Goal: Information Seeking & Learning: Learn about a topic

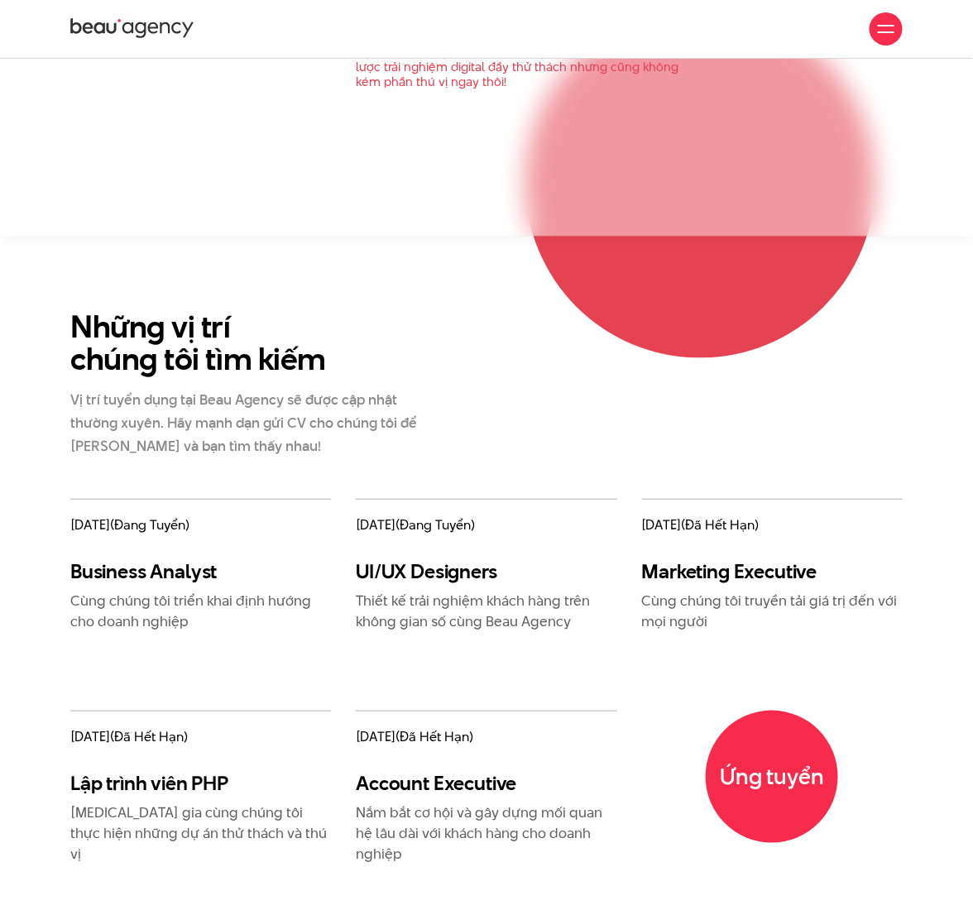
scroll to position [1126, 0]
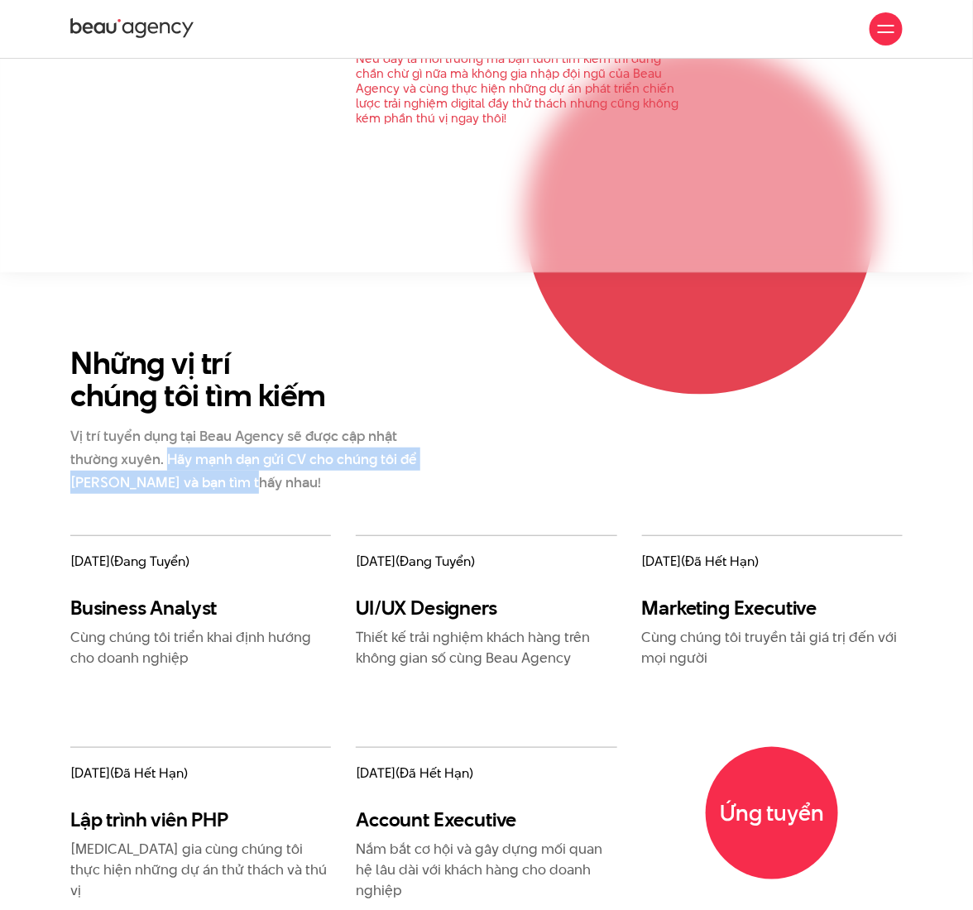
drag, startPoint x: 249, startPoint y: 482, endPoint x: 167, endPoint y: 455, distance: 86.4
click at [167, 455] on p "Vị trí tuyển dụng tại Beau Agency sẽ được cập nhật thường xuyên. Hãy mạnh dạn g…" at bounding box center [246, 460] width 352 height 70
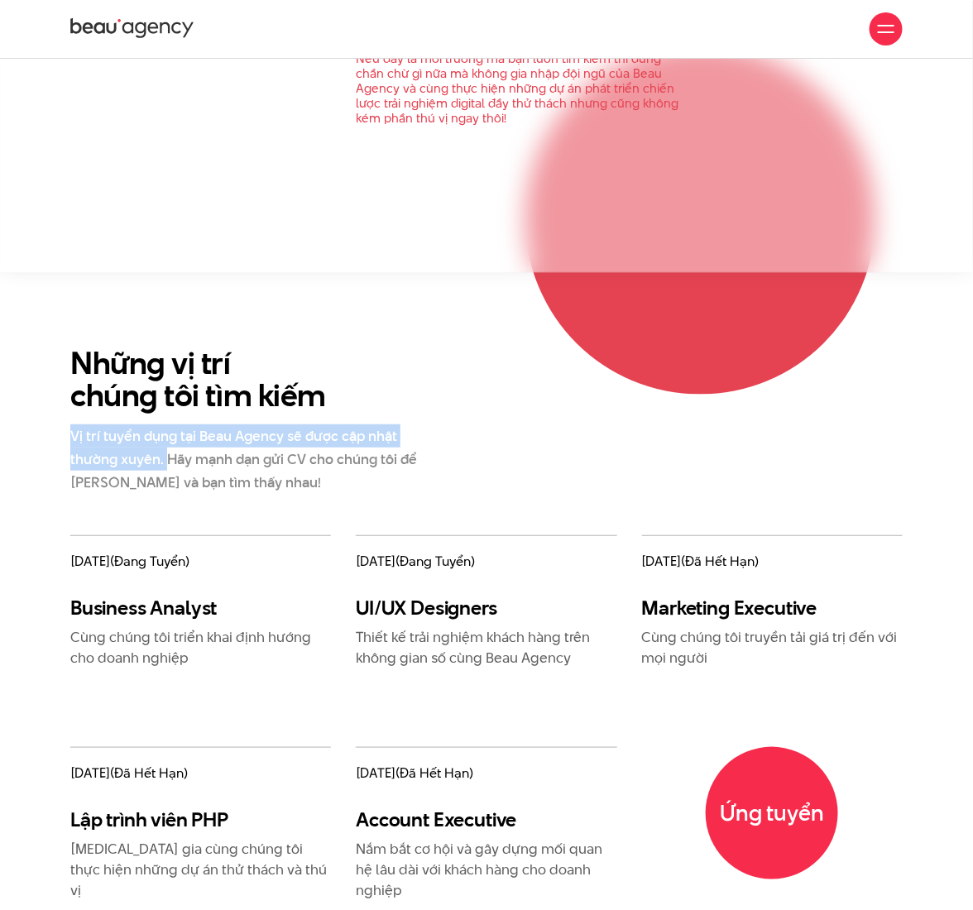
drag, startPoint x: 165, startPoint y: 460, endPoint x: 68, endPoint y: 436, distance: 99.8
click at [68, 436] on div "Những vị trí chúng tôi tìm kiếm Vị trí tuyển dụng tại Beau Agency sẽ được cập n…" at bounding box center [272, 441] width 429 height 189
copy p "Vị trí tuyển dụng tại Beau Agency sẽ được cập nhật thường xuyên."
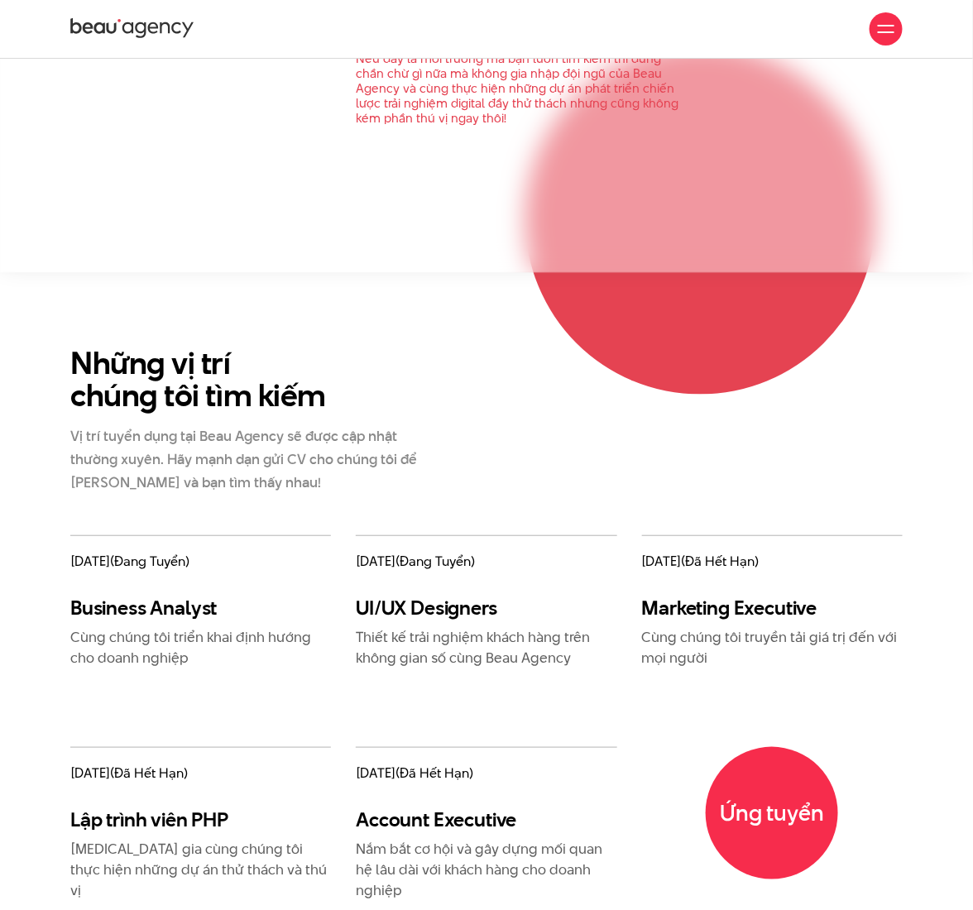
click at [580, 475] on div "Những vị trí chúng tôi tìm kiếm Vị trí tuyển dụng tại Beau Agency sẽ được cập n…" at bounding box center [486, 441] width 857 height 189
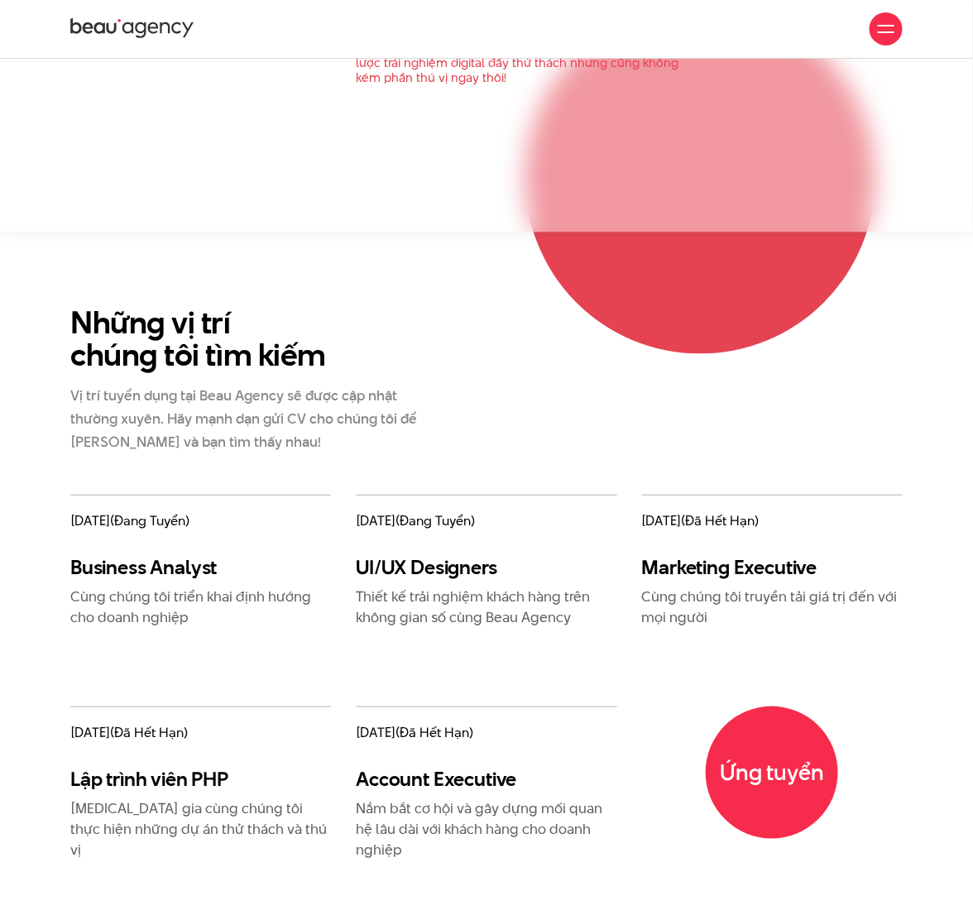
scroll to position [1236, 0]
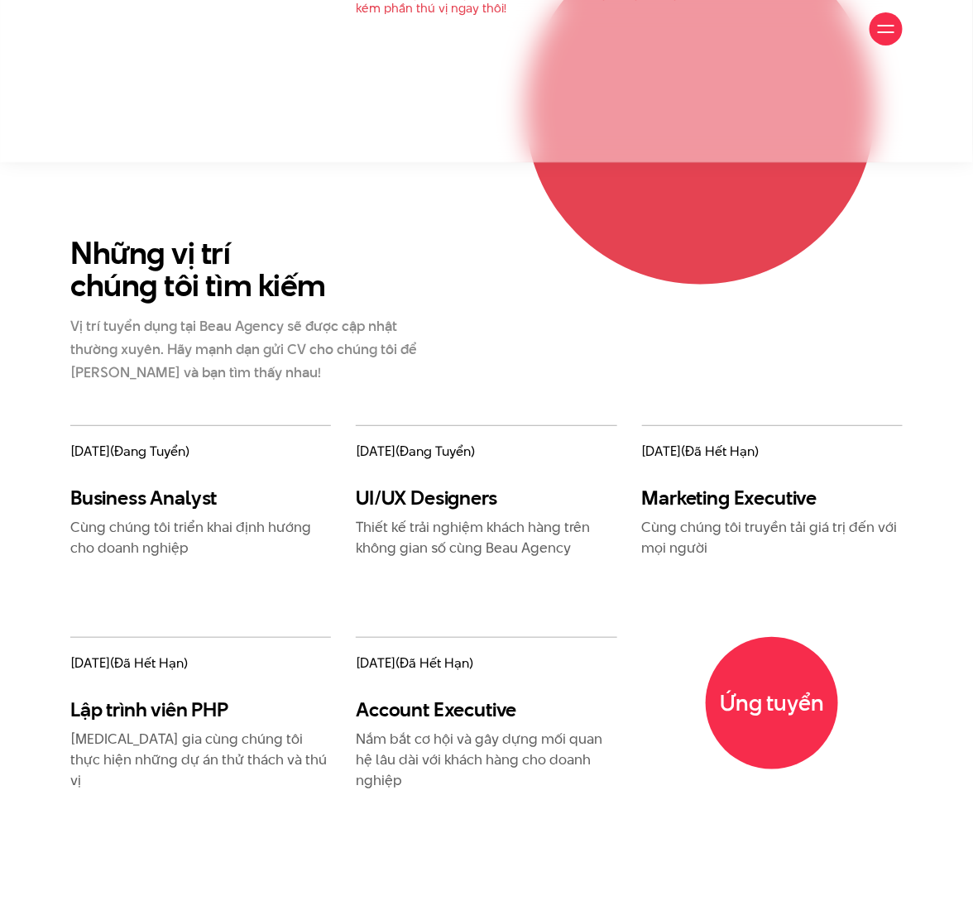
click at [567, 365] on div "Những vị trí chúng tôi tìm kiếm Vị trí tuyển dụng tại Beau Agency sẽ được cập n…" at bounding box center [486, 331] width 857 height 189
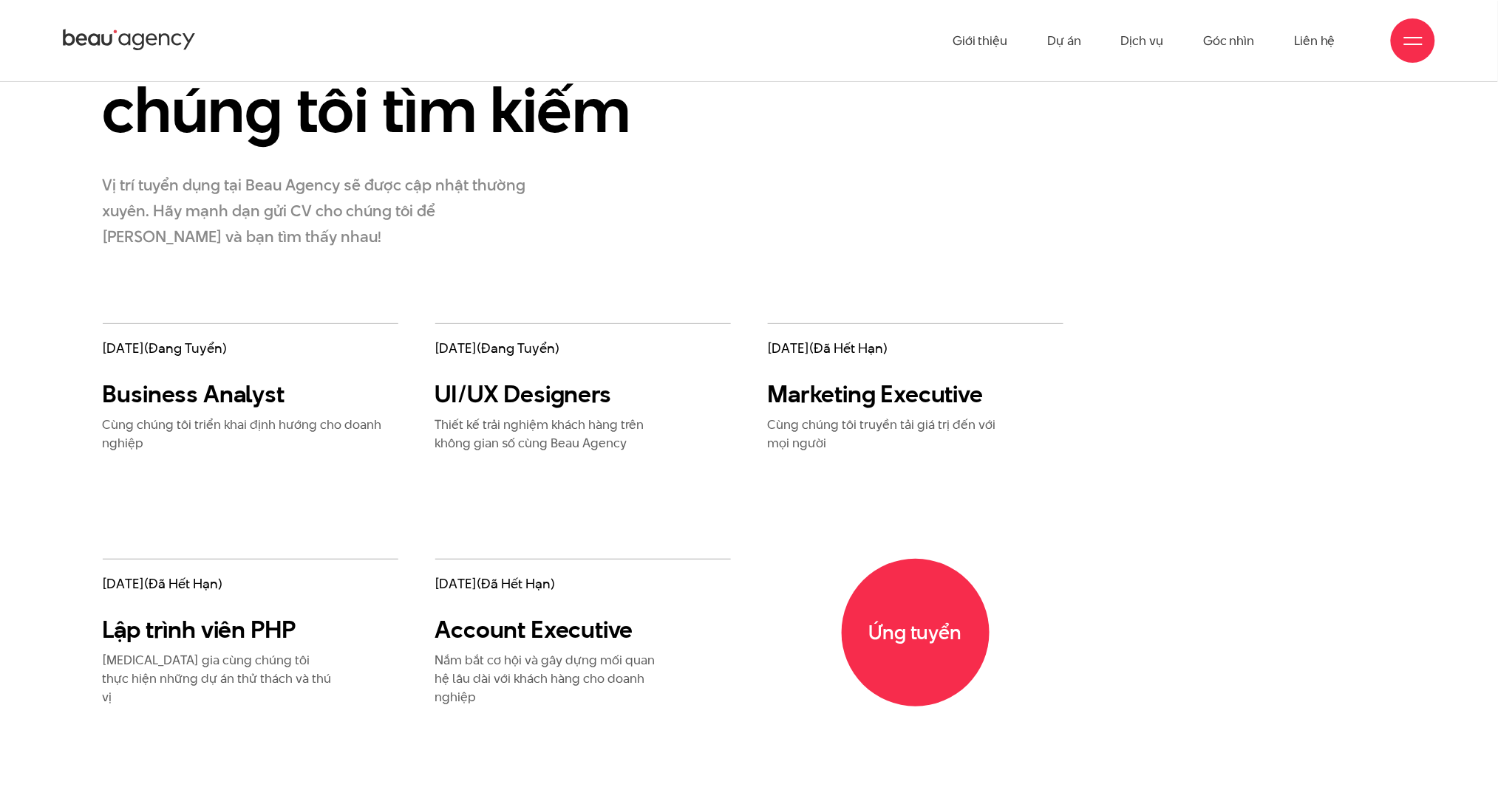
scroll to position [2453, 0]
drag, startPoint x: 772, startPoint y: 392, endPoint x: 960, endPoint y: 428, distance: 191.4
click at [868, 428] on div "Marketing Executive Cùng chúng tôi truyền tải giá trị đến với mọi người" at bounding box center [886, 417] width 237 height 73
click at [868, 428] on p "Cùng chúng tôi truyền tải giá trị đến với mọi người" at bounding box center [886, 435] width 237 height 37
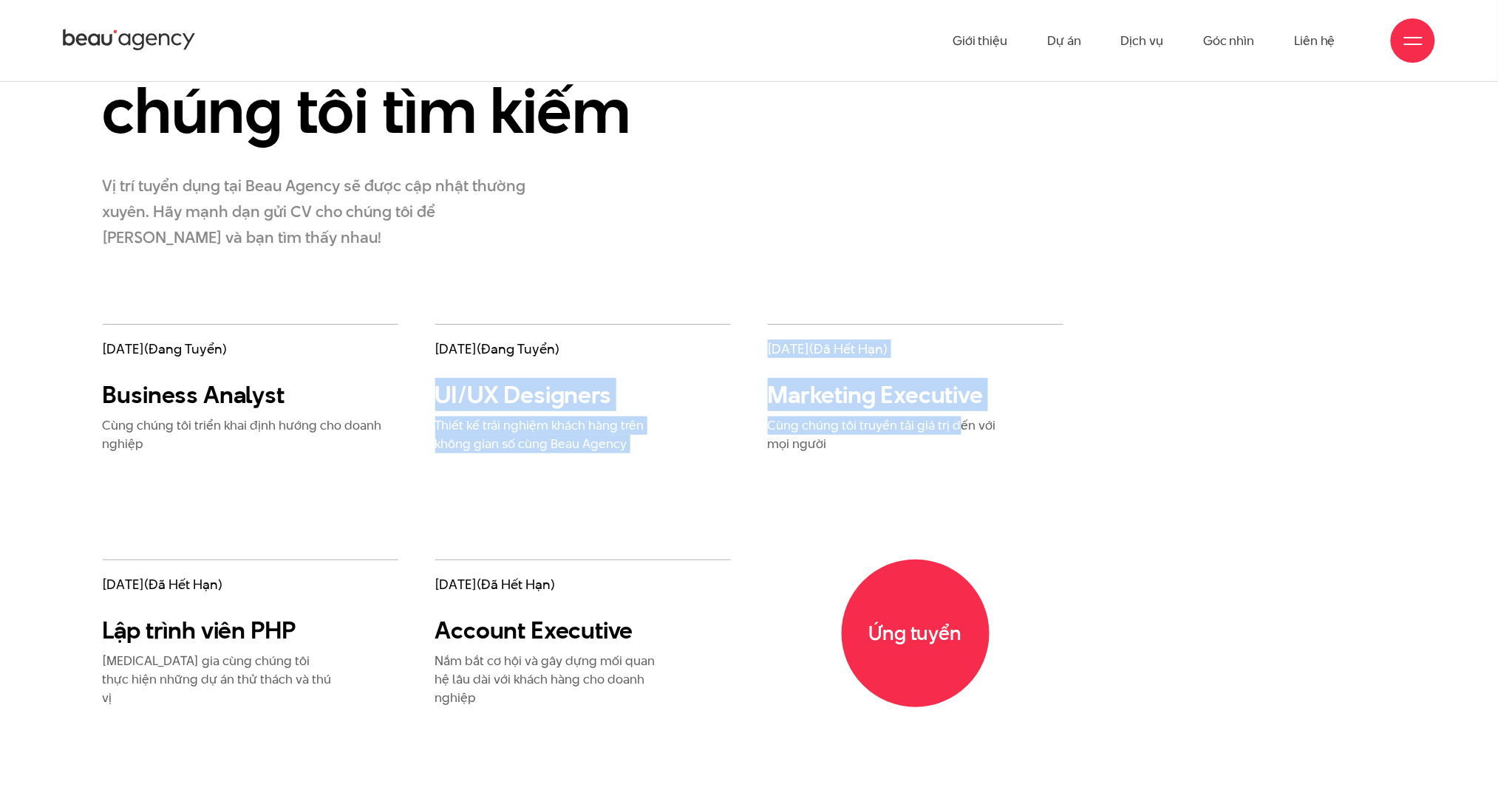
drag, startPoint x: 960, startPoint y: 428, endPoint x: 713, endPoint y: 336, distance: 263.6
click at [713, 336] on div "11/05/2021 (đang tuyển) Business Analyst Cùng chúng tôi triển khai định hướng c…" at bounding box center [582, 568] width 997 height 490
click at [713, 336] on div "11/05/2021 (đang tuyển) UI/UX Designers Thiết kế trải nghiệm khách hàng trên kh…" at bounding box center [582, 388] width 295 height 129
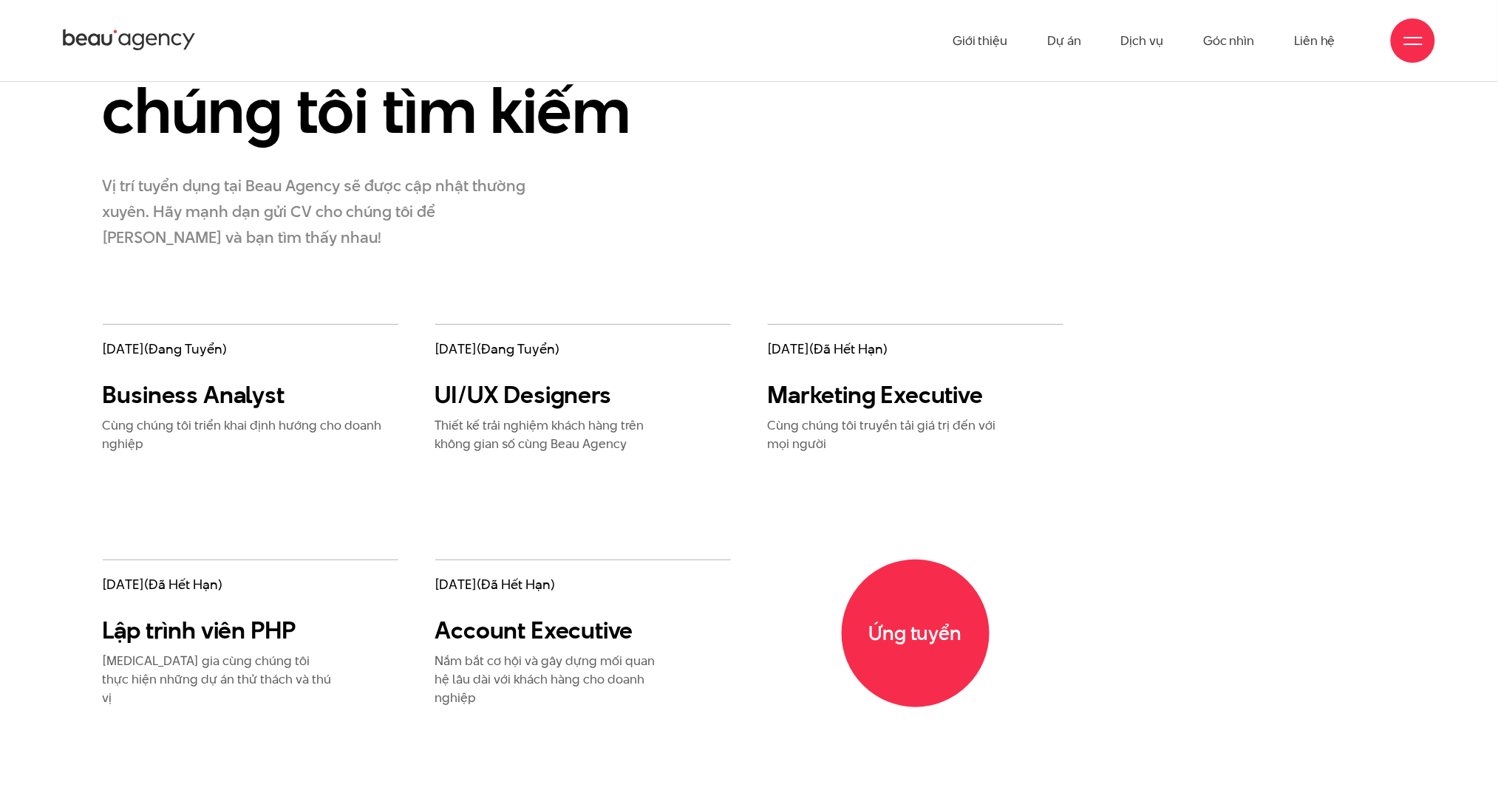
click at [446, 319] on div "Những vị trí chúng tôi tìm kiếm Vị trí tuyển dụng tại Beau Agency sẽ được cập n…" at bounding box center [361, 167] width 554 height 315
click at [222, 342] on span "(đang tuyển)" at bounding box center [186, 349] width 83 height 19
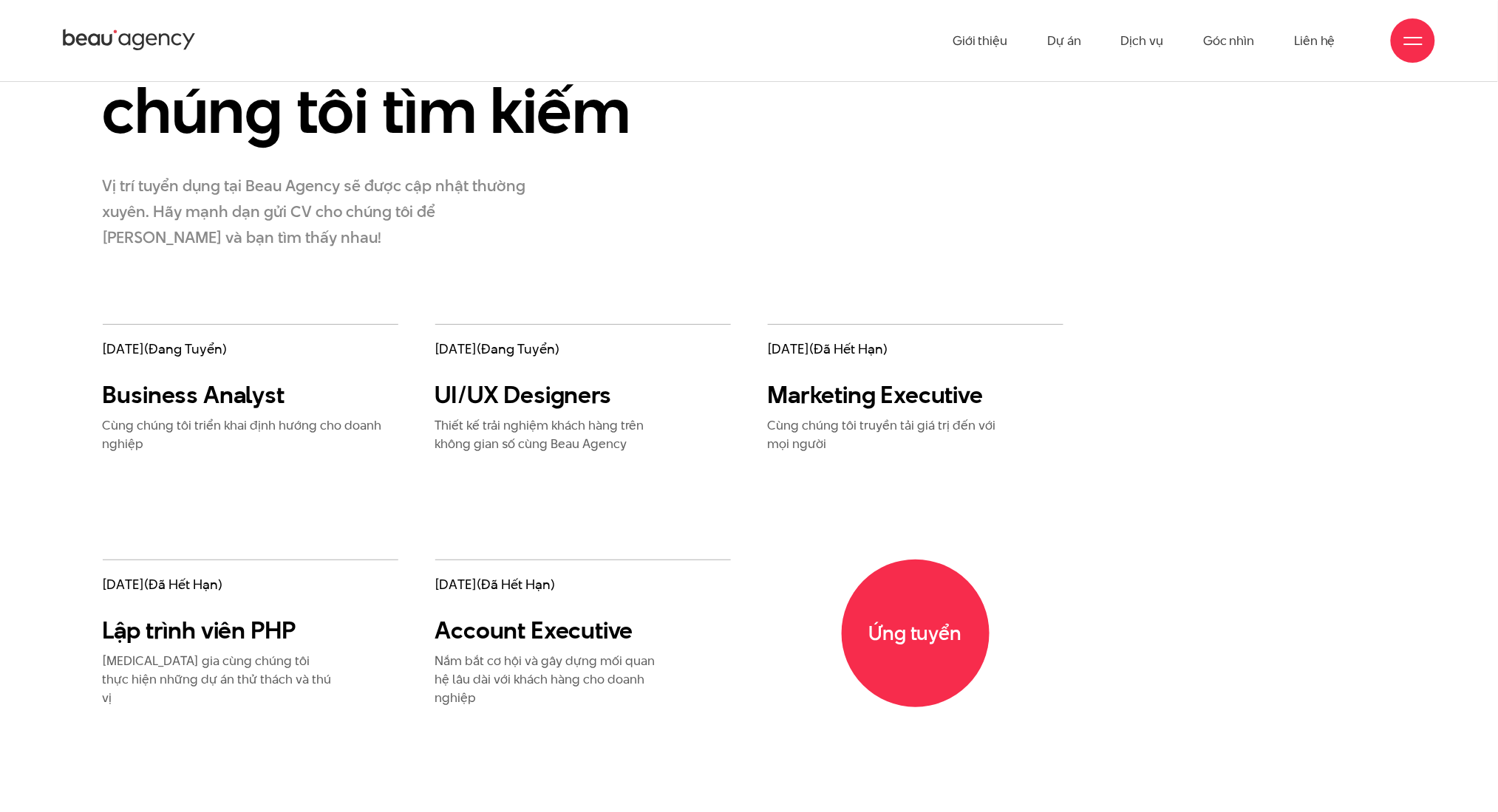
click at [242, 411] on div "11/05/2021 (đang tuyển) Business Analyst Cùng chúng tôi triển khai định hướng c…" at bounding box center [250, 388] width 295 height 129
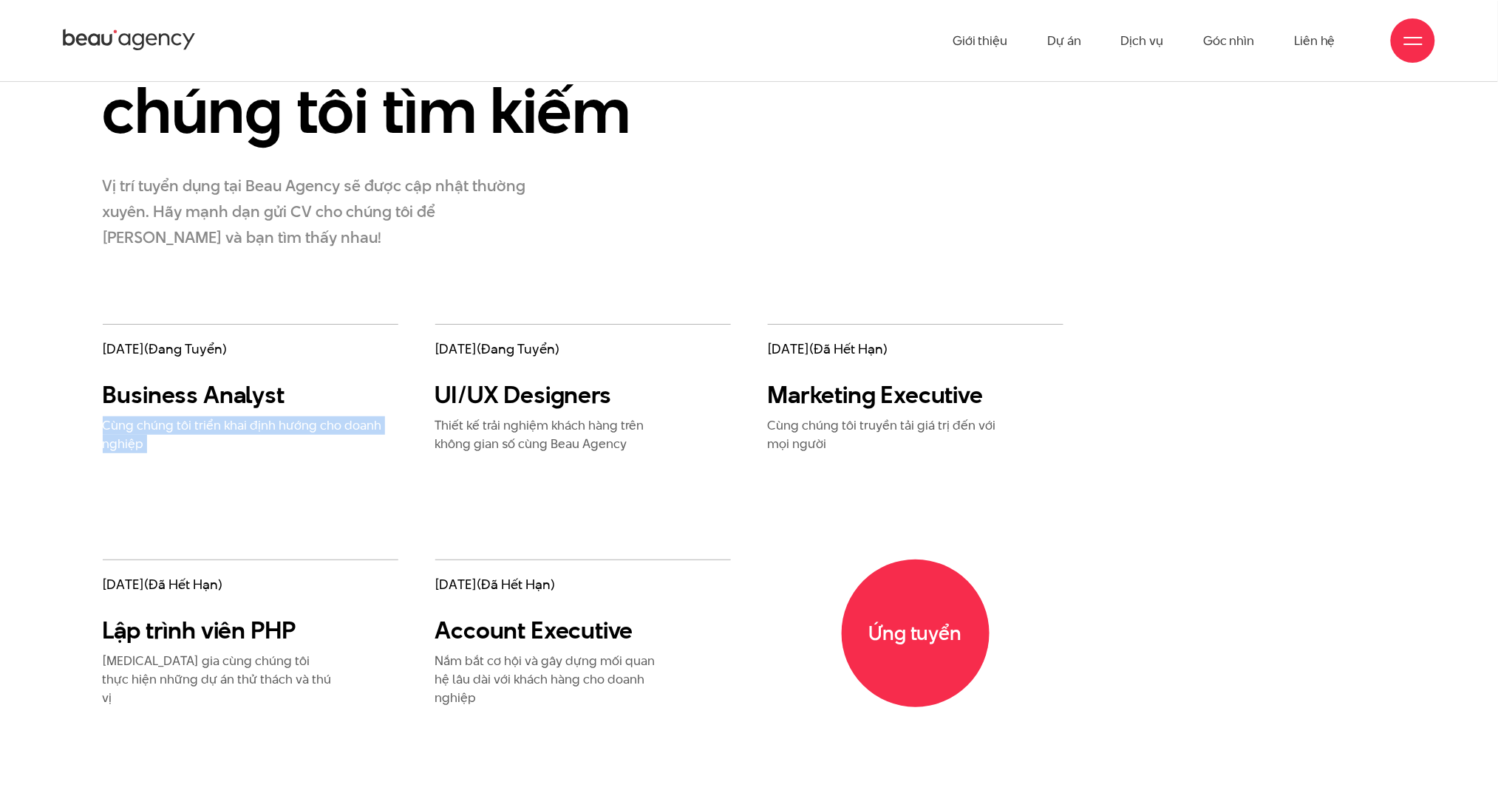
click at [242, 411] on div "11/05/2021 (đang tuyển) Business Analyst Cùng chúng tôi triển khai định hướng c…" at bounding box center [250, 388] width 295 height 129
click at [495, 414] on div "UI/UX Designers Thiết kế trải nghiệm khách hàng trên không gian số cùng Beau Ag…" at bounding box center [553, 417] width 237 height 73
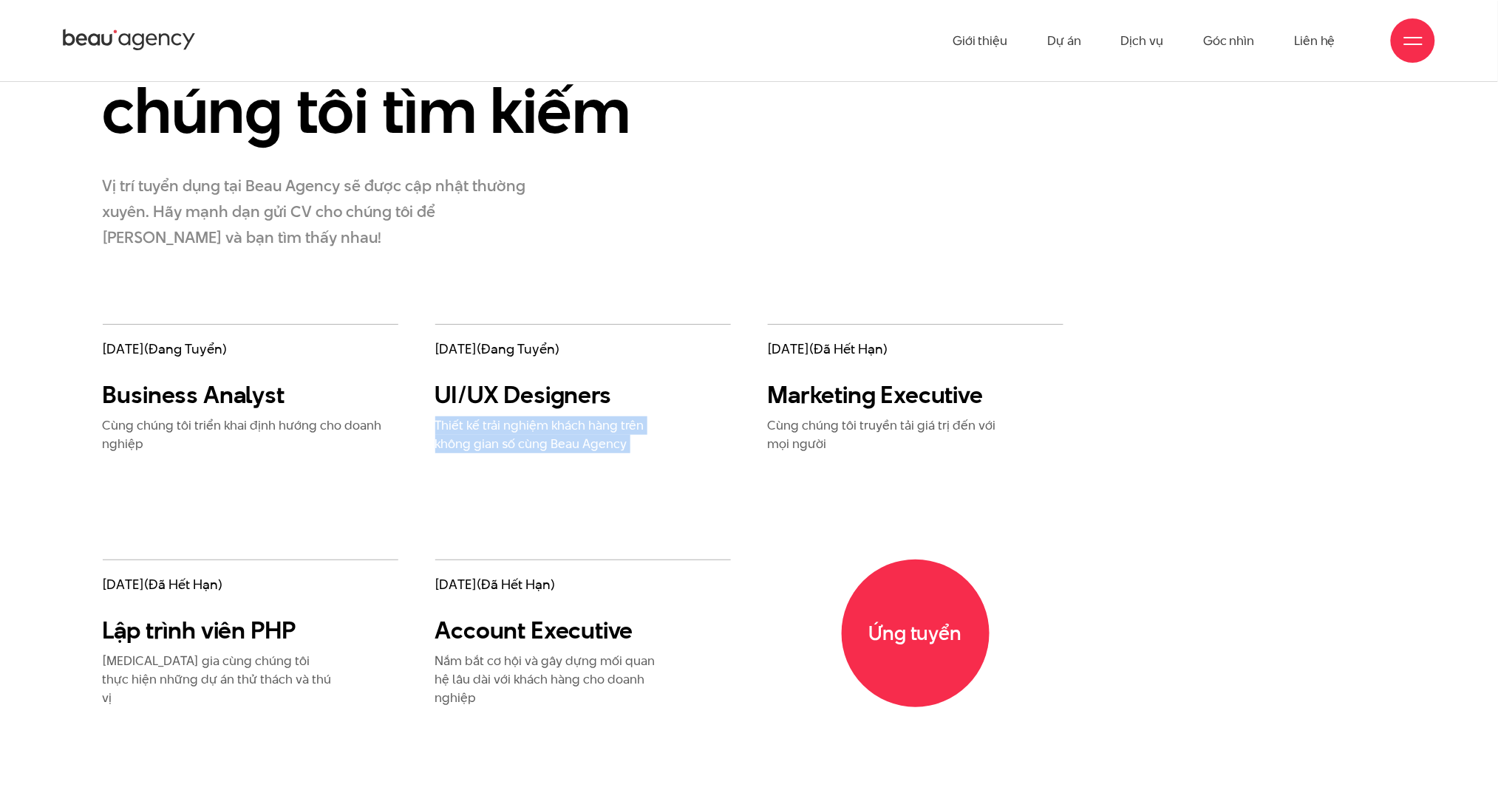
click at [495, 414] on div "UI/UX Designers Thiết kế trải nghiệm khách hàng trên không gian số cùng Beau Ag…" at bounding box center [553, 417] width 237 height 73
click at [461, 285] on div "Những vị trí chúng tôi tìm kiếm Vị trí tuyển dụng tại Beau Agency sẽ được cập n…" at bounding box center [361, 167] width 554 height 315
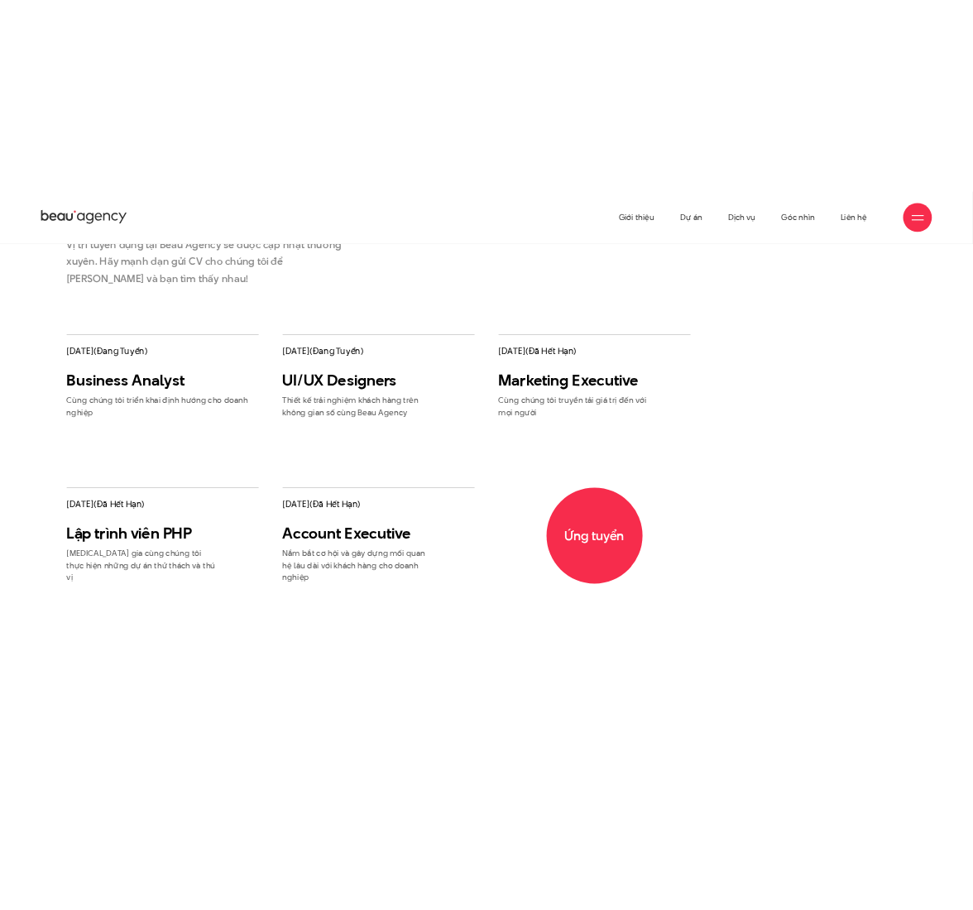
scroll to position [2450, 0]
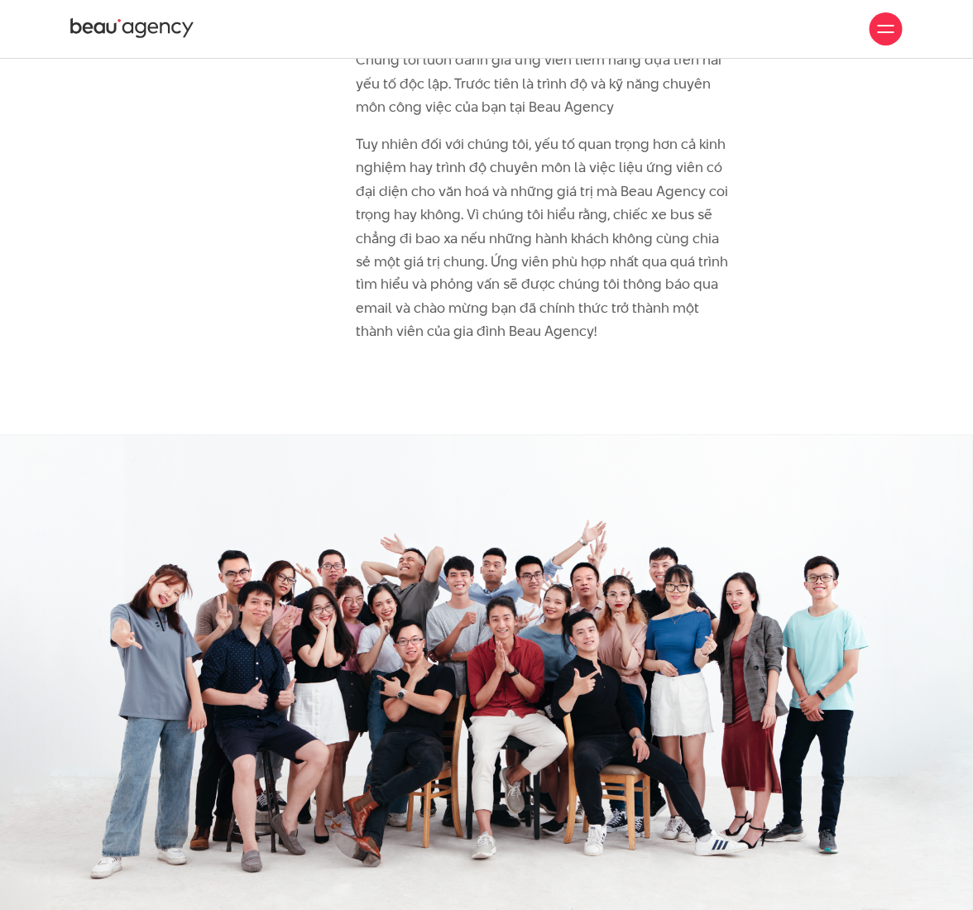
click at [103, 21] on icon at bounding box center [132, 29] width 124 height 25
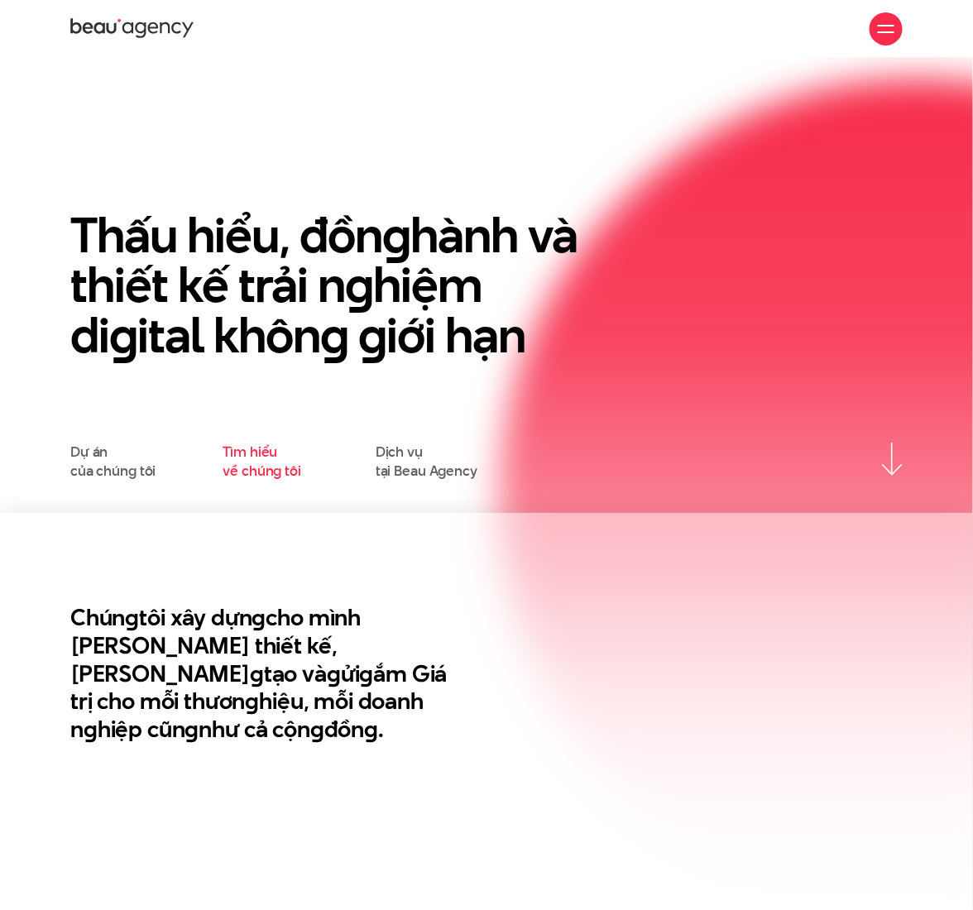
click at [261, 468] on link "Tìm hiểu về chúng tôi" at bounding box center [262, 461] width 79 height 37
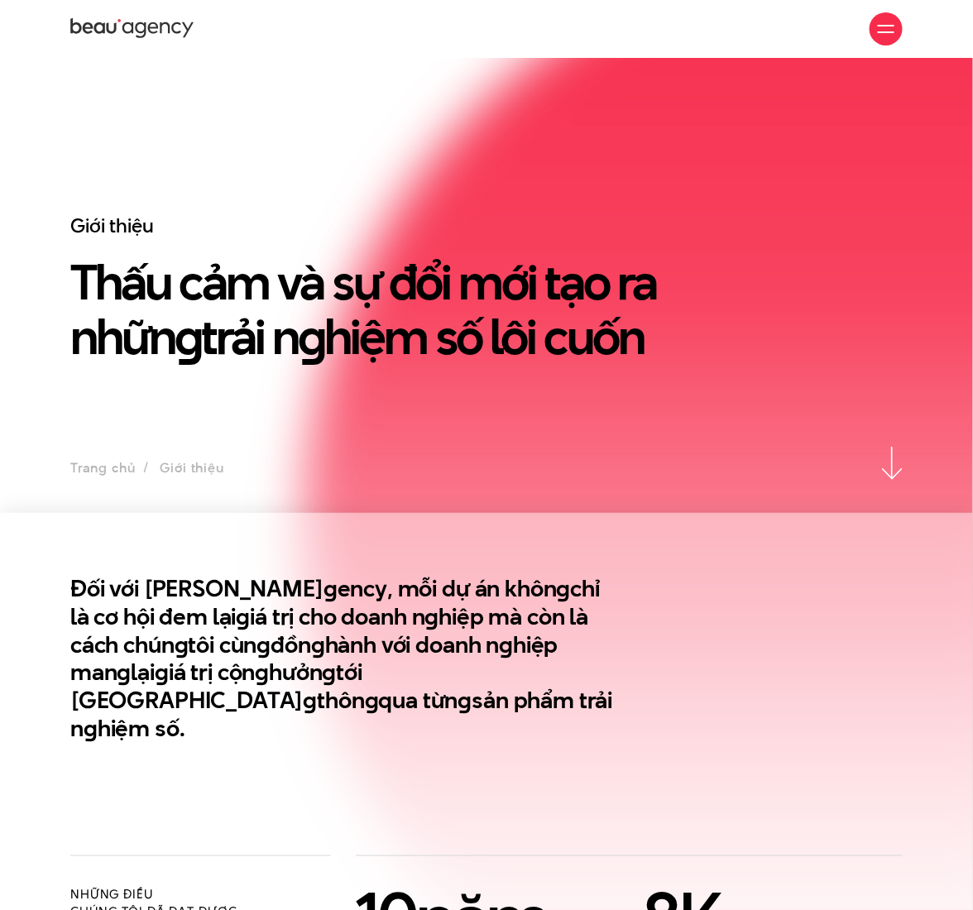
click at [890, 34] on div at bounding box center [886, 29] width 17 height 17
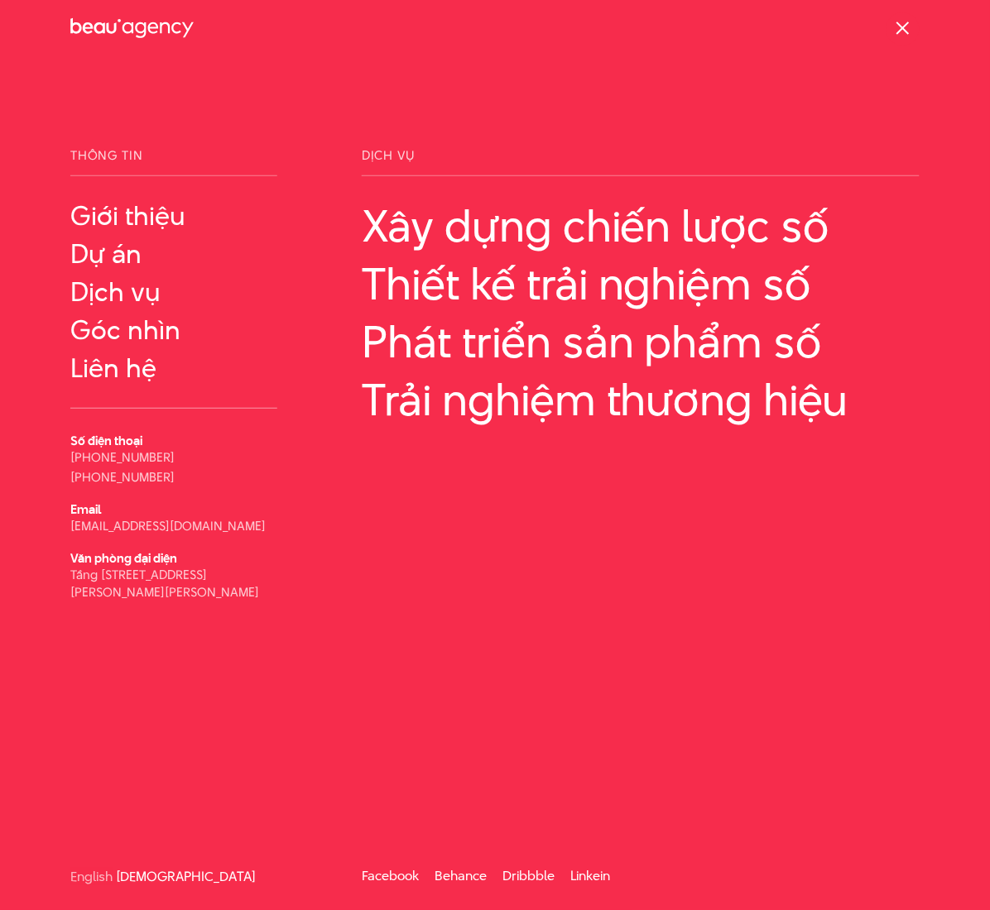
click at [594, 129] on div "Thông tin Giới thiệu Dự án" at bounding box center [495, 455] width 990 height 910
click at [905, 37] on div at bounding box center [902, 28] width 33 height 33
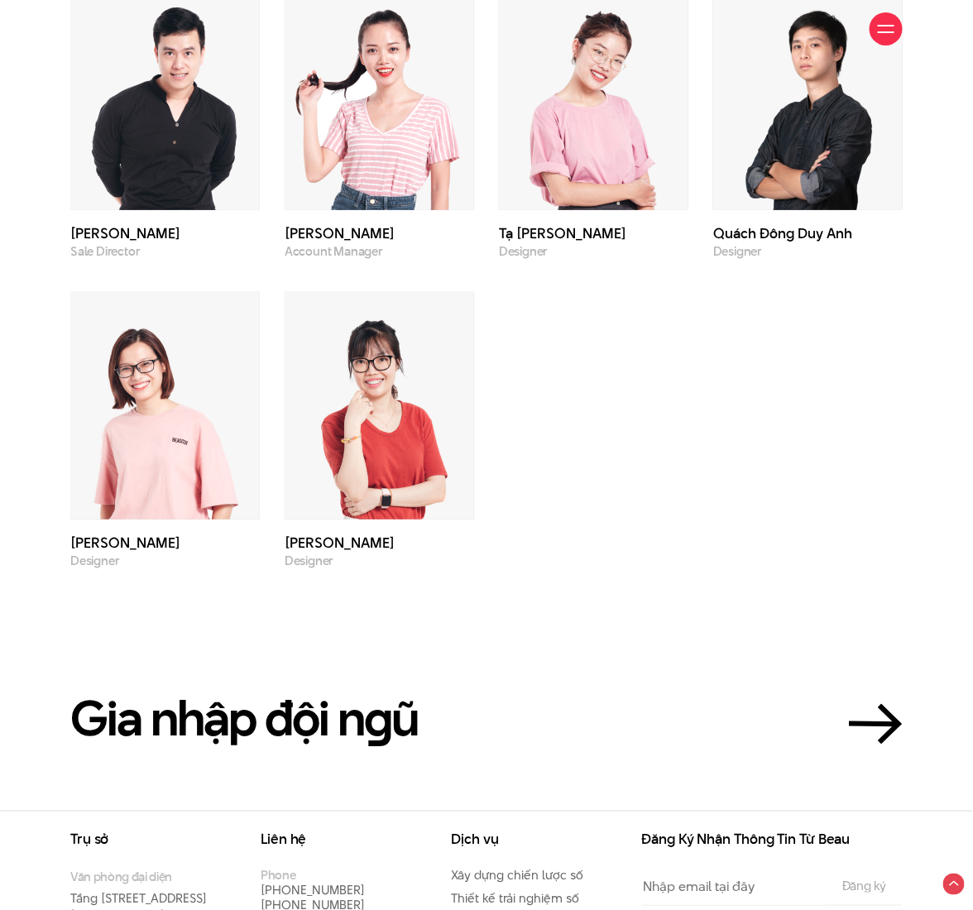
scroll to position [4189, 0]
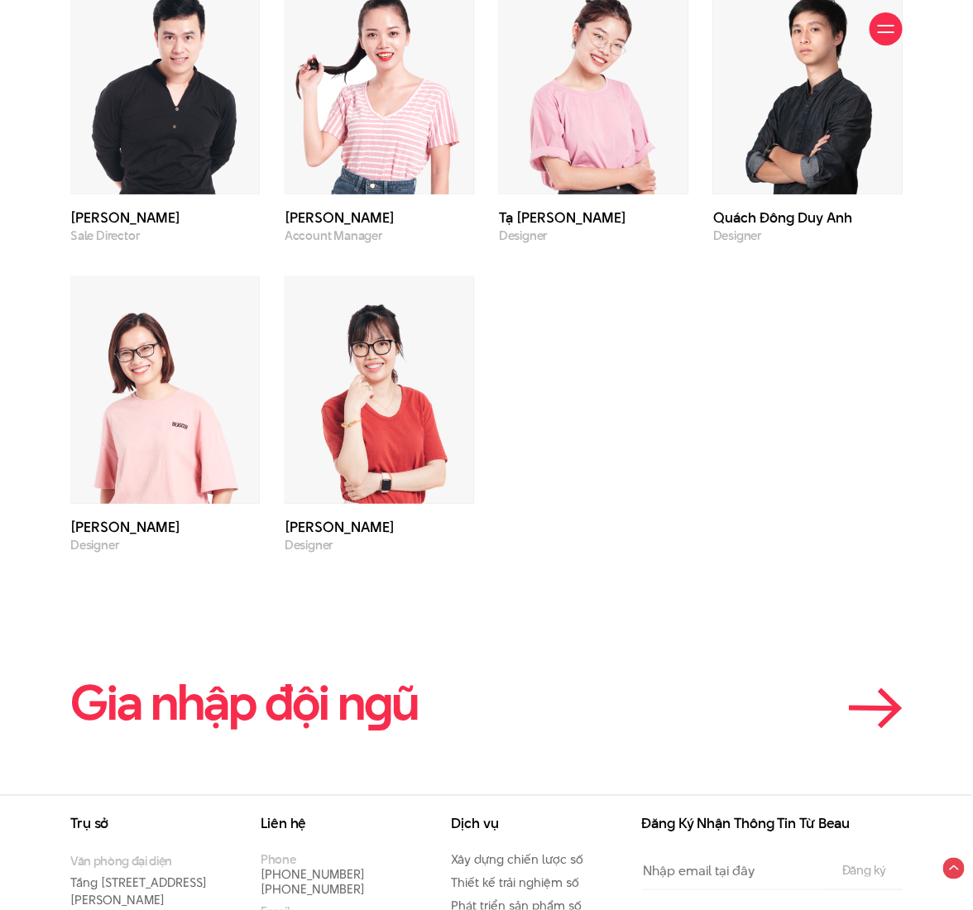
click at [408, 677] on h2 "Gia nhập đội n g ũ" at bounding box center [244, 703] width 348 height 52
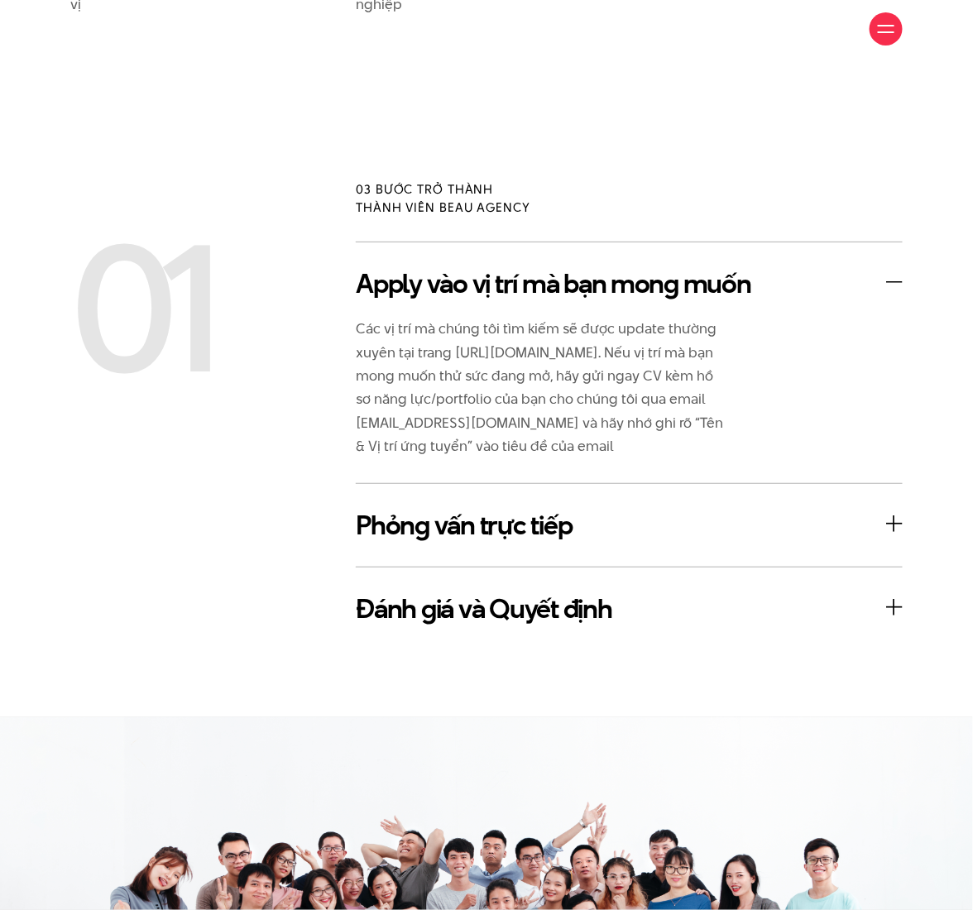
scroll to position [2096, 0]
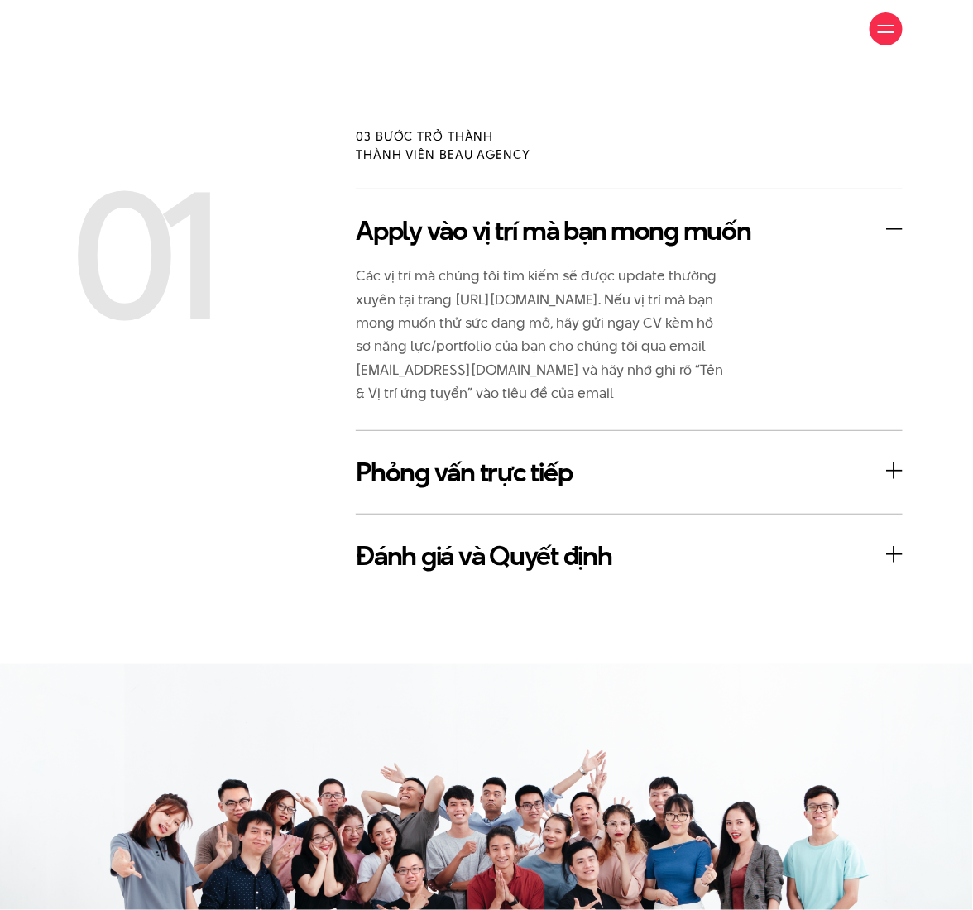
click at [914, 451] on div "Apply vào vị trí mà bạn mong muốn Các vị trí mà chúng tôi tìm kiếm sẽ được upda…" at bounding box center [629, 394] width 572 height 410
click at [422, 343] on p "Các vị trí mà chúng tôi tìm kiếm sẽ được update thường xuyên tại trang https://…" at bounding box center [542, 335] width 372 height 142
drag, startPoint x: 358, startPoint y: 121, endPoint x: 770, endPoint y: 367, distance: 479.6
click at [770, 367] on div "03 bước trở thành thành viên Beau Agency 01 Apply vào vị trí mà bạn mong muốn P…" at bounding box center [486, 362] width 973 height 471
copy div "03 bước trở thành thành viên Beau Agency 01 Apply vào vị trí mà bạn mong muốn C…"
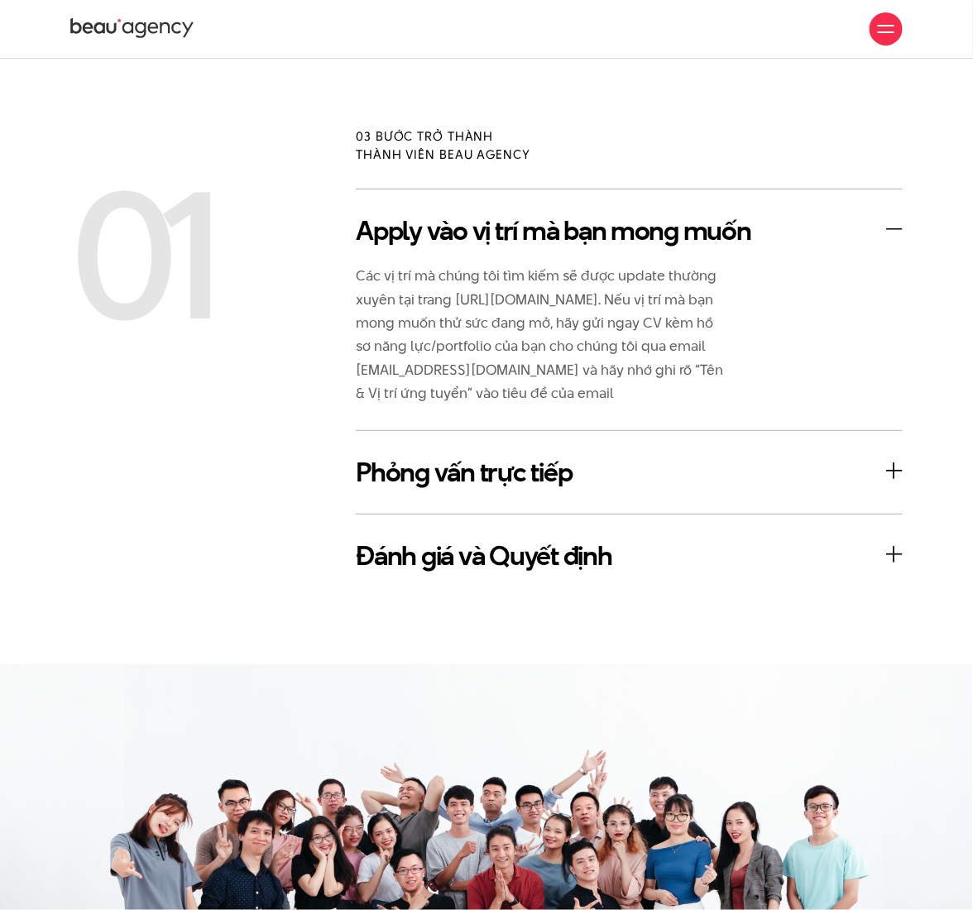
drag, startPoint x: 516, startPoint y: 347, endPoint x: 534, endPoint y: 346, distance: 17.4
click at [516, 347] on p "Các vị trí mà chúng tôi tìm kiếm sẽ được update thường xuyên tại trang https://…" at bounding box center [542, 335] width 372 height 142
click at [892, 456] on h3 "Phỏng vấn trực tiếp" at bounding box center [629, 473] width 547 height 34
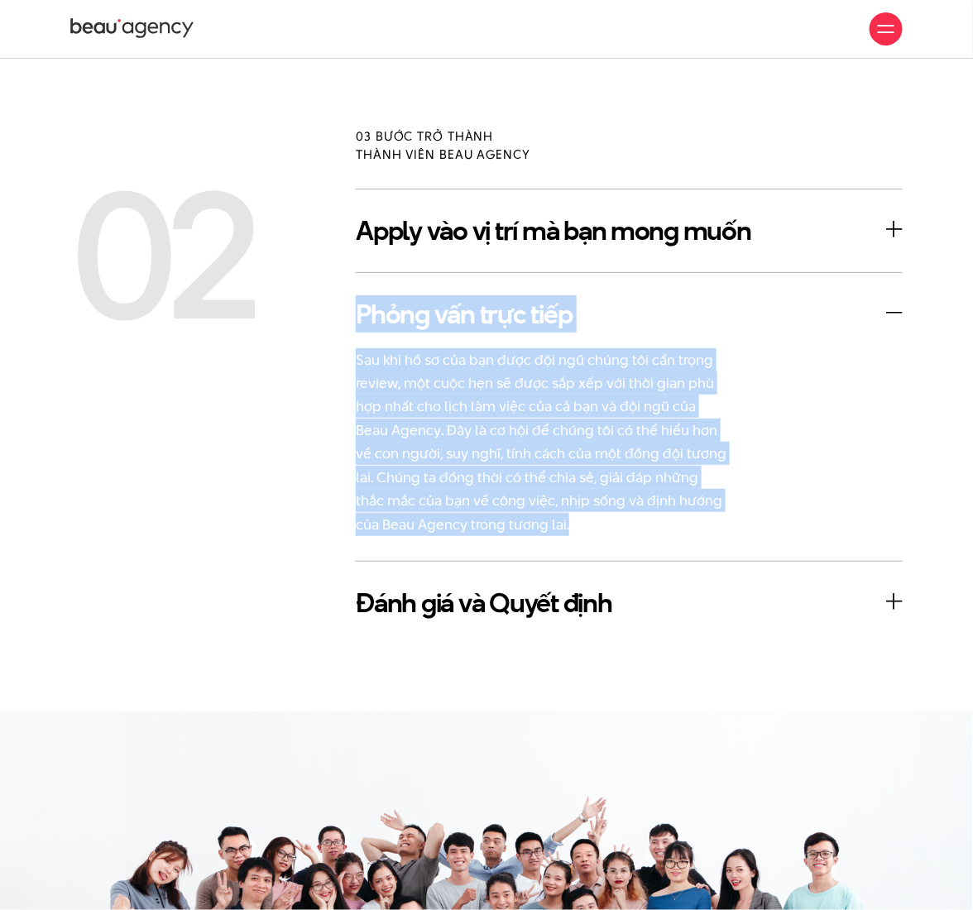
drag, startPoint x: 360, startPoint y: 292, endPoint x: 713, endPoint y: 527, distance: 424.4
click at [713, 527] on div "Phỏng vấn trực tiếp Sau khi hồ sơ của bạn được đội ngũ chúng tôi cẩn trọng revi…" at bounding box center [629, 416] width 547 height 289
copy div "Phỏng vấn trực tiếp Sau khi hồ sơ của bạn được đội ngũ chúng tôi cẩn trọng revi…"
click at [530, 452] on p "Sau khi hồ sơ của bạn được đội ngũ chúng tôi cẩn trọng review, một cuộc hẹn sẽ …" at bounding box center [542, 442] width 372 height 189
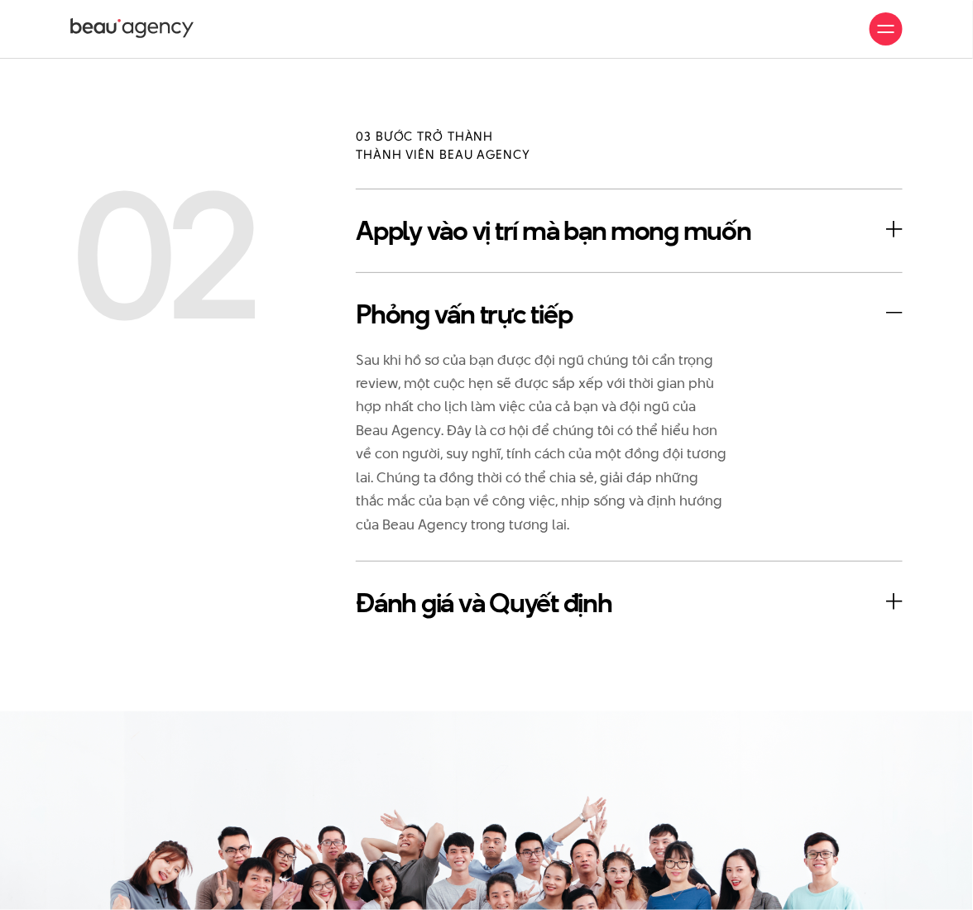
click at [819, 587] on h3 "Đánh giá và Quyết định" at bounding box center [629, 604] width 547 height 34
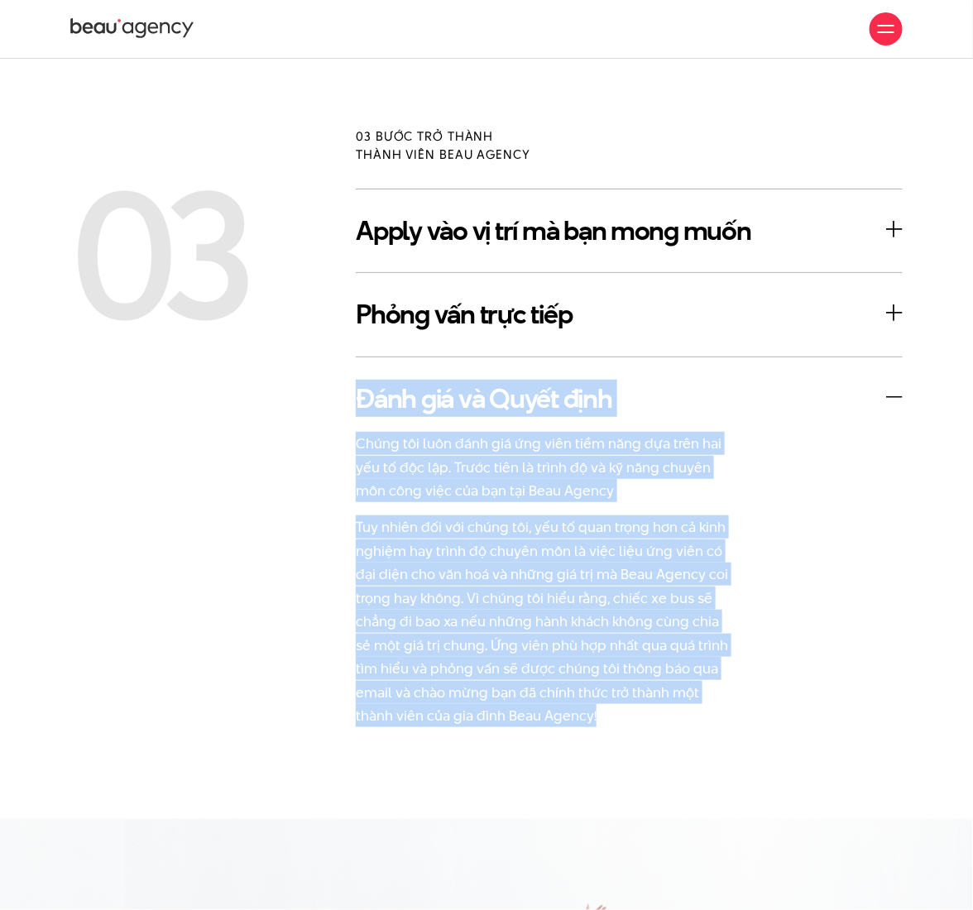
drag, startPoint x: 356, startPoint y: 374, endPoint x: 775, endPoint y: 728, distance: 548.5
click at [775, 728] on div "Đánh giá và Quyết định Chúng tôi luôn đánh giá ứng viên tiềm năng dựa trên hai …" at bounding box center [629, 555] width 547 height 396
copy div "Đánh giá và Quyết định Chúng tôi luôn đánh giá ứng viên tiềm năng dựa trên hai …"
click at [473, 482] on p "Chúng tôi luôn đánh giá ứng viên tiềm năng dựa trên hai yếu tố độc lập. Trước t…" at bounding box center [542, 467] width 372 height 70
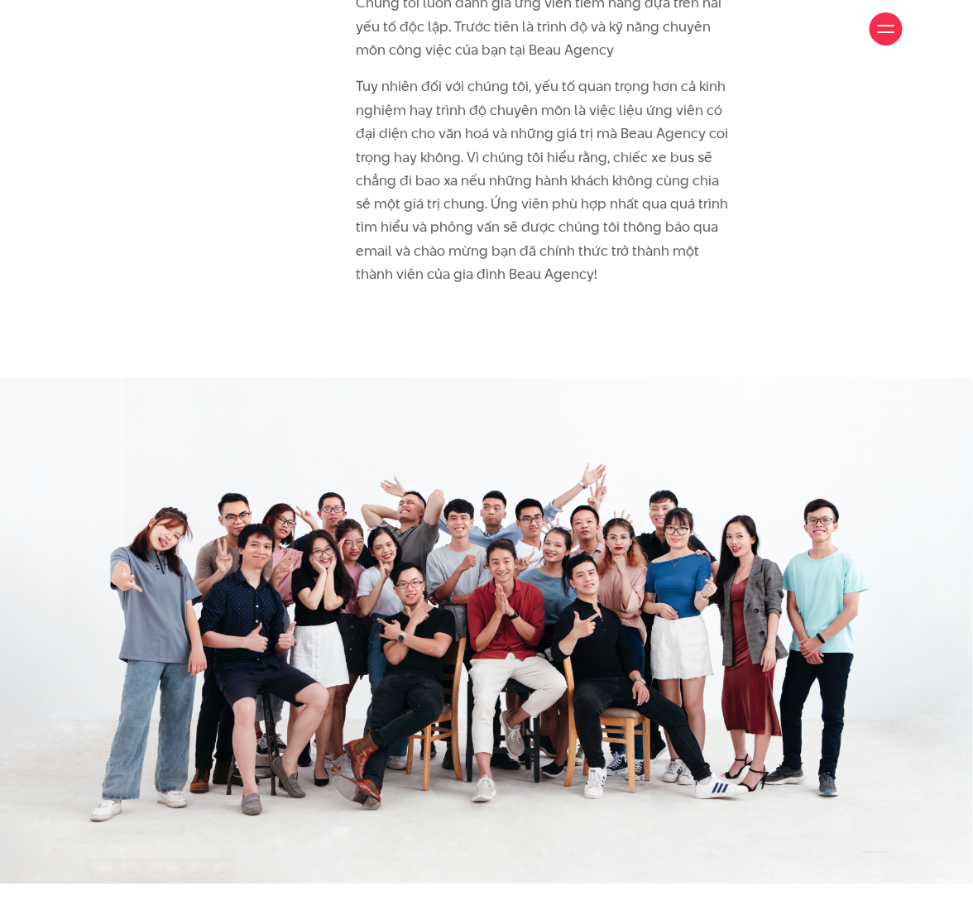
scroll to position [2979, 0]
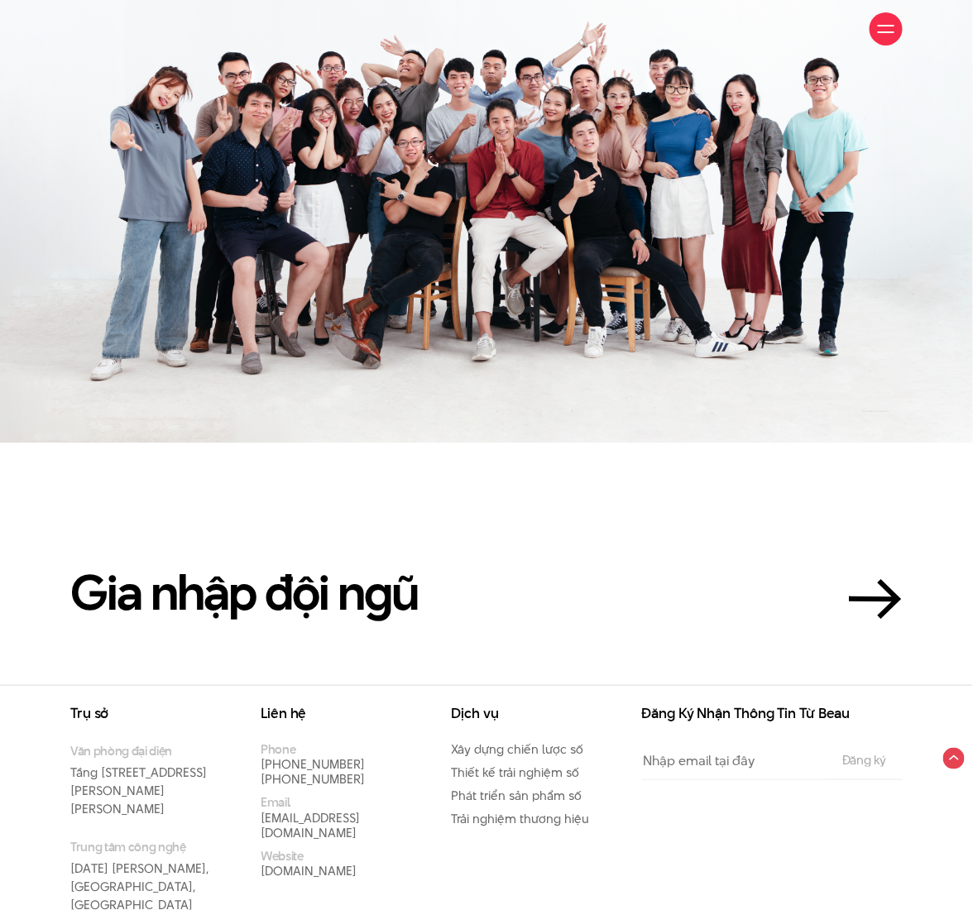
click at [612, 454] on section "Gia nhập đội ngũ" at bounding box center [486, 564] width 973 height 242
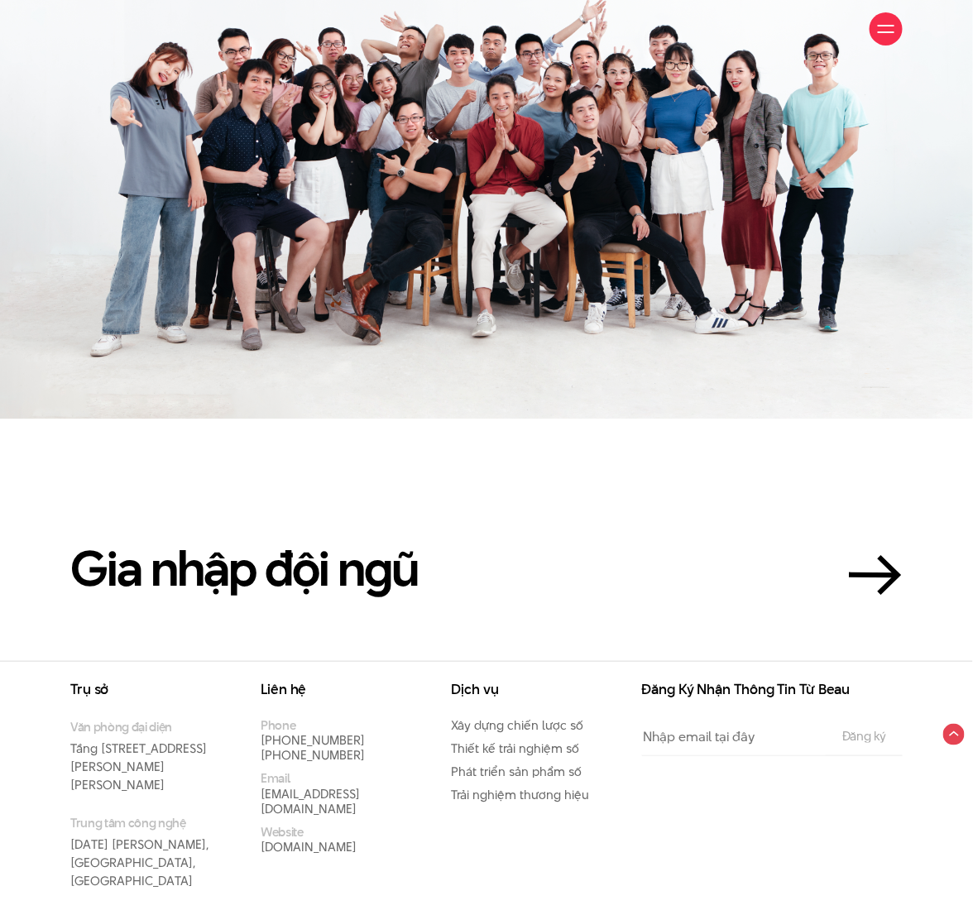
scroll to position [3004, 0]
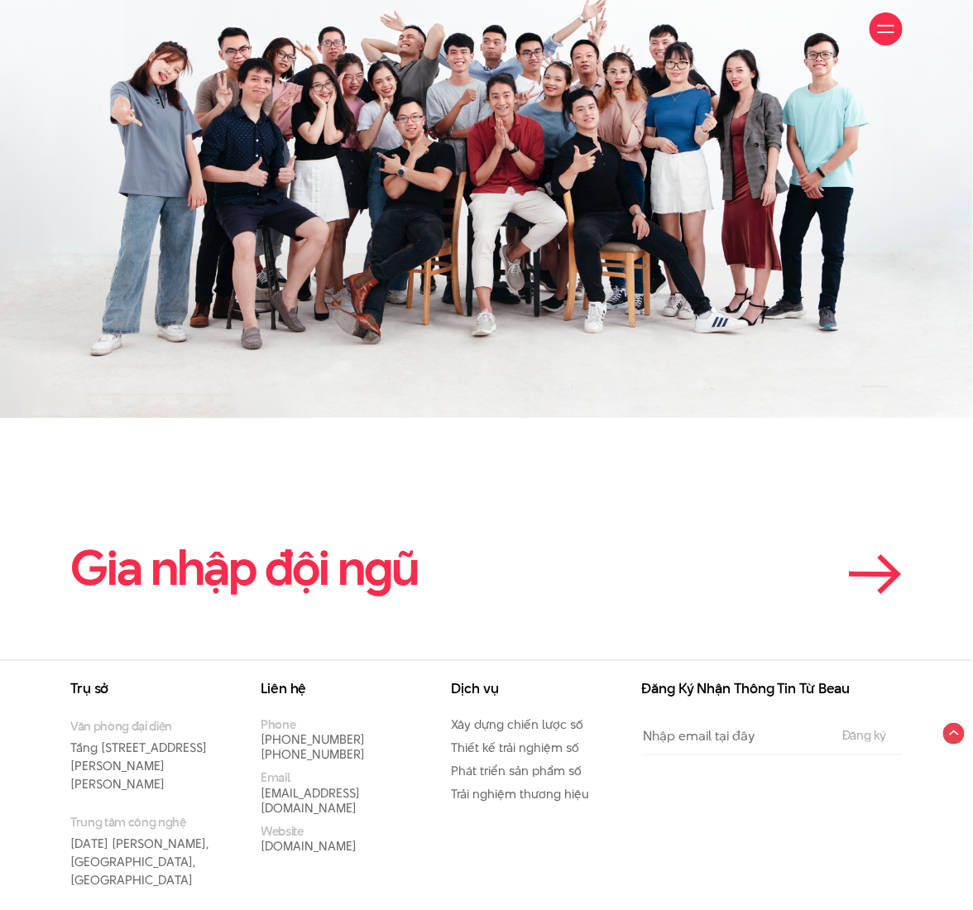
click at [871, 560] on icon at bounding box center [876, 574] width 54 height 41
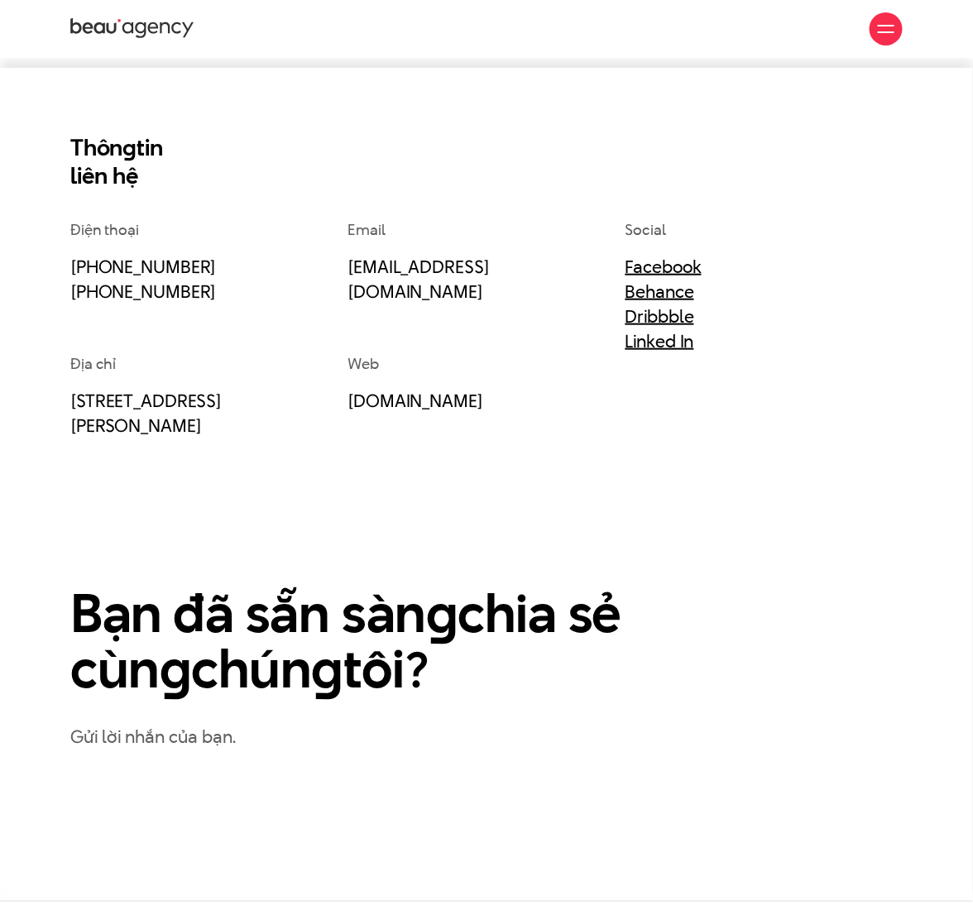
scroll to position [441, 0]
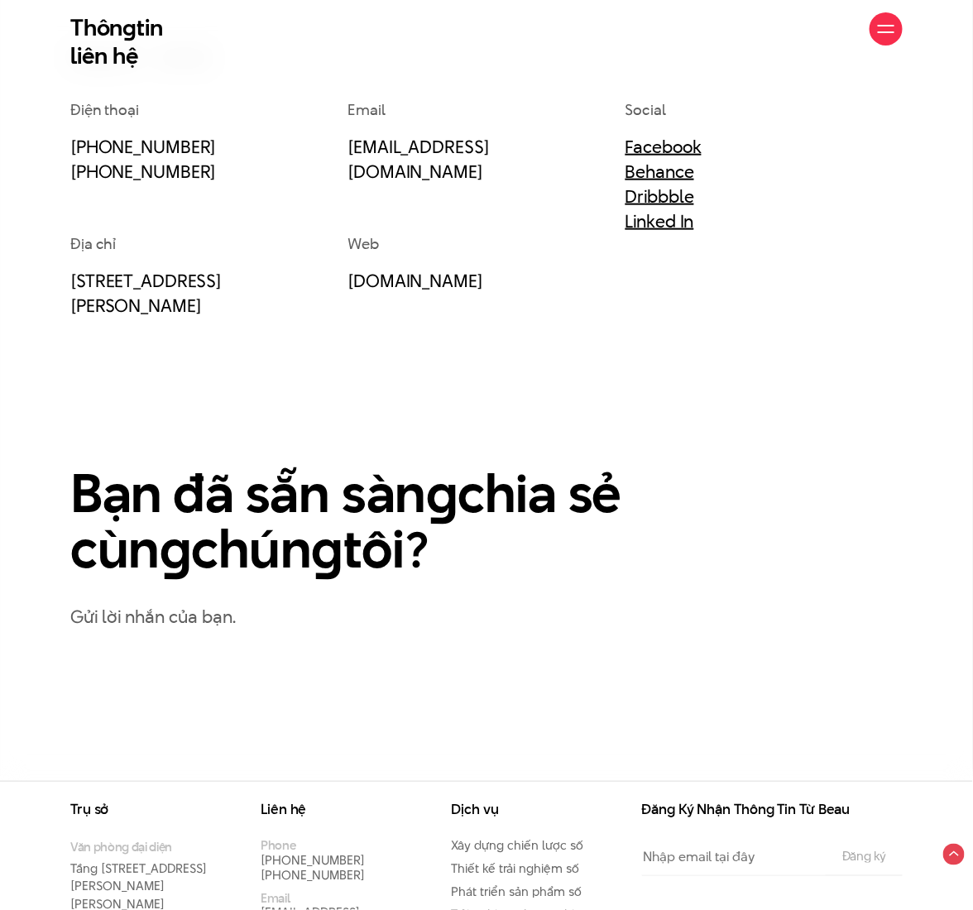
click at [740, 518] on div "Bạn đã sẵn sàn g chia sẻ cùn g chún g tôi? Gửi lời nhắn của bạn." at bounding box center [486, 550] width 833 height 166
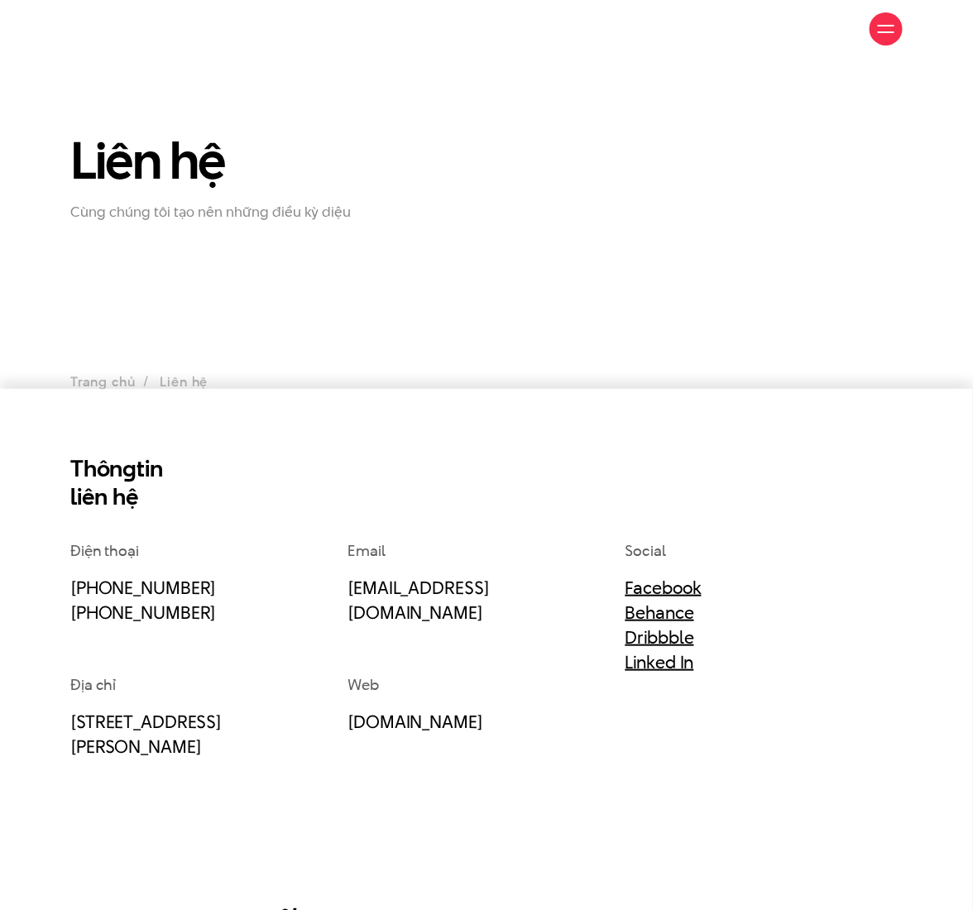
scroll to position [579, 0]
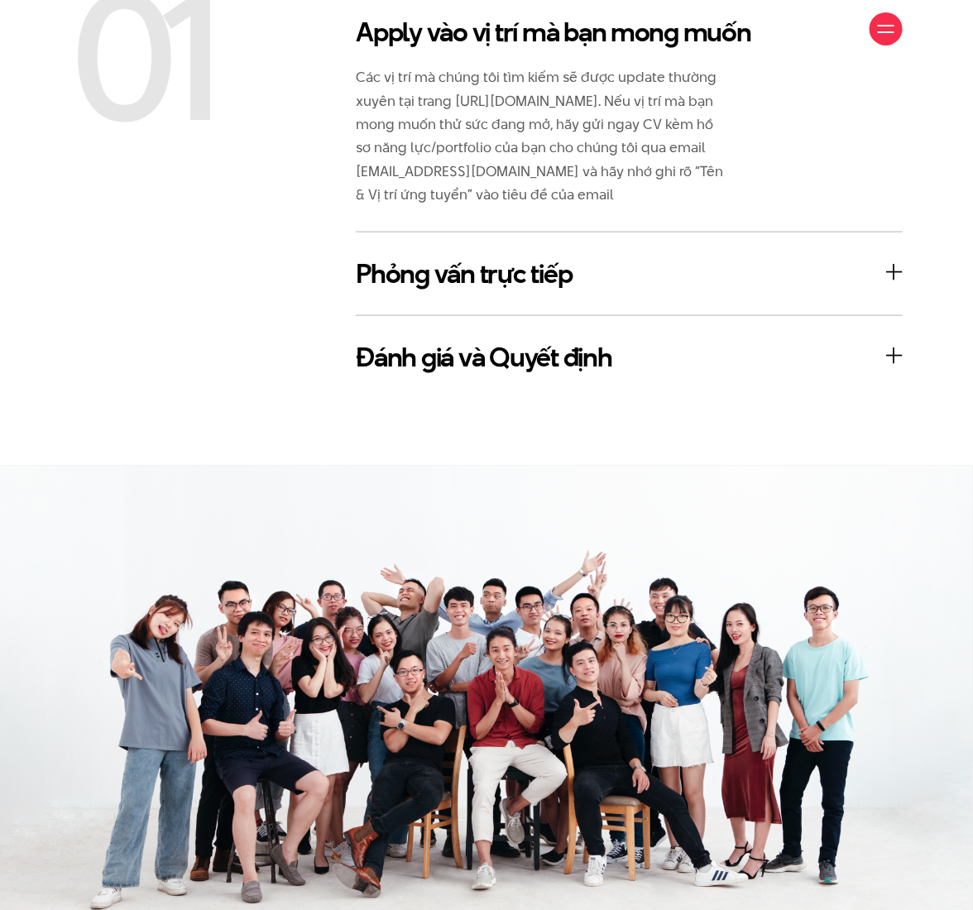
scroll to position [2100, 0]
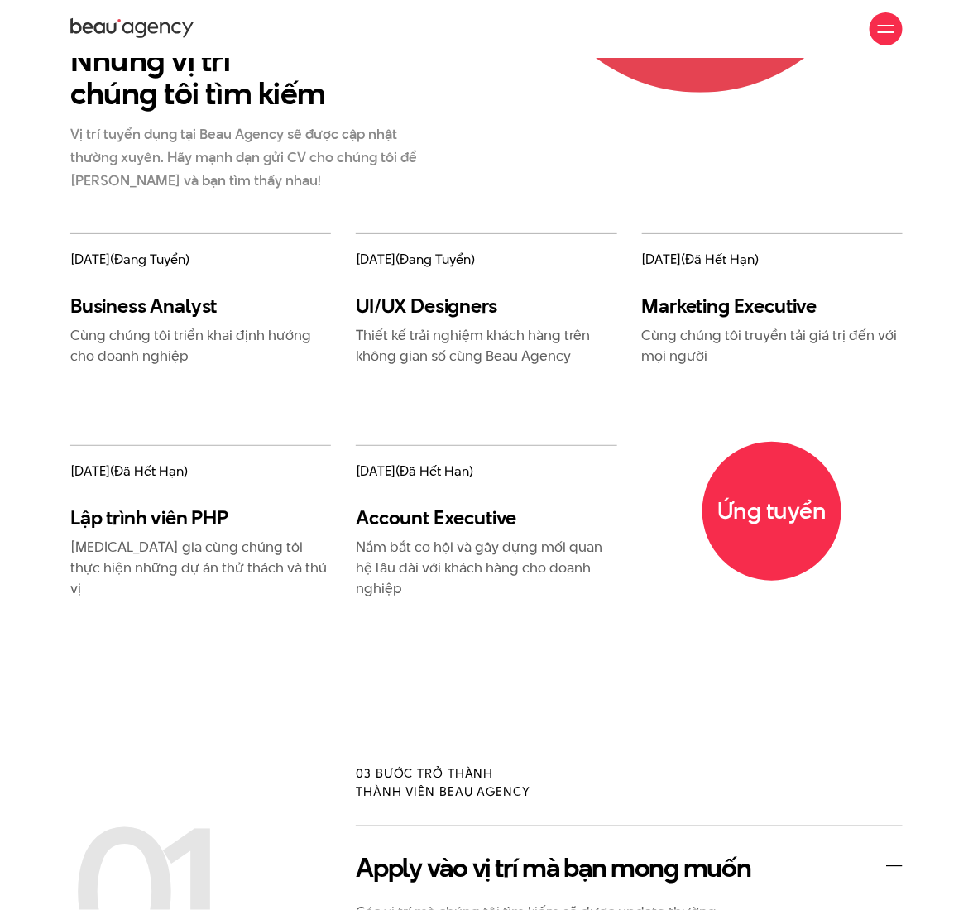
scroll to position [1017, 0]
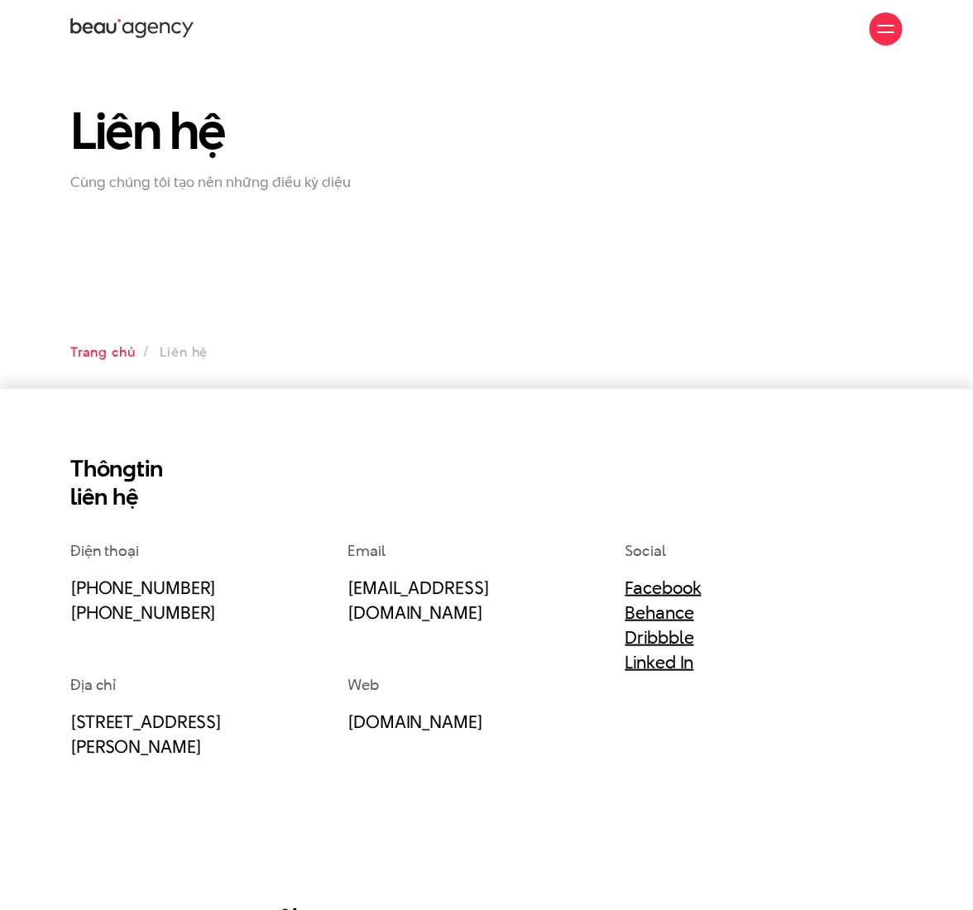
click at [113, 352] on link "Trang chủ" at bounding box center [102, 352] width 65 height 19
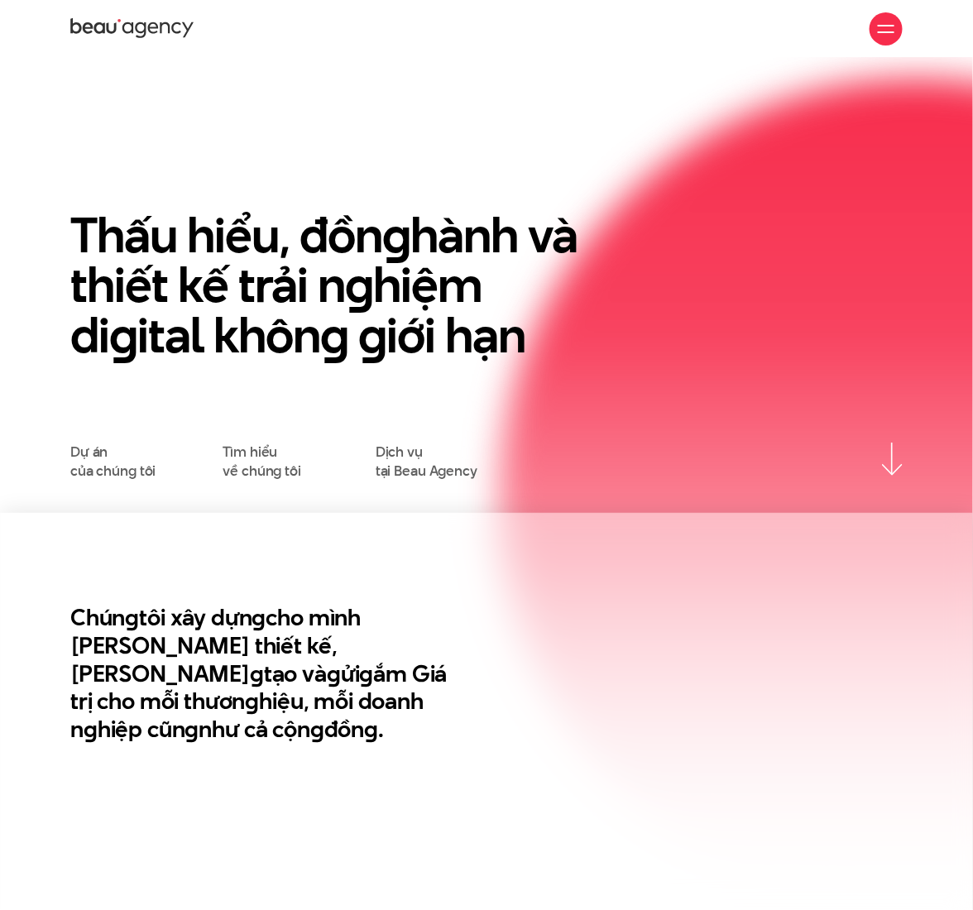
click at [893, 19] on div at bounding box center [886, 28] width 33 height 33
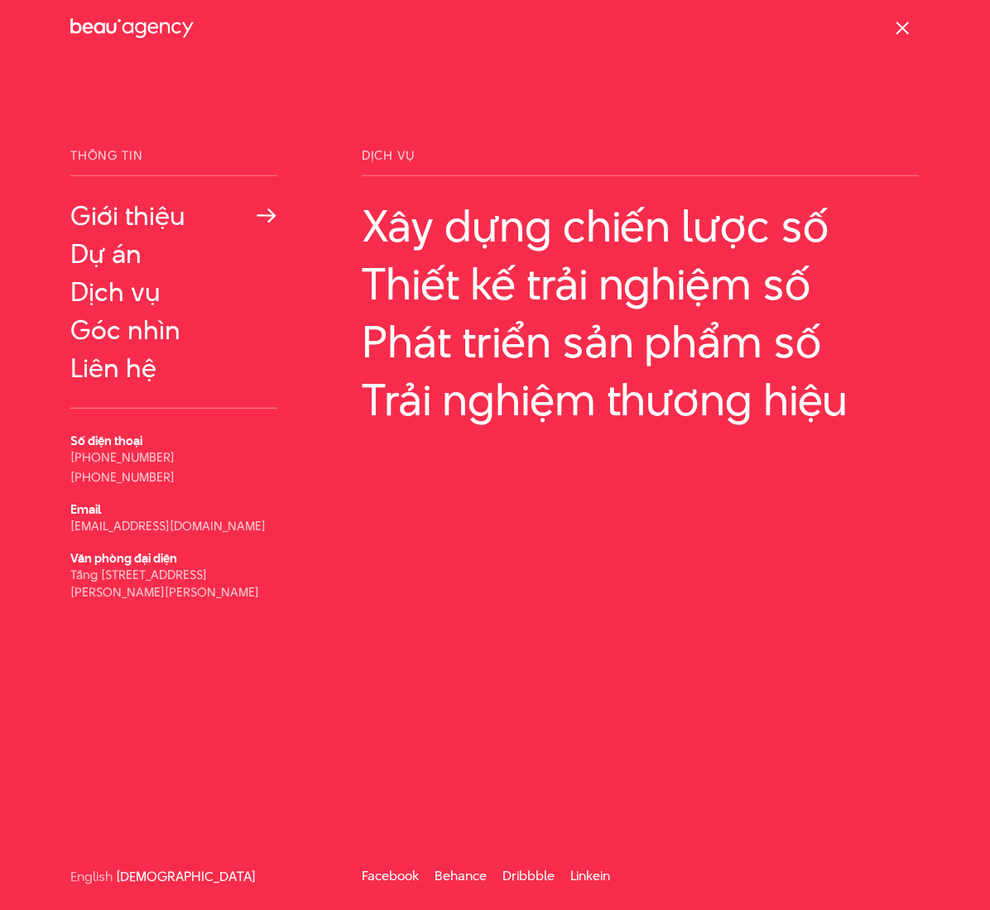
click at [156, 219] on link "Giới thiệu" at bounding box center [173, 216] width 207 height 30
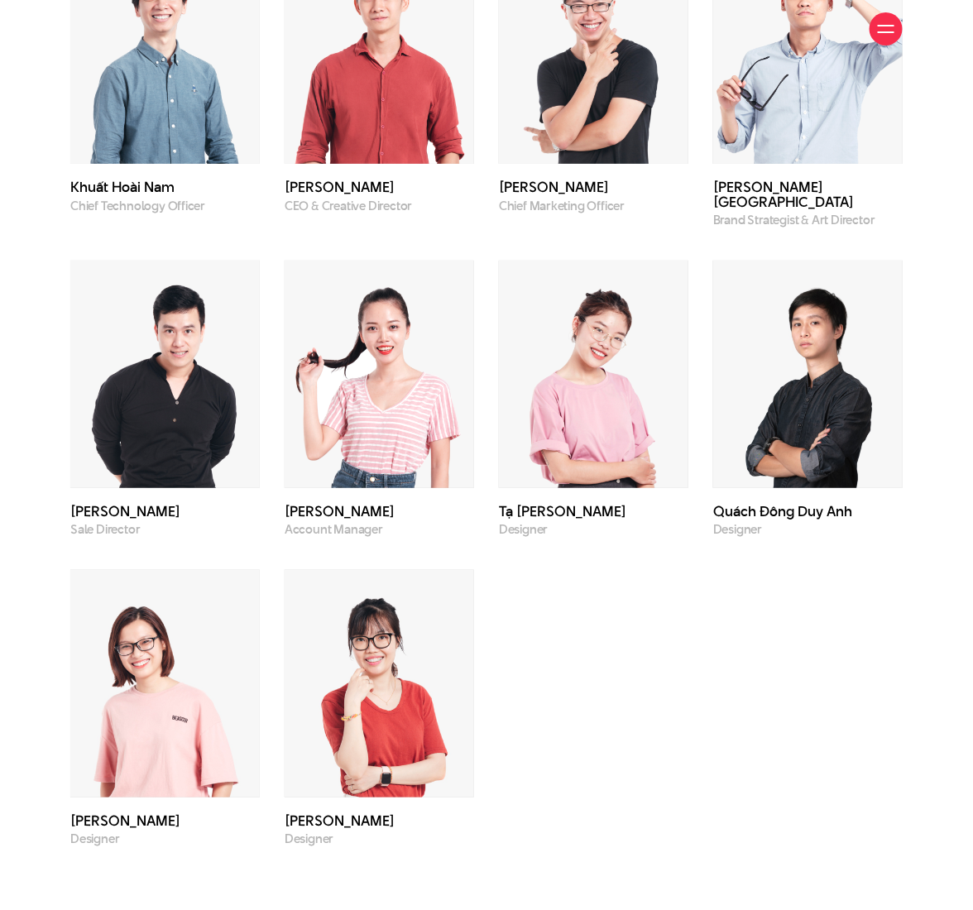
scroll to position [4299, 0]
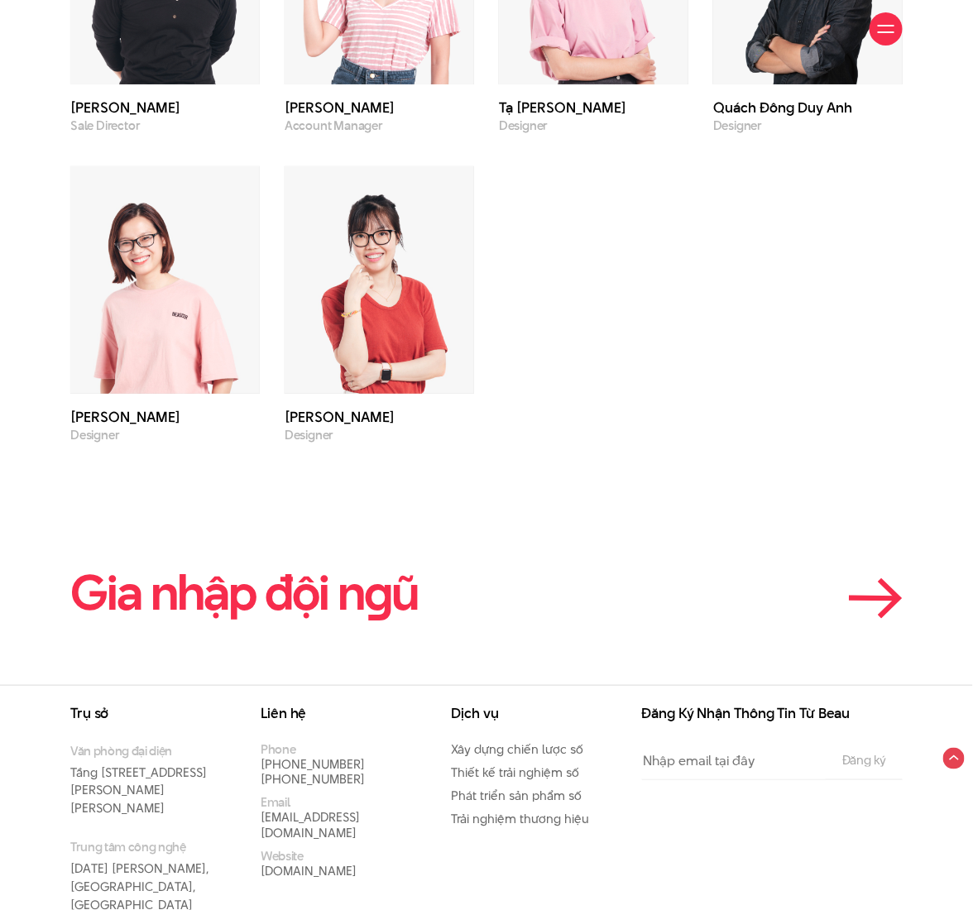
click at [365, 559] on en "g" at bounding box center [377, 593] width 27 height 68
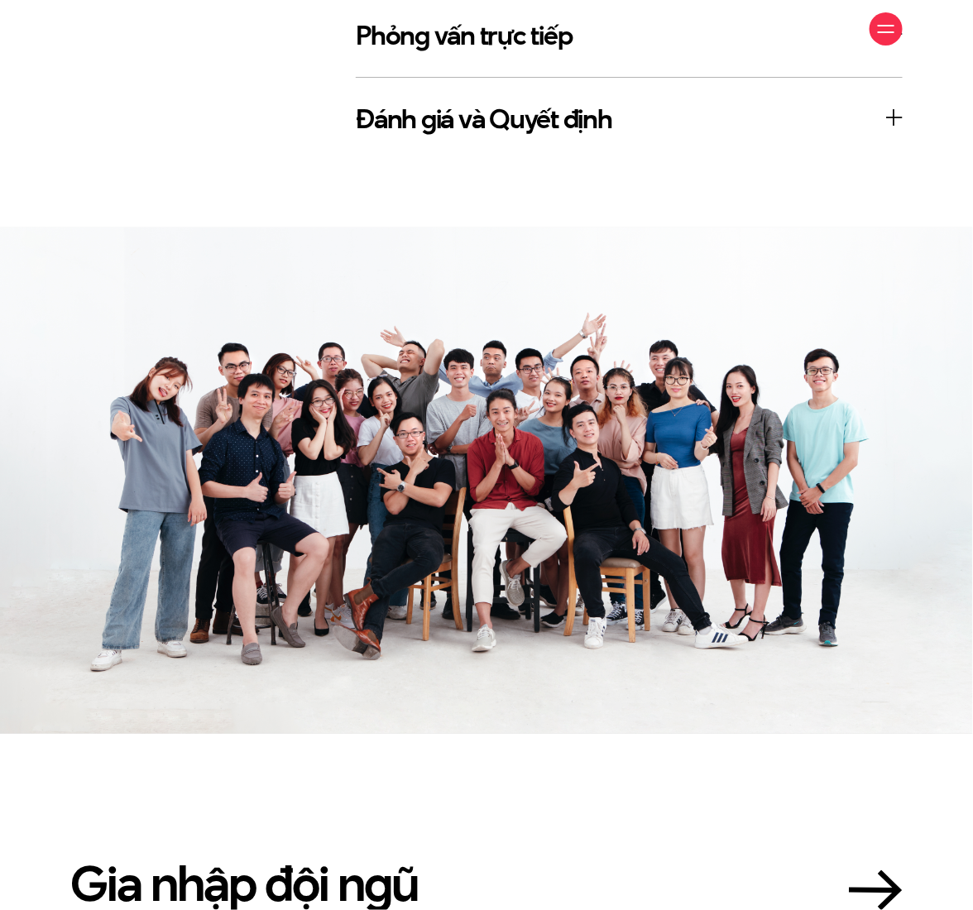
scroll to position [2537, 0]
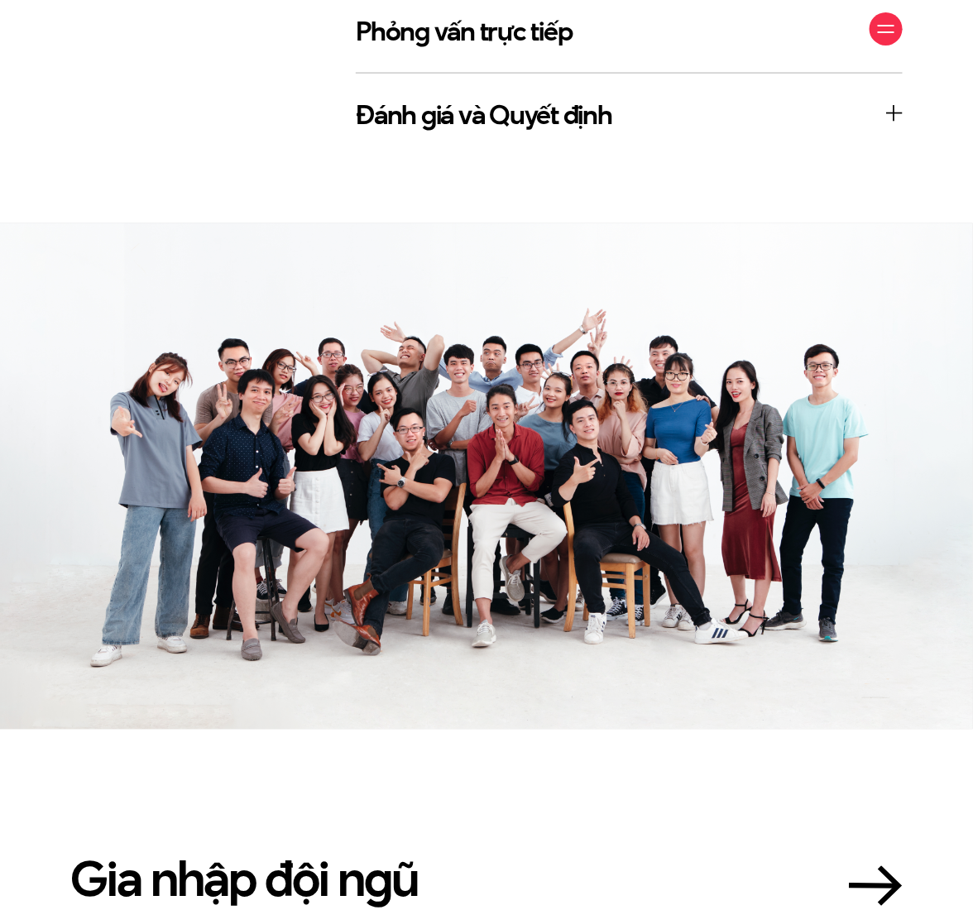
click at [508, 434] on img at bounding box center [486, 476] width 973 height 507
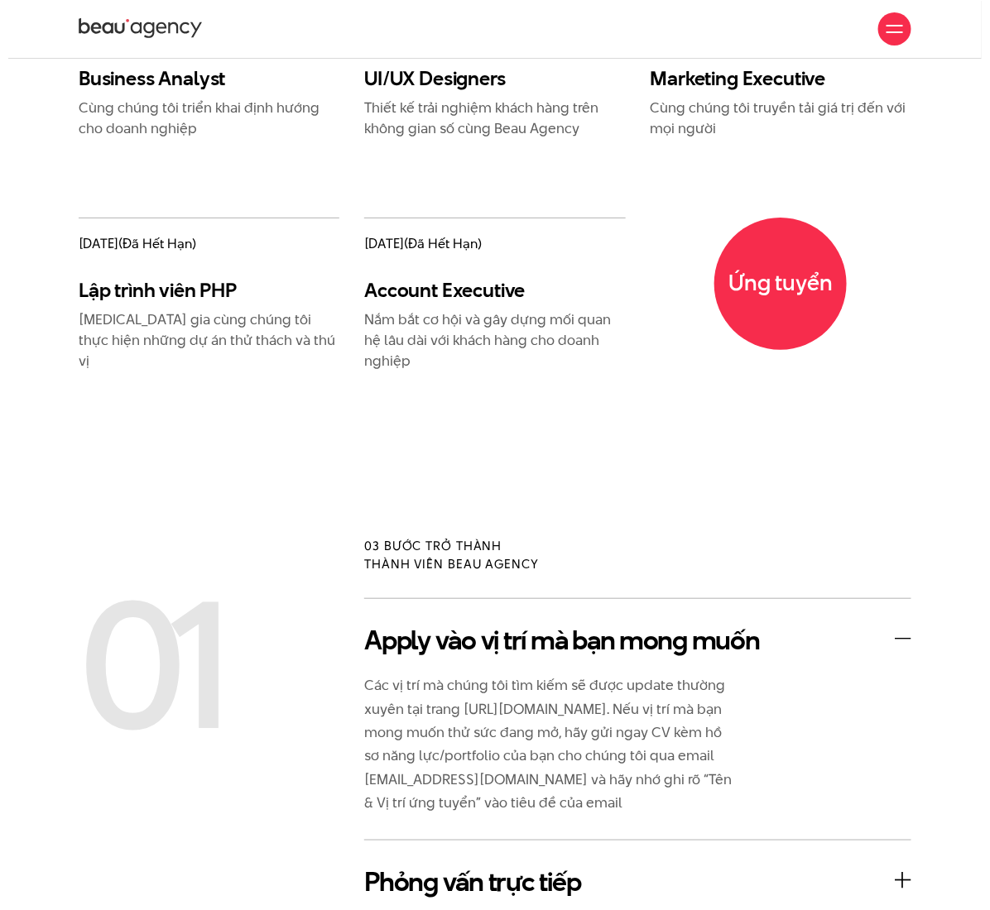
scroll to position [1655, 0]
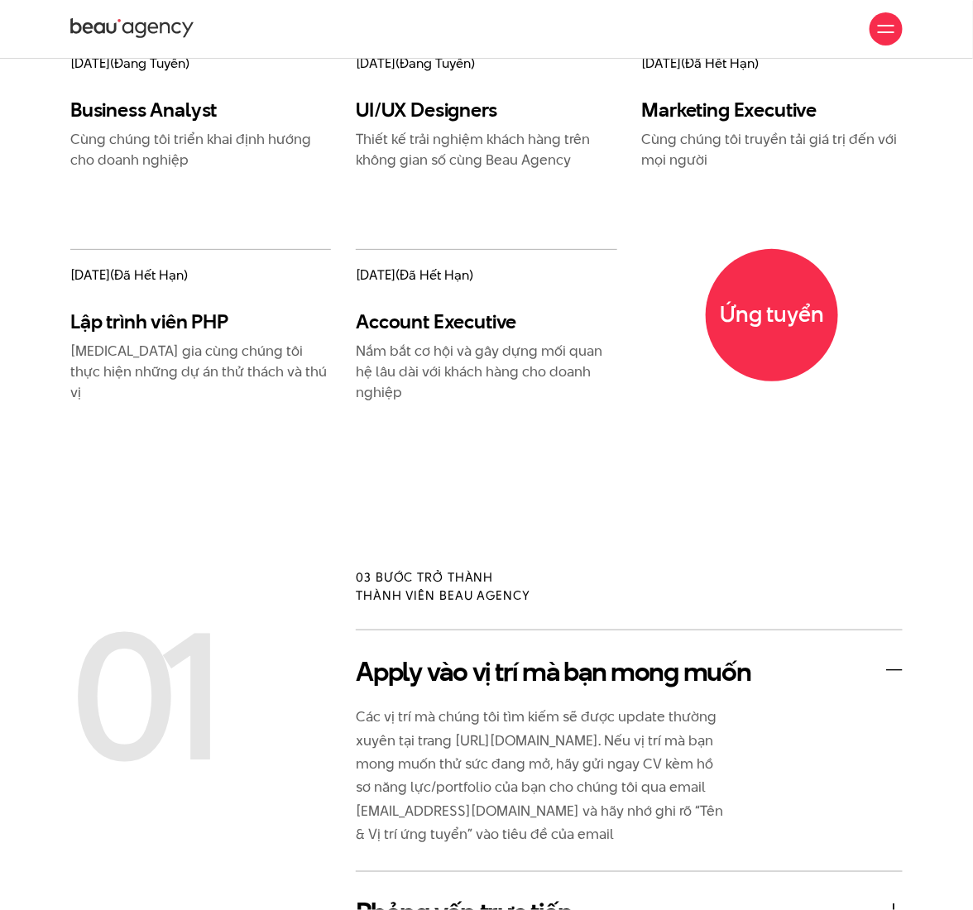
click at [902, 23] on div at bounding box center [886, 28] width 33 height 33
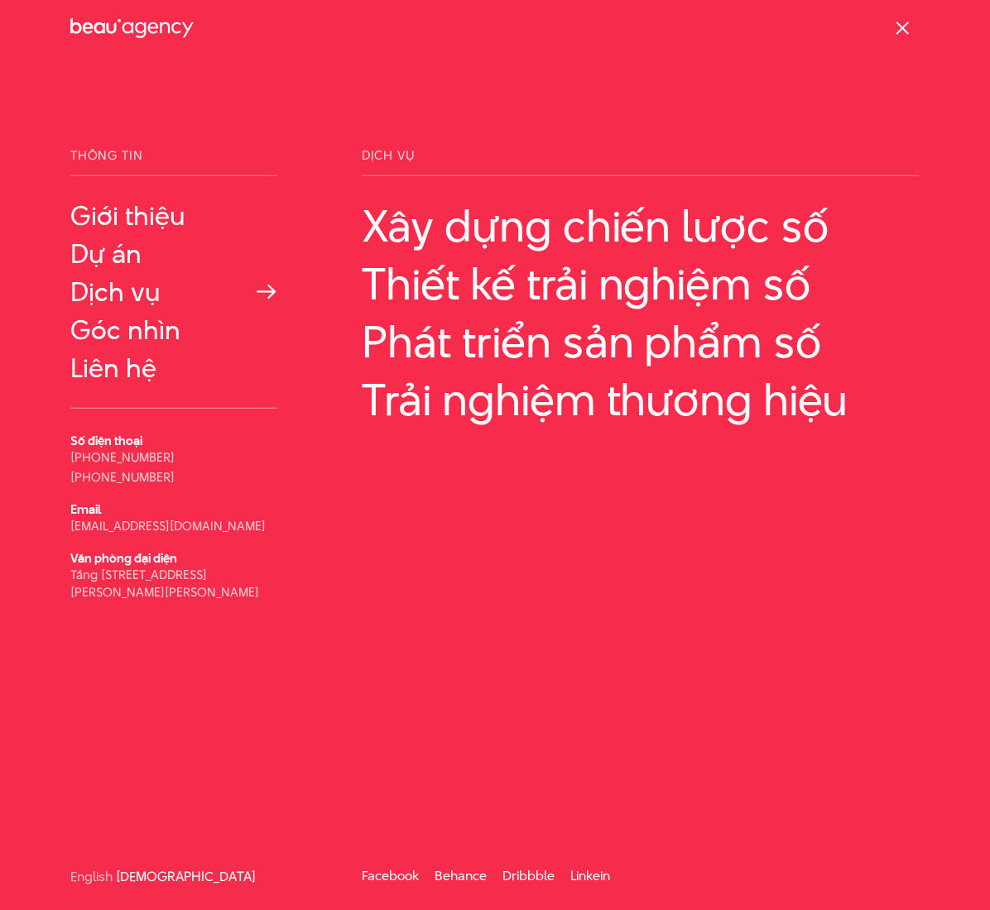
click at [151, 289] on link "Dịch vụ" at bounding box center [173, 292] width 207 height 30
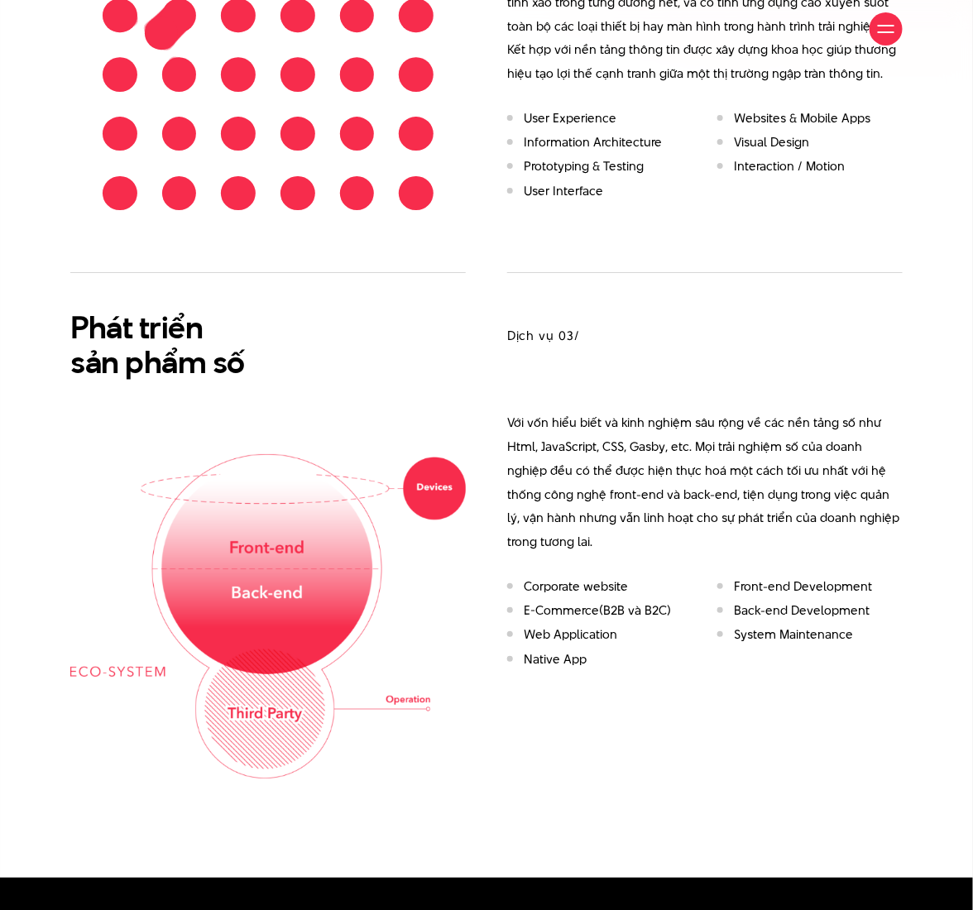
scroll to position [1544, 0]
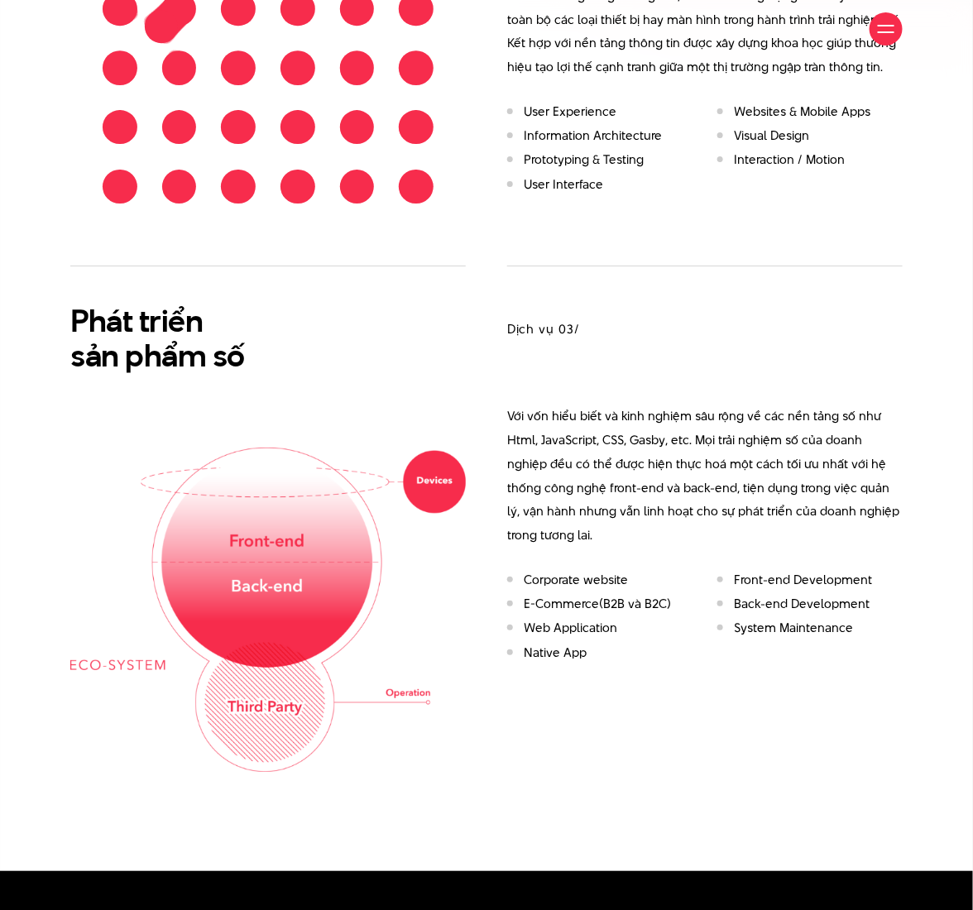
click at [578, 335] on h3 "Dịch vụ 03/" at bounding box center [705, 329] width 396 height 18
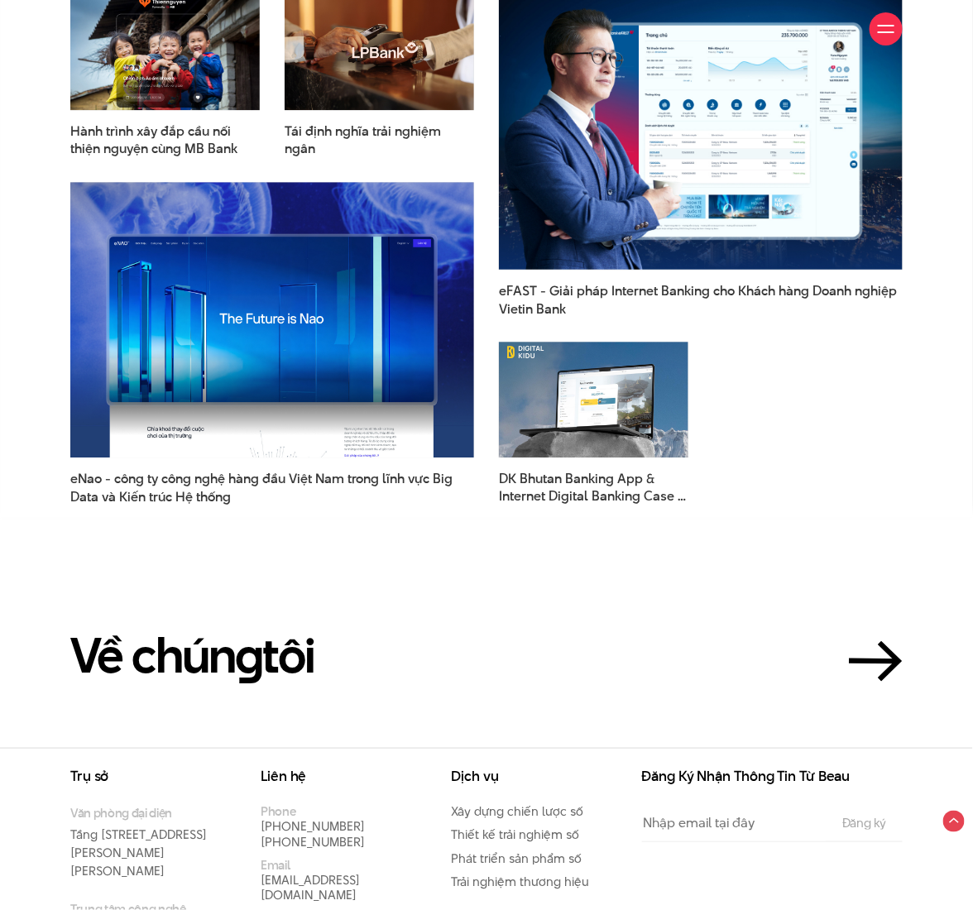
scroll to position [3123, 0]
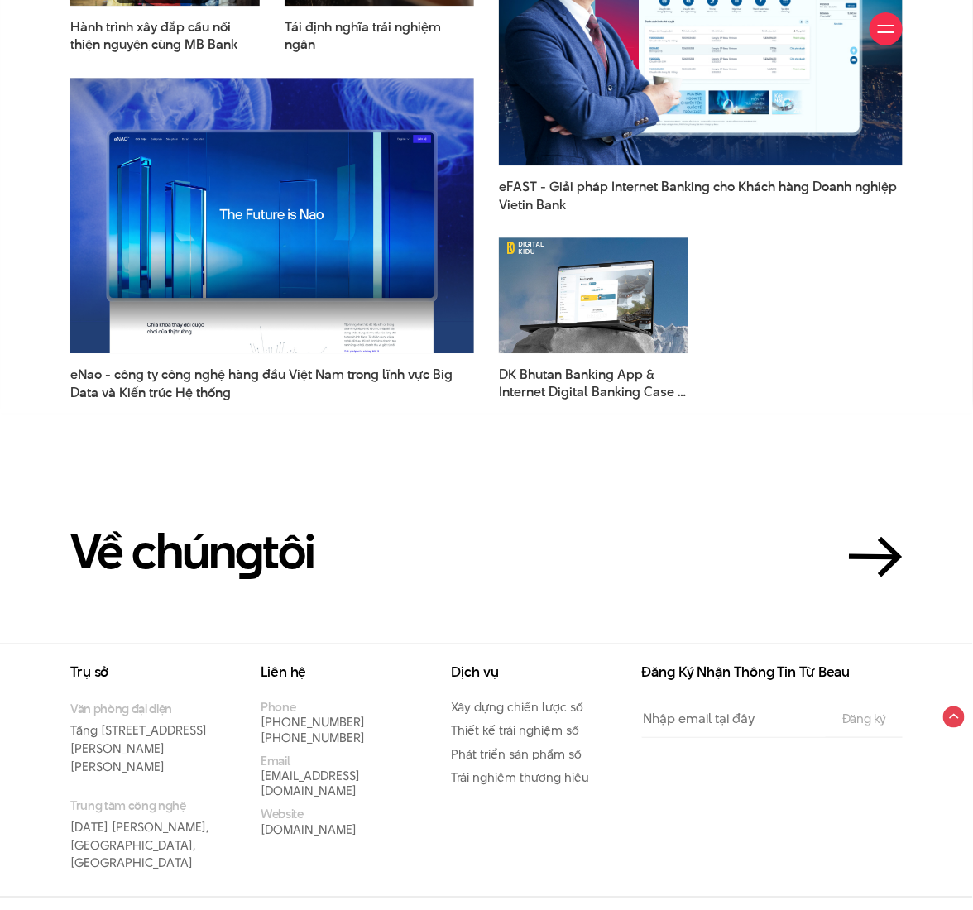
click at [739, 472] on section "Về chún g tôi" at bounding box center [486, 522] width 973 height 242
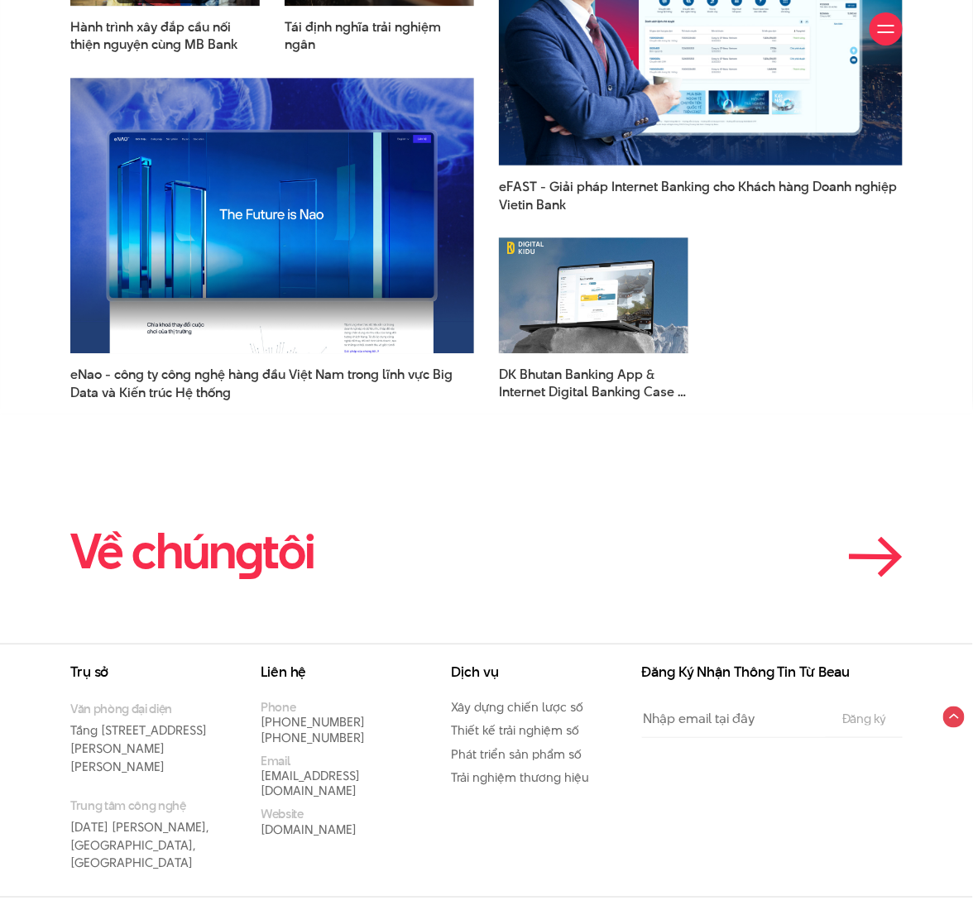
click at [207, 543] on h2 "Về chún g tôi" at bounding box center [192, 552] width 244 height 52
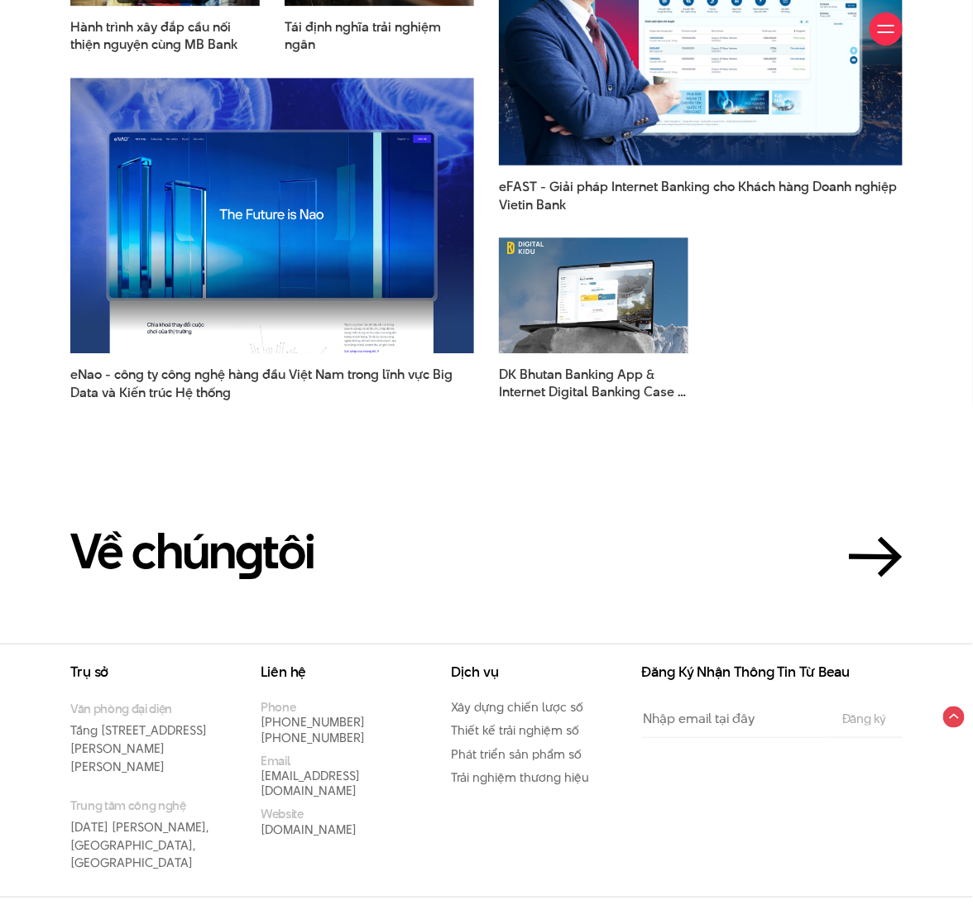
click at [895, 413] on section "Về chún g tôi" at bounding box center [486, 522] width 973 height 242
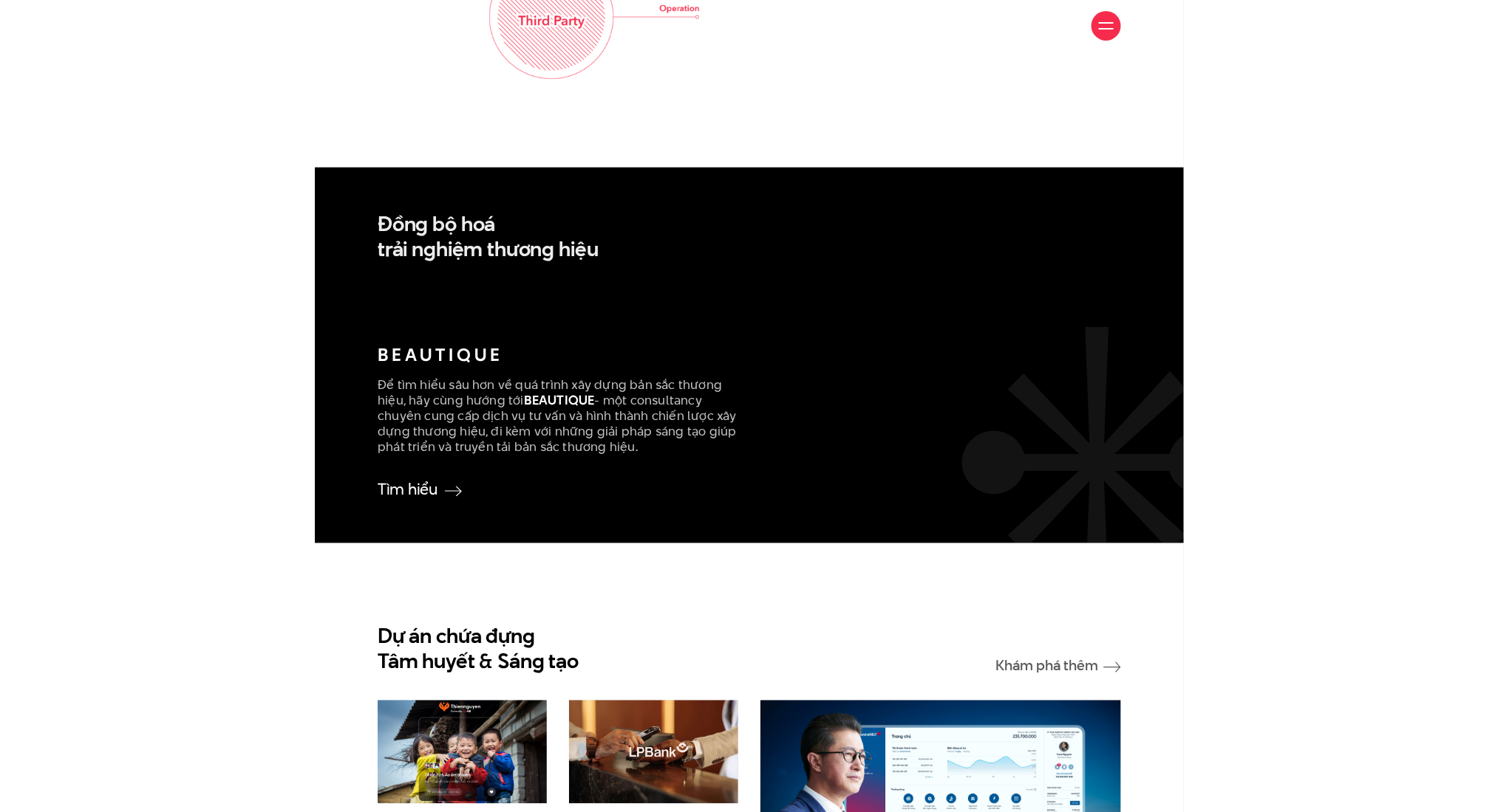
scroll to position [2000, 0]
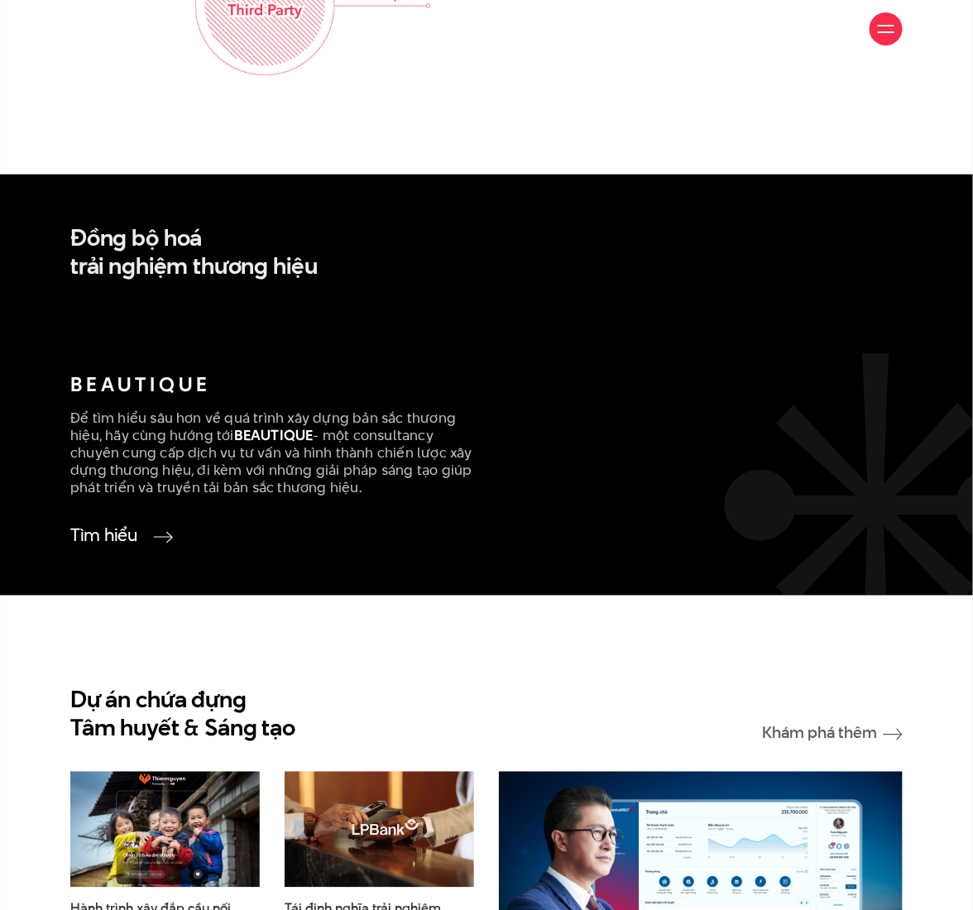
click at [166, 536] on img at bounding box center [163, 538] width 19 height 12
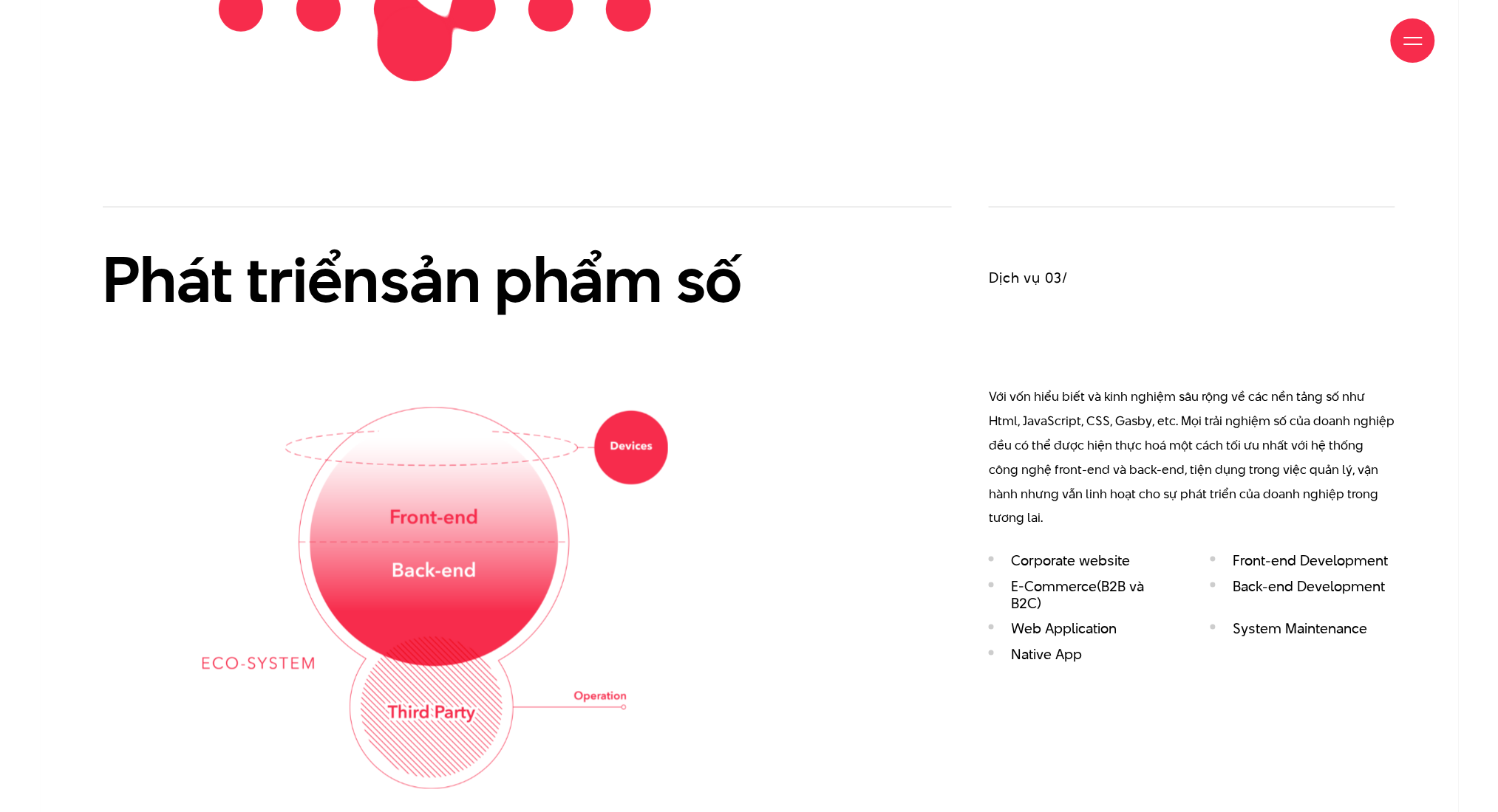
scroll to position [2787, 0]
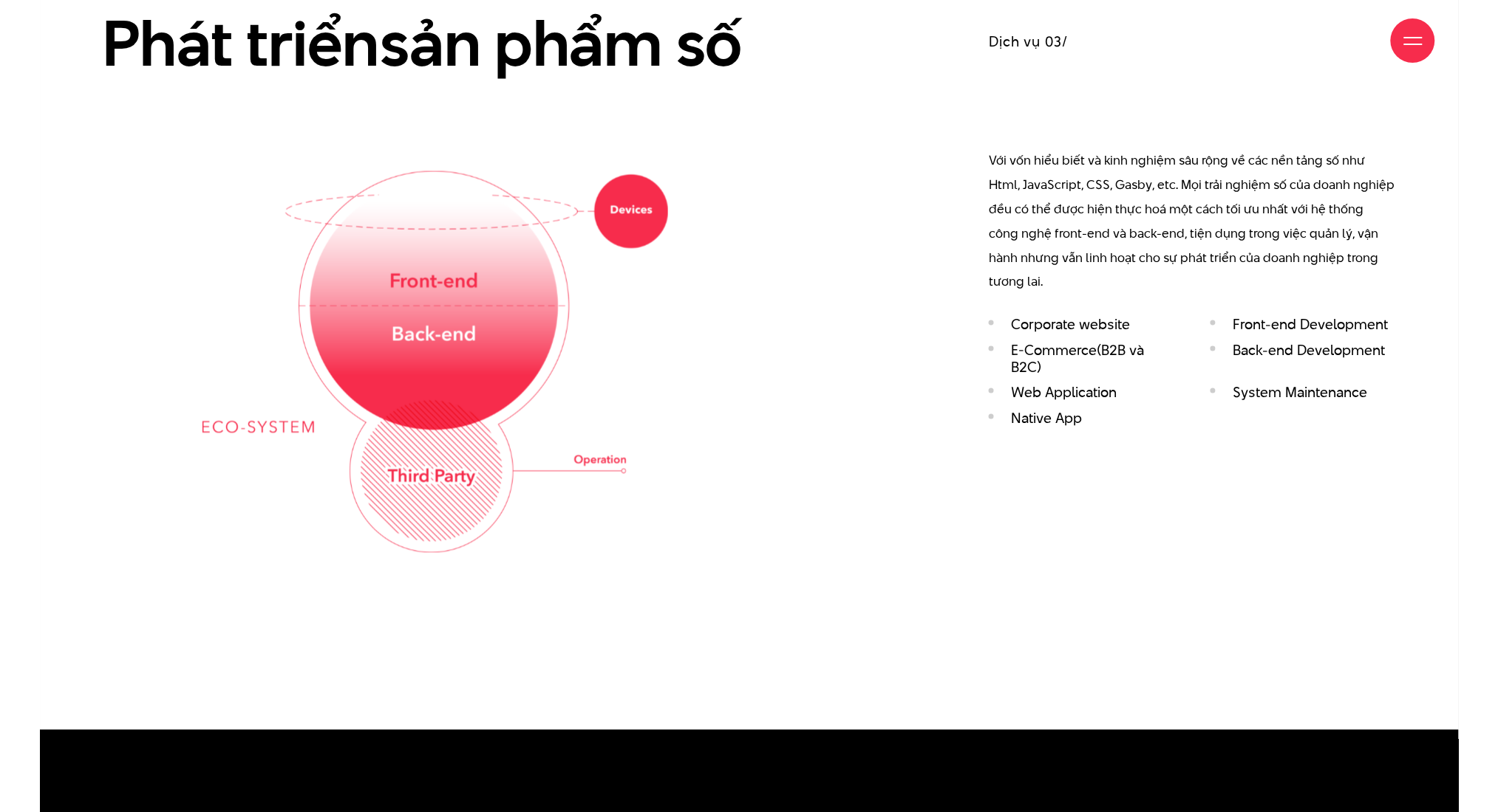
click at [739, 348] on div at bounding box center [435, 362] width 665 height 382
click at [674, 322] on div at bounding box center [435, 362] width 665 height 382
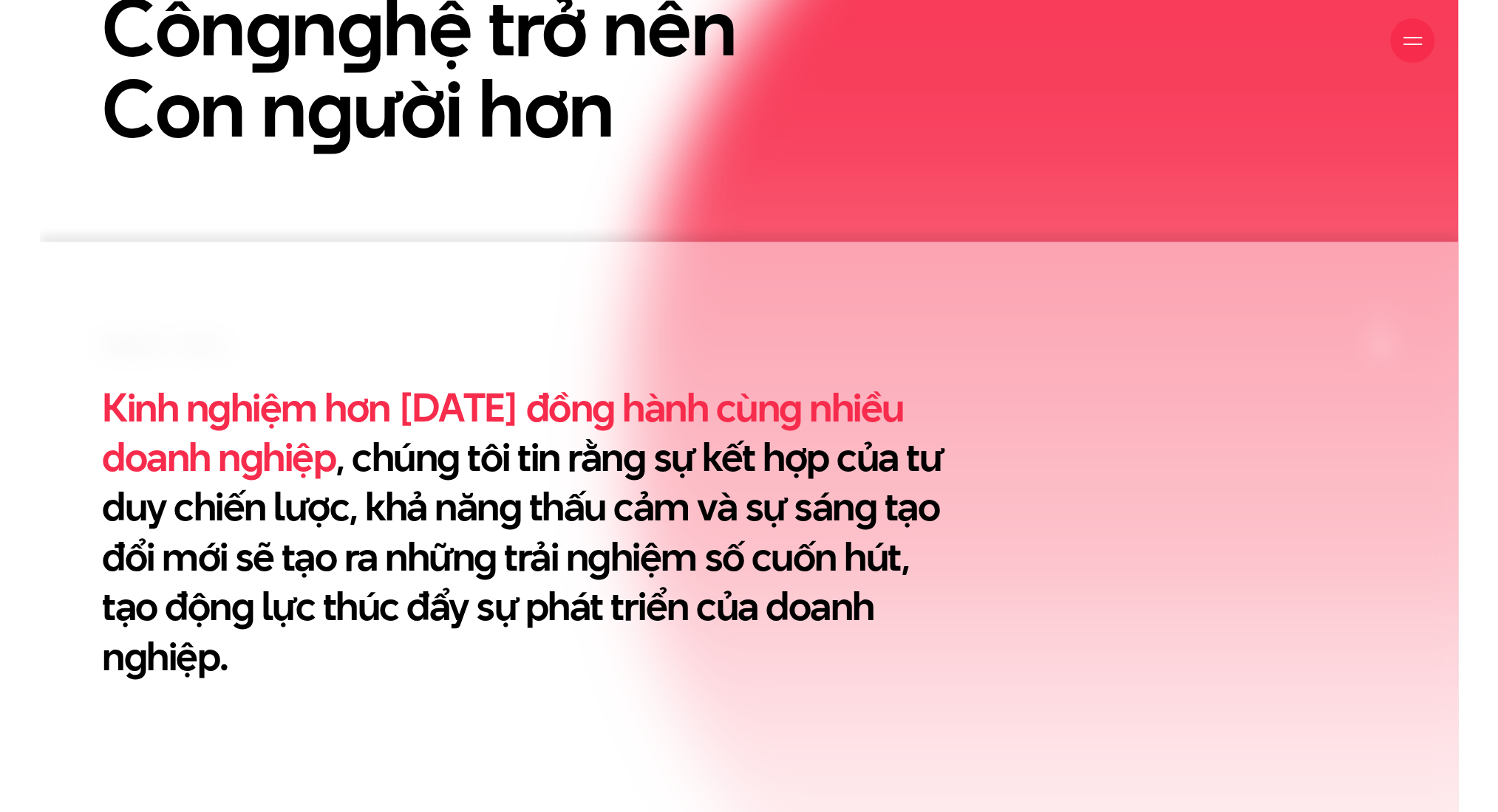
scroll to position [787, 0]
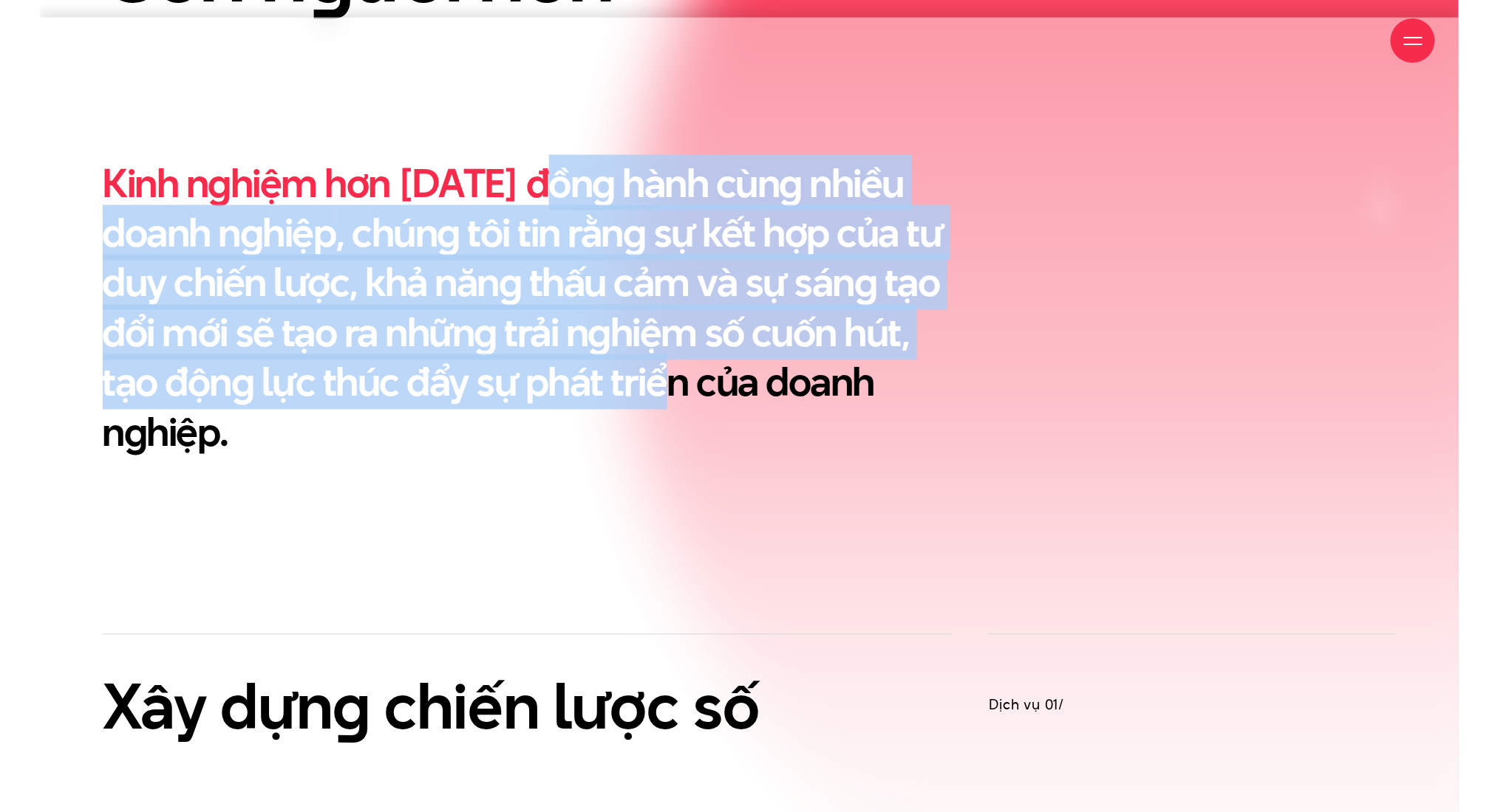
drag, startPoint x: 559, startPoint y: 191, endPoint x: 658, endPoint y: 369, distance: 203.7
click at [658, 369] on h2 "Kinh nghiệm hơn [DATE] đồng hành cùng nhiều doanh nghiệp , chúng tôi tin rằng s…" at bounding box center [528, 307] width 850 height 299
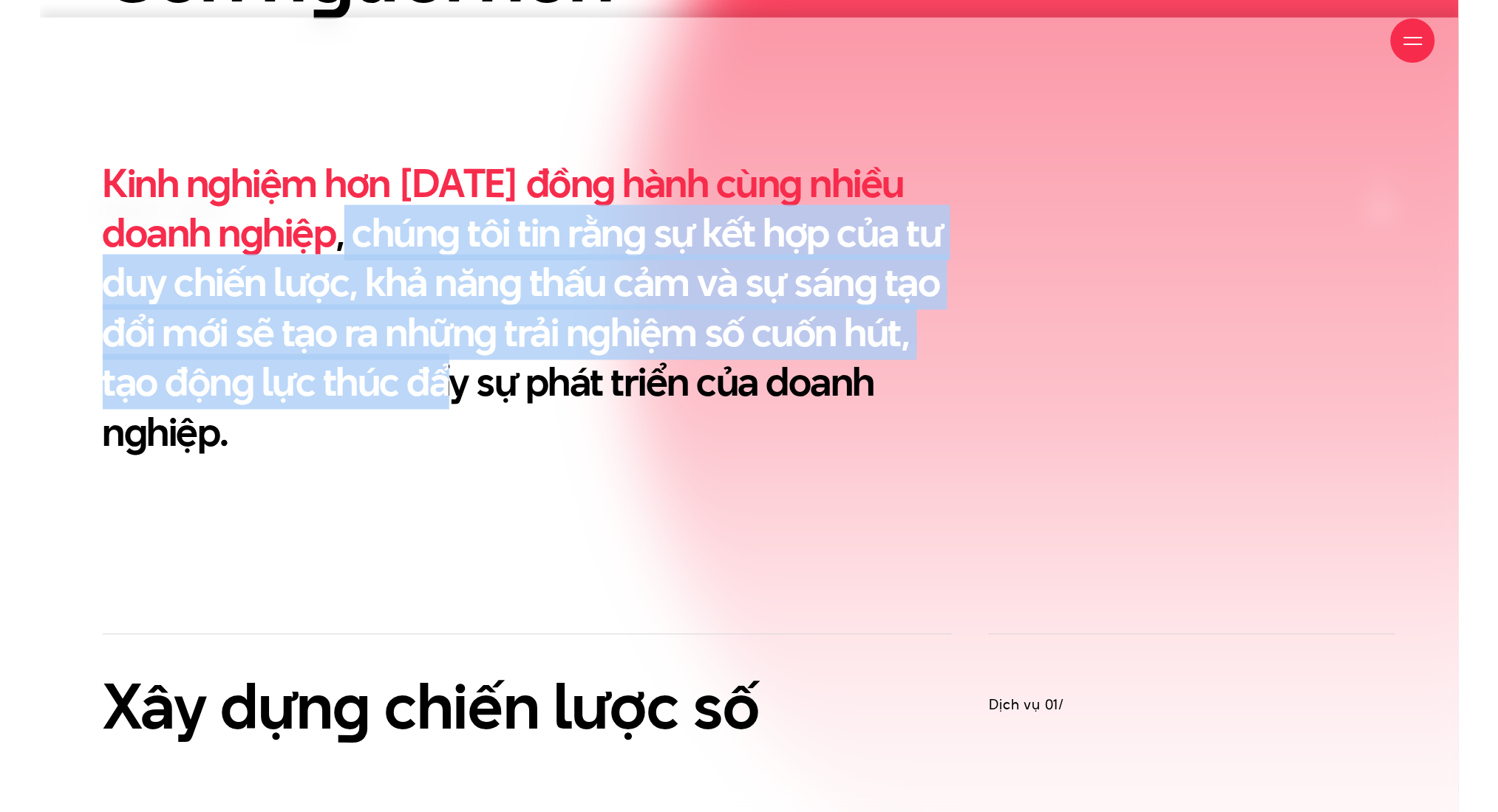
drag, startPoint x: 445, startPoint y: 360, endPoint x: 356, endPoint y: 223, distance: 163.4
click at [350, 235] on h2 "Kinh nghiệm hơn [DATE] đồng hành cùng nhiều doanh nghiệp , chúng tôi tin rằng s…" at bounding box center [528, 307] width 850 height 299
click at [356, 223] on h2 "Kinh nghiệm hơn [DATE] đồng hành cùng nhiều doanh nghiệp , chúng tôi tin rằng s…" at bounding box center [528, 307] width 850 height 299
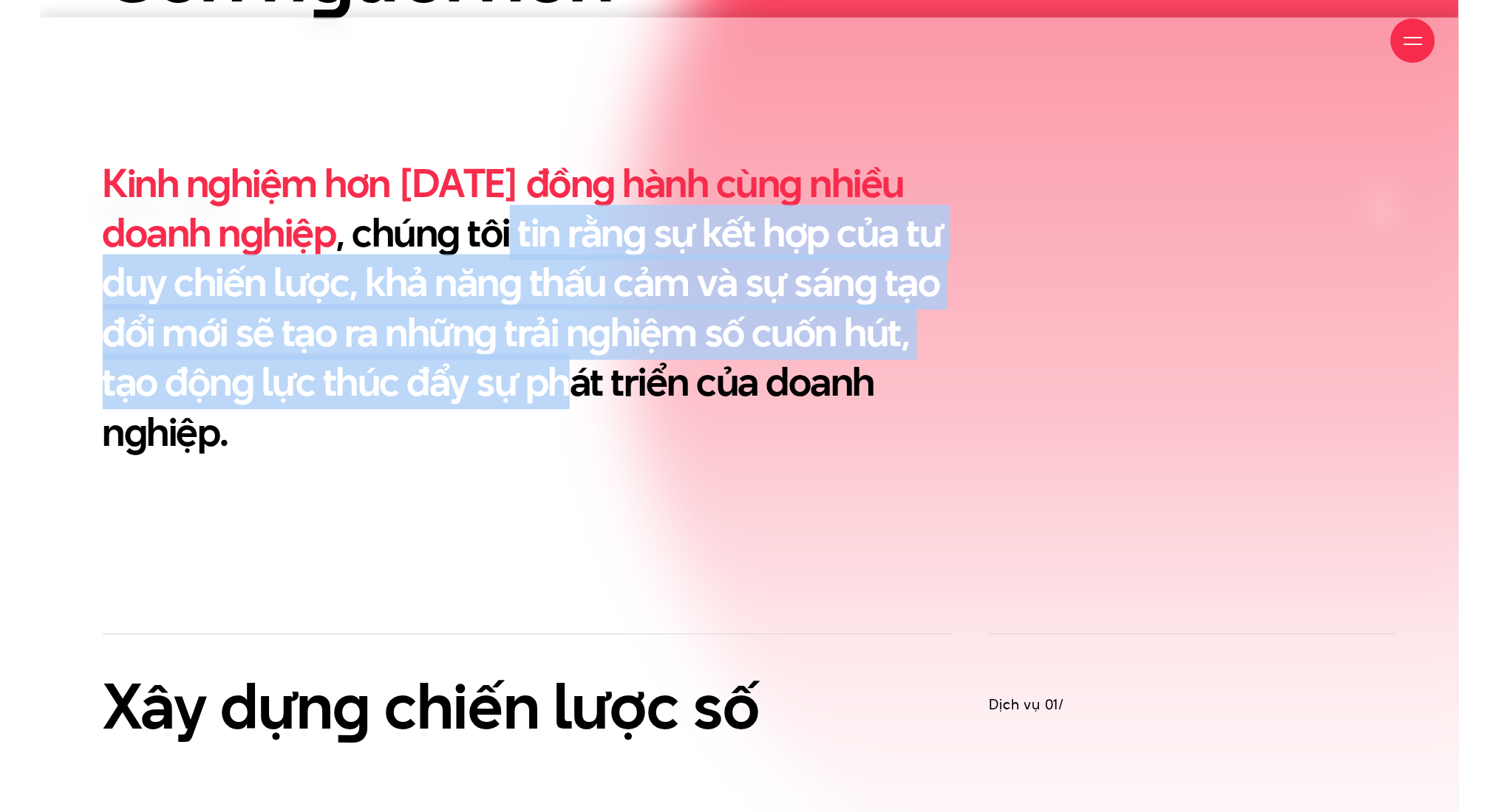
drag, startPoint x: 512, startPoint y: 215, endPoint x: 568, endPoint y: 395, distance: 188.5
click at [568, 395] on h2 "Kinh nghiệm hơn [DATE] đồng hành cùng nhiều doanh nghiệp , chúng tôi tin rằng s…" at bounding box center [528, 307] width 850 height 299
click at [568, 395] on h2 "Kinh nghiệm hơn 10 năm đồng hành cùng nhiều doanh nghiệp , chúng tôi tin rằng s…" at bounding box center [528, 307] width 850 height 299
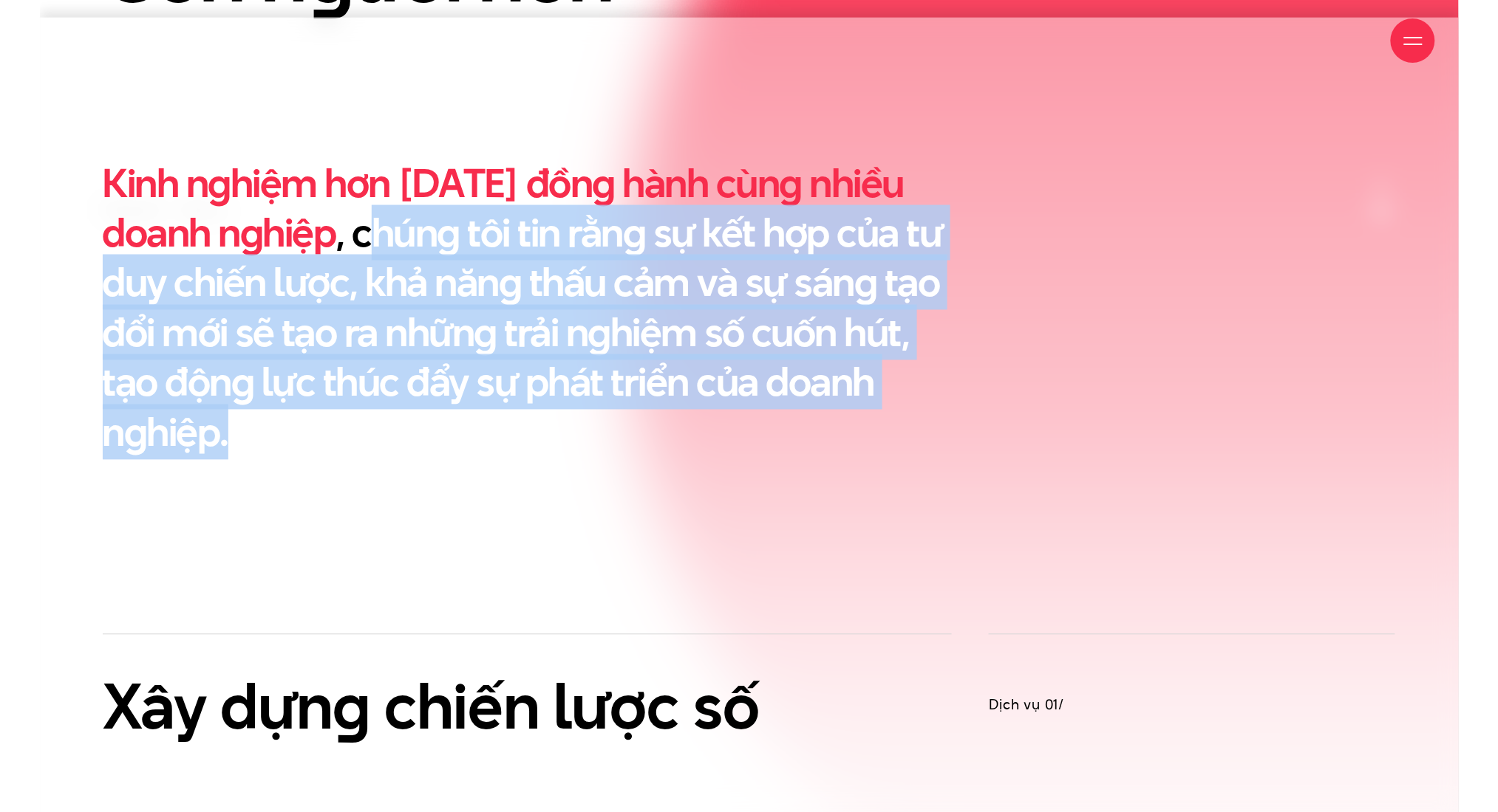
drag, startPoint x: 370, startPoint y: 411, endPoint x: 380, endPoint y: 211, distance: 200.2
click at [380, 211] on h2 "Kinh nghiệm hơn 10 năm đồng hành cùng nhiều doanh nghiệp , chúng tôi tin rằng s…" at bounding box center [528, 307] width 850 height 299
drag, startPoint x: 388, startPoint y: 210, endPoint x: 430, endPoint y: 195, distance: 44.6
click at [390, 210] on h2 "Kinh nghiệm hơn 10 năm đồng hành cùng nhiều doanh nghiệp , chúng tôi tin rằng s…" at bounding box center [528, 307] width 850 height 299
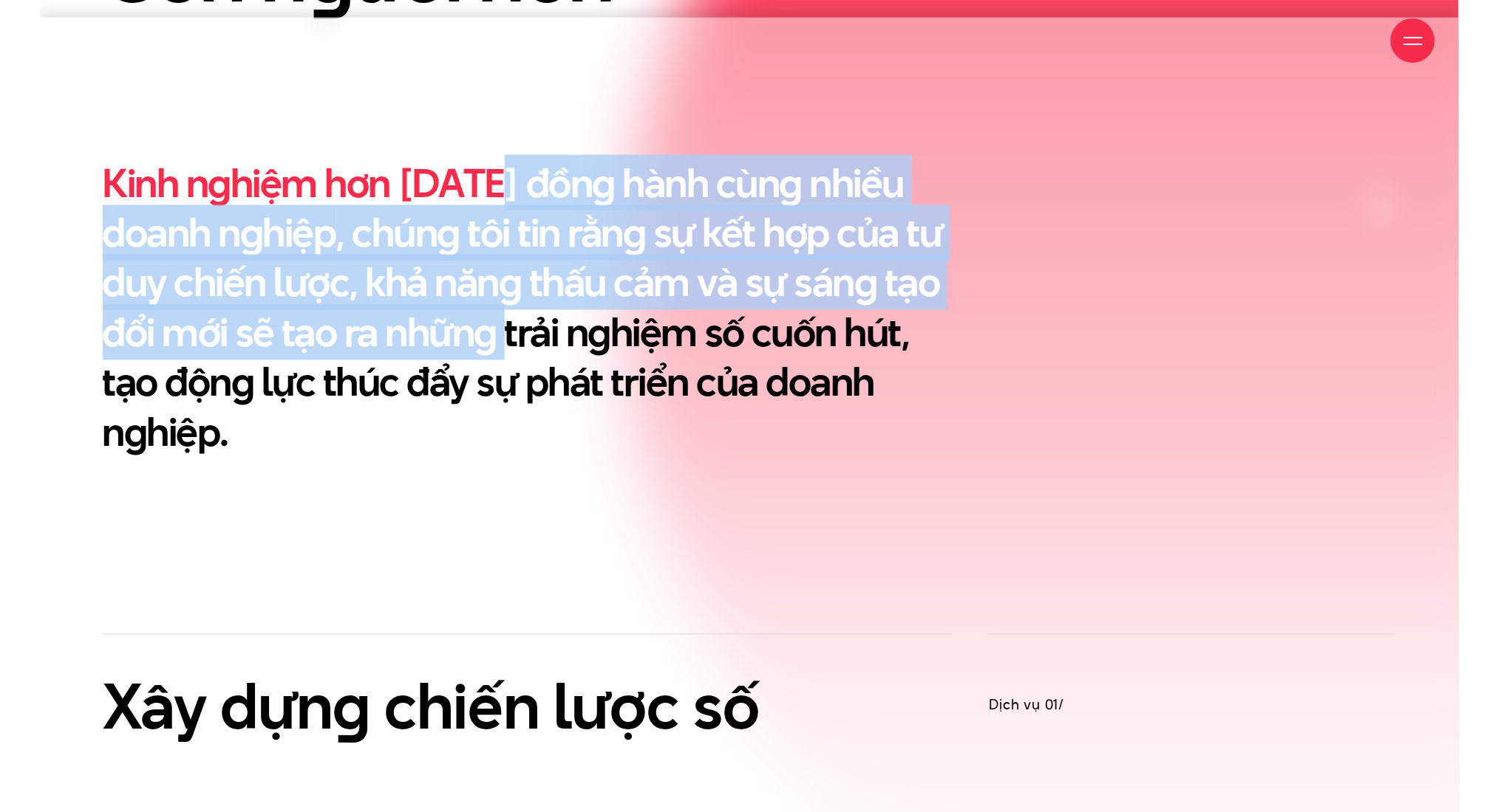
drag, startPoint x: 482, startPoint y: 195, endPoint x: 505, endPoint y: 329, distance: 136.0
click at [505, 329] on h2 "Kinh nghiệm hơn [DATE] đồng hành cùng nhiều doanh nghiệp , chúng tôi tin rằng s…" at bounding box center [528, 307] width 850 height 299
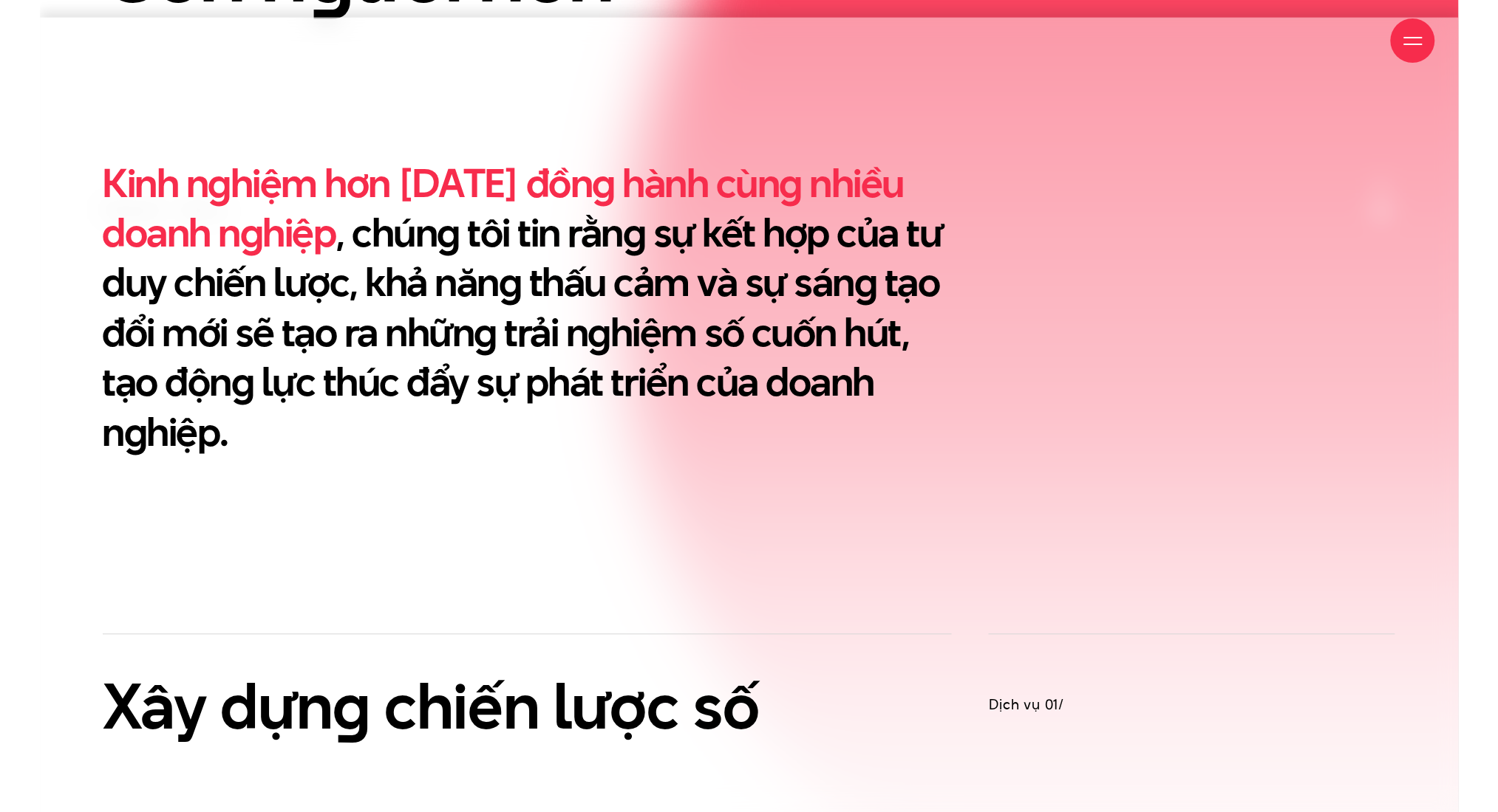
click at [512, 379] on h2 "Kinh nghiệm hơn [DATE] đồng hành cùng nhiều doanh nghiệp , chúng tôi tin rằng s…" at bounding box center [528, 307] width 850 height 299
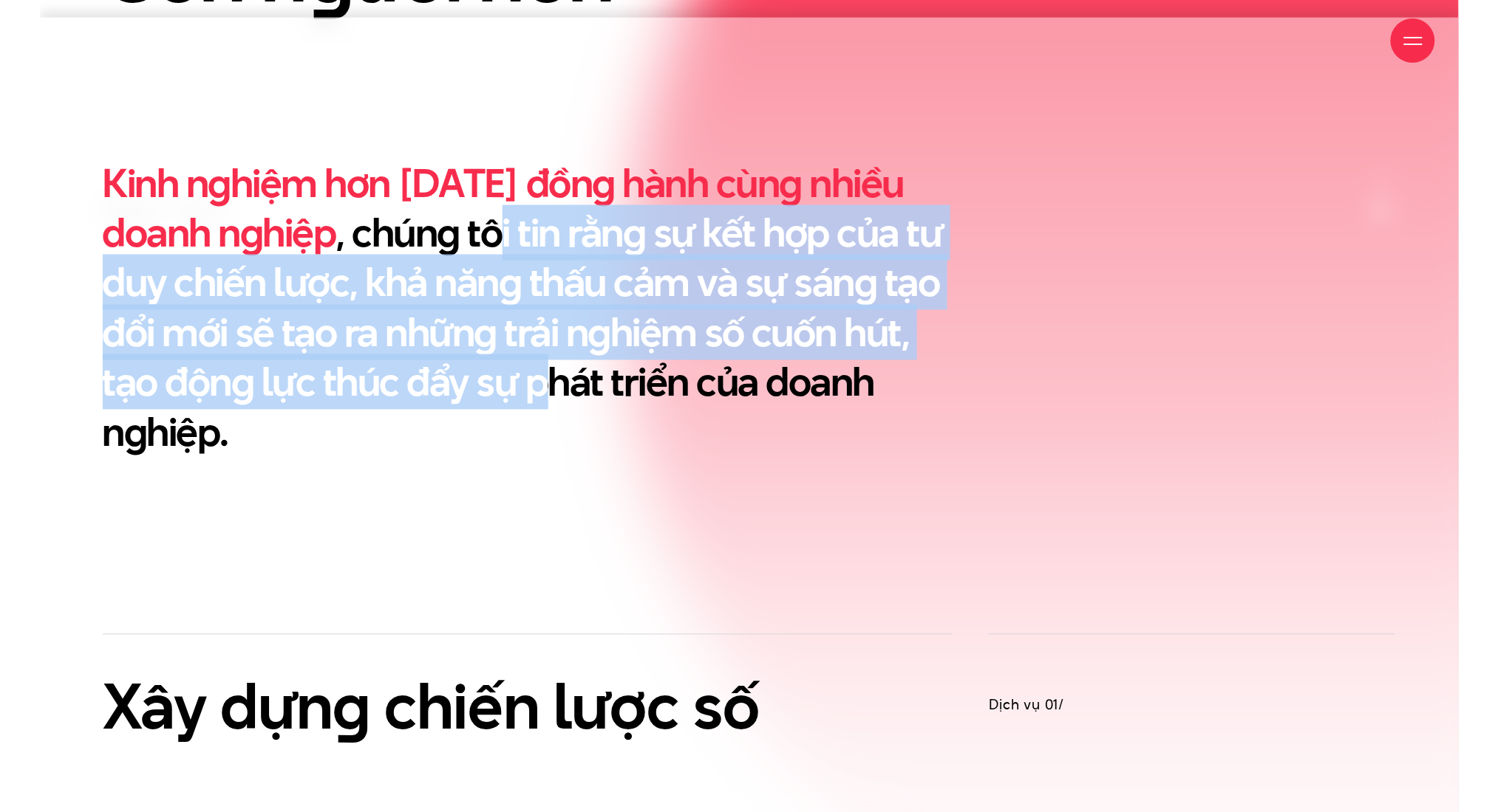
drag, startPoint x: 498, startPoint y: 215, endPoint x: 539, endPoint y: 375, distance: 165.2
click at [539, 373] on h2 "Kinh nghiệm hơn 10 năm đồng hành cùng nhiều doanh nghiệp , chúng tôi tin rằng s…" at bounding box center [528, 307] width 850 height 299
click at [540, 376] on h2 "Kinh nghiệm hơn 10 năm đồng hành cùng nhiều doanh nghiệp , chúng tôi tin rằng s…" at bounding box center [528, 307] width 850 height 299
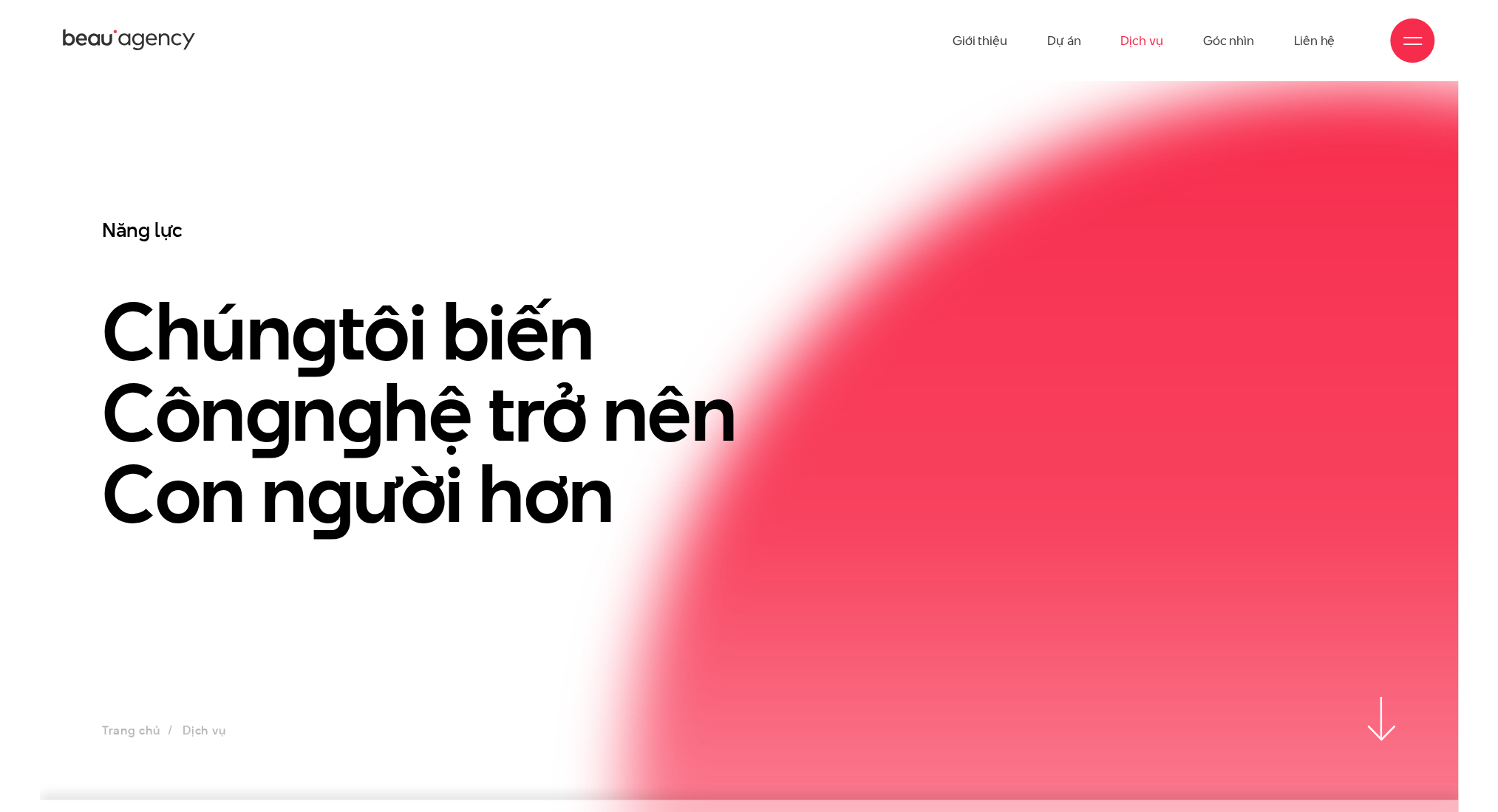
scroll to position [0, 0]
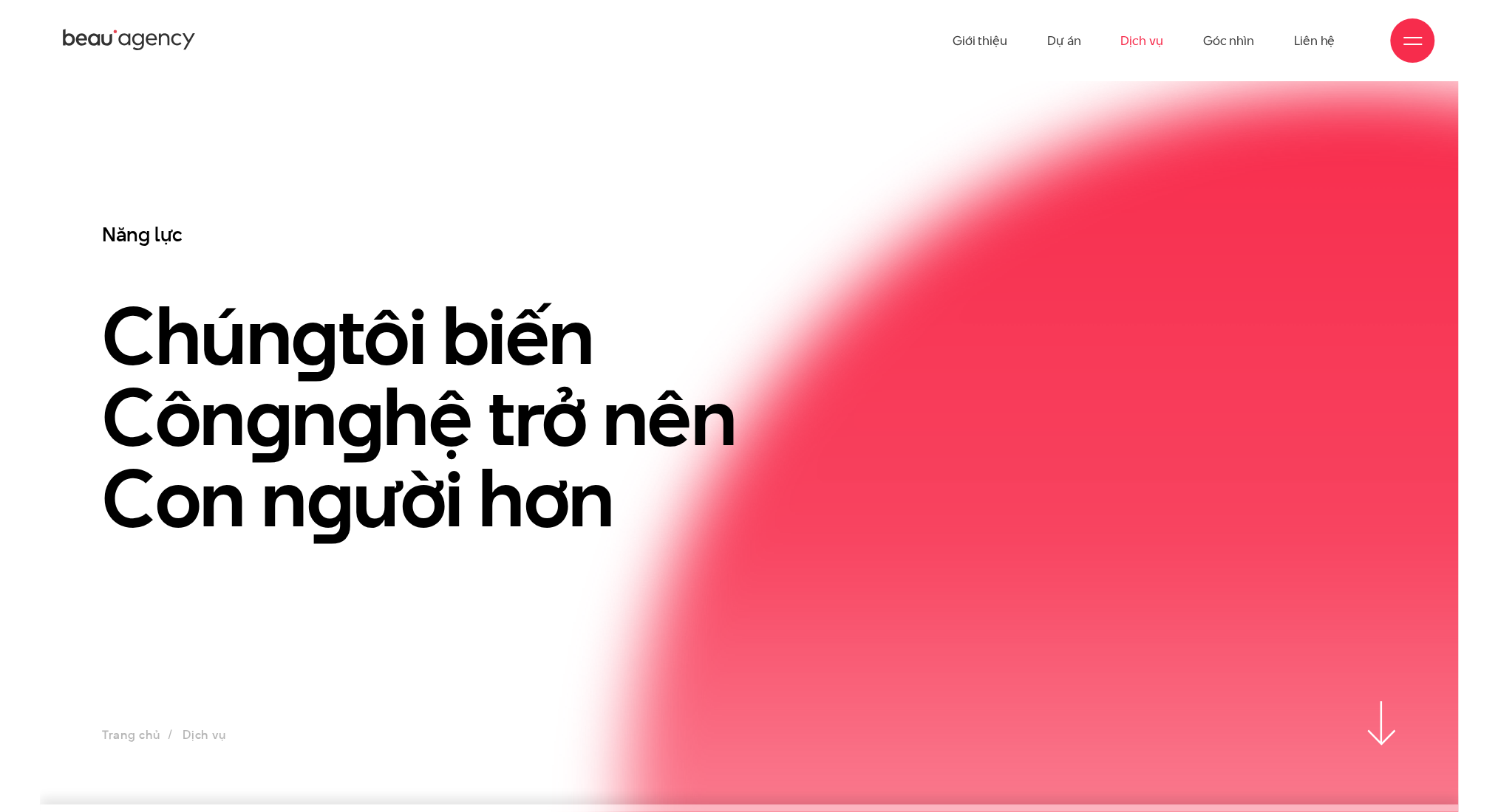
click at [585, 221] on h3 "Năng lực" at bounding box center [583, 234] width 961 height 26
click at [868, 48] on link "Dịch vụ" at bounding box center [1141, 40] width 42 height 81
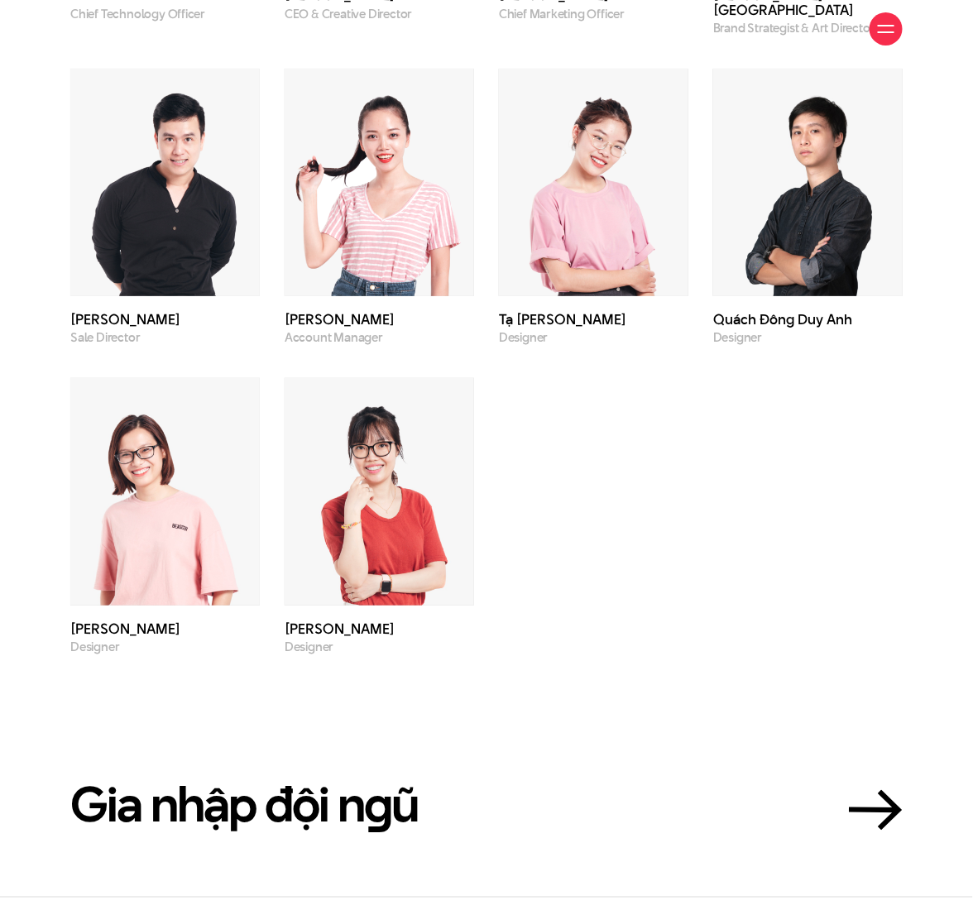
scroll to position [4299, 0]
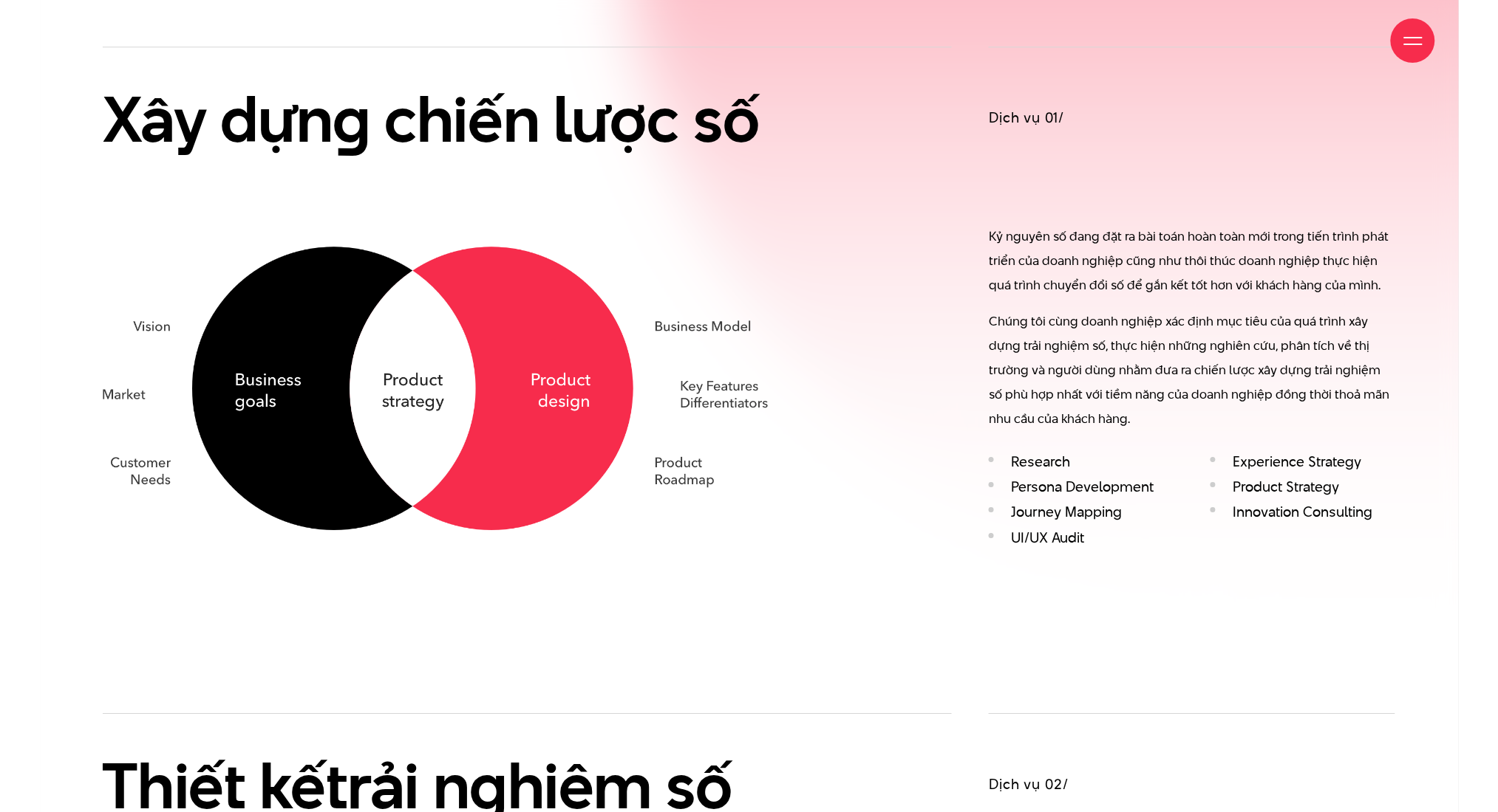
scroll to position [1378, 0]
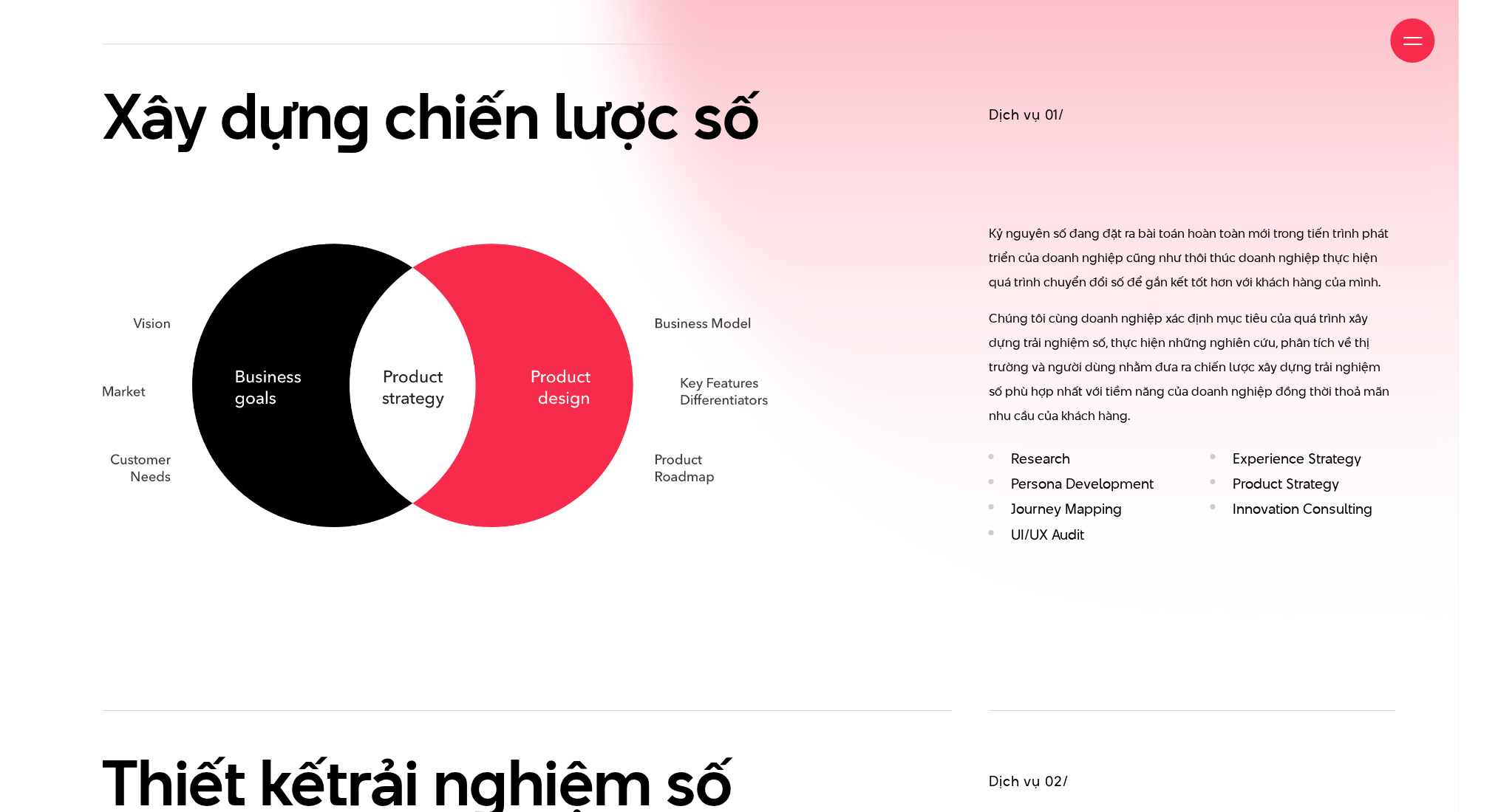
click at [1013, 301] on div "Kỷ nguyên số đang đặt ra bài toán hoàn toàn mới trong tiến trình phát triển của…" at bounding box center [1191, 325] width 406 height 207
click at [1048, 164] on div "Dịch vụ 01/ Kỷ nguyên số đang đặt ra bài toán hoàn toàn mới trong tiến trình ph…" at bounding box center [1191, 297] width 406 height 508
click at [1022, 102] on div "Dịch vụ 01/ Kỷ nguyên số đang đặt ra bài toán hoàn toàn mới trong tiến trình ph…" at bounding box center [1191, 297] width 406 height 508
click at [1018, 122] on h3 "Dịch vụ 01/" at bounding box center [1191, 115] width 406 height 21
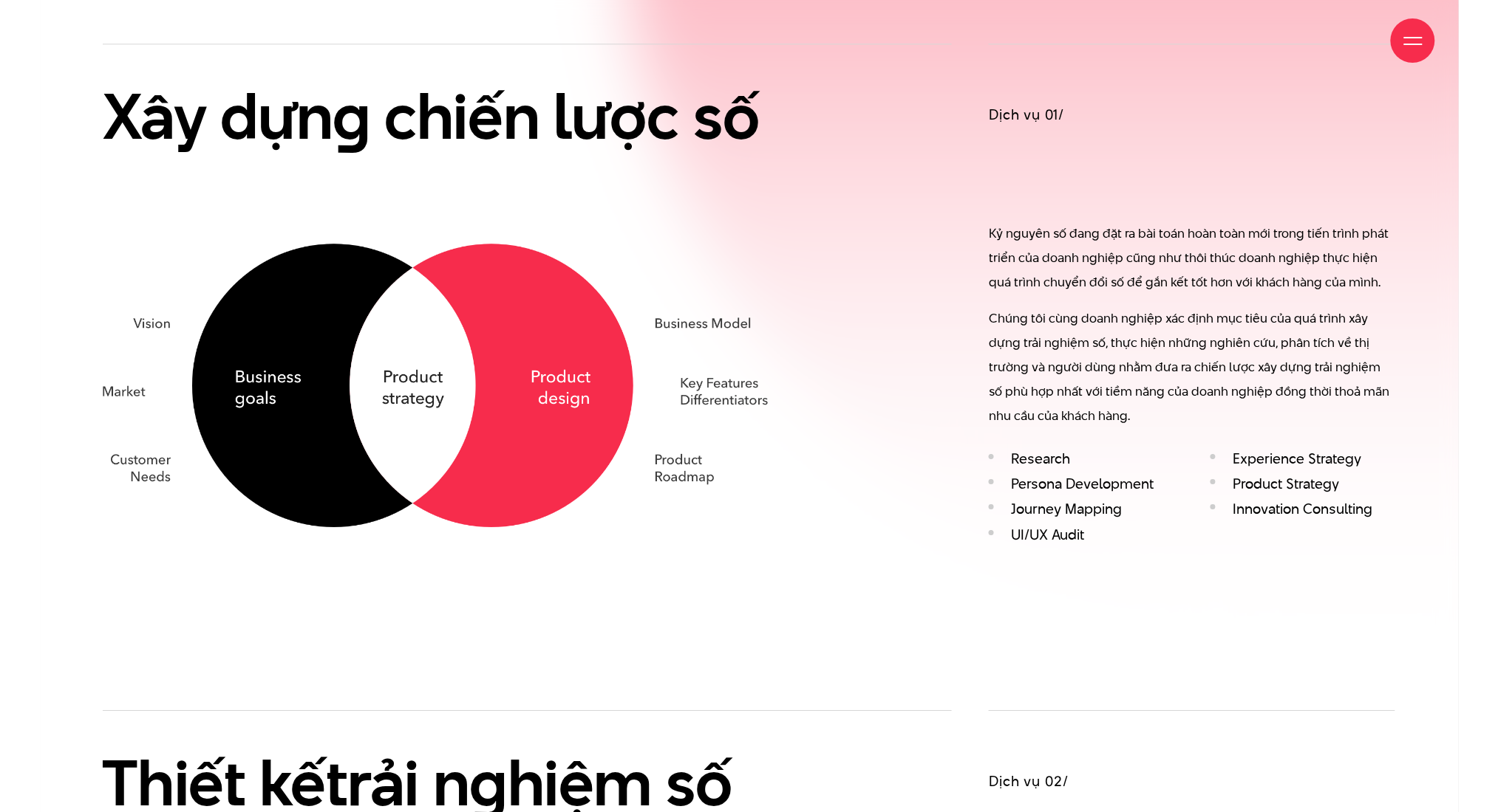
click at [349, 135] on en "g" at bounding box center [351, 115] width 38 height 88
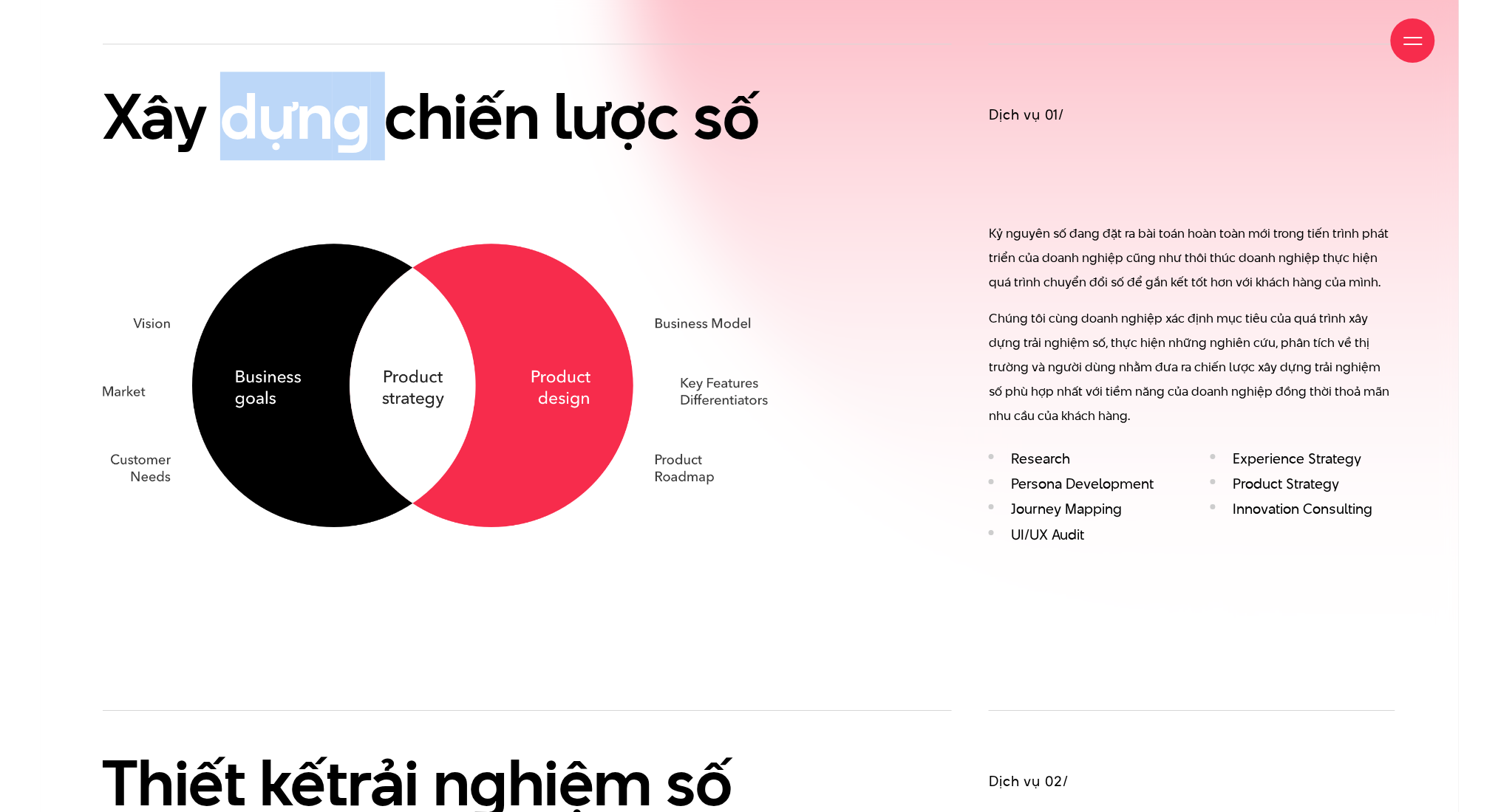
click at [349, 135] on en "g" at bounding box center [351, 115] width 38 height 88
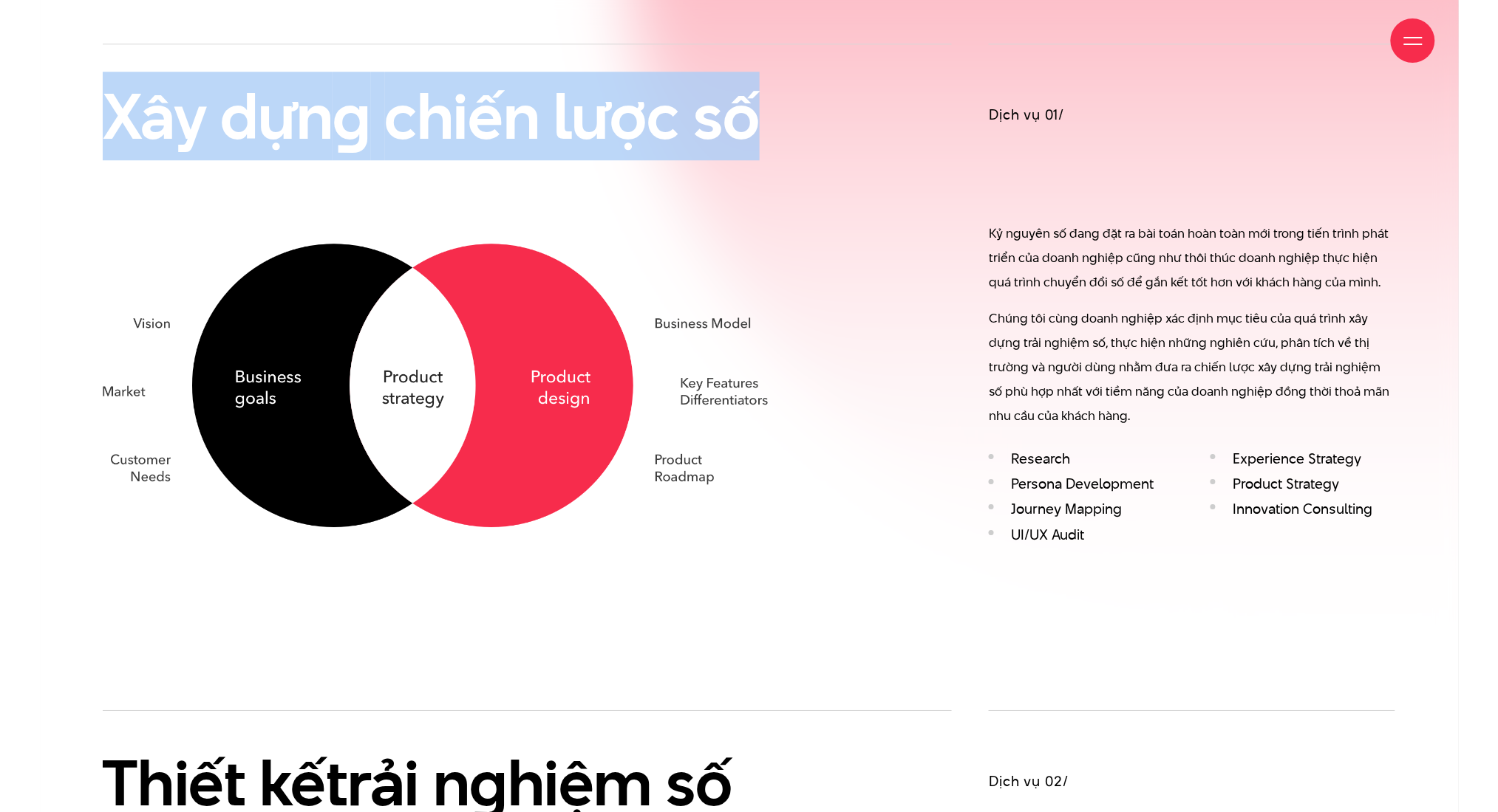
click at [349, 135] on en "g" at bounding box center [351, 115] width 38 height 88
click at [409, 318] on img at bounding box center [435, 385] width 665 height 284
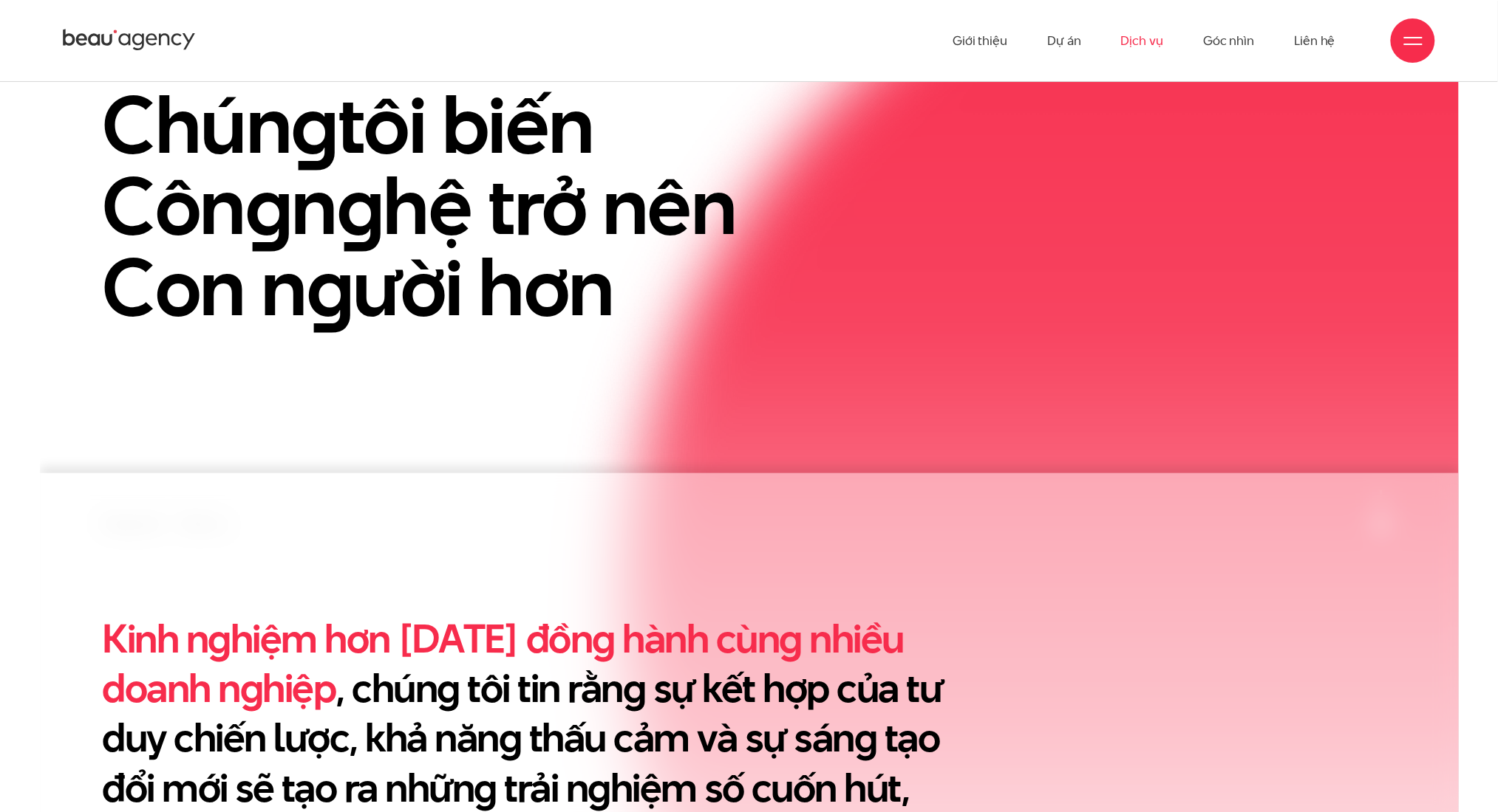
scroll to position [326, 0]
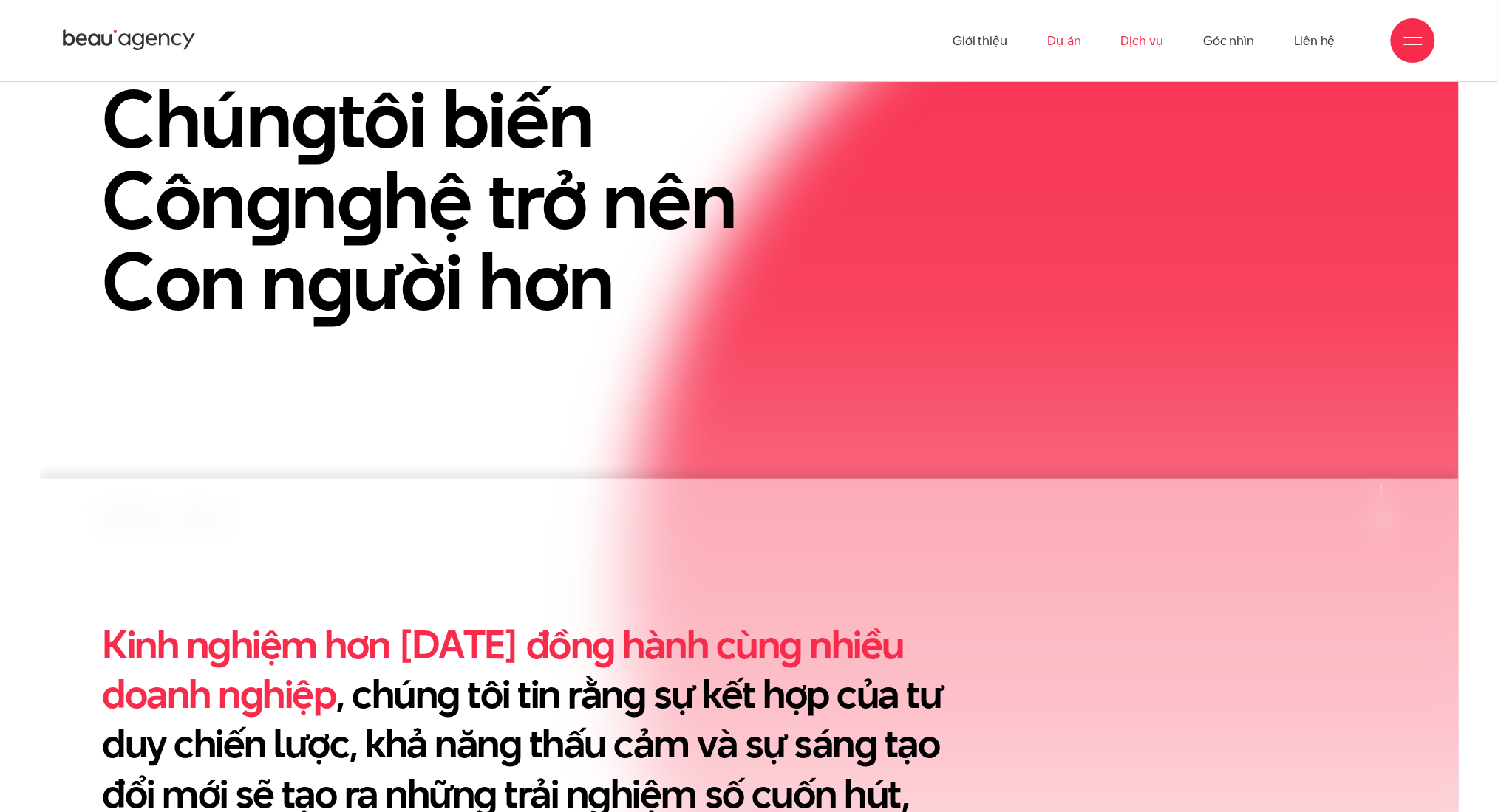
click at [1067, 43] on link "Dự án" at bounding box center [1064, 40] width 34 height 81
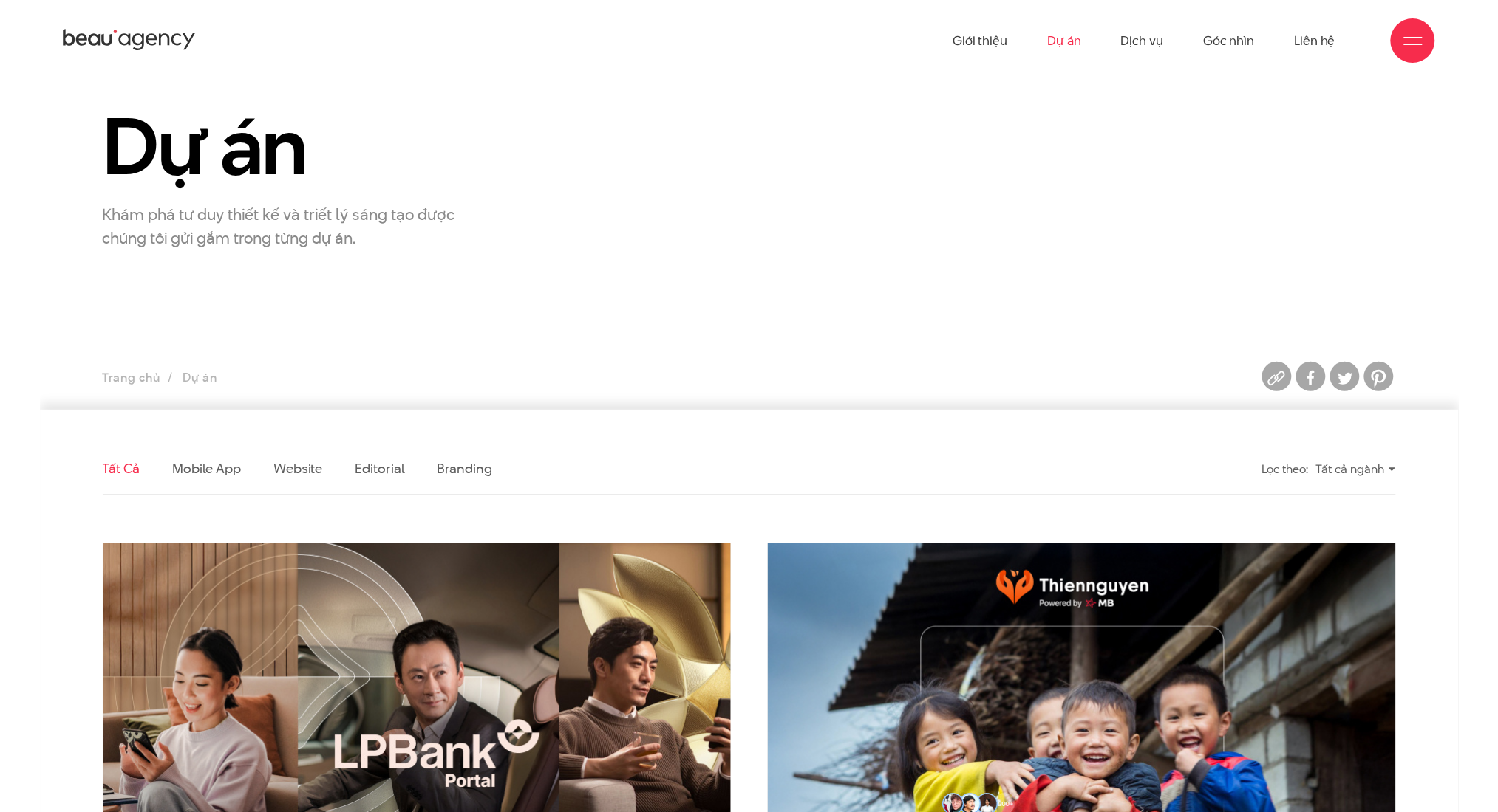
scroll to position [47, 0]
click at [1134, 41] on link "Dịch vụ" at bounding box center [1141, 40] width 42 height 81
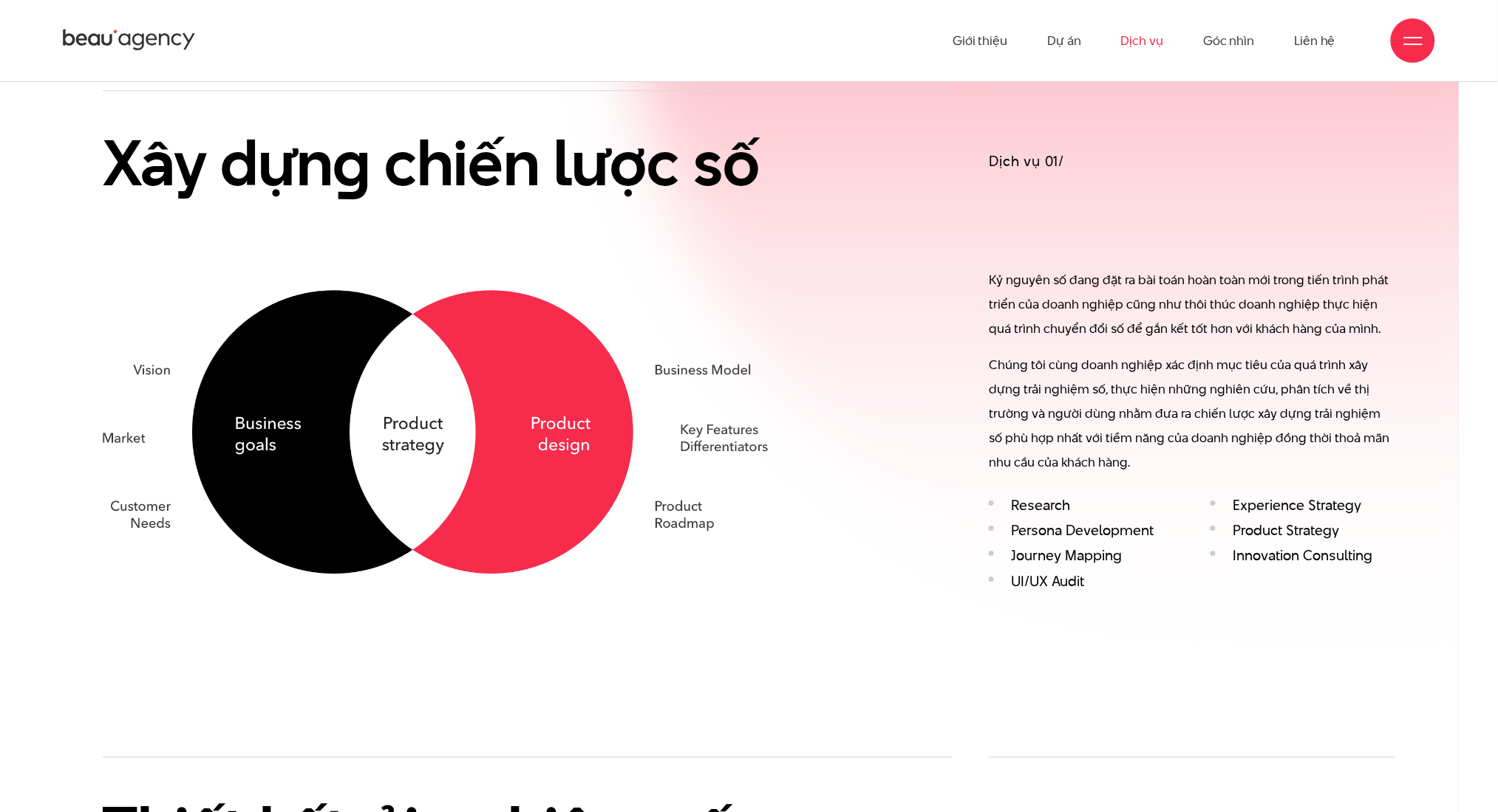
scroll to position [1330, 0]
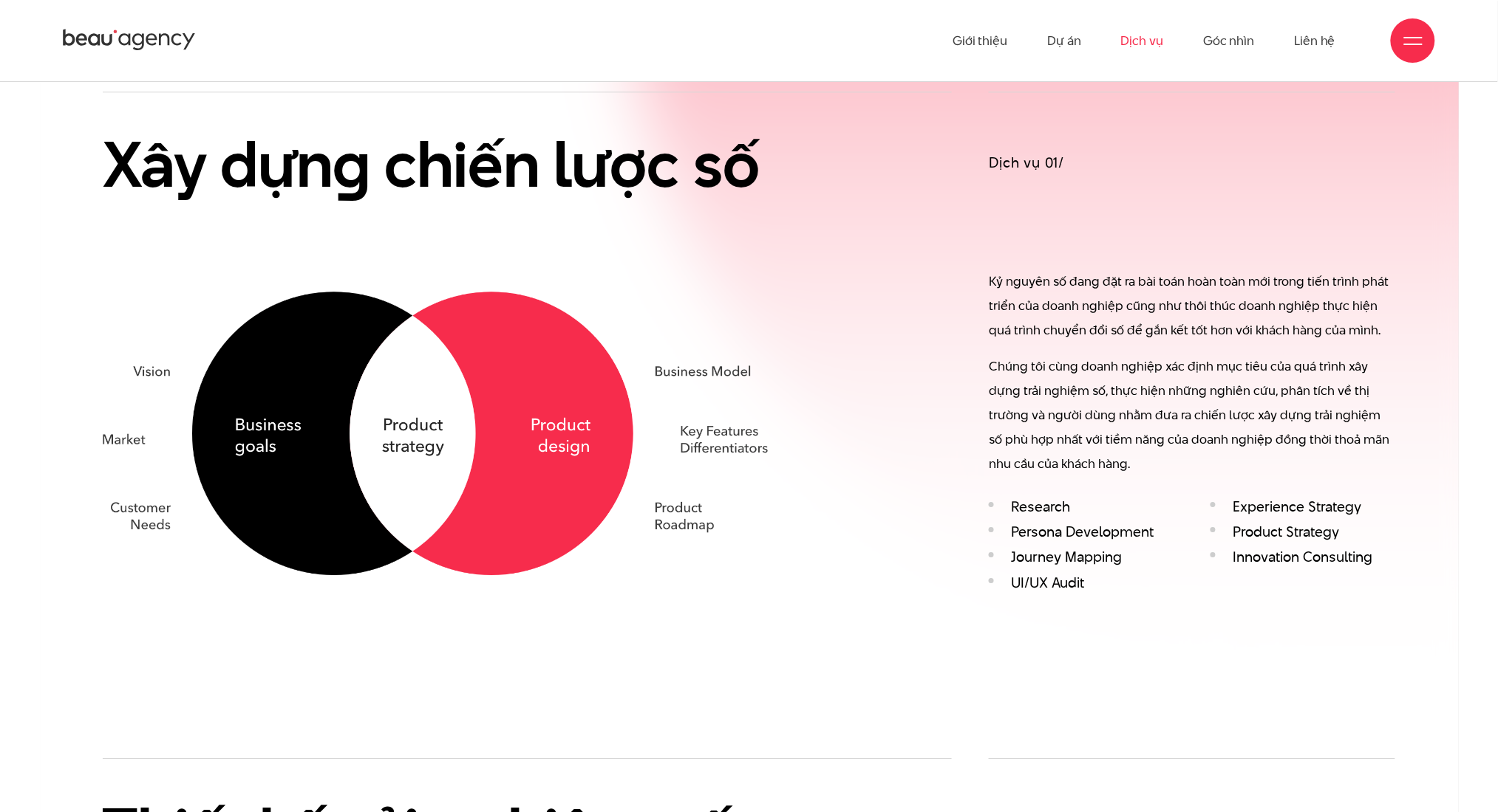
click at [1022, 393] on p "Chúng tôi cùng doanh nghiệp xác định mục tiêu của quá trình xây dựng trải nghiệ…" at bounding box center [1191, 415] width 406 height 122
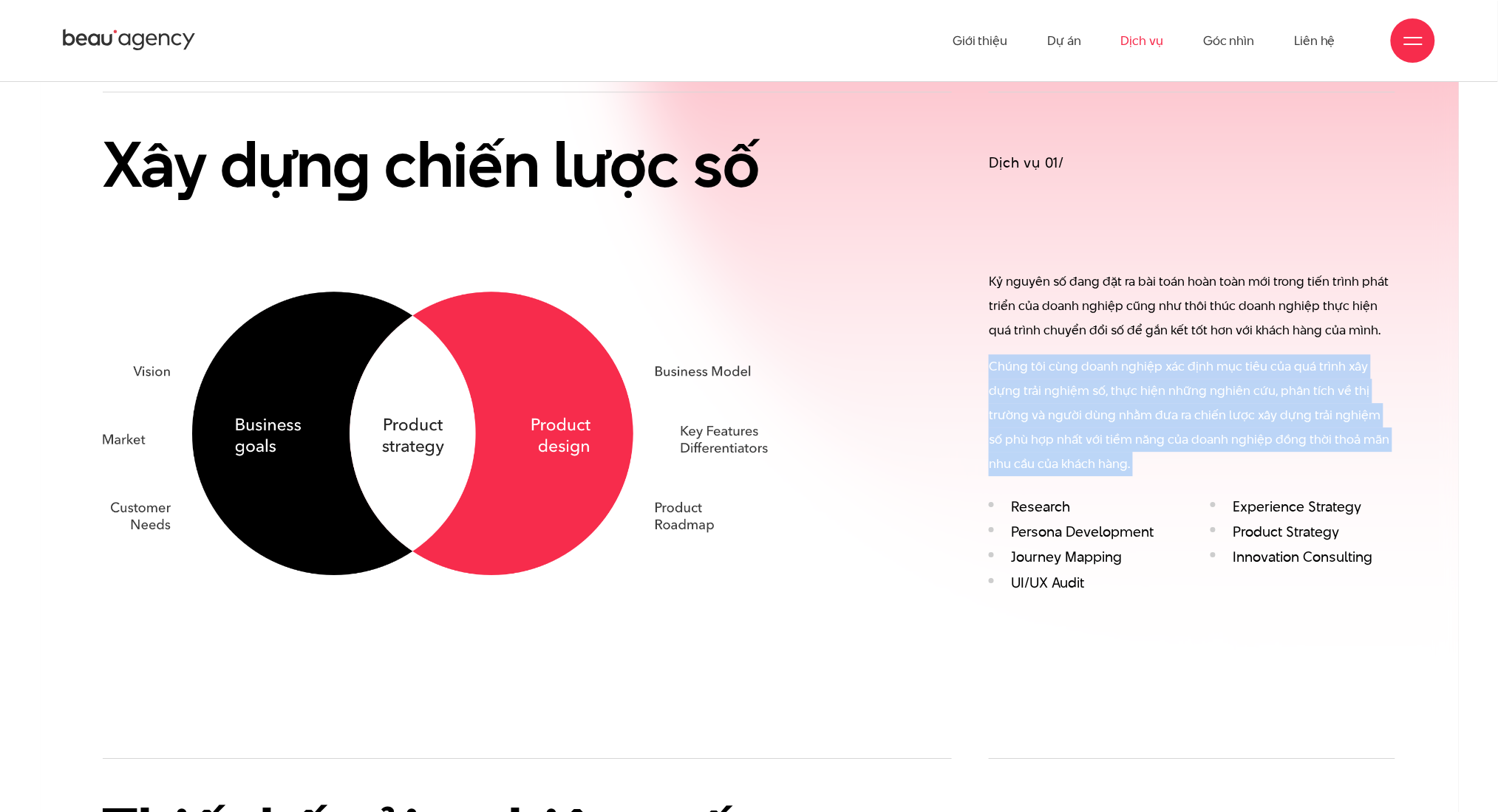
click at [1022, 393] on p "Chúng tôi cùng doanh nghiệp xác định mục tiêu của quá trình xây dựng trải nghiệ…" at bounding box center [1191, 415] width 406 height 122
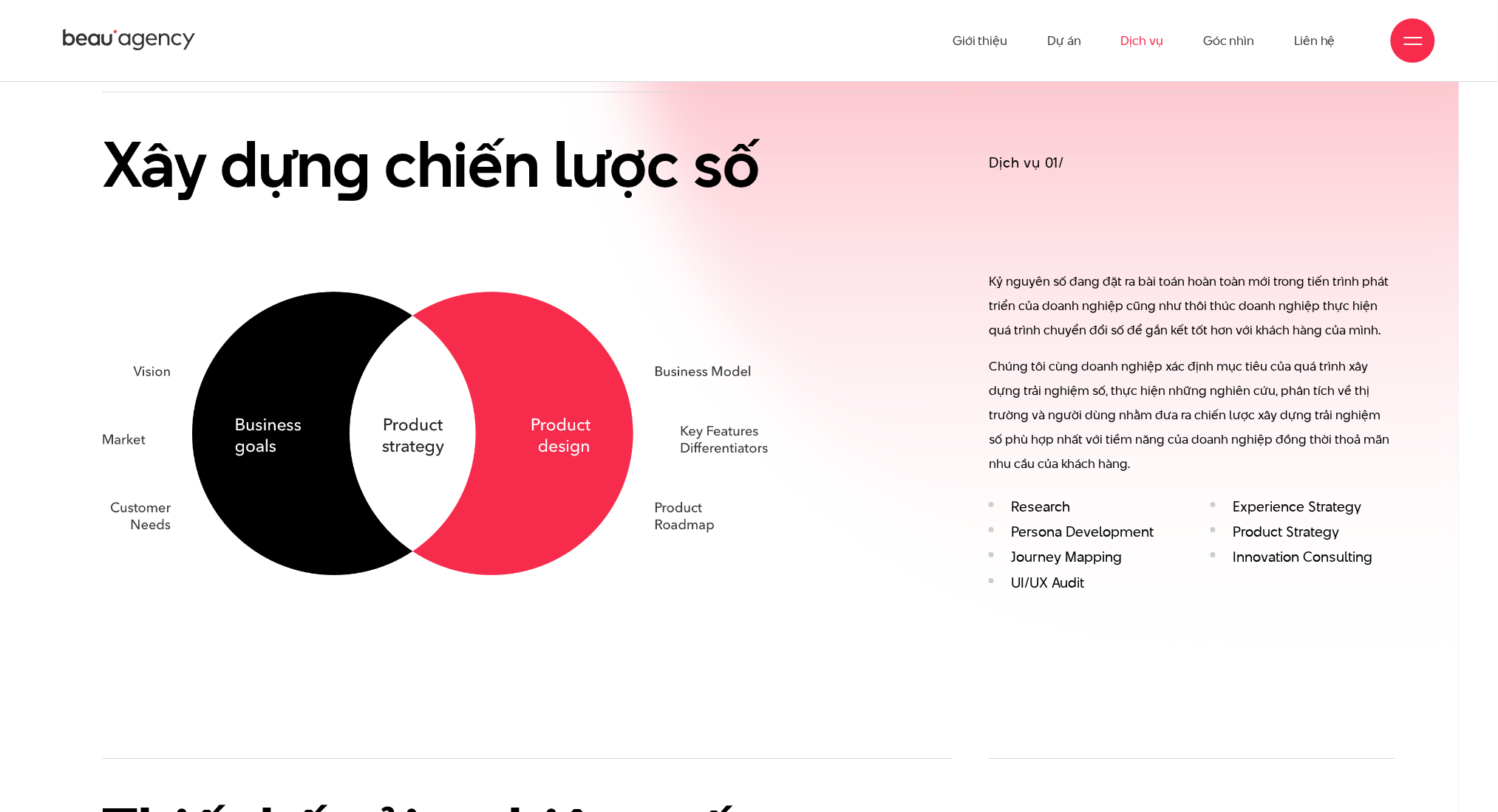
click at [1021, 306] on p "Kỷ nguyên số đang đặt ra bài toán hoàn toàn mới trong tiến trình phát triển của…" at bounding box center [1191, 306] width 406 height 73
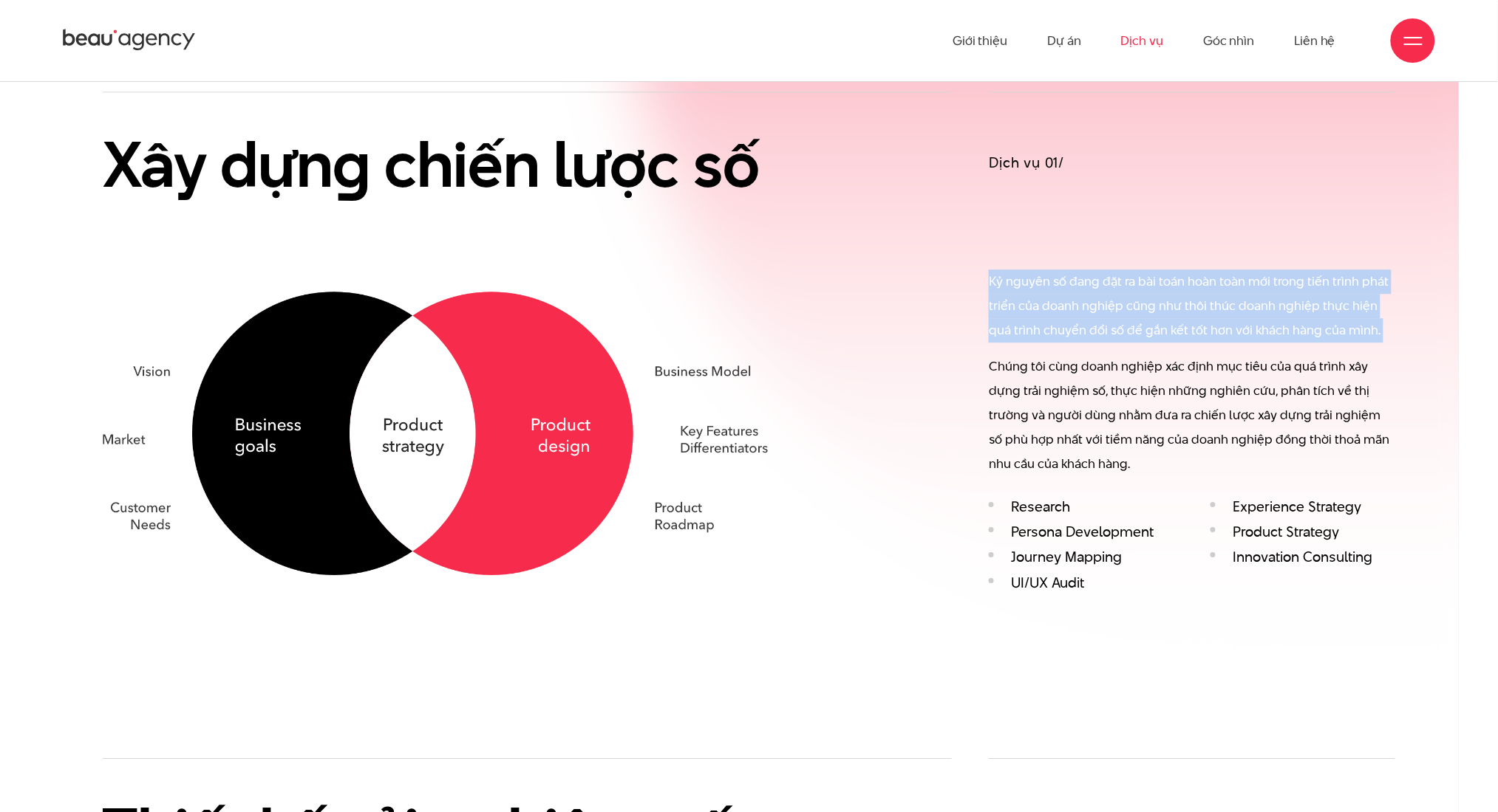
click at [1021, 306] on p "Kỷ nguyên số đang đặt ra bài toán hoàn toàn mới trong tiến trình phát triển của…" at bounding box center [1191, 306] width 406 height 73
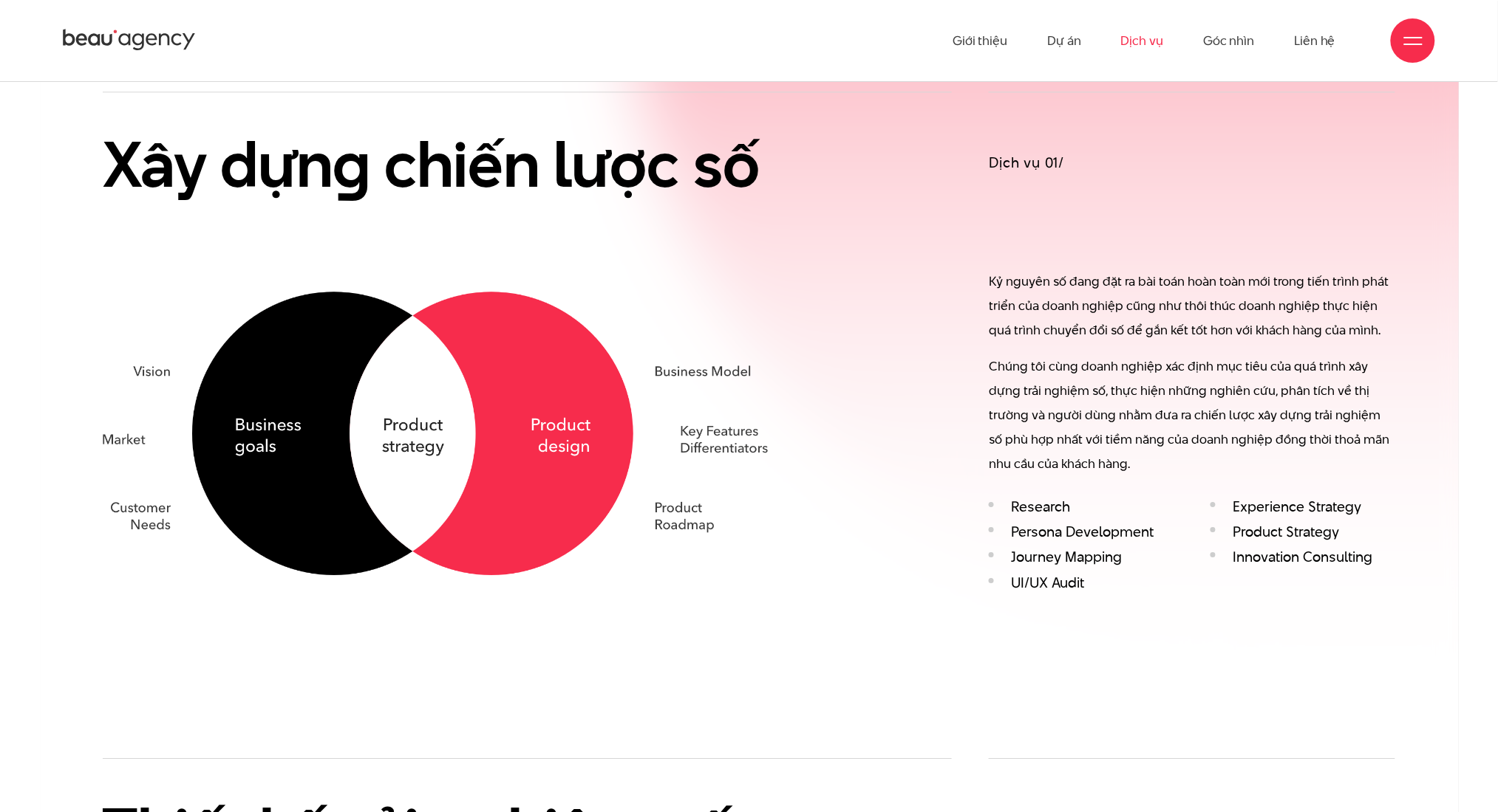
click at [1068, 553] on li "Journey Mapping" at bounding box center [1080, 557] width 185 height 17
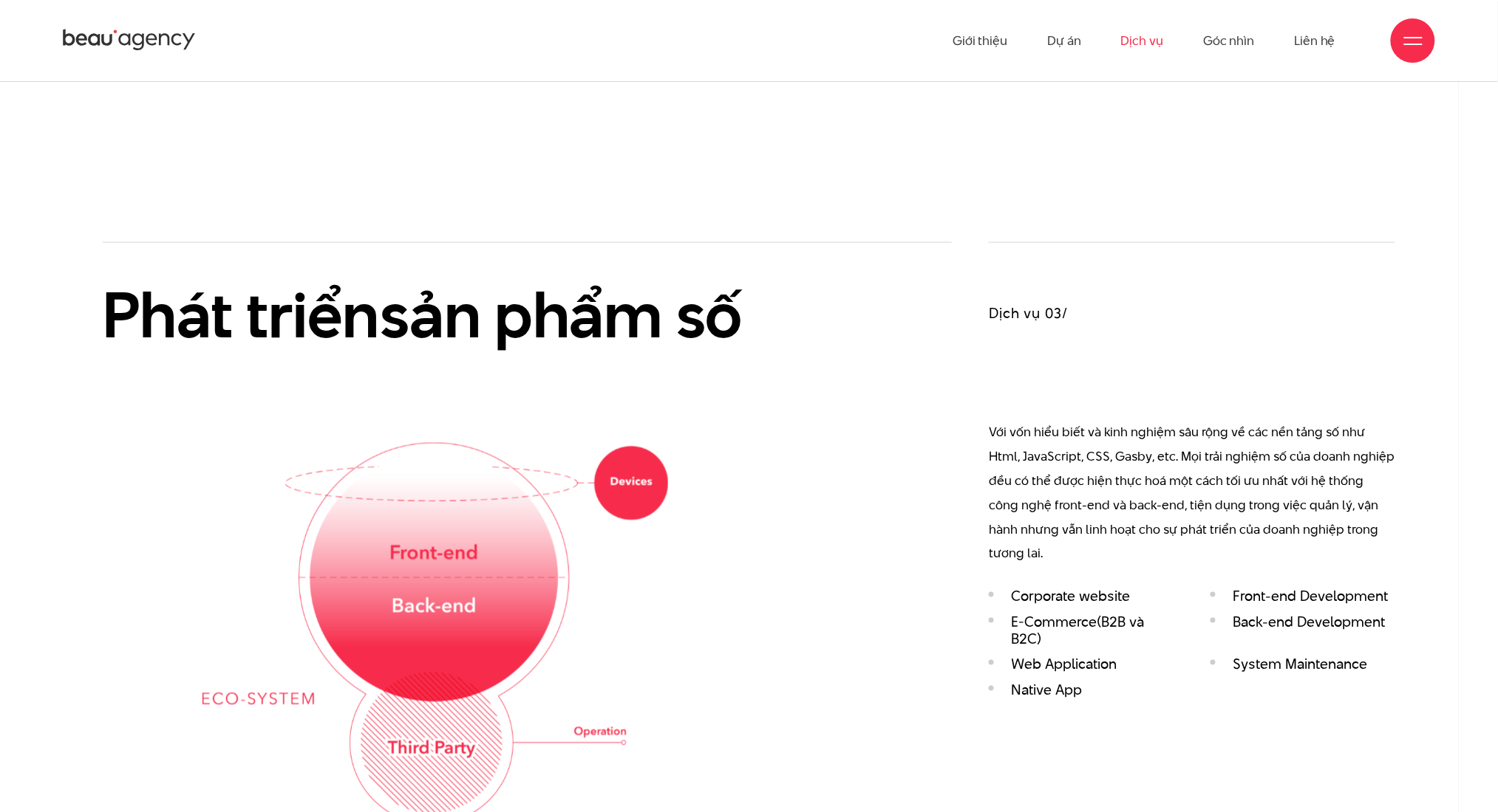
scroll to position [2508, 0]
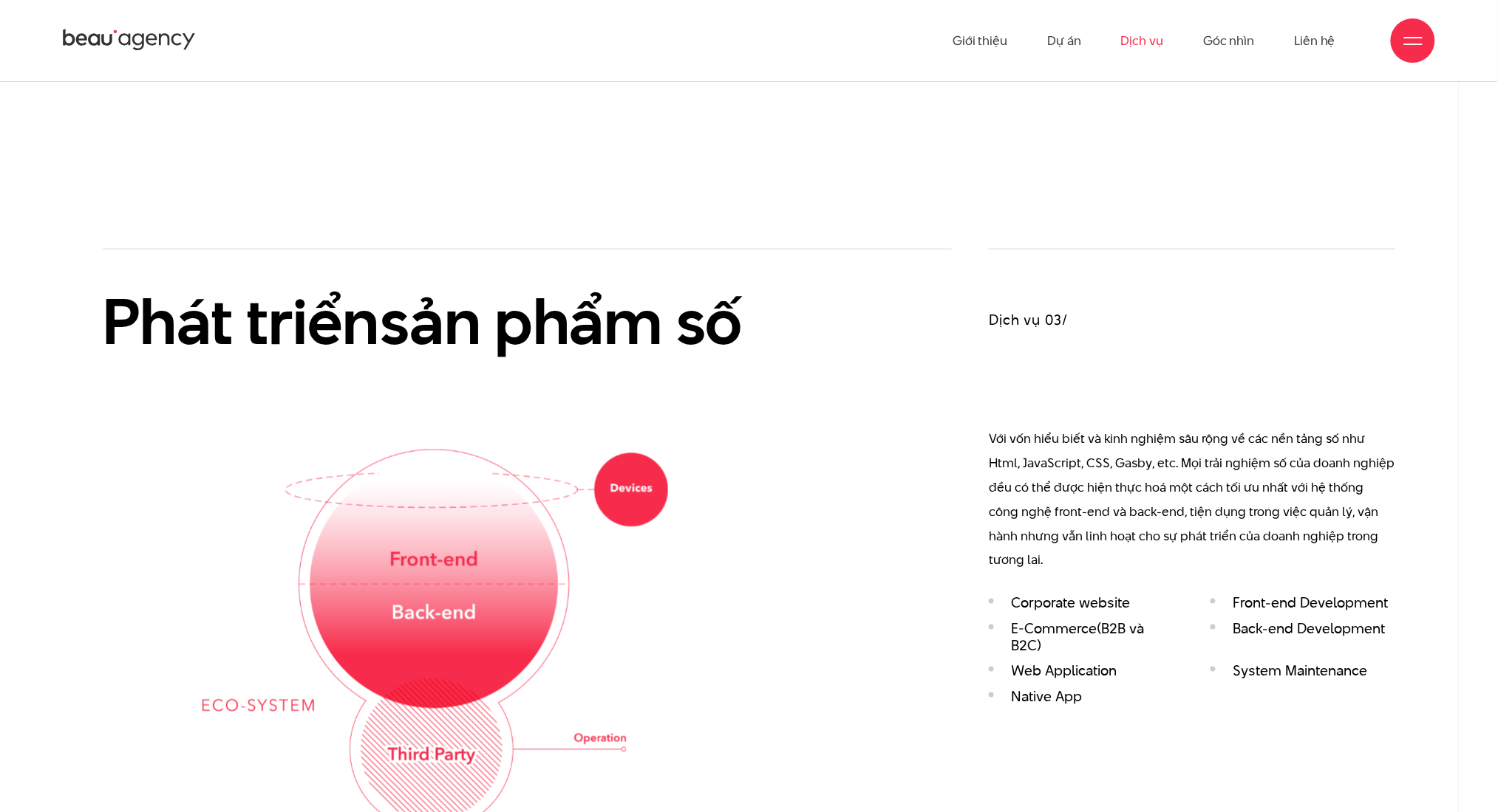
click at [791, 293] on div "Phát triển sản phẩm số" at bounding box center [528, 540] width 850 height 582
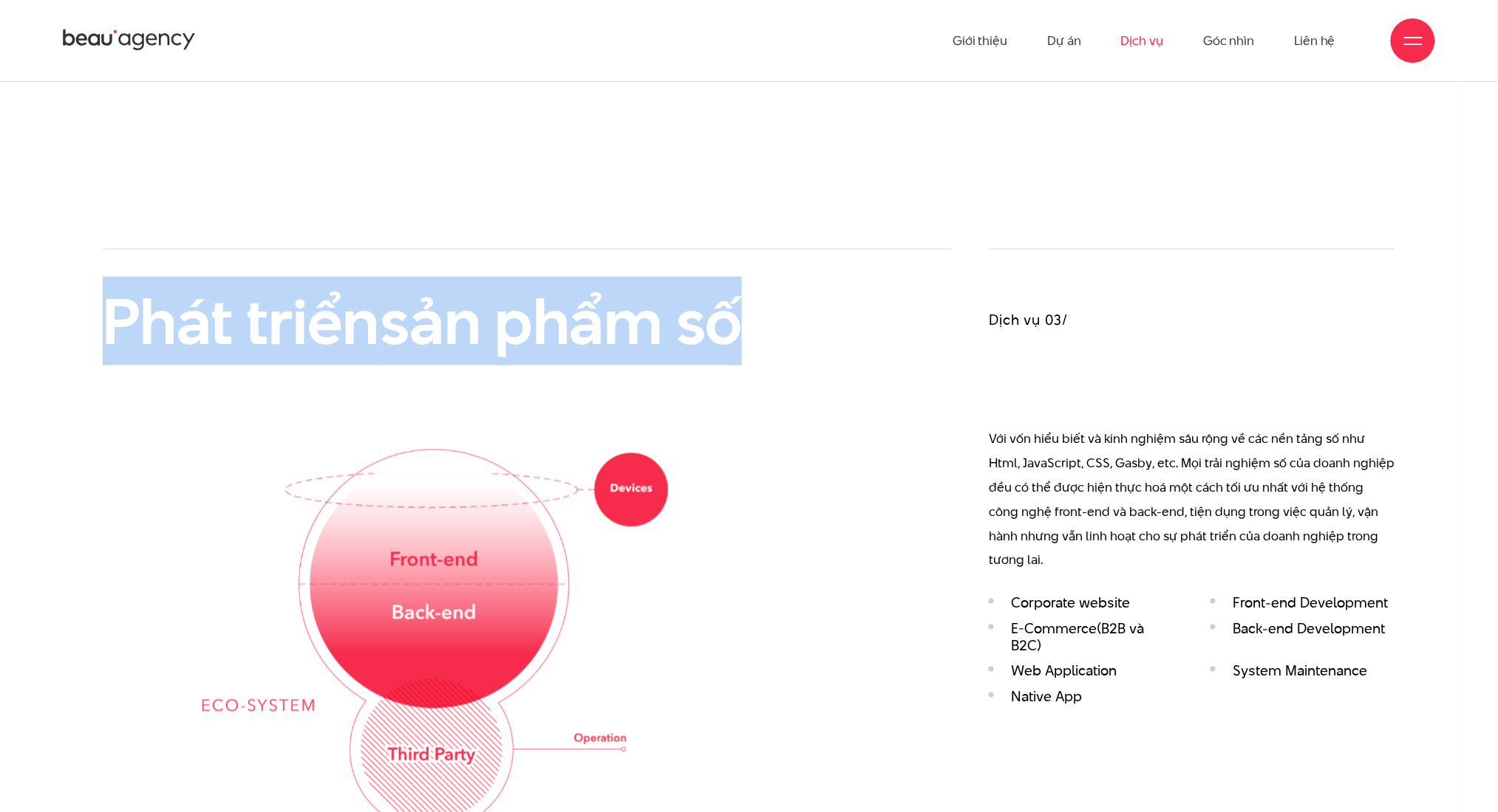
click at [791, 293] on div "Phát triển sản phẩm số" at bounding box center [528, 540] width 850 height 582
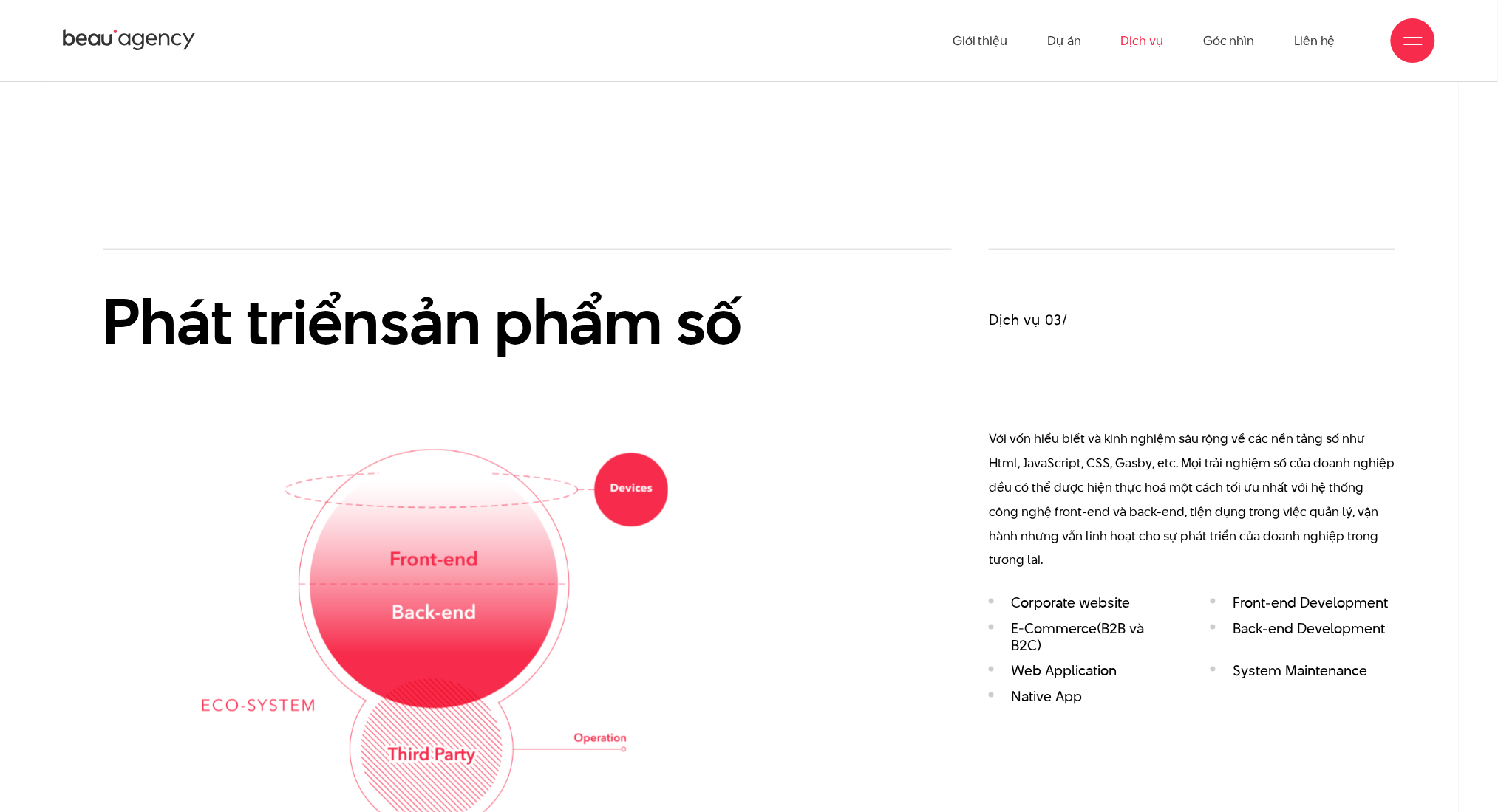
click at [743, 332] on h2 "Phát triển sản phẩm số" at bounding box center [435, 321] width 665 height 70
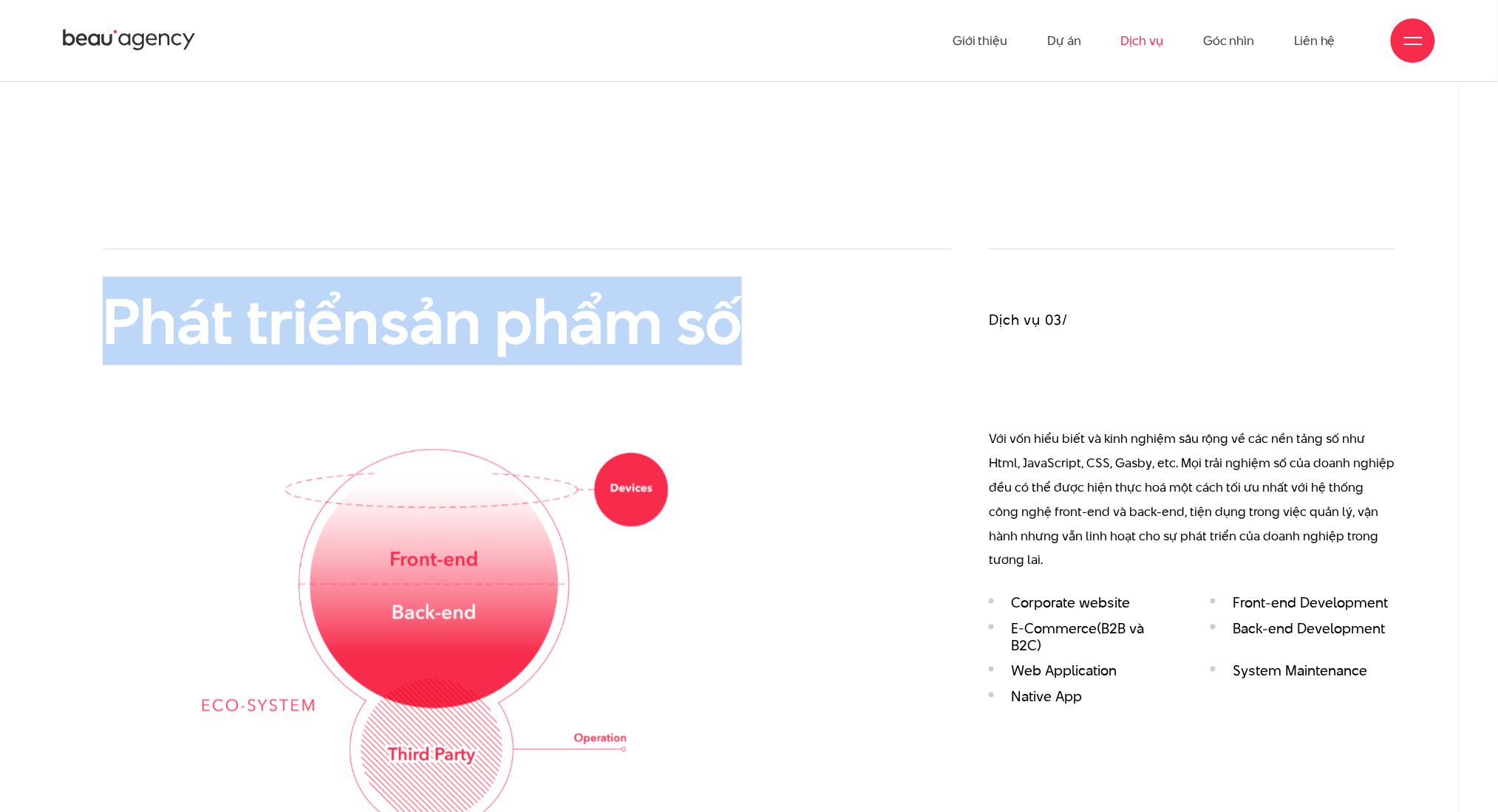
click at [743, 332] on h2 "Phát triển sản phẩm số" at bounding box center [435, 321] width 665 height 70
click at [845, 371] on div "Phát triển sản phẩm số" at bounding box center [528, 540] width 850 height 582
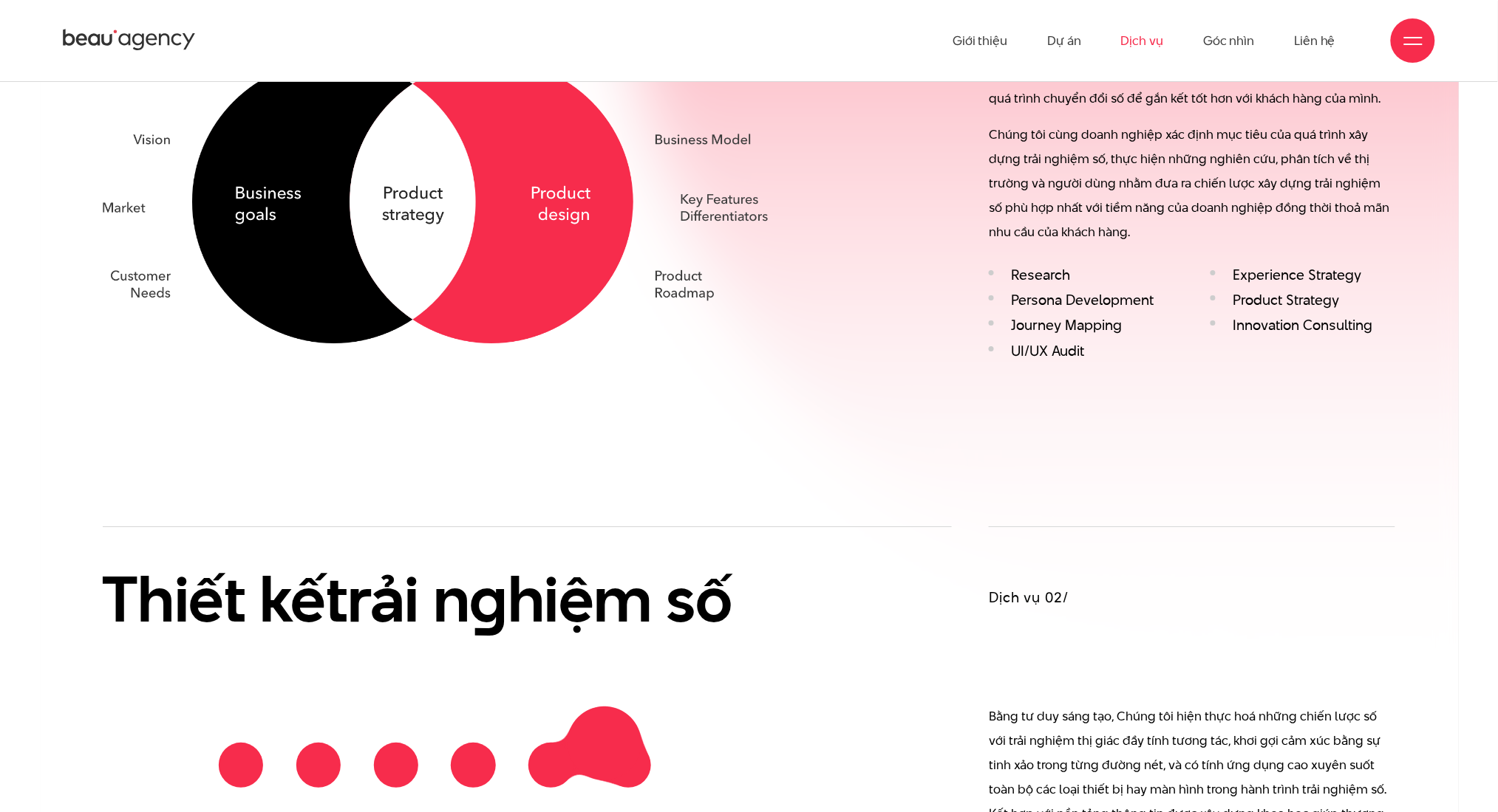
scroll to position [1524, 0]
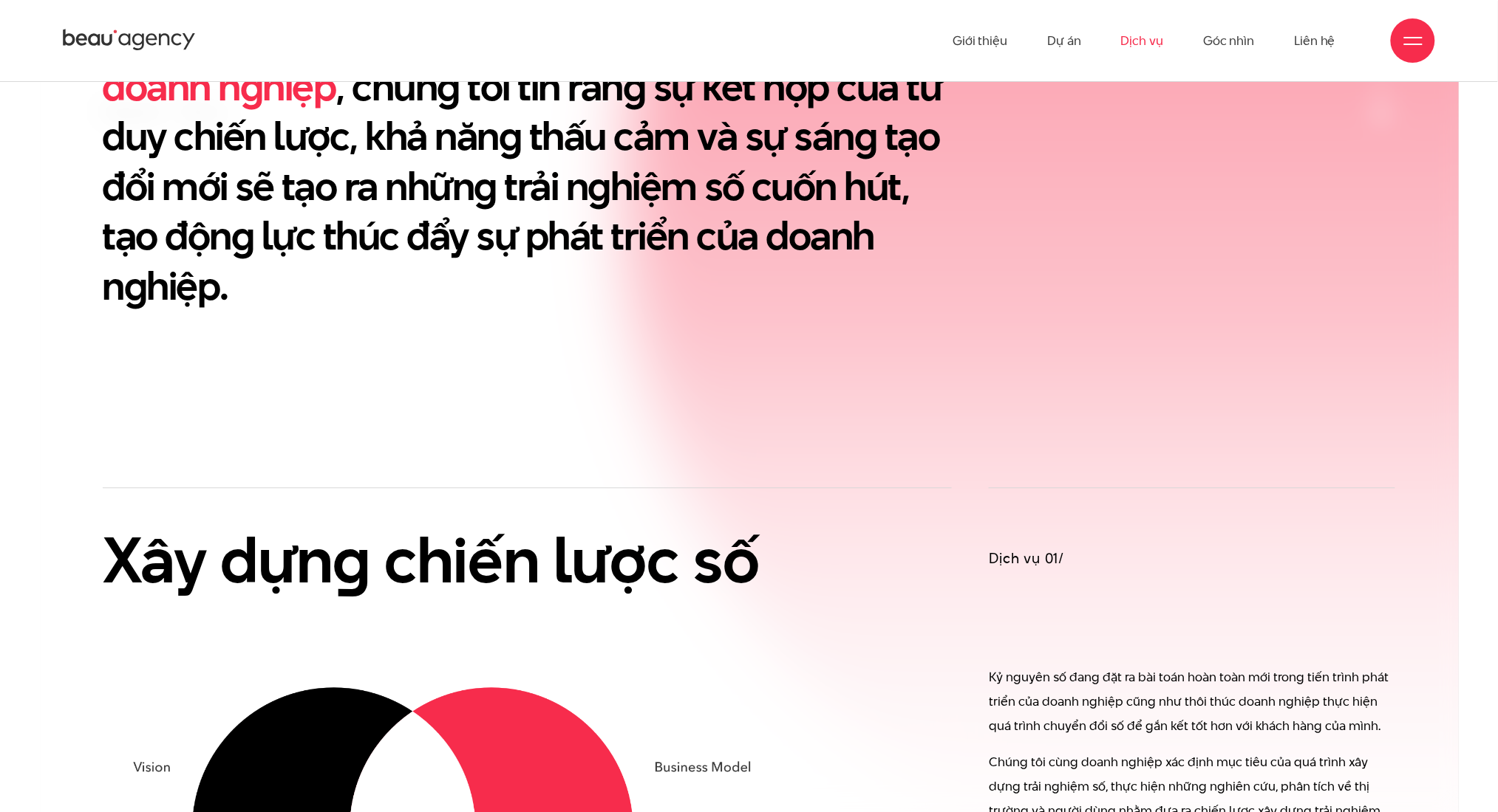
click at [978, 512] on div "Dịch vụ 01/ Kỷ nguyên số đang đặt ra bài toán hoàn toàn mới trong tiến trình ph…" at bounding box center [1192, 742] width 444 height 508
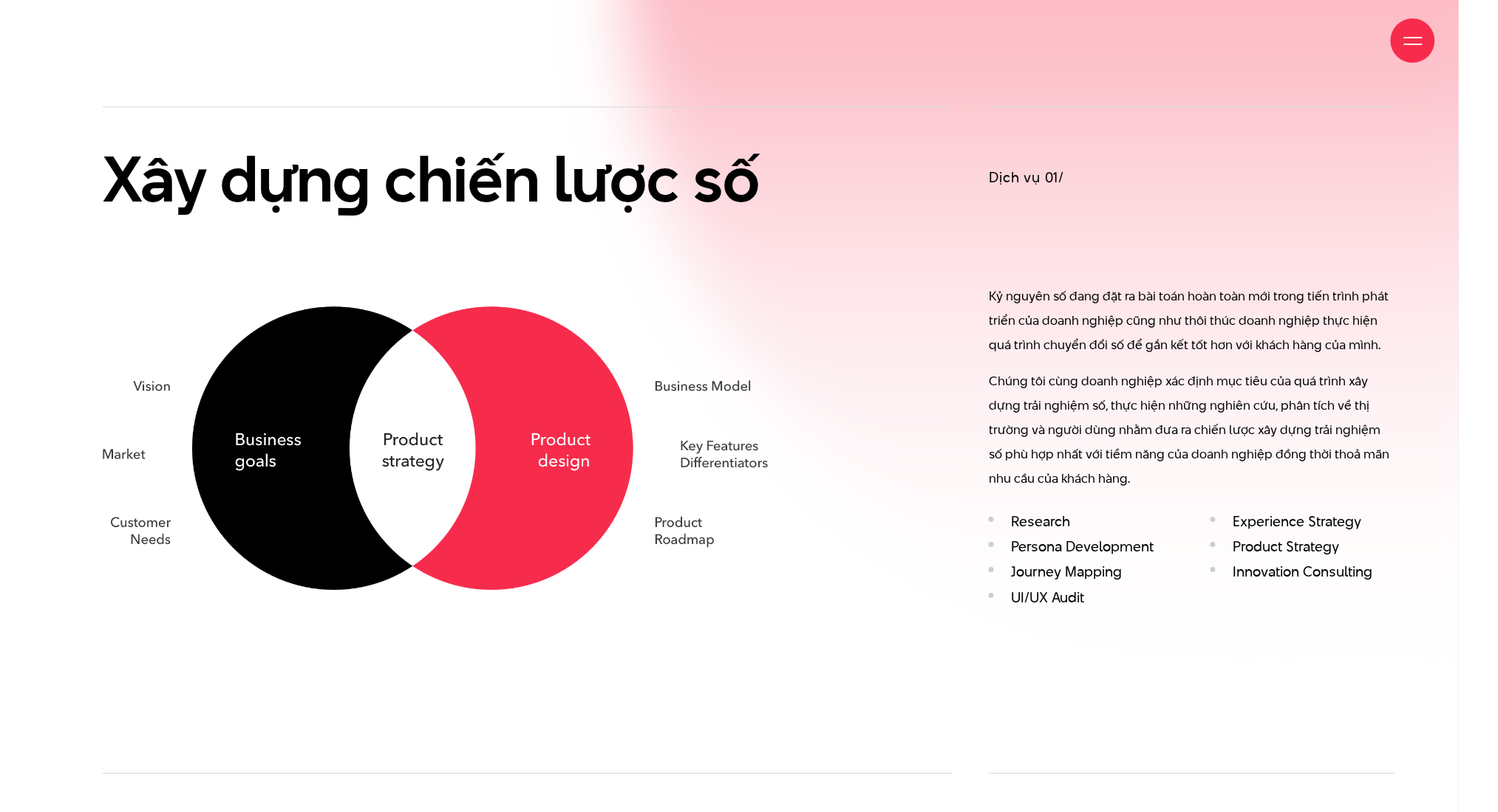
scroll to position [1327, 0]
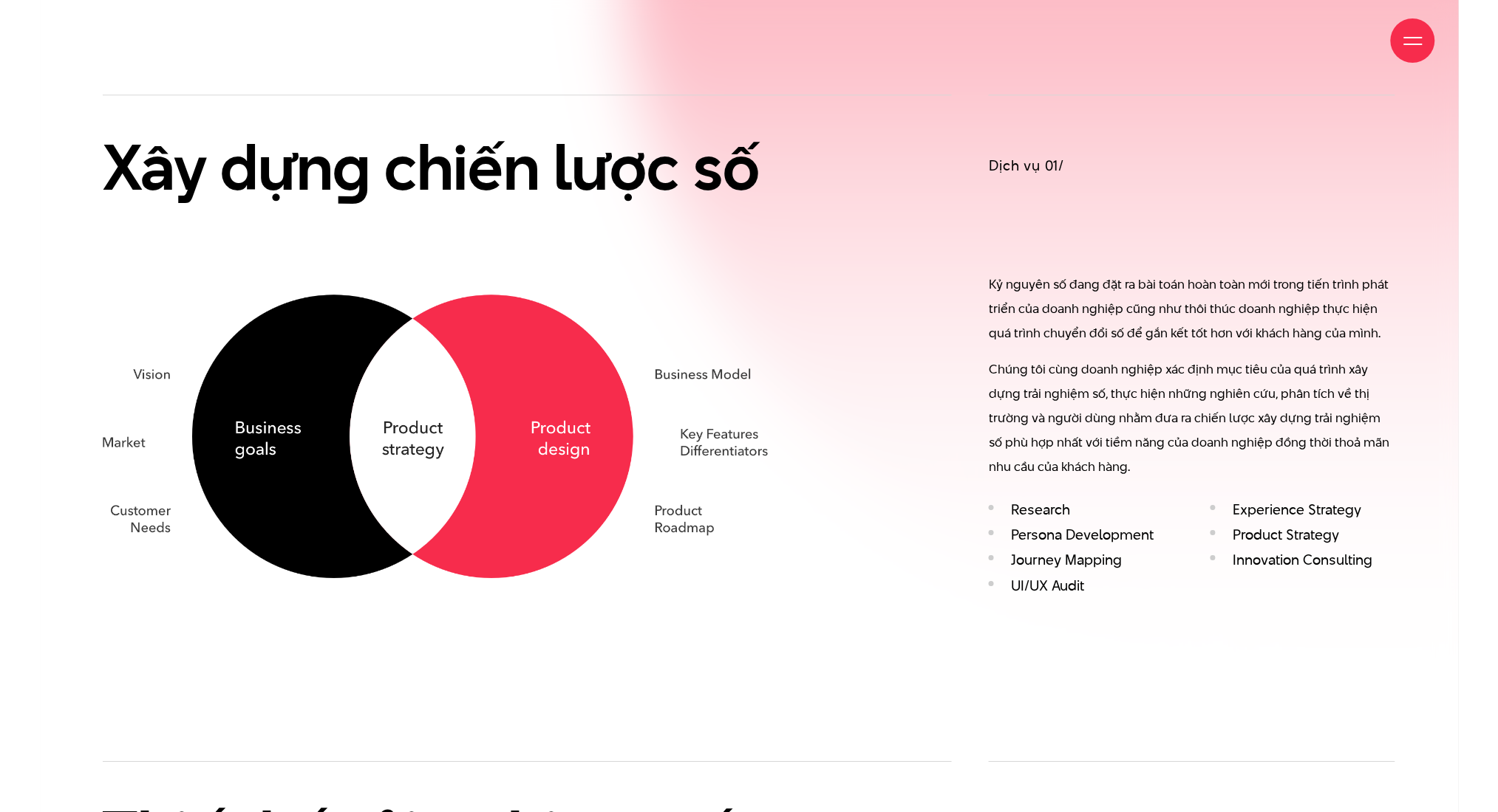
click at [1260, 440] on p "Chúng tôi cùng doanh nghiệp xác định mục tiêu của quá trình xây dựng trải nghiệ…" at bounding box center [1191, 418] width 406 height 122
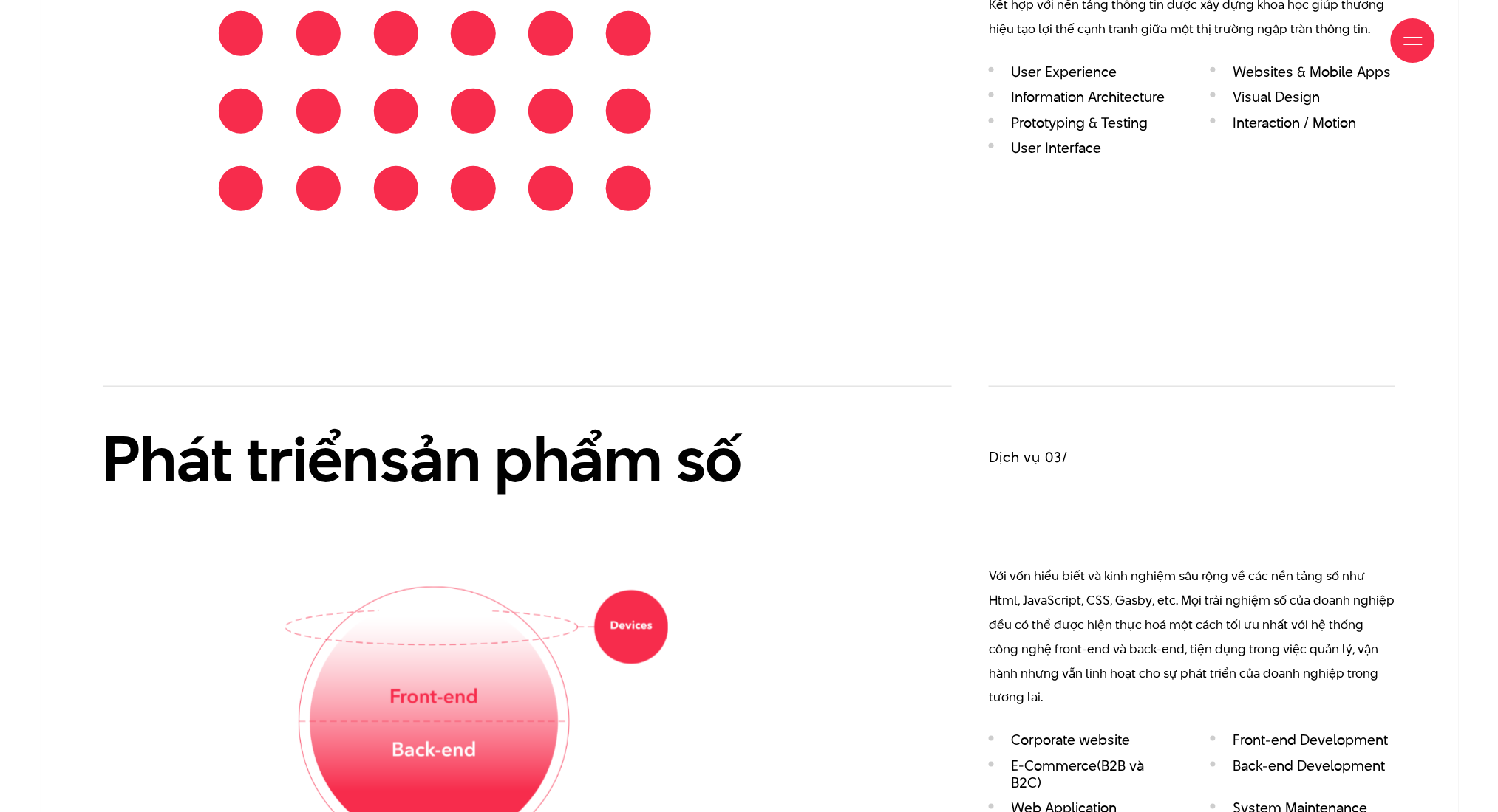
scroll to position [2410, 0]
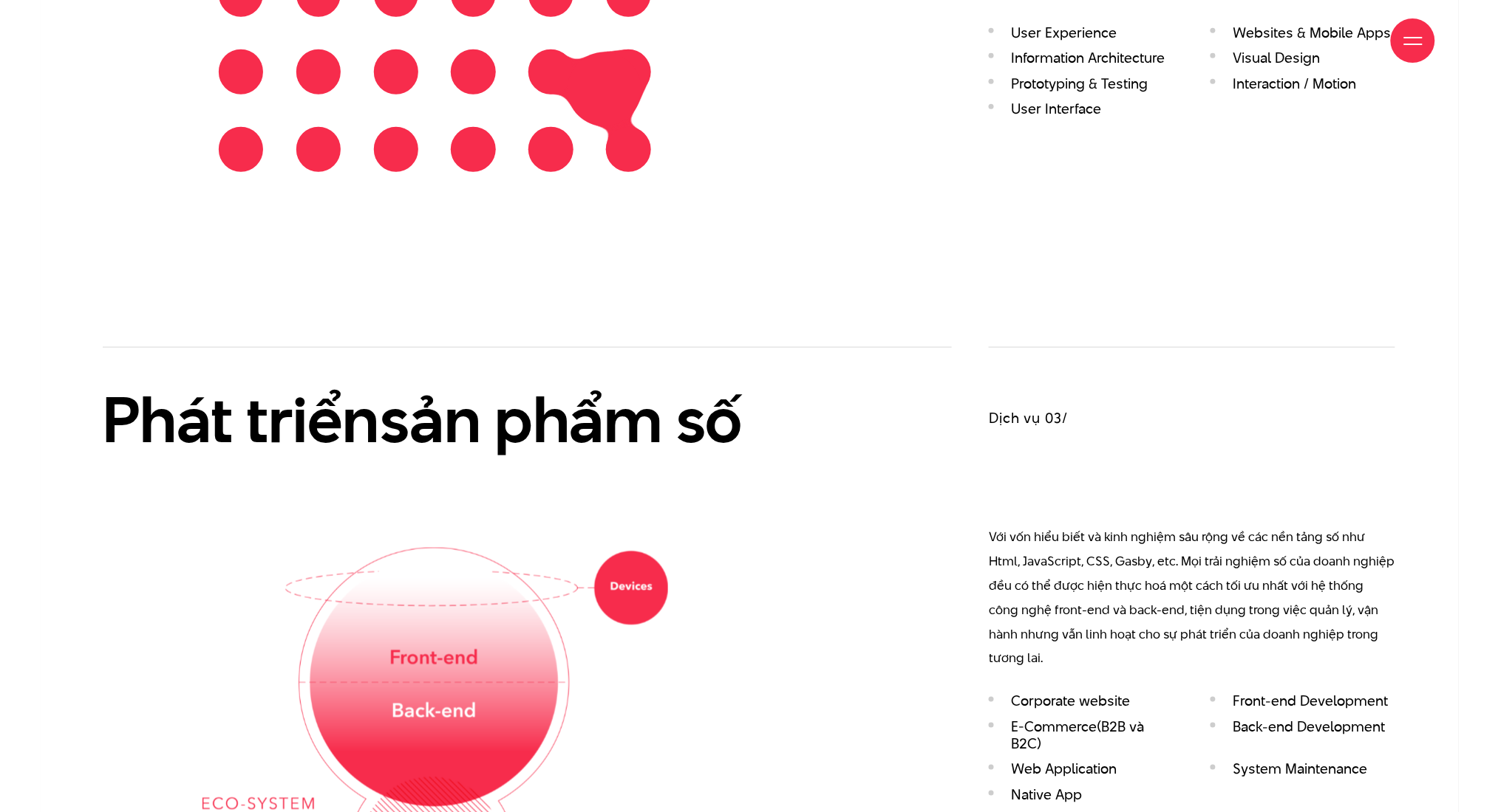
click at [496, 473] on div "Phát triển sản phẩm số" at bounding box center [435, 657] width 665 height 544
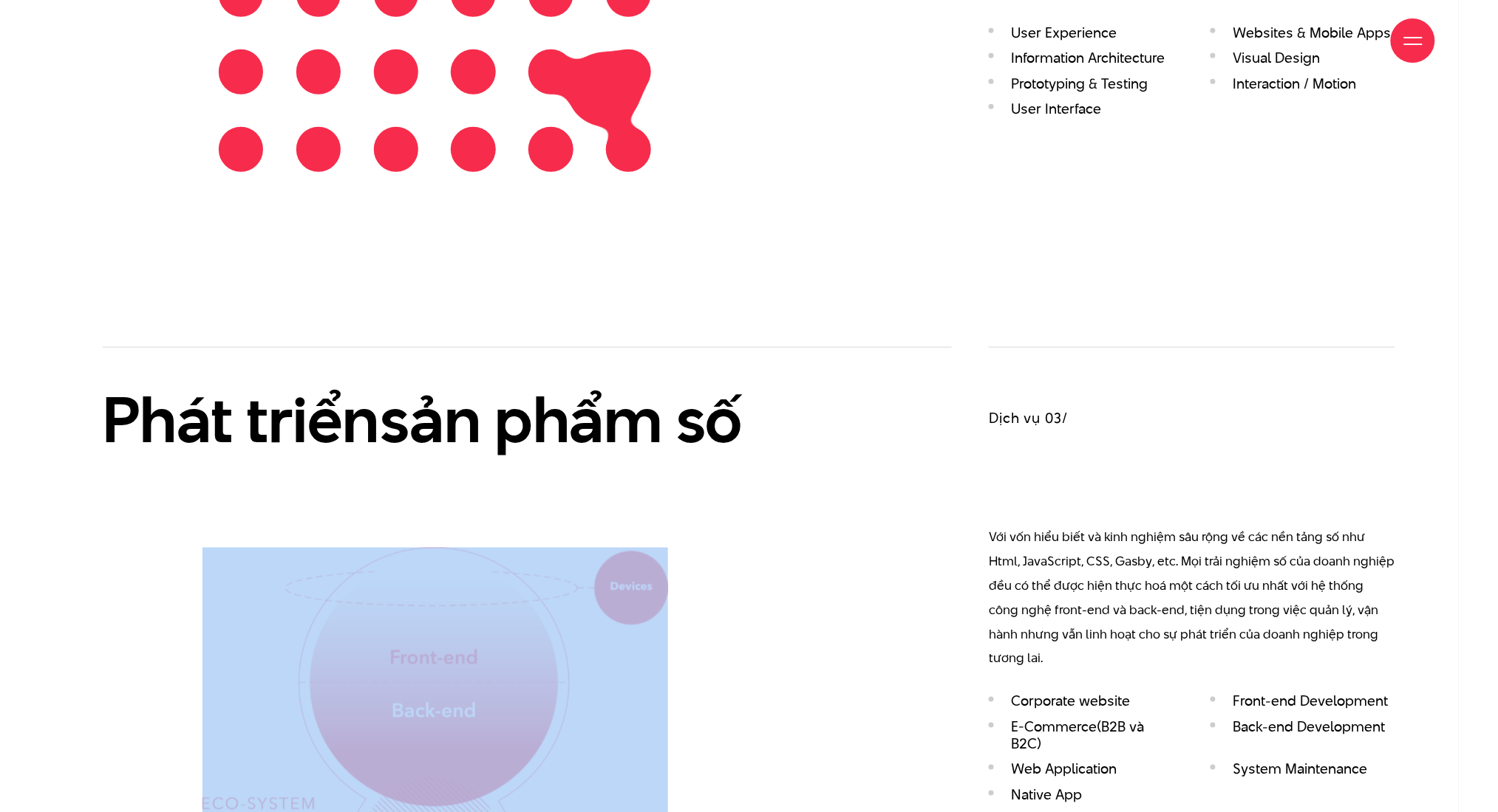
click at [496, 473] on div "Phát triển sản phẩm số" at bounding box center [435, 657] width 665 height 544
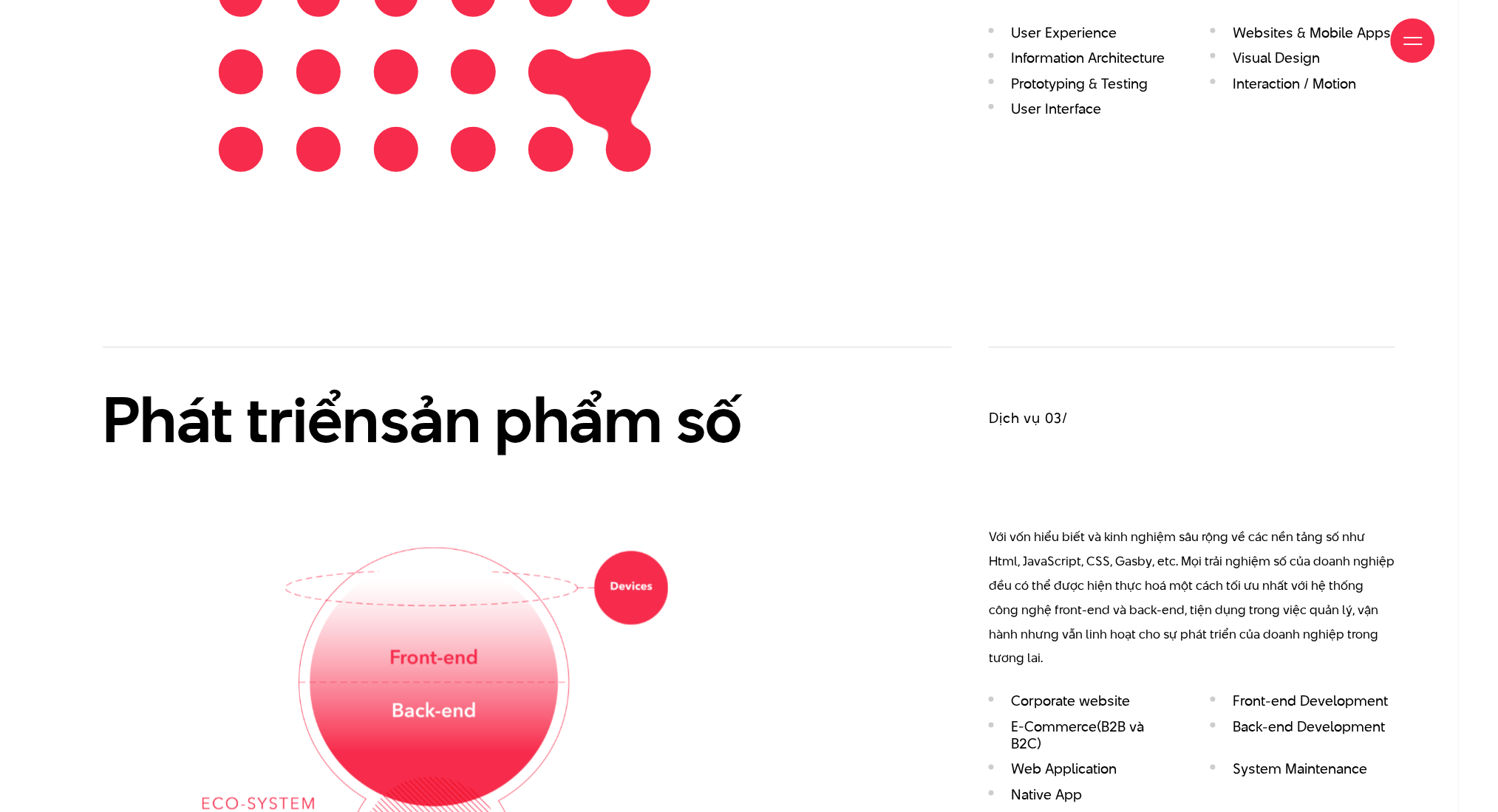
click at [495, 429] on h2 "Phát triển sản phẩm số" at bounding box center [435, 419] width 665 height 70
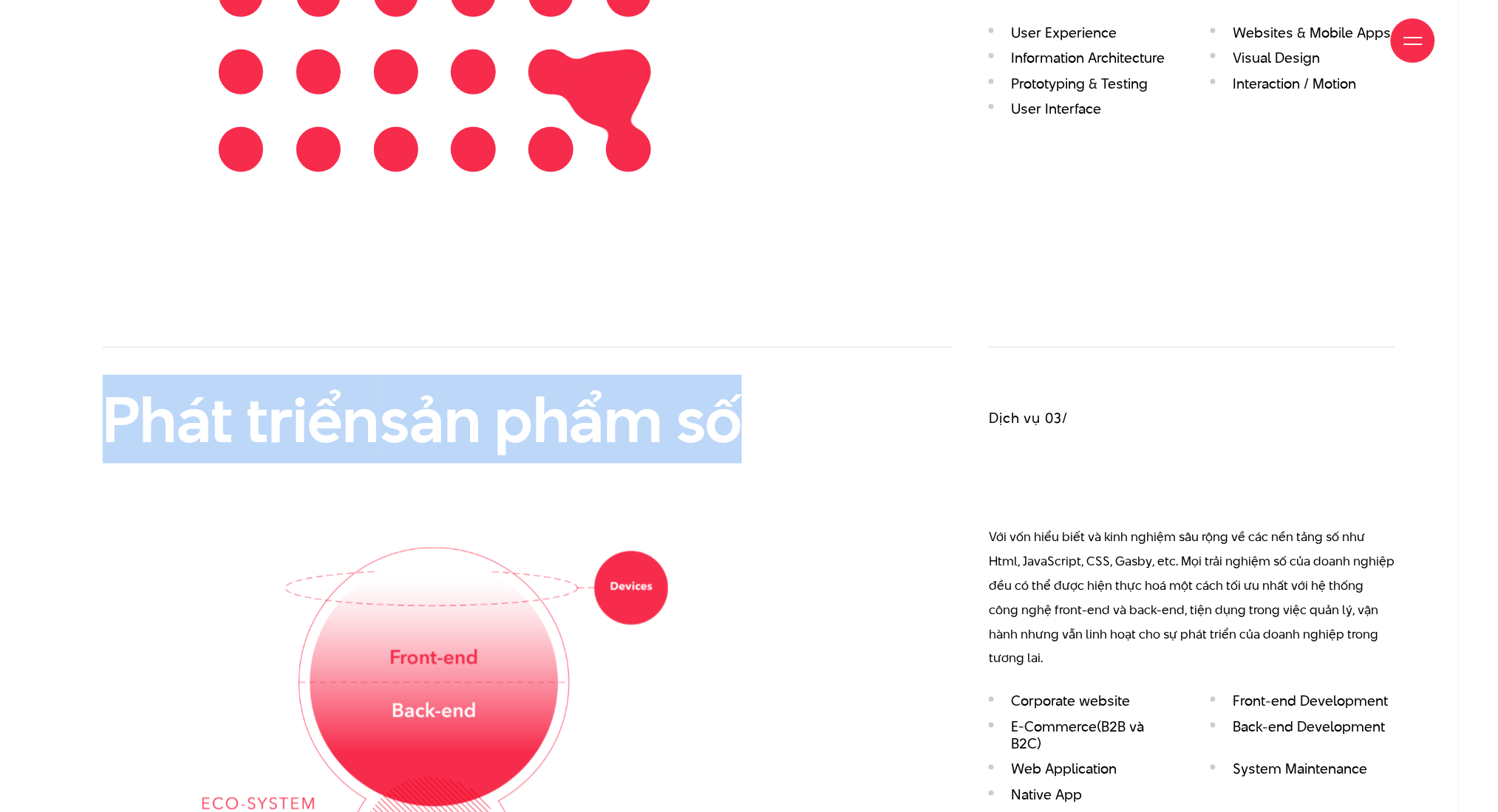
click at [495, 429] on h2 "Phát triển sản phẩm số" at bounding box center [435, 419] width 665 height 70
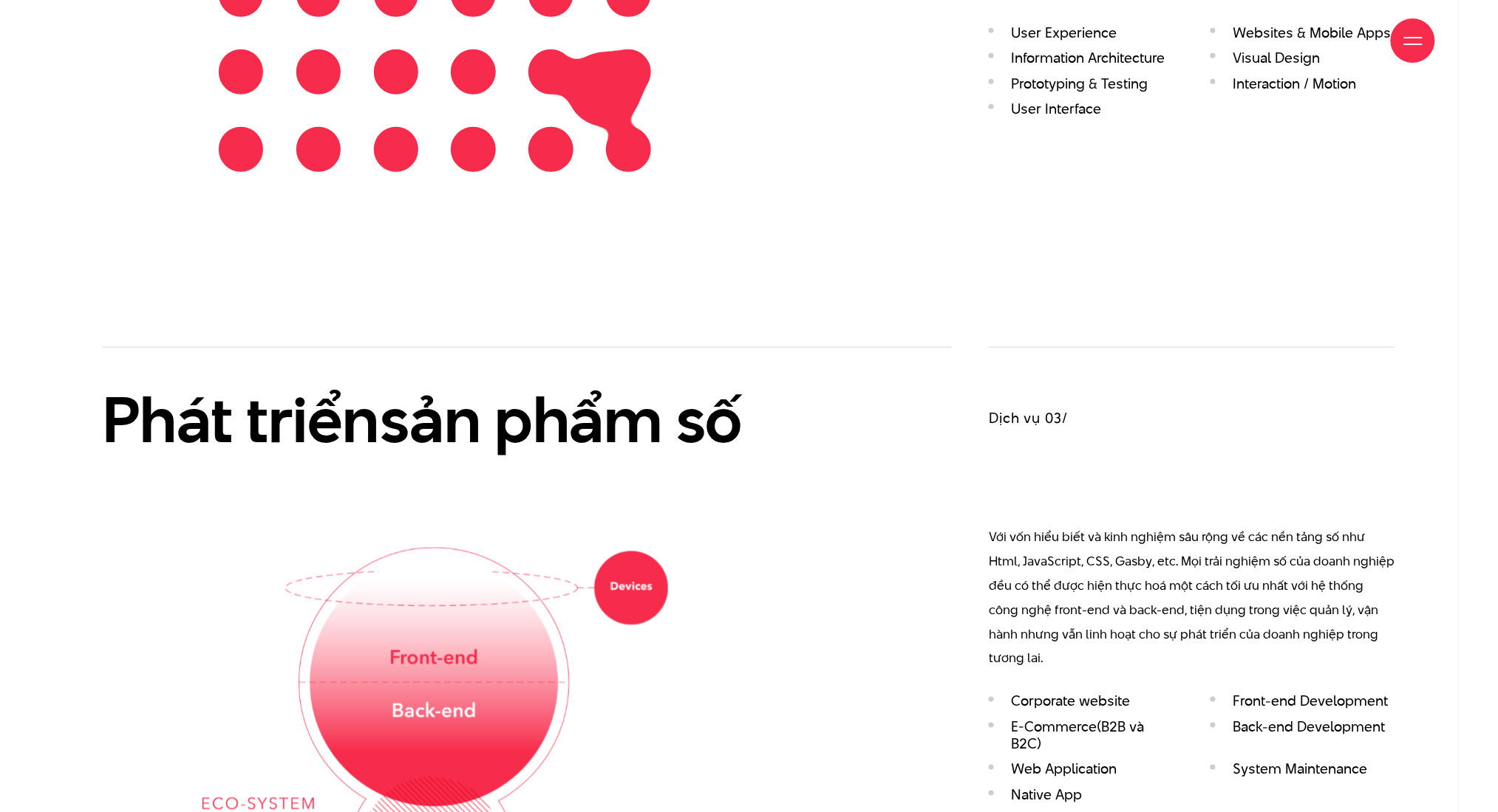
click at [990, 430] on div "Dịch vụ 03/ Với vốn hiểu biết và kinh nghiệm sâu rộng về các nền tảng số như Ht…" at bounding box center [1191, 579] width 406 height 465
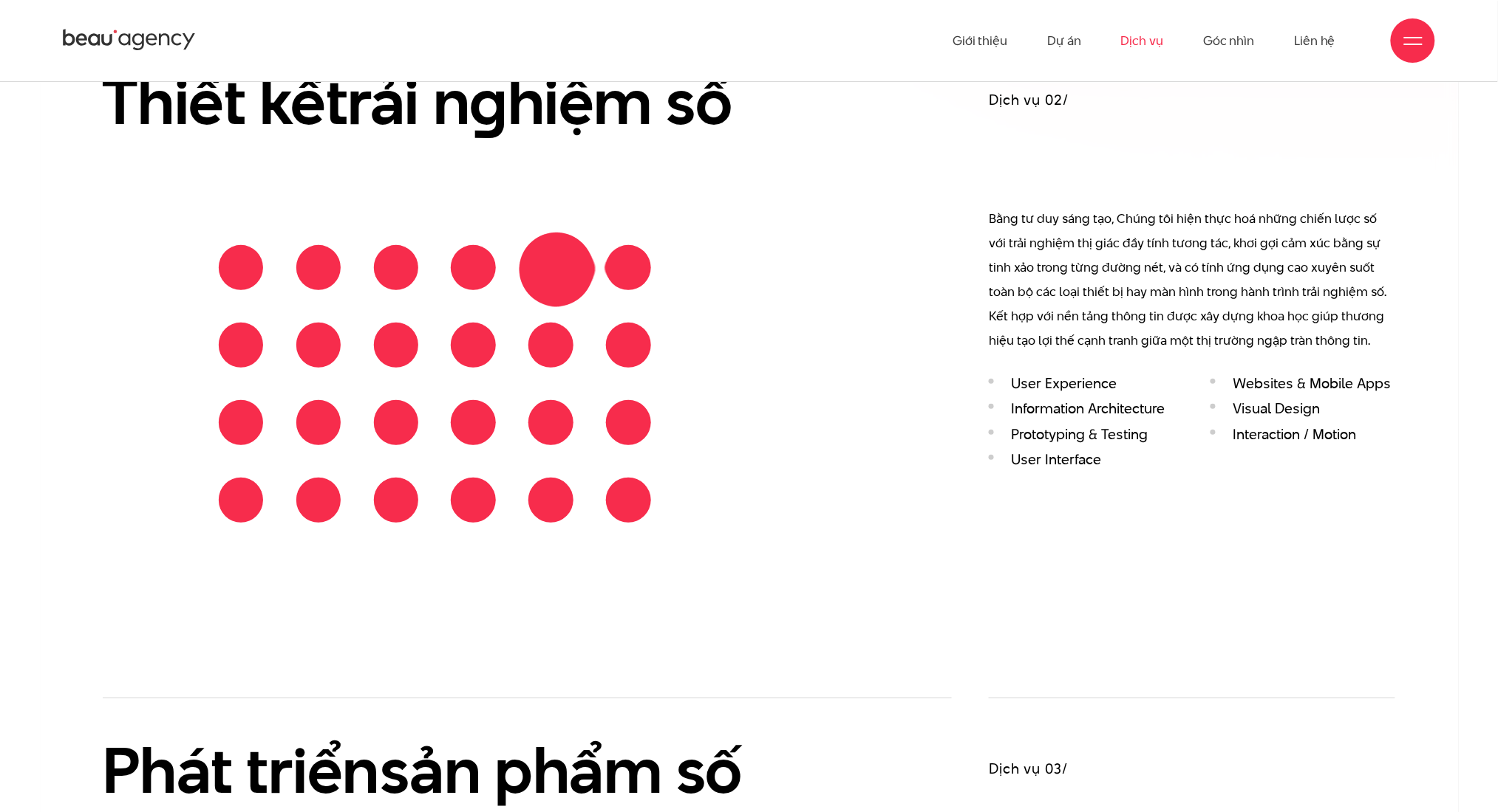
scroll to position [2046, 0]
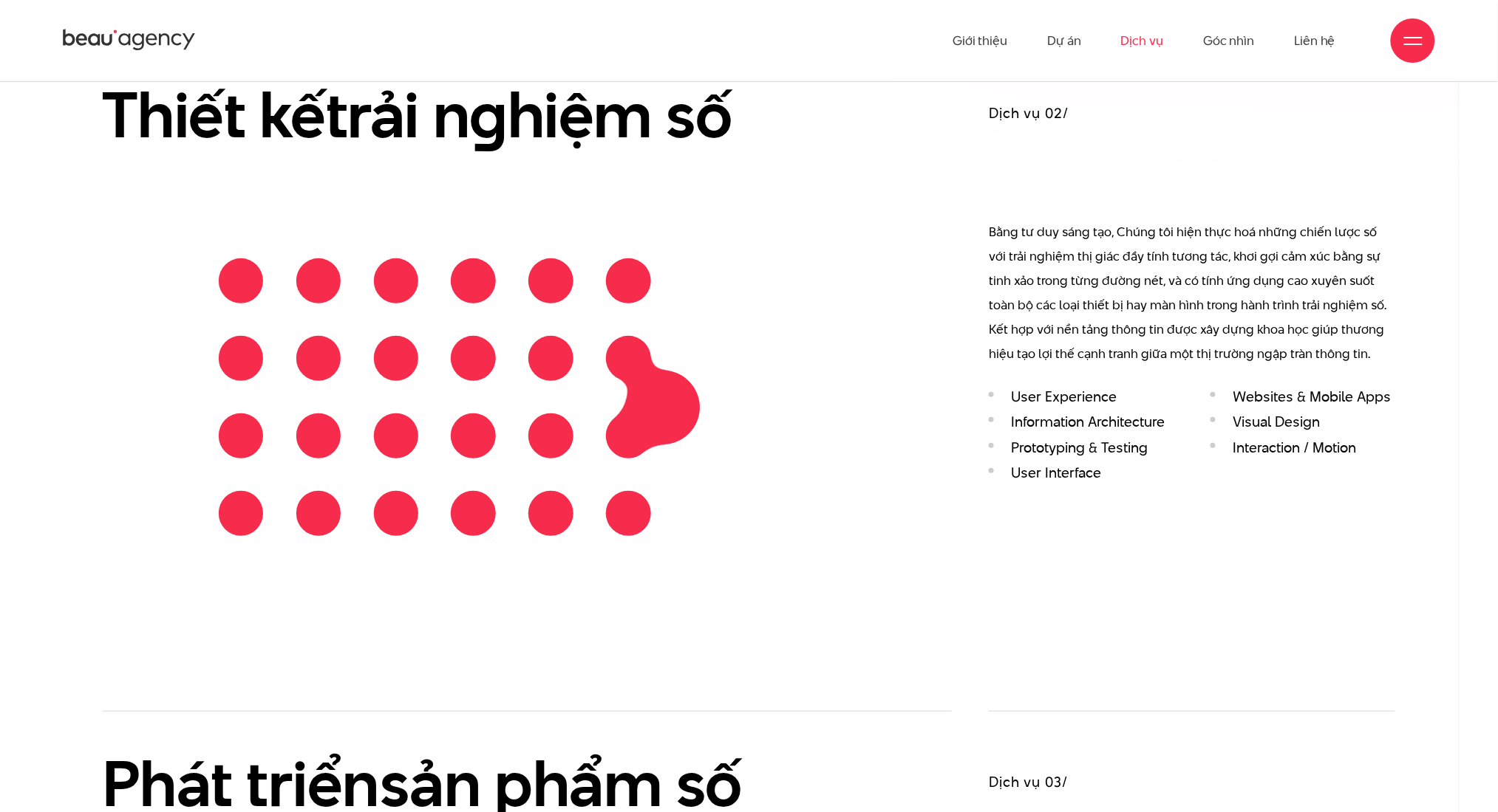
click at [920, 447] on div "Thiết kế trải n g hiệm số" at bounding box center [528, 297] width 850 height 510
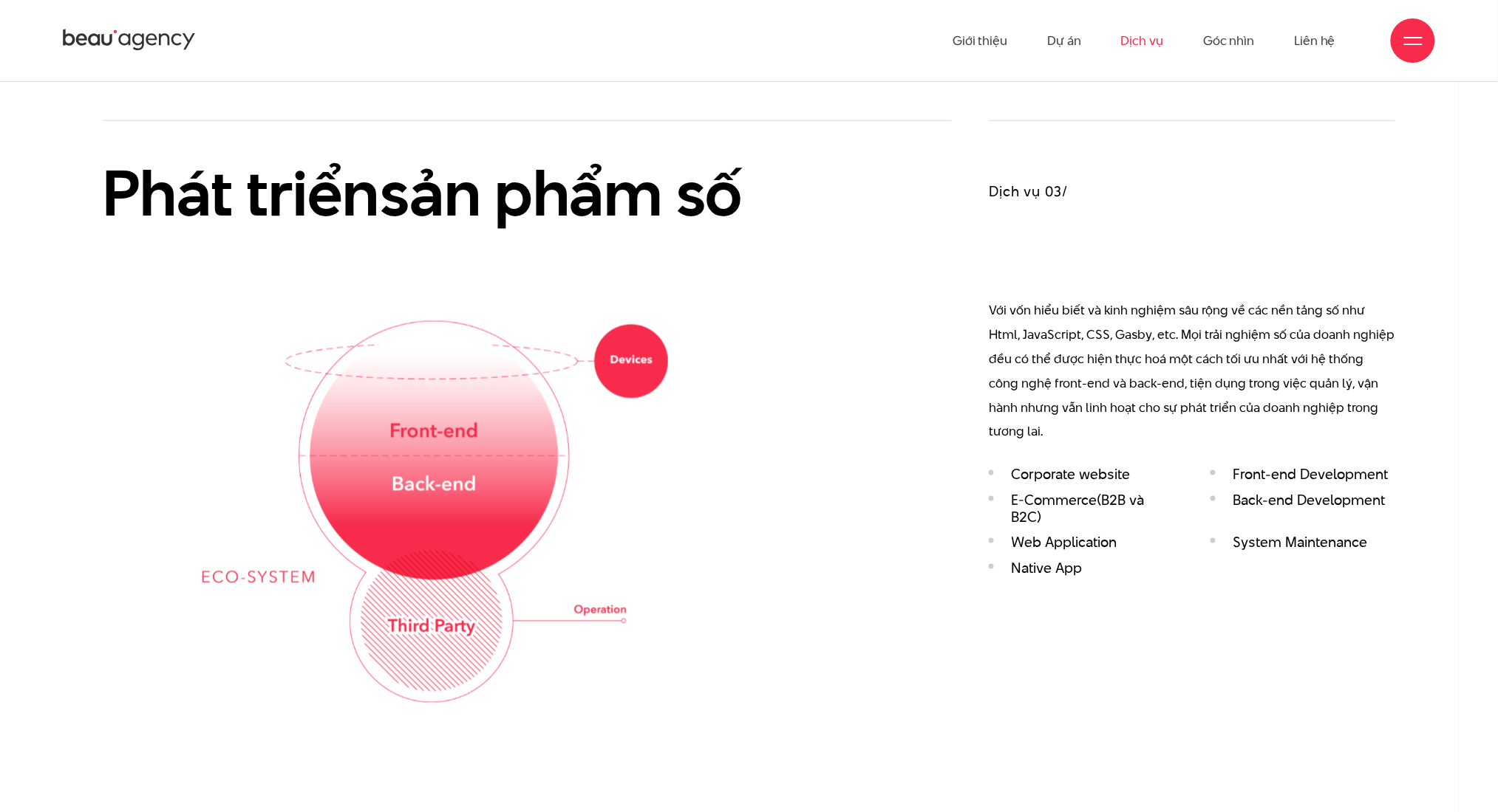
click at [920, 440] on div "Phát triển sản phẩm số" at bounding box center [528, 411] width 850 height 582
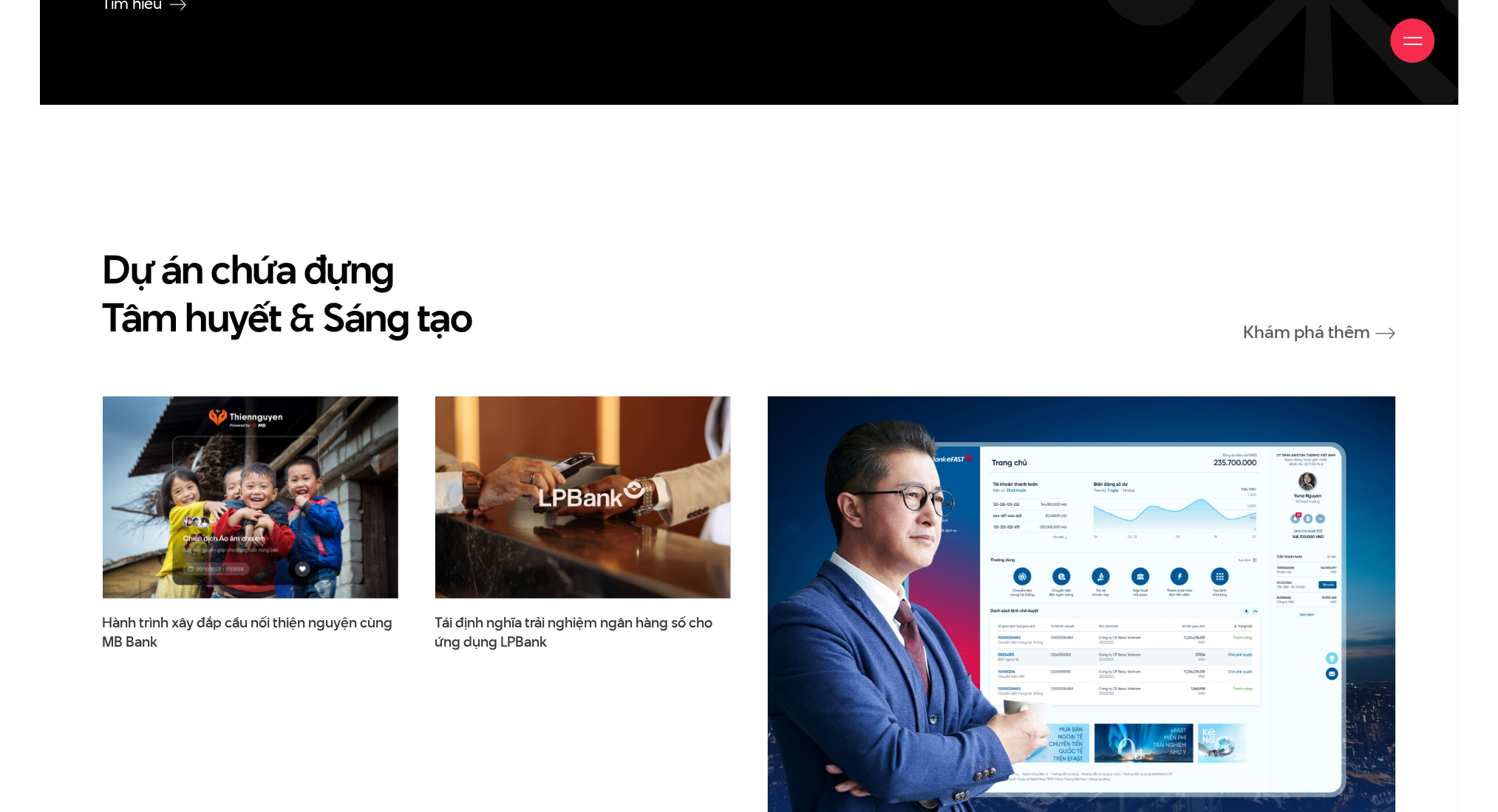
scroll to position [4114, 0]
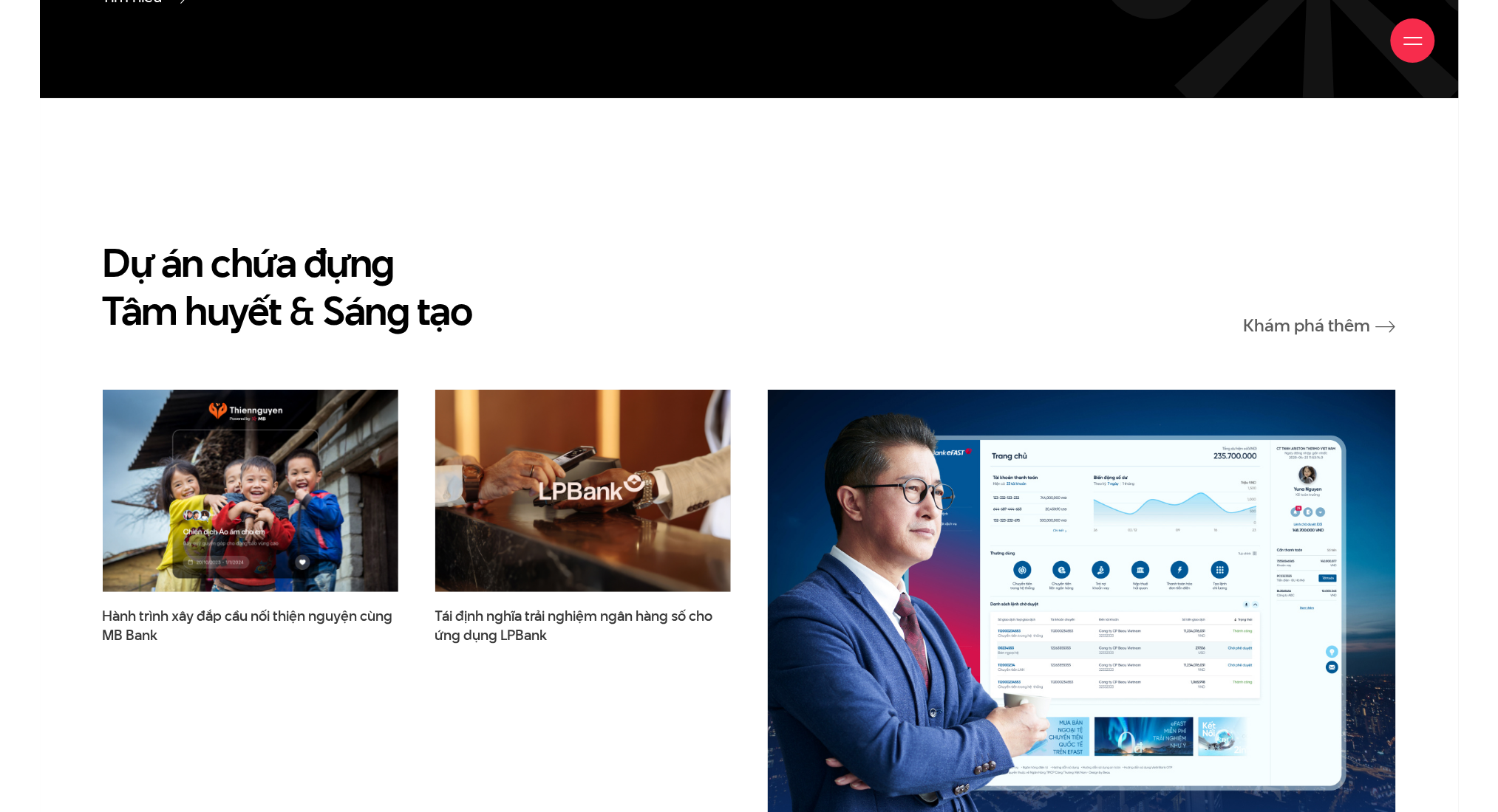
click at [579, 288] on div "Dự án chứa đựng Tâm huyết & Sáng tạo Khám phá thêm" at bounding box center [749, 286] width 1293 height 96
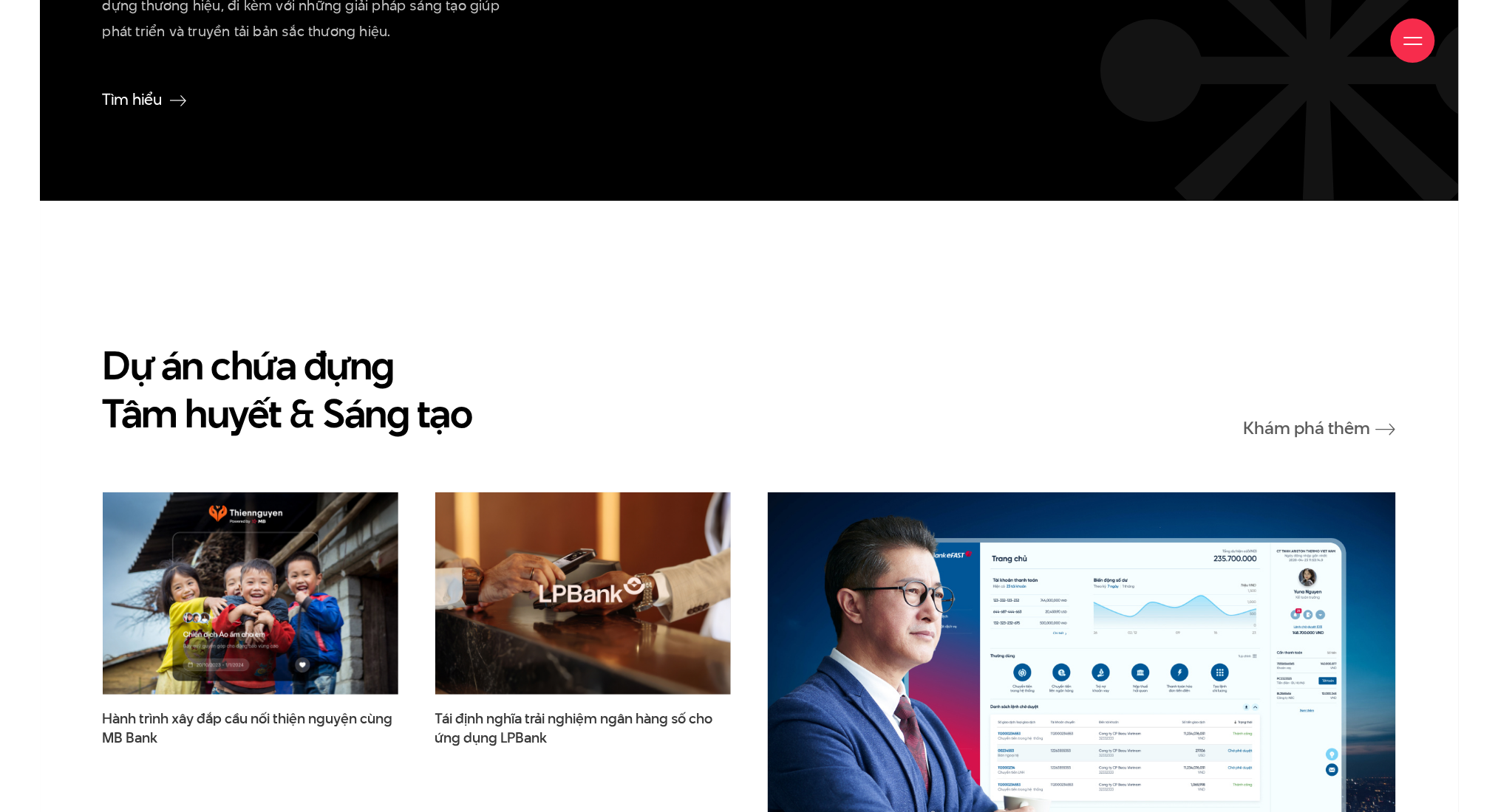
scroll to position [4015, 0]
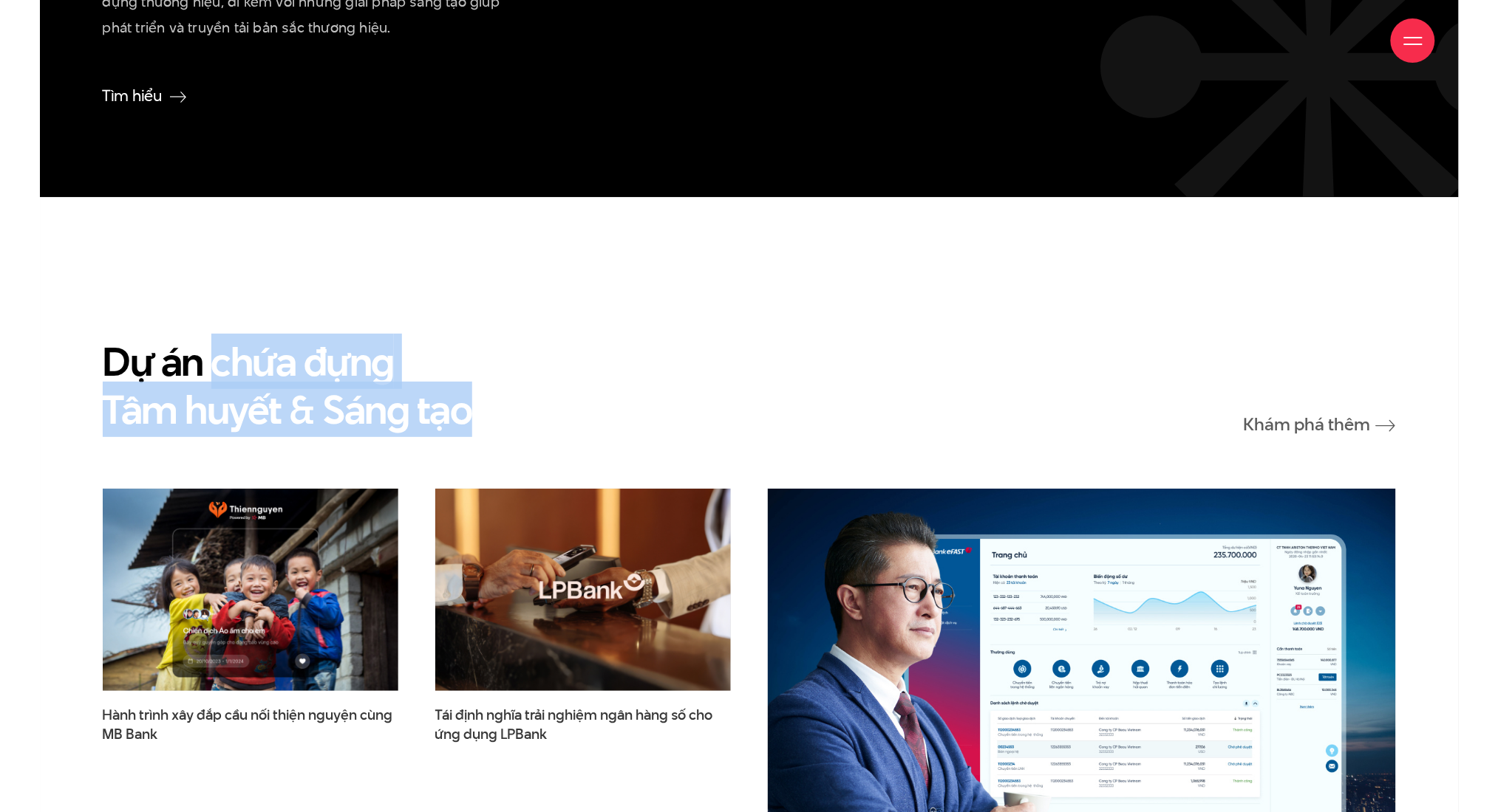
drag, startPoint x: 490, startPoint y: 419, endPoint x: 218, endPoint y: 353, distance: 279.9
click at [218, 353] on div "Dự án chứa đựng Tâm huyết & Sáng tạo Khám phá thêm" at bounding box center [749, 385] width 1293 height 96
click at [218, 353] on h2 "Dự án chứa đựng Tâm huyết & Sáng tạo" at bounding box center [287, 385] width 370 height 96
drag, startPoint x: 215, startPoint y: 358, endPoint x: 385, endPoint y: 408, distance: 177.2
click at [385, 408] on h2 "Dự án chứa đựng Tâm huyết & Sáng tạo" at bounding box center [287, 385] width 370 height 96
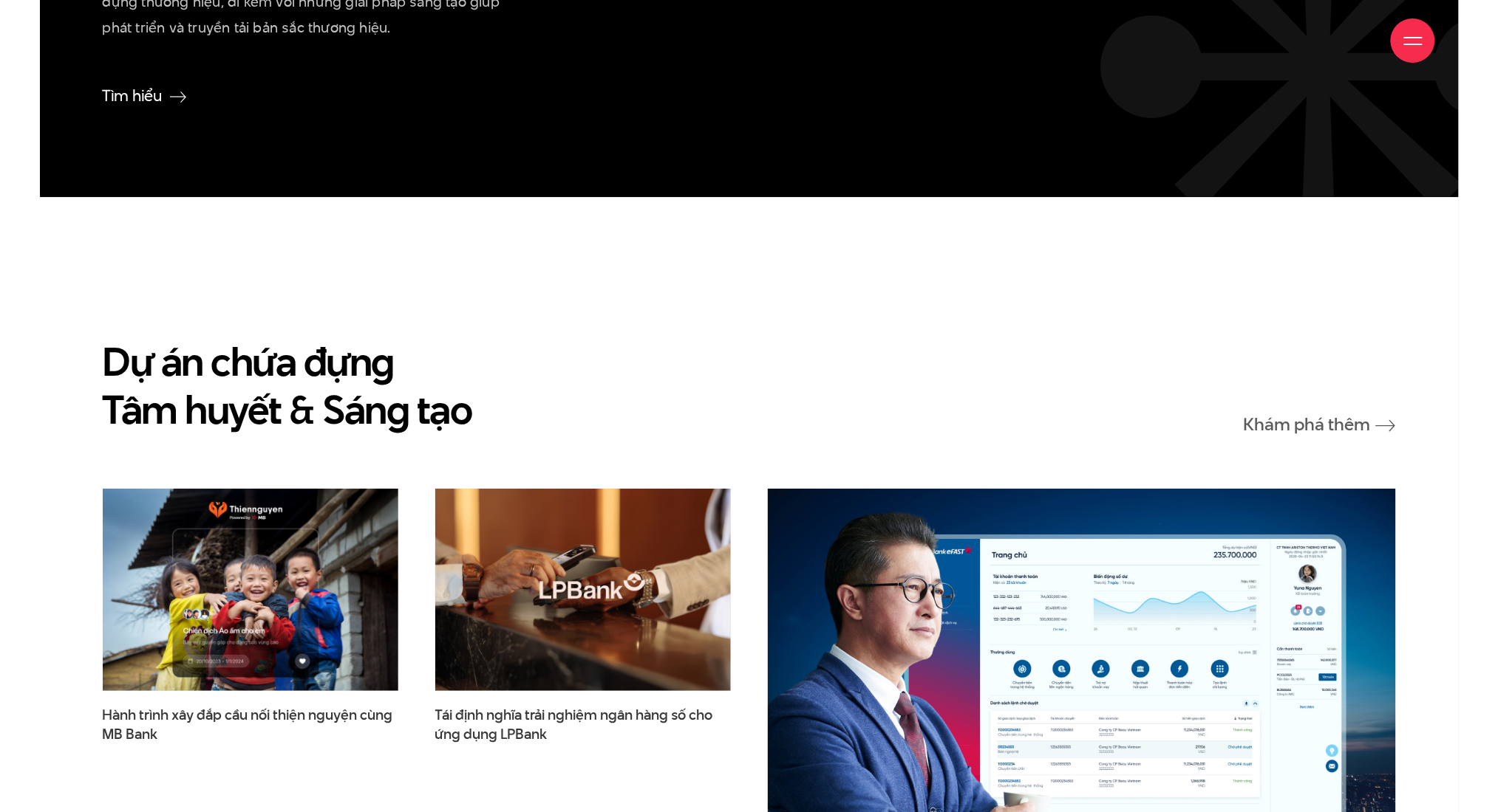
click at [403, 407] on h2 "Dự án chứa đựng Tâm huyết & Sáng tạo" at bounding box center [287, 385] width 370 height 96
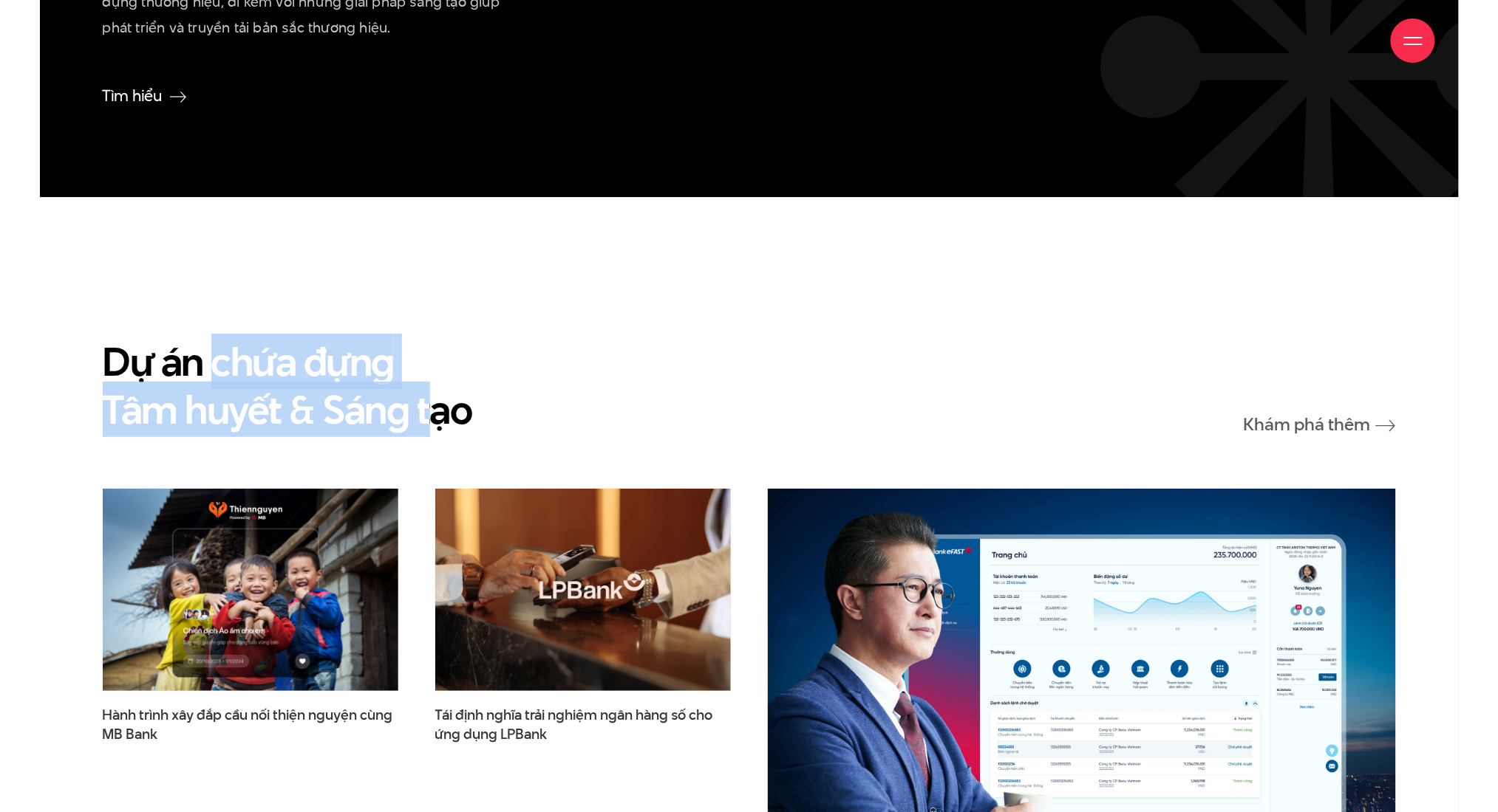
drag, startPoint x: 424, startPoint y: 405, endPoint x: 213, endPoint y: 358, distance: 216.2
click at [213, 358] on h2 "Dự án chứa đựng Tâm huyết & Sáng tạo" at bounding box center [287, 385] width 370 height 96
drag, startPoint x: 213, startPoint y: 358, endPoint x: 397, endPoint y: 394, distance: 187.5
click at [397, 394] on h2 "Dự án chứa đựng Tâm huyết & Sáng tạo" at bounding box center [287, 385] width 370 height 96
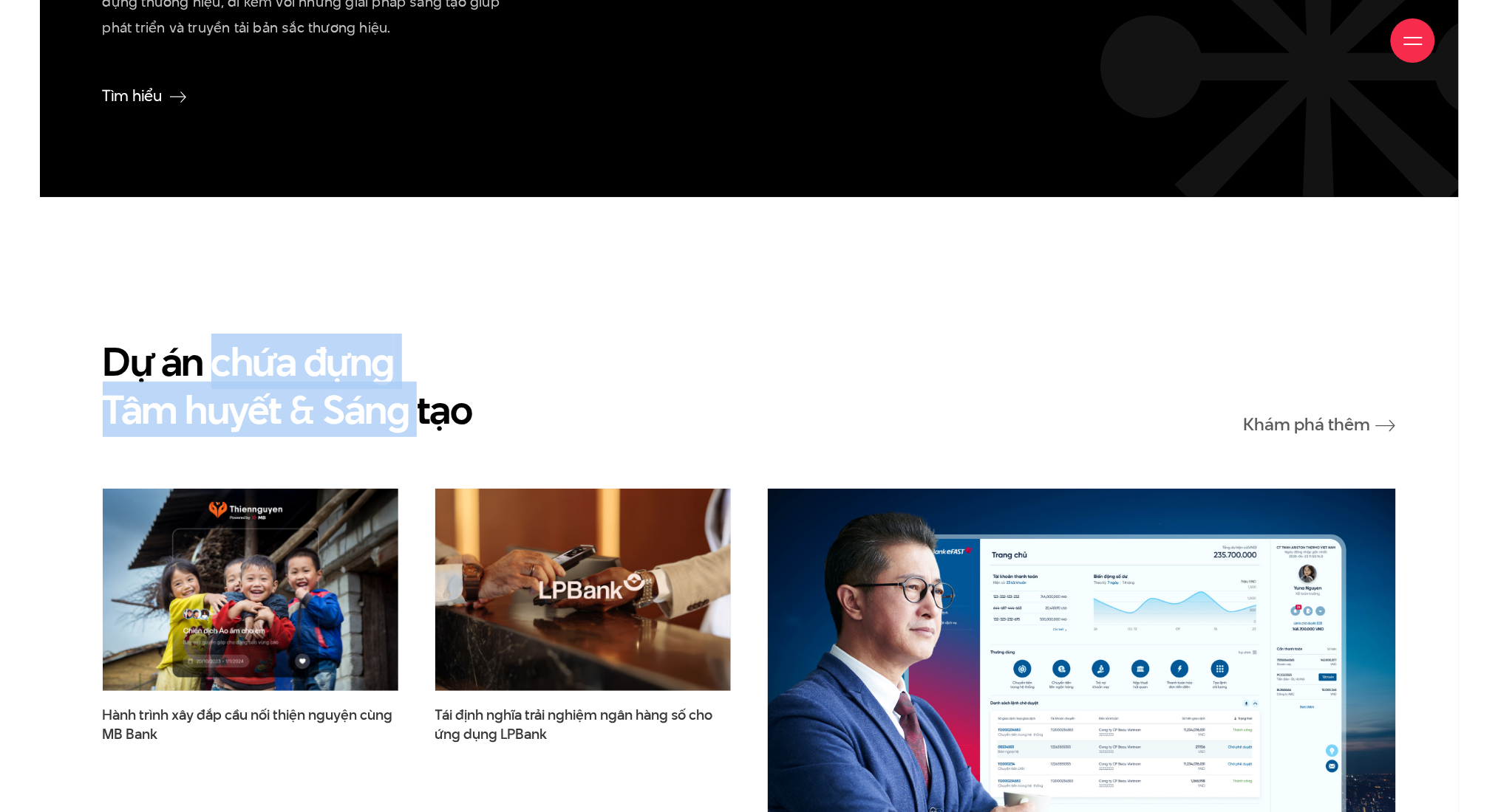
click at [397, 394] on h2 "Dự án chứa đựng Tâm huyết & Sáng tạo" at bounding box center [287, 385] width 370 height 96
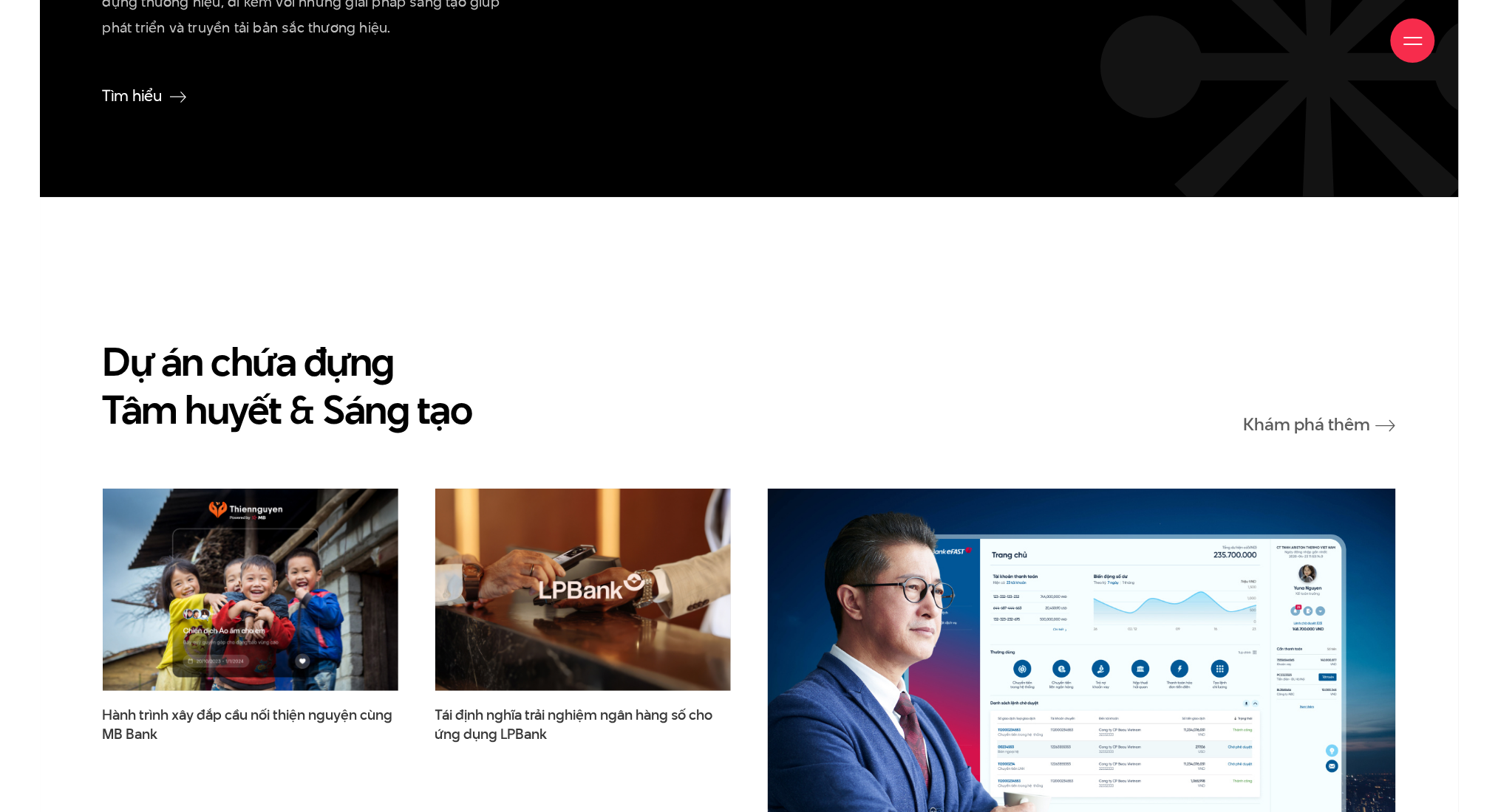
click at [720, 392] on div "Dự án chứa đựng Tâm huyết & Sáng tạo Khám phá thêm" at bounding box center [749, 385] width 1293 height 96
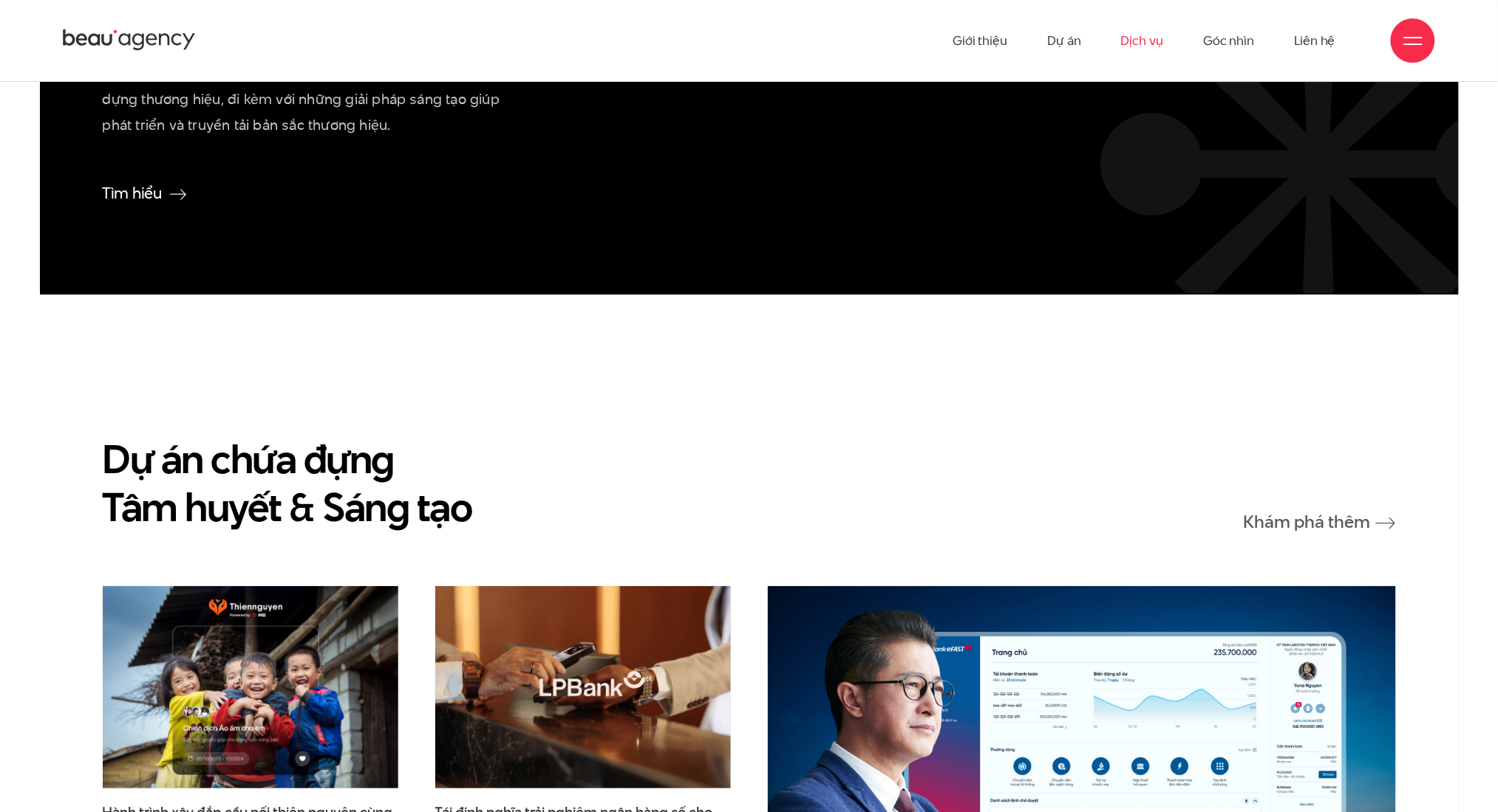
scroll to position [3917, 0]
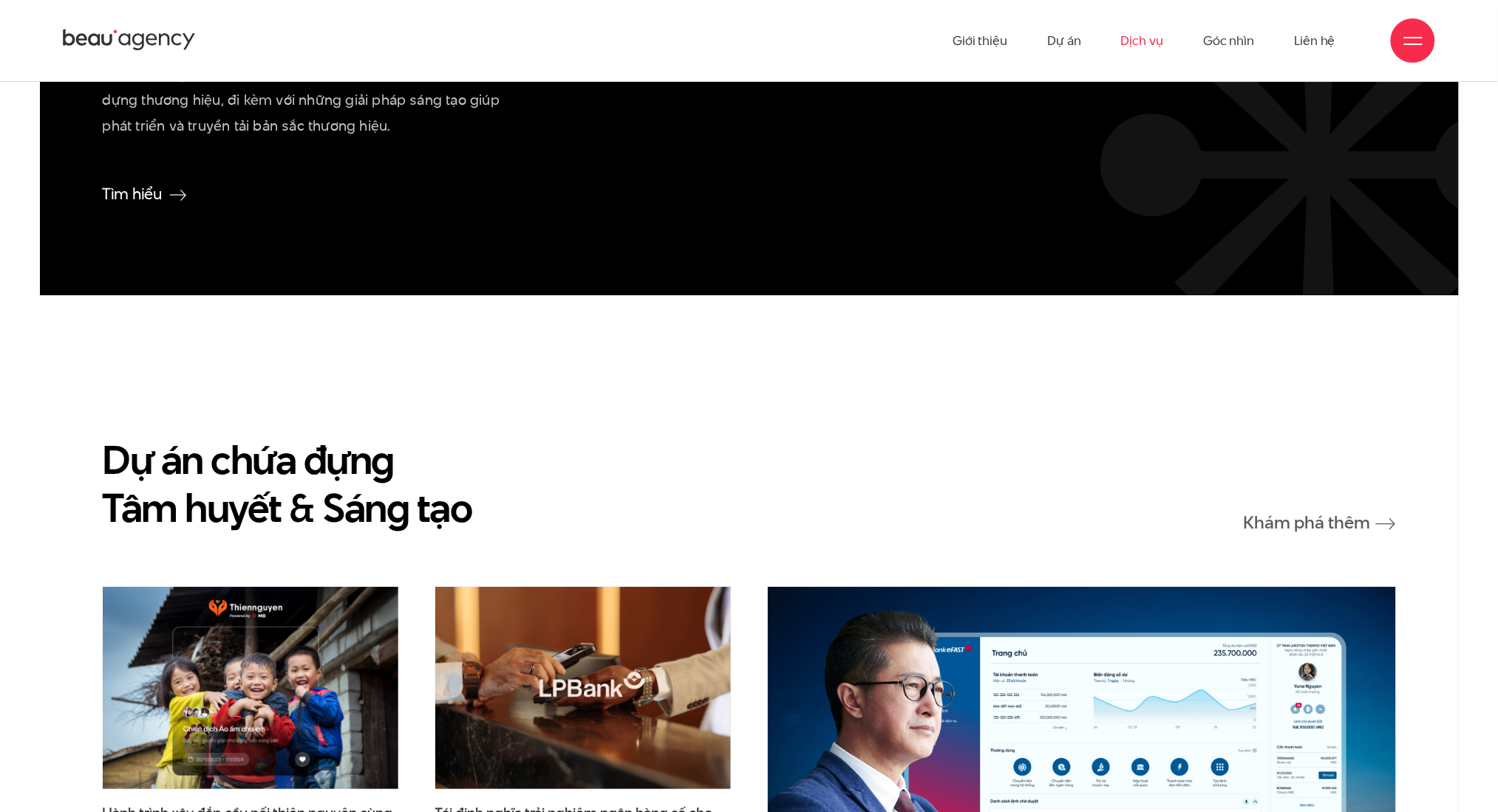
click at [496, 479] on div "Dự án chứa đựng Tâm huyết & Sáng tạo Khám phá thêm" at bounding box center [749, 484] width 1293 height 96
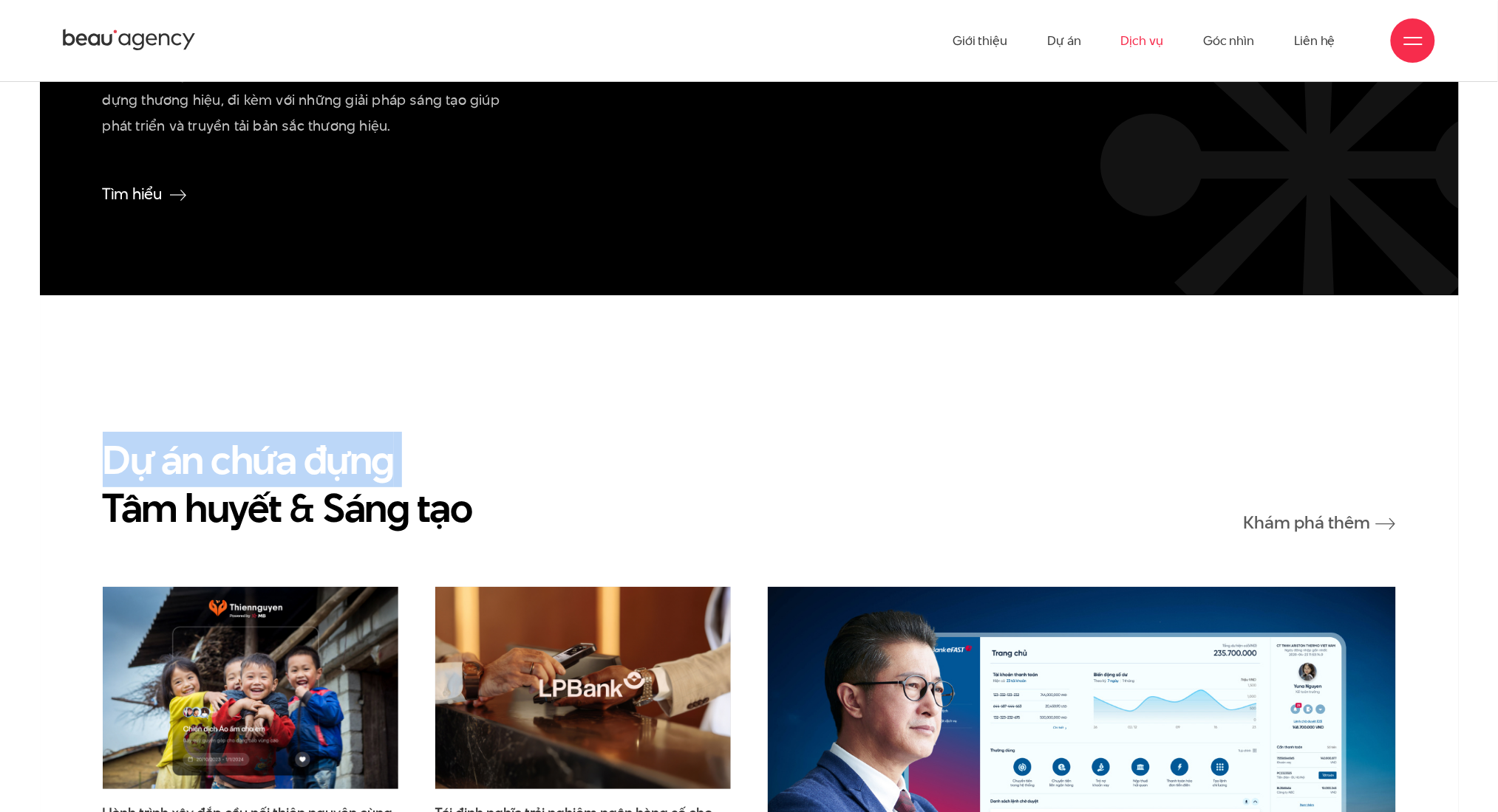
click at [496, 479] on div "Dự án chứa đựng Tâm huyết & Sáng tạo Khám phá thêm" at bounding box center [749, 484] width 1293 height 96
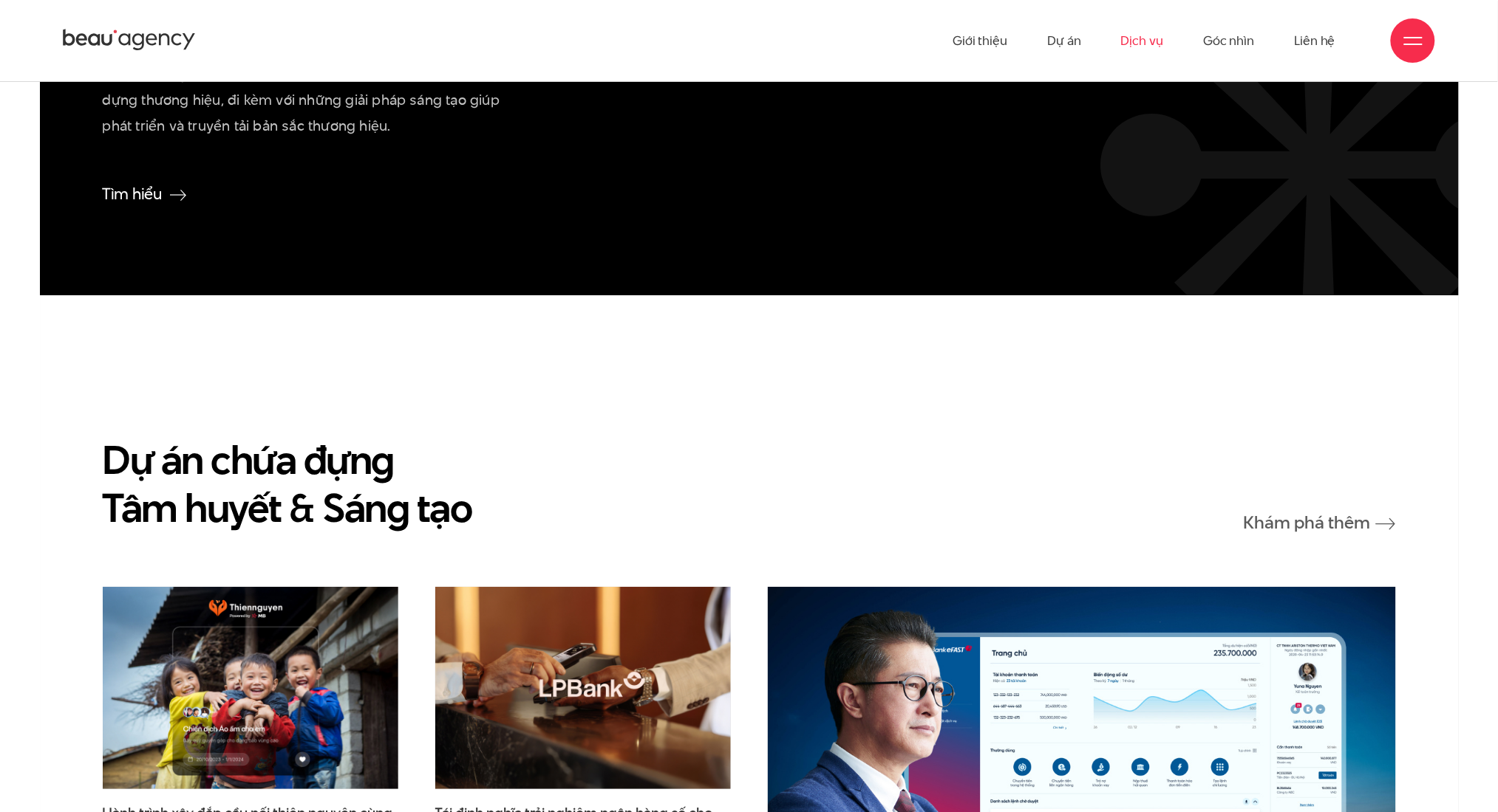
click at [493, 507] on div "Dự án chứa đựng Tâm huyết & Sáng tạo Khám phá thêm" at bounding box center [749, 484] width 1293 height 96
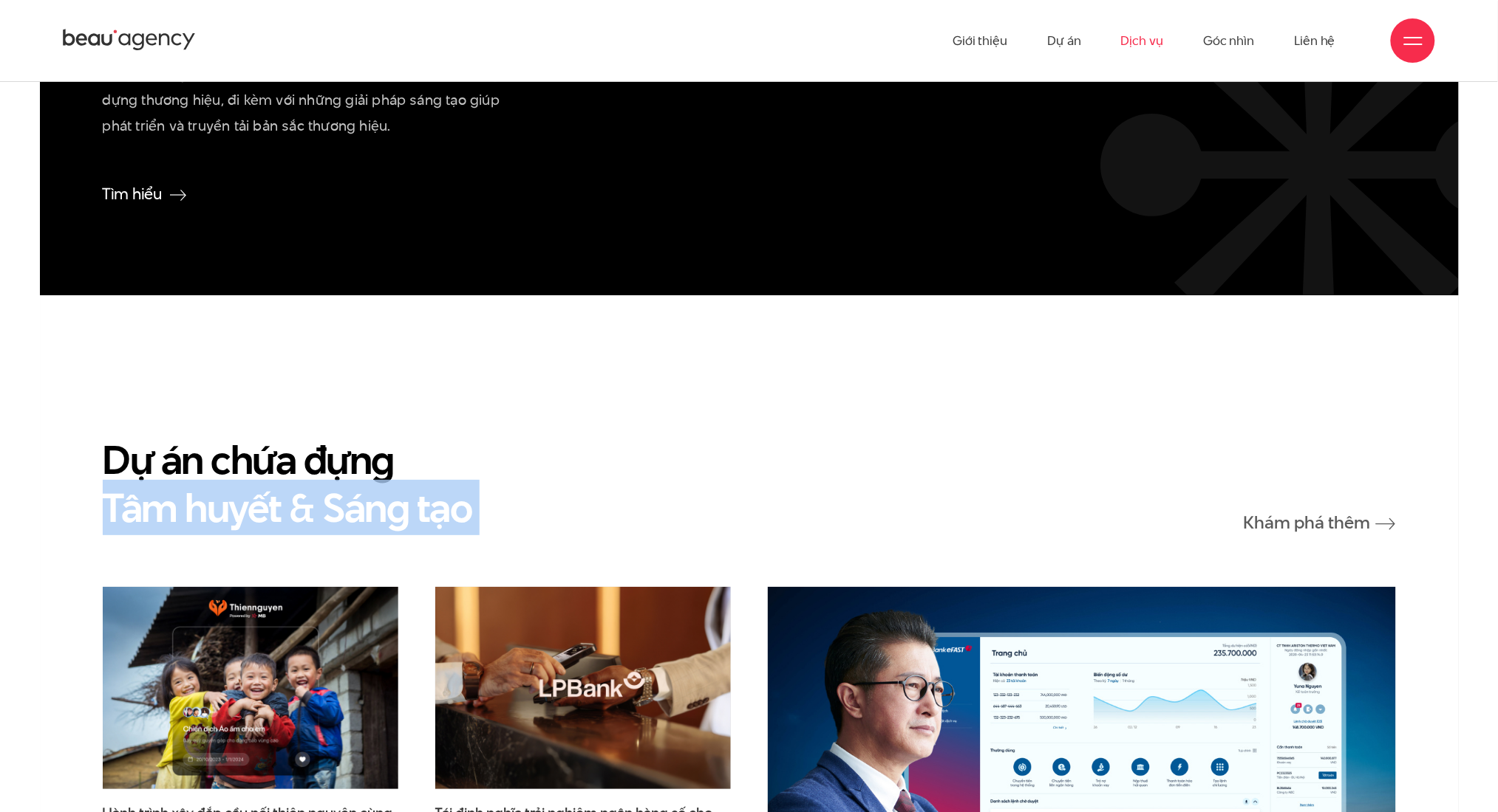
click at [493, 507] on div "Dự án chứa đựng Tâm huyết & Sáng tạo Khám phá thêm" at bounding box center [749, 484] width 1293 height 96
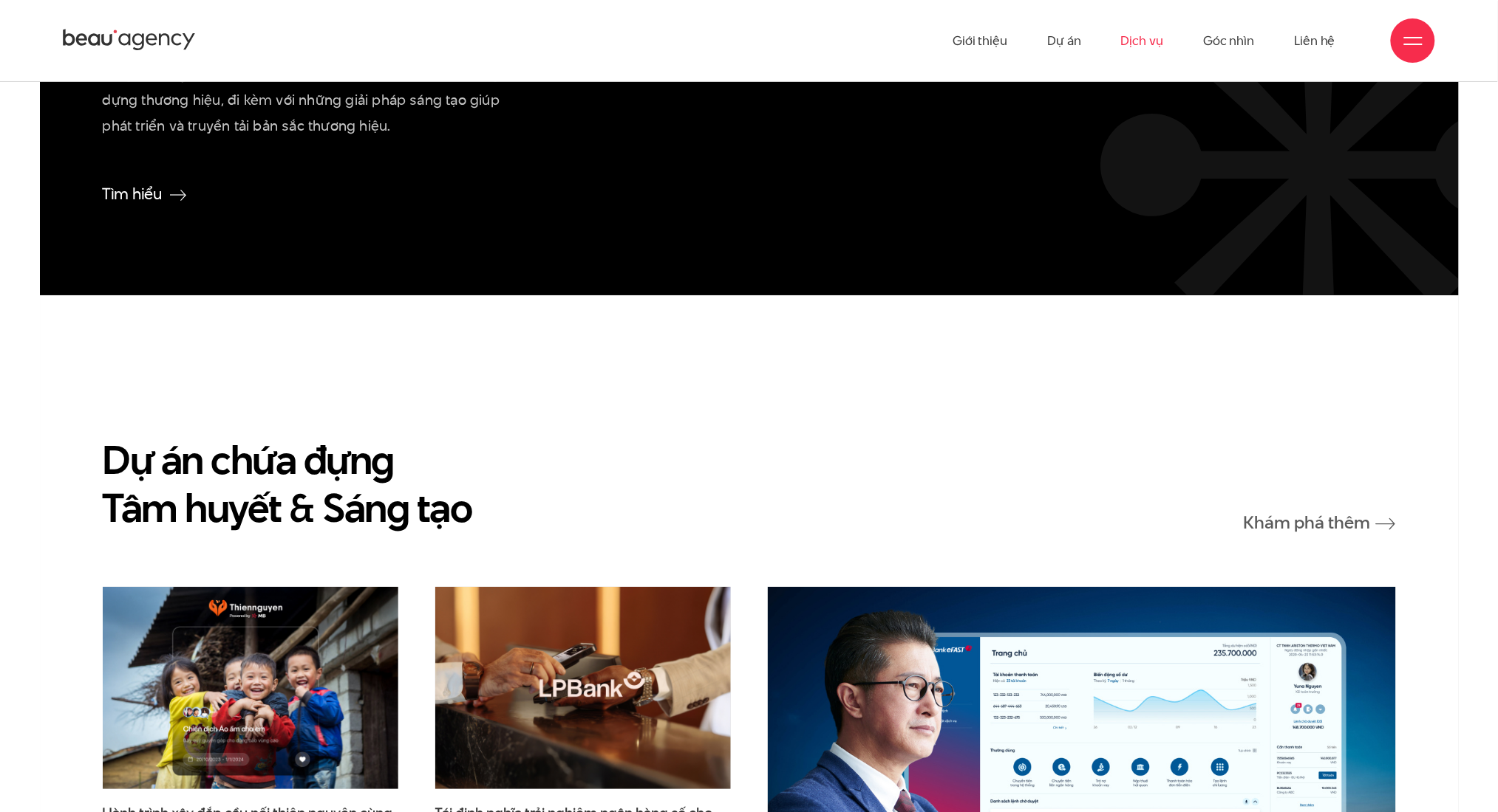
click at [570, 452] on div "Dự án chứa đựng Tâm huyết & Sáng tạo Khám phá thêm" at bounding box center [749, 484] width 1293 height 96
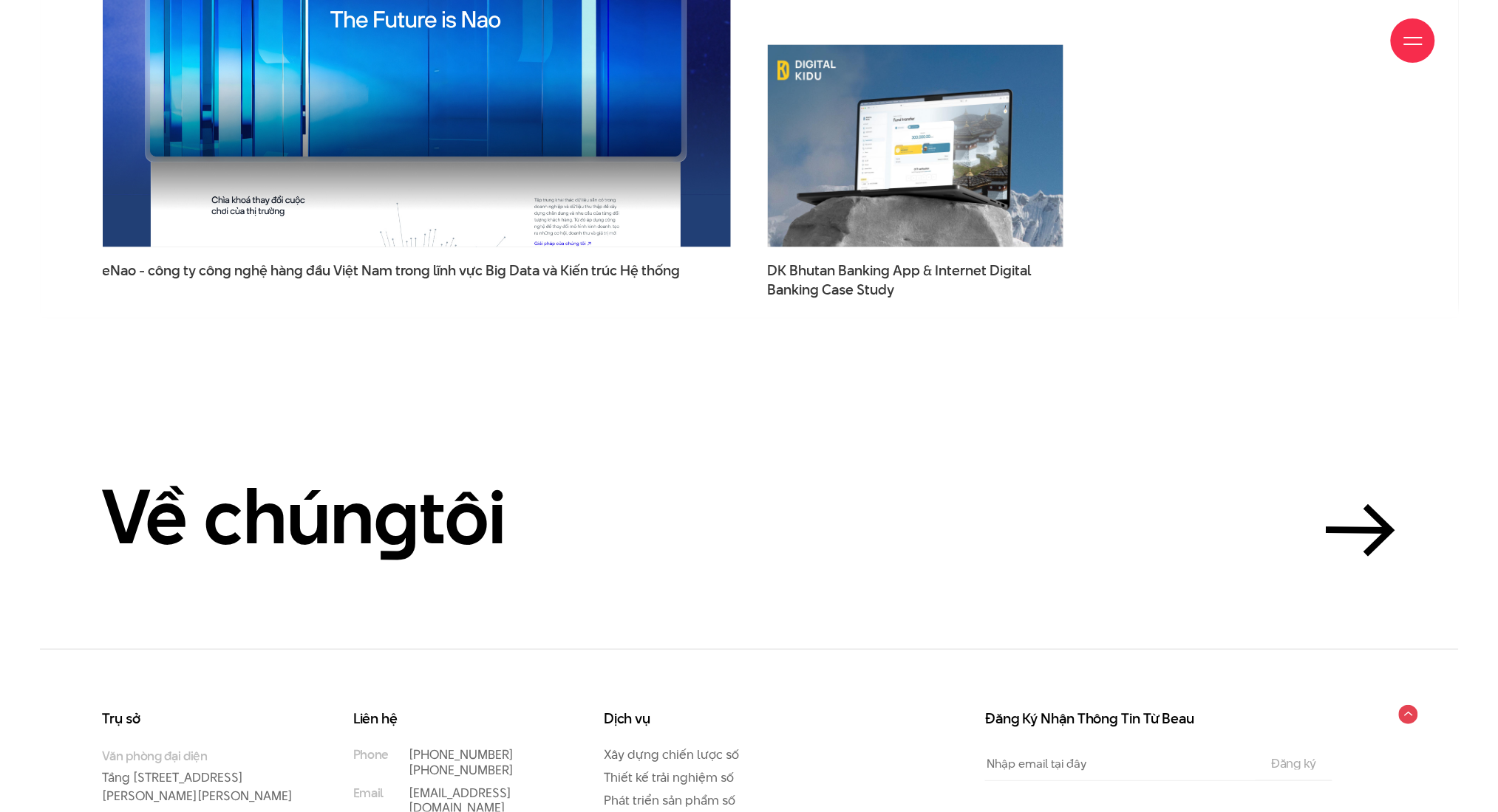
scroll to position [5173, 0]
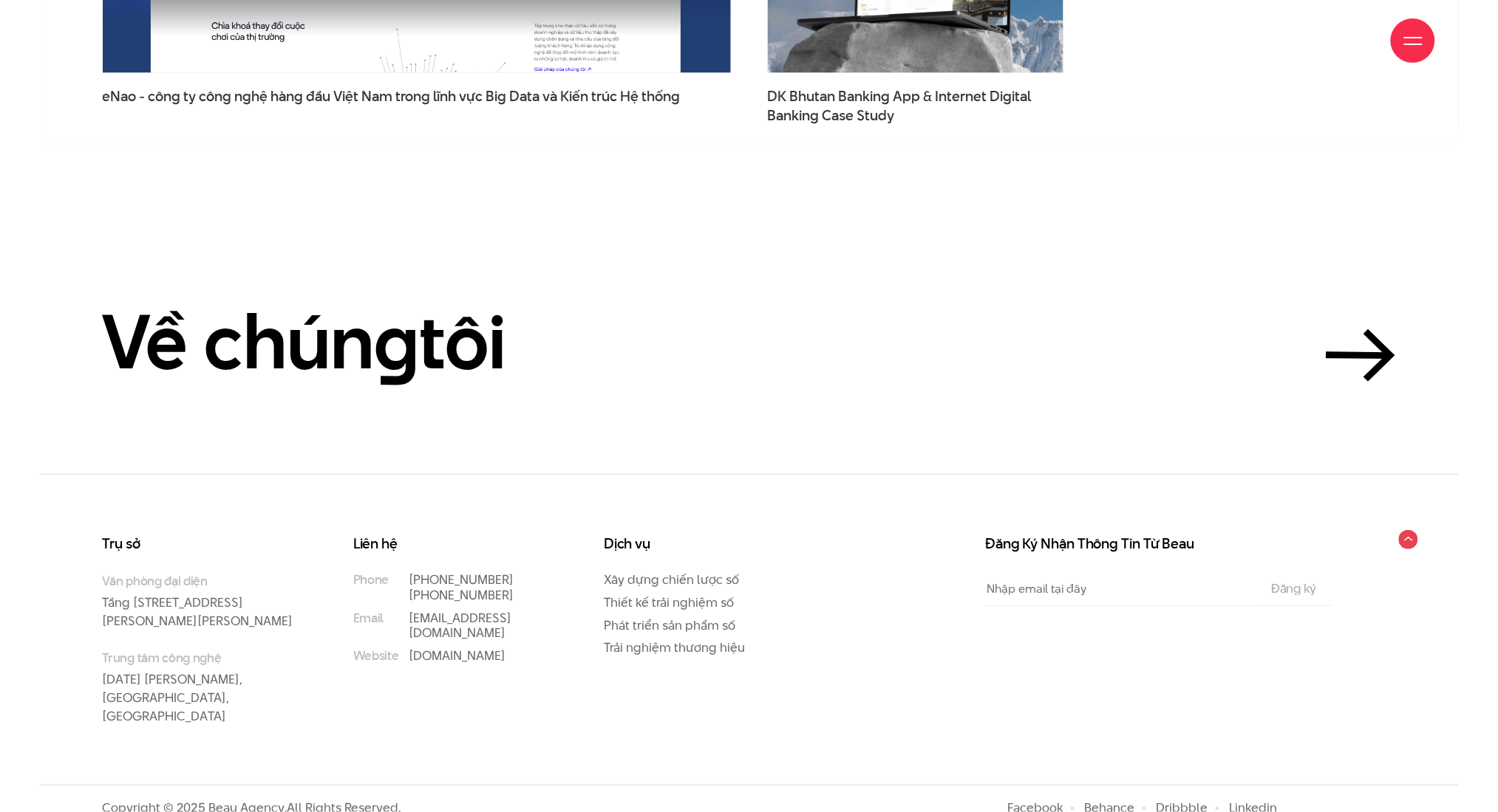
click at [158, 263] on section "Về chún g tôi" at bounding box center [749, 299] width 1419 height 350
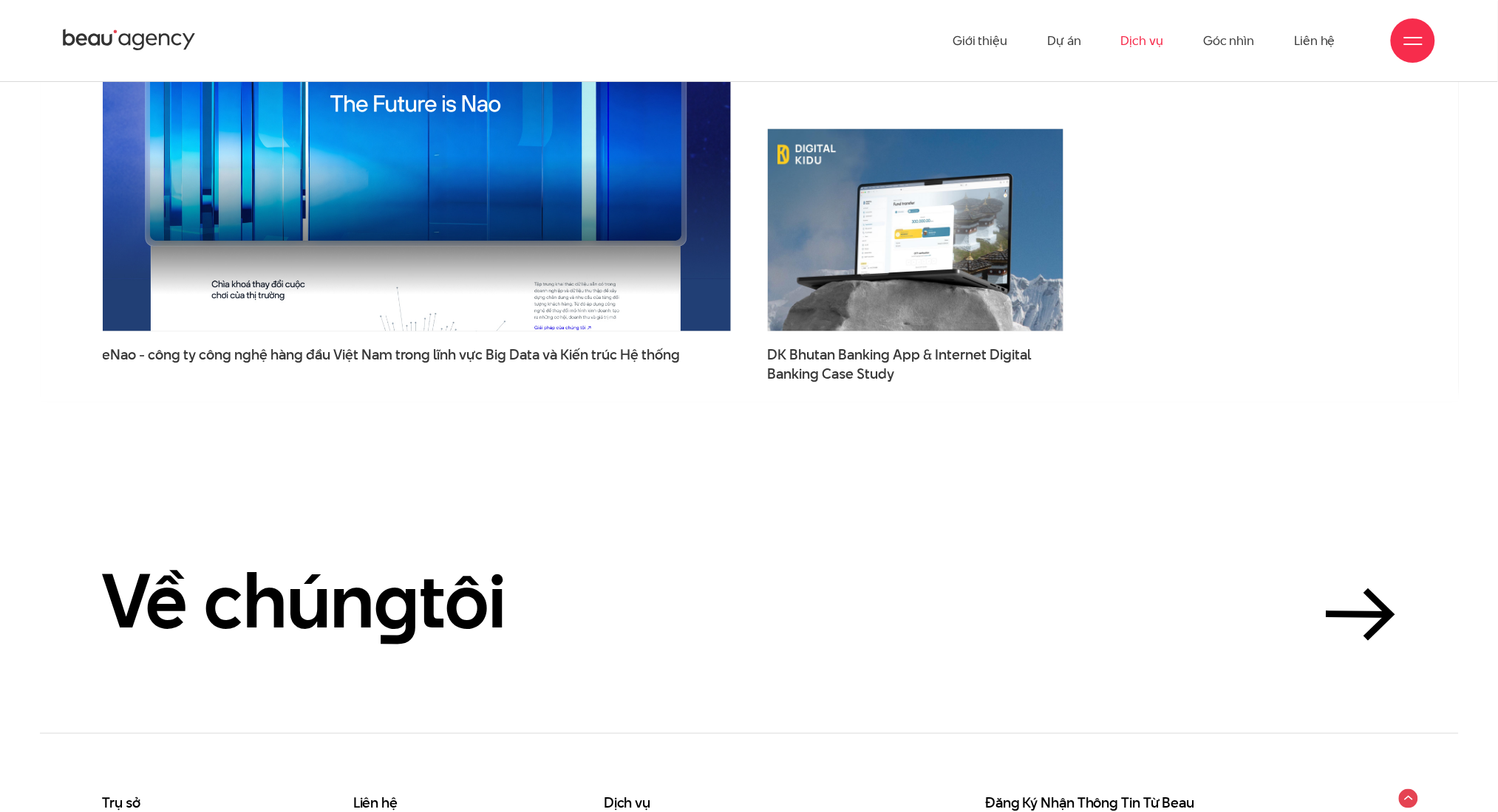
scroll to position [4893, 0]
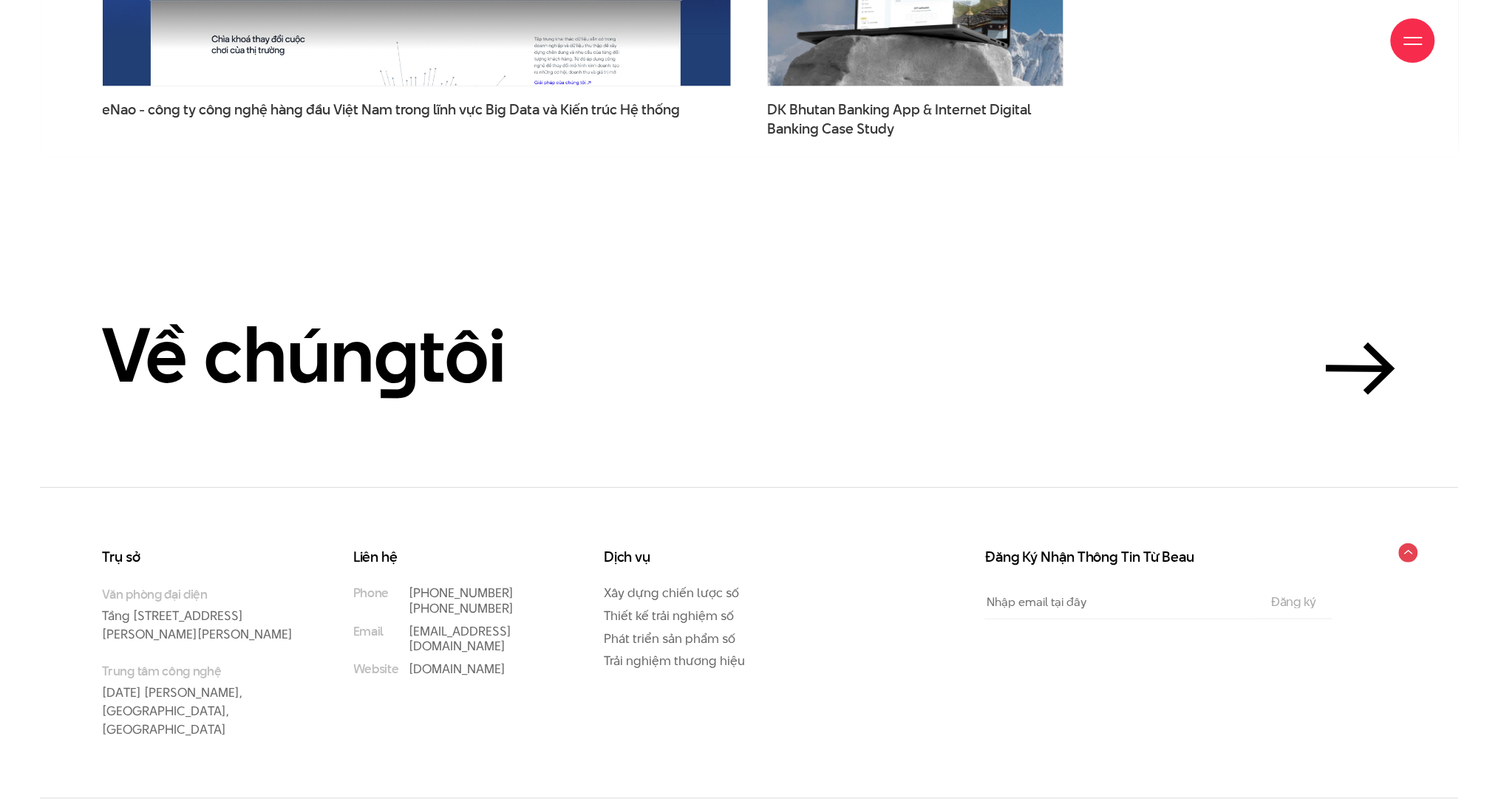
scroll to position [5173, 0]
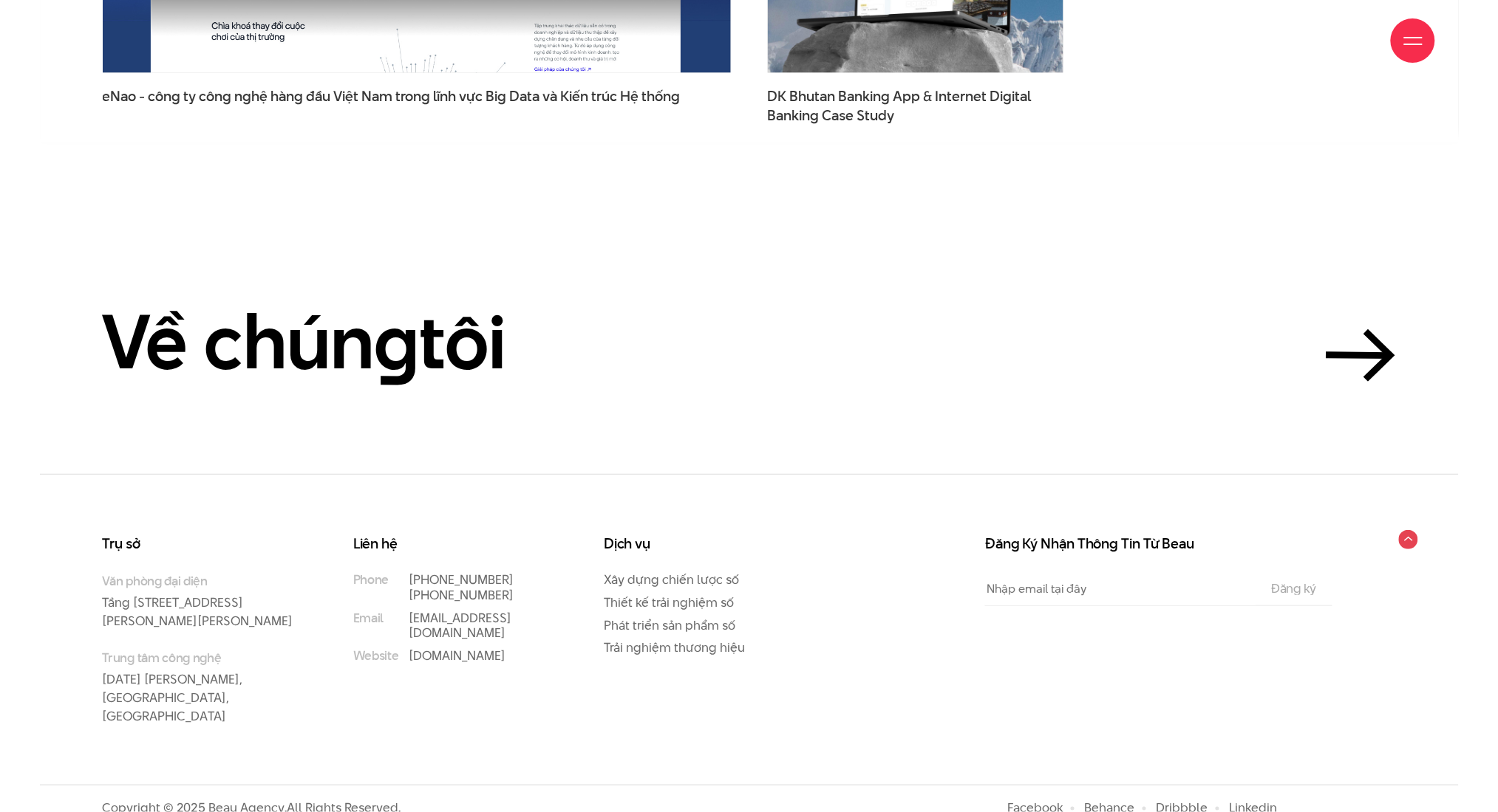
click at [324, 203] on section "Về chún g tôi" at bounding box center [749, 299] width 1419 height 350
click at [418, 216] on section "Về chún g tôi" at bounding box center [749, 299] width 1419 height 350
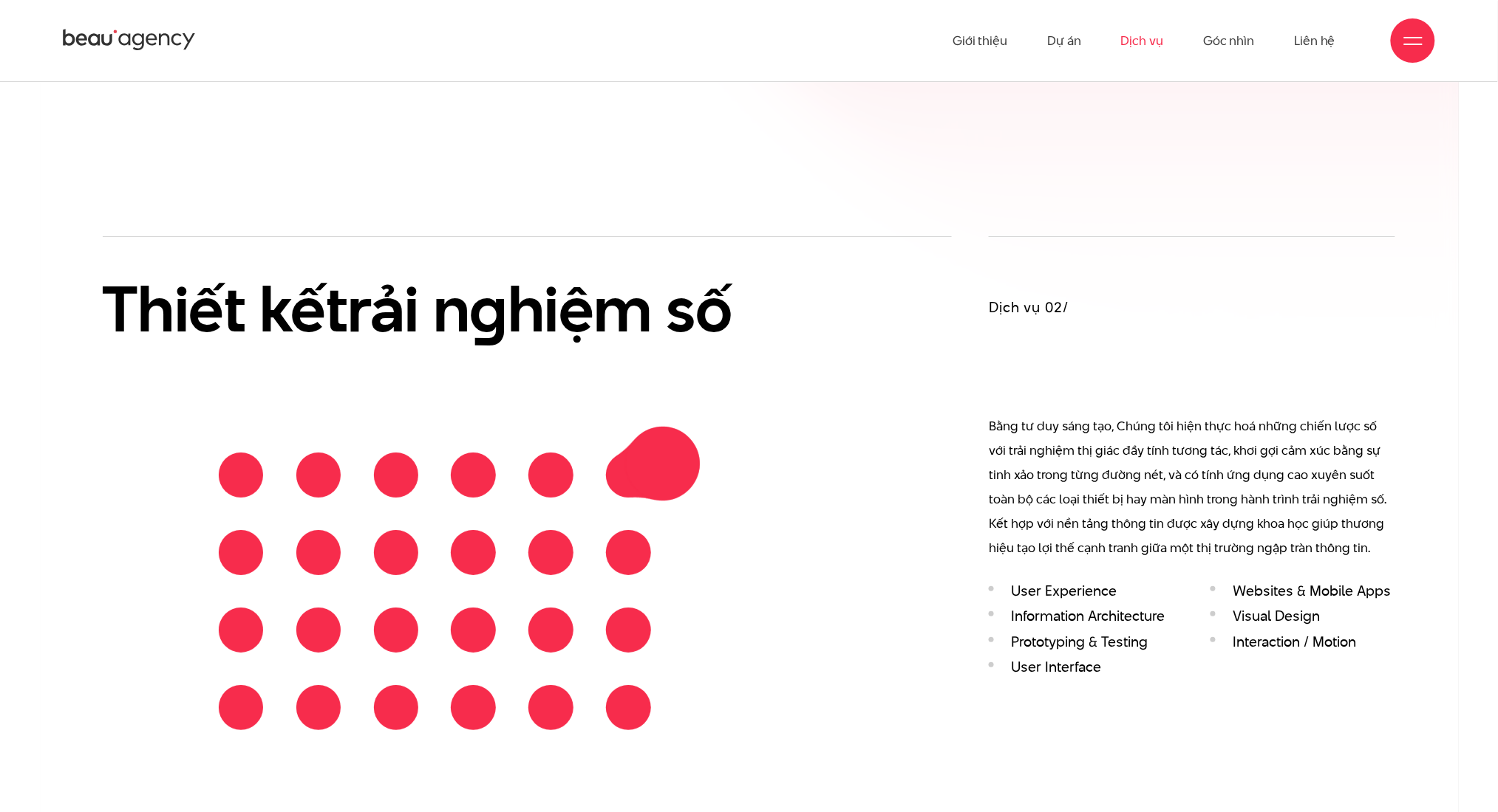
scroll to position [1669, 0]
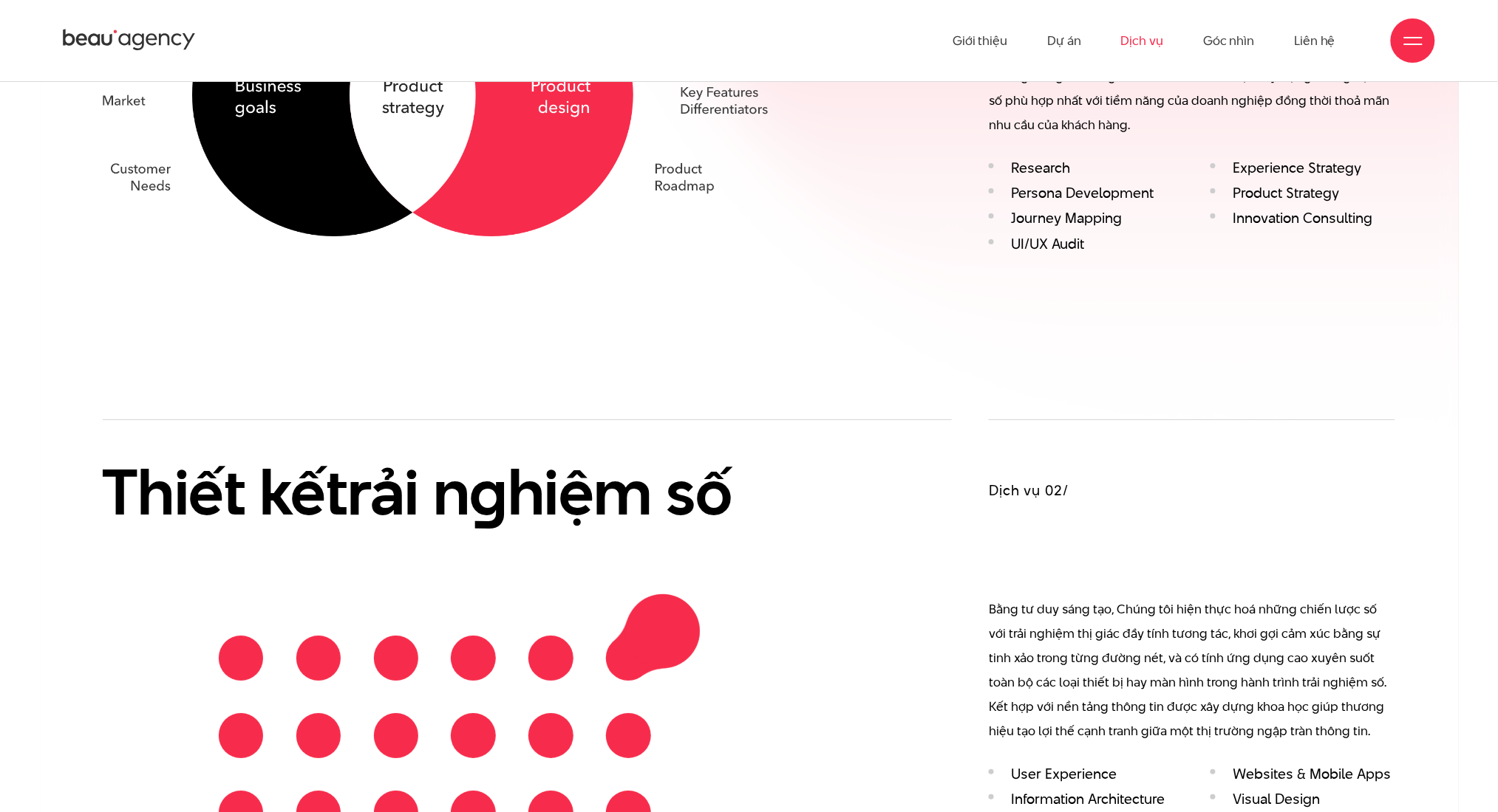
click at [739, 427] on div "Thiết kế trải n g hiệm số" at bounding box center [528, 675] width 850 height 510
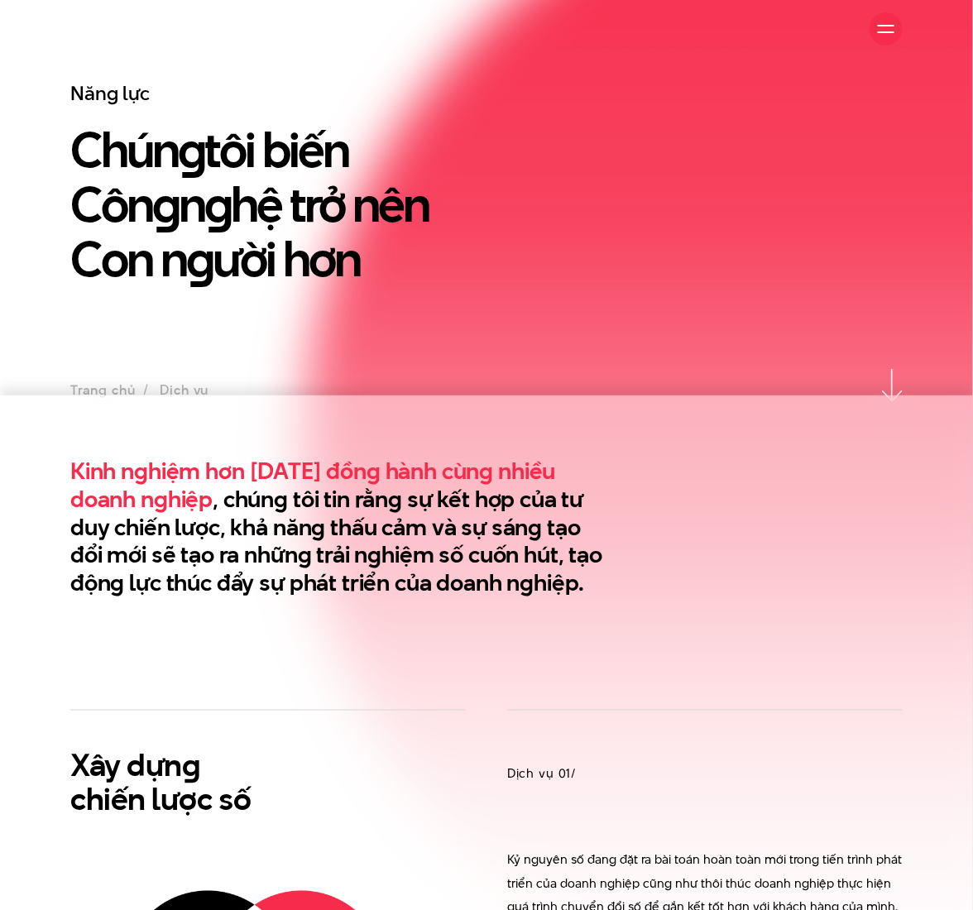
scroll to position [119, 0]
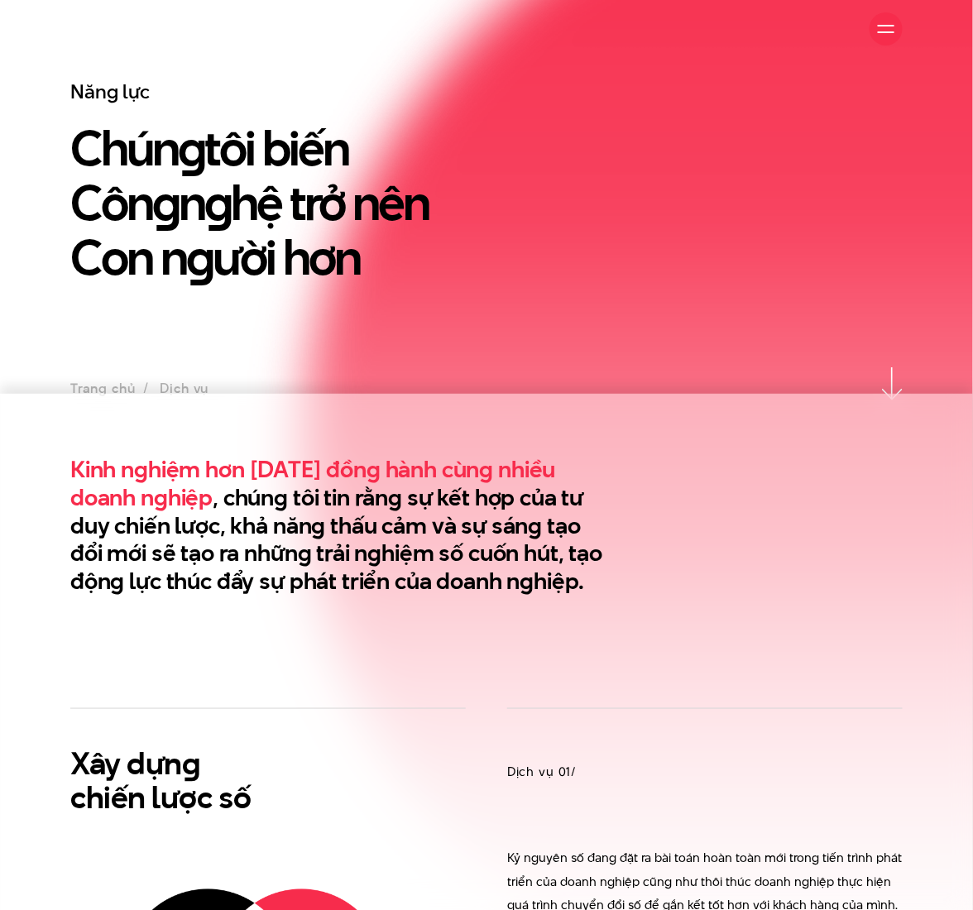
click at [441, 344] on div "Năng lực Chún g tôi biến Côn g n g hệ trở nên Con n g ười hơn" at bounding box center [379, 223] width 643 height 289
click at [577, 609] on section "Kinh nghiệm hơn 10 năm đồng hành cùng nhiều doanh nghiệp , chúng tôi tin rằng s…" at bounding box center [486, 551] width 973 height 314
click at [146, 256] on h1 "Chún g tôi biến Côn g n g hệ trở nên Con n g ười hơn" at bounding box center [379, 203] width 618 height 164
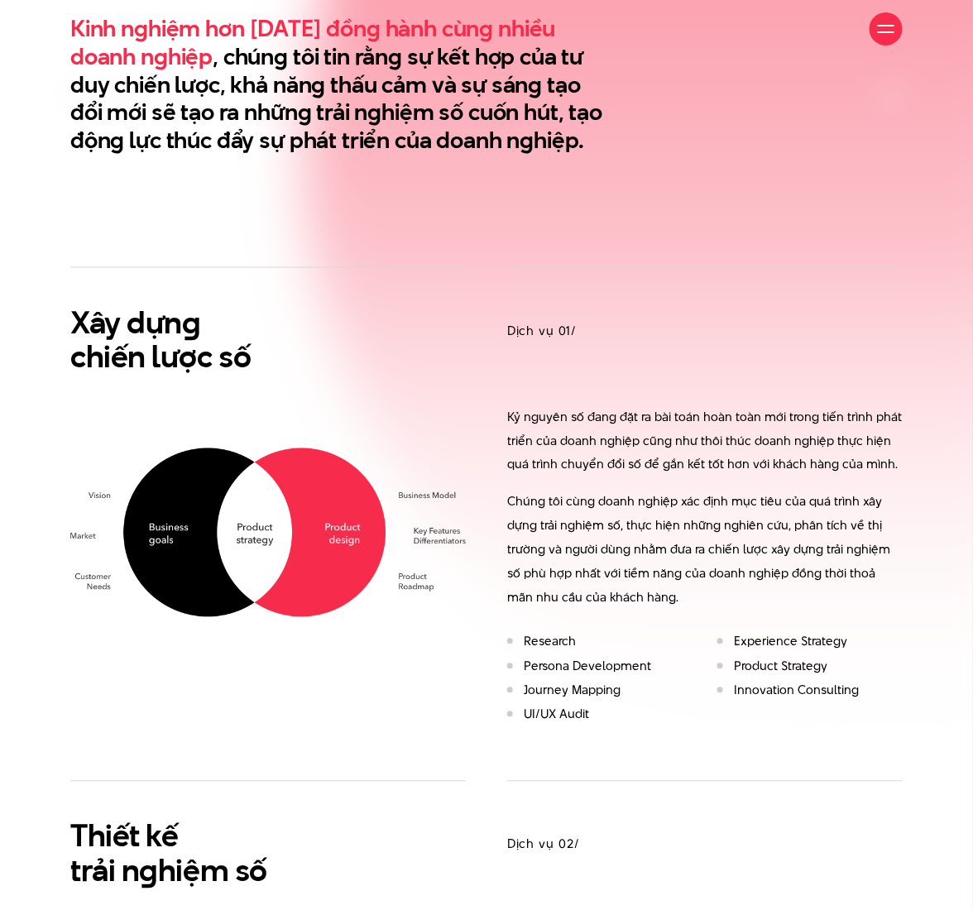
scroll to position [0, 0]
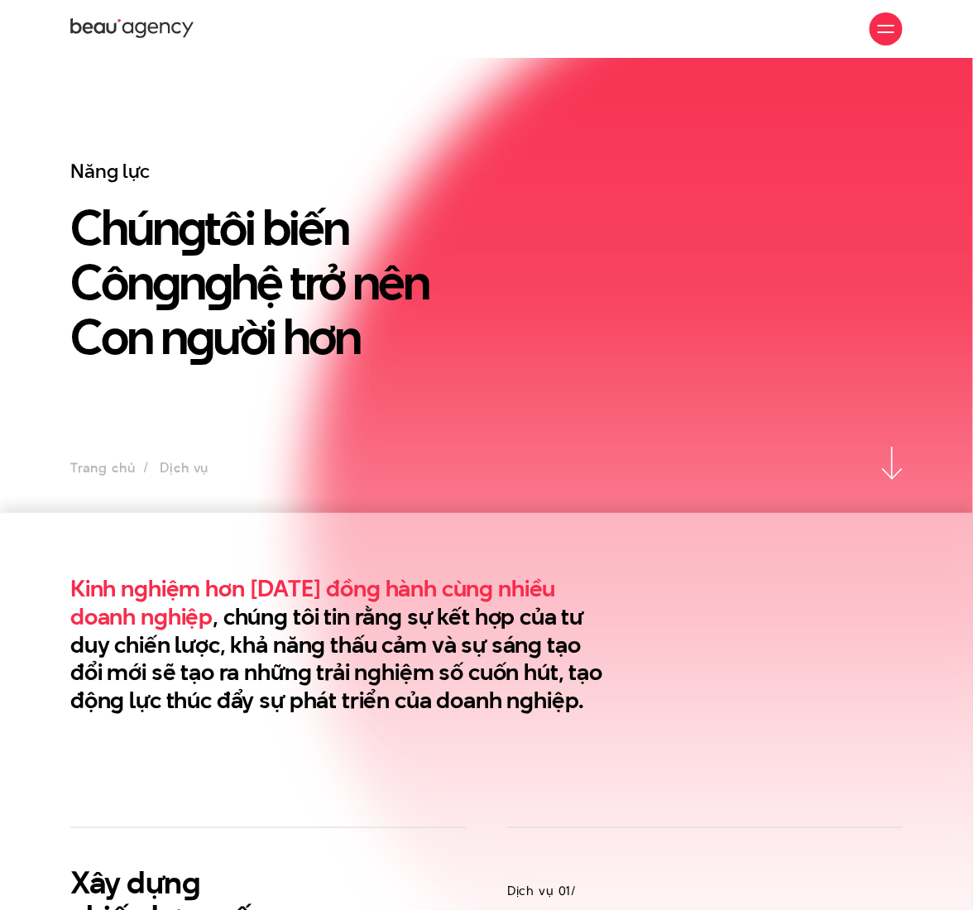
click at [201, 281] on h1 "Chún g tôi biến Côn g n g hệ trở nên Con n g ười hơn" at bounding box center [379, 282] width 618 height 164
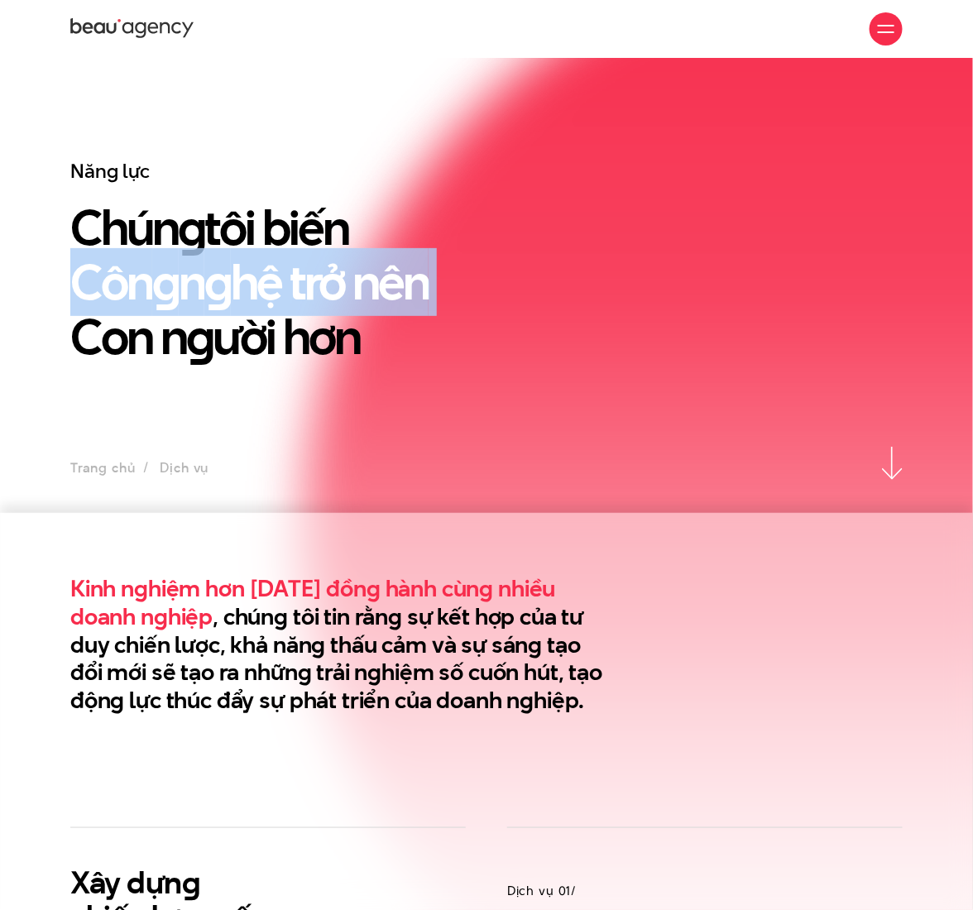
click at [201, 281] on h1 "Chún g tôi biến Côn g n g hệ trở nên Con n g ười hơn" at bounding box center [379, 282] width 618 height 164
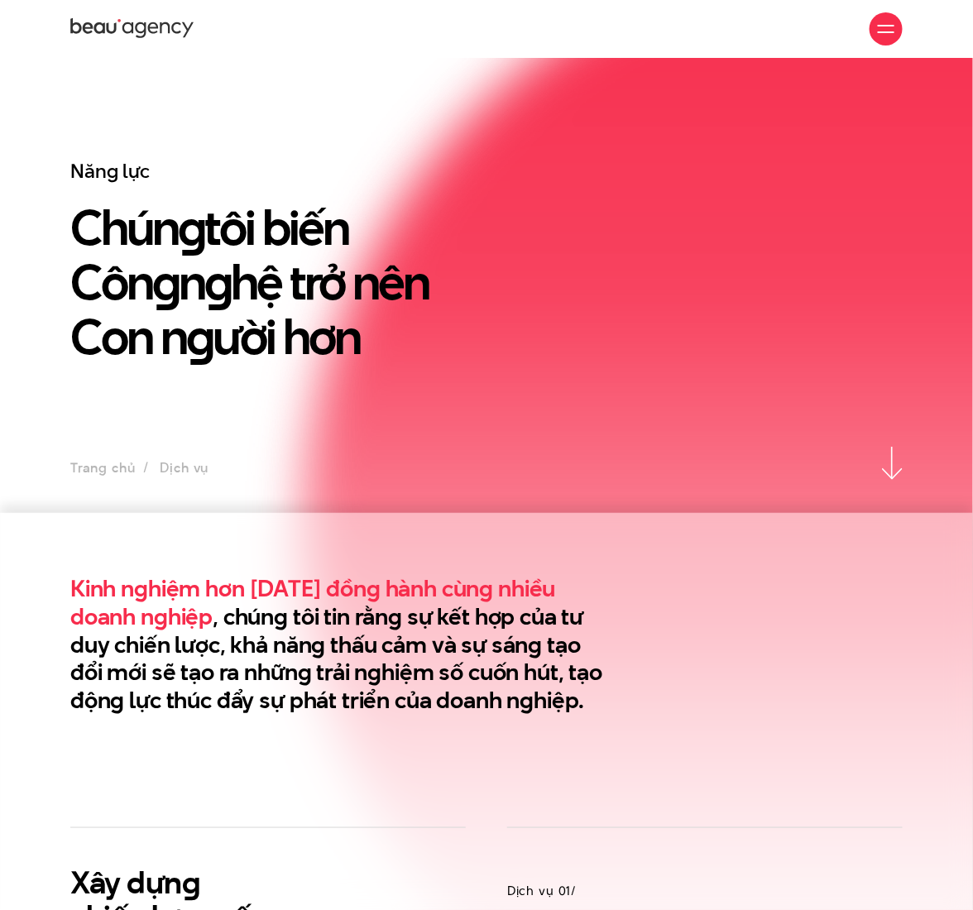
click at [246, 338] on h1 "Chún g tôi biến Côn g n g hệ trở nên Con n g ười hơn" at bounding box center [379, 282] width 618 height 164
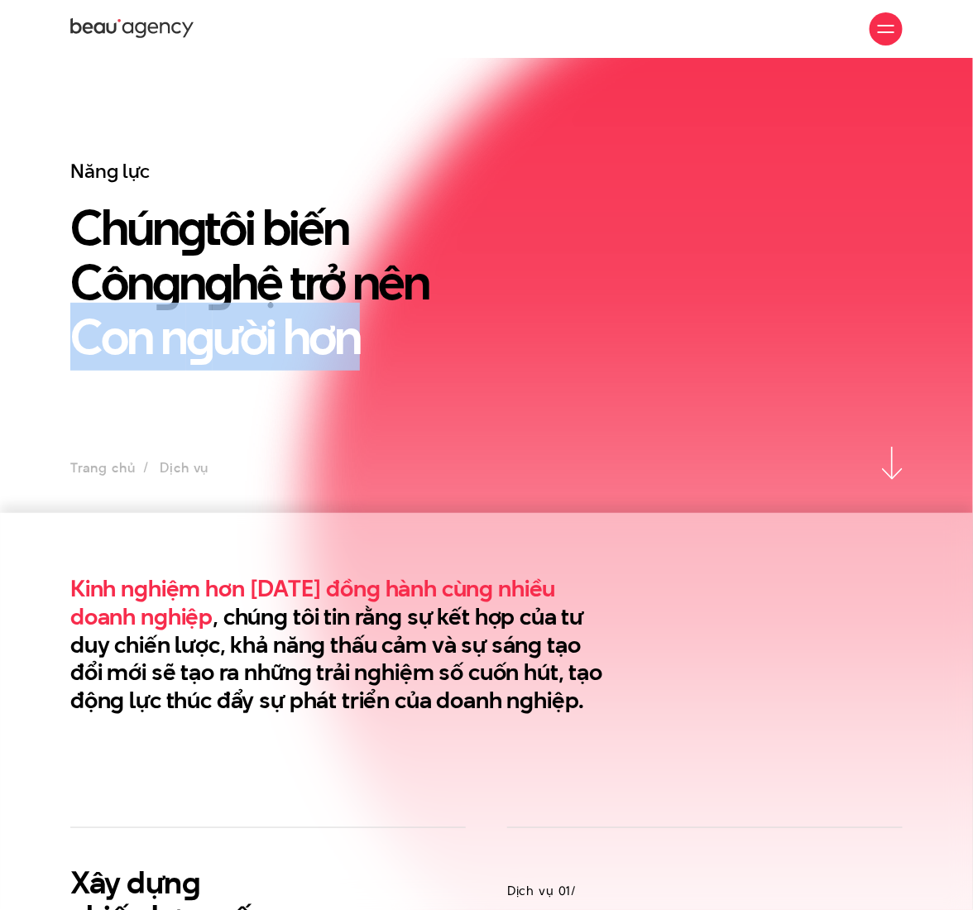
click at [246, 338] on h1 "Chún g tôi biến Côn g n g hệ trở nên Con n g ười hơn" at bounding box center [379, 282] width 618 height 164
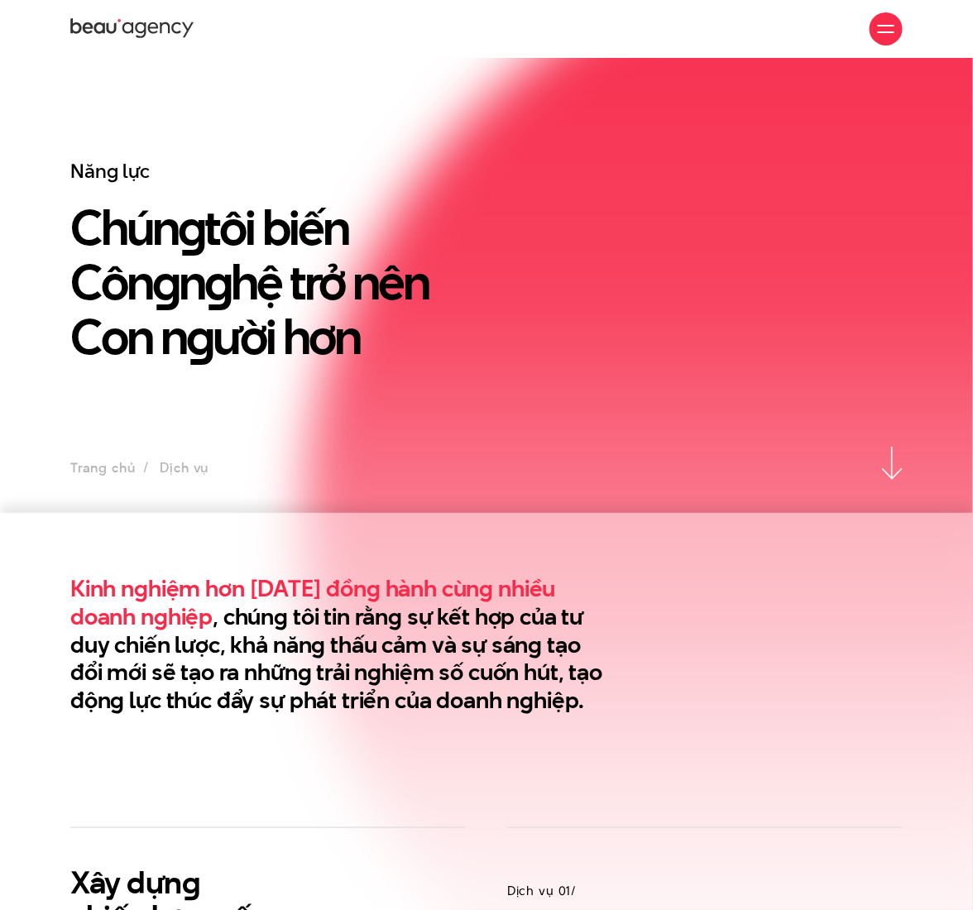
click at [303, 231] on h1 "Chún g tôi biến Côn g n g hệ trở nên Con n g ười hơn" at bounding box center [379, 282] width 618 height 164
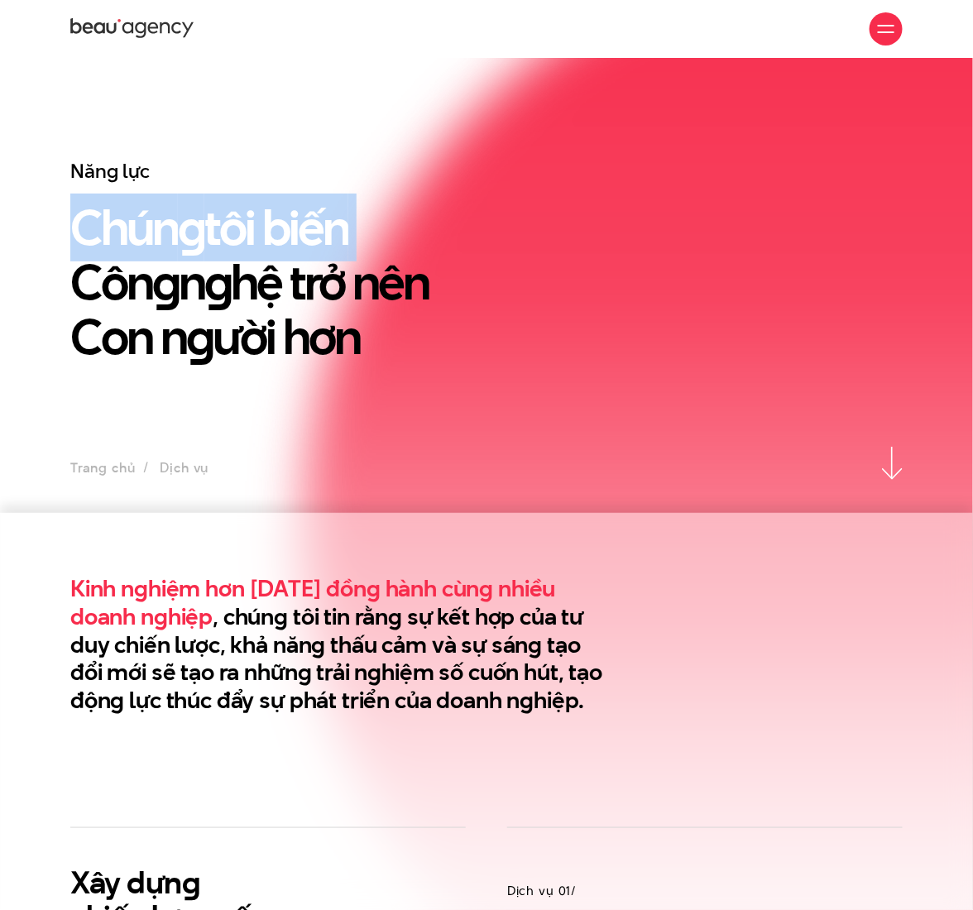
click at [303, 231] on h1 "Chún g tôi biến Côn g n g hệ trở nên Con n g ười hơn" at bounding box center [379, 282] width 618 height 164
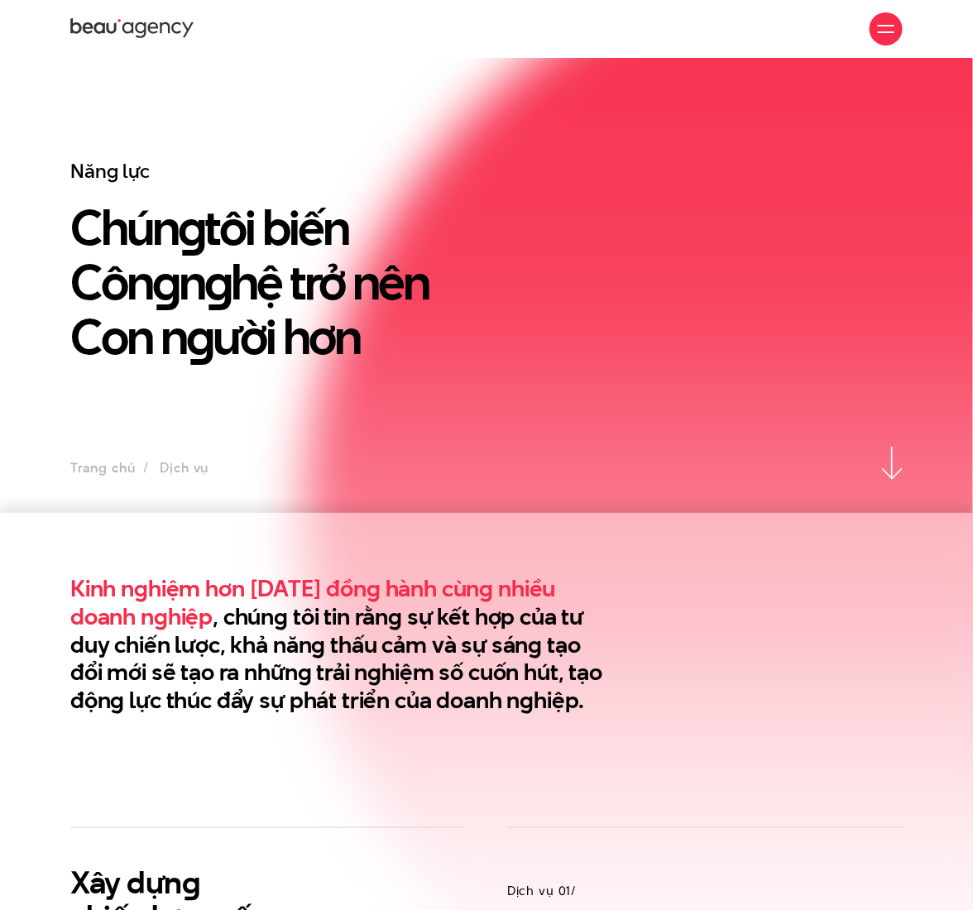
click at [294, 301] on h1 "Chún g tôi biến Côn g n g hệ trở nên Con n g ười hơn" at bounding box center [379, 282] width 618 height 164
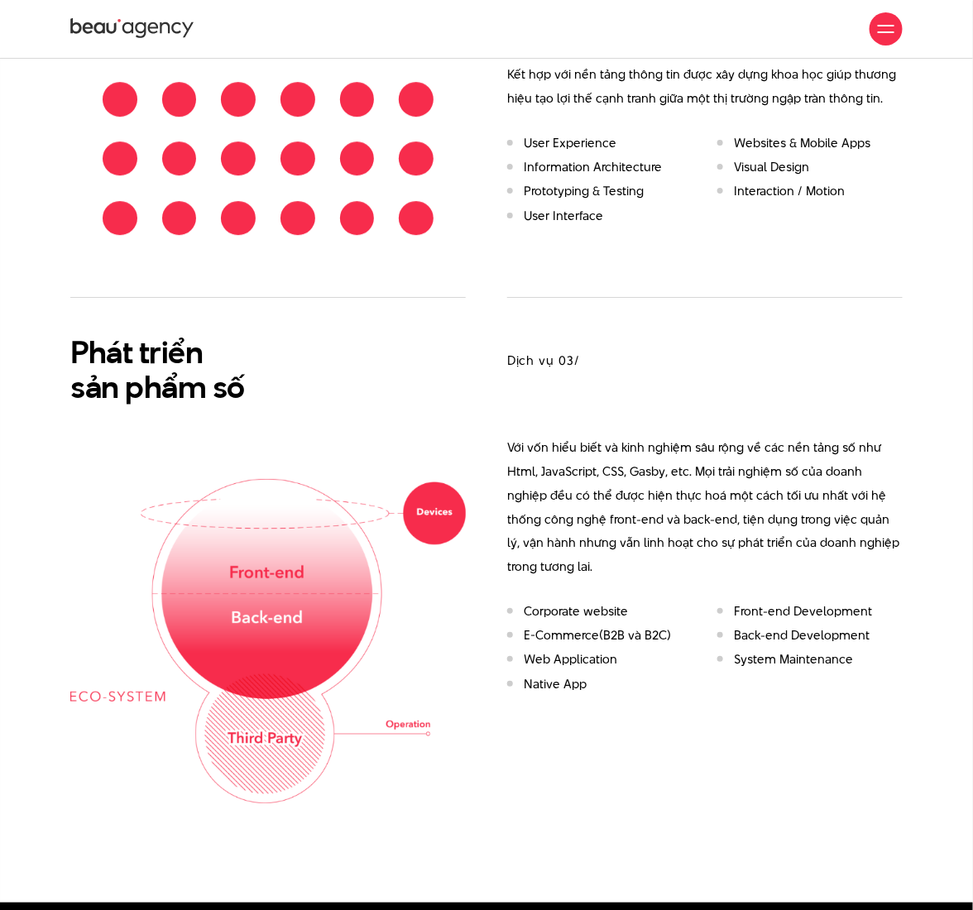
scroll to position [1103, 0]
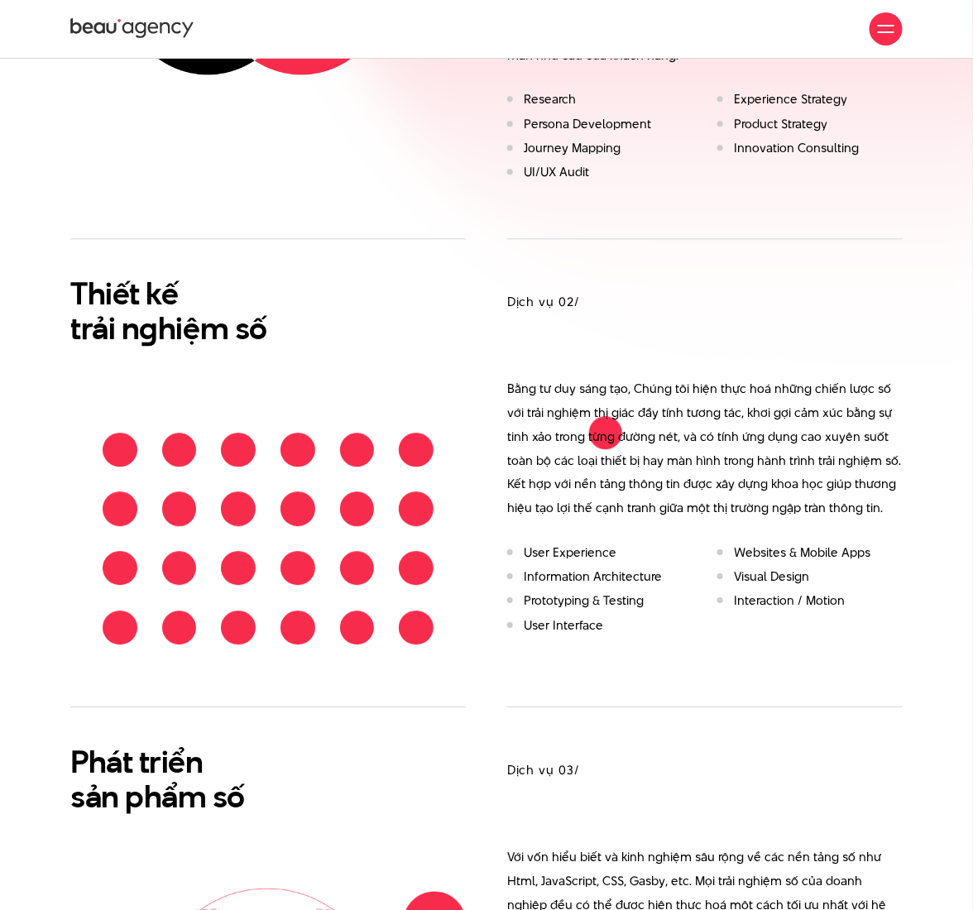
click at [560, 295] on h3 "Dịch vụ 02/" at bounding box center [705, 302] width 396 height 18
click at [591, 410] on p "Bằng tư duy sáng tạo, Chúng tôi hiện thực hoá những chiến lược số với trải nghi…" at bounding box center [705, 448] width 396 height 143
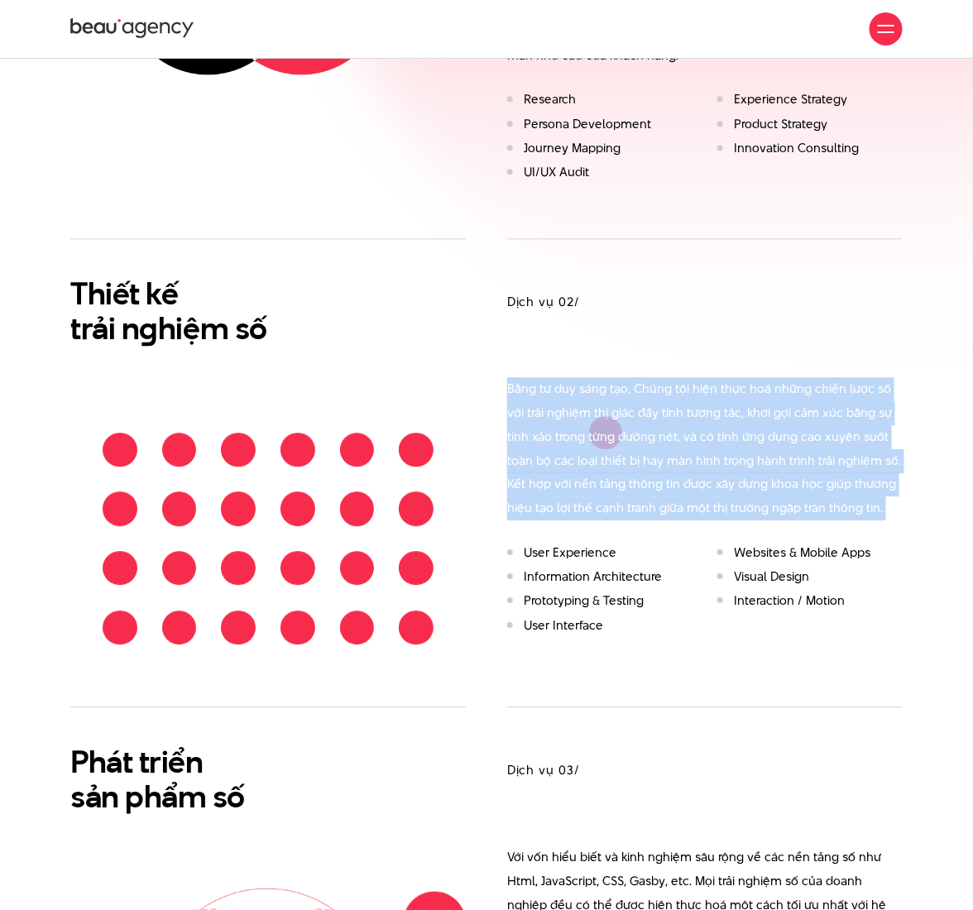
click at [591, 410] on p "Bằng tư duy sáng tạo, Chúng tôi hiện thực hoá những chiến lược số với trải nghi…" at bounding box center [705, 448] width 396 height 143
click at [600, 501] on p "Bằng tư duy sáng tạo, Chúng tôi hiện thực hoá những chiến lược số với trải nghi…" at bounding box center [705, 448] width 396 height 143
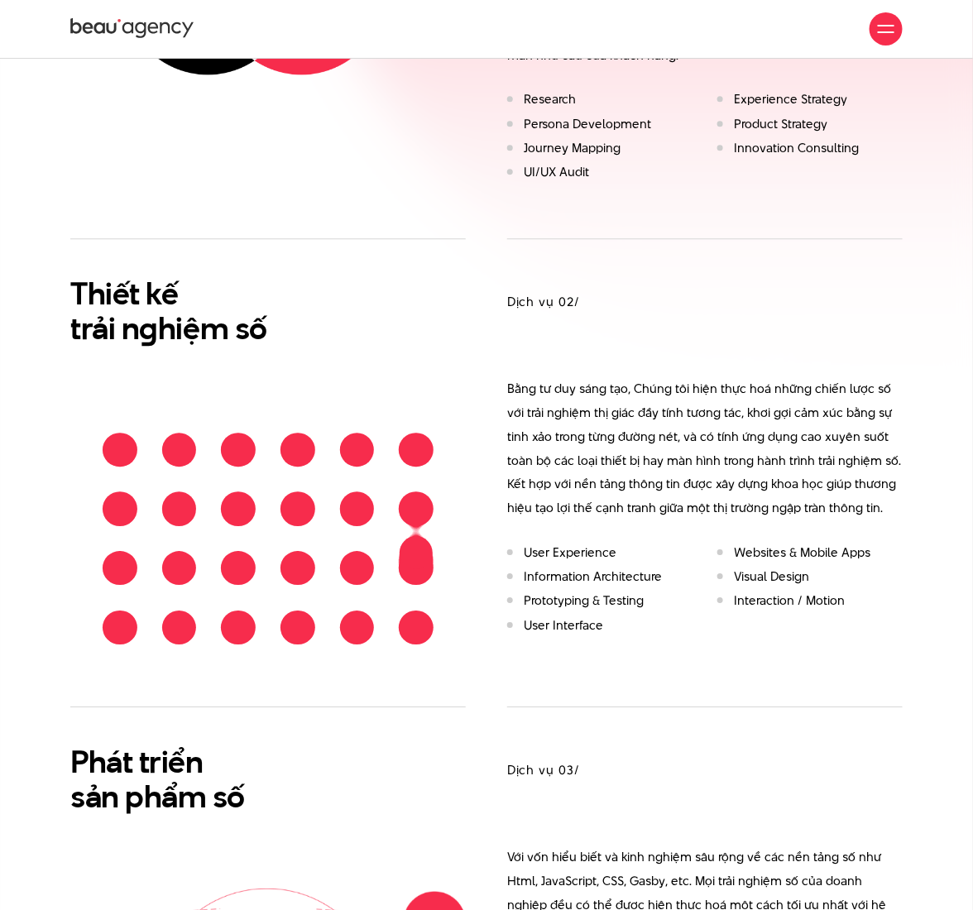
click at [416, 554] on div at bounding box center [268, 539] width 356 height 238
click at [416, 561] on div at bounding box center [268, 539] width 356 height 238
click at [420, 494] on div at bounding box center [268, 539] width 356 height 238
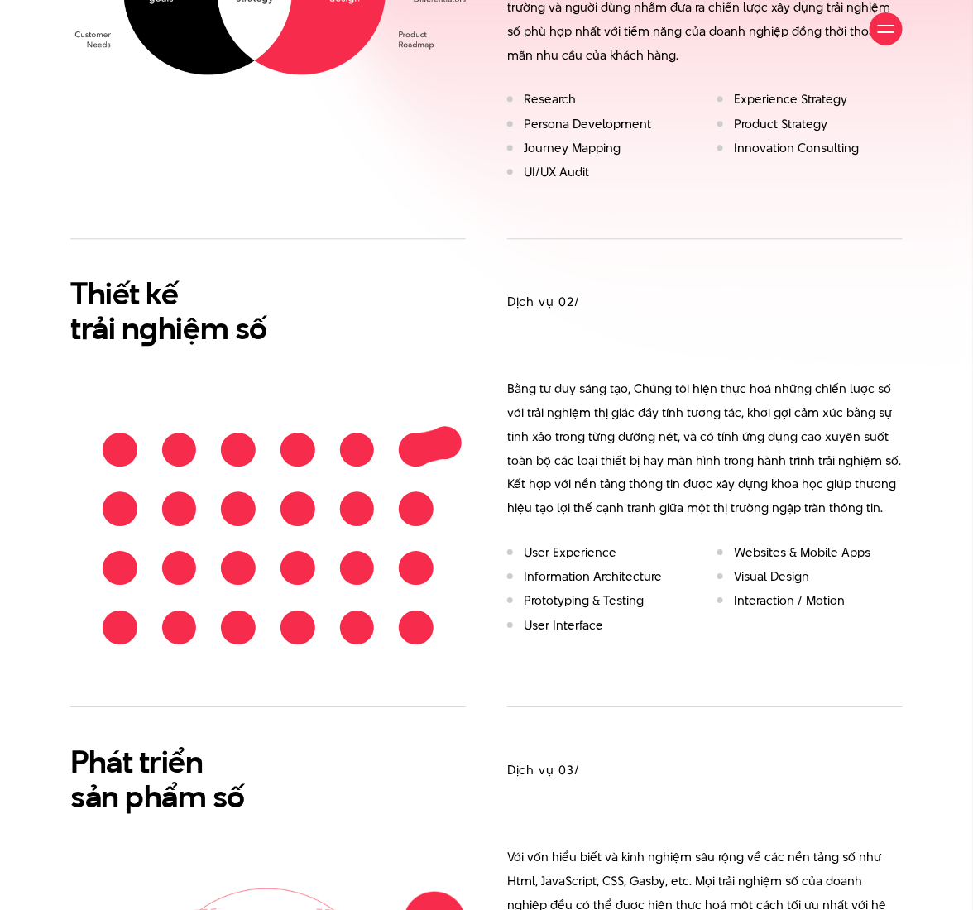
click at [760, 378] on p "Bằng tư duy sáng tạo, Chúng tôi hiện thực hoá những chiến lược số với trải nghi…" at bounding box center [705, 448] width 396 height 143
click at [509, 659] on div "Thiết kế trải n g hiệm số" at bounding box center [486, 472] width 833 height 468
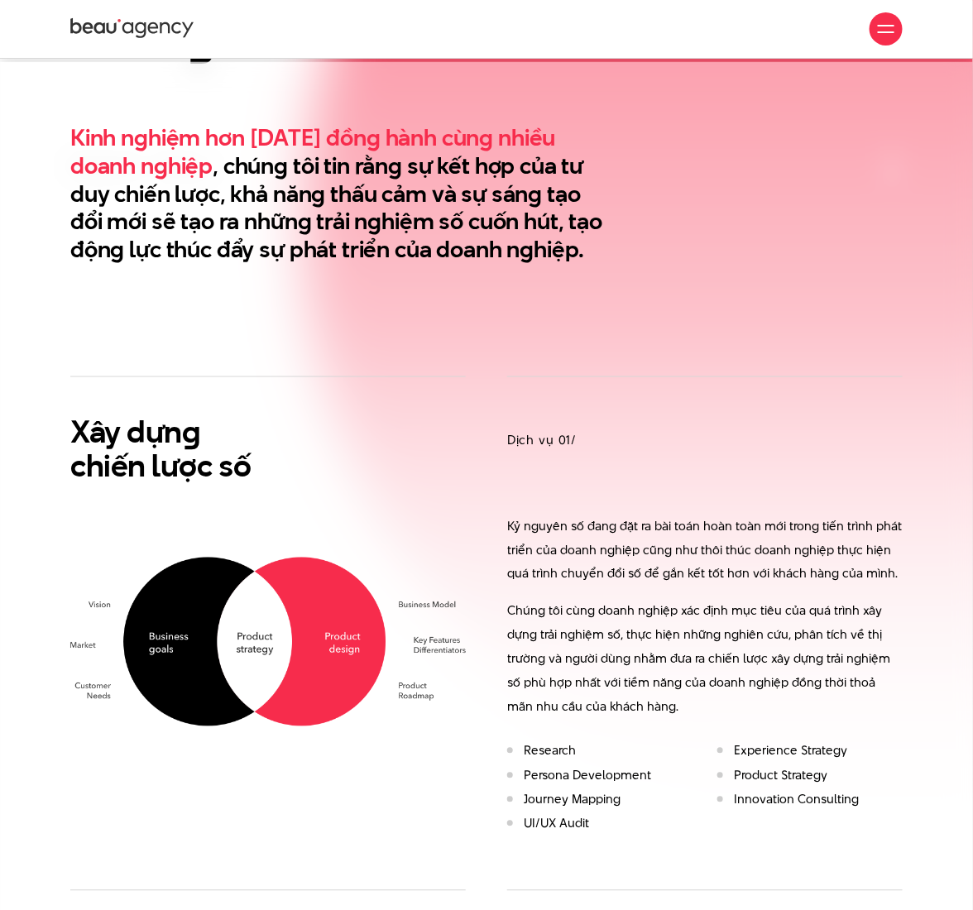
scroll to position [450, 0]
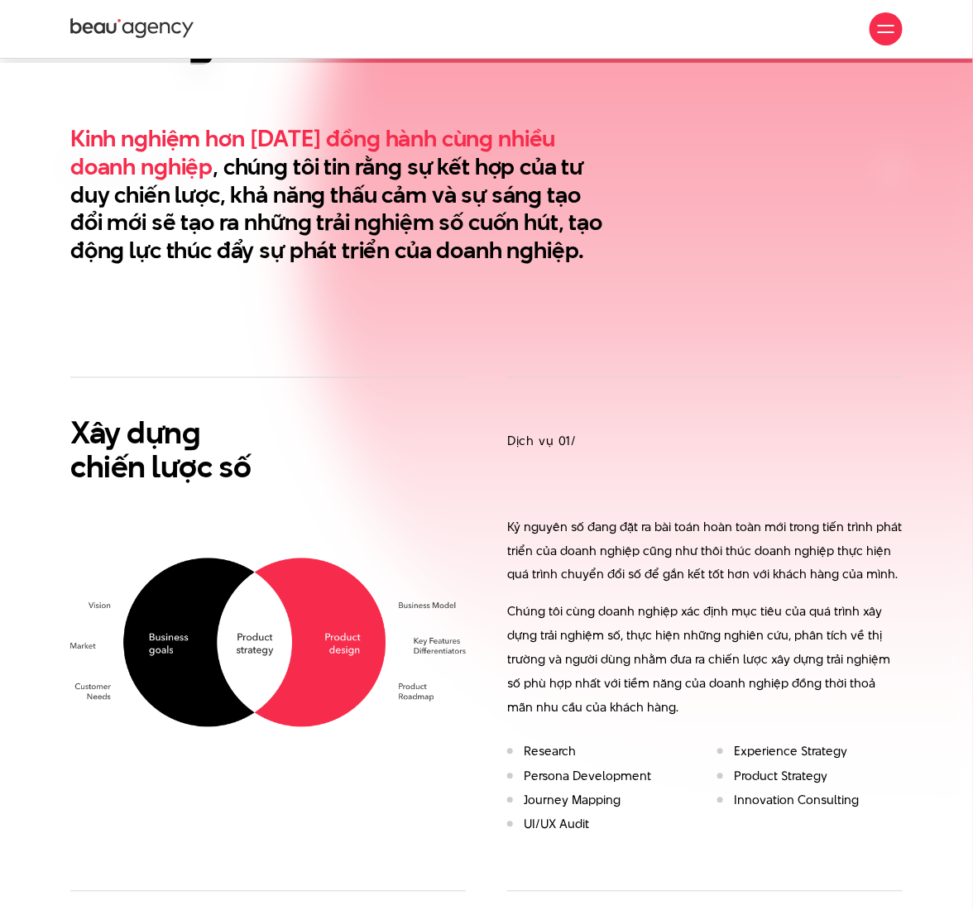
click at [607, 116] on section "Kinh nghiệm hơn 10 năm đồng hành cùng nhiều doanh nghiệp , chúng tôi tin rằng s…" at bounding box center [486, 220] width 973 height 314
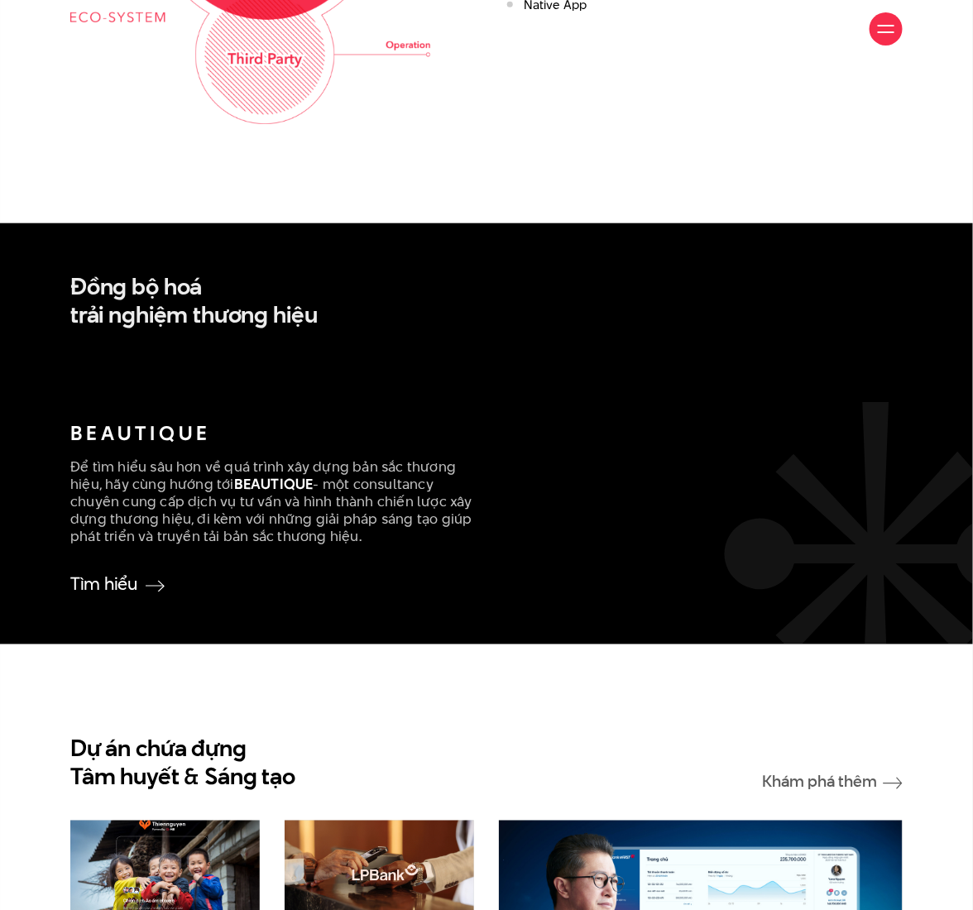
scroll to position [2206, 0]
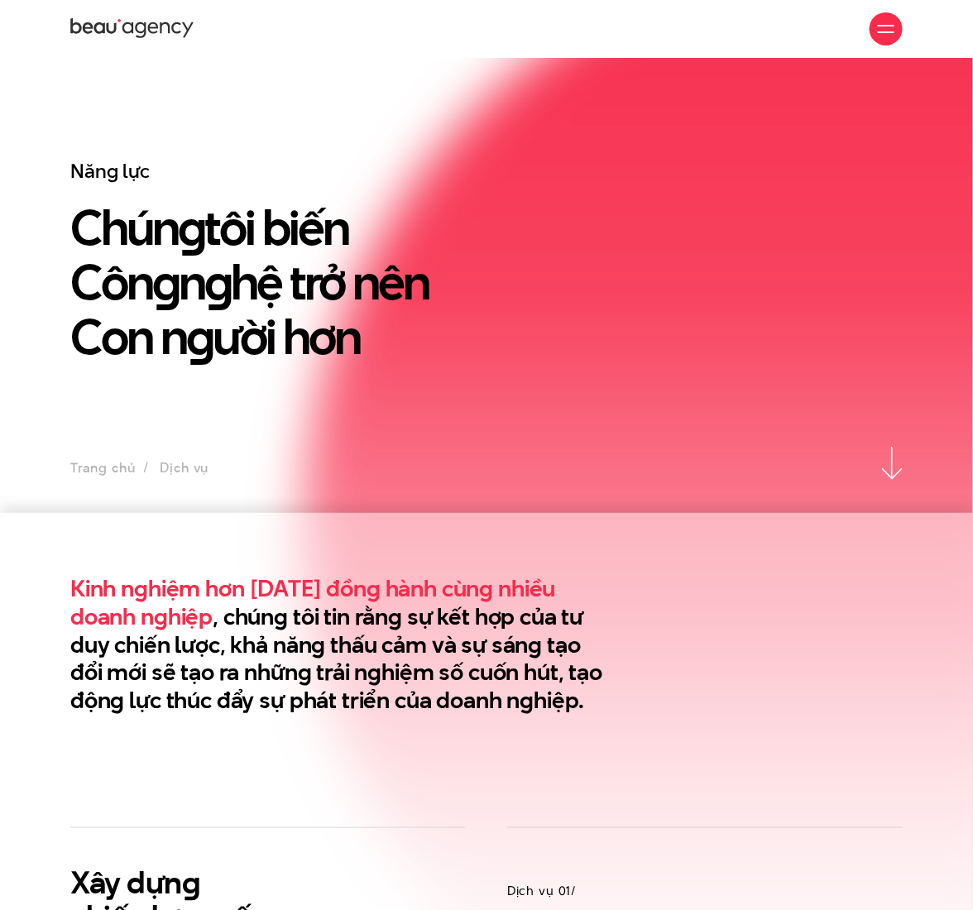
scroll to position [441, 0]
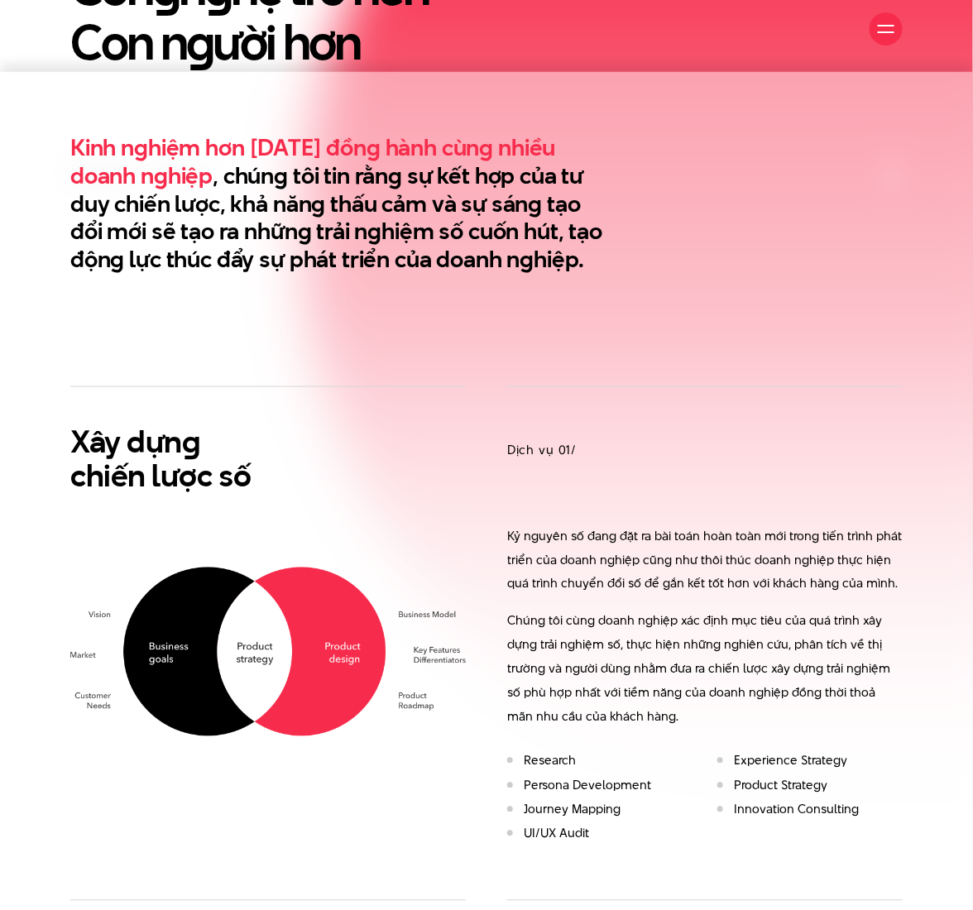
click at [889, 27] on div at bounding box center [886, 29] width 17 height 17
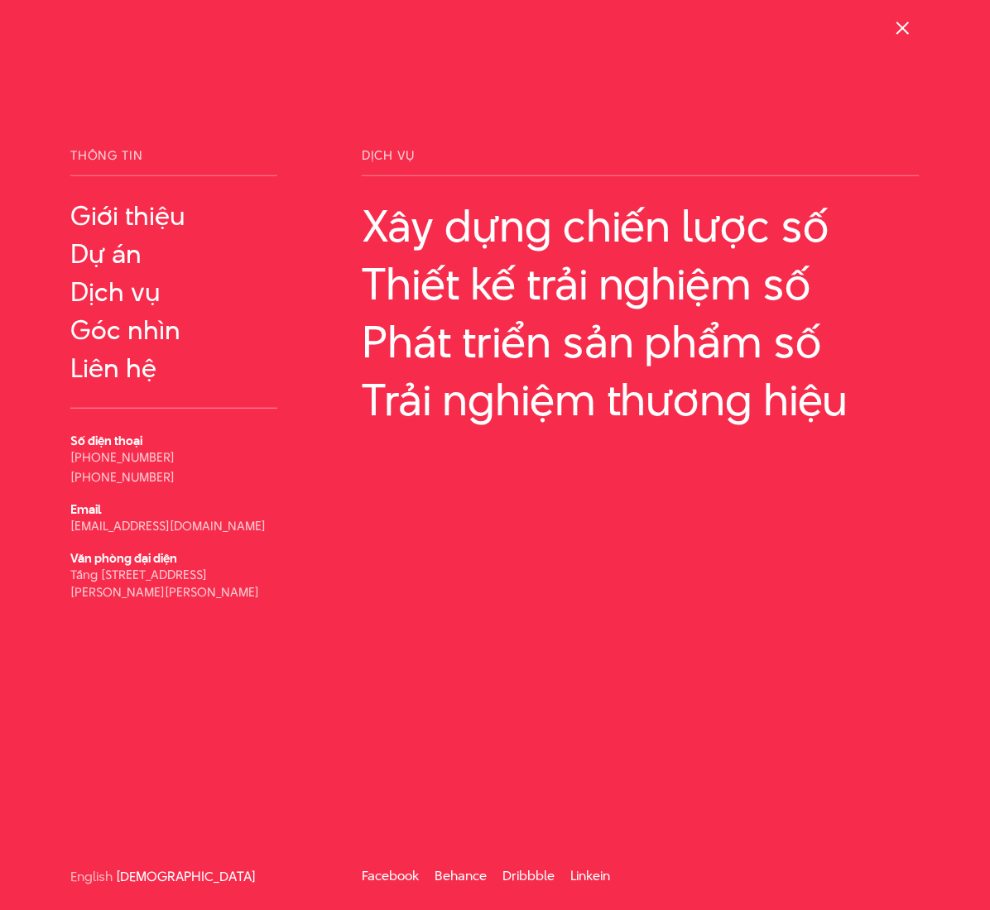
click at [889, 27] on div at bounding box center [902, 28] width 33 height 33
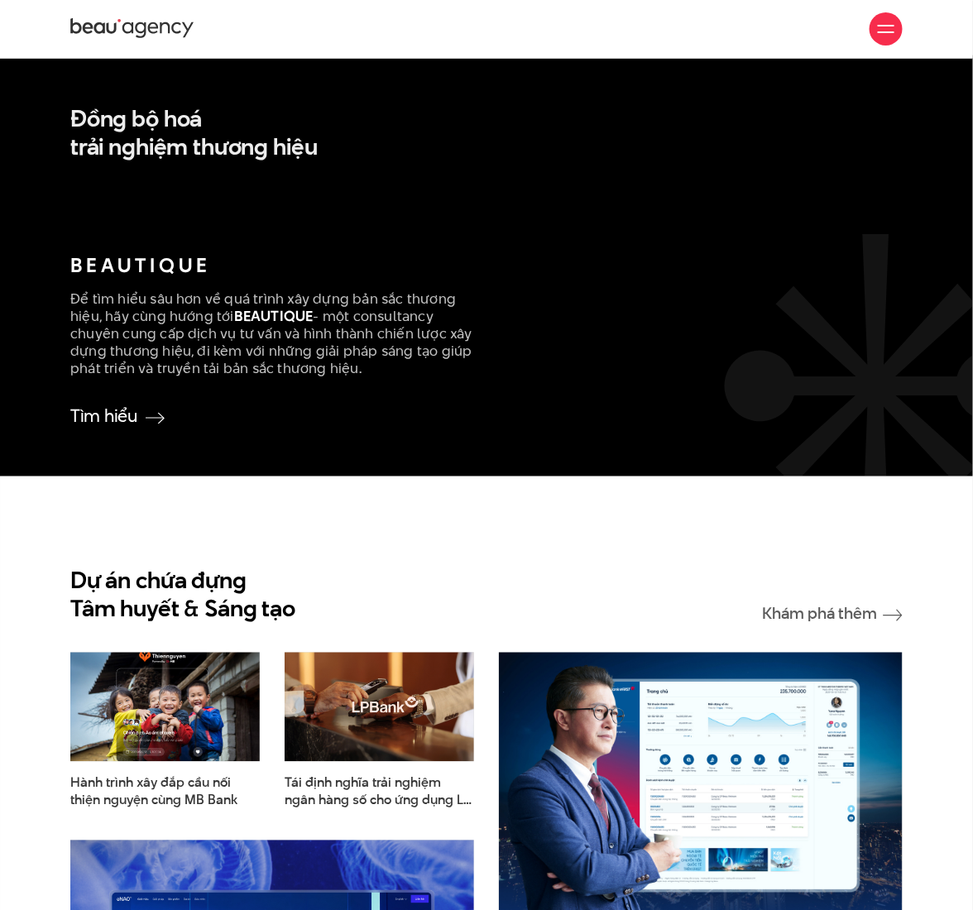
scroll to position [2317, 0]
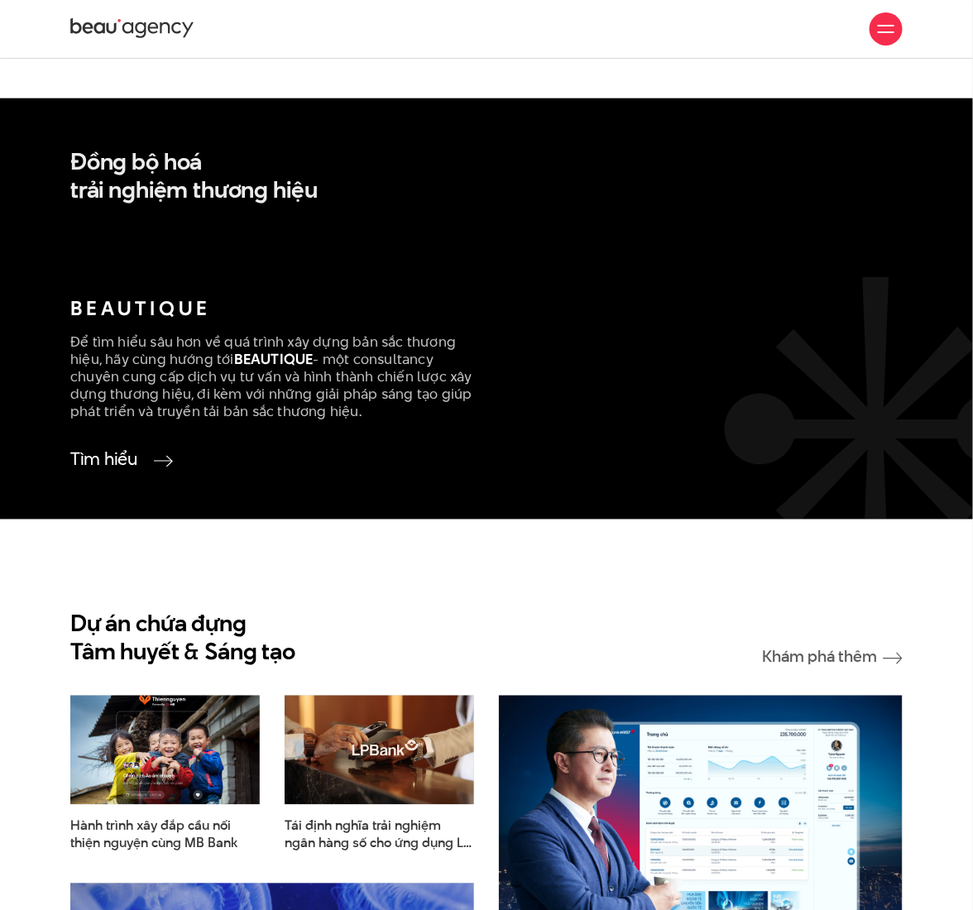
click at [127, 452] on link "Tìm hiểu" at bounding box center [117, 460] width 94 height 22
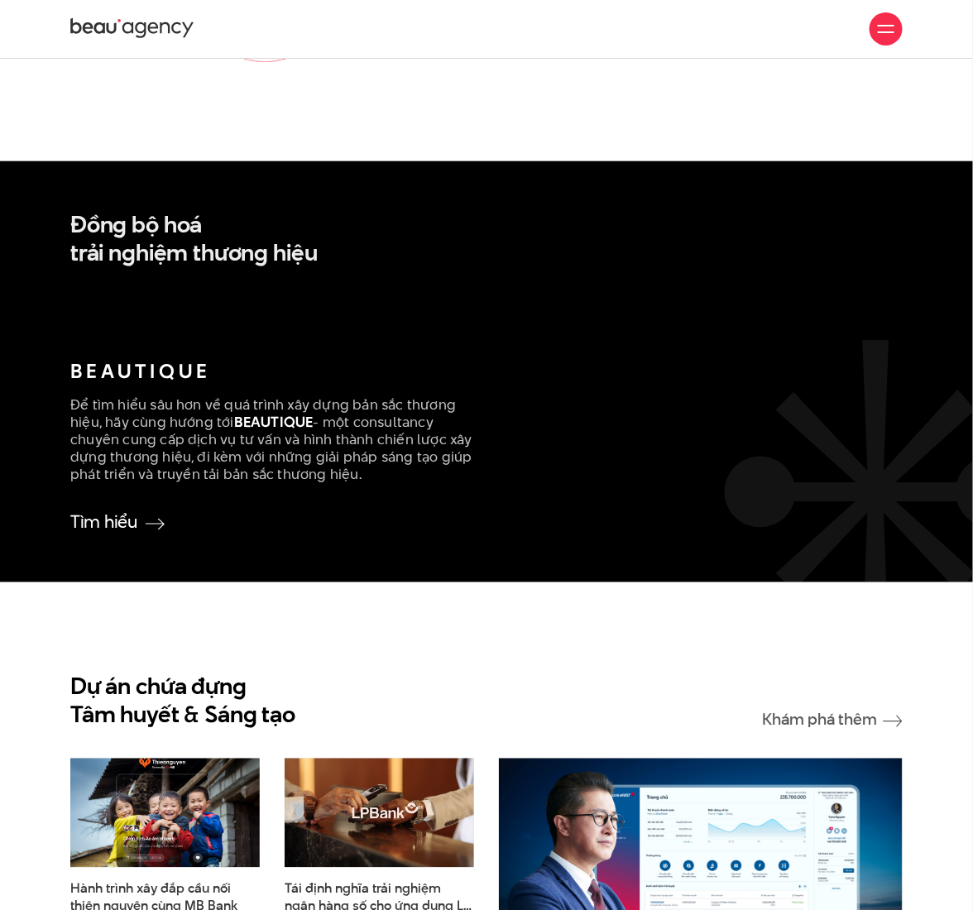
scroll to position [2241, 0]
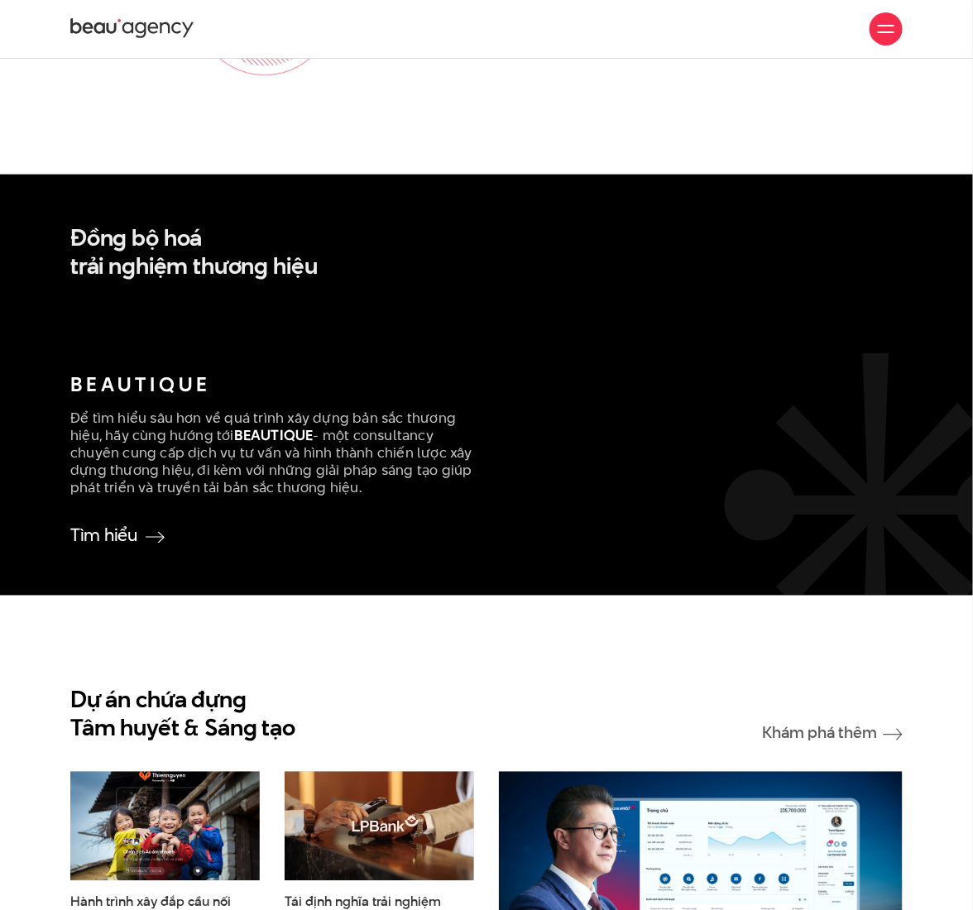
click at [487, 687] on div "Dự án chứa đựng Tâm huyết & Sáng tạo Khám phá thêm" at bounding box center [486, 715] width 833 height 56
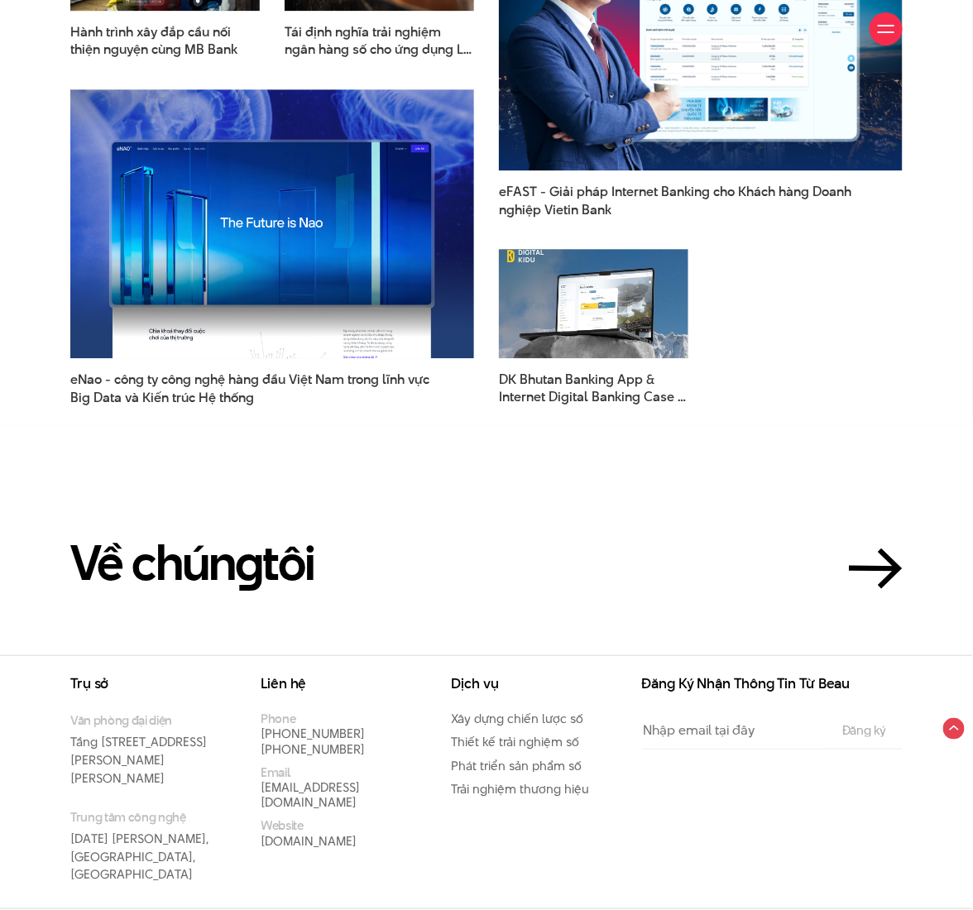
scroll to position [3123, 0]
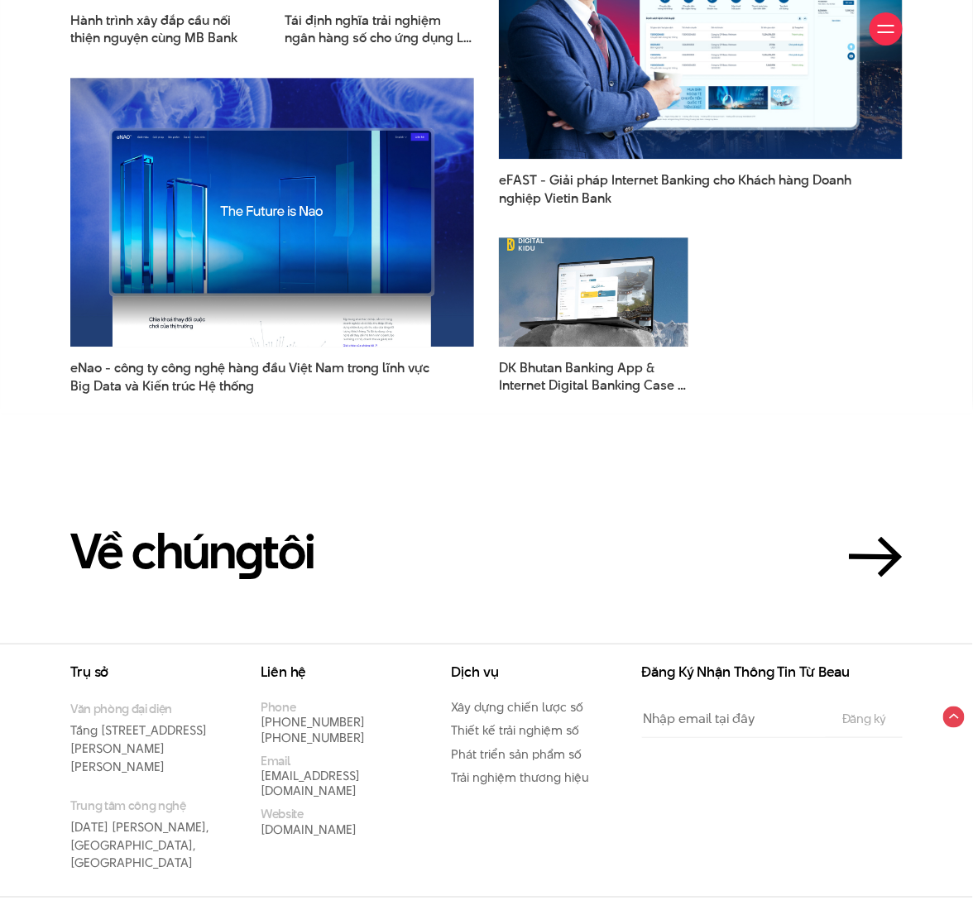
click at [408, 450] on section "Về chún g tôi" at bounding box center [486, 522] width 973 height 242
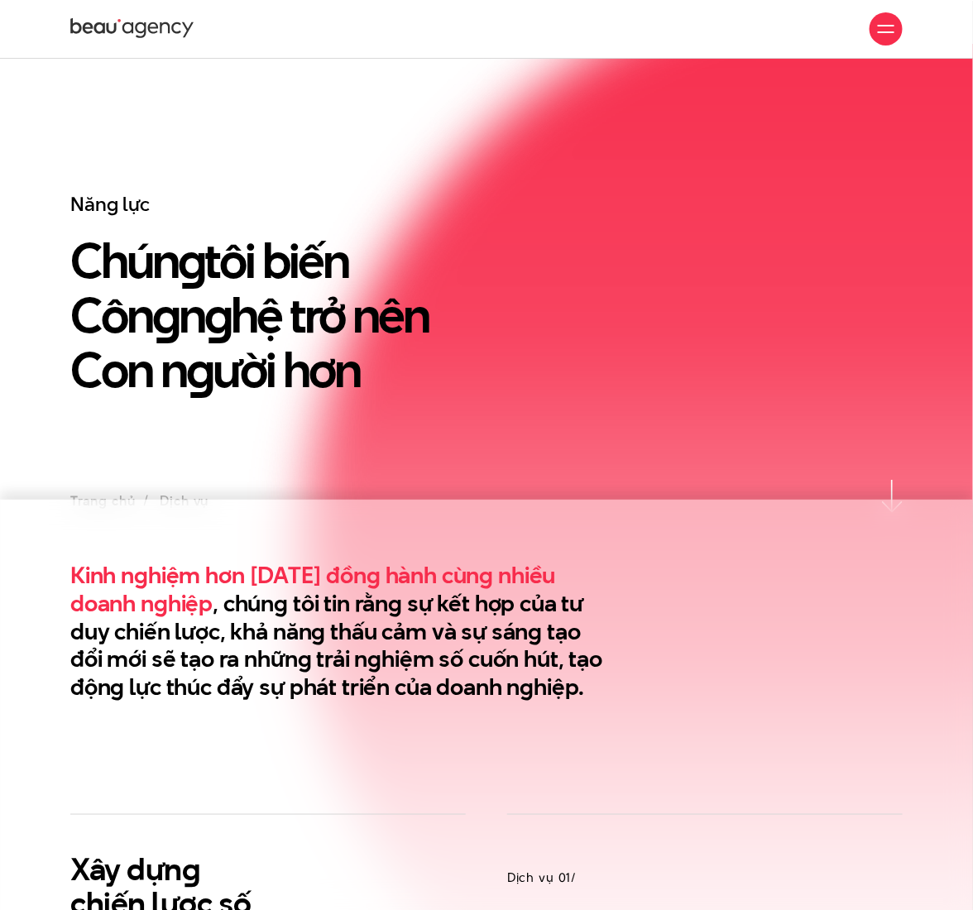
scroll to position [0, 0]
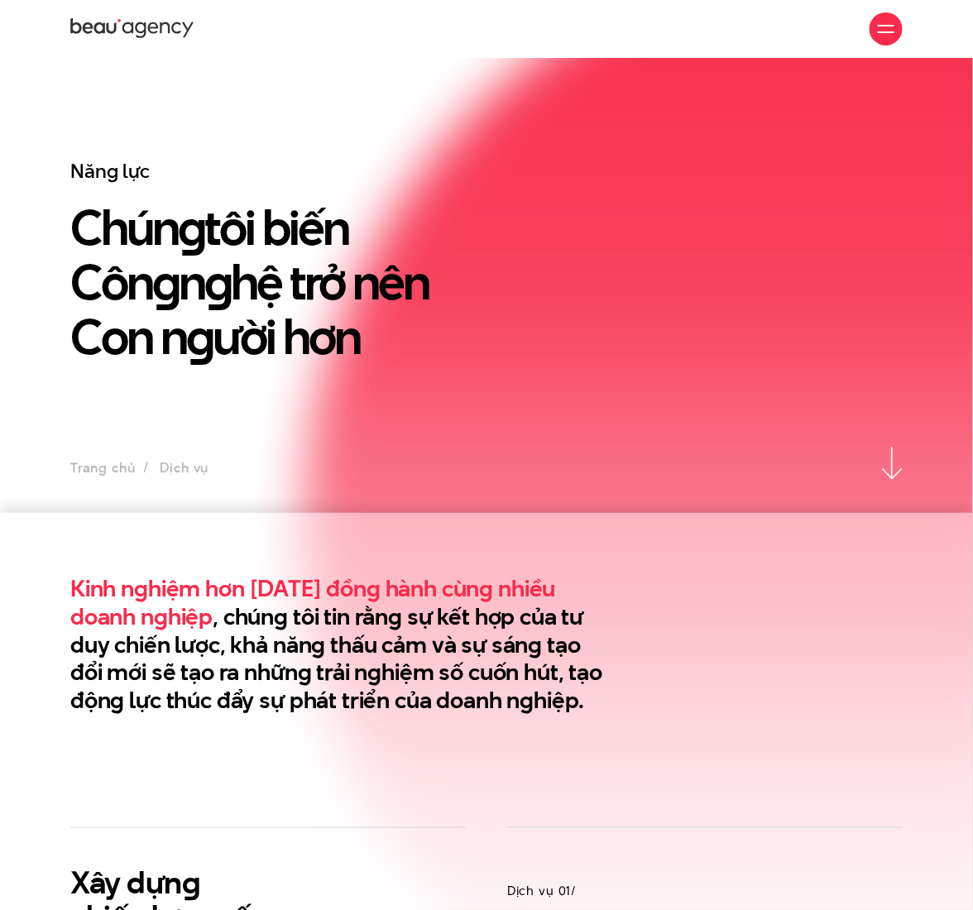
click at [425, 189] on div "Năng lực Chún g tôi biến Côn g n g hệ trở nên Con n g ười hơn" at bounding box center [379, 303] width 643 height 289
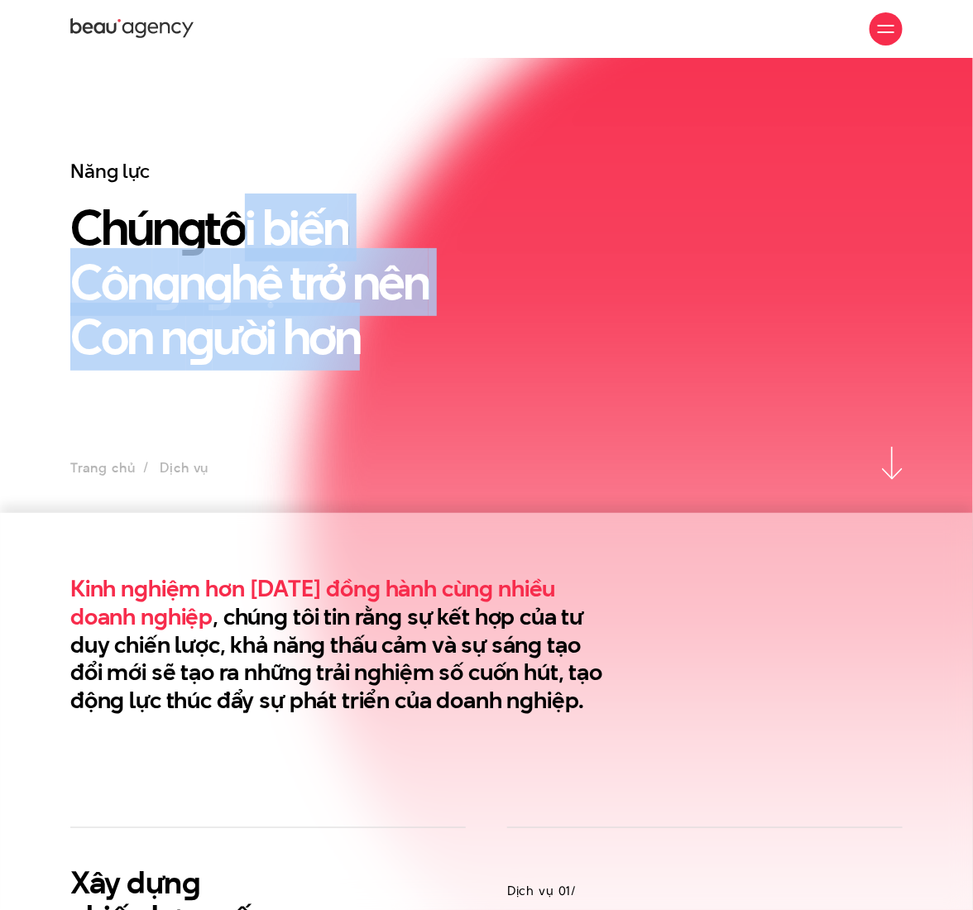
drag, startPoint x: 234, startPoint y: 218, endPoint x: 444, endPoint y: 412, distance: 285.8
click at [444, 412] on div "Năng lực Chún g tôi biến Côn g n g hệ trở nên Con n g ười hơn" at bounding box center [379, 303] width 643 height 289
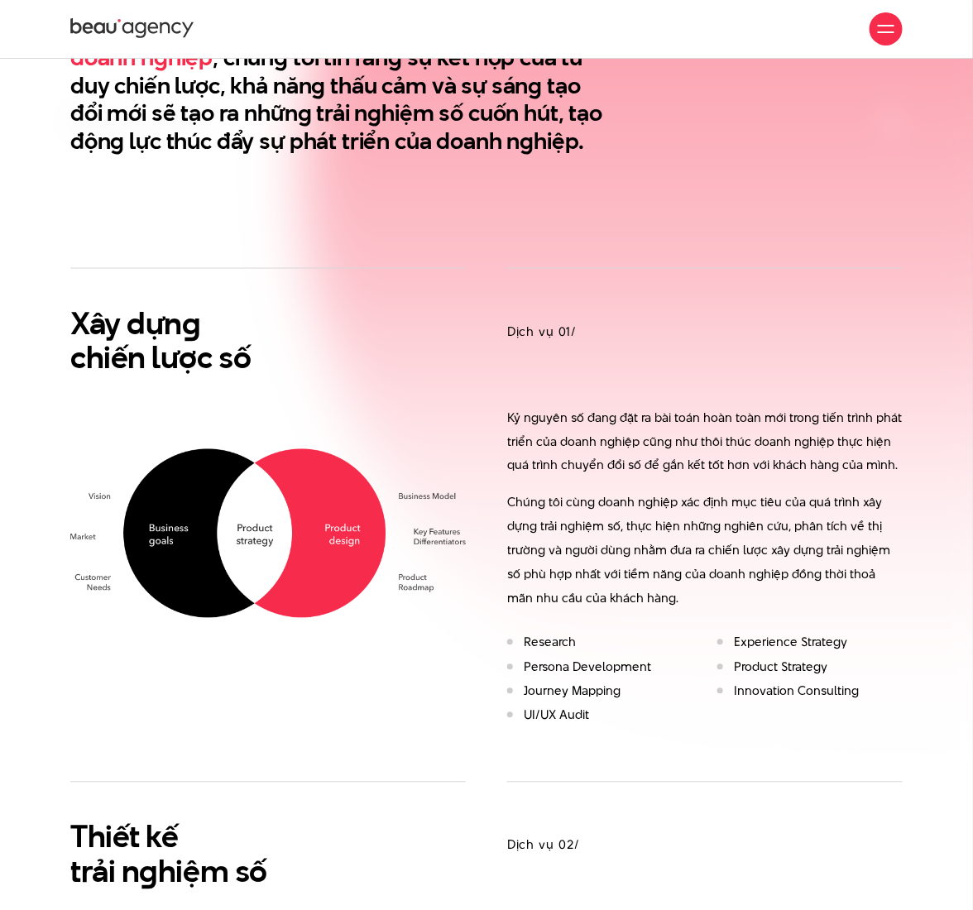
scroll to position [551, 0]
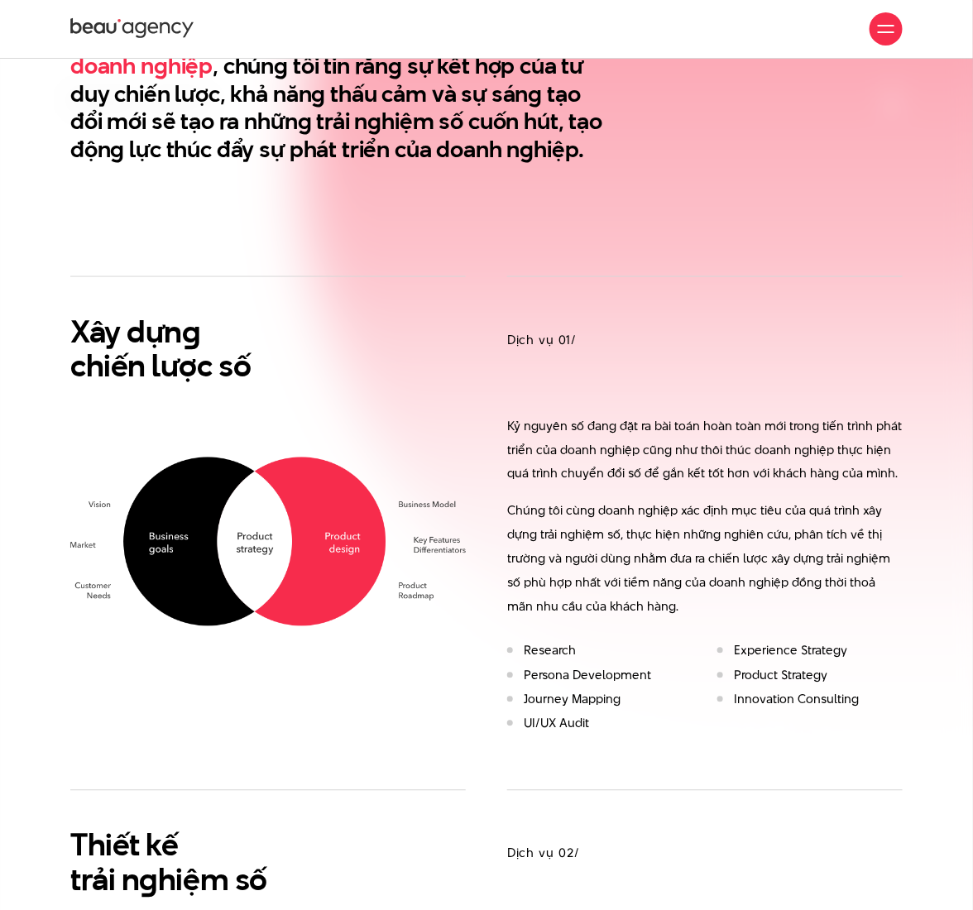
click at [477, 429] on div "Xây dựn g chiến lược số" at bounding box center [268, 508] width 437 height 464
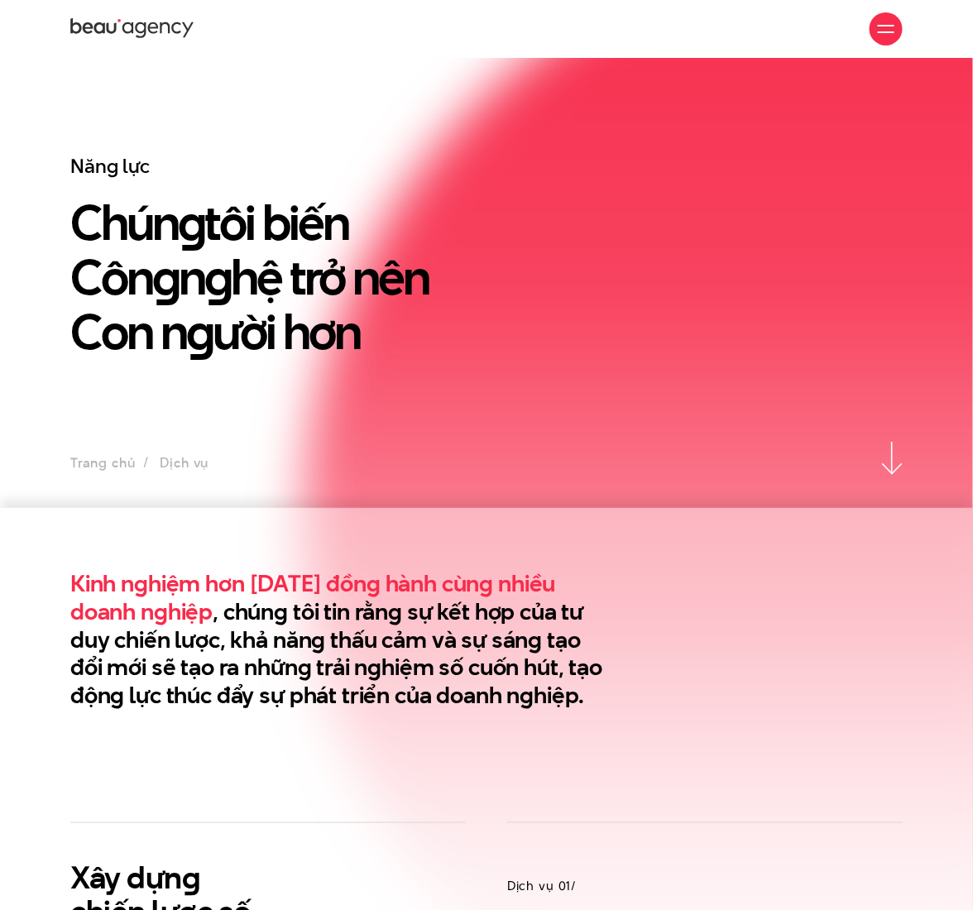
scroll to position [0, 0]
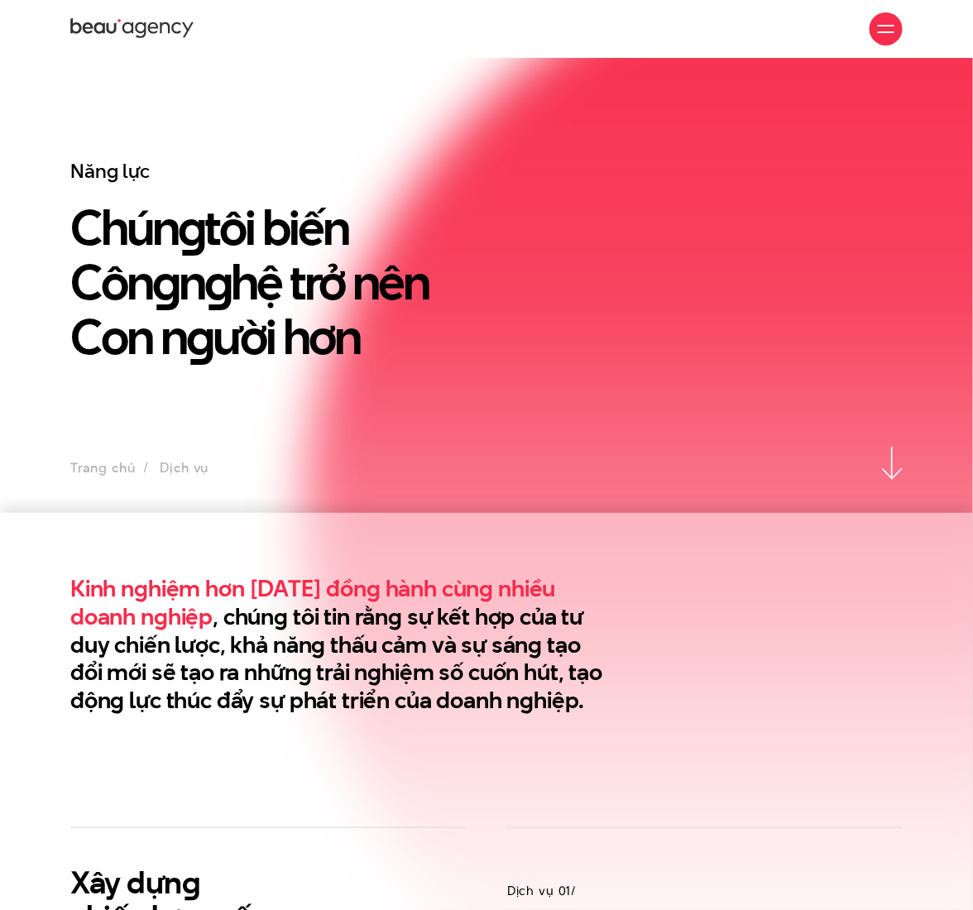
click at [415, 655] on h2 "Kinh nghiệm hơn 10 năm đồng hành cùng nhiều doanh nghiệp , chúng tôi tin rằng s…" at bounding box center [343, 645] width 547 height 140
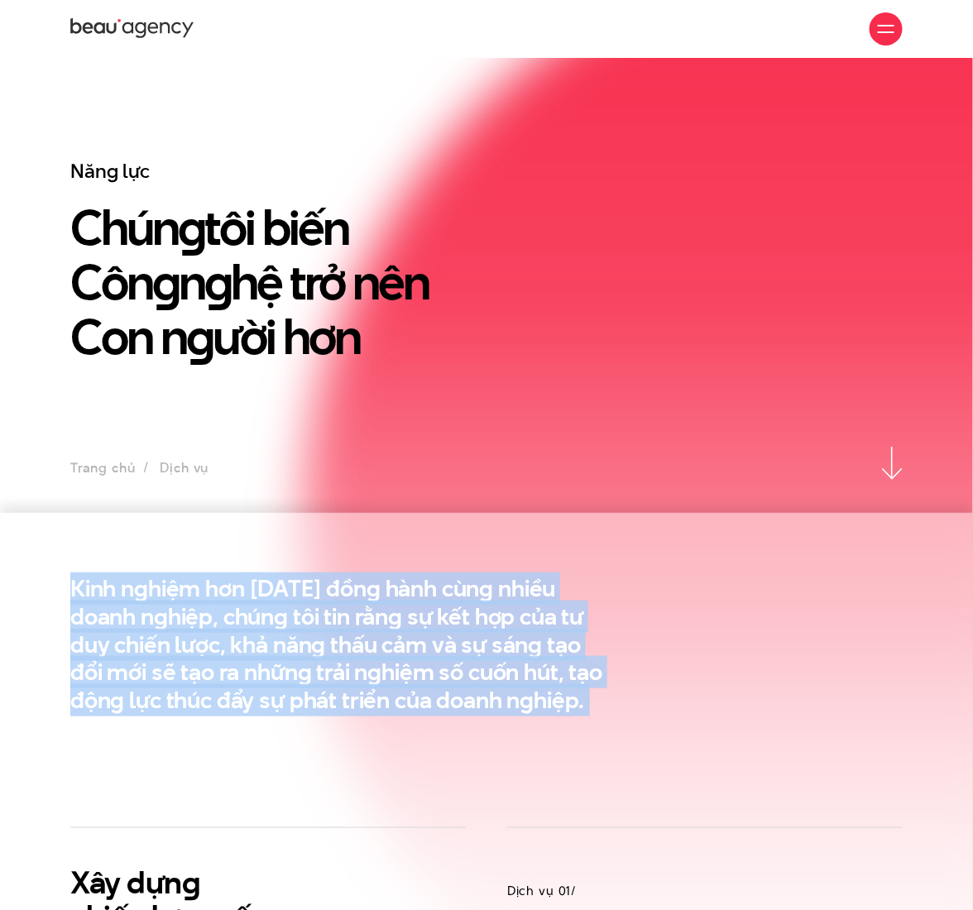
click at [415, 655] on h2 "Kinh nghiệm hơn 10 năm đồng hành cùng nhiều doanh nghiệp , chúng tôi tin rằng s…" at bounding box center [343, 645] width 547 height 140
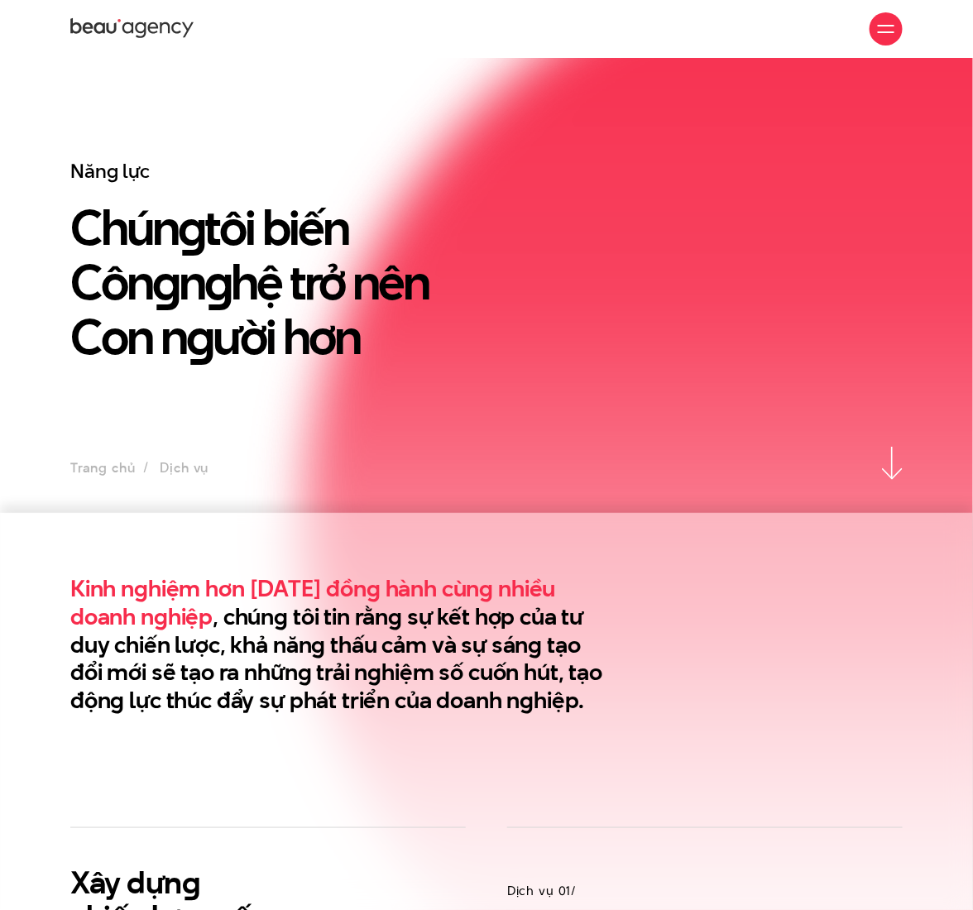
click at [623, 727] on section "Kinh nghiệm hơn 10 năm đồng hành cùng nhiều doanh nghiệp , chúng tôi tin rằng s…" at bounding box center [486, 670] width 973 height 314
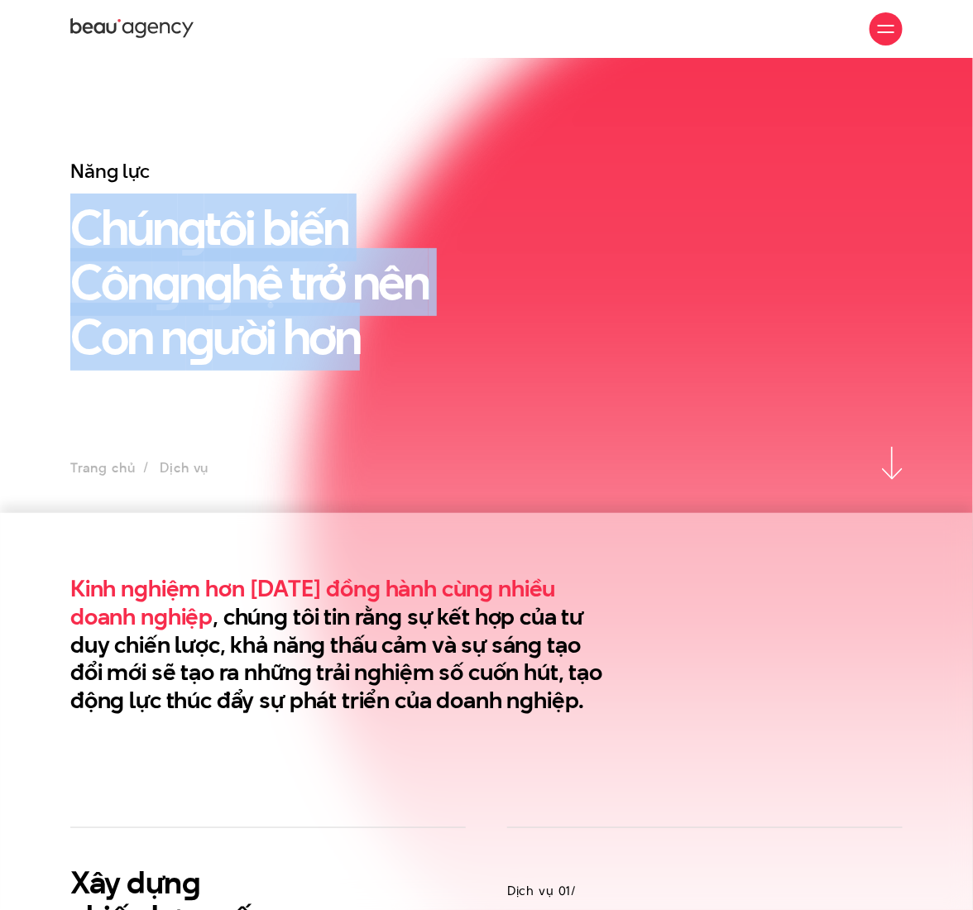
drag, startPoint x: 363, startPoint y: 342, endPoint x: 81, endPoint y: 212, distance: 310.7
click at [81, 212] on h1 "Chún g tôi biến Côn g n g hệ trở nên Con n g ười hơn" at bounding box center [379, 282] width 618 height 164
copy h1 "Chún g tôi biến Côn g n g hệ trở nên Con n g ười hơn"
click at [471, 310] on h1 "Chún g tôi biến Côn g n g hệ trở nên Con n g ười hơn" at bounding box center [379, 282] width 618 height 164
drag, startPoint x: 394, startPoint y: 329, endPoint x: 50, endPoint y: 164, distance: 380.9
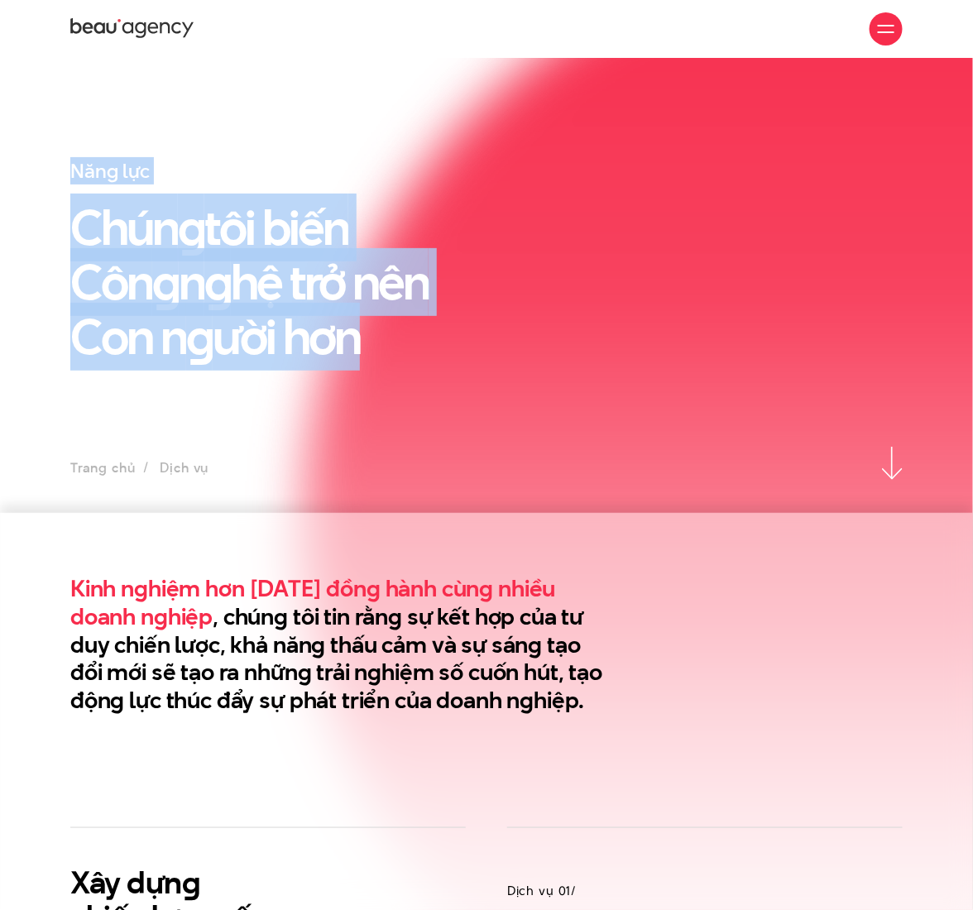
click at [50, 164] on div "Năng lực Chún g tôi biến Côn g n g hệ trở nên Con n g ười hơn" at bounding box center [486, 303] width 973 height 289
copy div "Năng lực Chún g tôi biến Côn g n g hệ trở nên Con n g ười hơn"
click at [243, 125] on img at bounding box center [608, 514] width 730 height 1272
click at [117, 25] on icon at bounding box center [132, 29] width 124 height 25
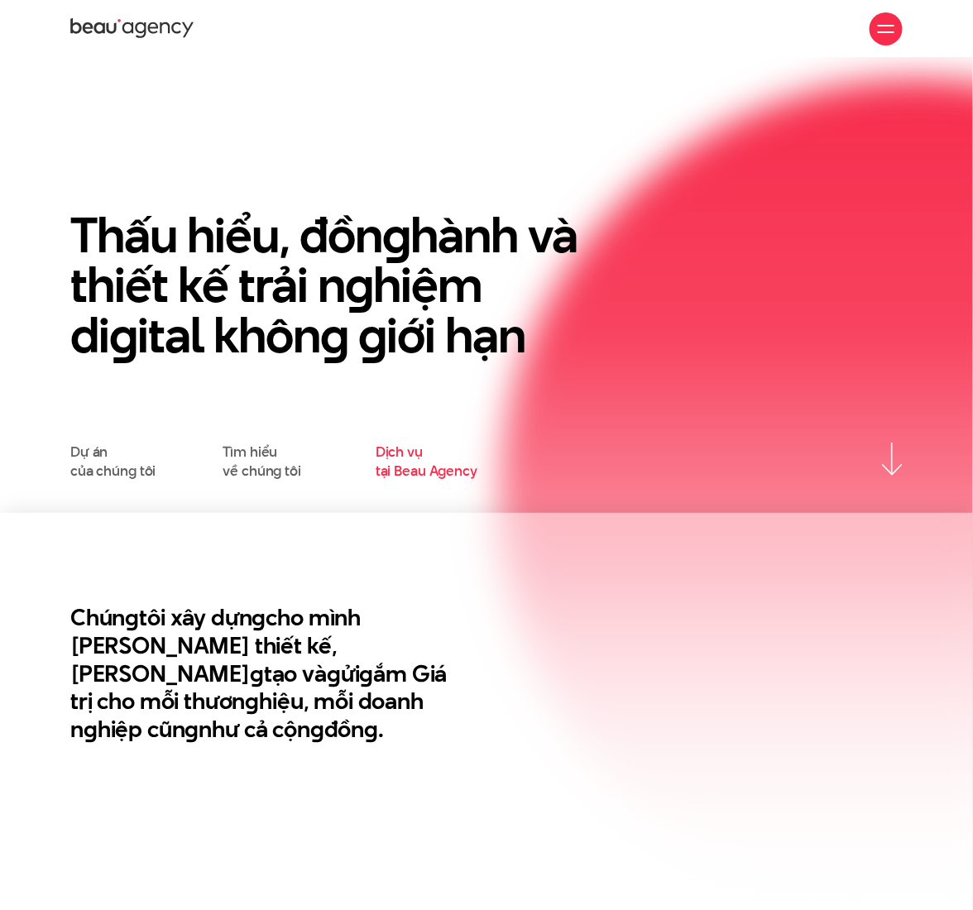
click at [399, 473] on link "Dịch vụ tại Beau Agency" at bounding box center [427, 461] width 102 height 37
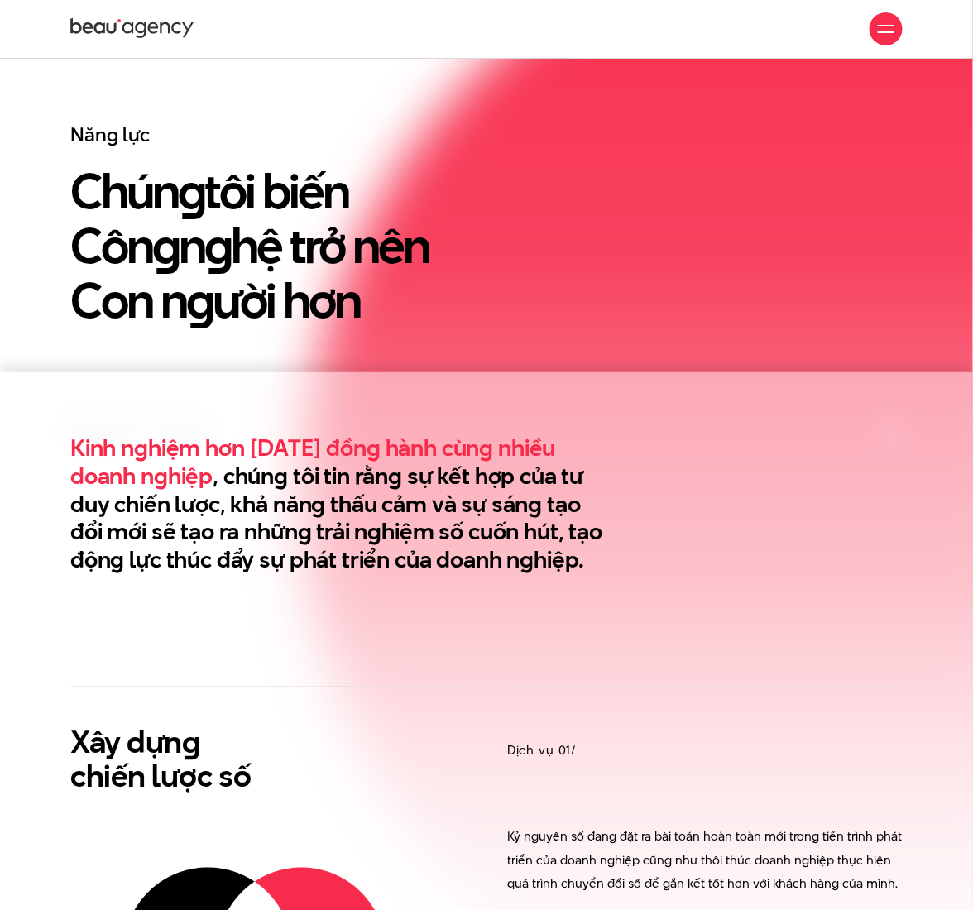
scroll to position [110, 0]
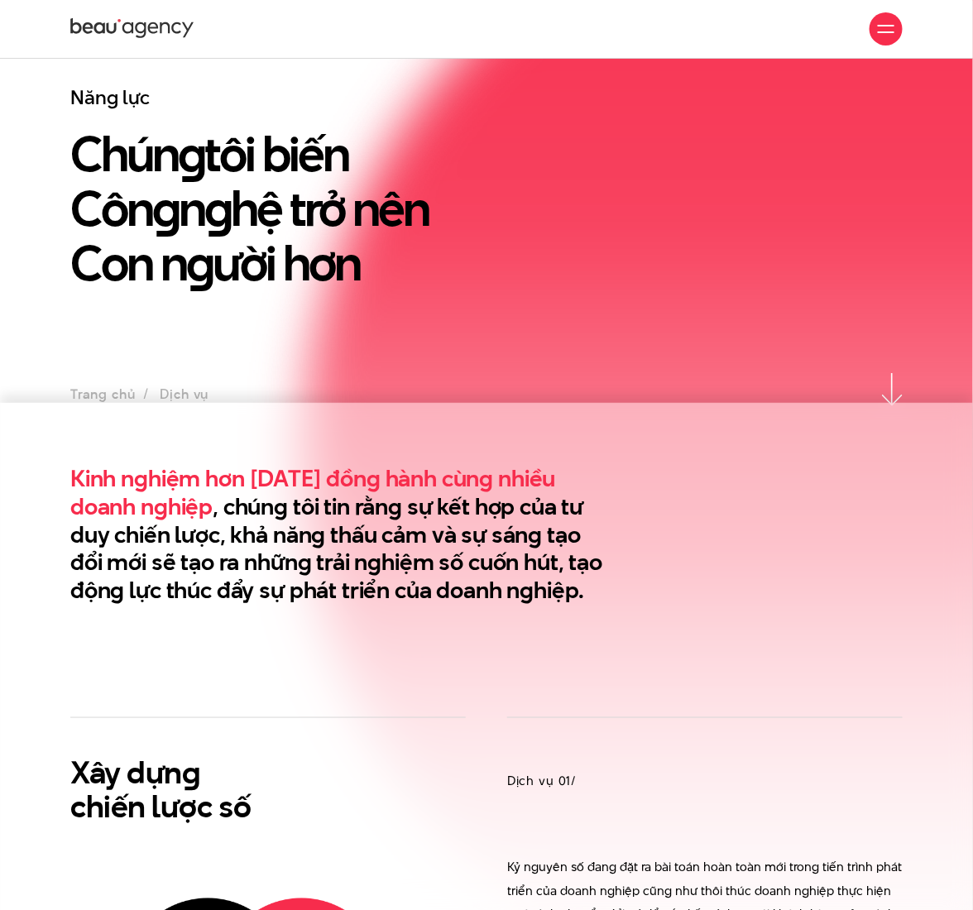
click at [643, 516] on div "Kinh nghiệm hơn [DATE] đồng hành cùng nhiều doanh nghiệp , chúng tôi tin rằng s…" at bounding box center [486, 535] width 857 height 140
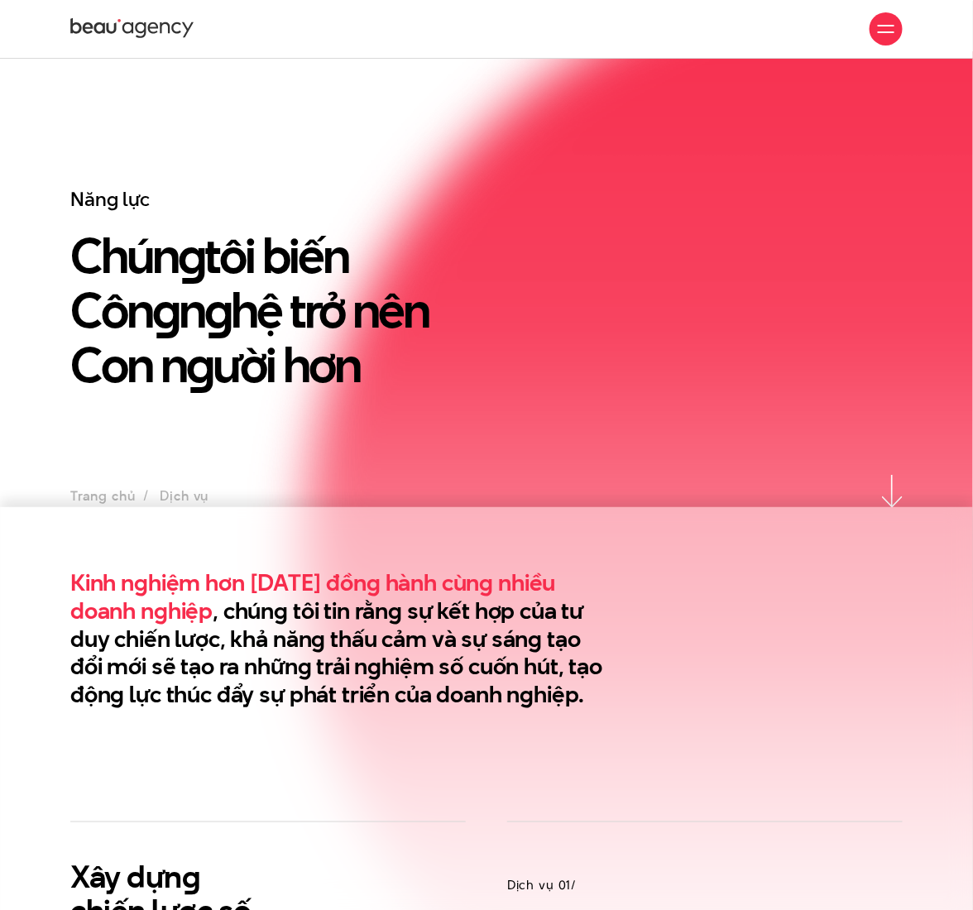
scroll to position [0, 0]
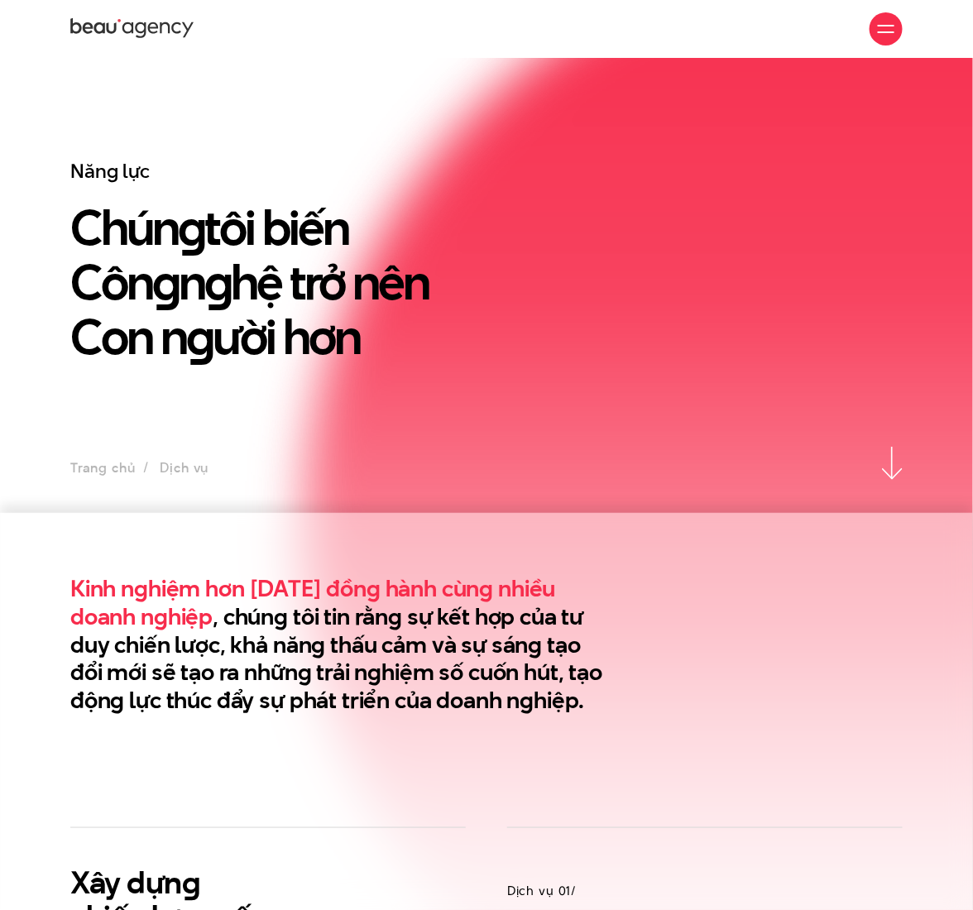
click at [126, 7] on div "Giới thiệu Dự án Dịch vụ Góc nhìn Liên hệ" at bounding box center [486, 29] width 833 height 58
click at [126, 12] on div "Giới thiệu Dự án Dịch vụ Góc nhìn Liên hệ" at bounding box center [486, 29] width 833 height 58
click at [122, 21] on icon at bounding box center [132, 29] width 124 height 25
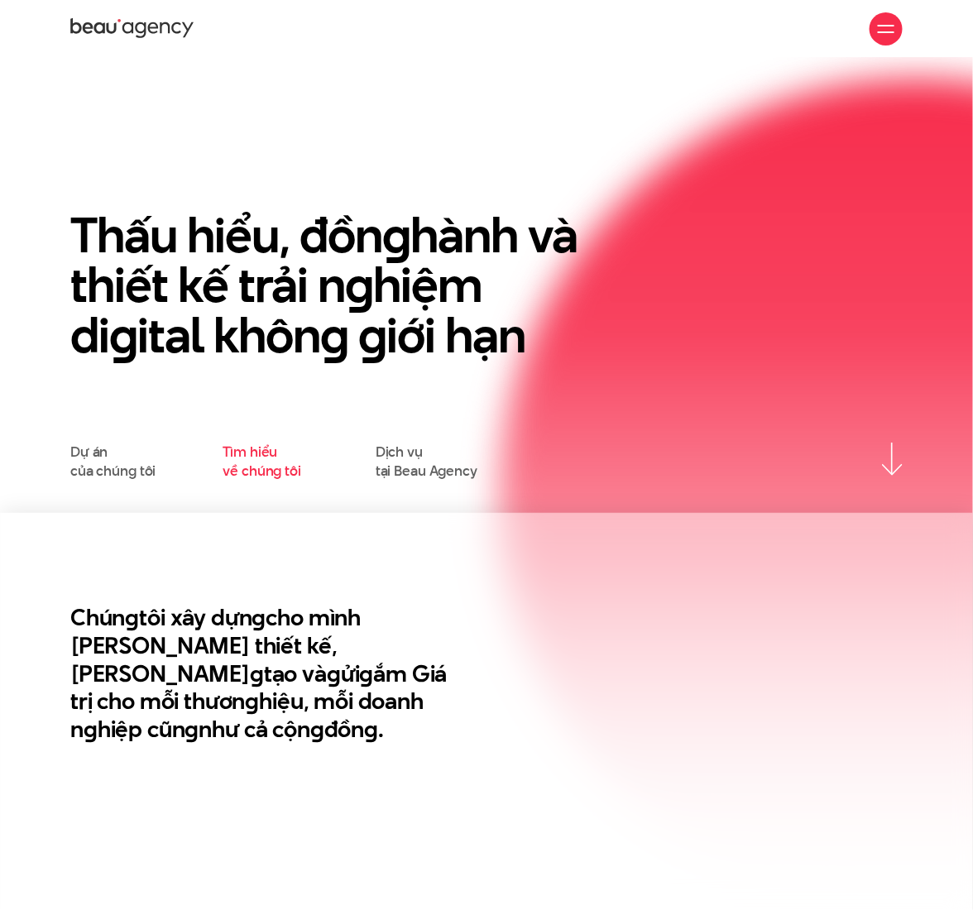
click at [246, 472] on link "Tìm hiểu về chúng tôi" at bounding box center [262, 461] width 79 height 37
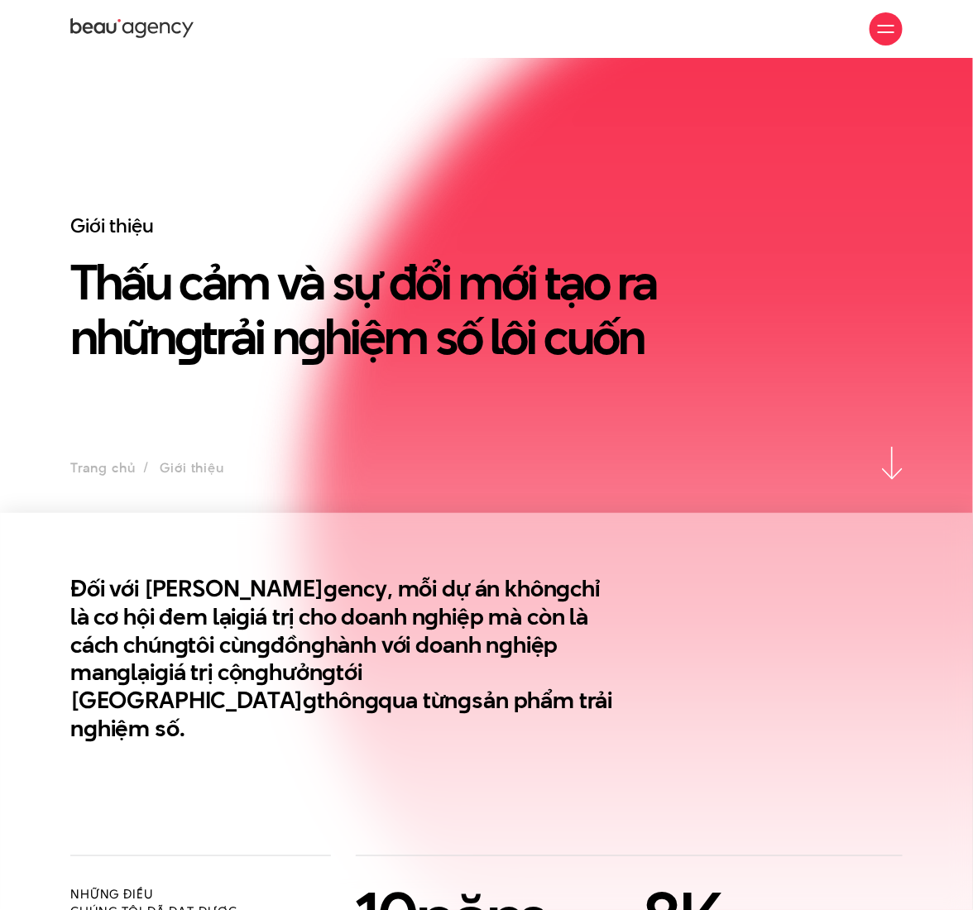
click at [889, 31] on span at bounding box center [886, 32] width 17 height 2
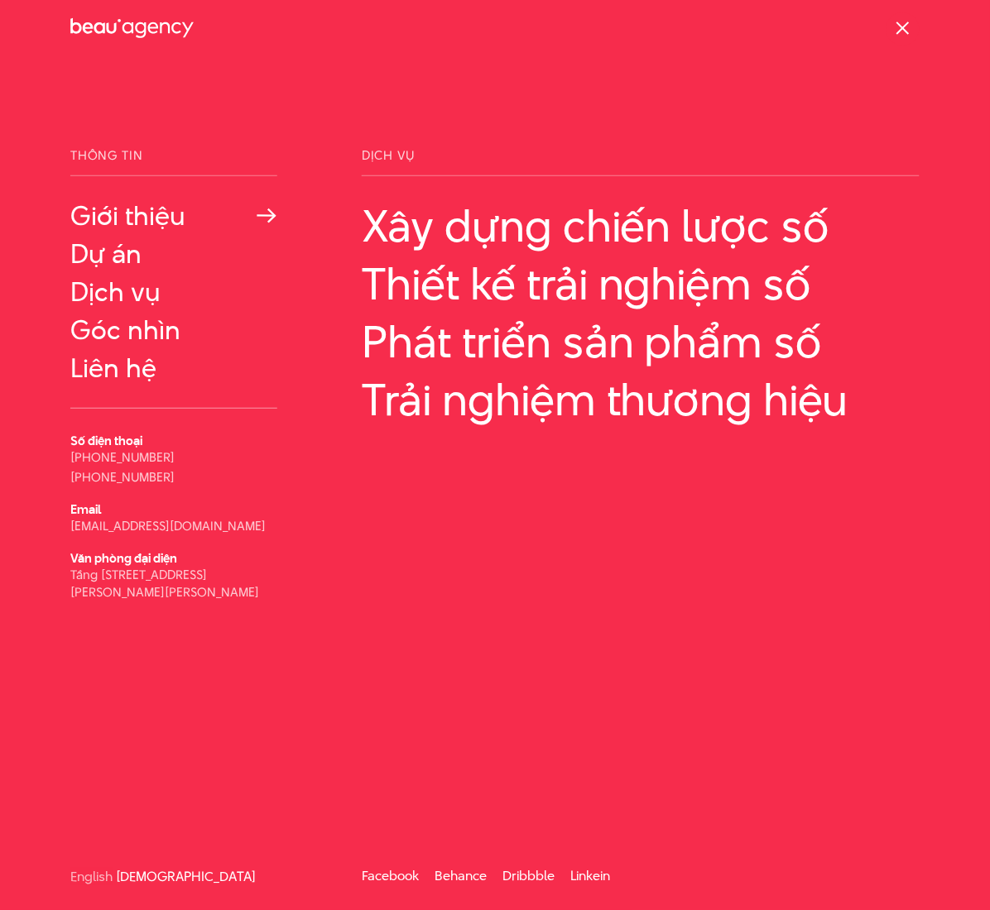
click at [163, 231] on link "Giới thiệu" at bounding box center [173, 216] width 207 height 30
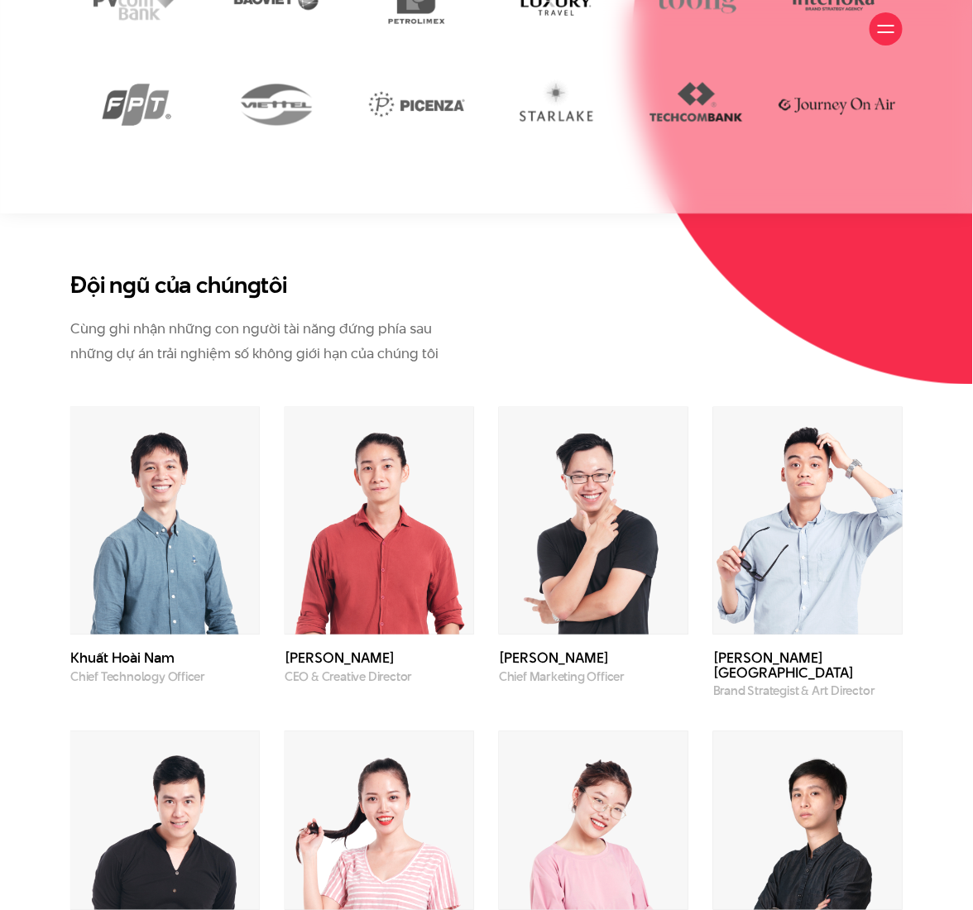
scroll to position [4299, 0]
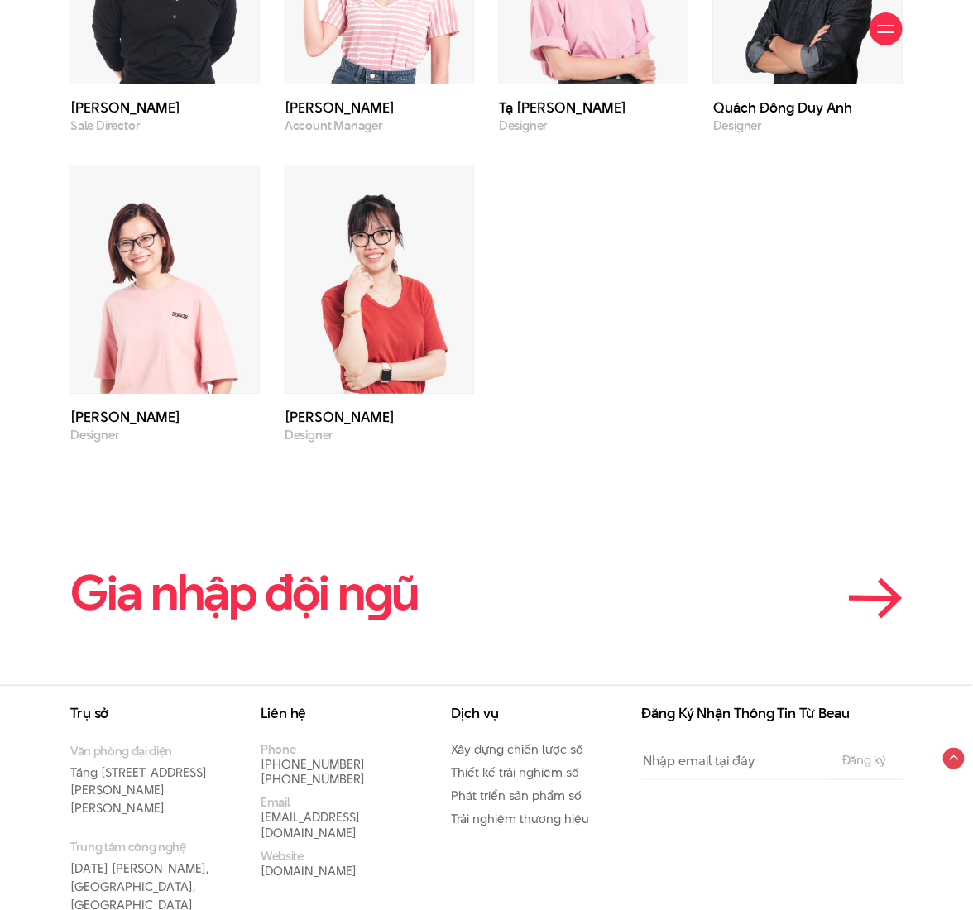
click at [388, 559] on en "g" at bounding box center [377, 593] width 27 height 68
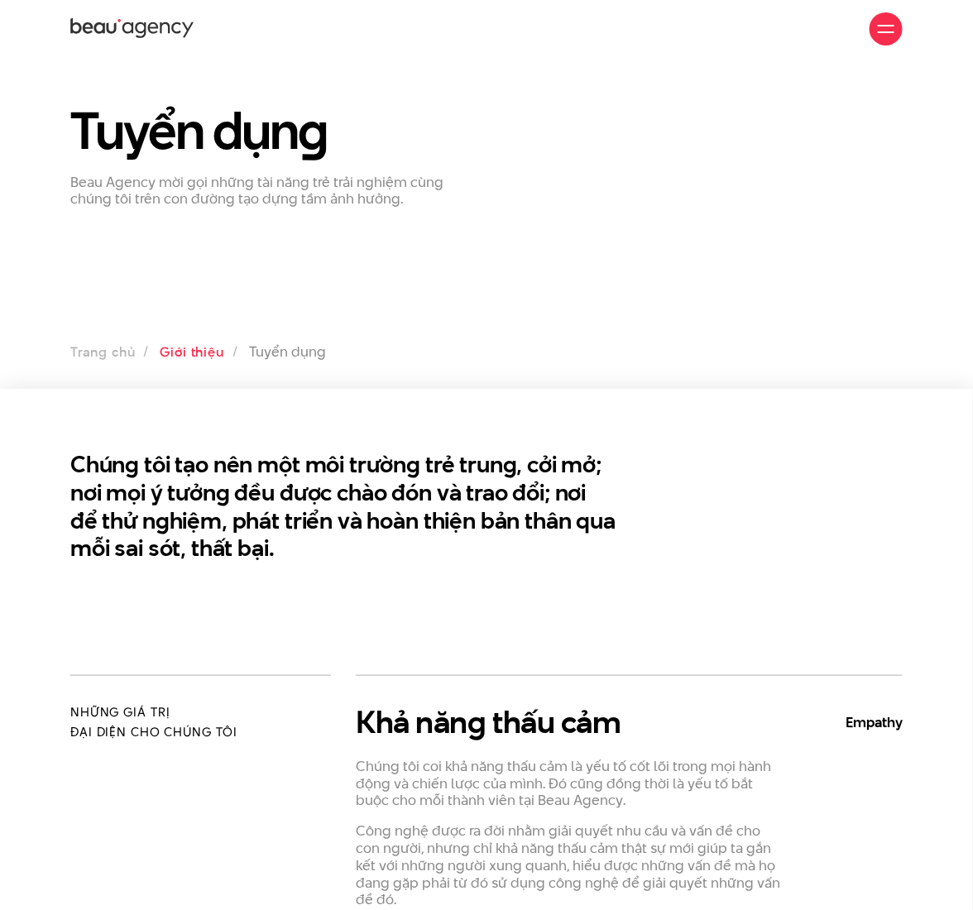
click at [195, 344] on link "Giới thiệu" at bounding box center [192, 352] width 64 height 19
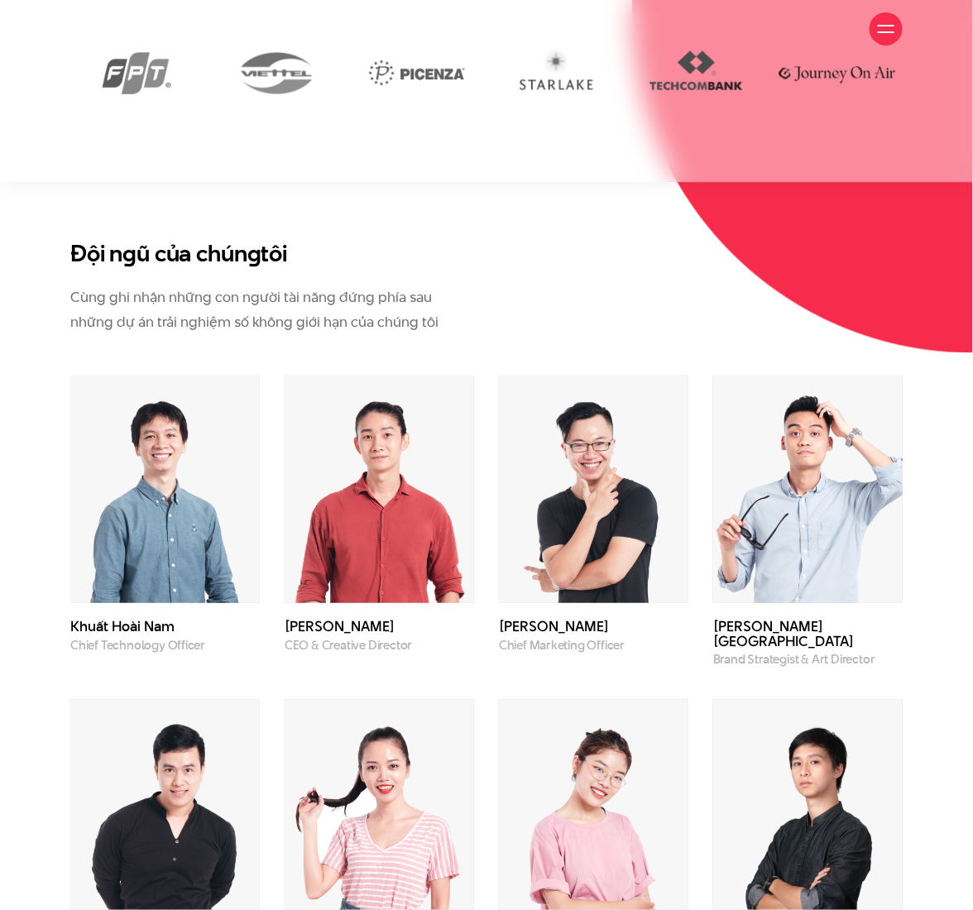
scroll to position [4299, 0]
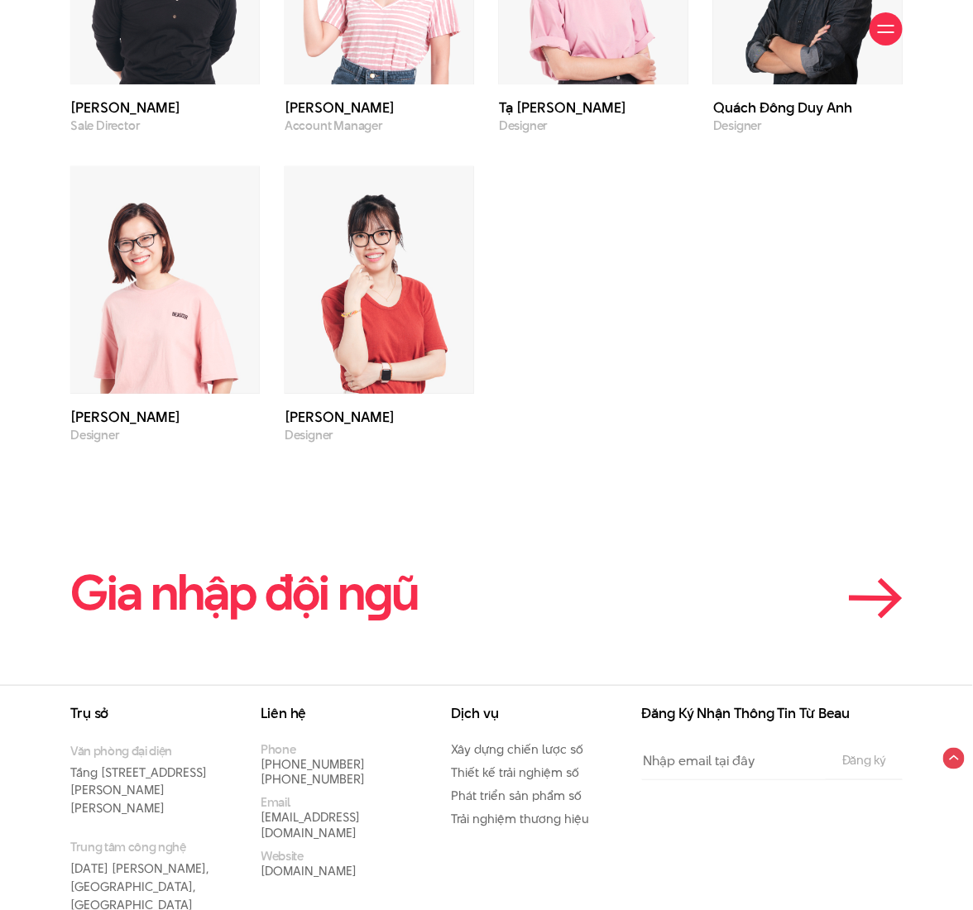
click at [351, 567] on h2 "Gia nhập đội n g ũ" at bounding box center [244, 593] width 348 height 52
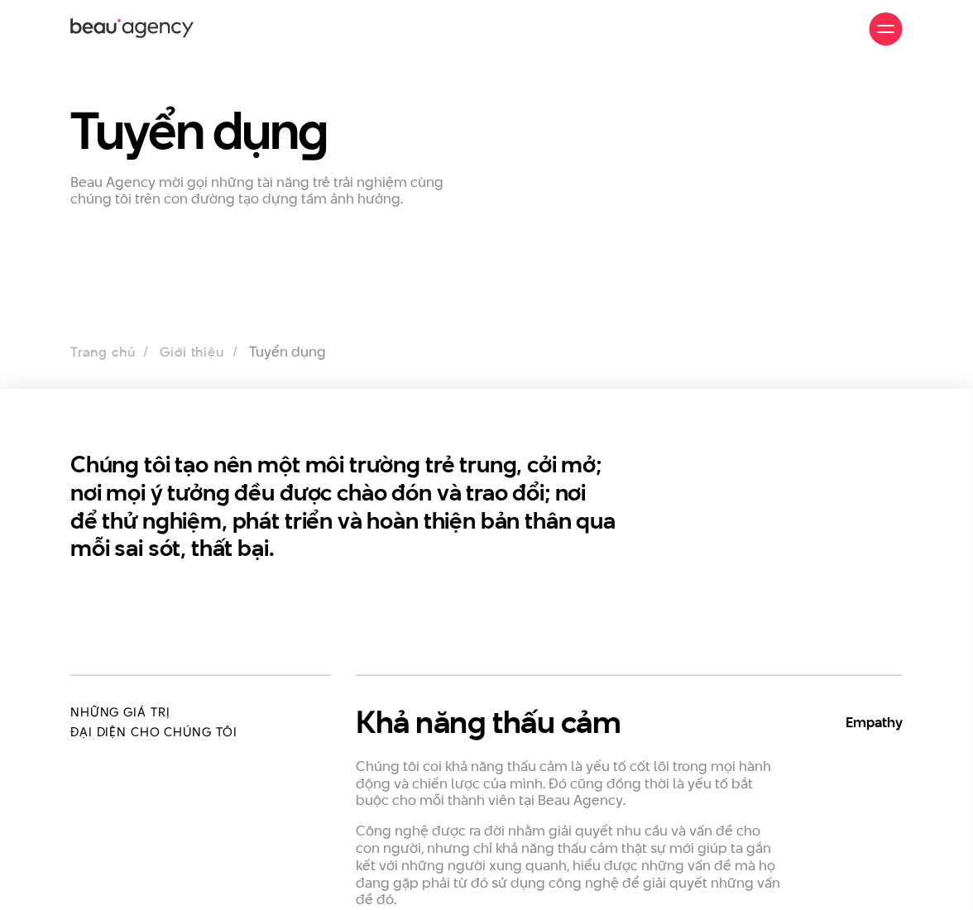
click at [439, 23] on div "Giới thiệu Dự án Dịch vụ Góc nhìn Liên hệ" at bounding box center [486, 29] width 833 height 58
click at [882, 37] on div at bounding box center [886, 28] width 33 height 33
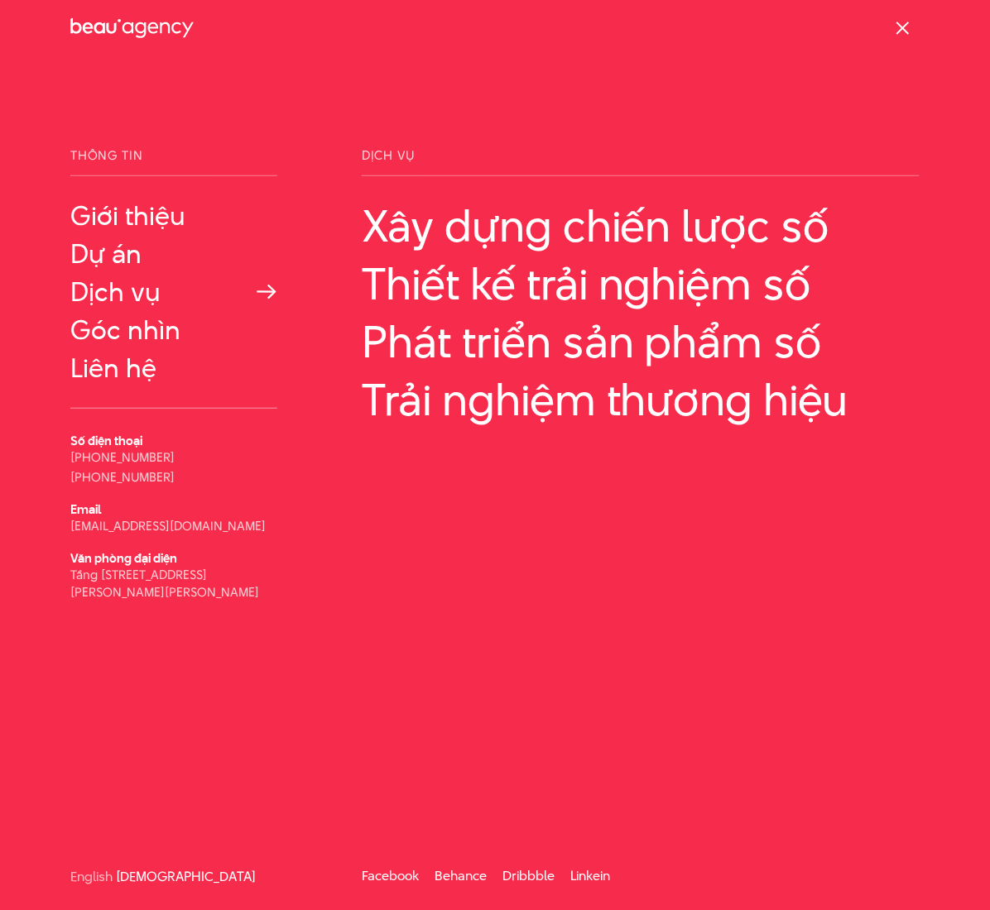
click at [144, 294] on link "Dịch vụ" at bounding box center [173, 292] width 207 height 30
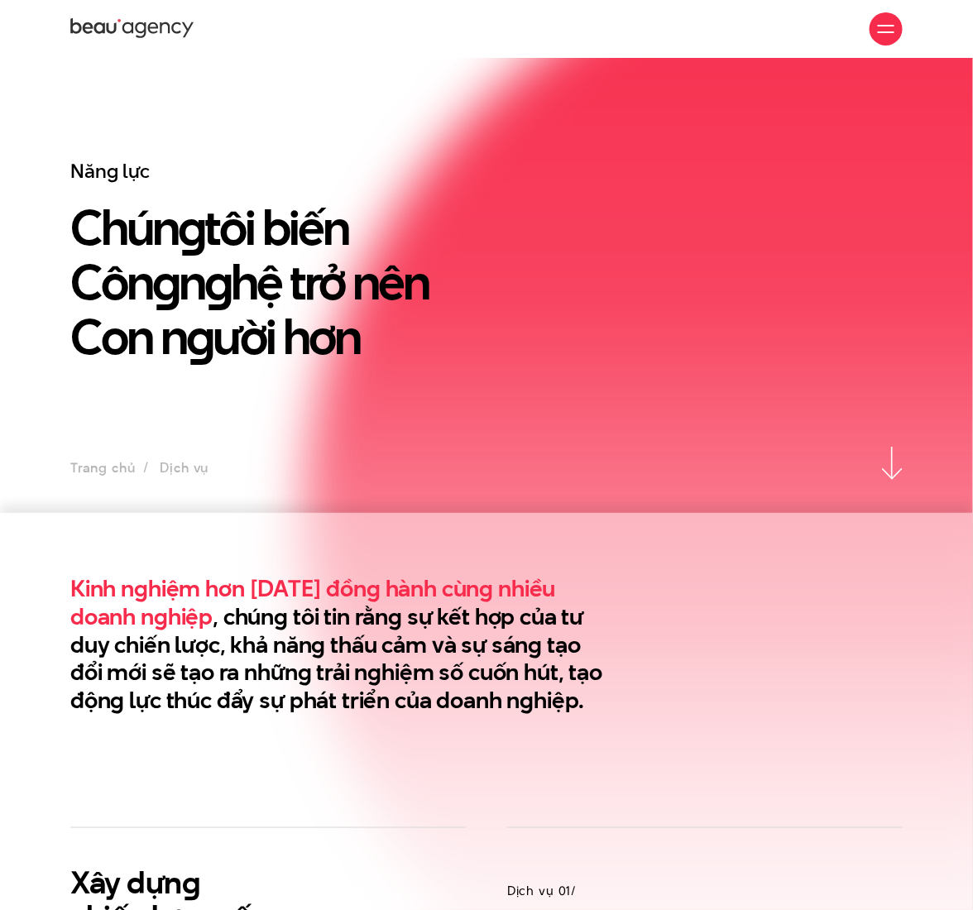
click at [886, 30] on div at bounding box center [886, 29] width 17 height 17
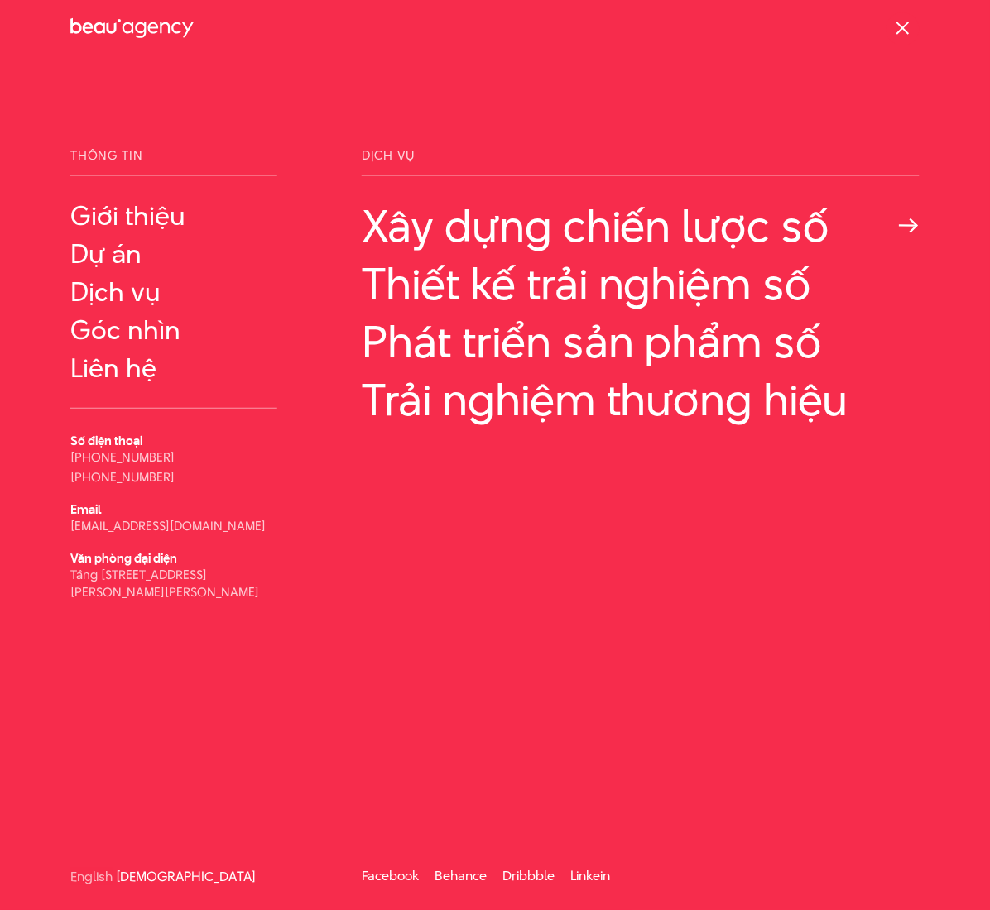
click at [792, 220] on link "Xây dựng chiến lược số" at bounding box center [641, 226] width 558 height 50
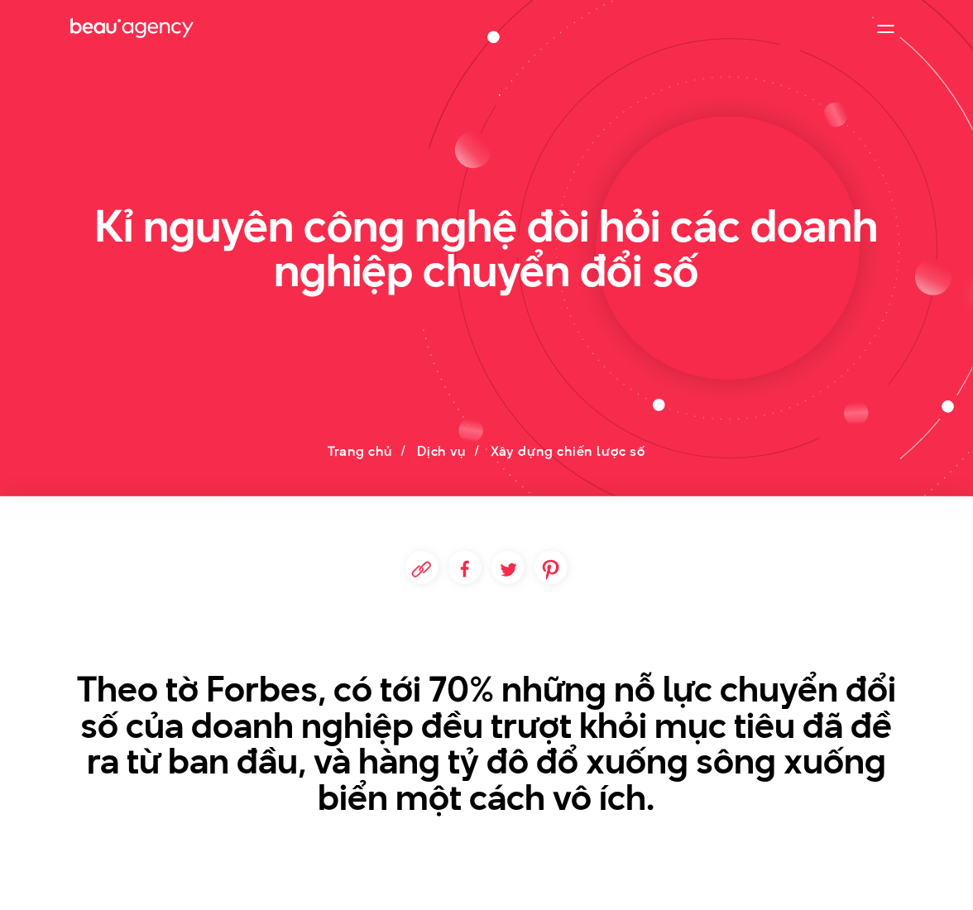
click at [616, 237] on h2 "Kỉ nguyên công nghệ đòi hỏi các doanh nghiệp chuyển đổi số" at bounding box center [486, 249] width 833 height 90
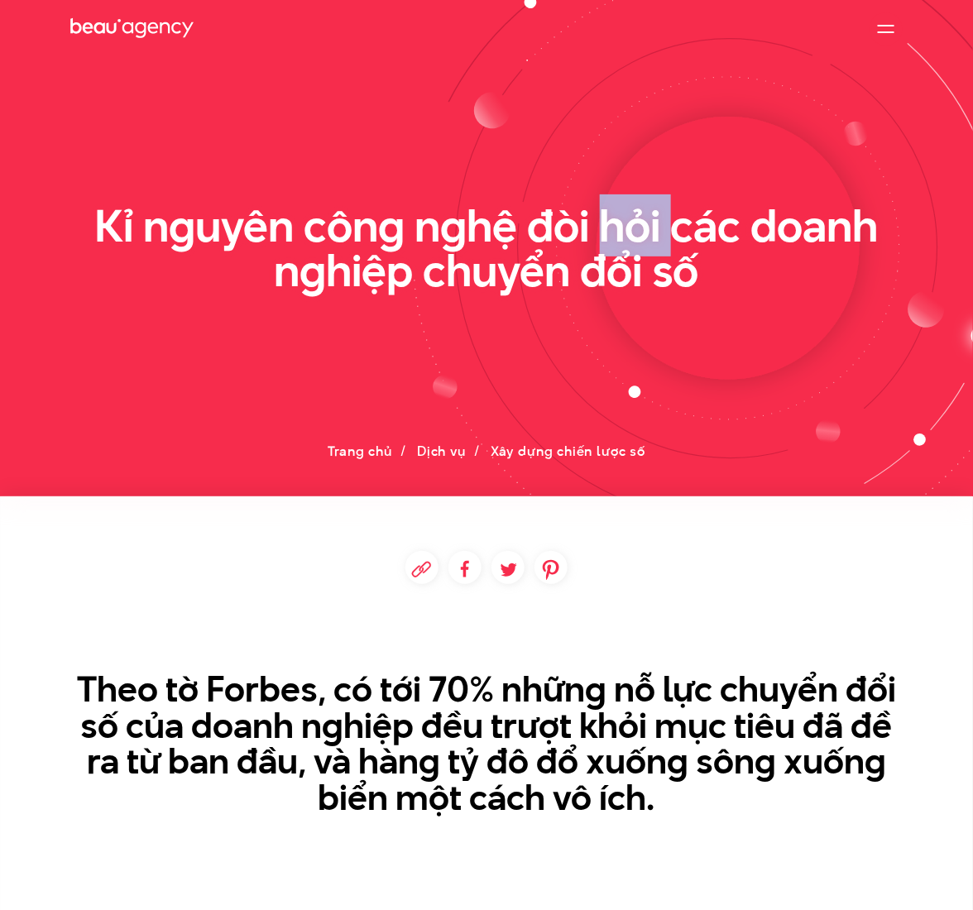
click at [616, 237] on h2 "Kỉ nguyên công nghệ đòi hỏi các doanh nghiệp chuyển đổi số" at bounding box center [486, 249] width 833 height 90
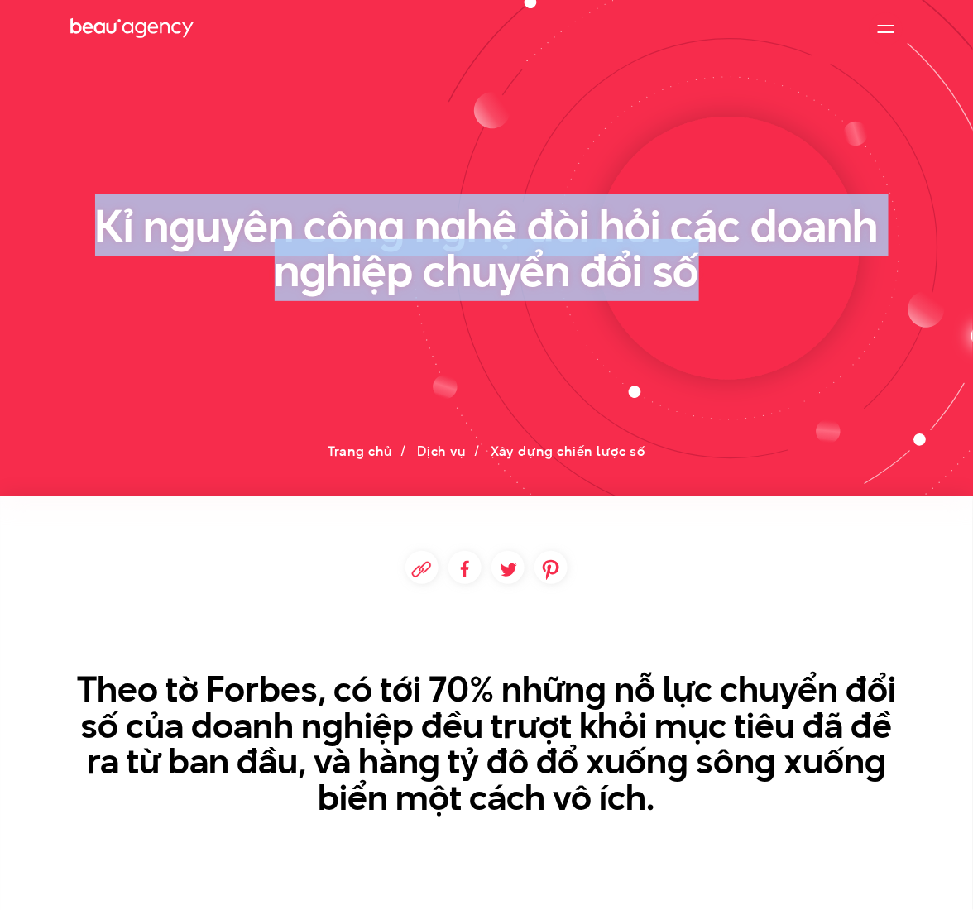
click at [616, 237] on h2 "Kỉ nguyên công nghệ đòi hỏi các doanh nghiệp chuyển đổi số" at bounding box center [486, 249] width 833 height 90
click at [717, 283] on h2 "Kỉ nguyên công nghệ đòi hỏi các doanh nghiệp chuyển đổi số" at bounding box center [486, 249] width 833 height 90
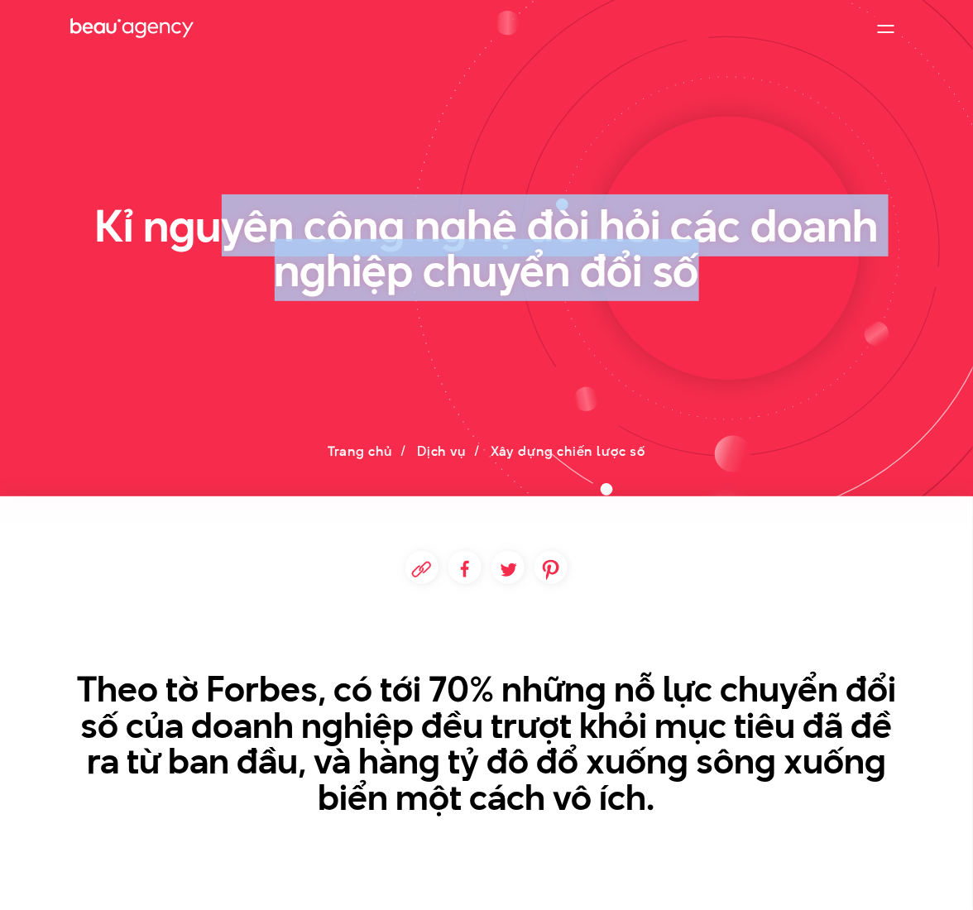
drag, startPoint x: 717, startPoint y: 281, endPoint x: 228, endPoint y: 243, distance: 490.6
click at [228, 243] on h2 "Kỉ nguyên công nghệ đòi hỏi các doanh nghiệp chuyển đổi số" at bounding box center [486, 249] width 833 height 90
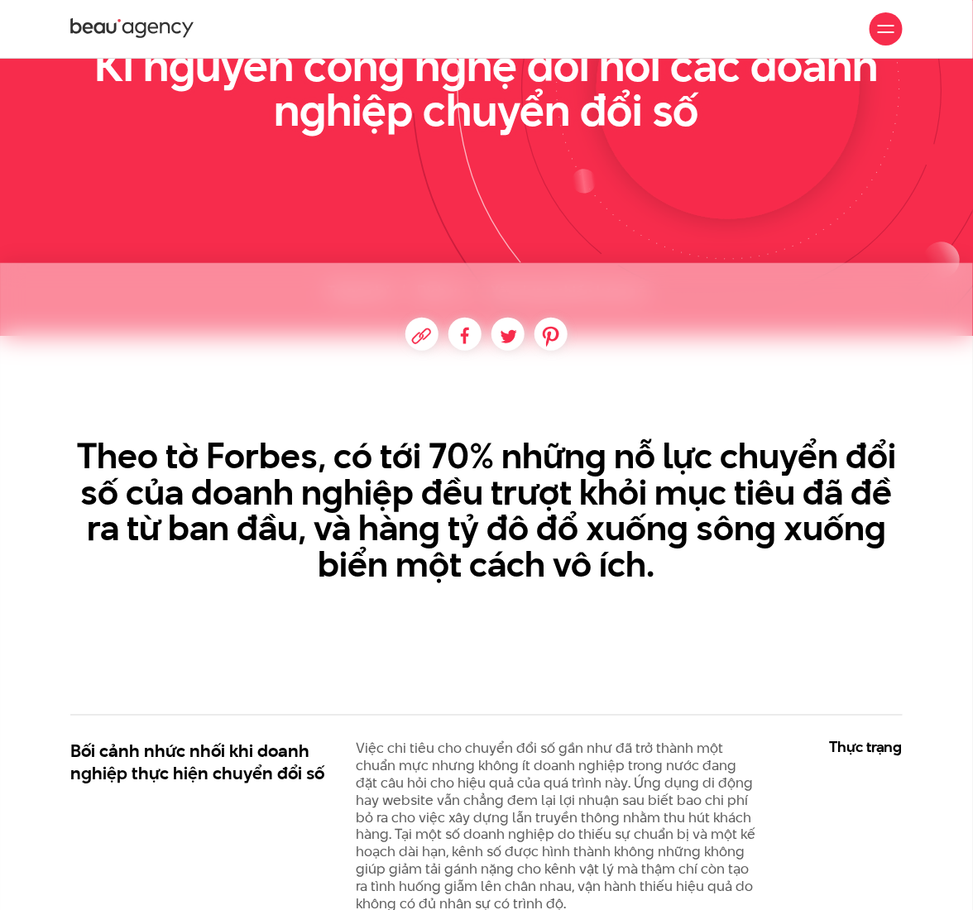
scroll to position [220, 0]
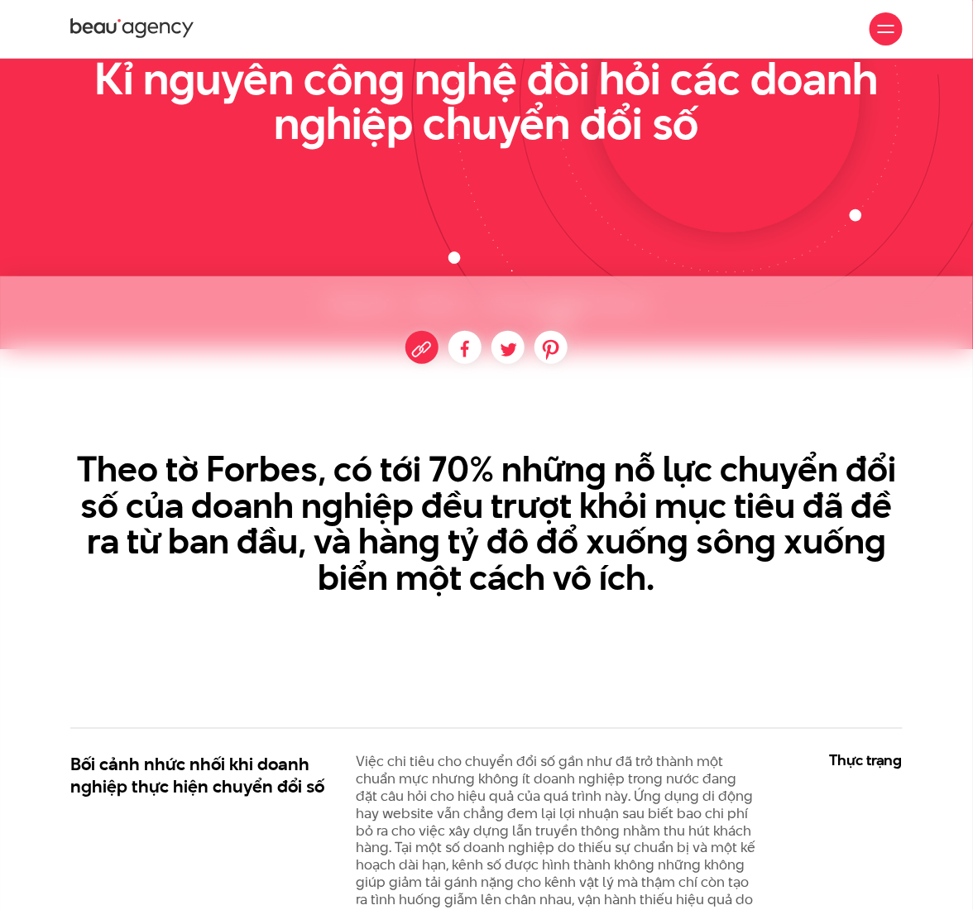
click at [409, 348] on img at bounding box center [422, 349] width 33 height 33
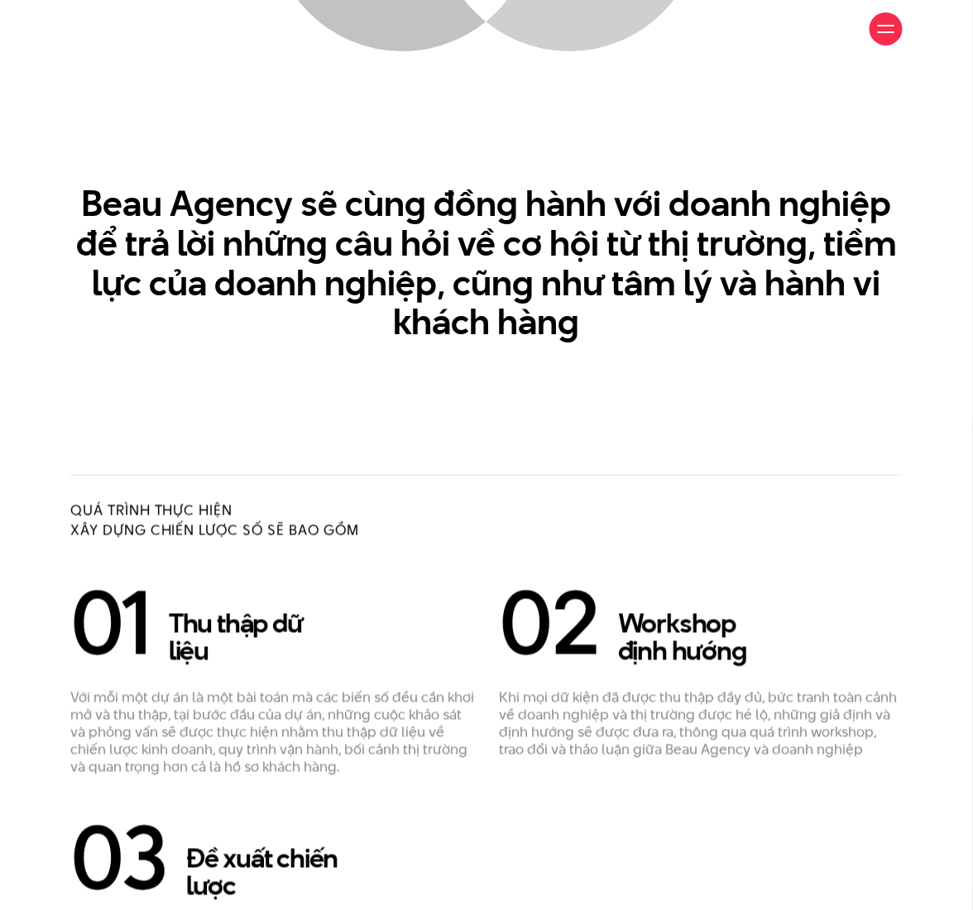
scroll to position [2427, 0]
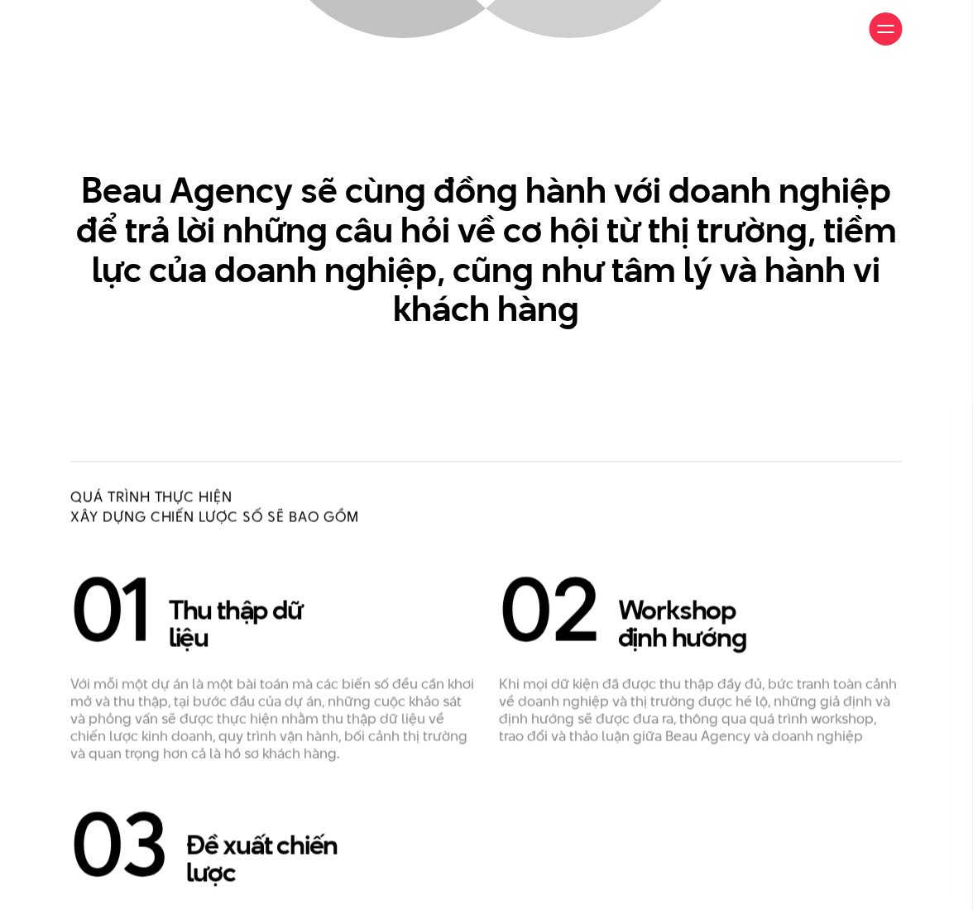
click at [550, 229] on h3 "Beau Agency sẽ cùng đồng hành với doanh nghiệp để trả lời những câu hỏi về cơ h…" at bounding box center [486, 249] width 833 height 159
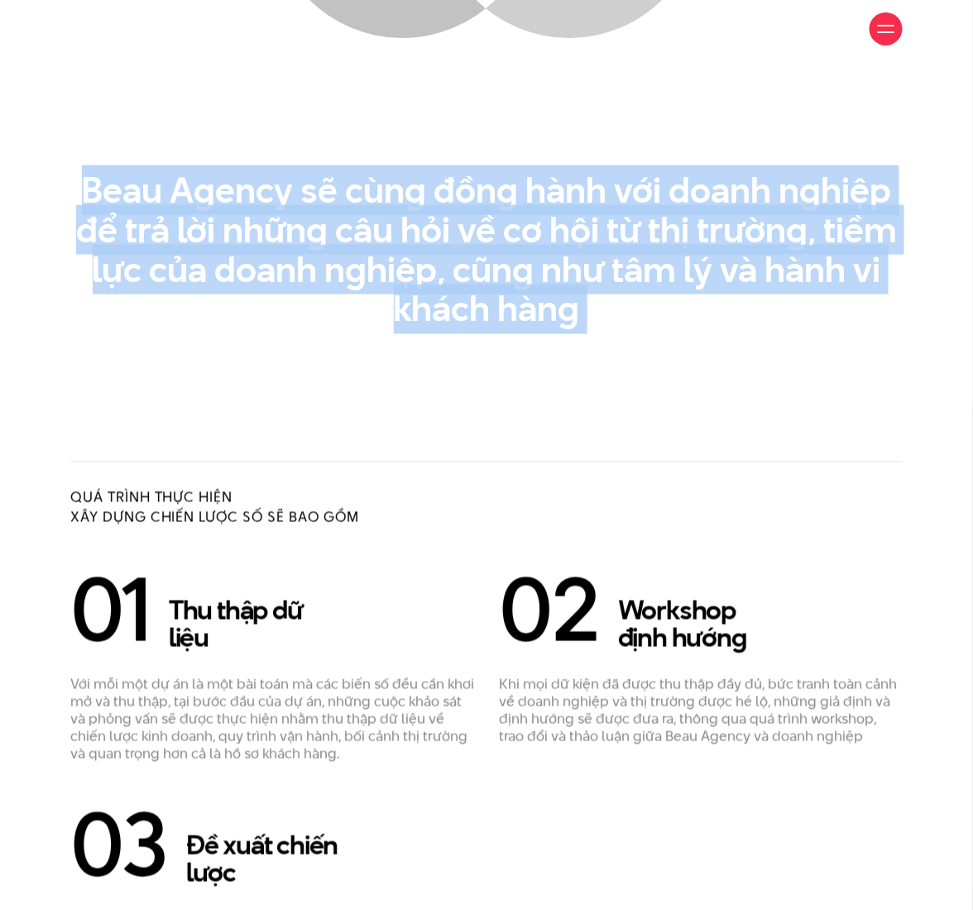
click at [550, 229] on h3 "Beau Agency sẽ cùng đồng hành với doanh nghiệp để trả lời những câu hỏi về cơ h…" at bounding box center [486, 249] width 833 height 159
click at [545, 310] on h3 "Beau Agency sẽ cùng đồng hành với doanh nghiệp để trả lời những câu hỏi về cơ h…" at bounding box center [486, 249] width 833 height 159
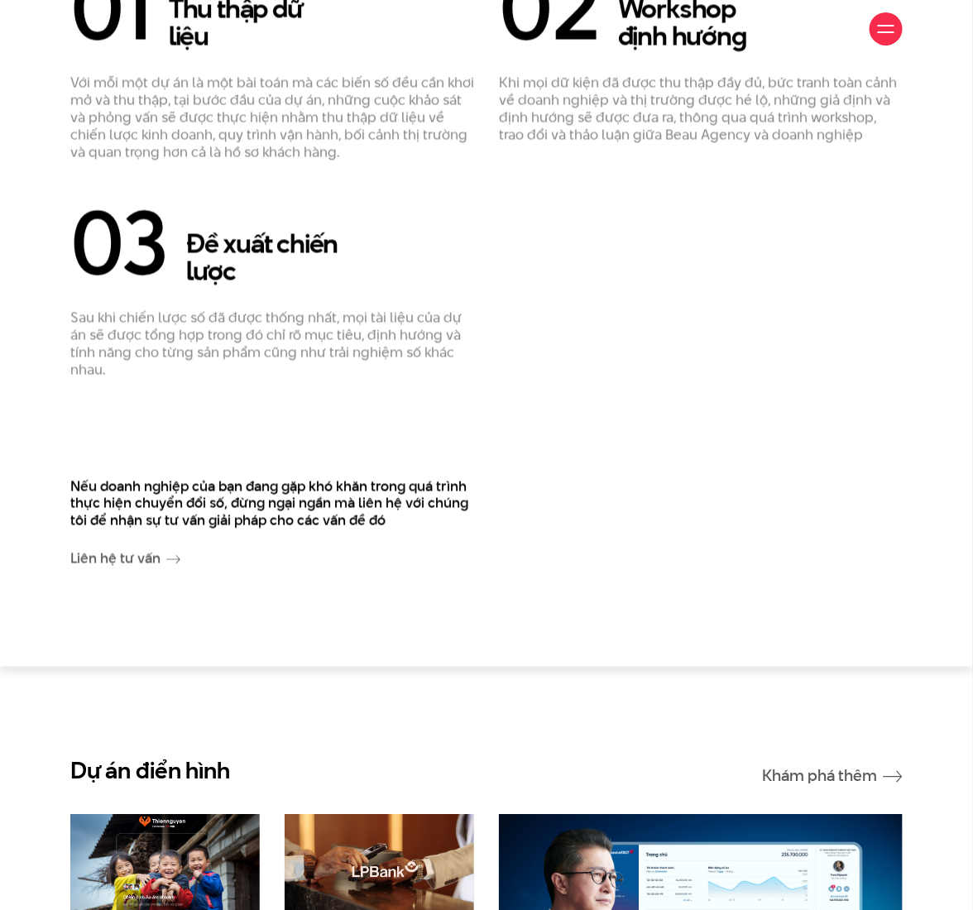
scroll to position [3089, 0]
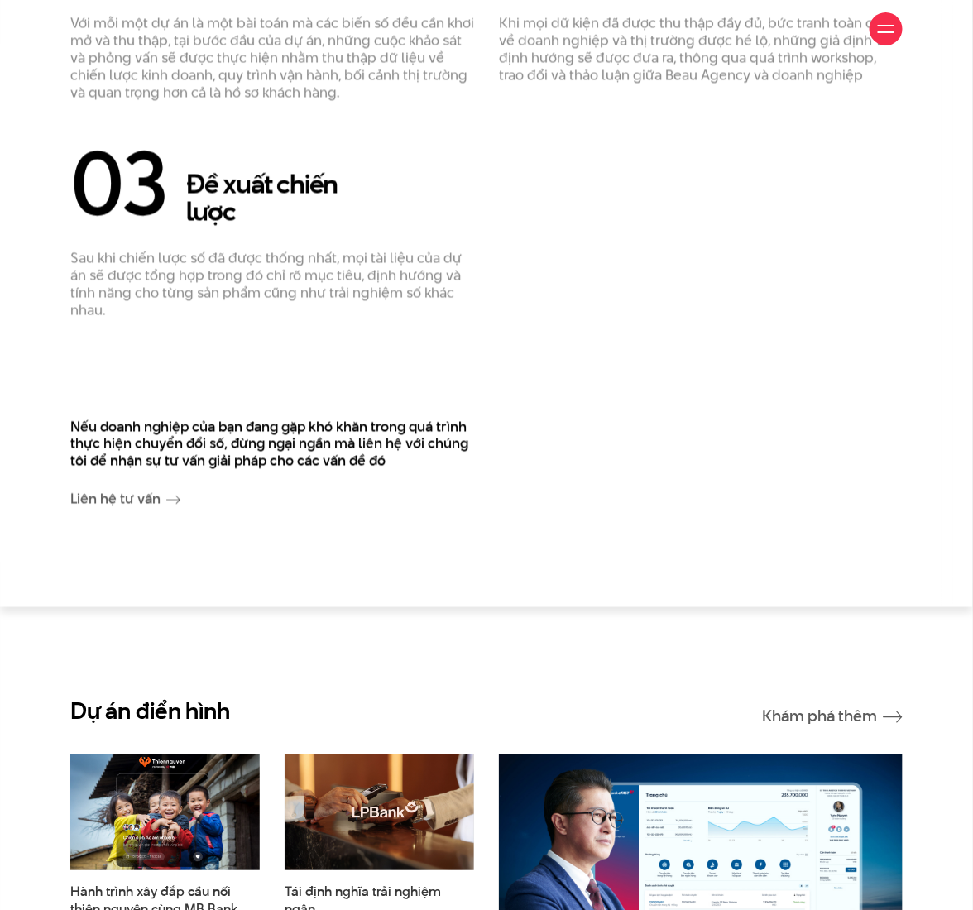
click at [183, 430] on p "Nếu doanh nghiệp của bạn đang gặp khó khăn trong quá trình thực hiện chuyển đổi…" at bounding box center [272, 443] width 404 height 51
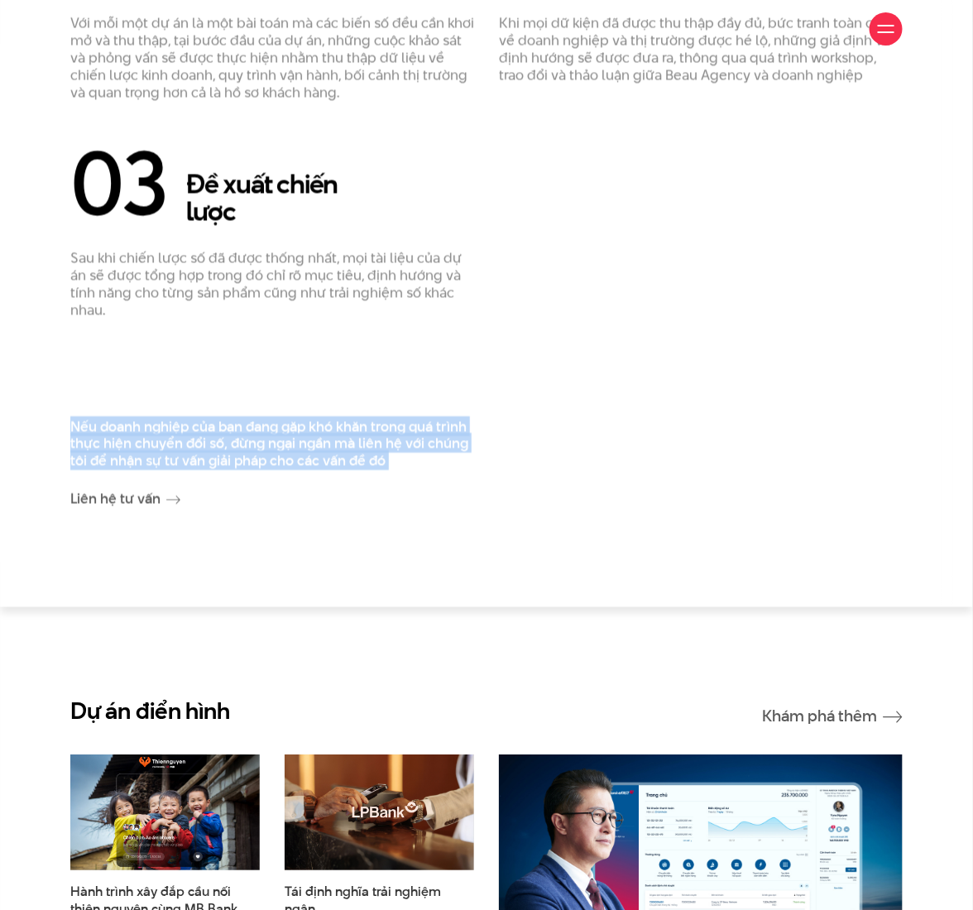
click at [183, 430] on p "Nếu doanh nghiệp của bạn đang gặp khó khăn trong quá trình thực hiện chuyển đổi…" at bounding box center [272, 443] width 404 height 51
click at [188, 440] on p "Nếu doanh nghiệp của bạn đang gặp khó khăn trong quá trình thực hiện chuyển đổi…" at bounding box center [272, 443] width 404 height 51
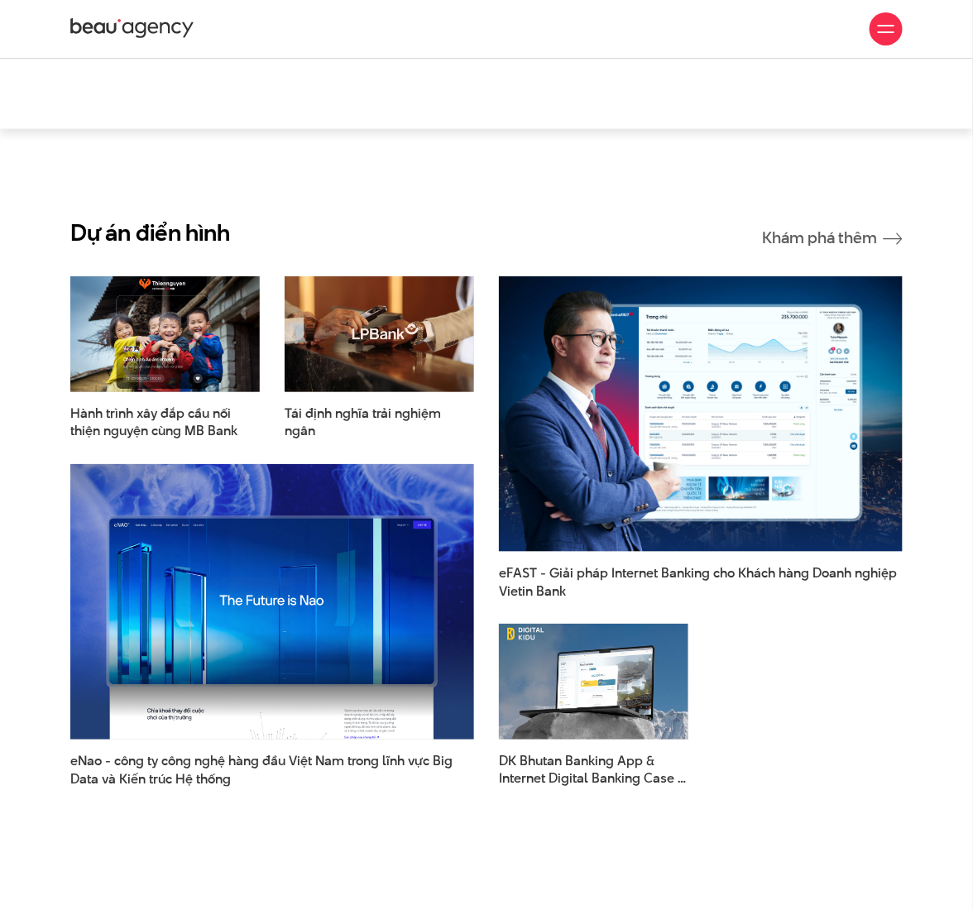
scroll to position [3549, 0]
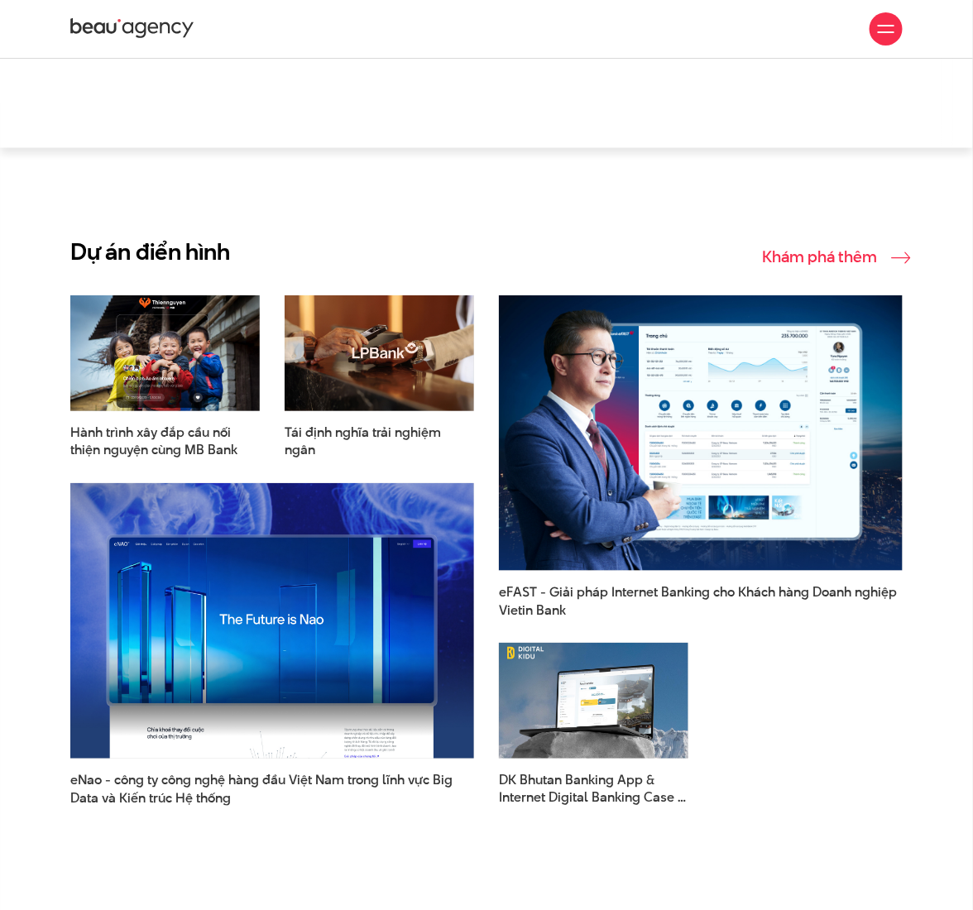
click at [826, 249] on link "Khám phá thêm" at bounding box center [832, 257] width 141 height 17
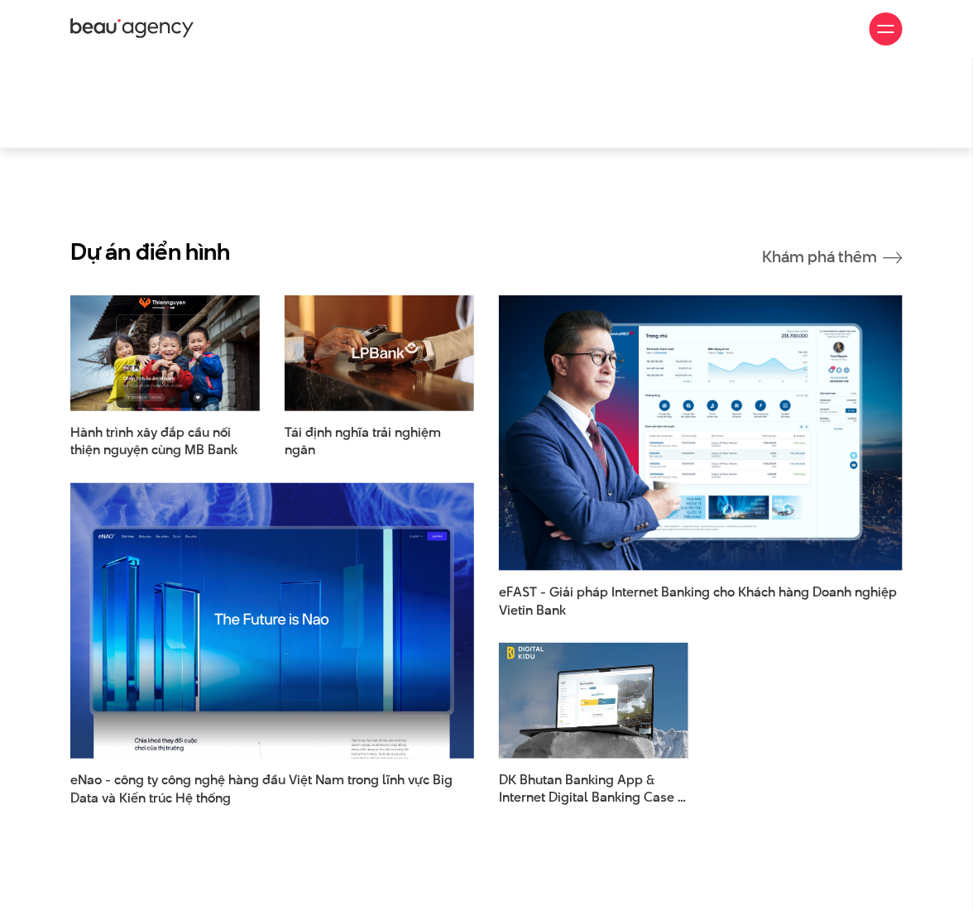
scroll to position [3990, 0]
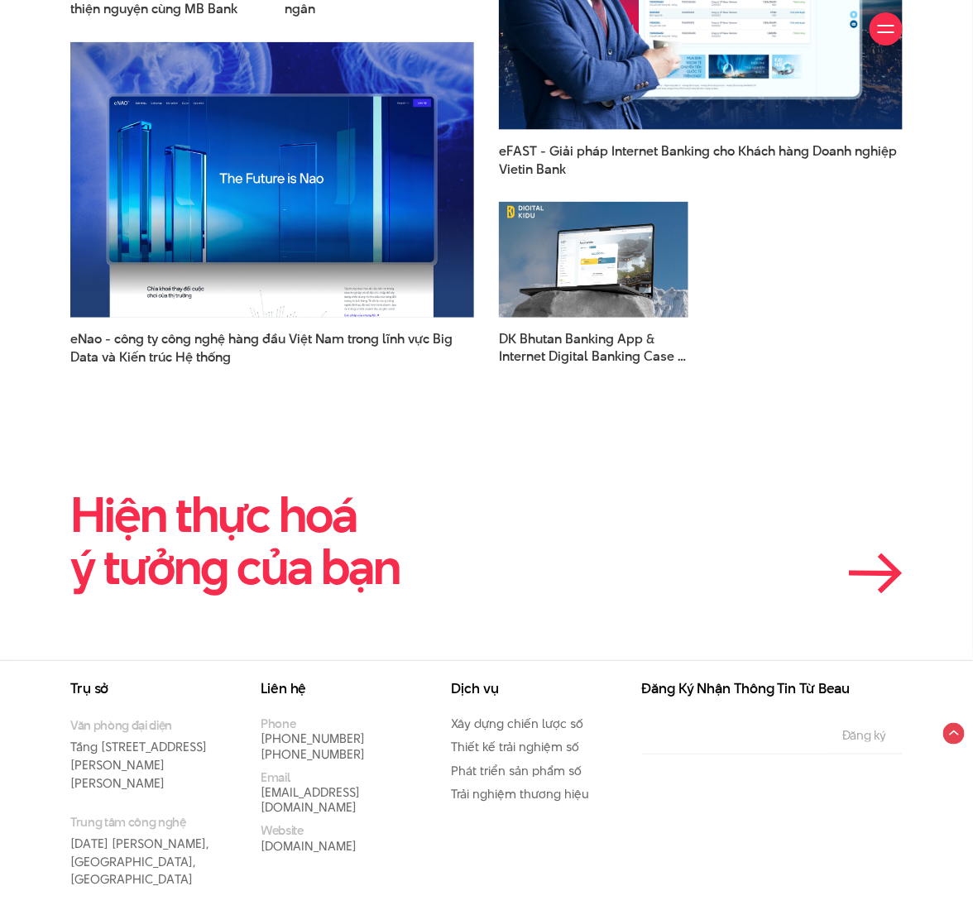
click at [417, 491] on div "Hiện thực hoá ý tưởng của bạn" at bounding box center [486, 541] width 833 height 105
click at [295, 506] on link "Hiện thực hoá ý tưởng của bạn" at bounding box center [234, 541] width 329 height 120
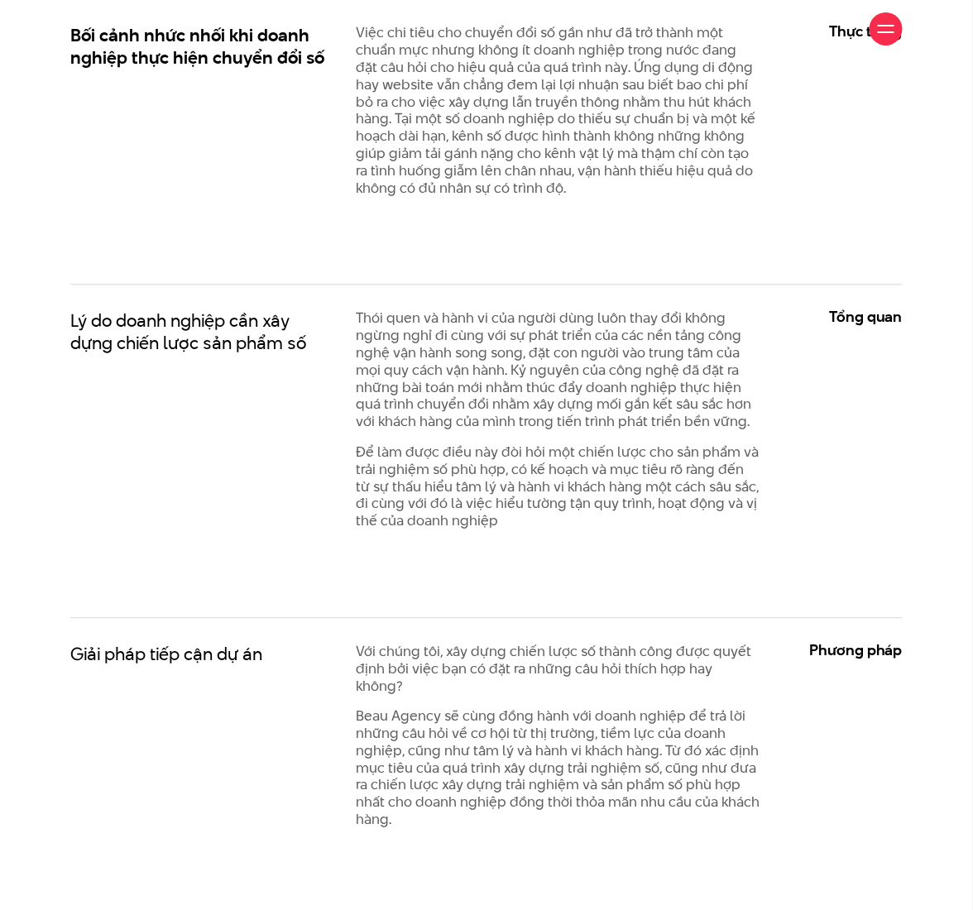
scroll to position [1010, 0]
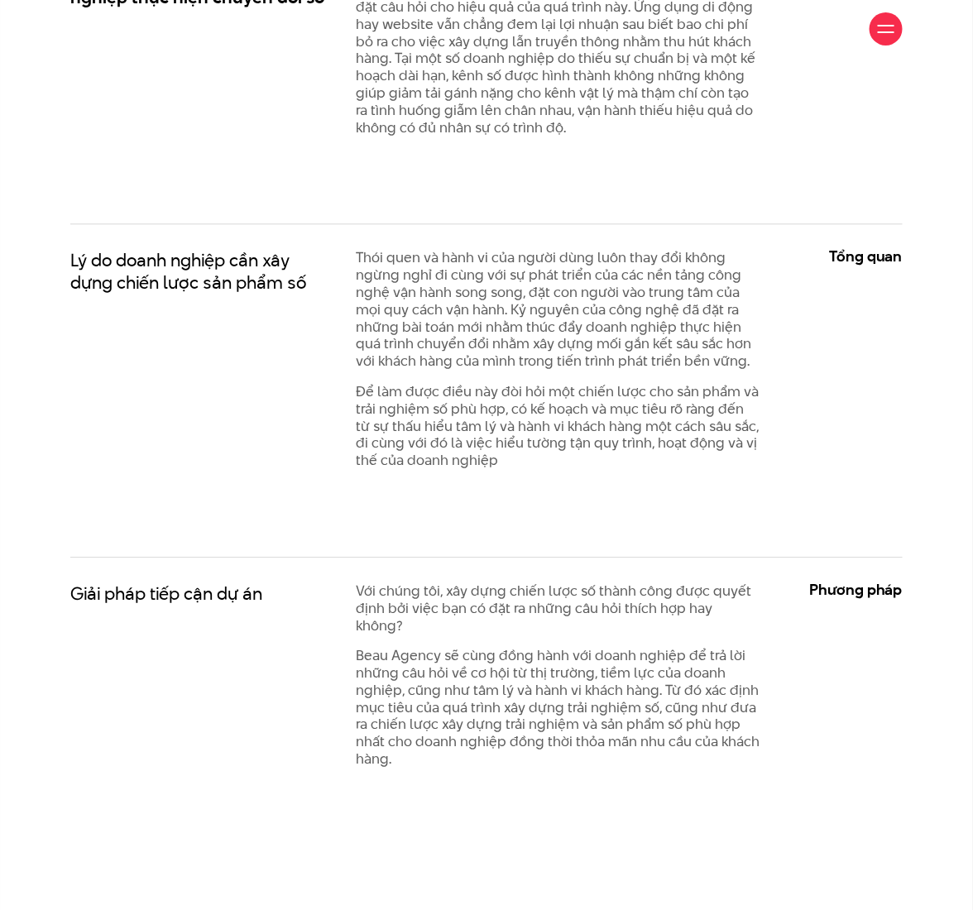
drag, startPoint x: 862, startPoint y: 589, endPoint x: 884, endPoint y: 307, distance: 283.0
click at [862, 589] on h3 "Phương pháp" at bounding box center [844, 591] width 118 height 16
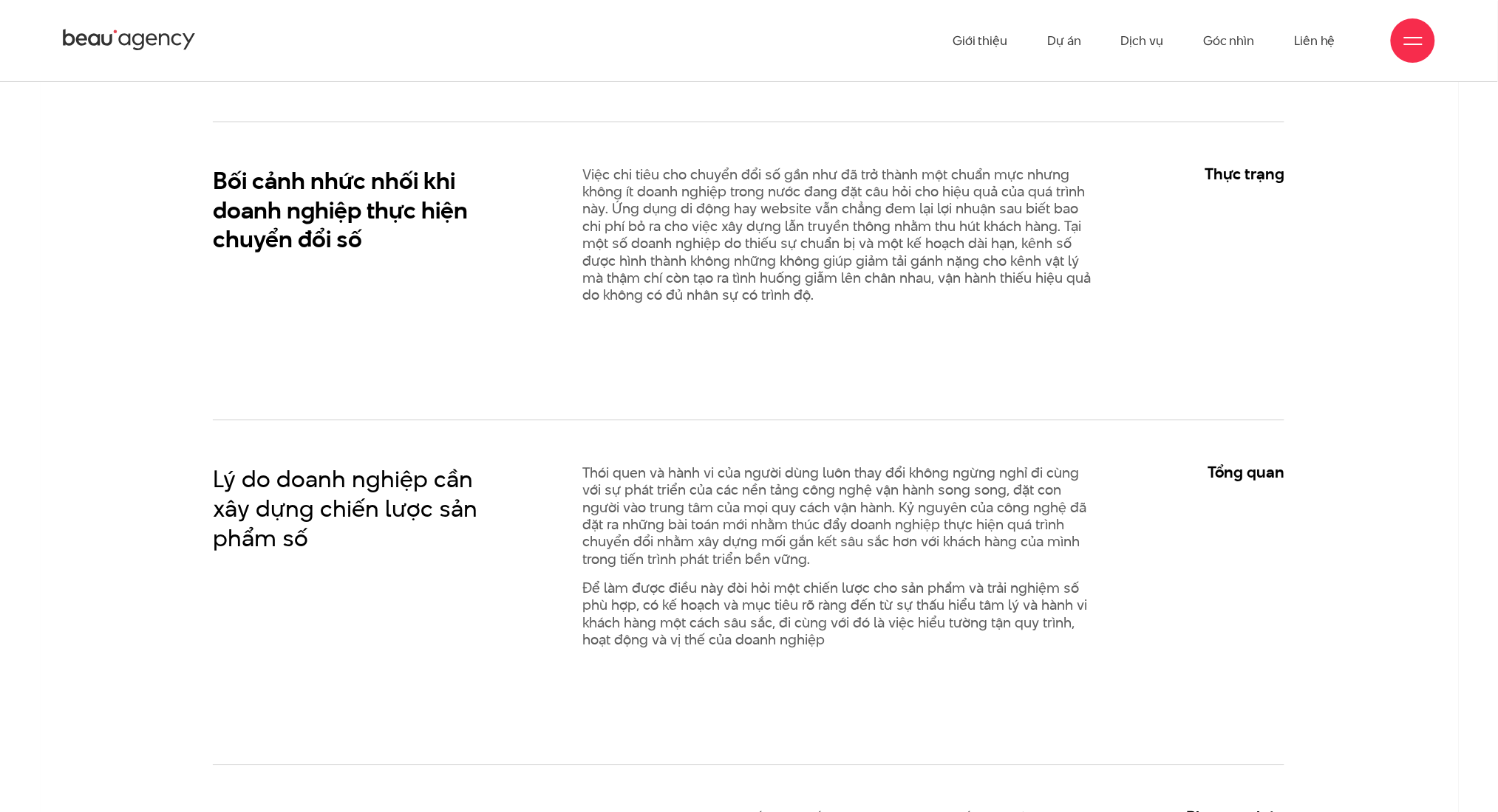
scroll to position [987, 0]
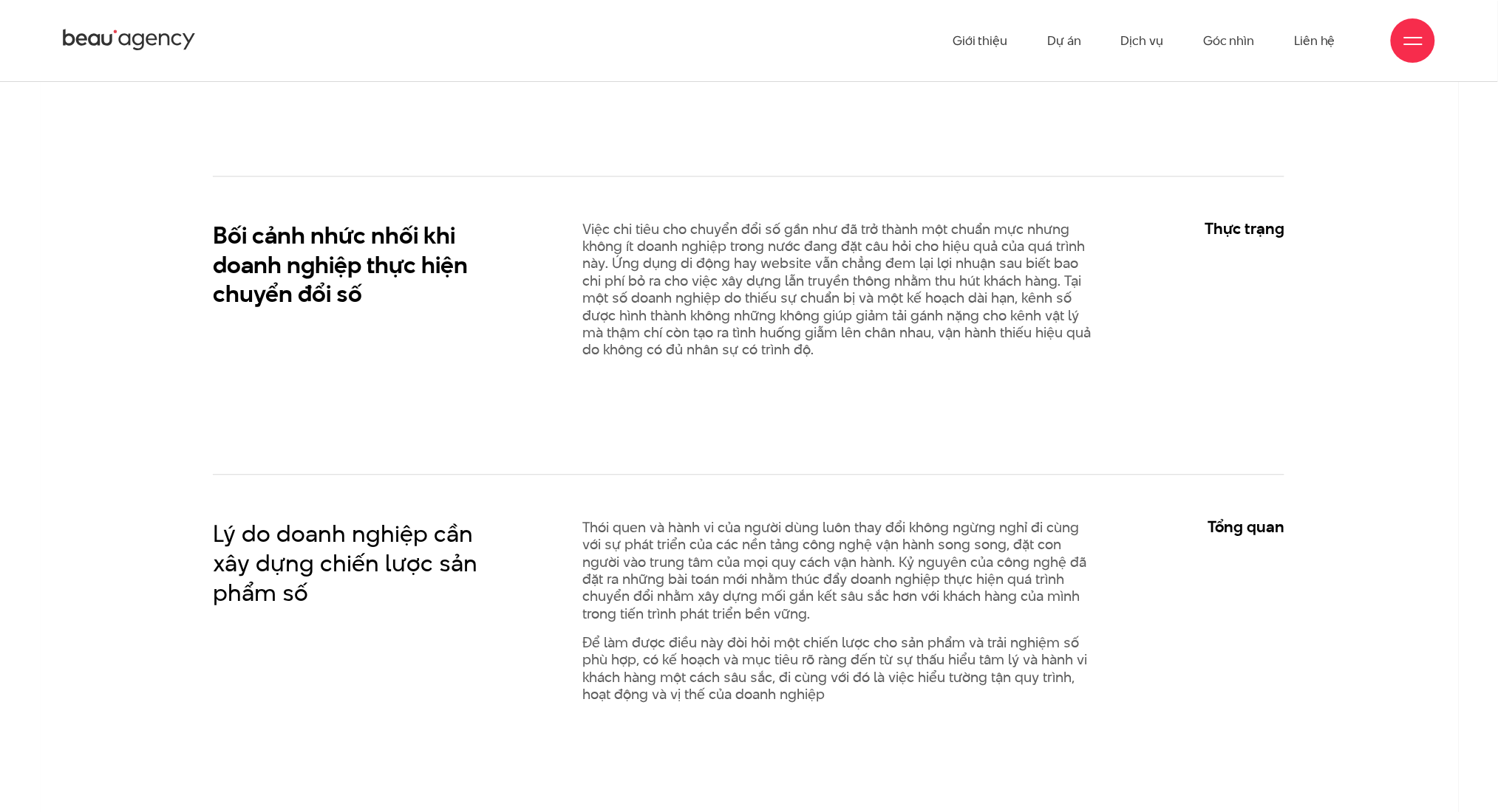
click at [770, 609] on p "Thói quen và hành vi của người dùng luôn thay đổi không ngừng nghỉ đi cùng với …" at bounding box center [840, 572] width 517 height 104
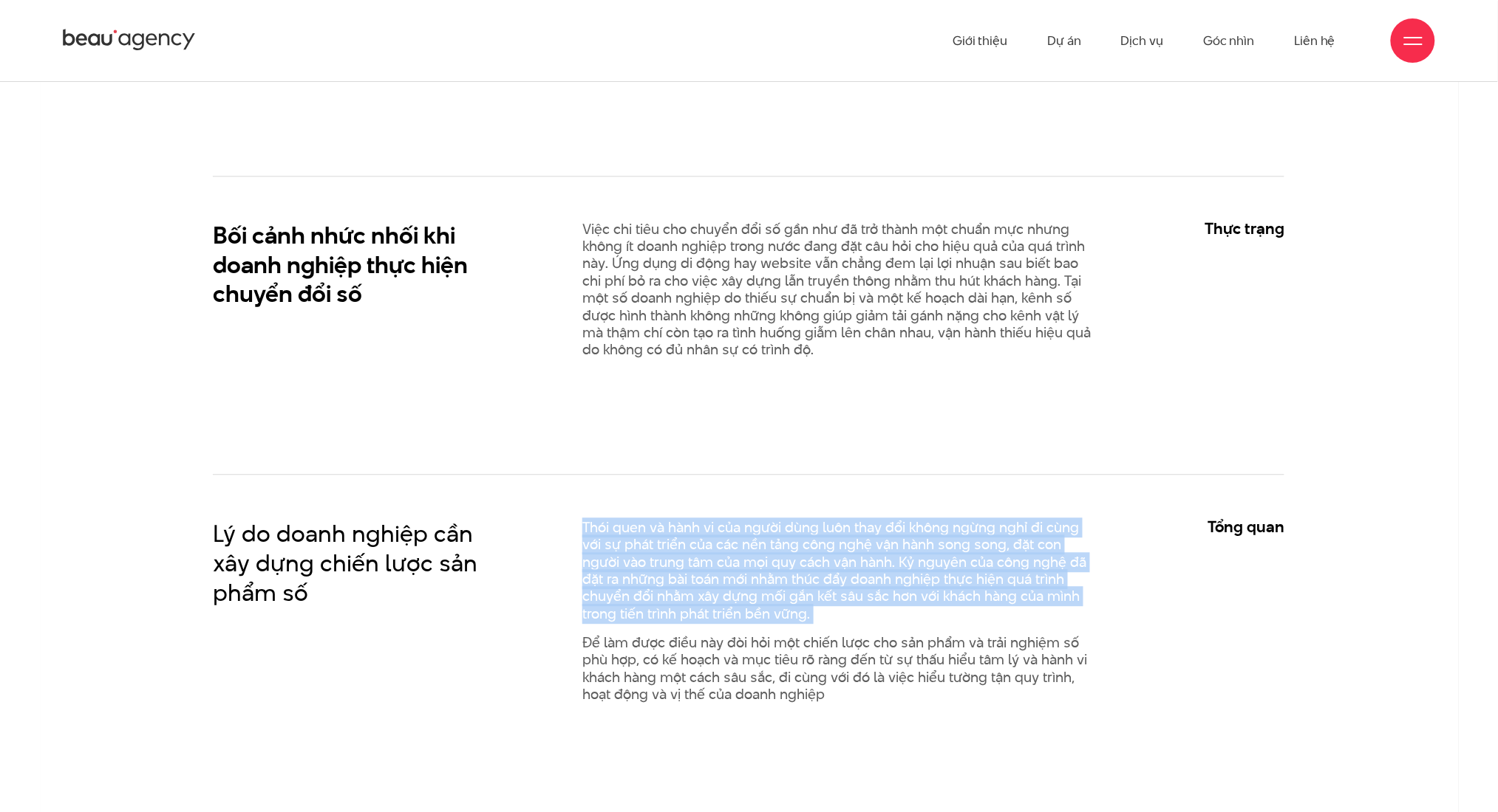
click at [770, 609] on p "Thói quen và hành vi của người dùng luôn thay đổi không ngừng nghỉ đi cùng với …" at bounding box center [840, 572] width 517 height 104
click at [778, 551] on p "Thói quen và hành vi của người dùng luôn thay đổi không ngừng nghỉ đi cùng với …" at bounding box center [840, 572] width 517 height 104
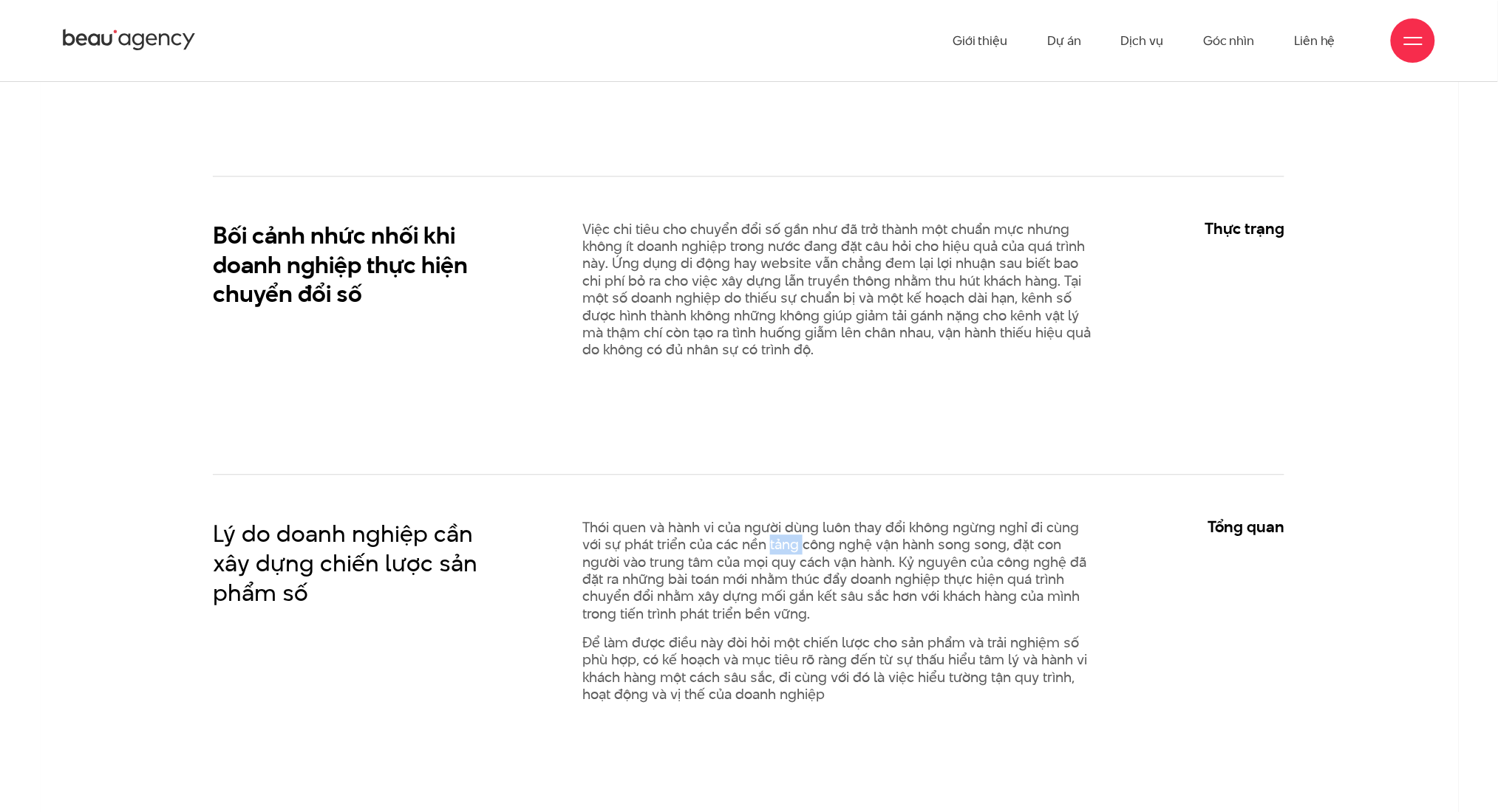
click at [778, 551] on p "Thói quen và hành vi của người dùng luôn thay đổi không ngừng nghỉ đi cùng với …" at bounding box center [840, 572] width 517 height 104
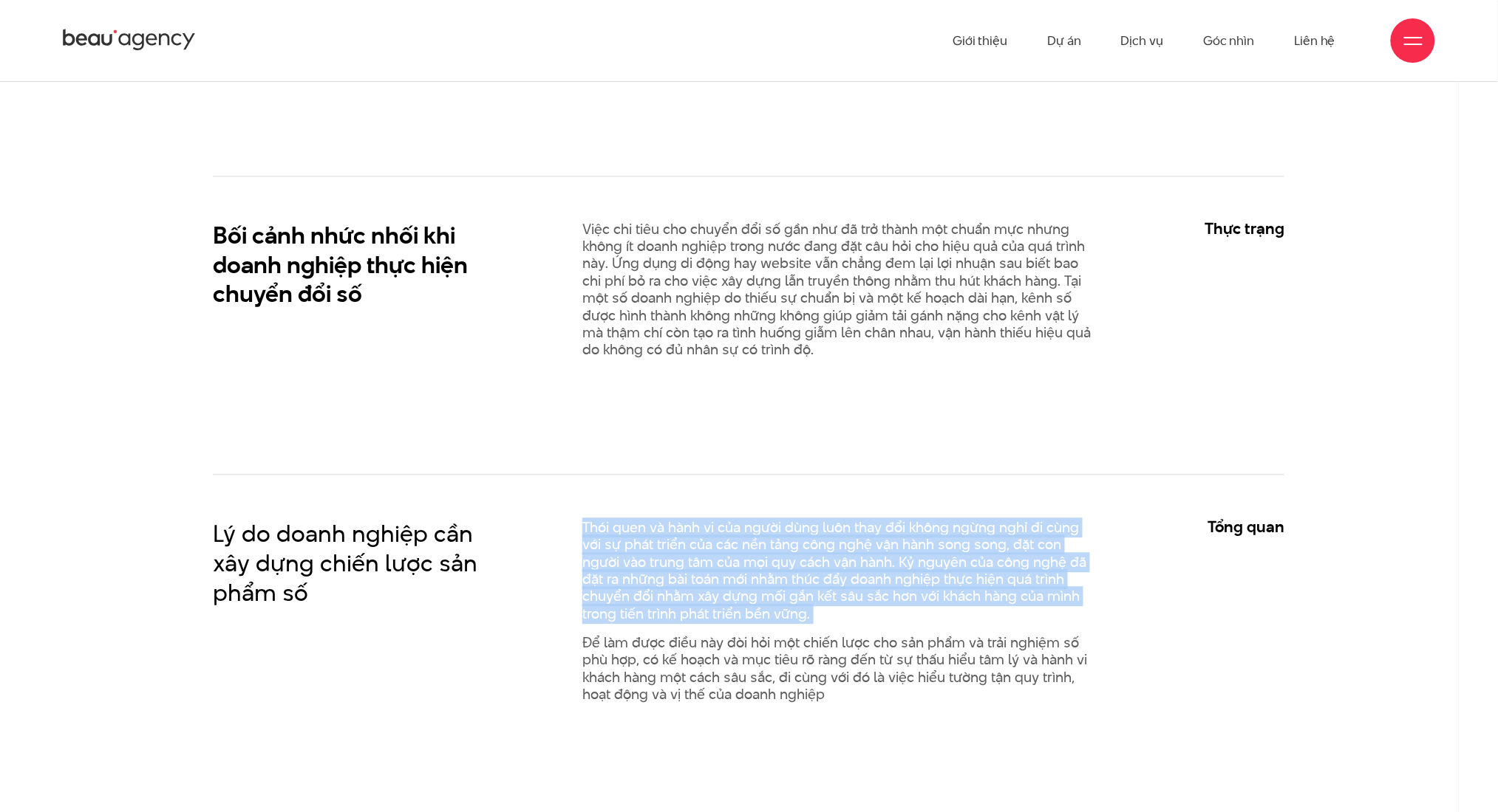
click at [778, 551] on p "Thói quen và hành vi của người dùng luôn thay đổi không ngừng nghỉ đi cùng với …" at bounding box center [840, 572] width 517 height 104
click at [770, 605] on p "Thói quen và hành vi của người dùng luôn thay đổi không ngừng nghỉ đi cùng với …" at bounding box center [840, 572] width 517 height 104
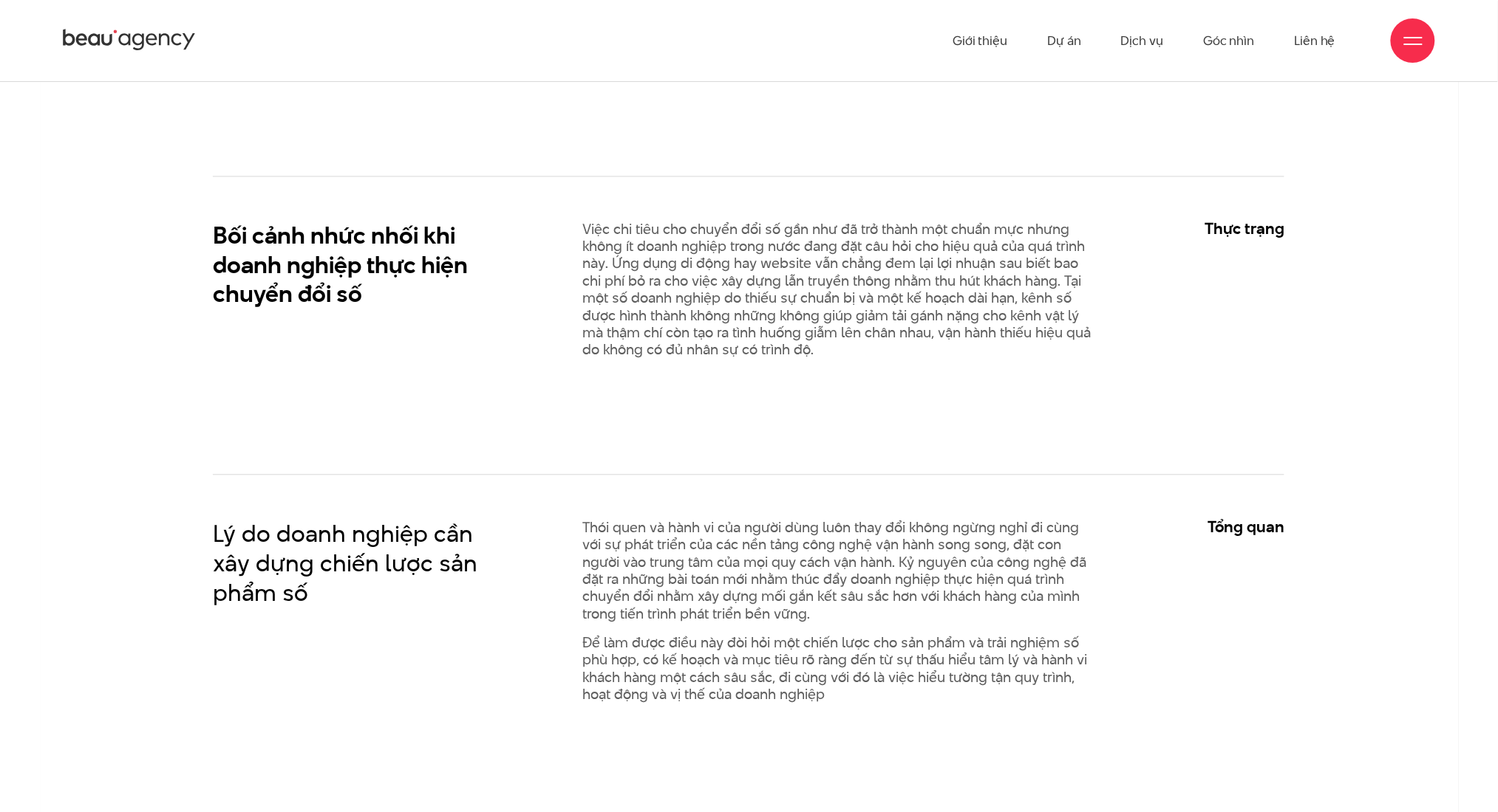
click at [812, 385] on div "Bối cảnh nhức nhối khi doanh nghiệp thực hiện chuyển đổi số Thực trạng" at bounding box center [748, 326] width 1071 height 298
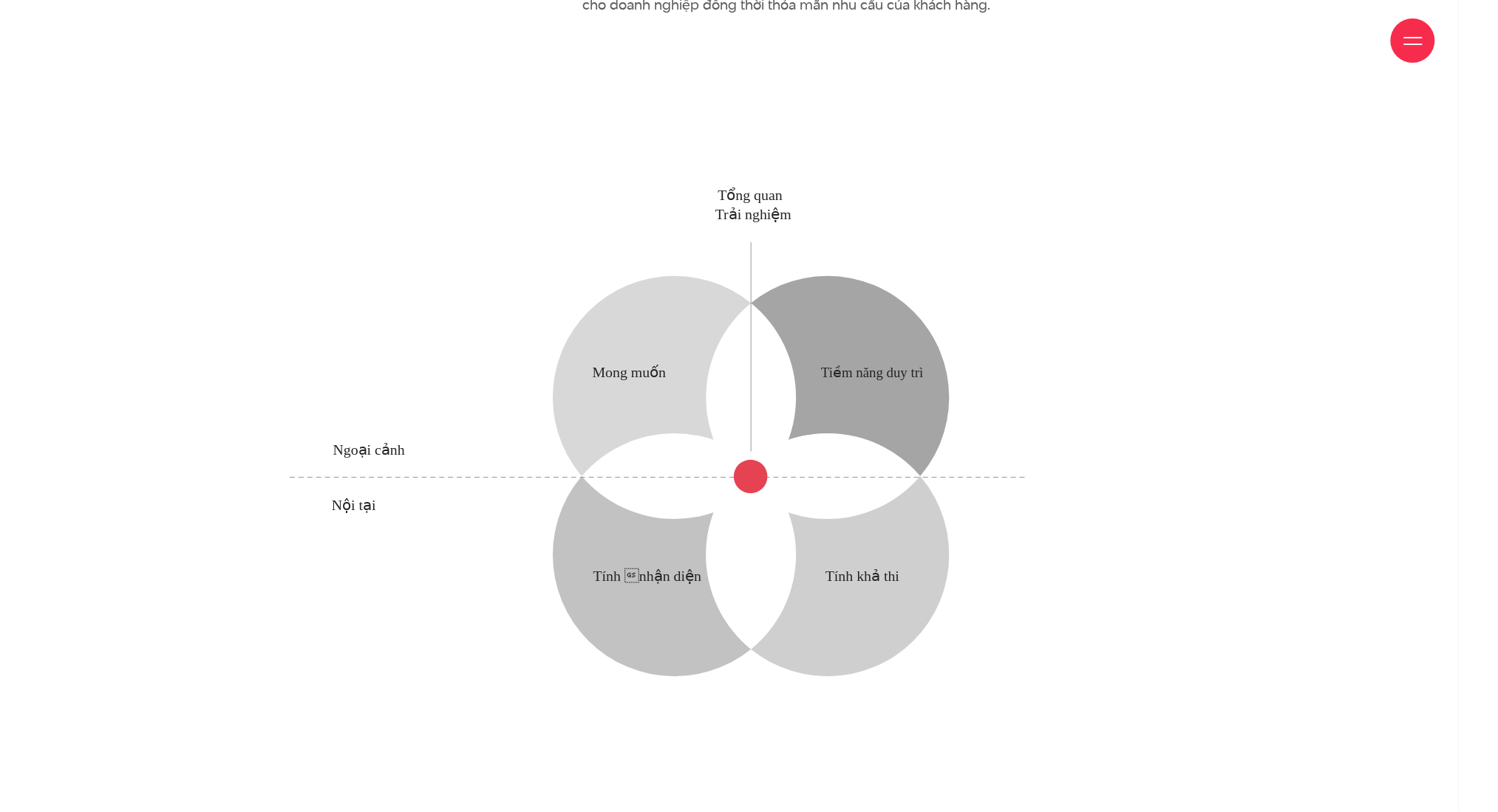
scroll to position [1972, 0]
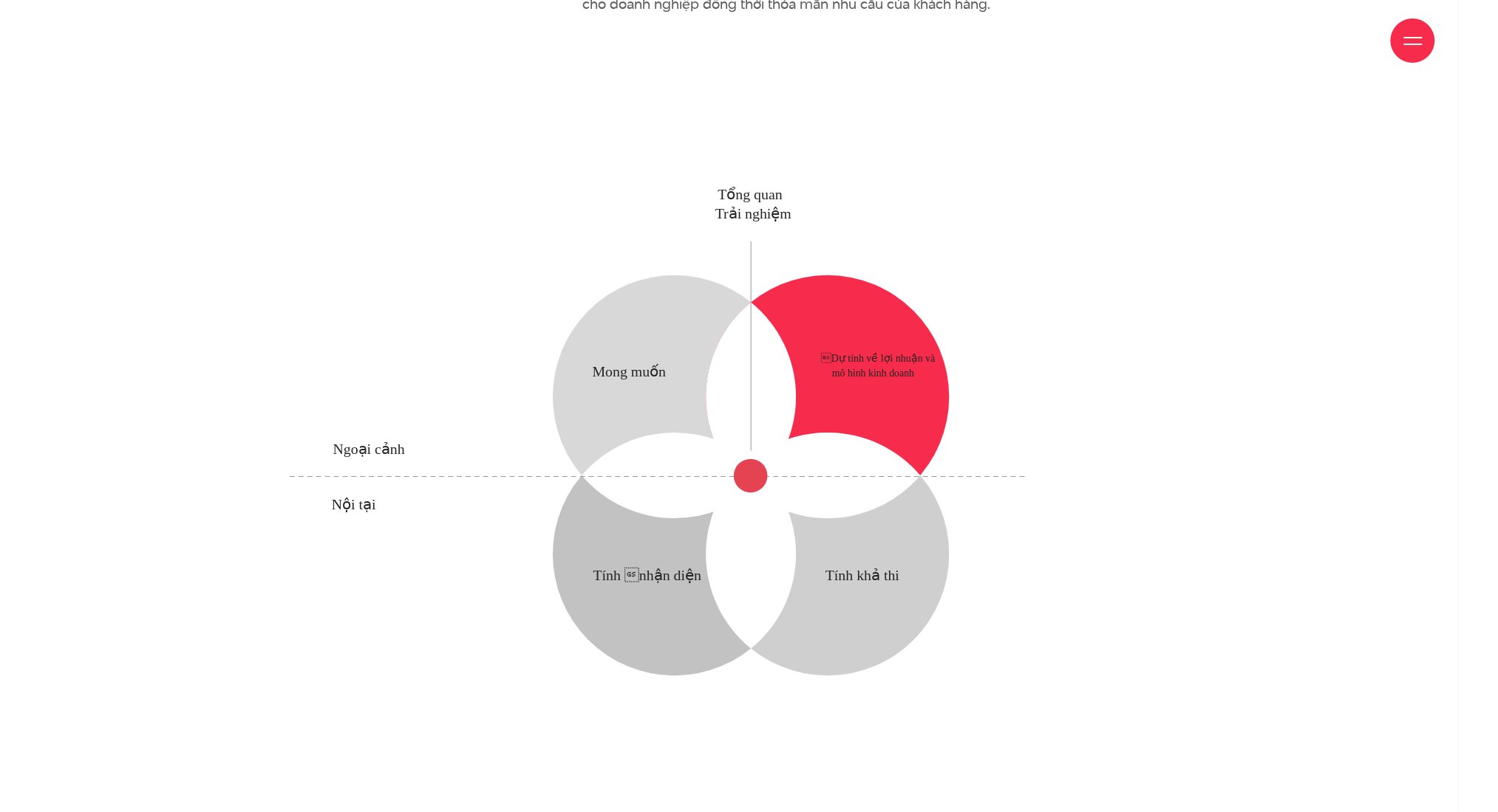
click at [868, 377] on circle at bounding box center [828, 397] width 243 height 243
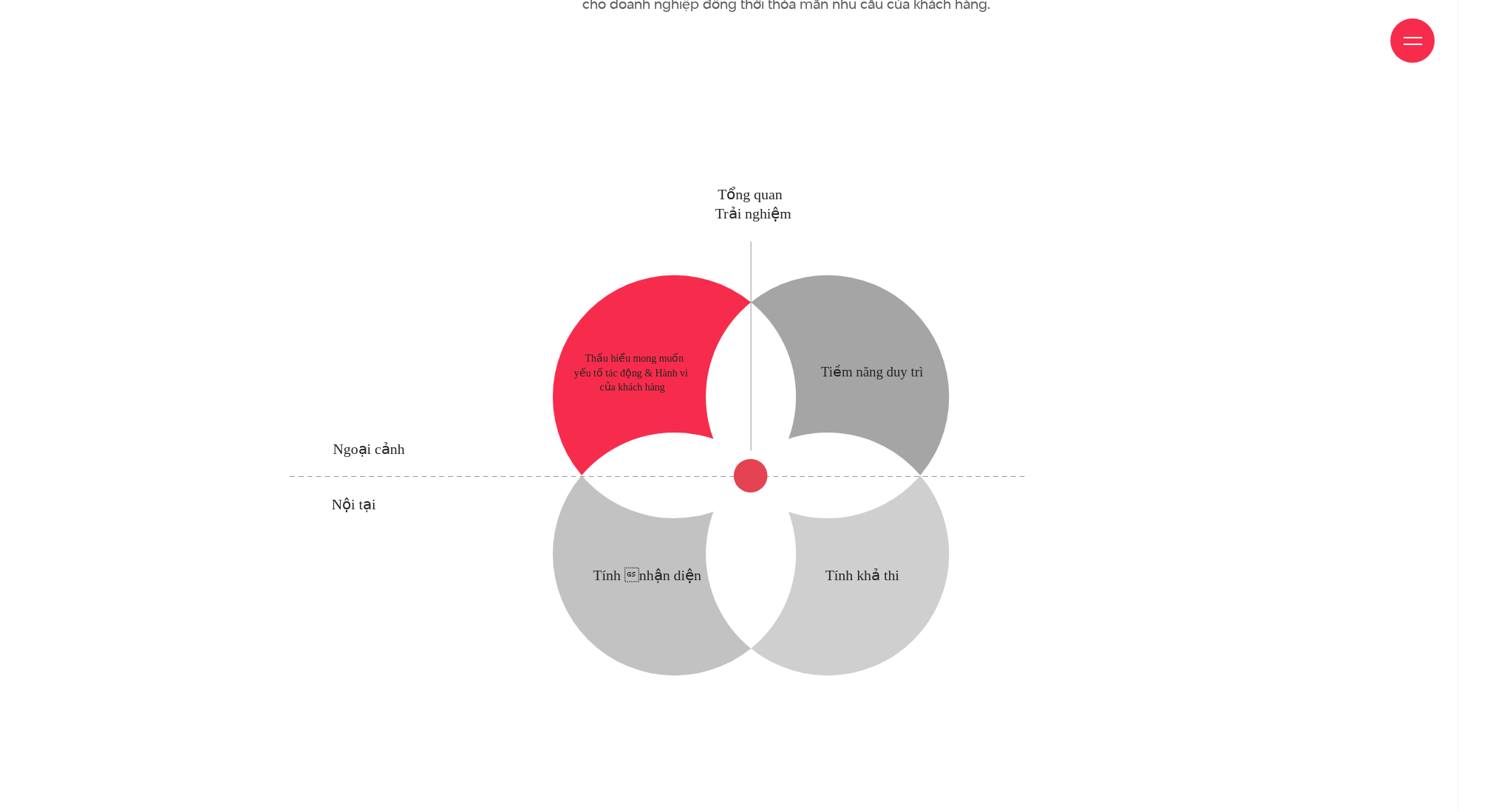
click at [669, 389] on circle at bounding box center [674, 397] width 243 height 243
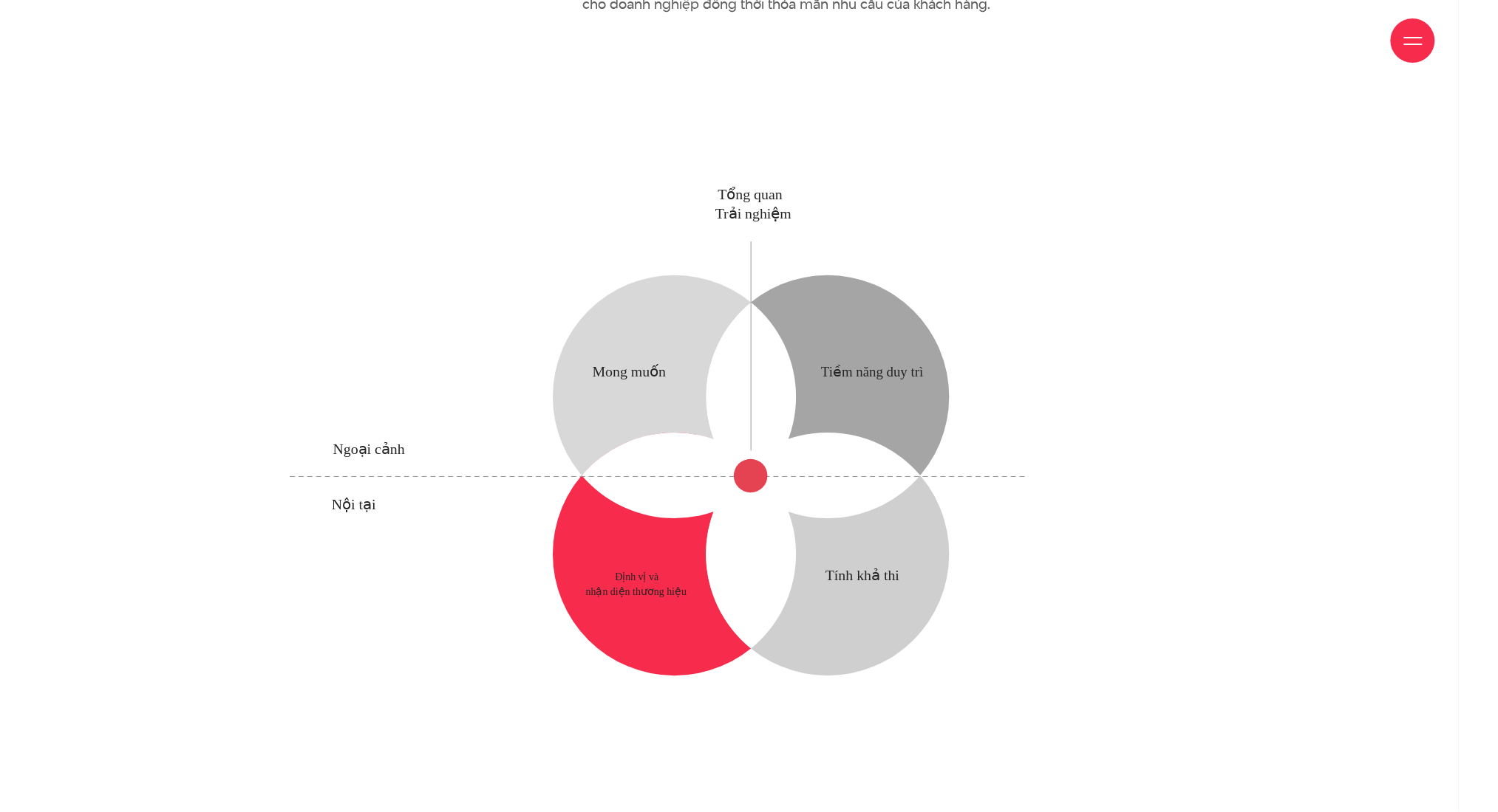
click at [607, 562] on circle at bounding box center [674, 555] width 243 height 243
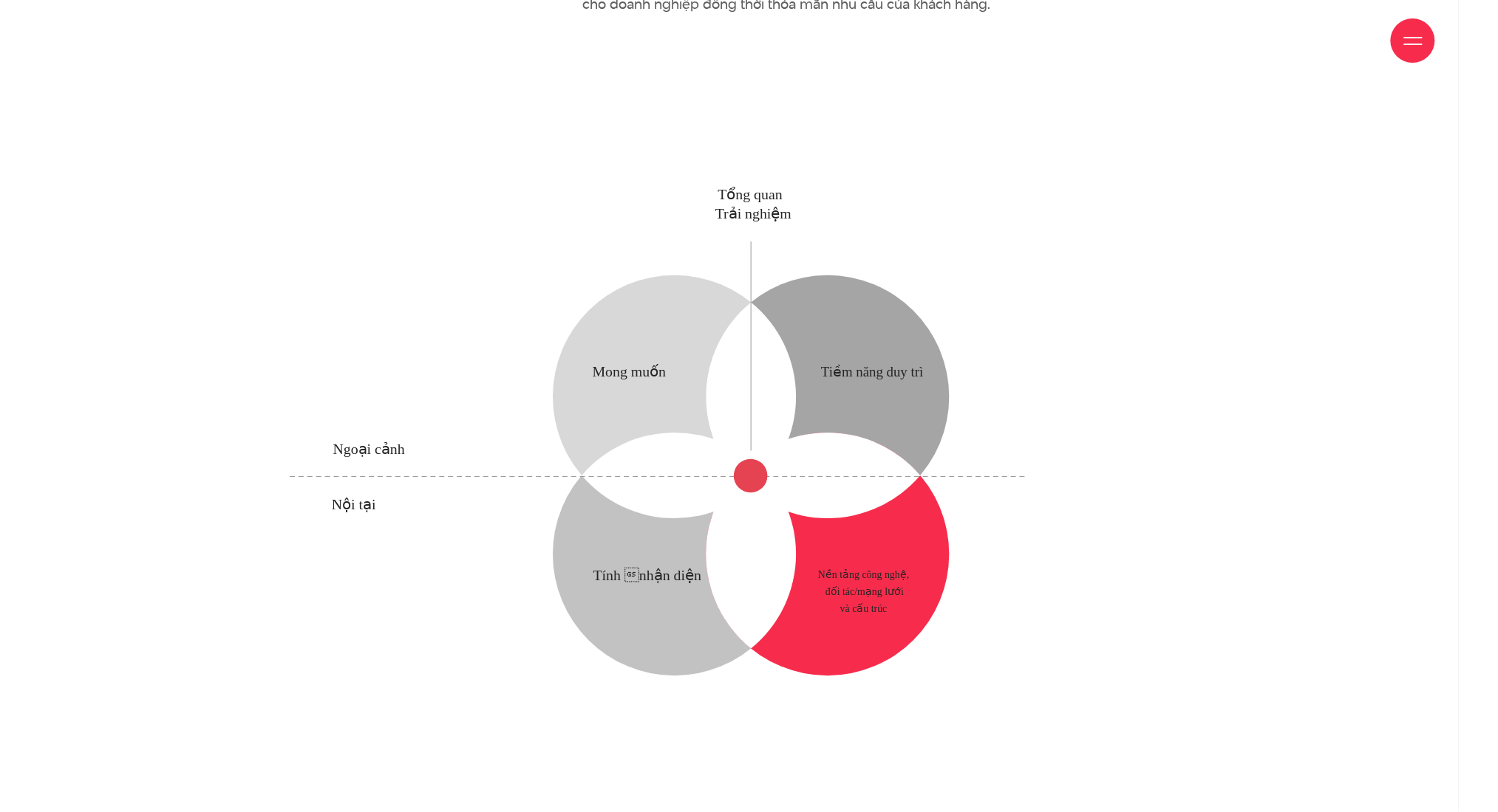
click at [868, 572] on circle at bounding box center [828, 555] width 243 height 243
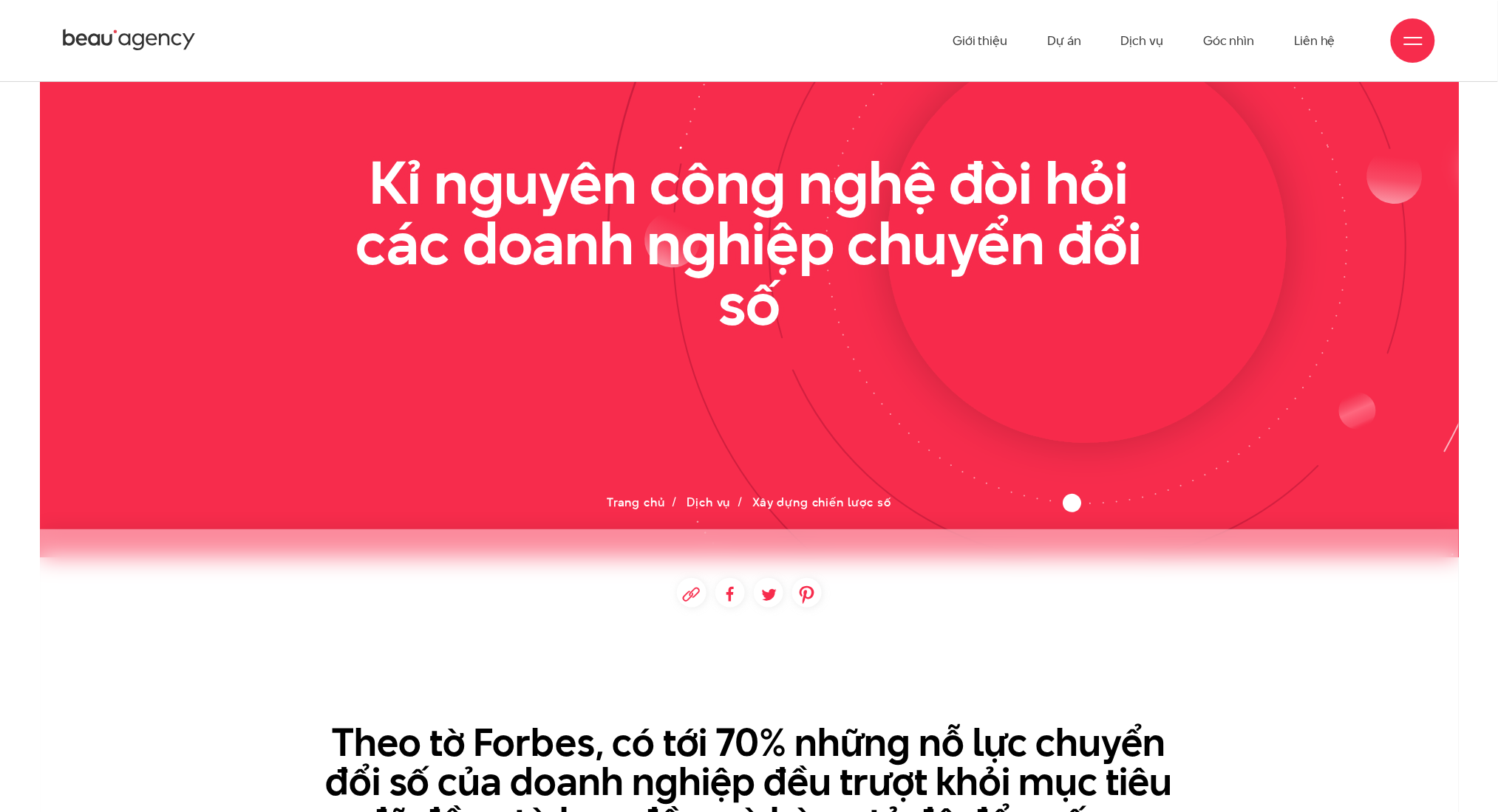
scroll to position [0, 0]
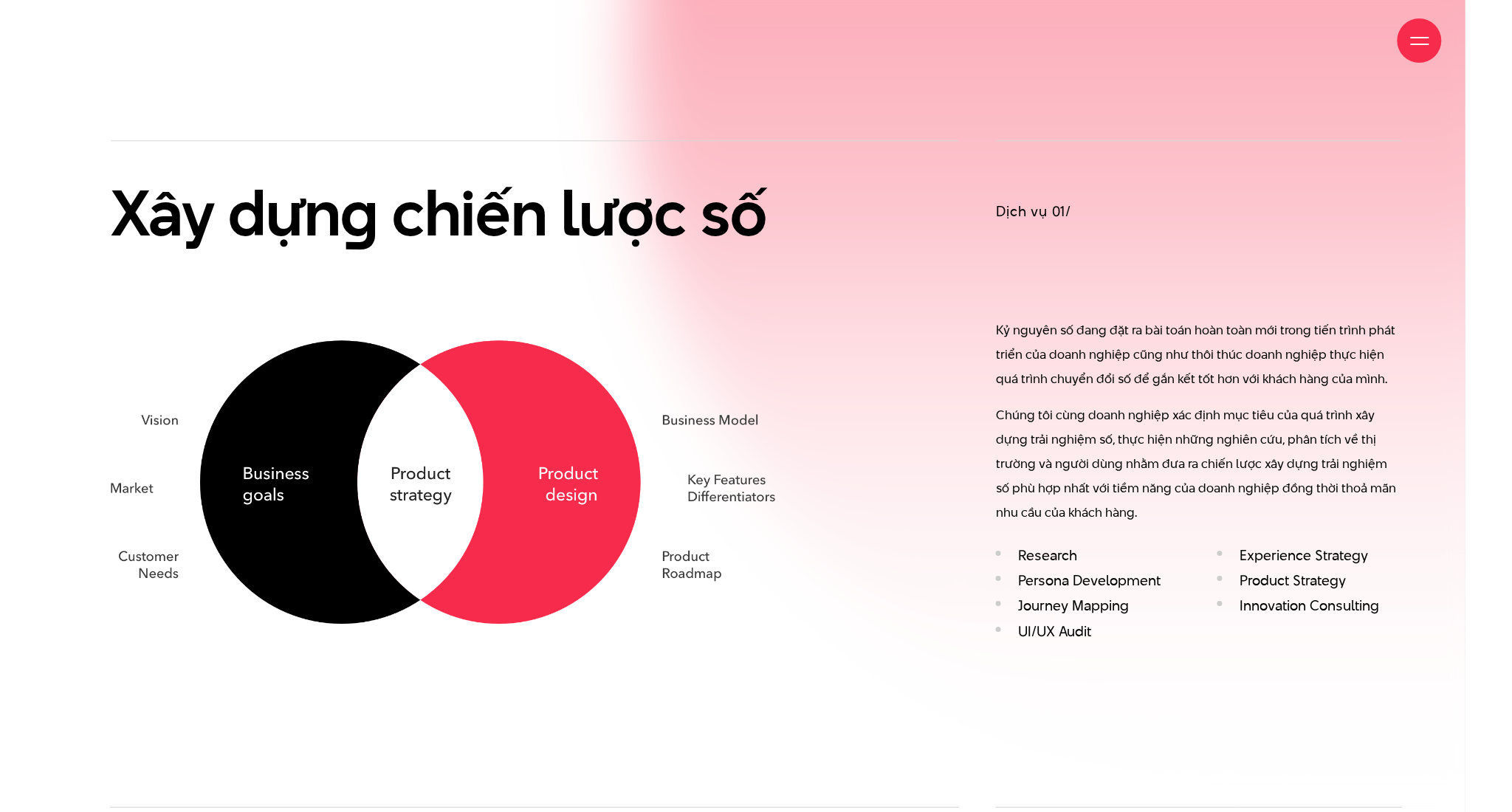
scroll to position [1181, 0]
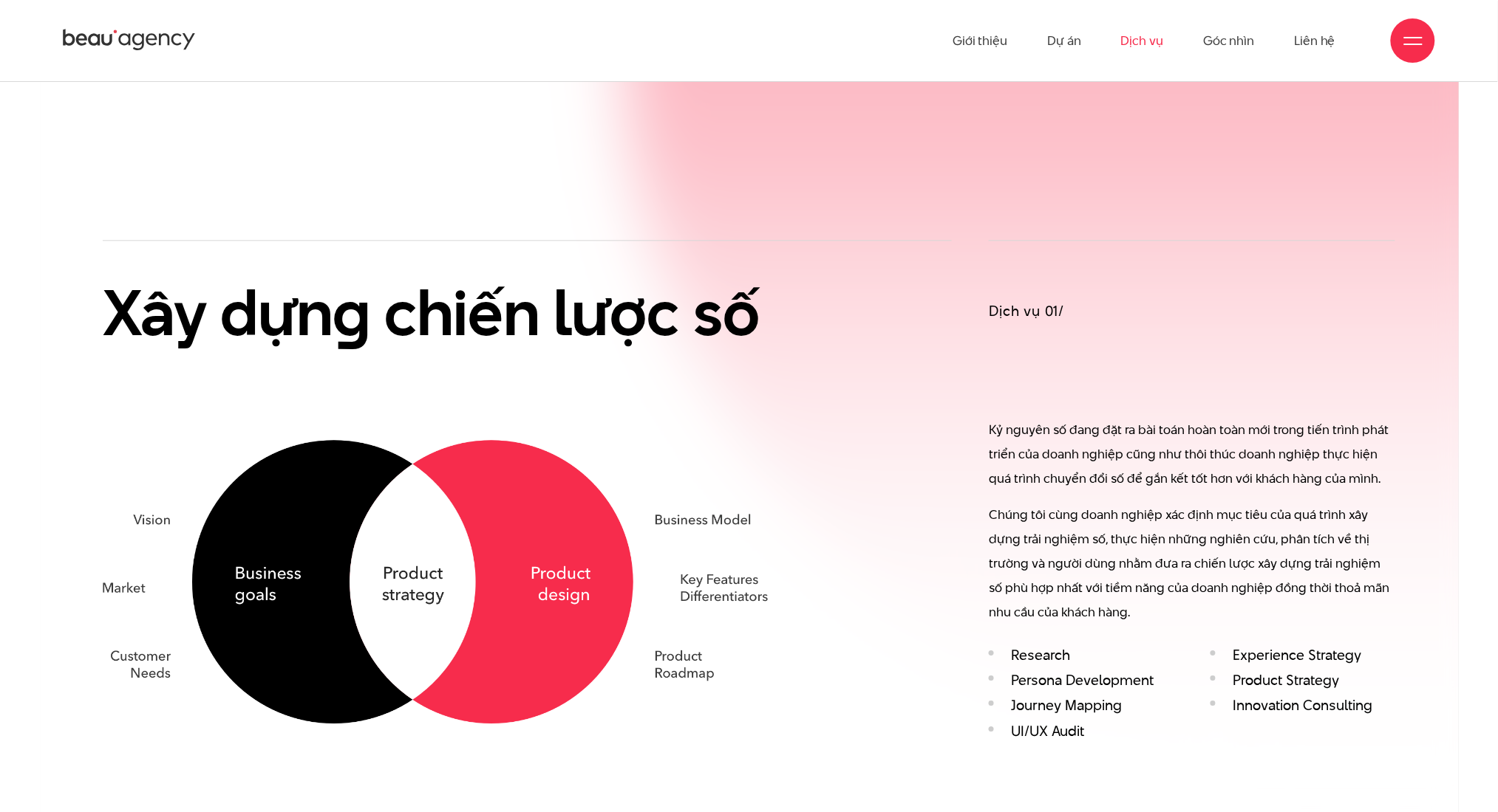
click at [1410, 37] on span at bounding box center [1412, 37] width 19 height 2
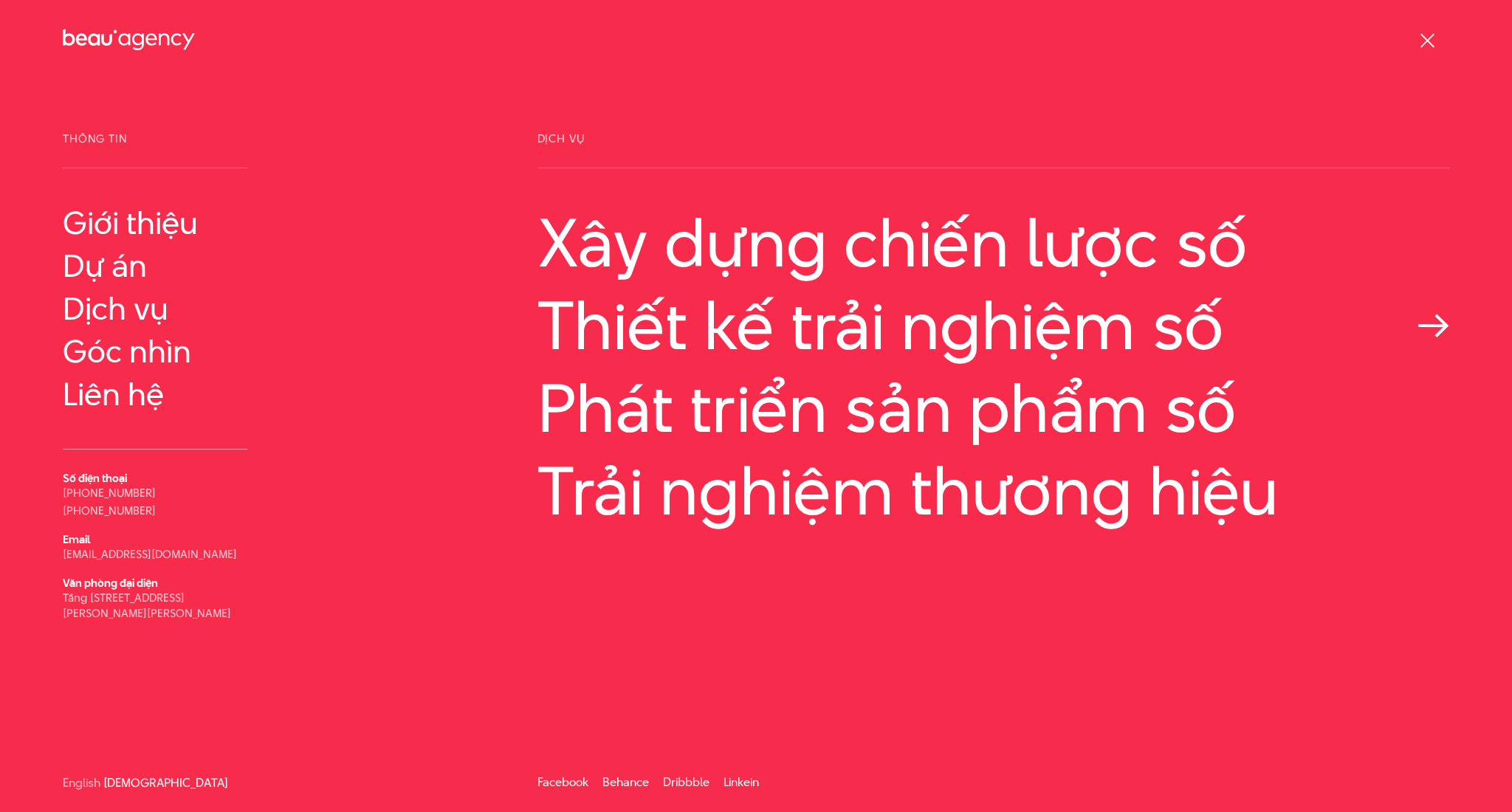
click at [969, 322] on link "Thiết kế trải nghiệm số" at bounding box center [993, 326] width 912 height 75
click at [867, 490] on link "Trải nghiệm thương hiệu" at bounding box center [993, 491] width 912 height 75
click at [719, 405] on link "Phát triển sản phẩm số" at bounding box center [993, 408] width 912 height 75
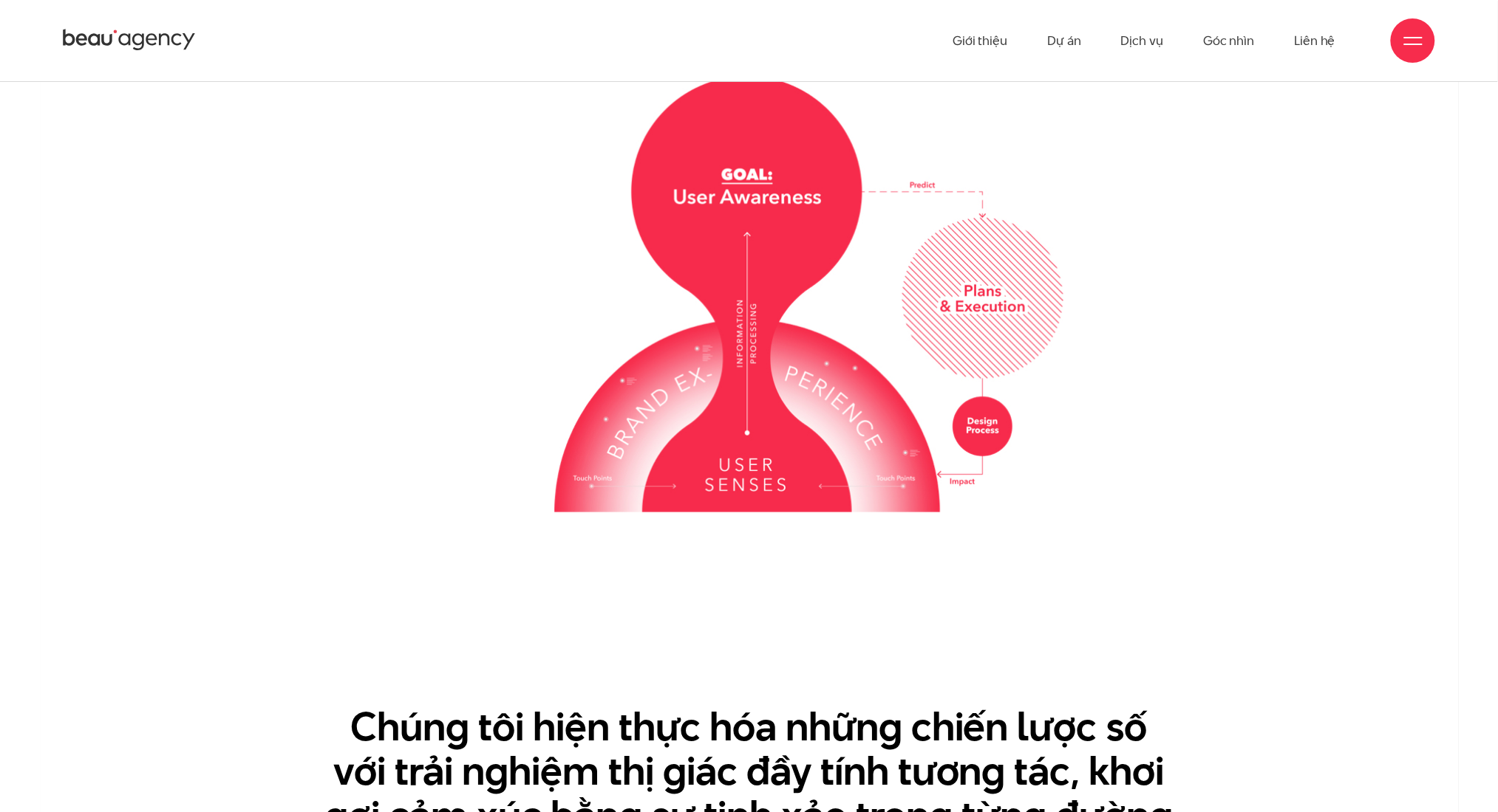
scroll to position [2166, 0]
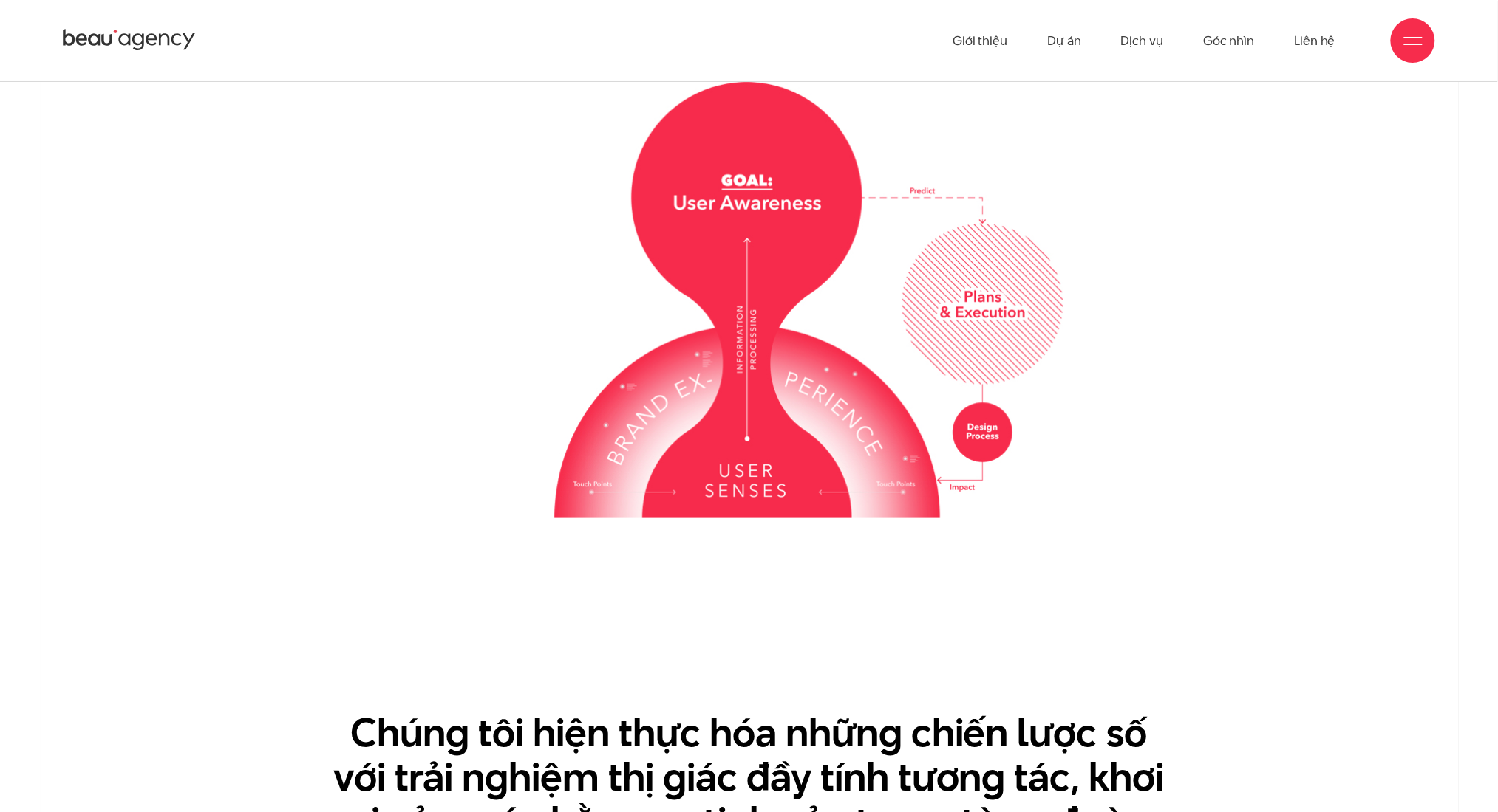
click at [1084, 252] on div at bounding box center [749, 396] width 1330 height 628
click at [1059, 320] on img at bounding box center [748, 300] width 628 height 436
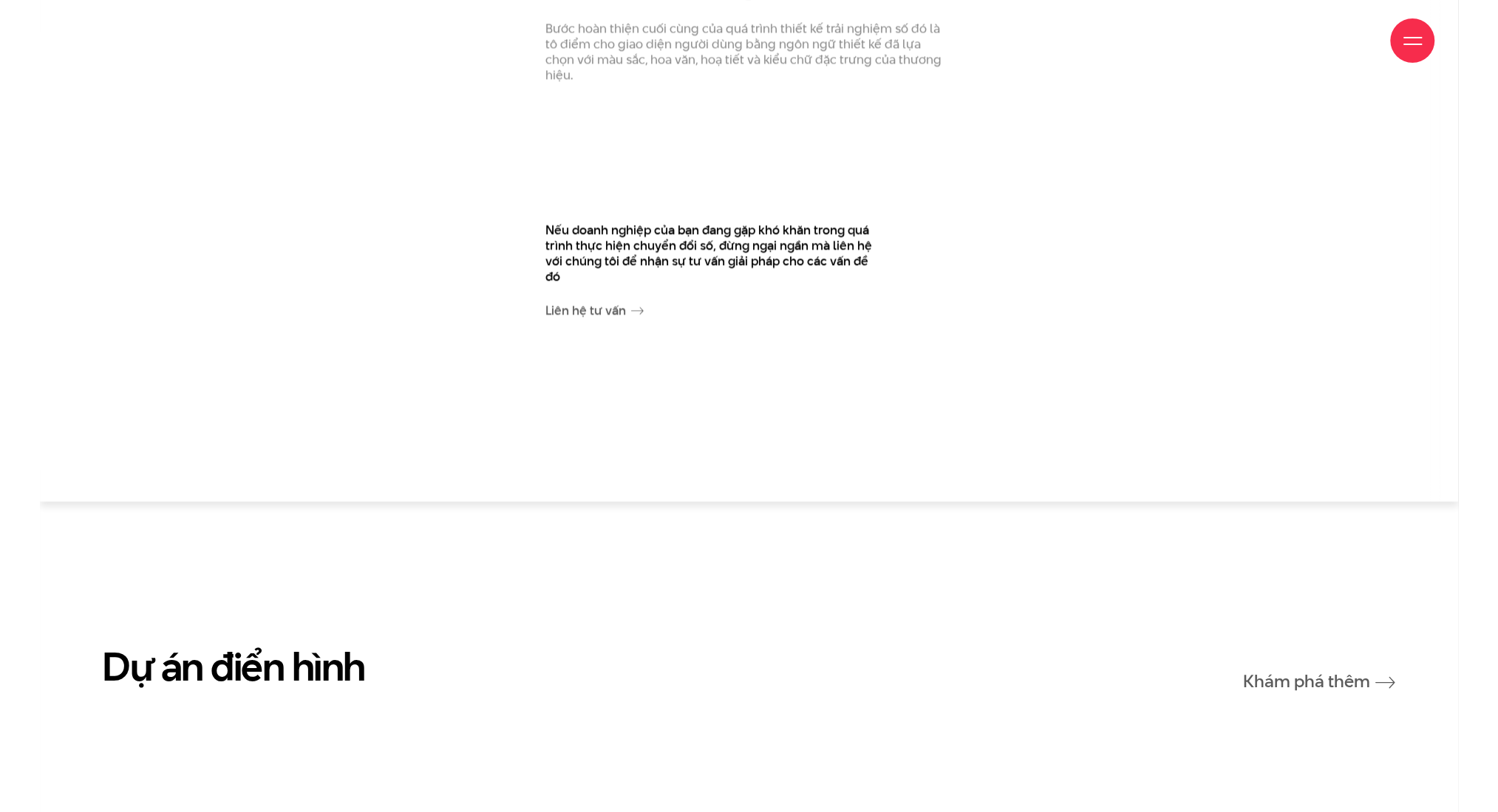
scroll to position [3741, 0]
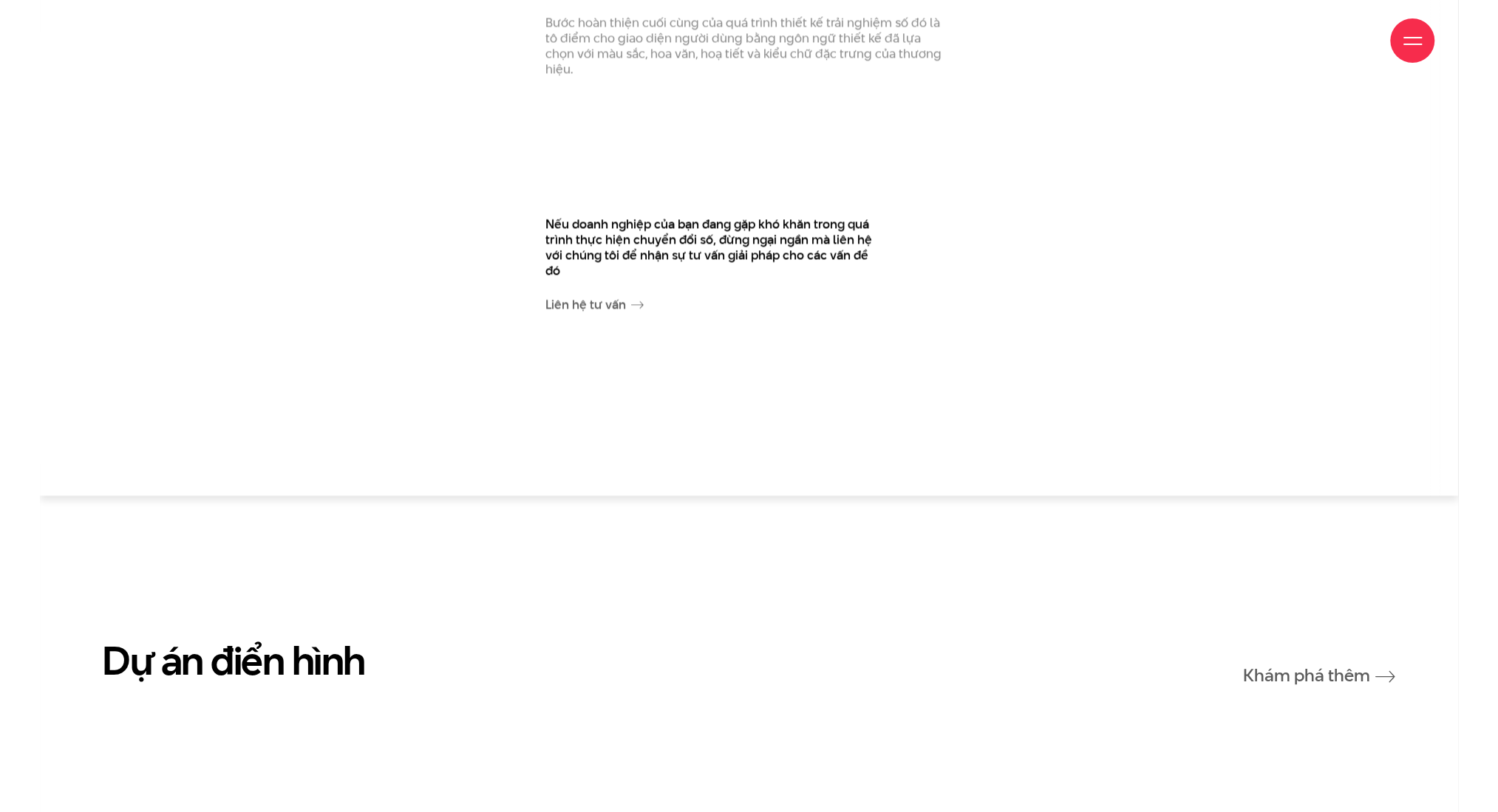
click at [620, 216] on p "Nếu doanh nghiệp của bạn đang gặp khó khăn trong quá trình thực hiện chuyển đổi…" at bounding box center [712, 246] width 332 height 62
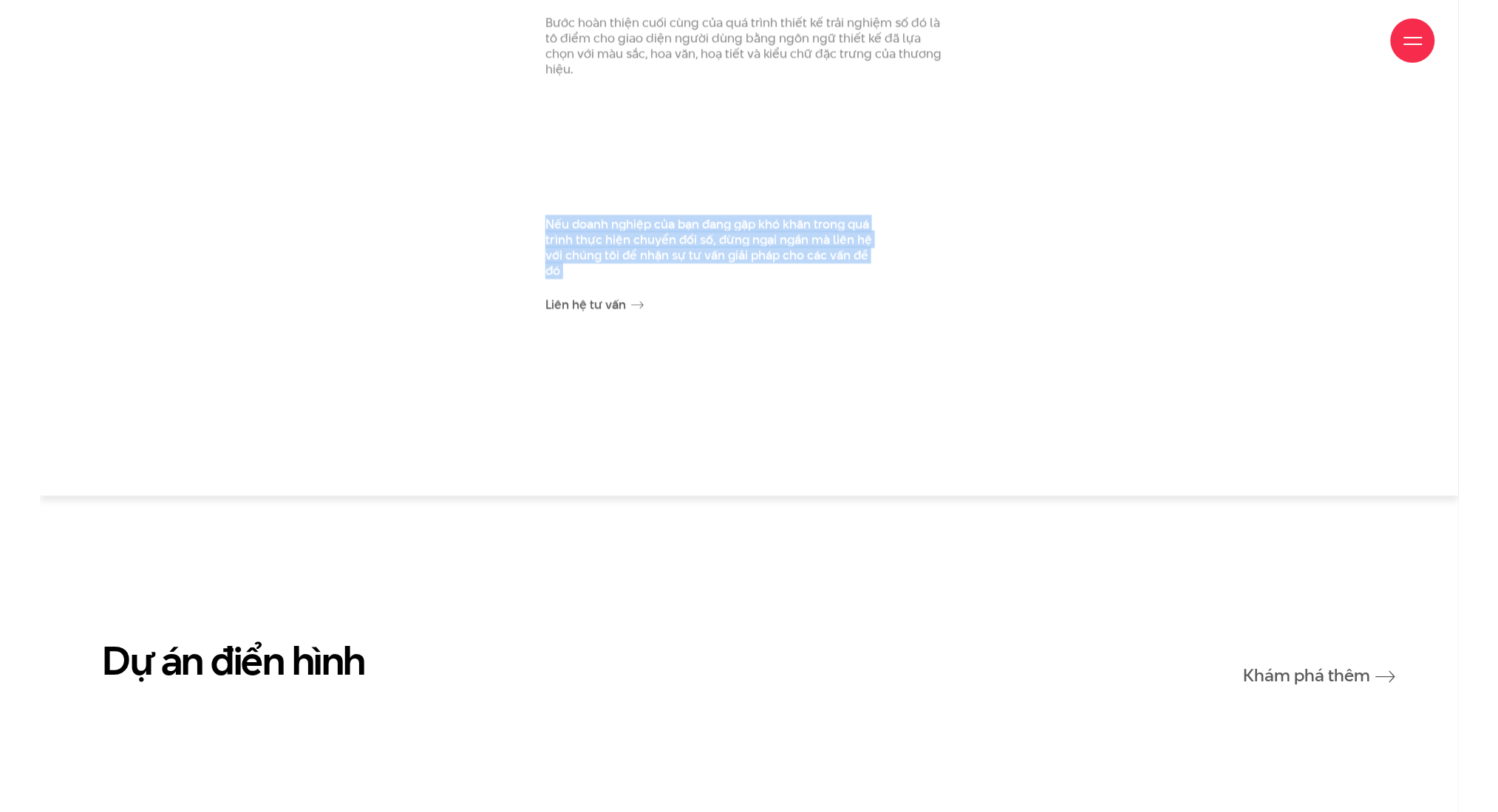
click at [620, 216] on p "Nếu doanh nghiệp của bạn đang gặp khó khăn trong quá trình thực hiện chuyển đổi…" at bounding box center [712, 246] width 332 height 62
click at [757, 219] on p "Nếu doanh nghiệp của bạn đang gặp khó khăn trong quá trình thực hiện chuyển đổi…" at bounding box center [712, 246] width 332 height 62
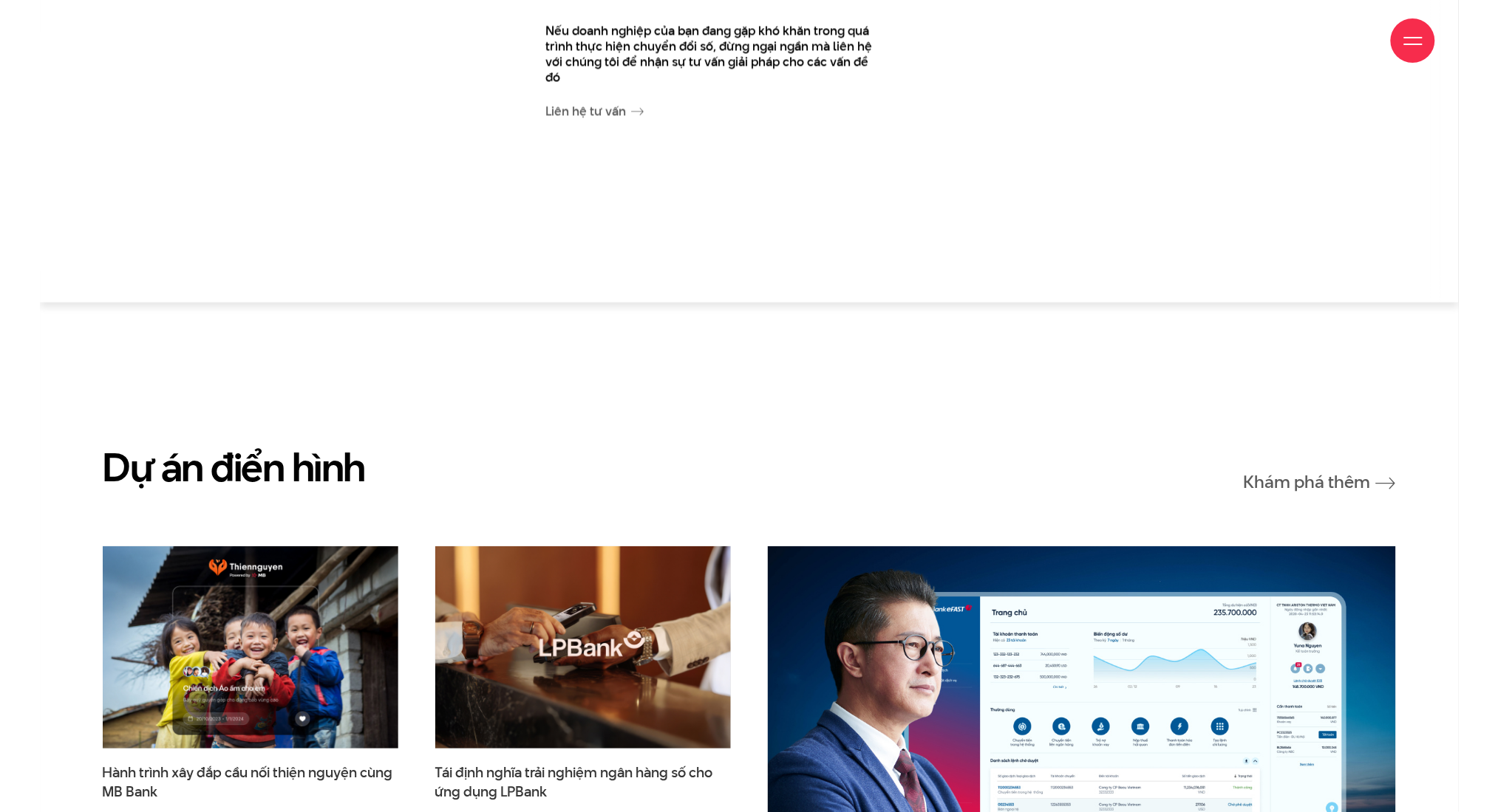
scroll to position [4136, 0]
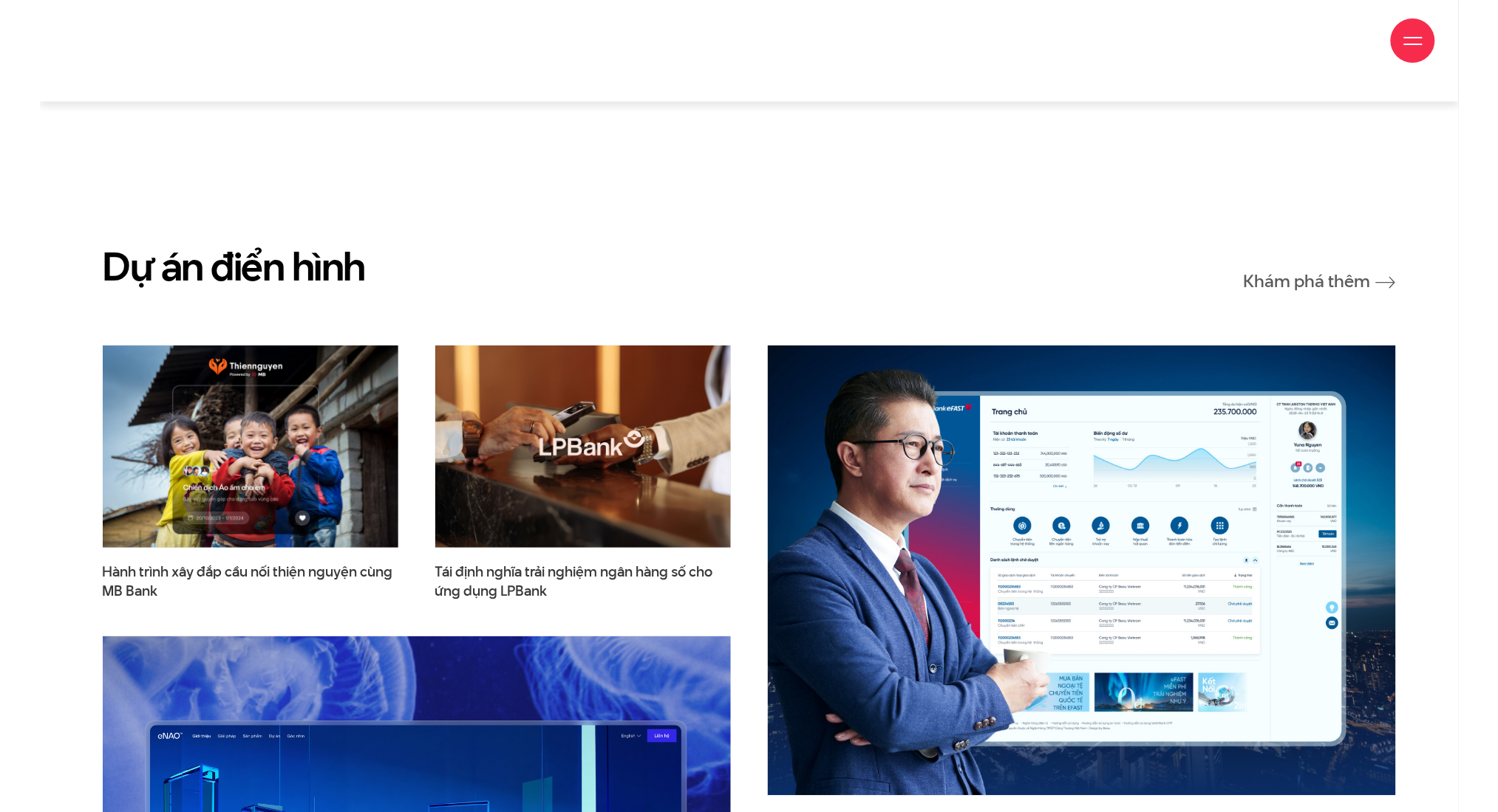
click at [757, 225] on section "Dự án điển hình Khám phá thêm Hành trình xây đắp cầu nối thiện nguyện cùng MB B…" at bounding box center [749, 629] width 1419 height 1056
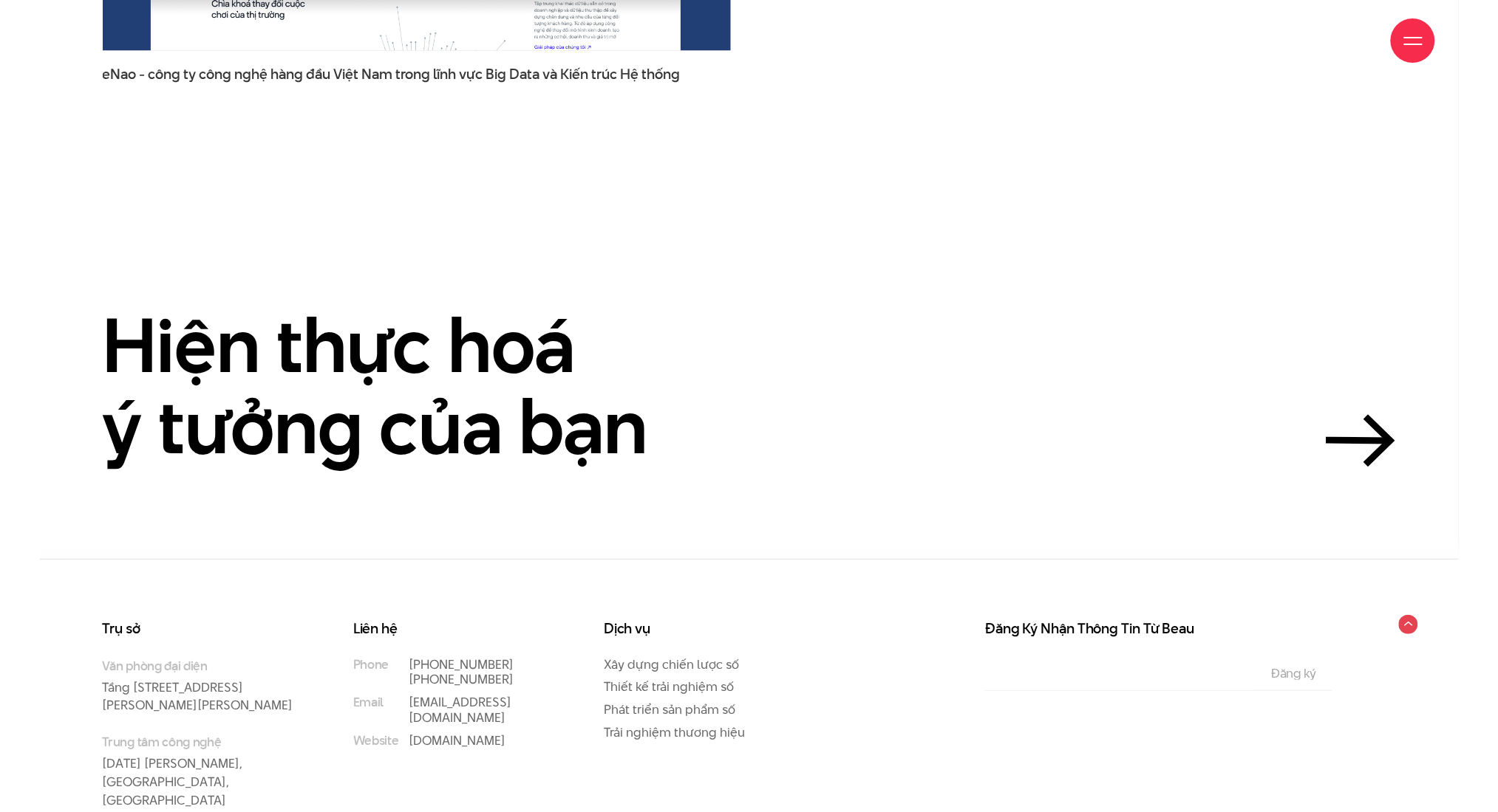
scroll to position [5218, 0]
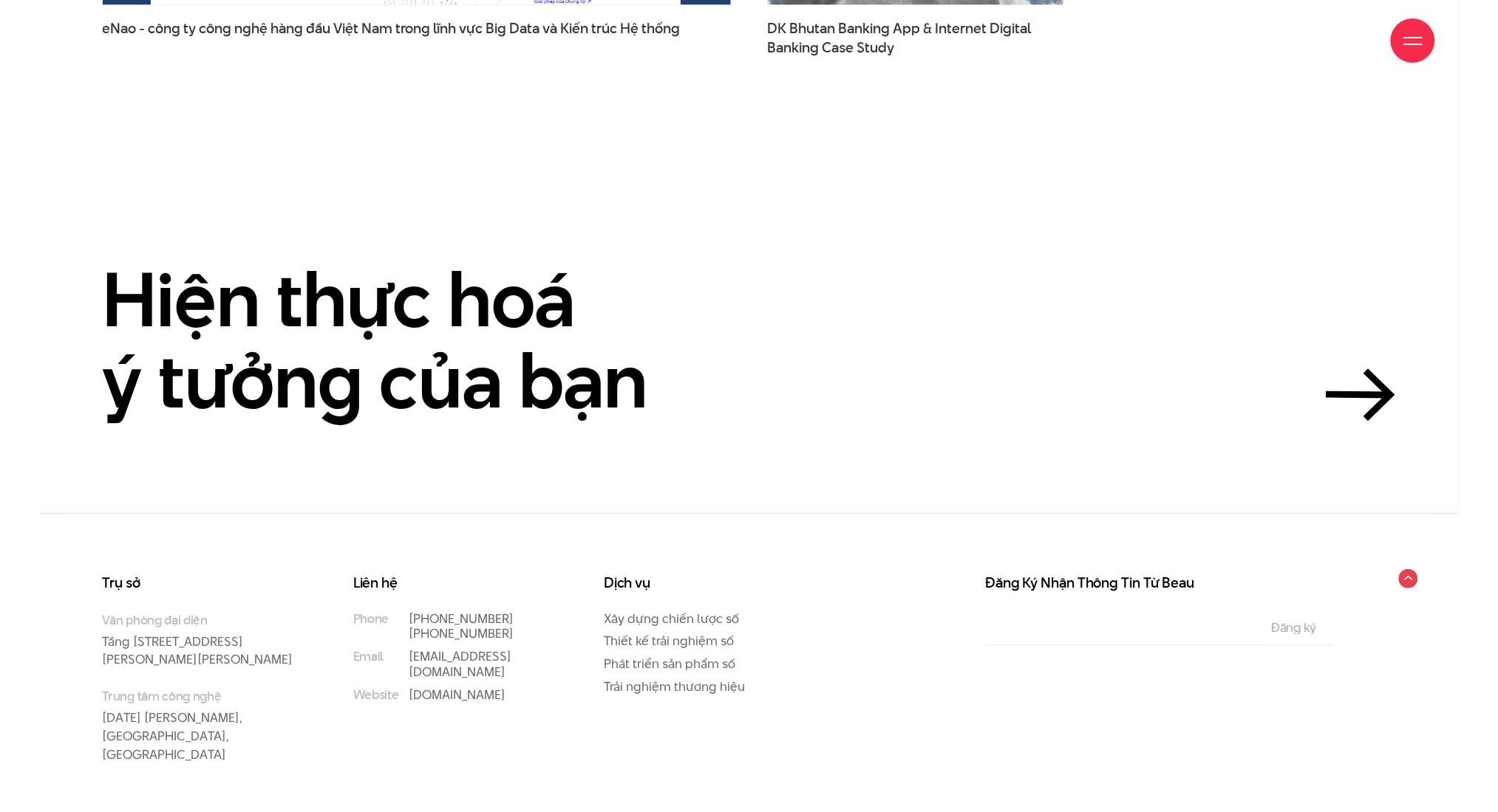
click at [757, 225] on section "Hiện thực hoá ý tưởng của bạn" at bounding box center [749, 285] width 1419 height 457
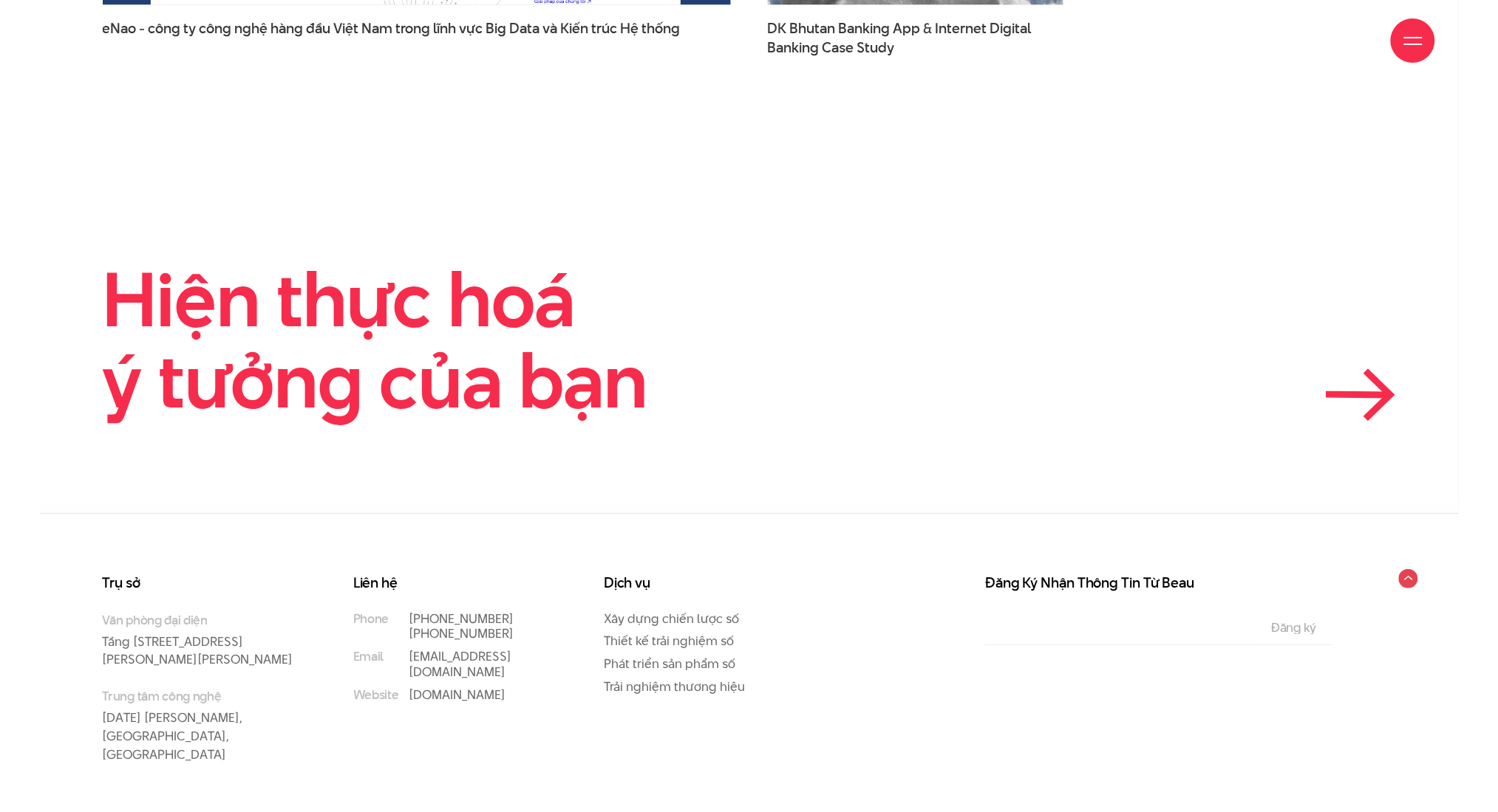
click at [473, 311] on link "Hiện thực hoá ý tưởng của bạn" at bounding box center [375, 339] width 545 height 186
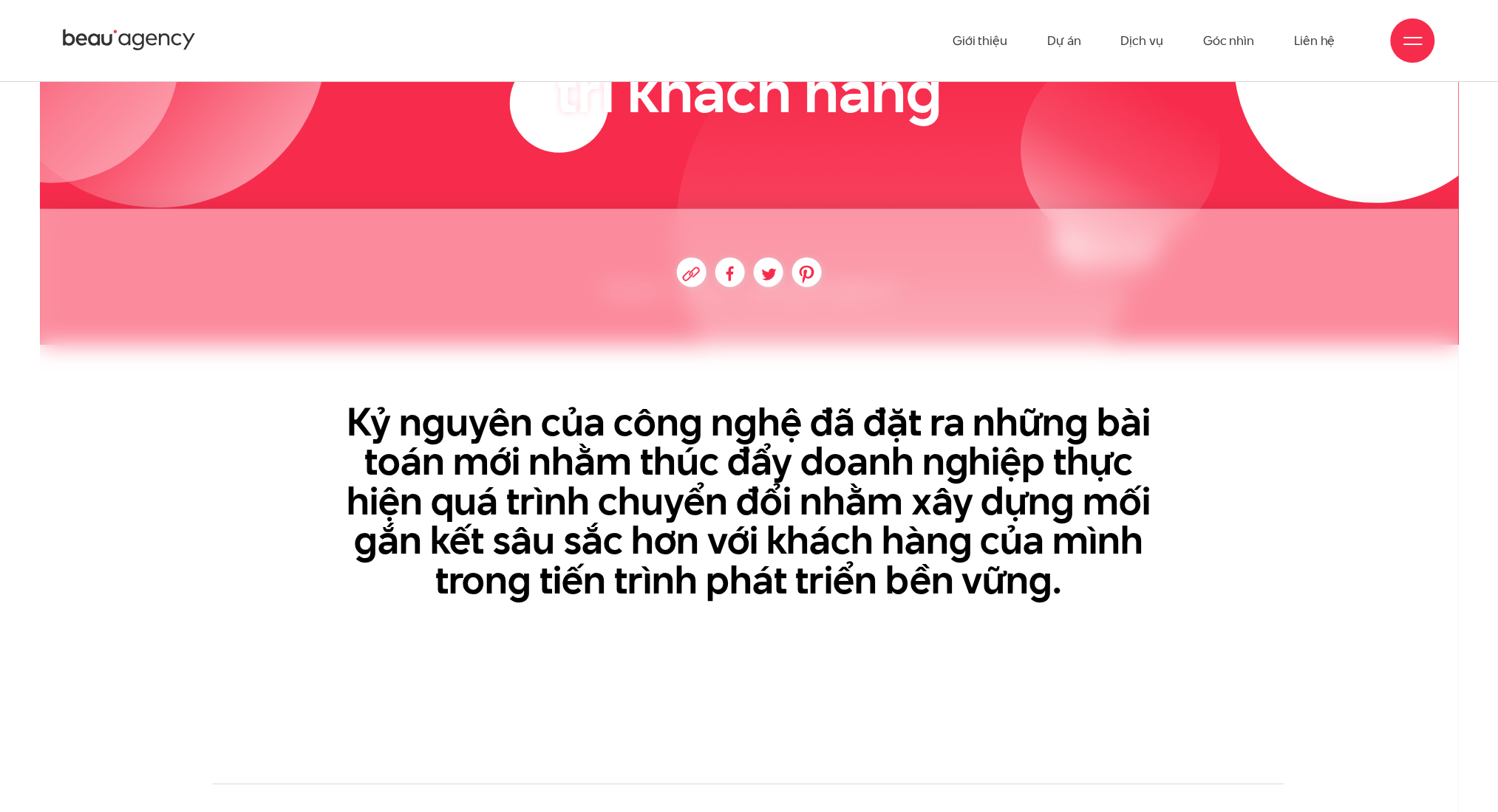
scroll to position [25, 0]
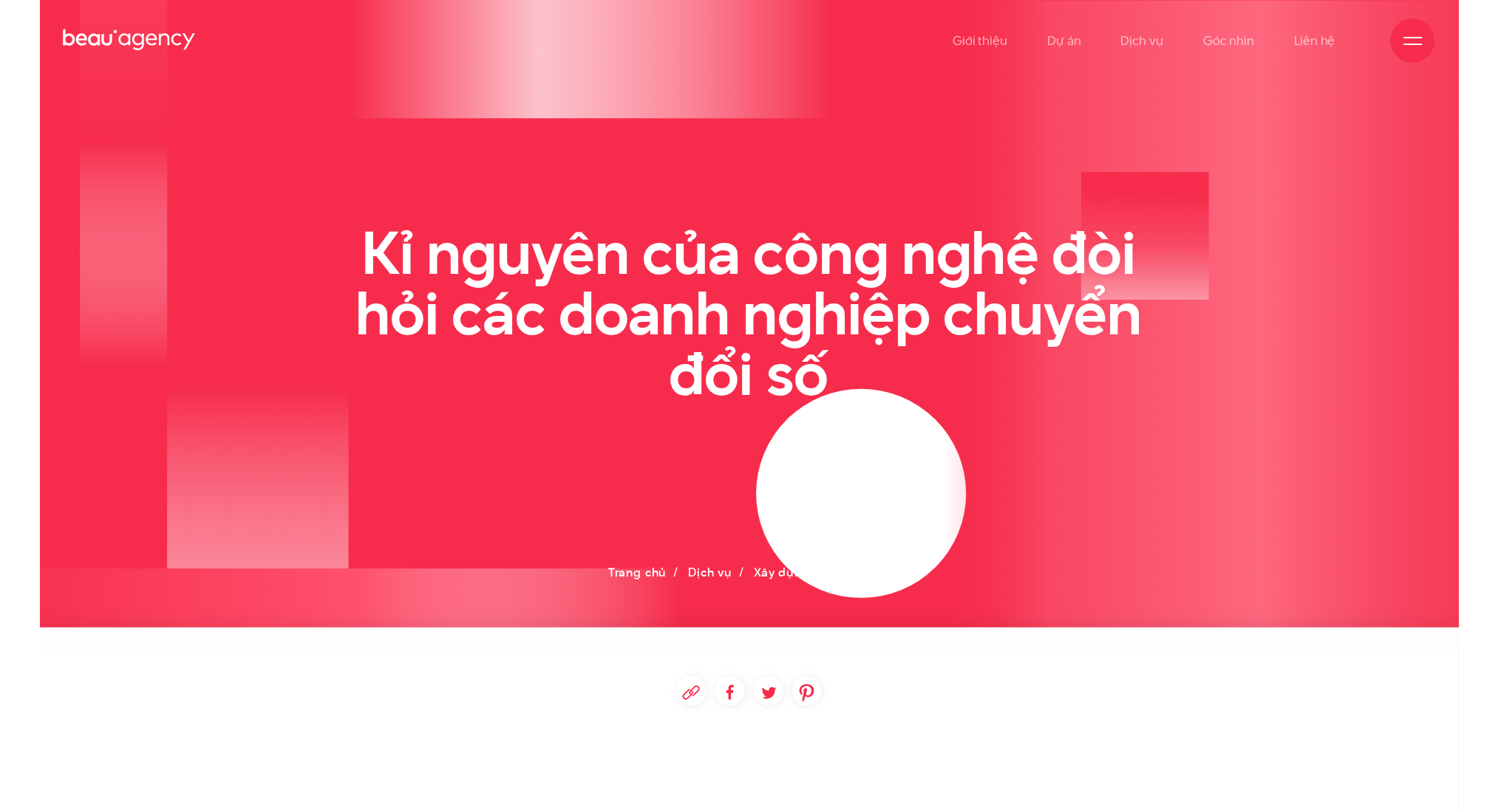
click at [790, 461] on ellipse at bounding box center [861, 493] width 210 height 209
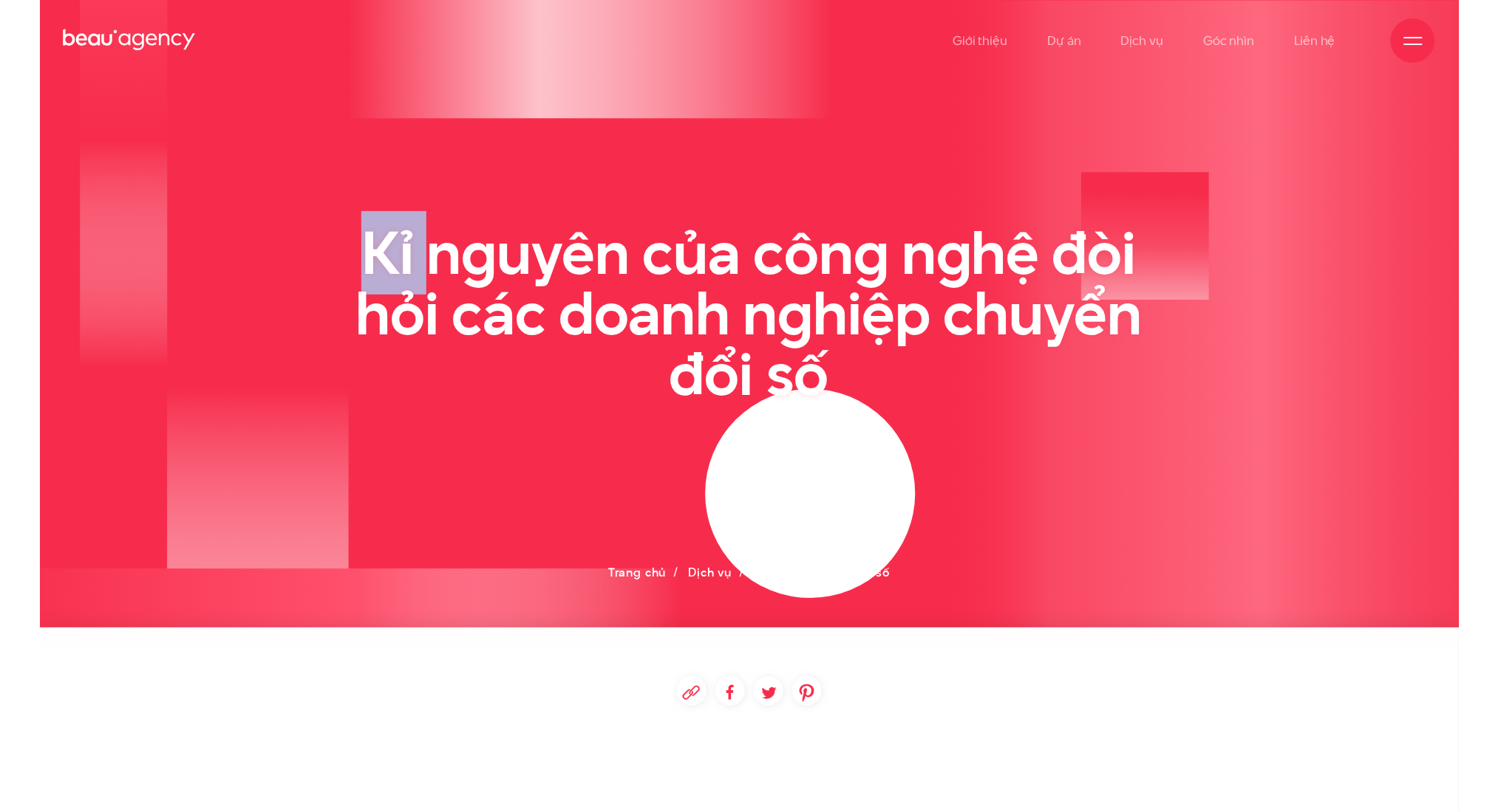
click at [790, 461] on ellipse at bounding box center [810, 493] width 210 height 209
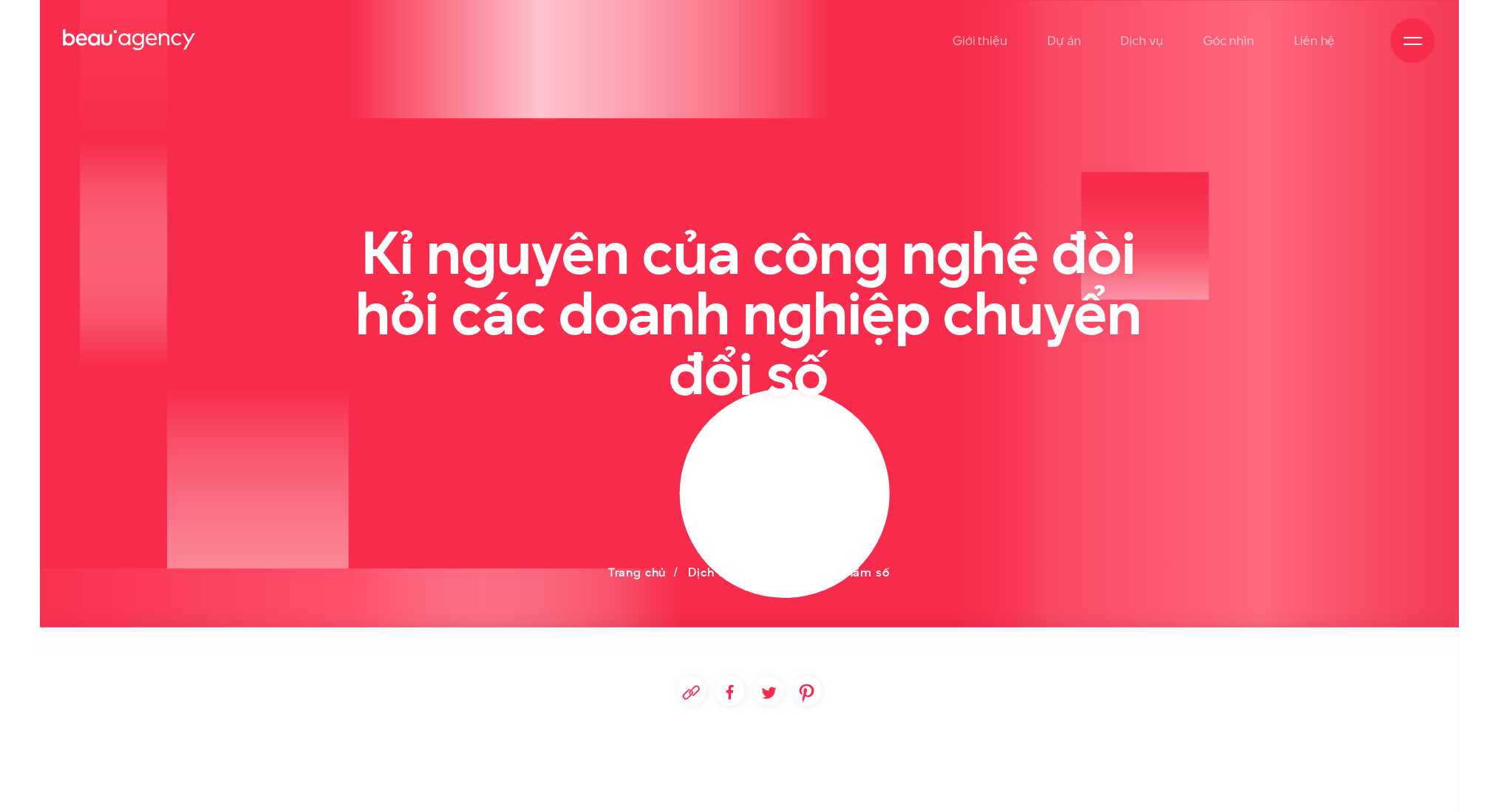
click at [775, 466] on ellipse at bounding box center [784, 493] width 210 height 209
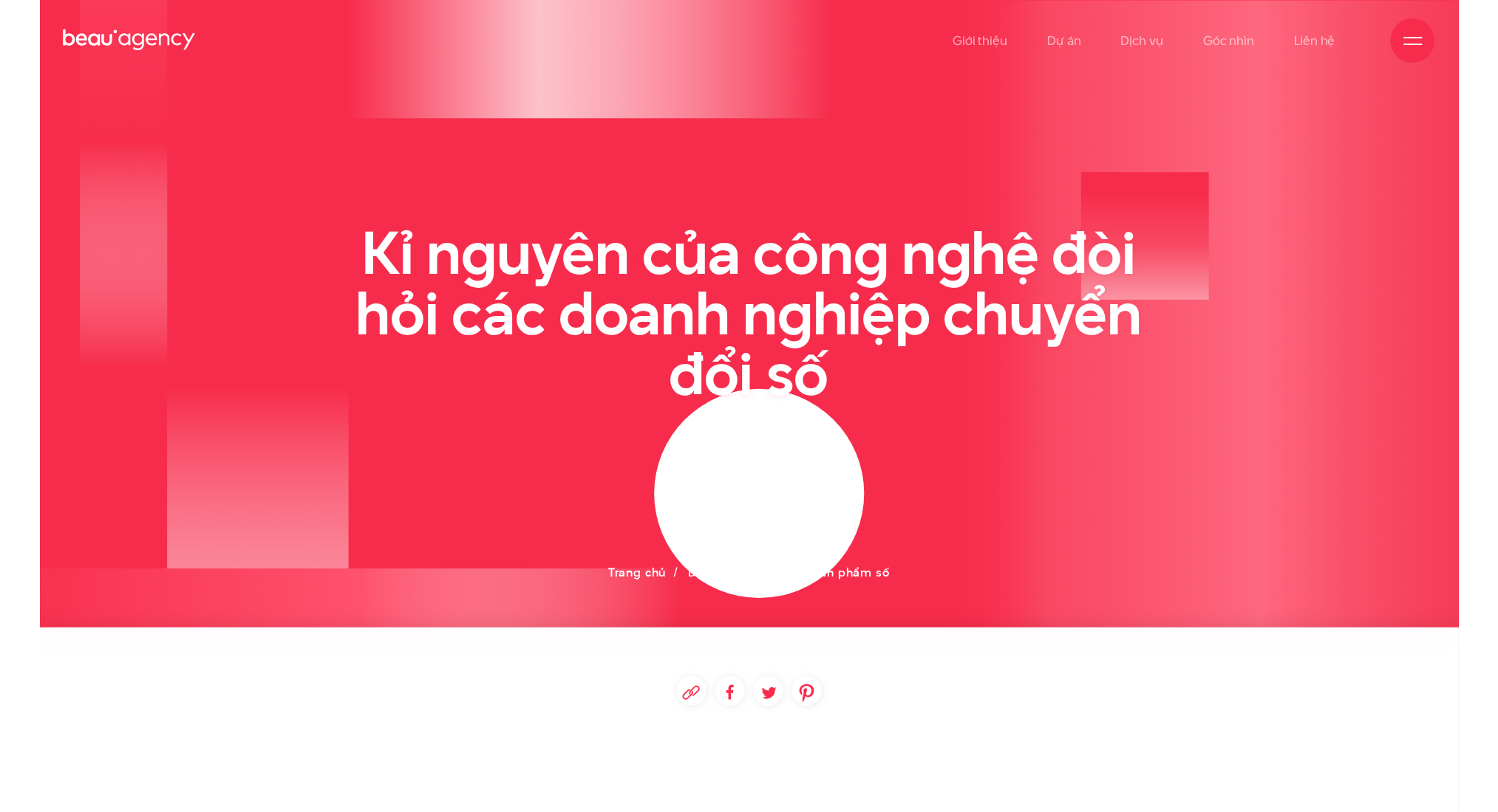
drag, startPoint x: 718, startPoint y: 465, endPoint x: 439, endPoint y: 400, distance: 286.5
click at [678, 460] on ellipse at bounding box center [758, 493] width 210 height 209
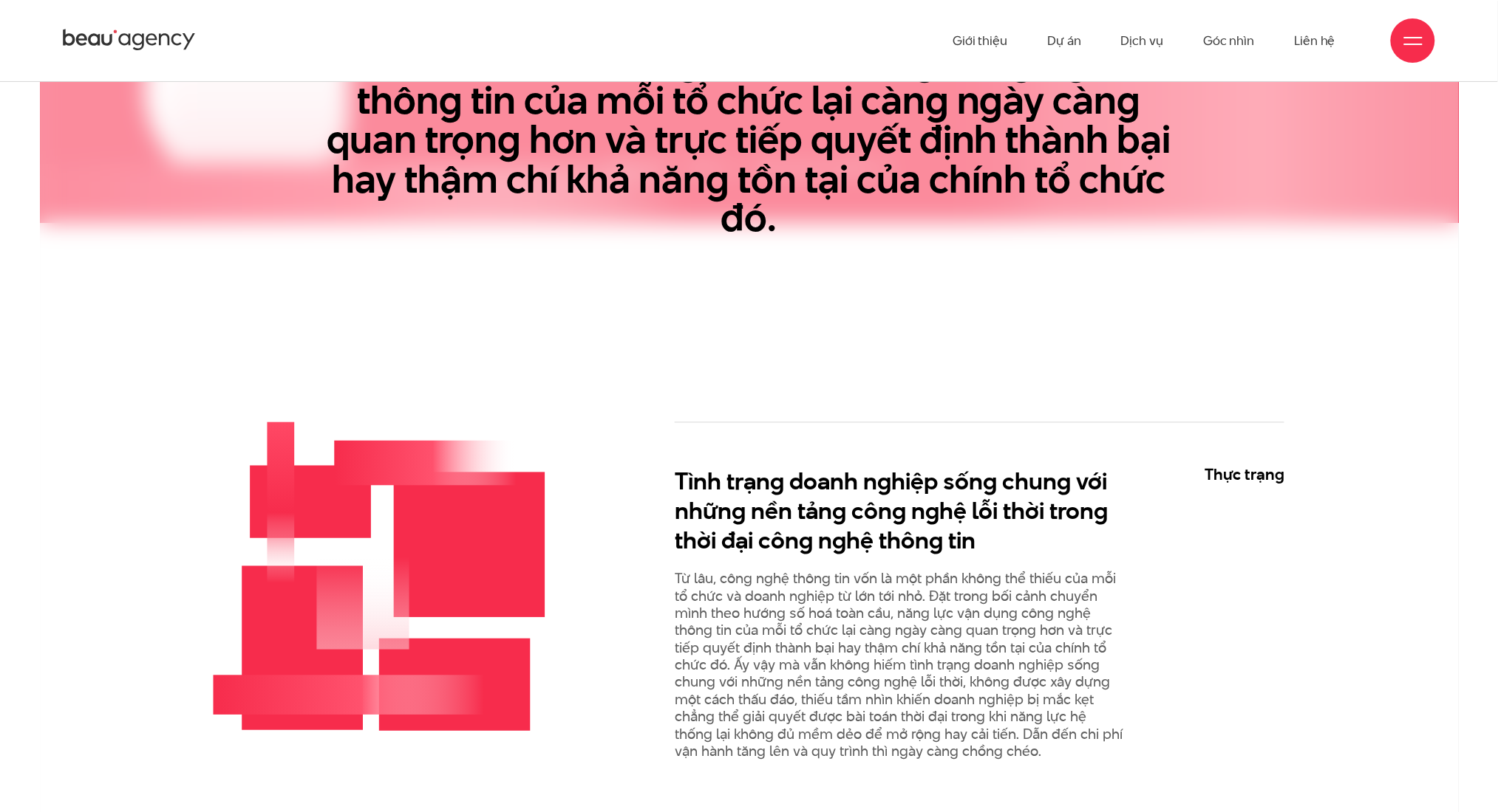
scroll to position [787, 0]
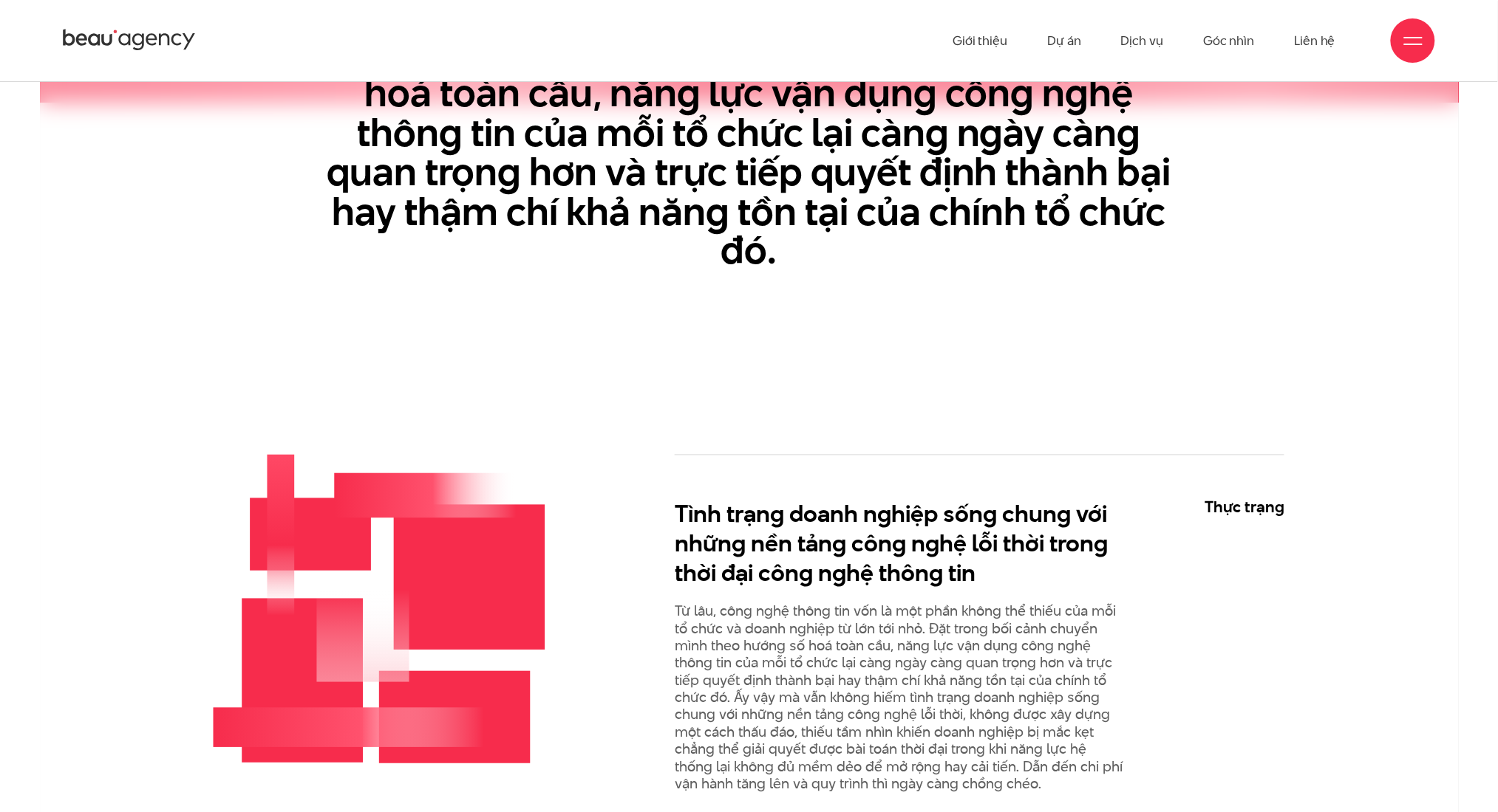
click at [367, 534] on rect at bounding box center [312, 534] width 121 height 72
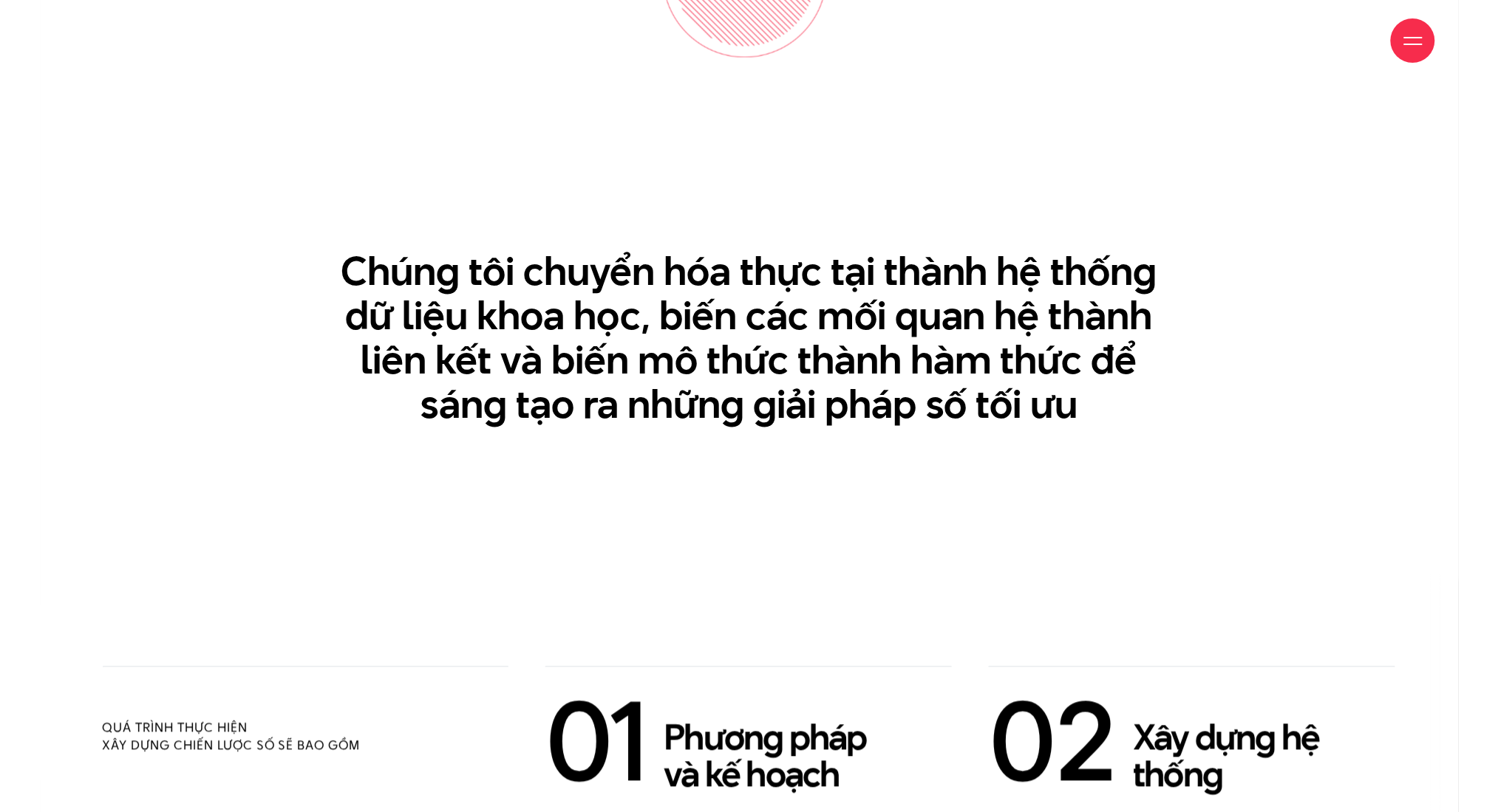
scroll to position [2954, 0]
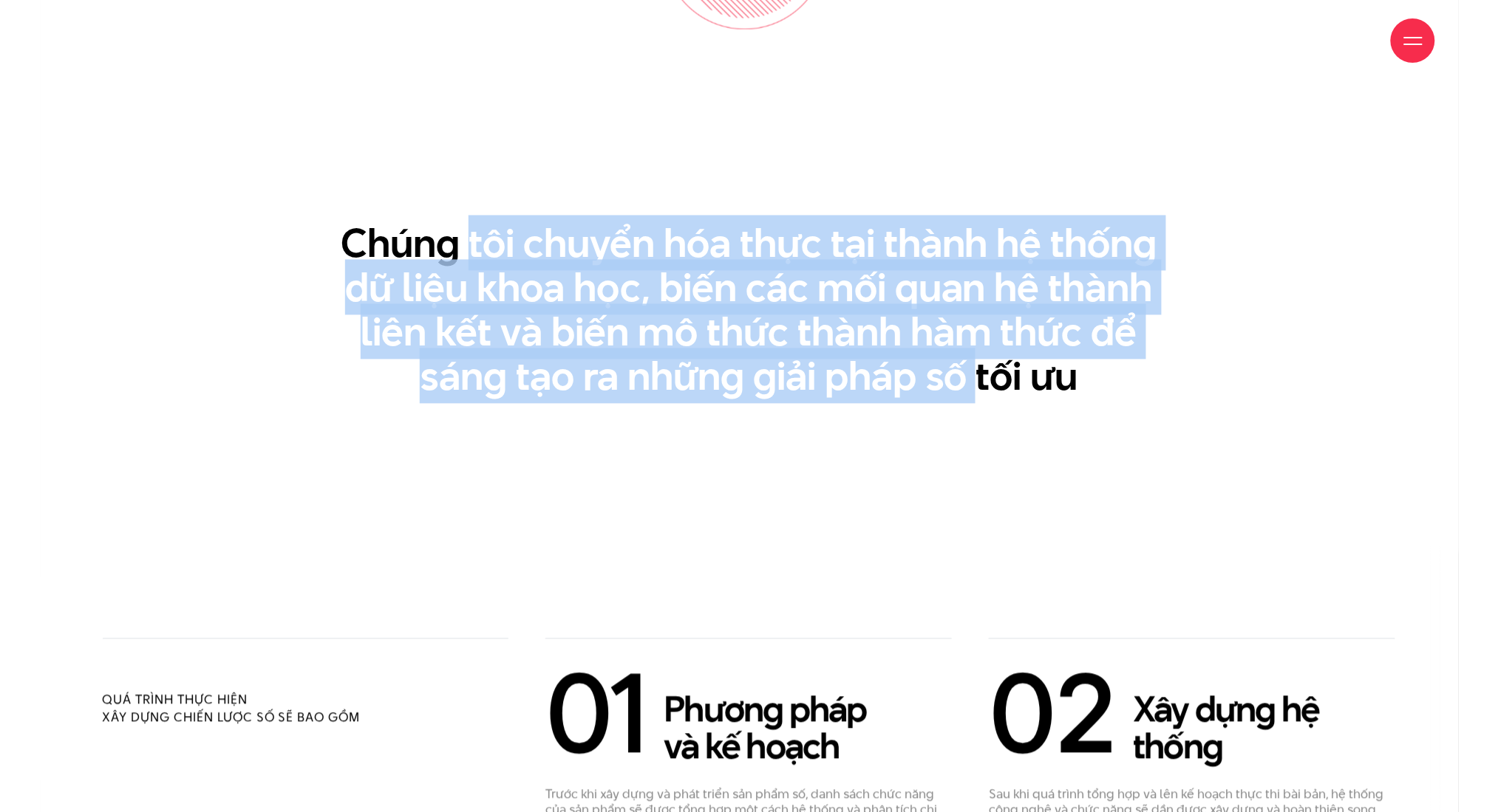
drag, startPoint x: 468, startPoint y: 225, endPoint x: 978, endPoint y: 378, distance: 532.5
click at [978, 378] on h3 "Chúng tôi chuyển hóa thực tại thành hệ thống dữ liệu khoa học, biến các mối qua…" at bounding box center [748, 310] width 850 height 178
drag, startPoint x: 1090, startPoint y: 357, endPoint x: 587, endPoint y: 232, distance: 518.3
click at [587, 232] on h3 "Chúng tôi chuyển hóa thực tại thành hệ thống dữ liệu khoa học, biến các mối qua…" at bounding box center [748, 310] width 850 height 178
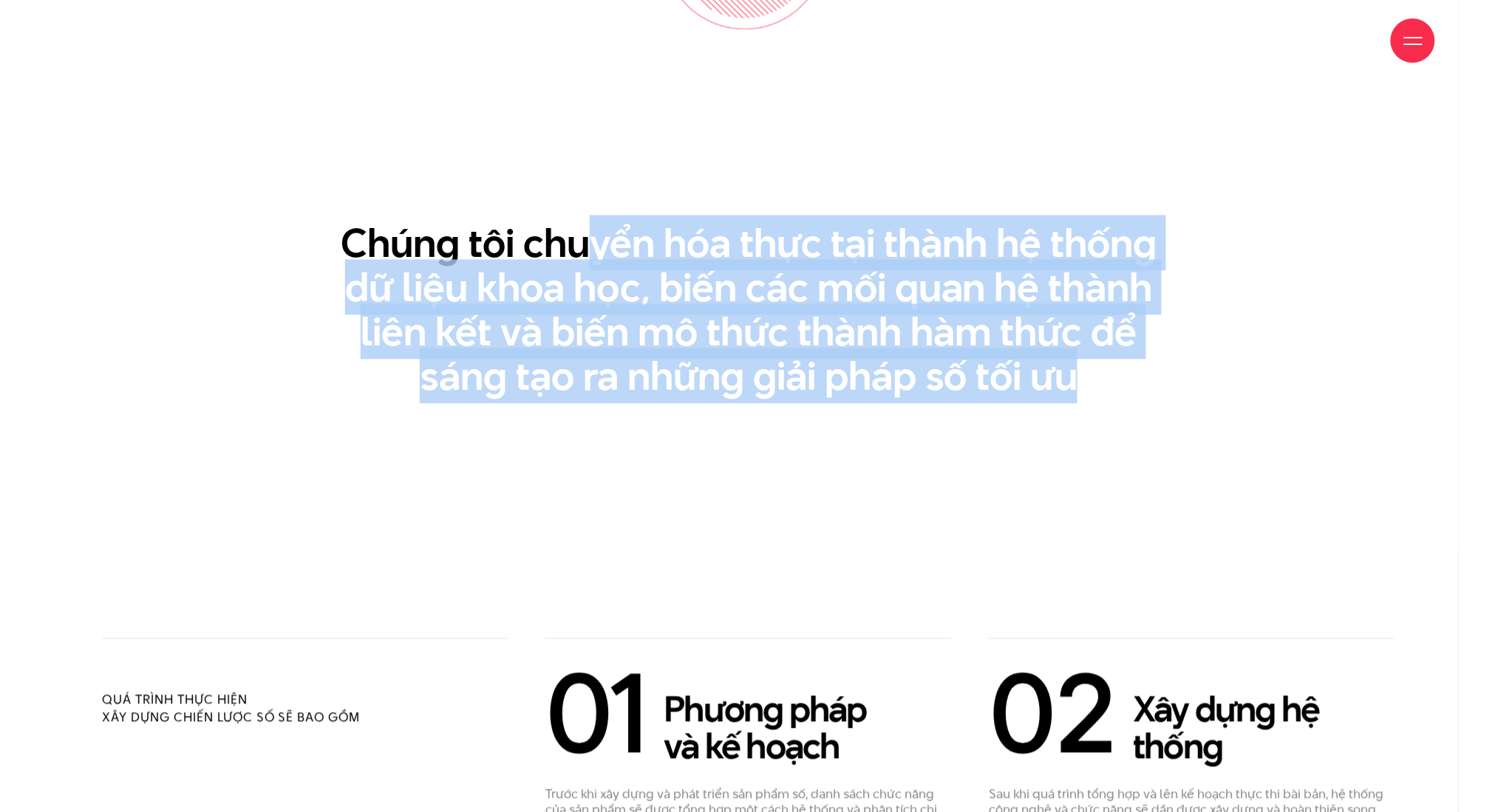
click at [587, 232] on h3 "Chúng tôi chuyển hóa thực tại thành hệ thống dữ liệu khoa học, biến các mối qua…" at bounding box center [748, 310] width 850 height 178
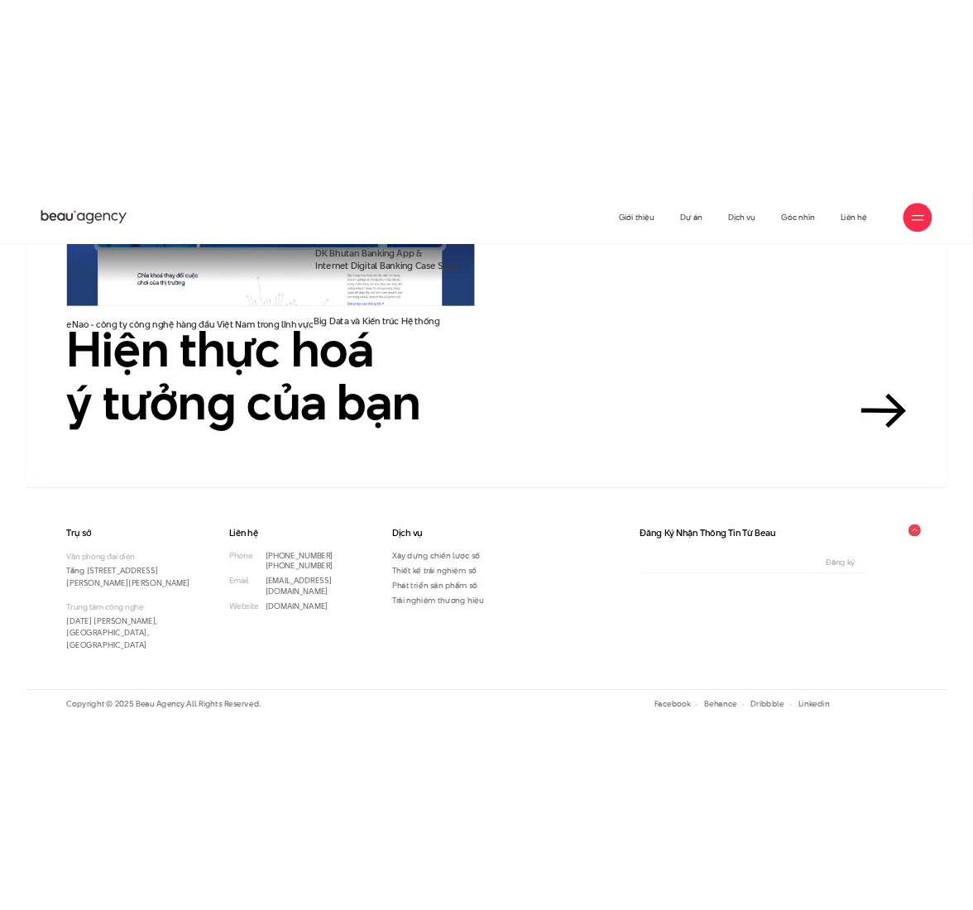
scroll to position [4078, 0]
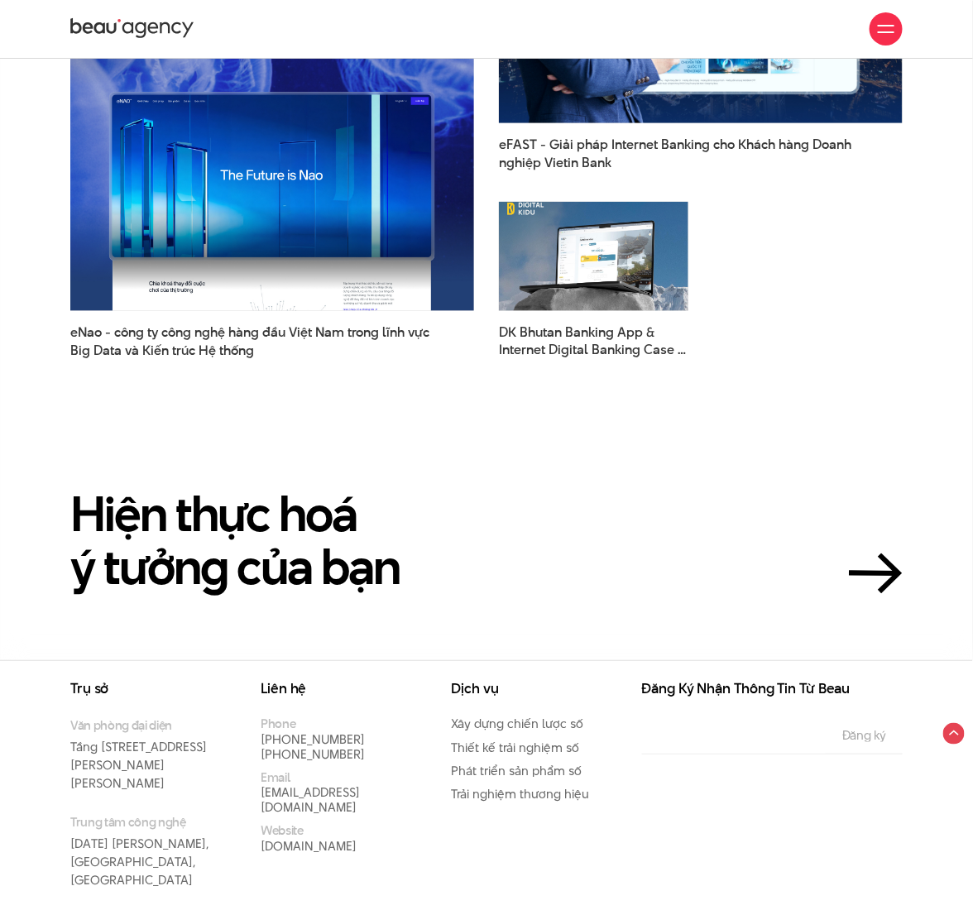
click at [735, 588] on section "Hiện thực hoá ý tưởng của bạn" at bounding box center [486, 512] width 973 height 295
click at [786, 682] on h3 "Đăng Ký Nhận Thông Tin Từ Beau" at bounding box center [772, 689] width 261 height 14
click at [737, 660] on div "Trụ sở Văn phòng đại diện Tầng 5, 33 Giang Văn Minh, Kim Mã, Ba Đình, Hà Nội Tr…" at bounding box center [486, 786] width 973 height 253
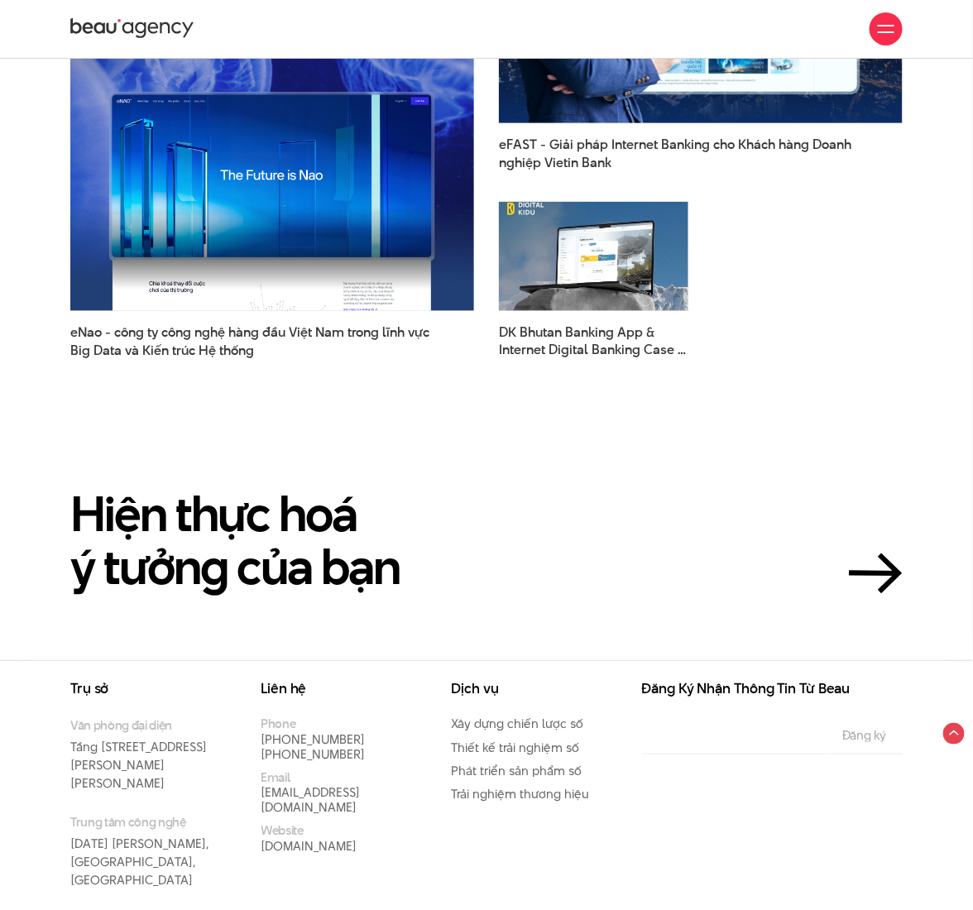
click at [482, 682] on h3 "Dịch vụ" at bounding box center [534, 689] width 166 height 14
click at [593, 660] on div "Trụ sở Văn phòng đại diện Tầng 5, 33 Giang Văn Minh, Kim Mã, Ba Đình, Hà Nội Tr…" at bounding box center [486, 786] width 973 height 253
click at [559, 762] on link "Phát triển sản phẩm số" at bounding box center [516, 770] width 131 height 17
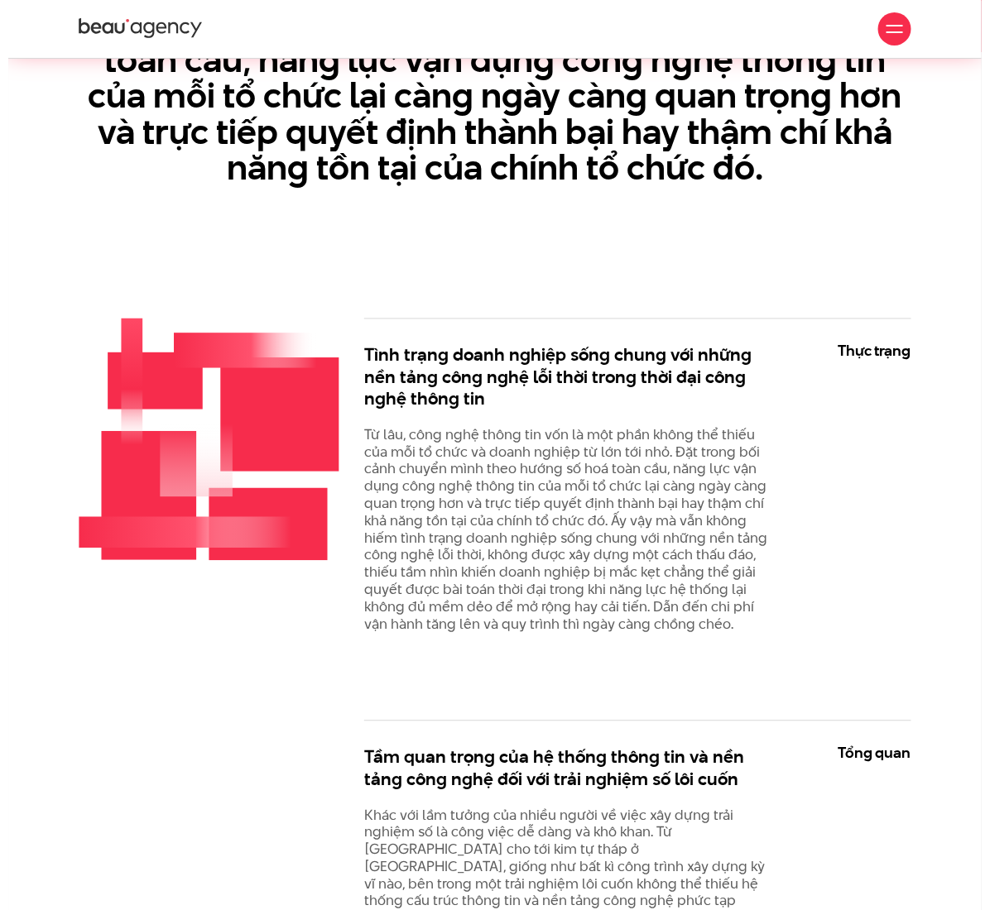
scroll to position [657, 0]
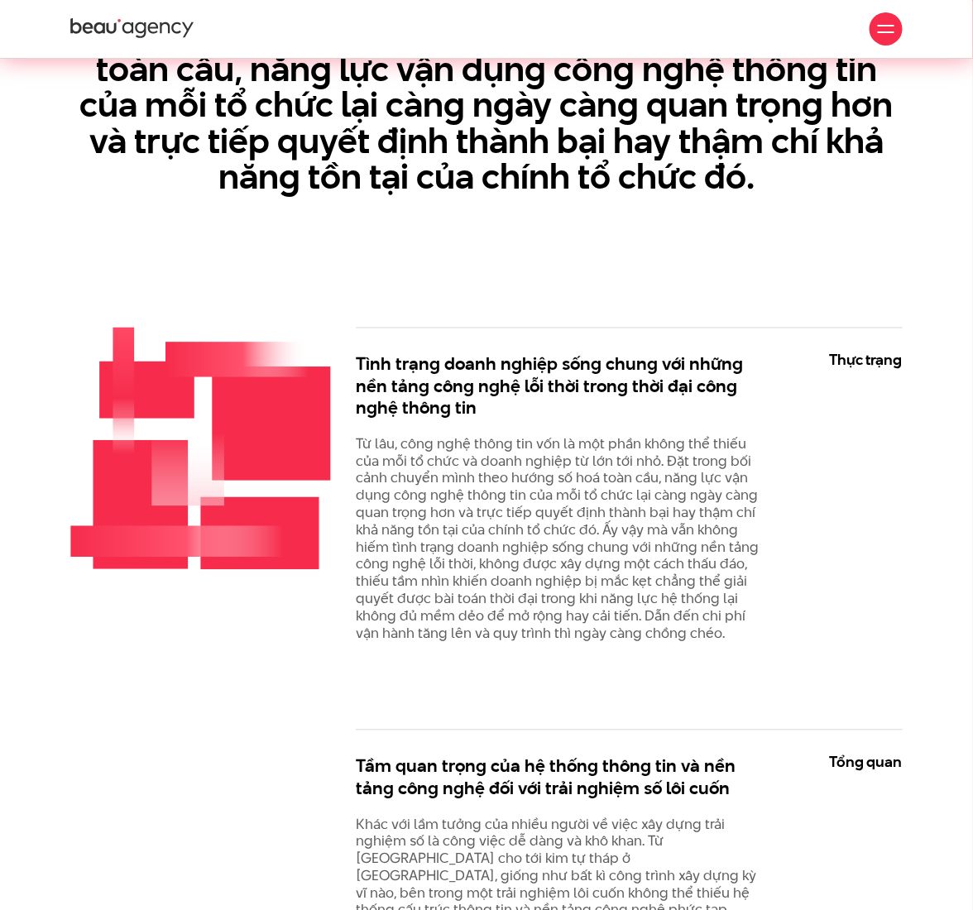
click at [871, 26] on div at bounding box center [886, 28] width 33 height 33
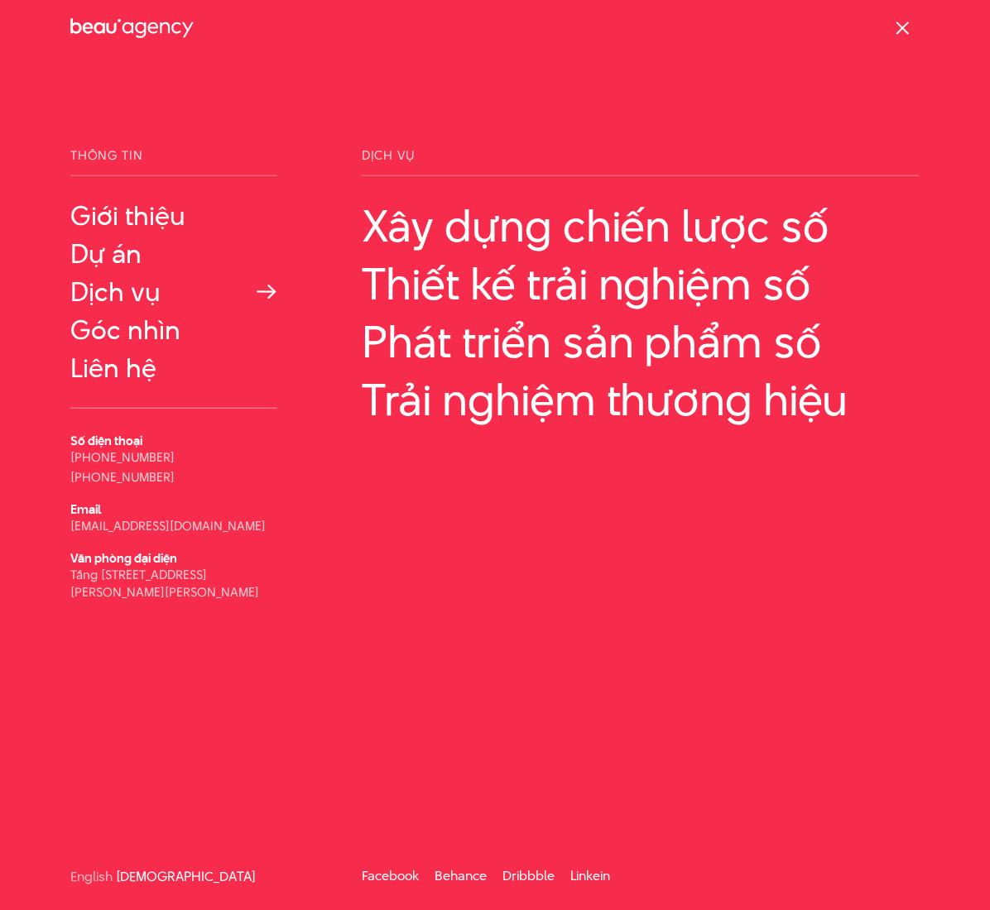
click at [118, 282] on link "Dịch vụ" at bounding box center [173, 292] width 207 height 30
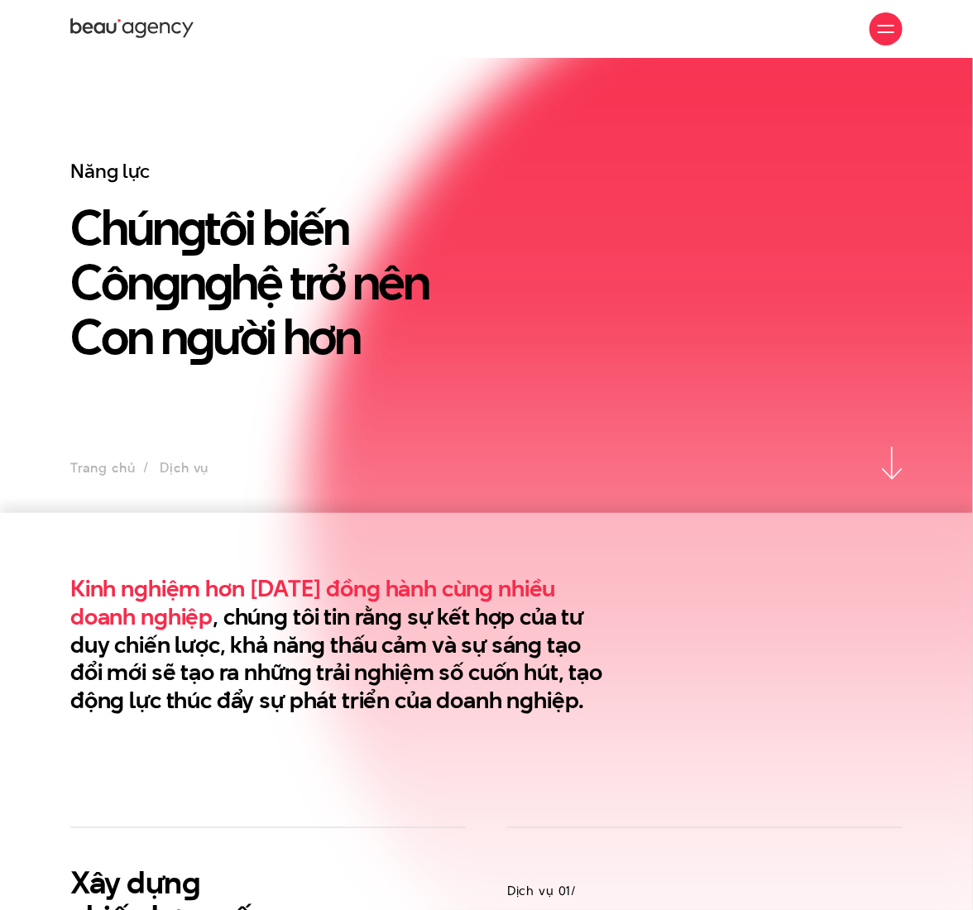
click at [298, 28] on div "Giới thiệu Dự án Dịch vụ Góc nhìn Liên hệ" at bounding box center [486, 29] width 833 height 58
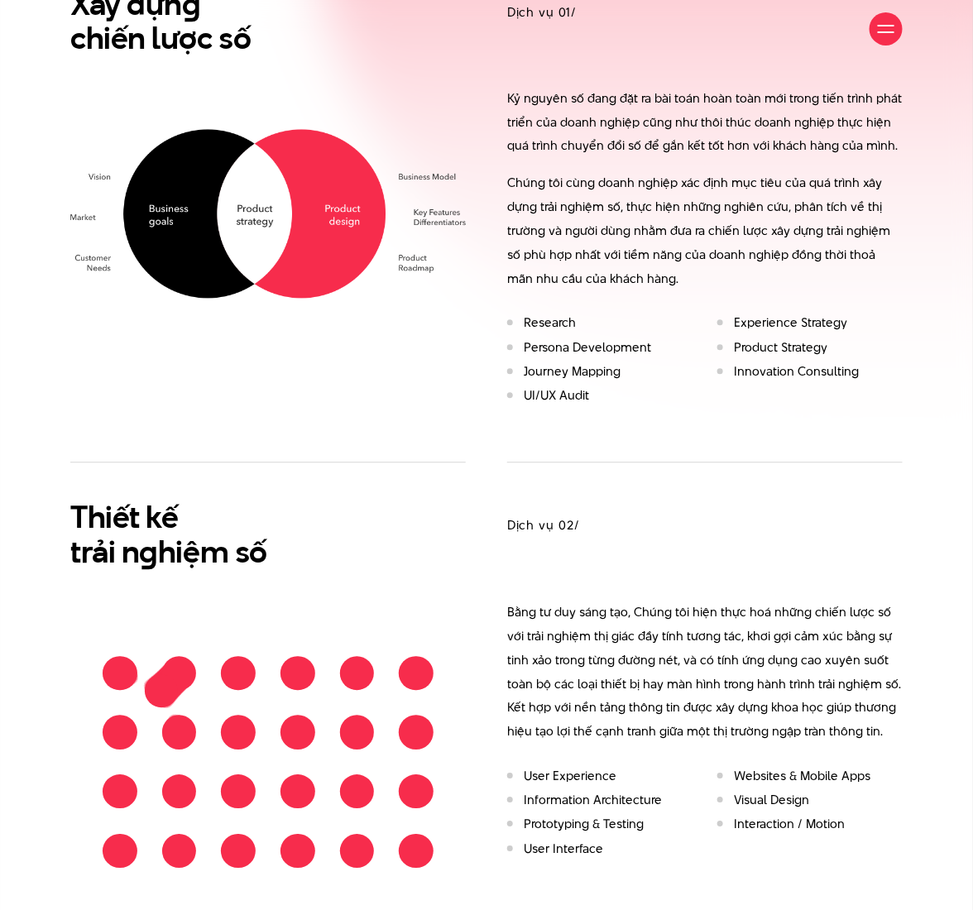
scroll to position [882, 0]
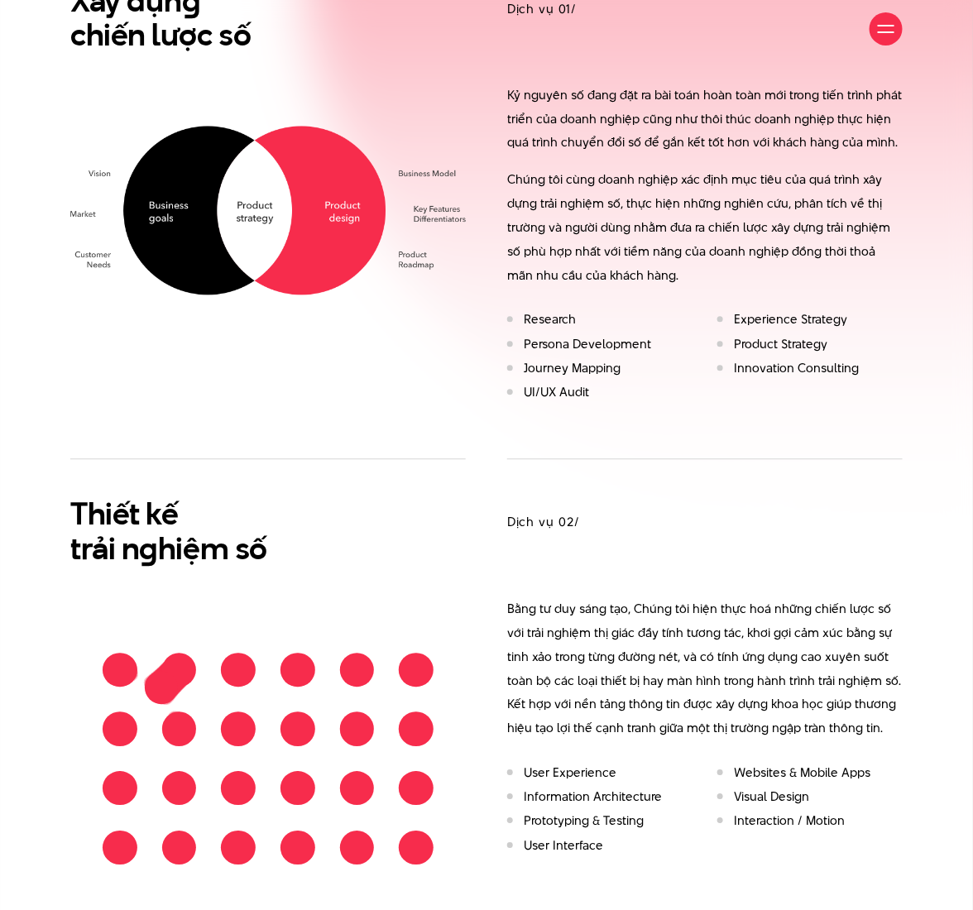
click at [641, 254] on p "Chúng tôi cùng doanh nghiệp xác định mục tiêu của quá trình xây dựng trải nghiệ…" at bounding box center [705, 228] width 396 height 119
click at [702, 214] on p "Chúng tôi cùng doanh nghiệp xác định mục tiêu của quá trình xây dựng trải nghiệ…" at bounding box center [705, 228] width 396 height 119
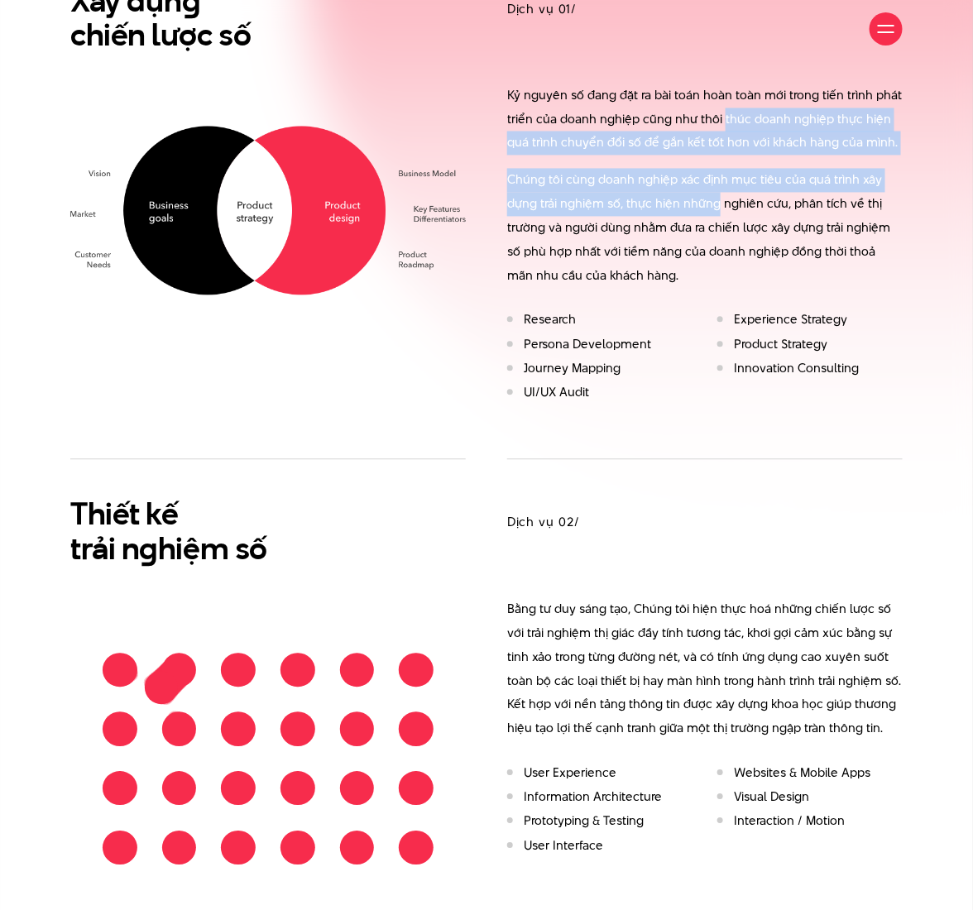
drag, startPoint x: 702, startPoint y: 214, endPoint x: 728, endPoint y: 114, distance: 102.8
click at [728, 114] on div "Kỷ nguyên số đang đặt ra bài toán hoàn toàn mới trong tiến trình phát triển của…" at bounding box center [705, 186] width 396 height 204
click at [728, 114] on p "Kỷ nguyên số đang đặt ra bài toán hoàn toàn mới trong tiến trình phát triển của…" at bounding box center [705, 119] width 396 height 71
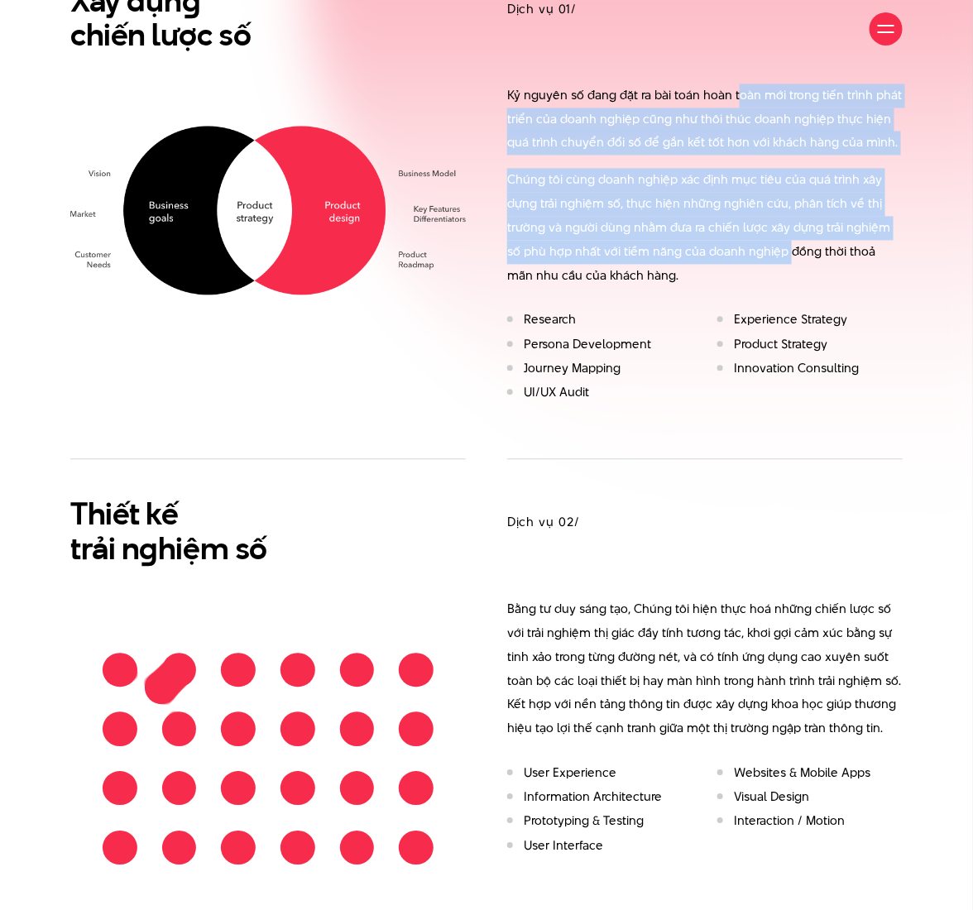
drag, startPoint x: 736, startPoint y: 113, endPoint x: 769, endPoint y: 262, distance: 151.8
click at [769, 262] on div "Kỷ nguyên số đang đặt ra bài toán hoàn toàn mới trong tiến trình phát triển của…" at bounding box center [705, 186] width 396 height 204
click at [769, 262] on p "Chúng tôi cùng doanh nghiệp xác định mục tiêu của quá trình xây dựng trải nghiệ…" at bounding box center [705, 228] width 396 height 119
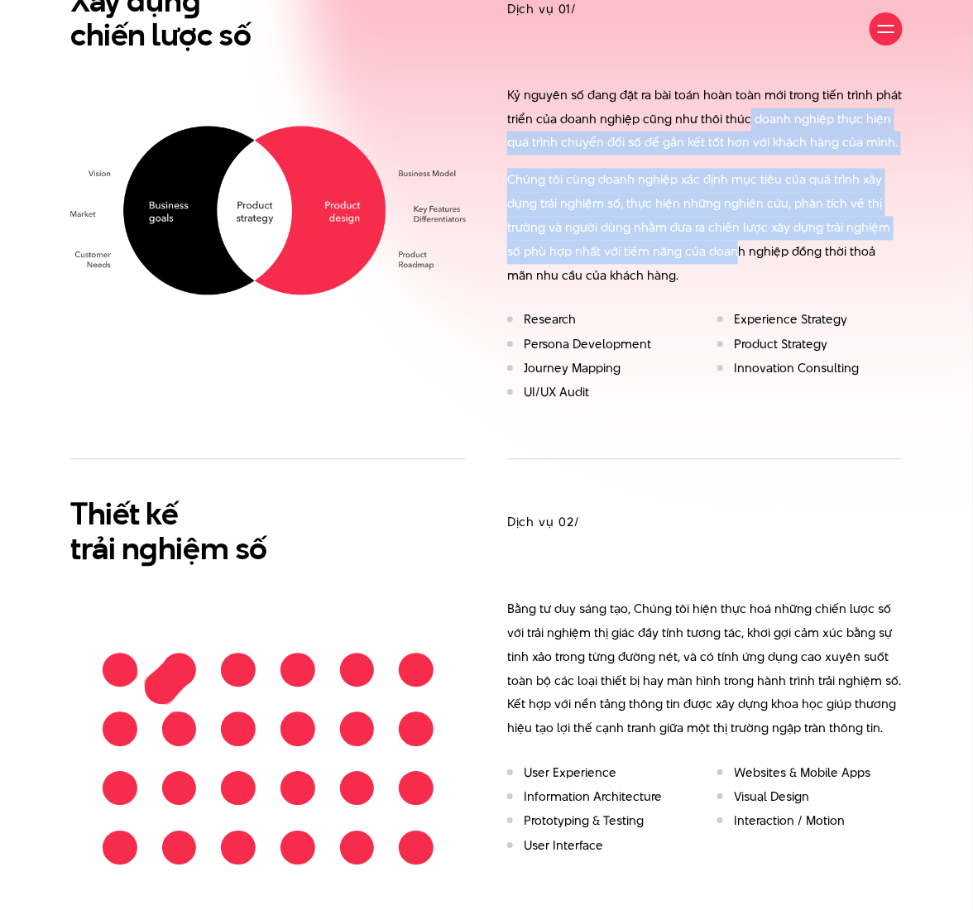
drag, startPoint x: 717, startPoint y: 258, endPoint x: 743, endPoint y: 111, distance: 149.7
click at [743, 111] on div "Kỷ nguyên số đang đặt ra bài toán hoàn toàn mới trong tiến trình phát triển của…" at bounding box center [705, 186] width 396 height 204
click at [743, 111] on p "Kỷ nguyên số đang đặt ra bài toán hoàn toàn mới trong tiến trình phát triển của…" at bounding box center [705, 119] width 396 height 71
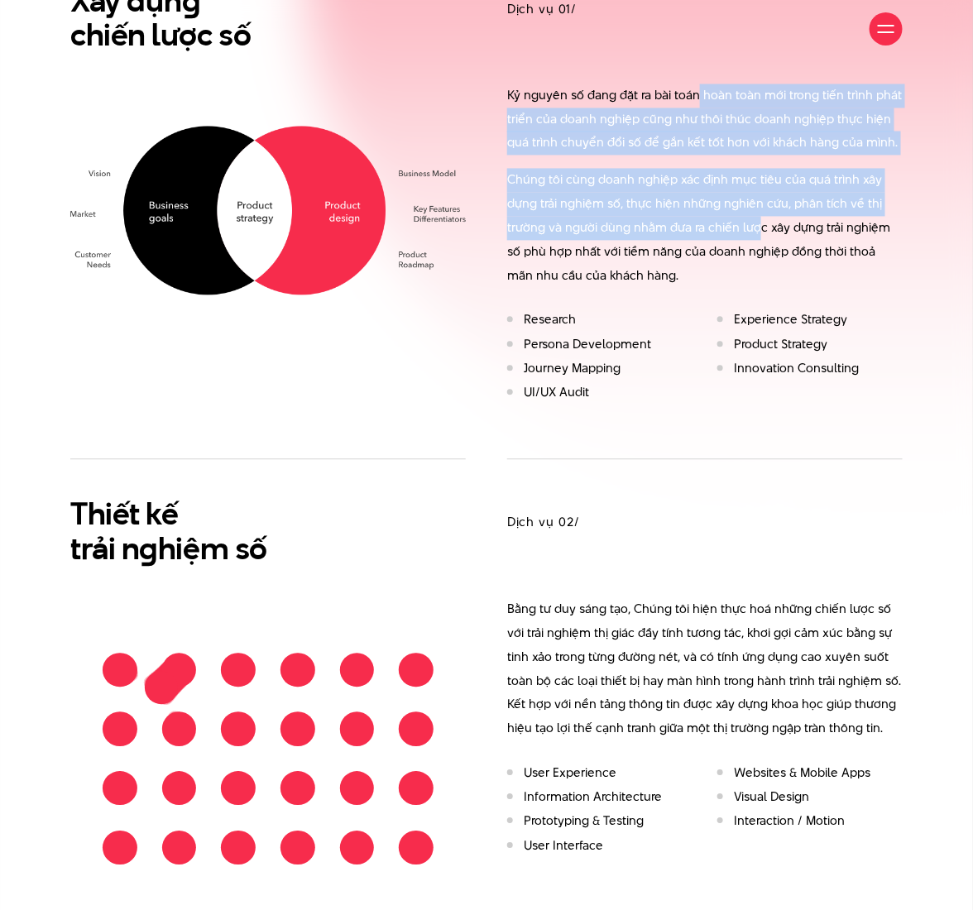
drag, startPoint x: 698, startPoint y: 90, endPoint x: 759, endPoint y: 233, distance: 154.6
click at [759, 233] on div "Kỷ nguyên số đang đặt ra bài toán hoàn toàn mới trong tiến trình phát triển của…" at bounding box center [705, 186] width 396 height 204
click at [759, 233] on p "Chúng tôi cùng doanh nghiệp xác định mục tiêu của quá trình xây dựng trải nghiệ…" at bounding box center [705, 228] width 396 height 119
drag, startPoint x: 768, startPoint y: 233, endPoint x: 702, endPoint y: 93, distance: 154.7
click at [702, 93] on div "Kỷ nguyên số đang đặt ra bài toán hoàn toàn mới trong tiến trình phát triển của…" at bounding box center [705, 186] width 396 height 204
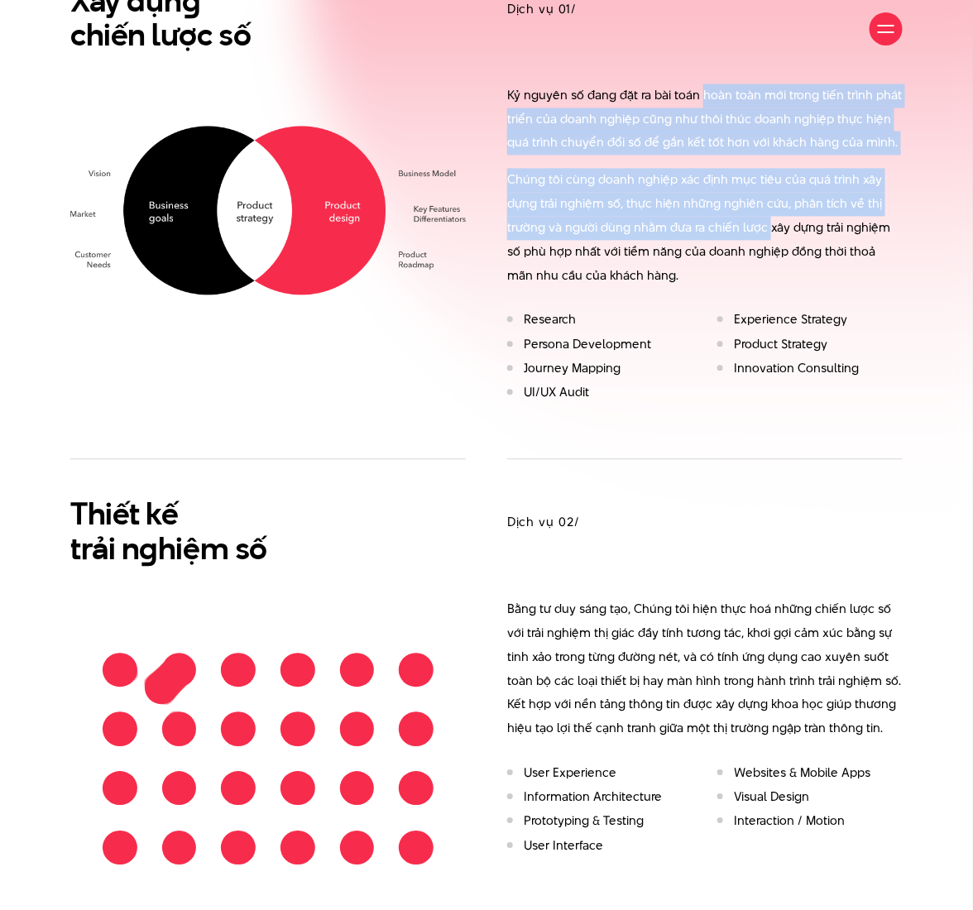
click at [702, 93] on p "Kỷ nguyên số đang đặt ra bài toán hoàn toàn mới trong tiến trình phát triển của…" at bounding box center [705, 119] width 396 height 71
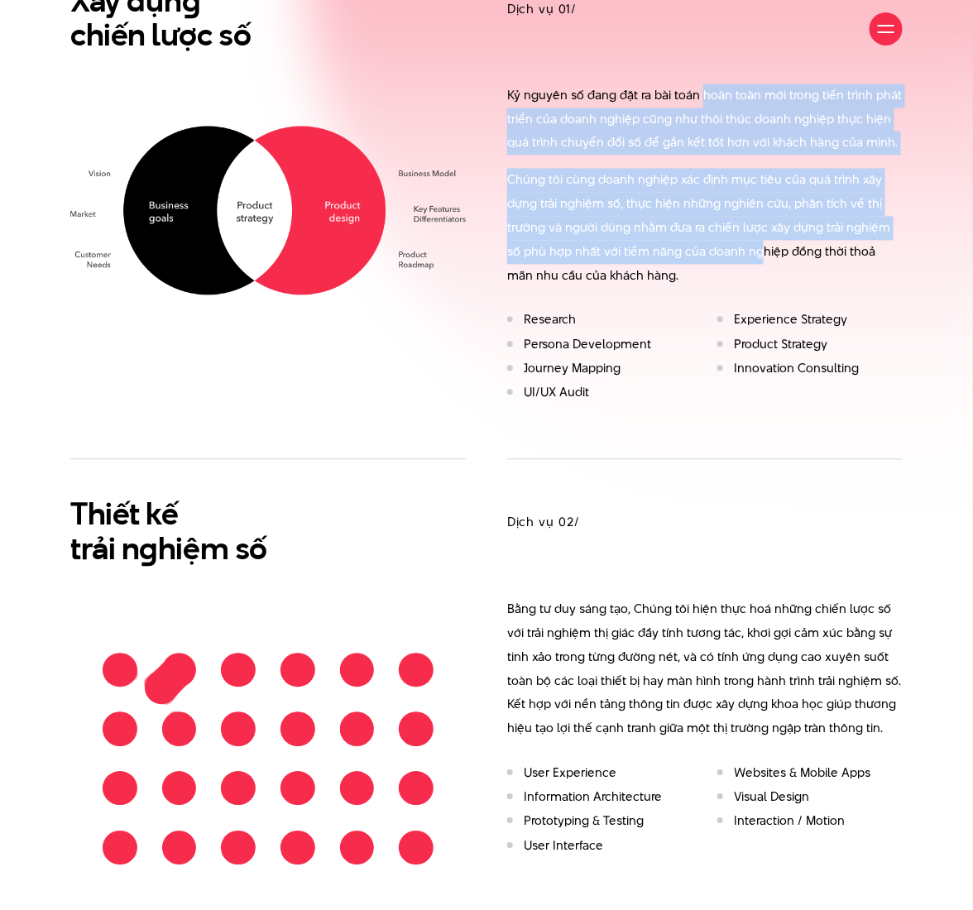
drag, startPoint x: 702, startPoint y: 93, endPoint x: 742, endPoint y: 243, distance: 156.0
click at [742, 243] on div "Kỷ nguyên số đang đặt ra bài toán hoàn toàn mới trong tiến trình phát triển của…" at bounding box center [705, 186] width 396 height 204
click at [742, 243] on p "Chúng tôi cùng doanh nghiệp xác định mục tiêu của quá trình xây dựng trải nghiệ…" at bounding box center [705, 228] width 396 height 119
drag, startPoint x: 730, startPoint y: 242, endPoint x: 570, endPoint y: 90, distance: 220.1
click at [570, 90] on div "Kỷ nguyên số đang đặt ra bài toán hoàn toàn mới trong tiến trình phát triển của…" at bounding box center [705, 186] width 396 height 204
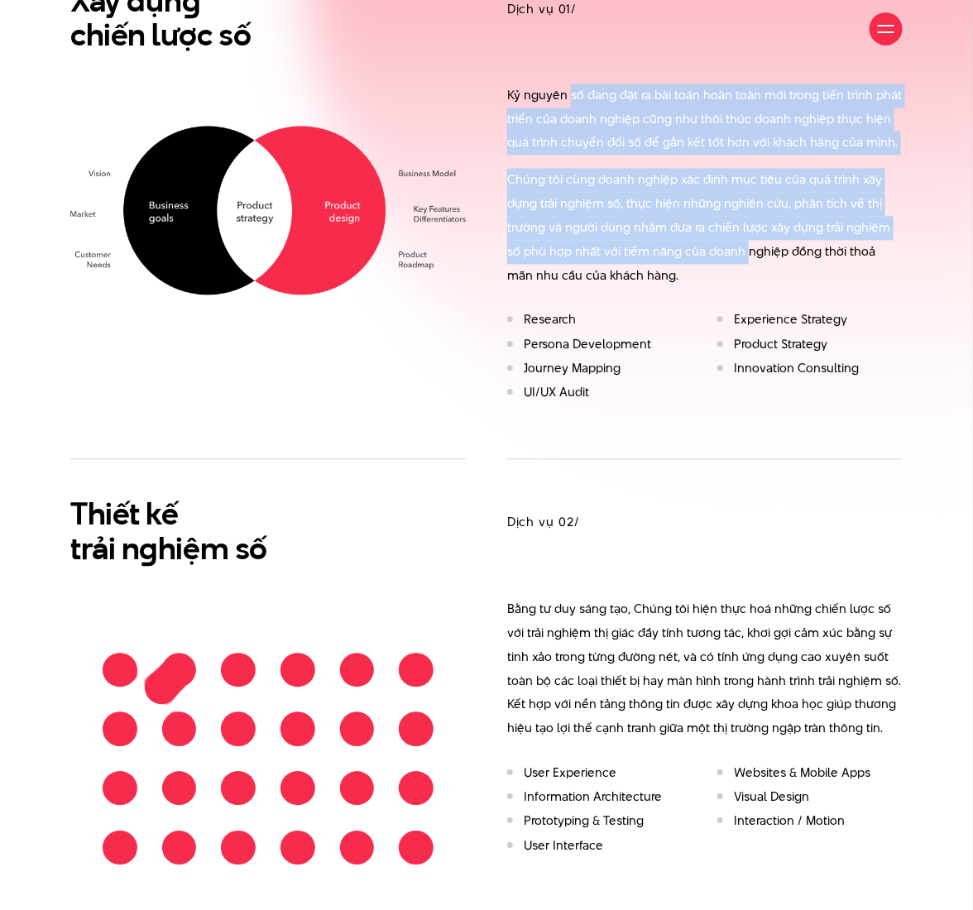
click at [570, 90] on p "Kỷ nguyên số đang đặt ra bài toán hoàn toàn mới trong tiến trình phát triển của…" at bounding box center [705, 119] width 396 height 71
drag, startPoint x: 570, startPoint y: 90, endPoint x: 686, endPoint y: 262, distance: 207.5
click at [686, 262] on div "Kỷ nguyên số đang đặt ra bài toán hoàn toàn mới trong tiến trình phát triển của…" at bounding box center [705, 186] width 396 height 204
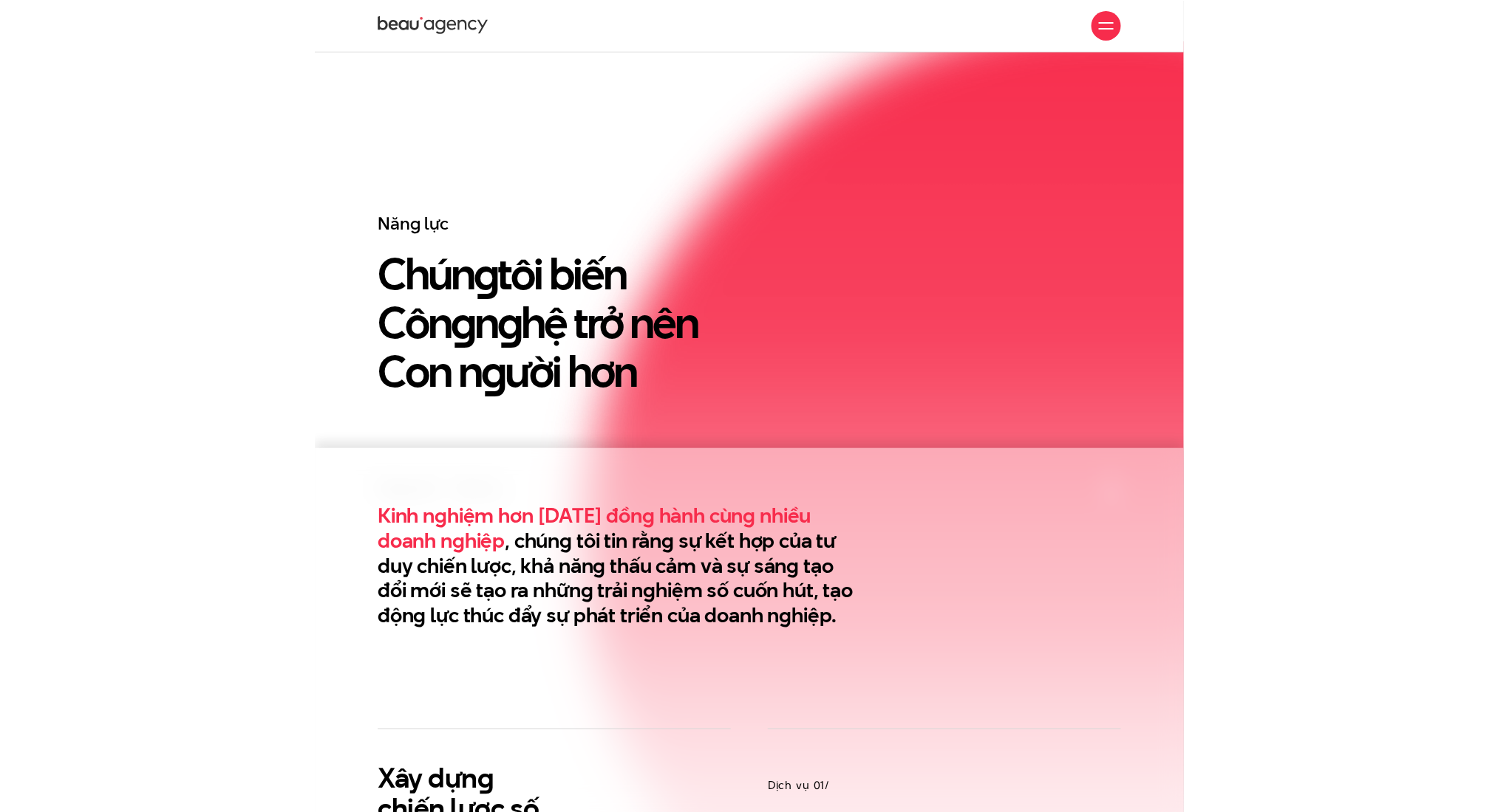
scroll to position [0, 0]
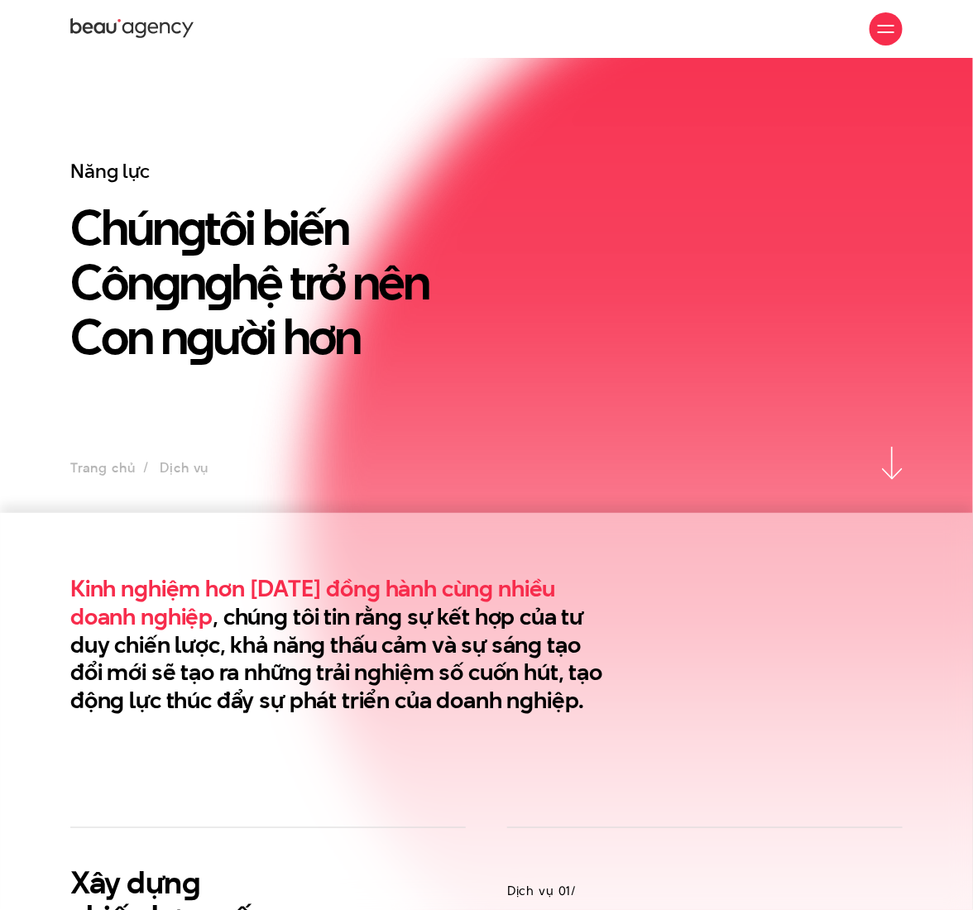
click at [891, 472] on img at bounding box center [892, 463] width 21 height 33
click at [890, 463] on img at bounding box center [892, 463] width 21 height 33
click at [888, 540] on section "Kinh nghiệm hơn 10 năm đồng hành cùng nhiều doanh nghiệp , chúng tôi tin rằng s…" at bounding box center [486, 670] width 973 height 314
click at [893, 463] on img at bounding box center [892, 463] width 21 height 33
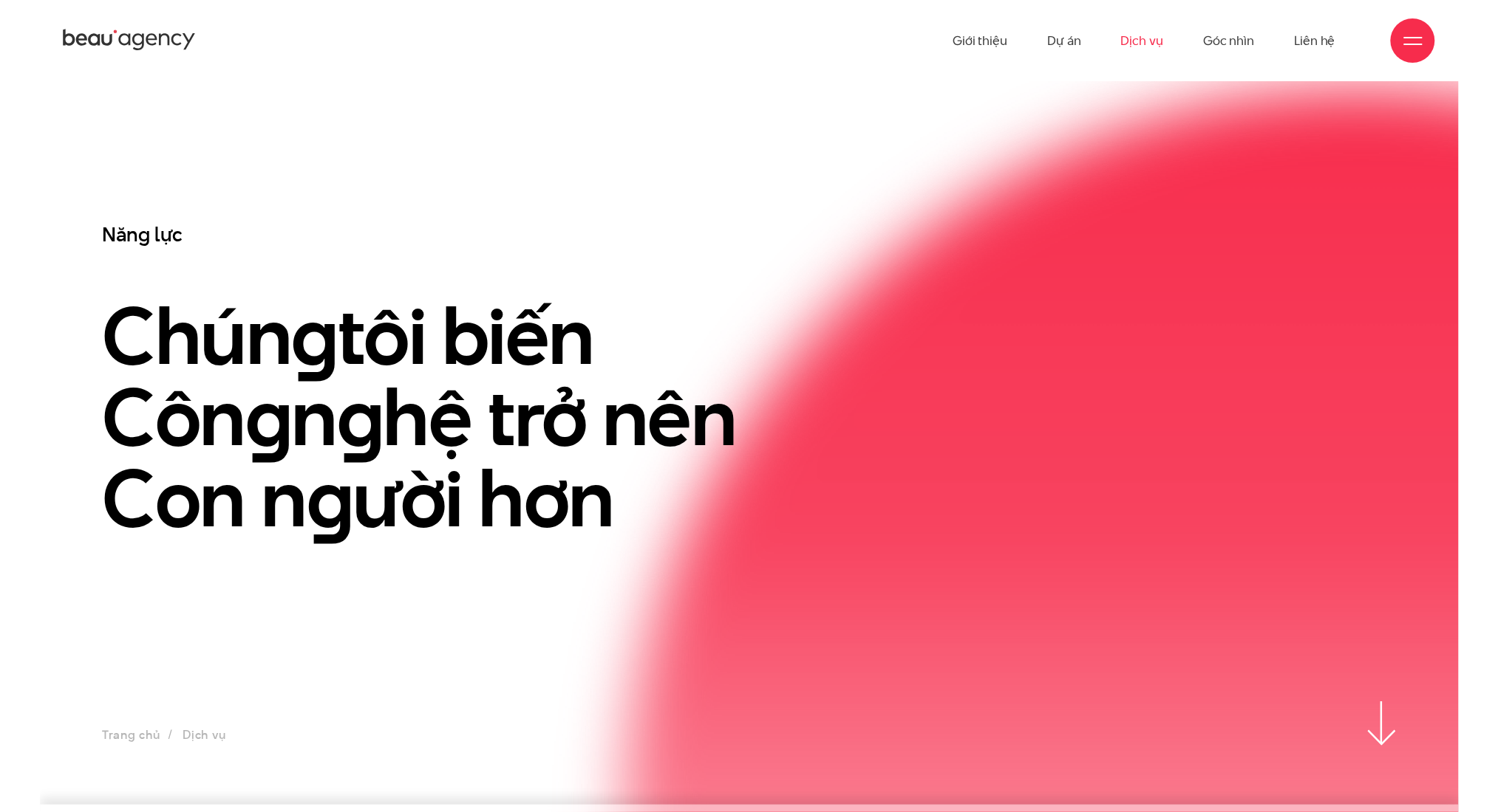
click at [868, 726] on img at bounding box center [1381, 724] width 28 height 45
click at [112, 41] on icon at bounding box center [106, 39] width 11 height 12
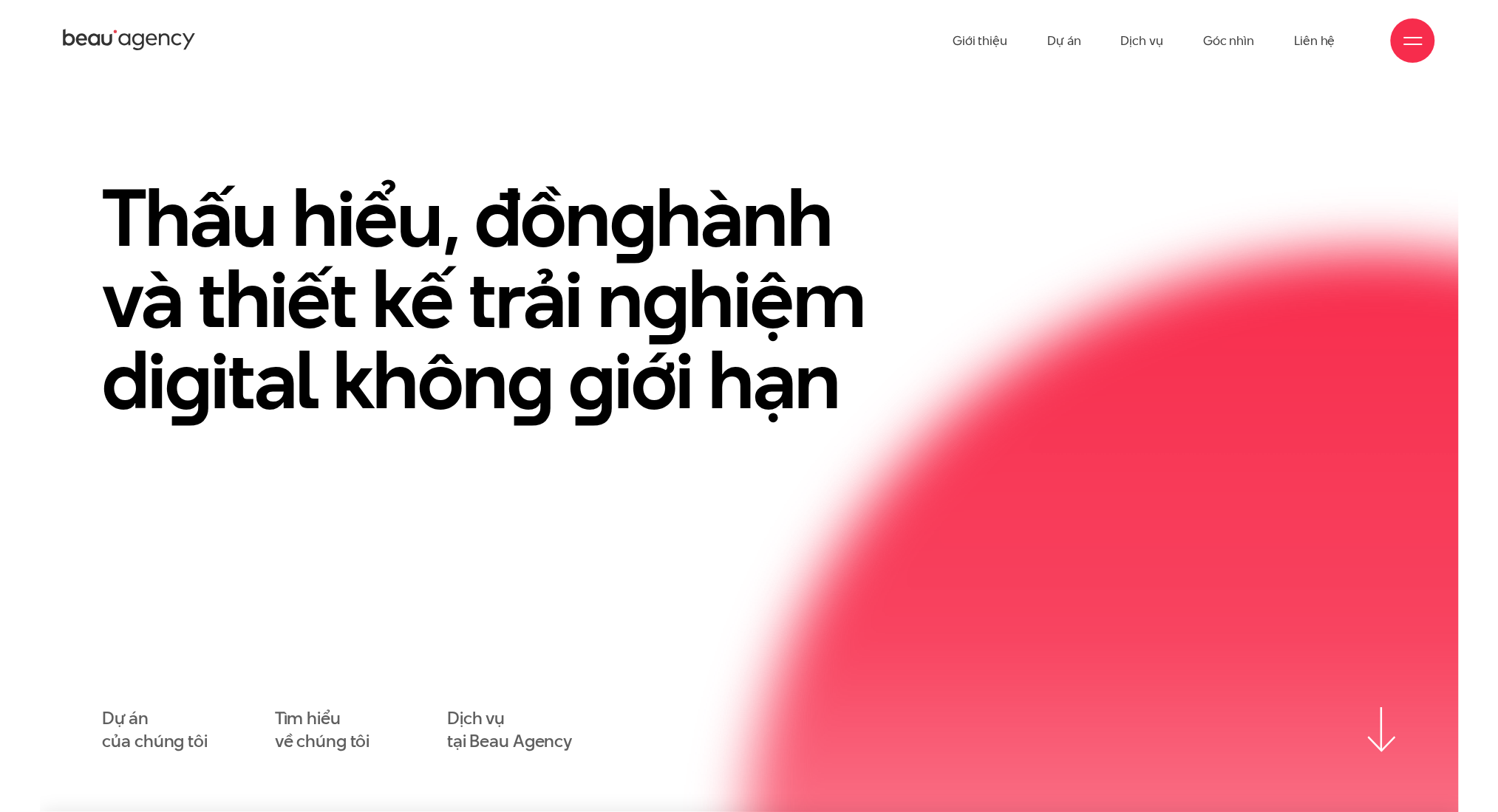
click at [1386, 740] on img at bounding box center [1381, 731] width 28 height 45
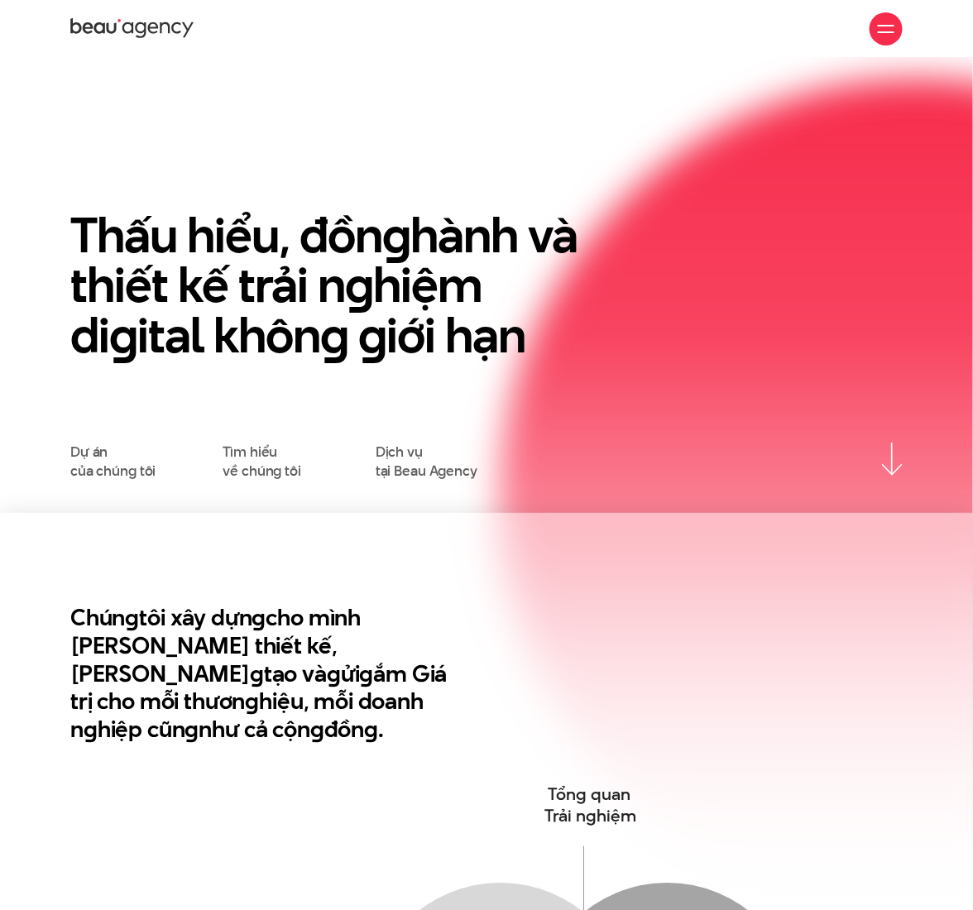
drag, startPoint x: 890, startPoint y: 449, endPoint x: 866, endPoint y: 456, distance: 24.9
click at [864, 456] on div "Dự án của chúng tôi Tìm hiểu về chúng tôi Dịch vụ tại Beau Agency" at bounding box center [486, 461] width 833 height 37
click at [885, 452] on img at bounding box center [892, 459] width 21 height 33
click at [899, 20] on div at bounding box center [886, 28] width 33 height 33
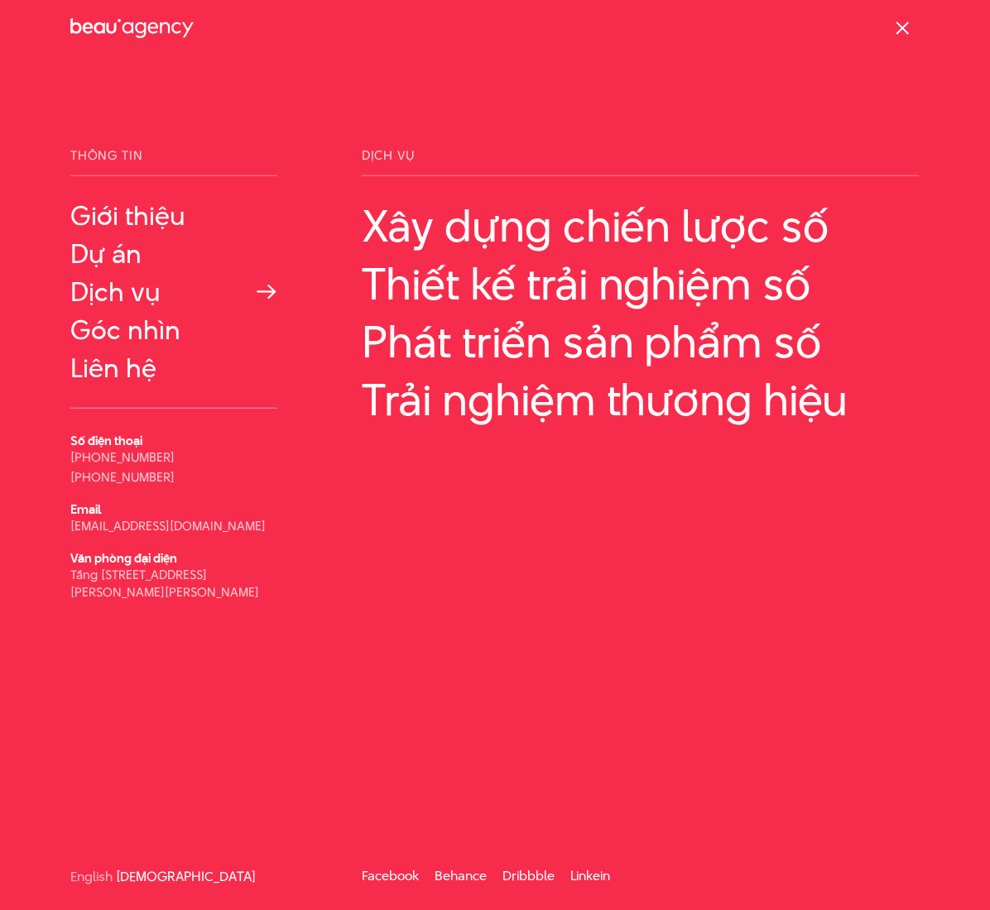
click at [144, 286] on link "Dịch vụ" at bounding box center [173, 292] width 207 height 30
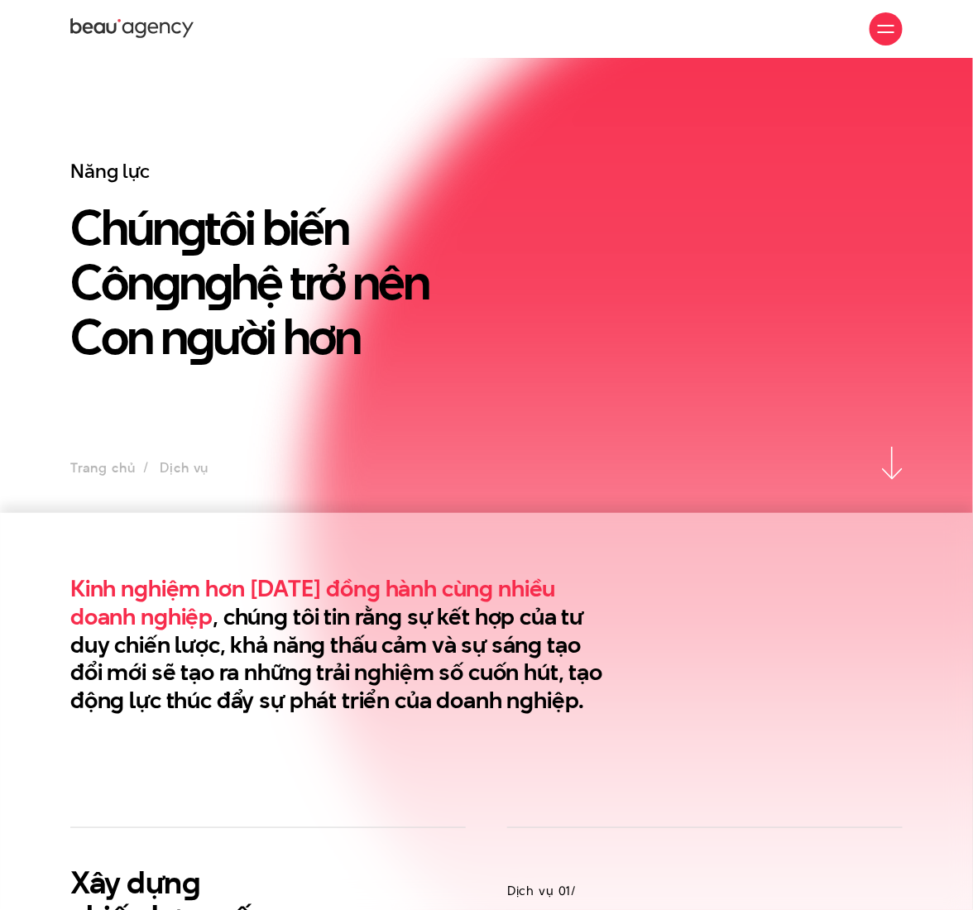
click at [897, 33] on div at bounding box center [886, 28] width 33 height 33
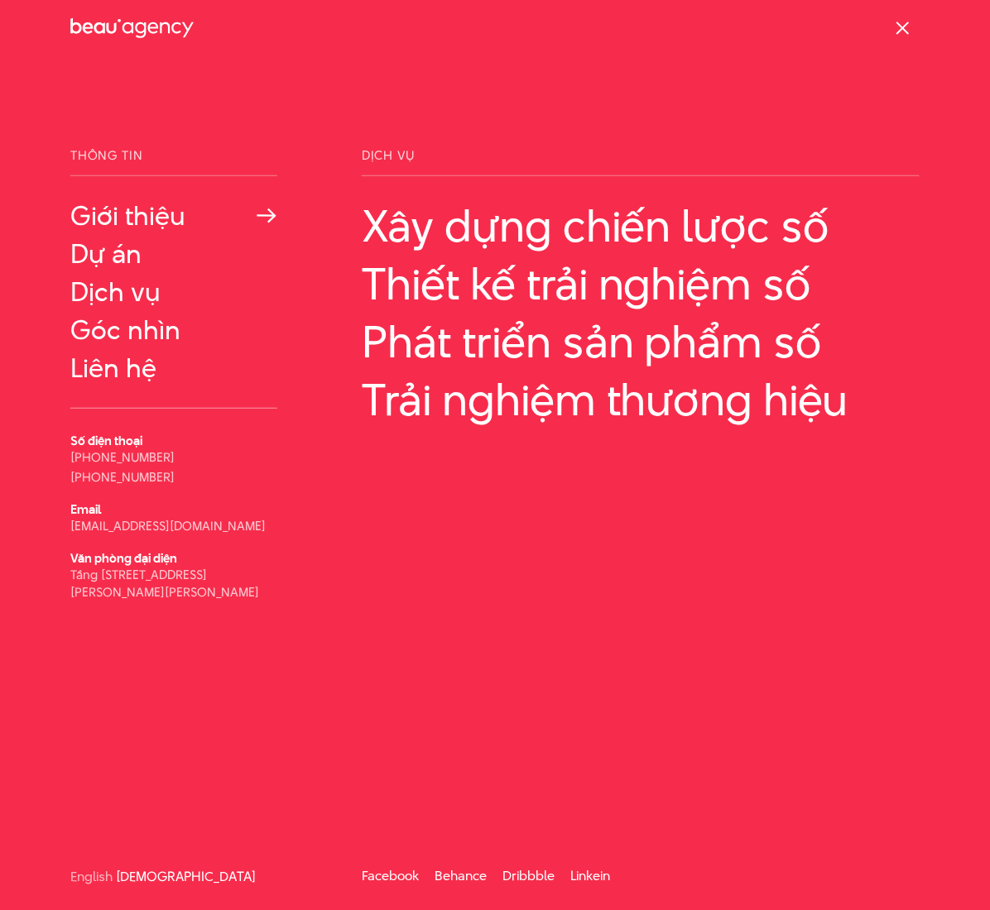
click at [124, 207] on link "Giới thiệu" at bounding box center [173, 216] width 207 height 30
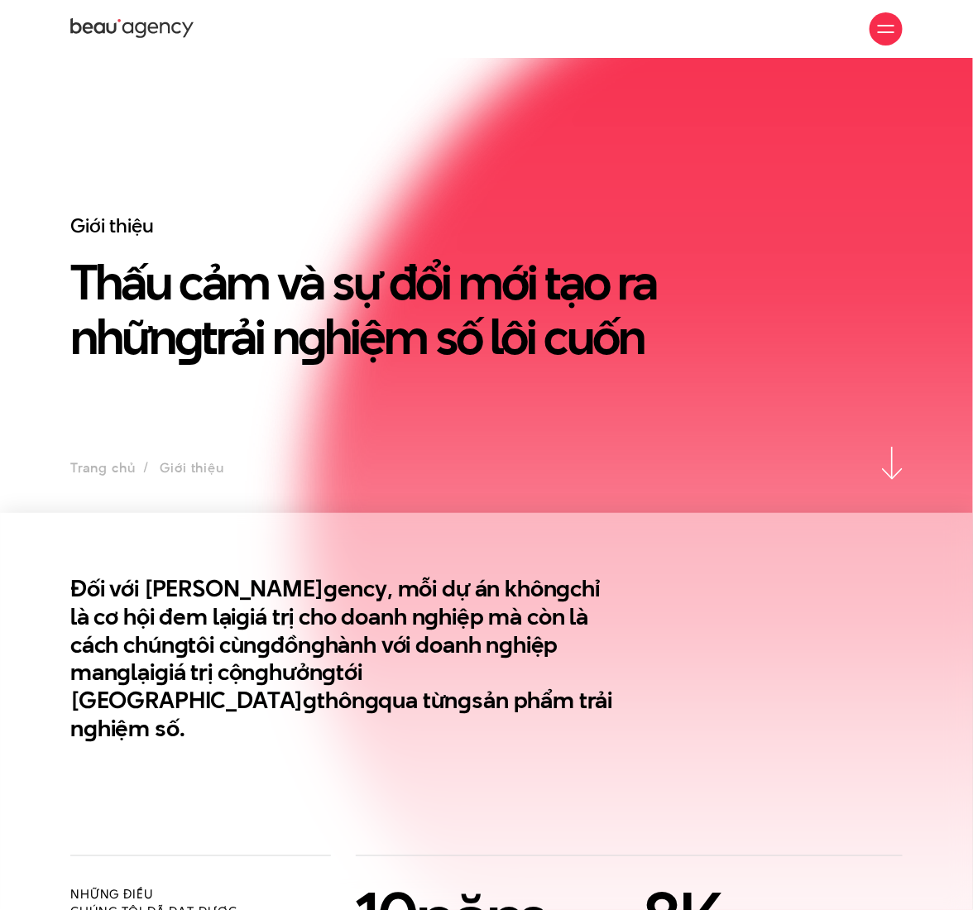
click at [891, 26] on div at bounding box center [886, 29] width 17 height 17
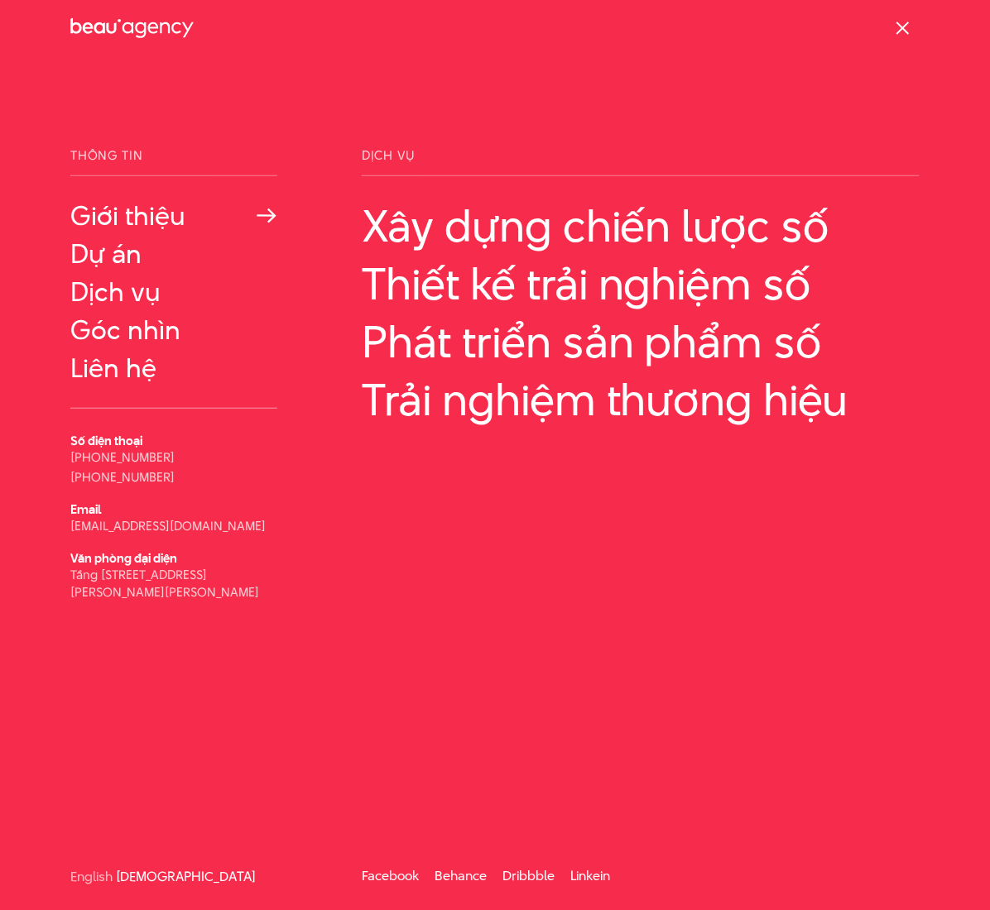
click at [135, 214] on link "Giới thiệu" at bounding box center [173, 216] width 207 height 30
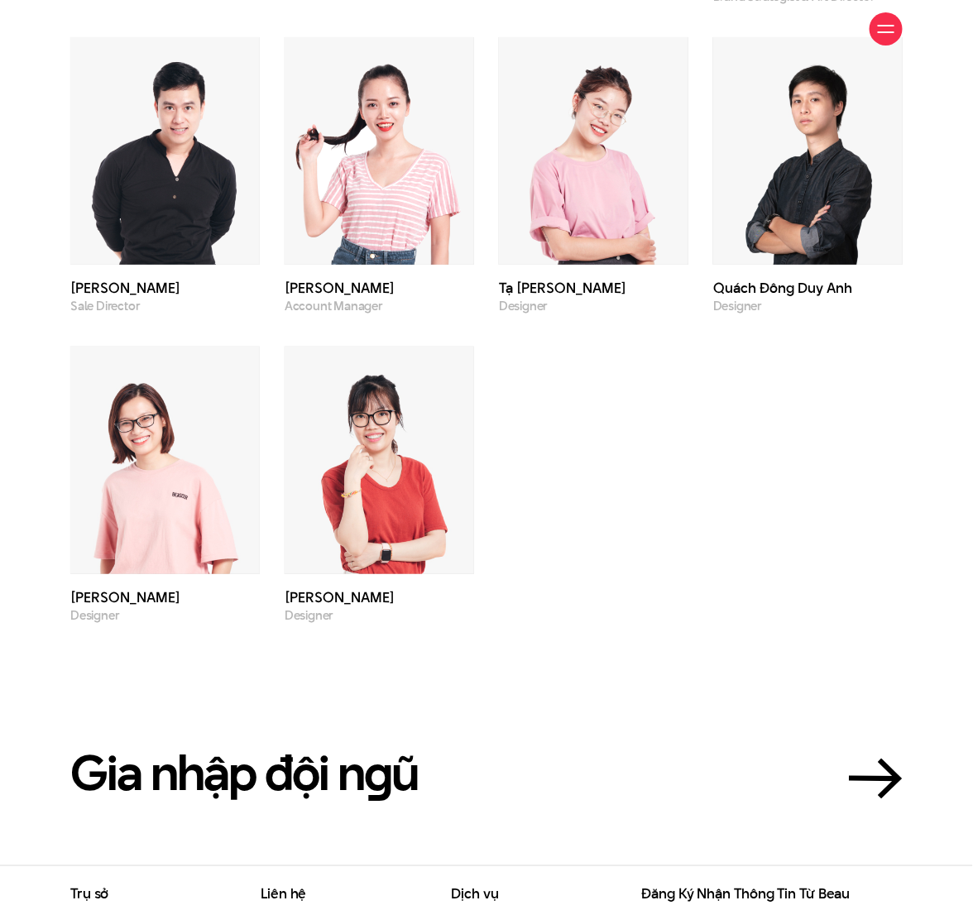
scroll to position [4299, 0]
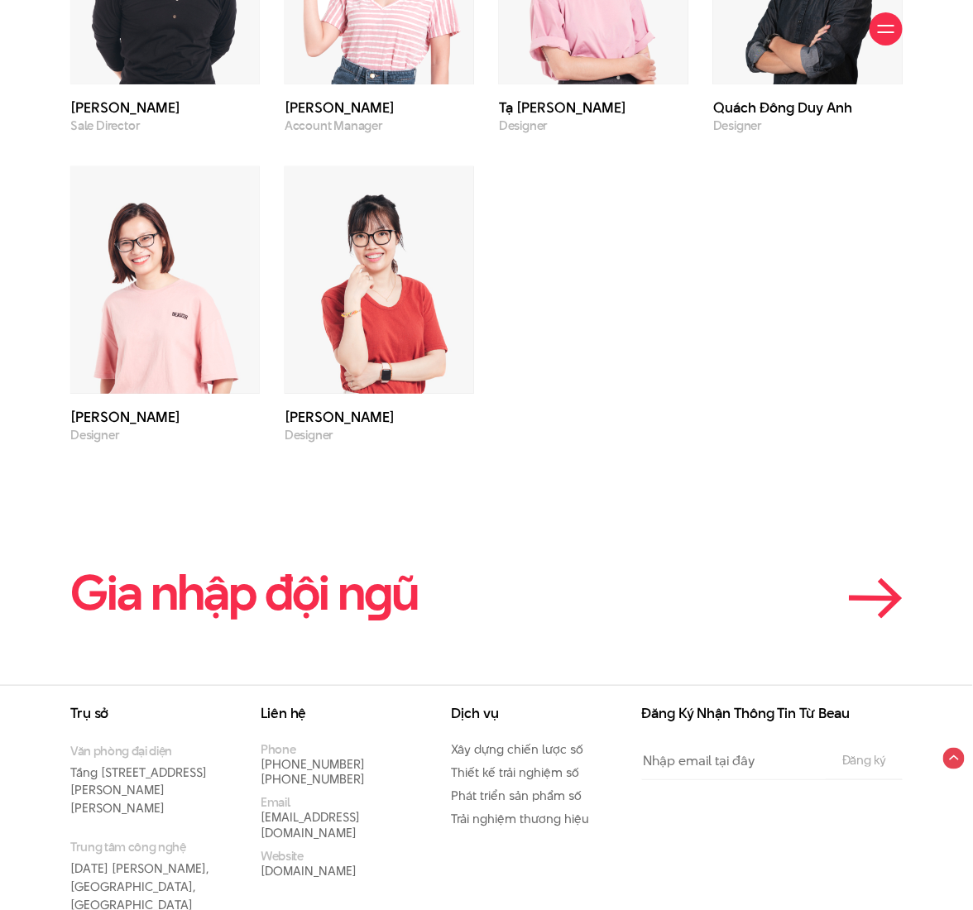
click at [340, 567] on h2 "Gia nhập đội n g ũ" at bounding box center [244, 593] width 348 height 52
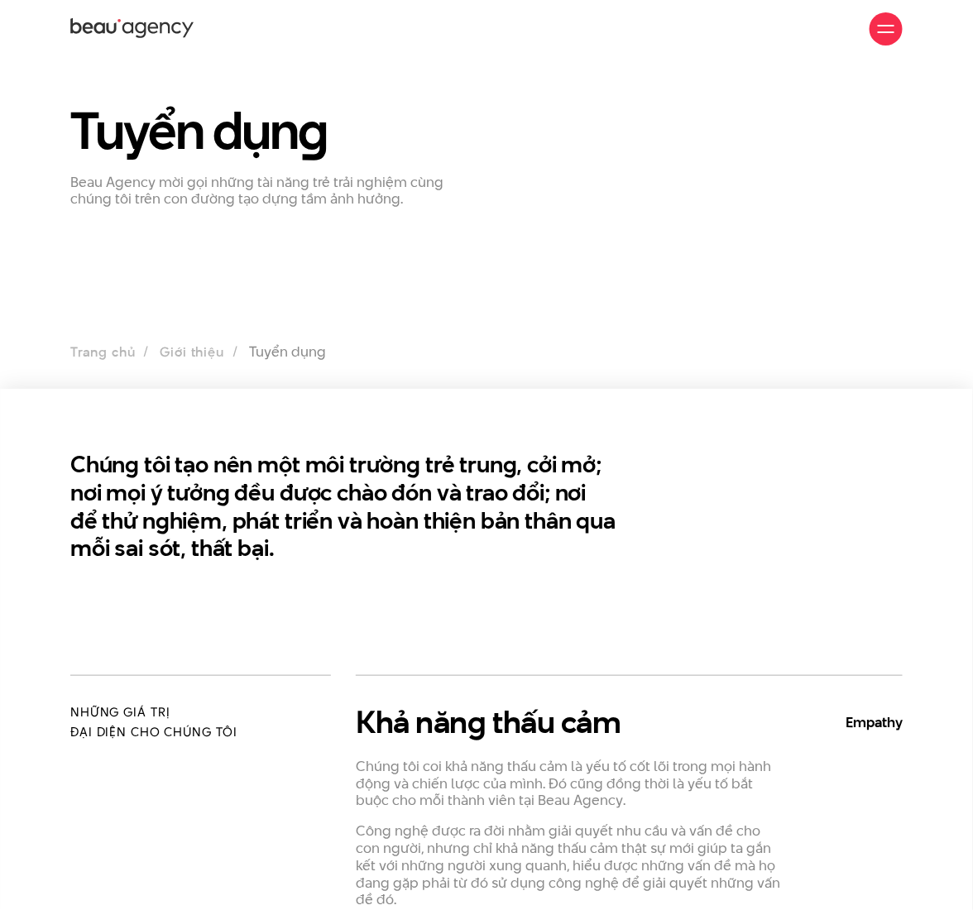
click at [398, 496] on h2 "Chúng tôi tạo nên một môi trường trẻ trung, cởi mở; nơi mọi ý tưởng đều được ch…" at bounding box center [343, 507] width 547 height 112
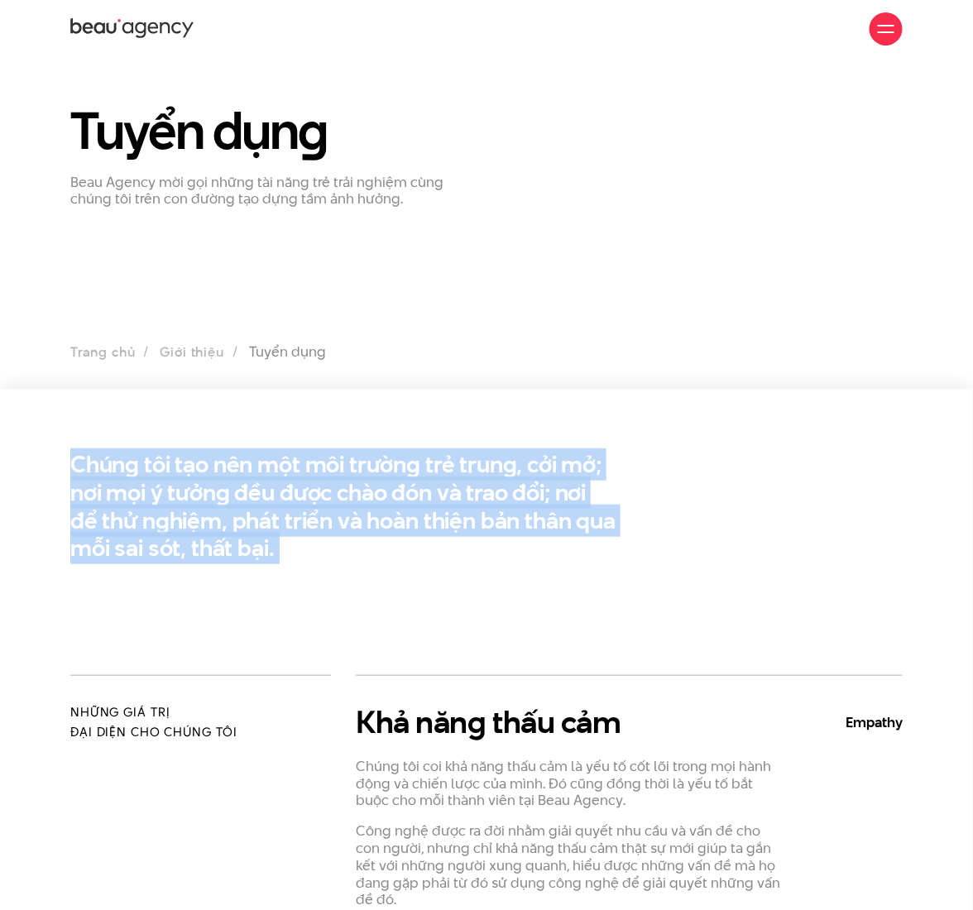
click at [398, 496] on h2 "Chúng tôi tạo nên một môi trường trẻ trung, cởi mở; nơi mọi ý tưởng đều được ch…" at bounding box center [343, 507] width 547 height 112
click at [398, 561] on h2 "Chúng tôi tạo nên một môi trường trẻ trung, cởi mở; nơi mọi ý tưởng đều được ch…" at bounding box center [343, 507] width 547 height 112
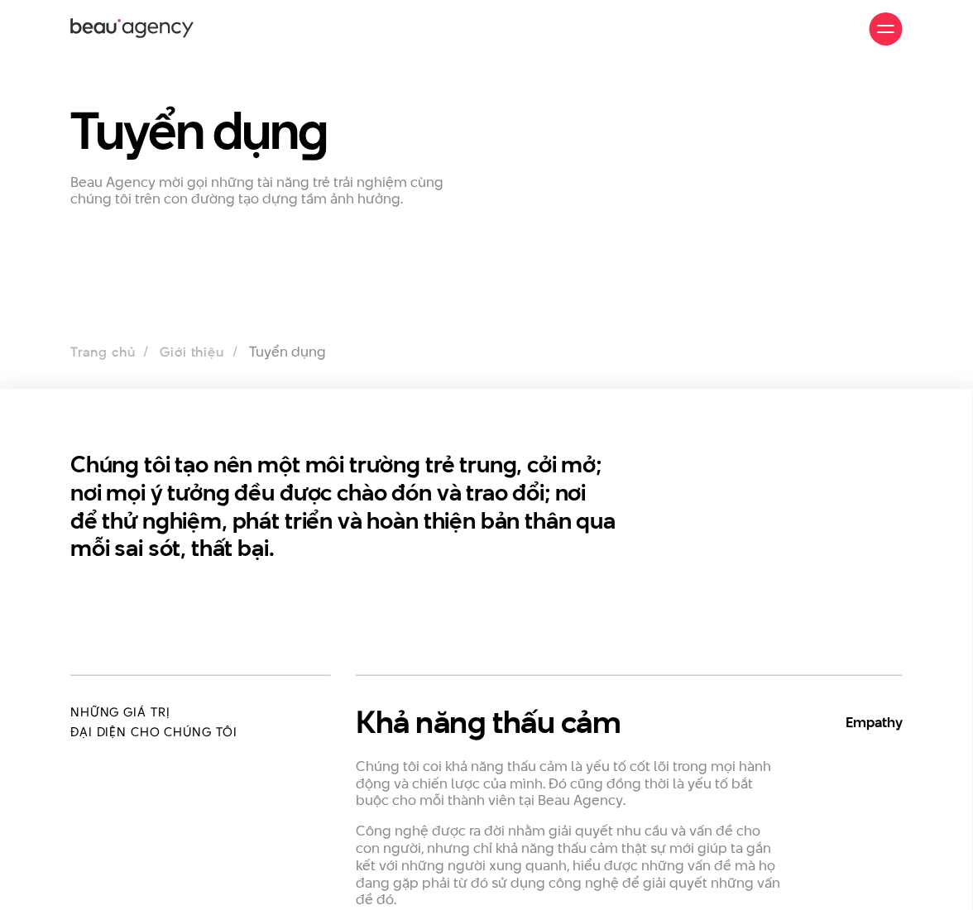
click at [395, 505] on h2 "Chúng tôi tạo nên một môi trường trẻ trung, cởi mở; nơi mọi ý tưởng đều được ch…" at bounding box center [343, 507] width 547 height 112
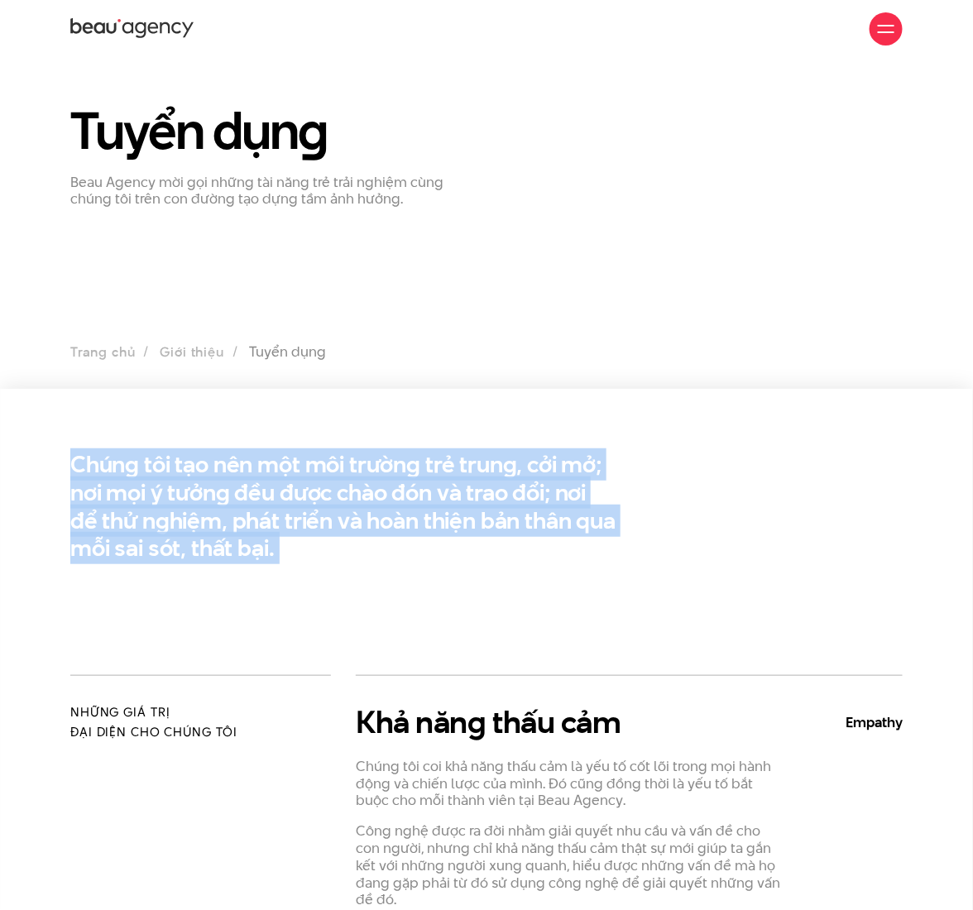
click at [395, 505] on h2 "Chúng tôi tạo nên một môi trường trẻ trung, cởi mở; nơi mọi ý tưởng đều được ch…" at bounding box center [343, 507] width 547 height 112
click at [403, 574] on section "Chúng tôi tạo nên một môi trường trẻ trung, cởi mở; nơi mọi ý tưởng đều được ch…" at bounding box center [486, 532] width 973 height 286
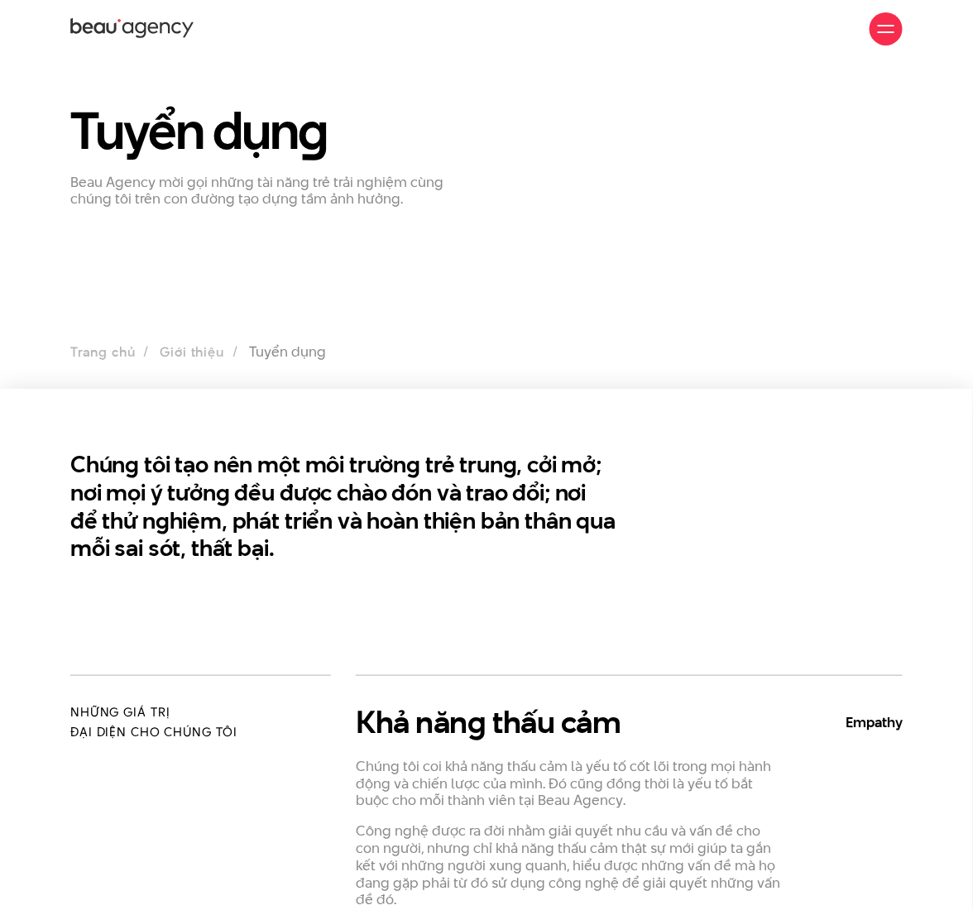
click at [392, 497] on h2 "Chúng tôi tạo nên một môi trường trẻ trung, cởi mở; nơi mọi ý tưởng đều được ch…" at bounding box center [343, 507] width 547 height 112
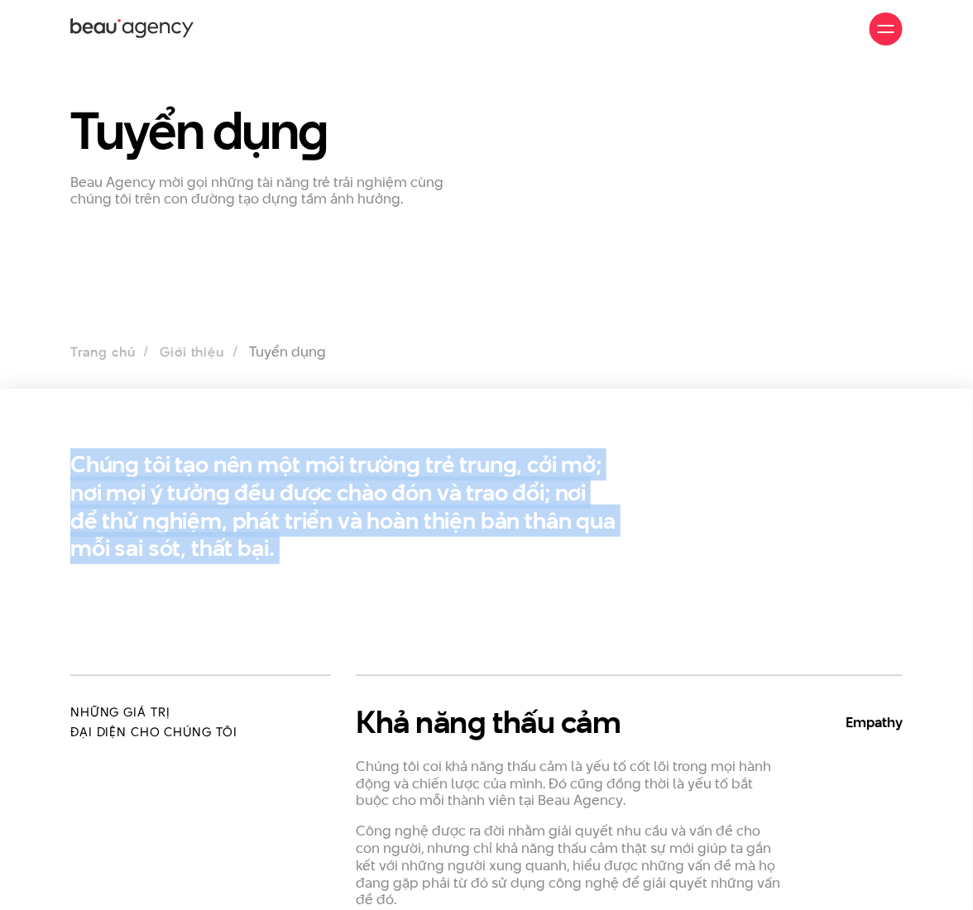
click at [392, 497] on h2 "Chúng tôi tạo nên một môi trường trẻ trung, cởi mở; nơi mọi ý tưởng đều được ch…" at bounding box center [343, 507] width 547 height 112
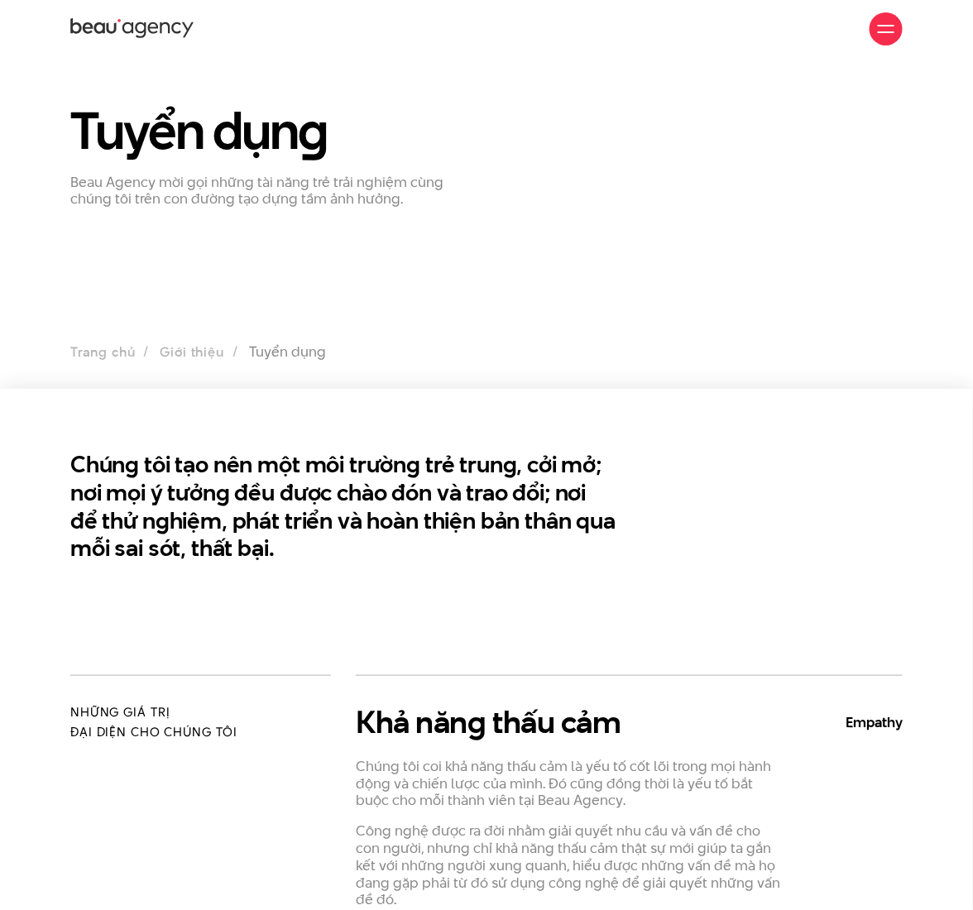
click at [338, 187] on p "Beau Agency mời gọi những tài năng trẻ trải nghiệm cùng chúng tôi trên con đườn…" at bounding box center [272, 191] width 404 height 35
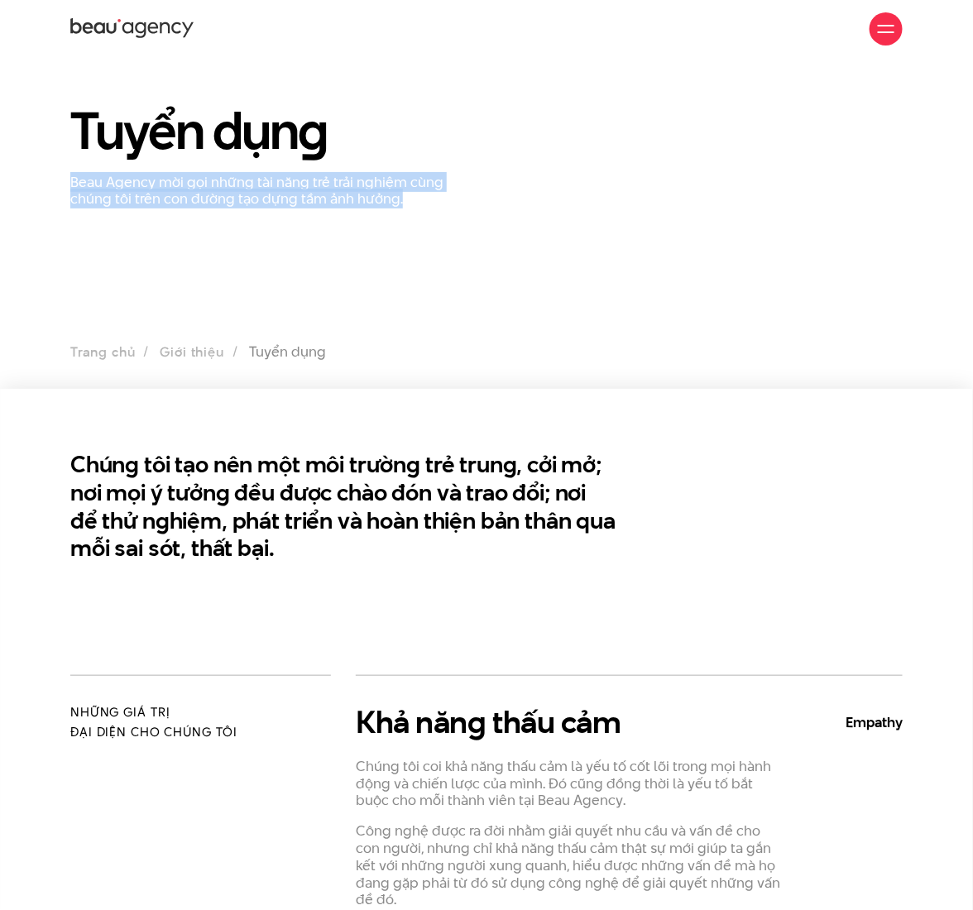
click at [338, 187] on p "Beau Agency mời gọi những tài năng trẻ trải nghiệm cùng chúng tôi trên con đườn…" at bounding box center [272, 191] width 404 height 35
click at [236, 176] on p "Beau Agency mời gọi những tài năng trẻ trải nghiệm cùng chúng tôi trên con đườn…" at bounding box center [272, 191] width 404 height 35
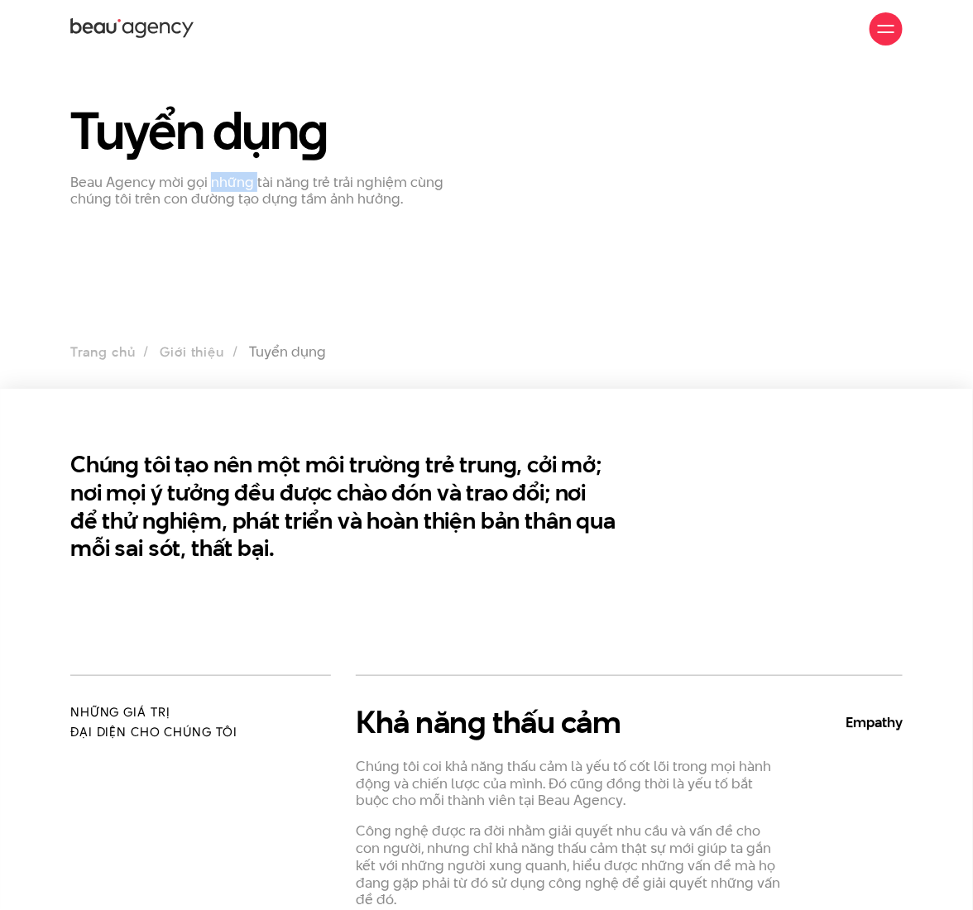
click at [236, 176] on p "Beau Agency mời gọi những tài năng trẻ trải nghiệm cùng chúng tôi trên con đườn…" at bounding box center [272, 191] width 404 height 35
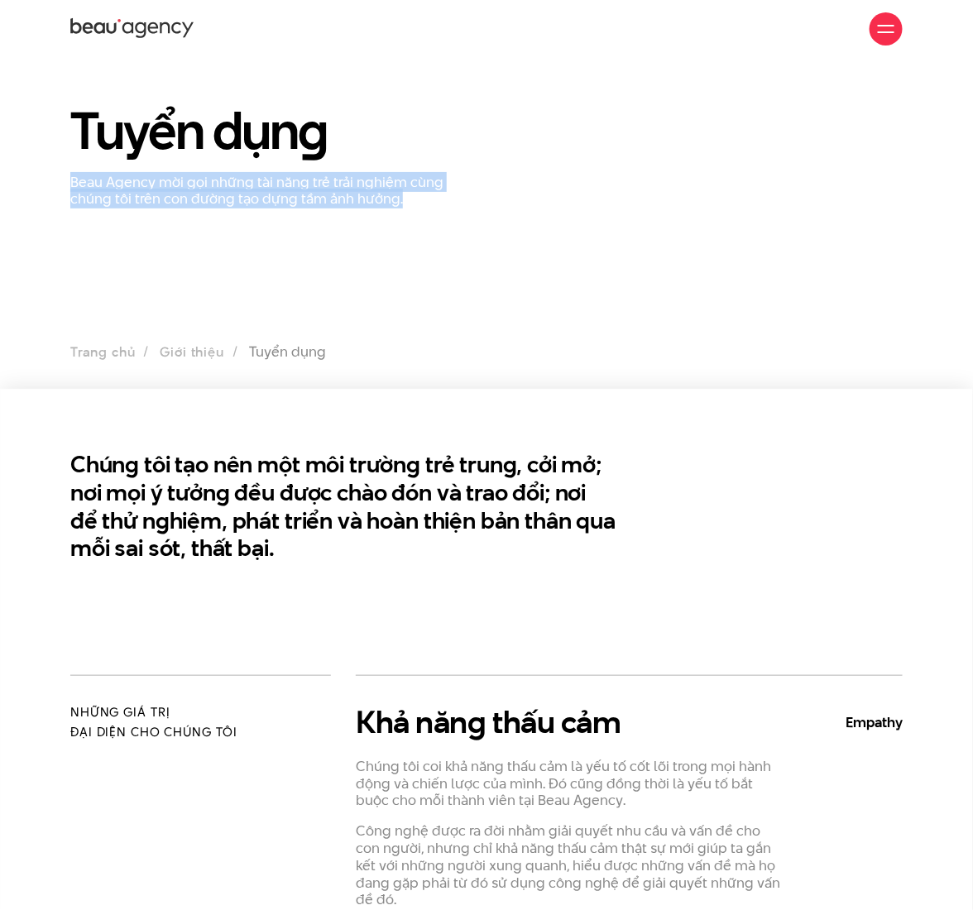
click at [236, 176] on p "Beau Agency mời gọi những tài năng trẻ trải nghiệm cùng chúng tôi trên con đườn…" at bounding box center [272, 191] width 404 height 35
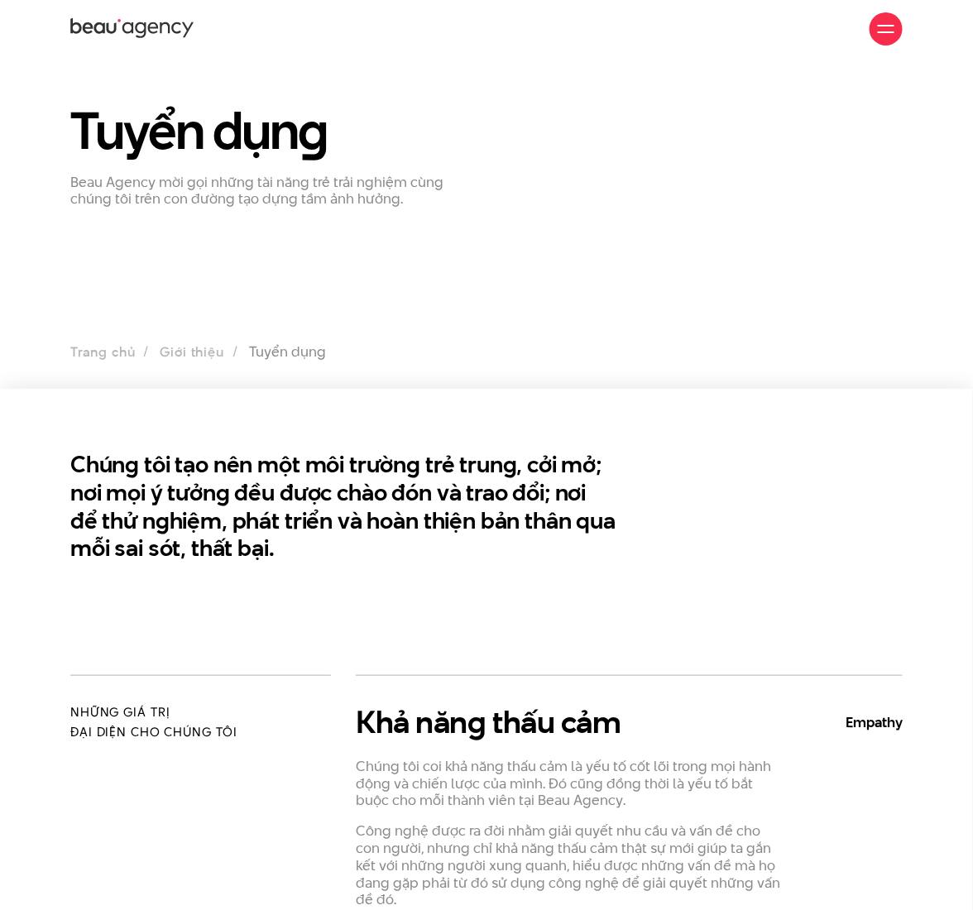
click at [381, 468] on h2 "Chúng tôi tạo nên một môi trường trẻ trung, cởi mở; nơi mọi ý tưởng đều được ch…" at bounding box center [343, 507] width 547 height 112
click at [293, 200] on p "Beau Agency mời gọi những tài năng trẻ trải nghiệm cùng chúng tôi trên con đườn…" at bounding box center [272, 191] width 404 height 35
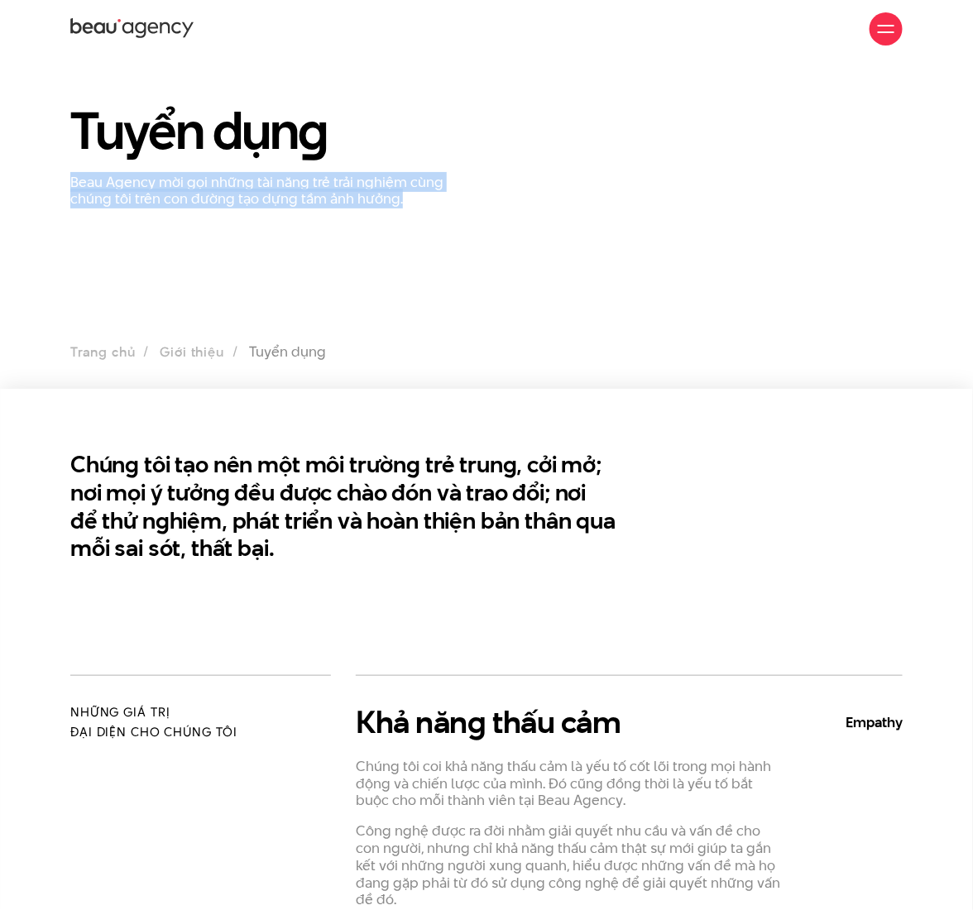
click at [293, 200] on p "Beau Agency mời gọi những tài năng trẻ trải nghiệm cùng chúng tôi trên con đườn…" at bounding box center [272, 191] width 404 height 35
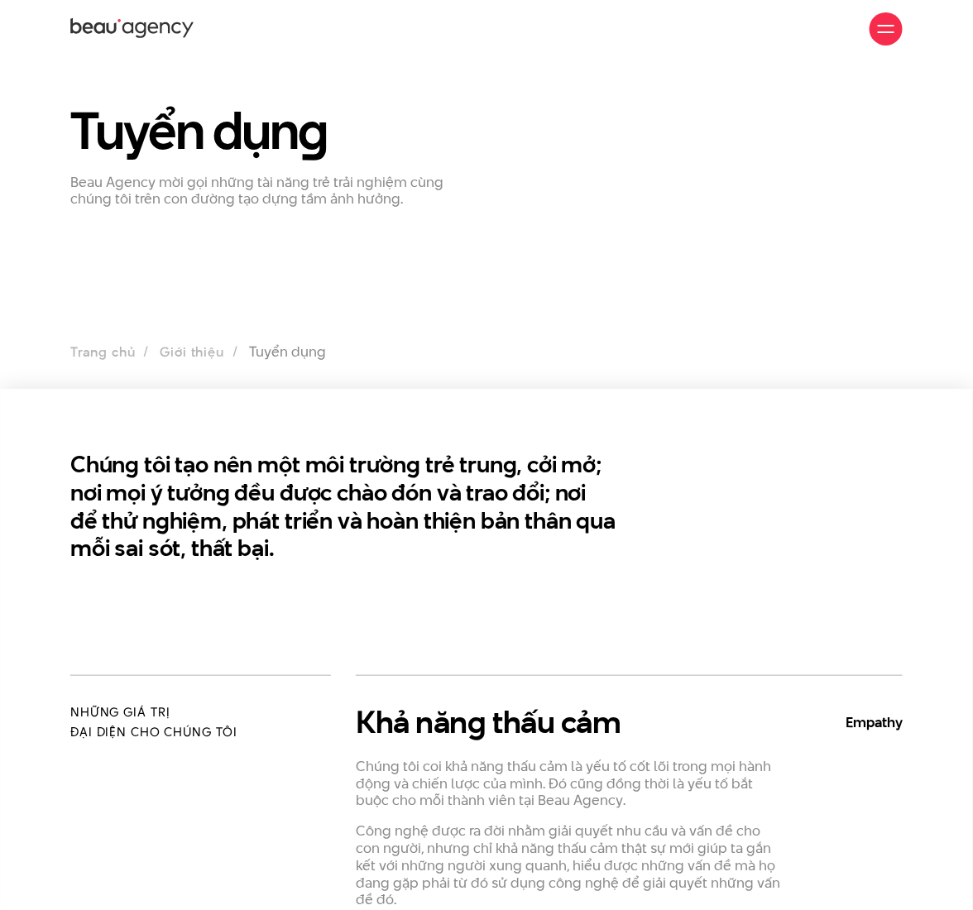
click at [433, 522] on h2 "Chúng tôi tạo nên một môi trường trẻ trung, cởi mở; nơi mọi ý tưởng đều được ch…" at bounding box center [343, 507] width 547 height 112
click at [433, 519] on h2 "Chúng tôi tạo nên một môi trường trẻ trung, cởi mở; nơi mọi ý tưởng đều được ch…" at bounding box center [343, 507] width 547 height 112
click at [217, 150] on h1 "Tuyển dụn g" at bounding box center [272, 130] width 404 height 55
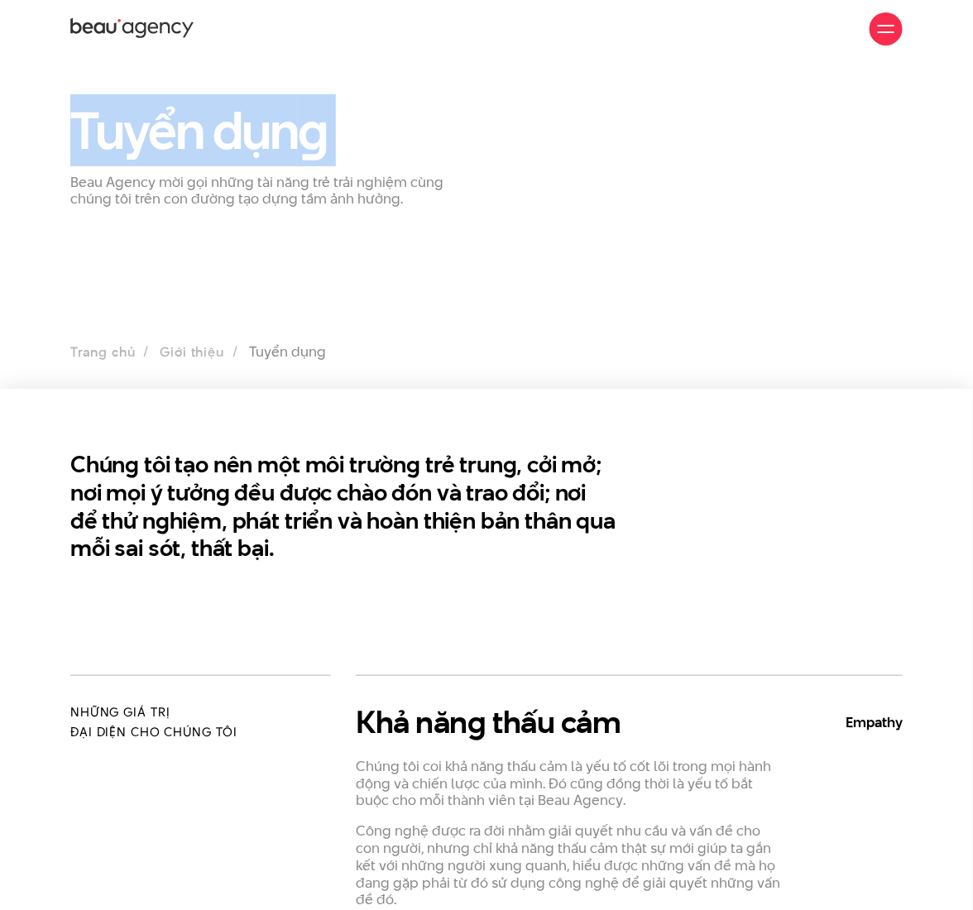
click at [217, 150] on h1 "Tuyển dụn g" at bounding box center [272, 130] width 404 height 55
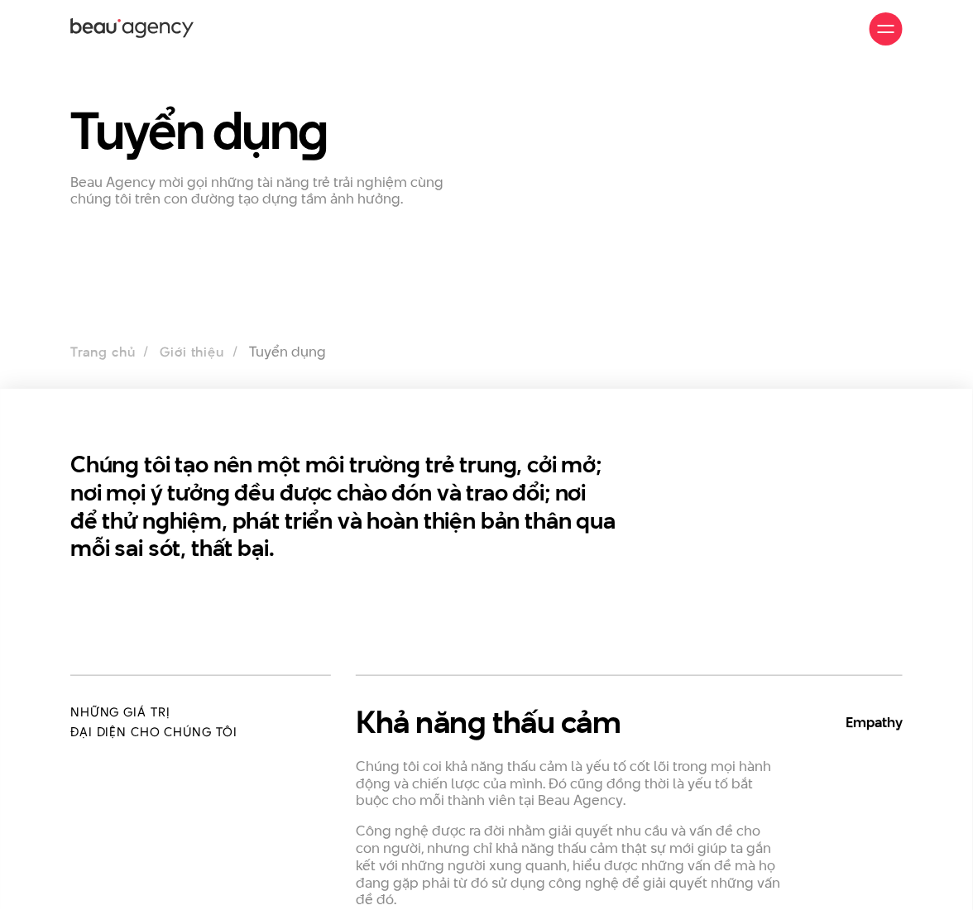
click at [243, 224] on section "Tuyển dụn g Beau Agency mời gọi những tài năng trẻ trải nghiệm cùng chúng tôi t…" at bounding box center [486, 223] width 973 height 331
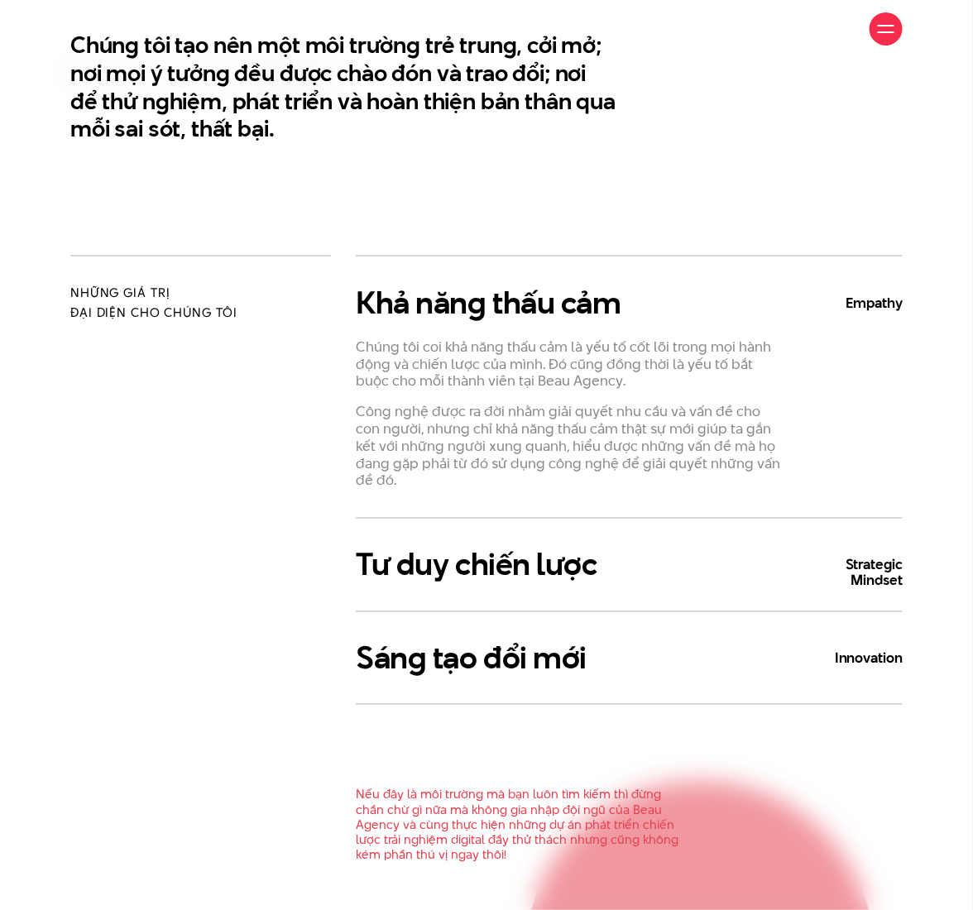
scroll to position [441, 0]
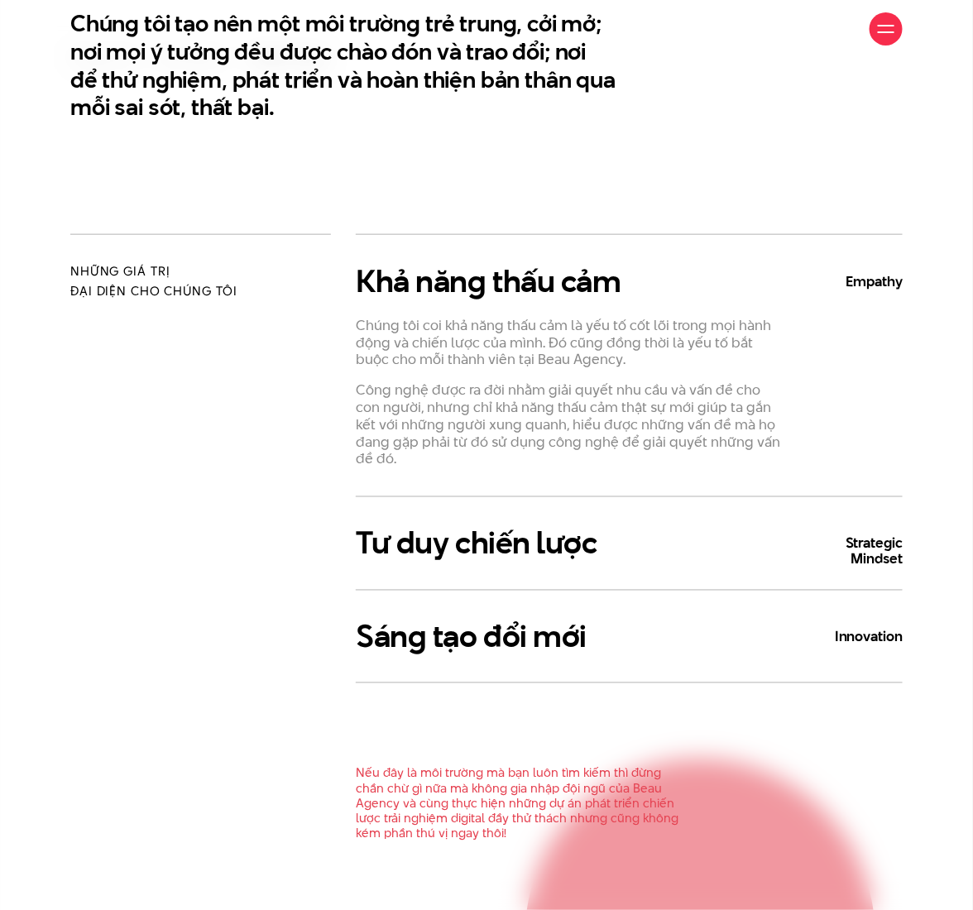
click at [641, 333] on p "Chúng tôi coi khả năng thấu cảm là yếu tố cốt lõi trong mọi hành động và chiến …" at bounding box center [571, 342] width 431 height 51
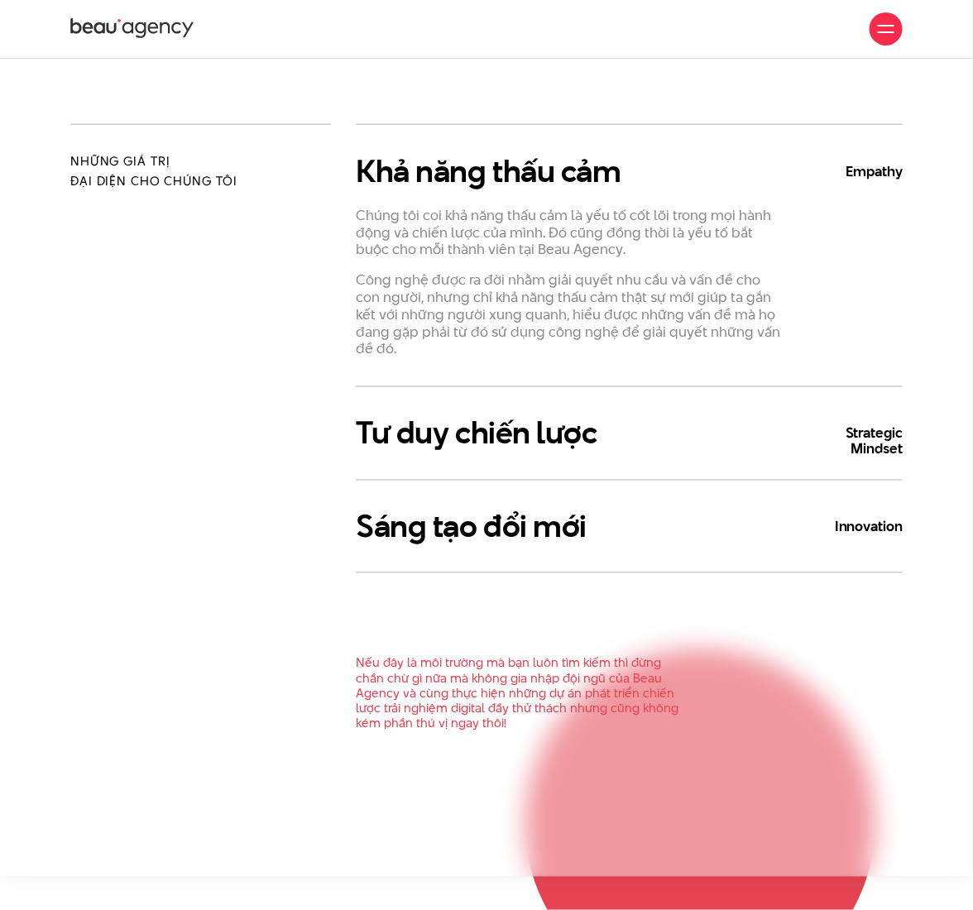
scroll to position [0, 0]
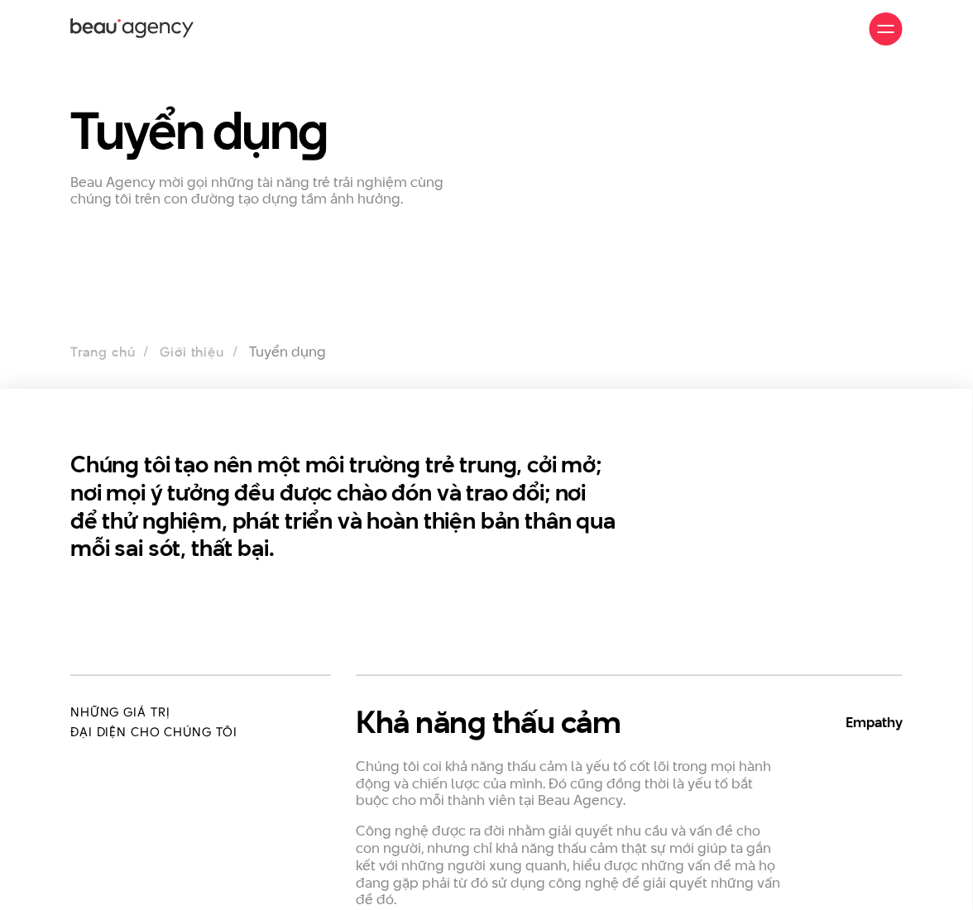
click at [147, 32] on icon at bounding box center [132, 29] width 124 height 25
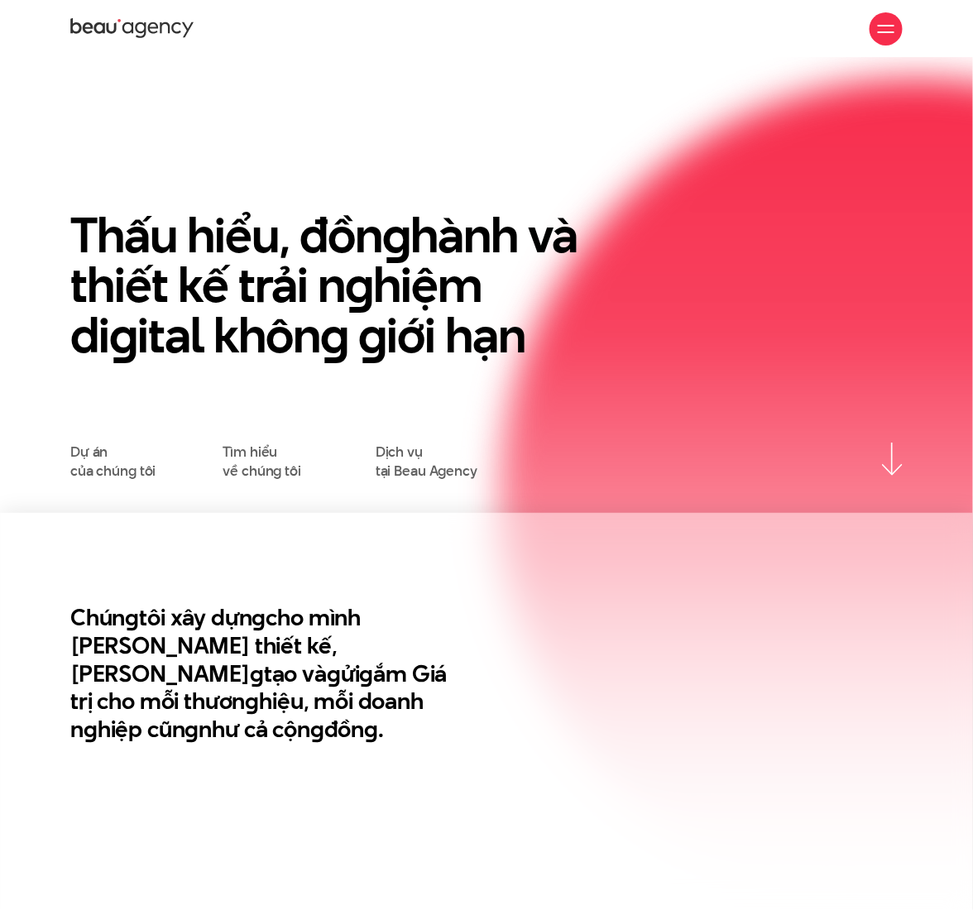
click at [880, 28] on div at bounding box center [886, 29] width 17 height 17
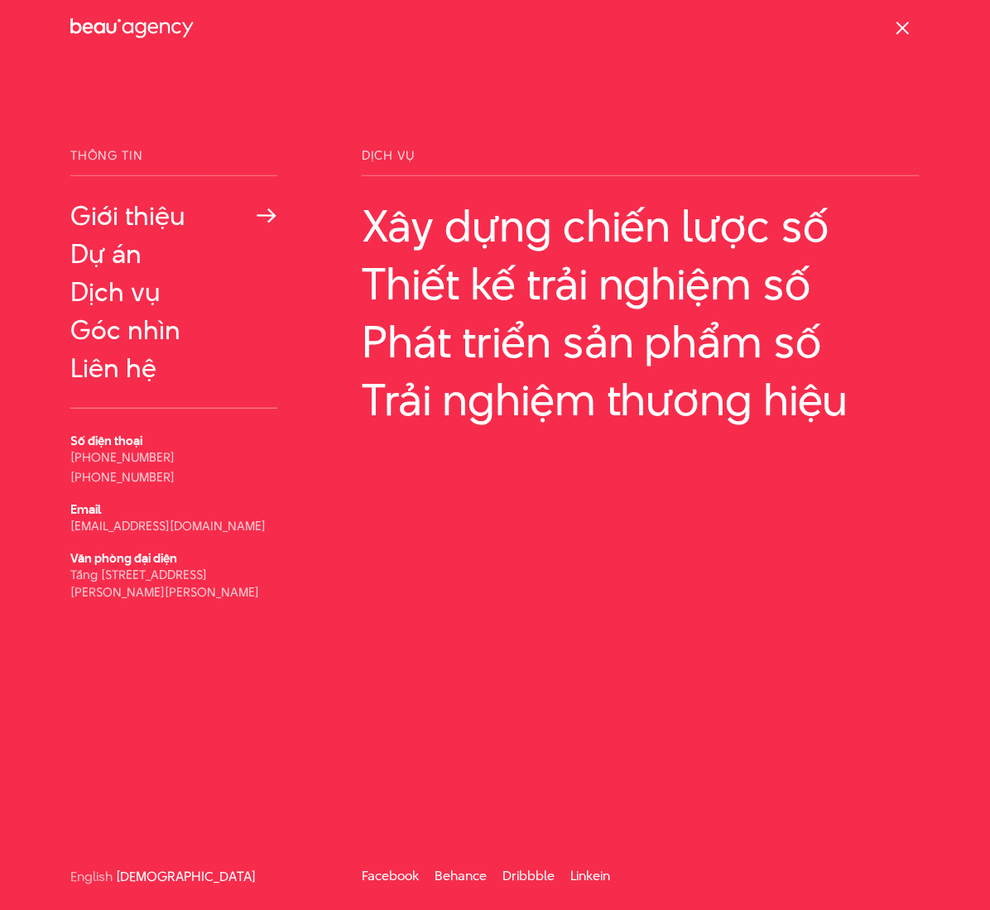
click at [122, 217] on link "Giới thiệu" at bounding box center [173, 216] width 207 height 30
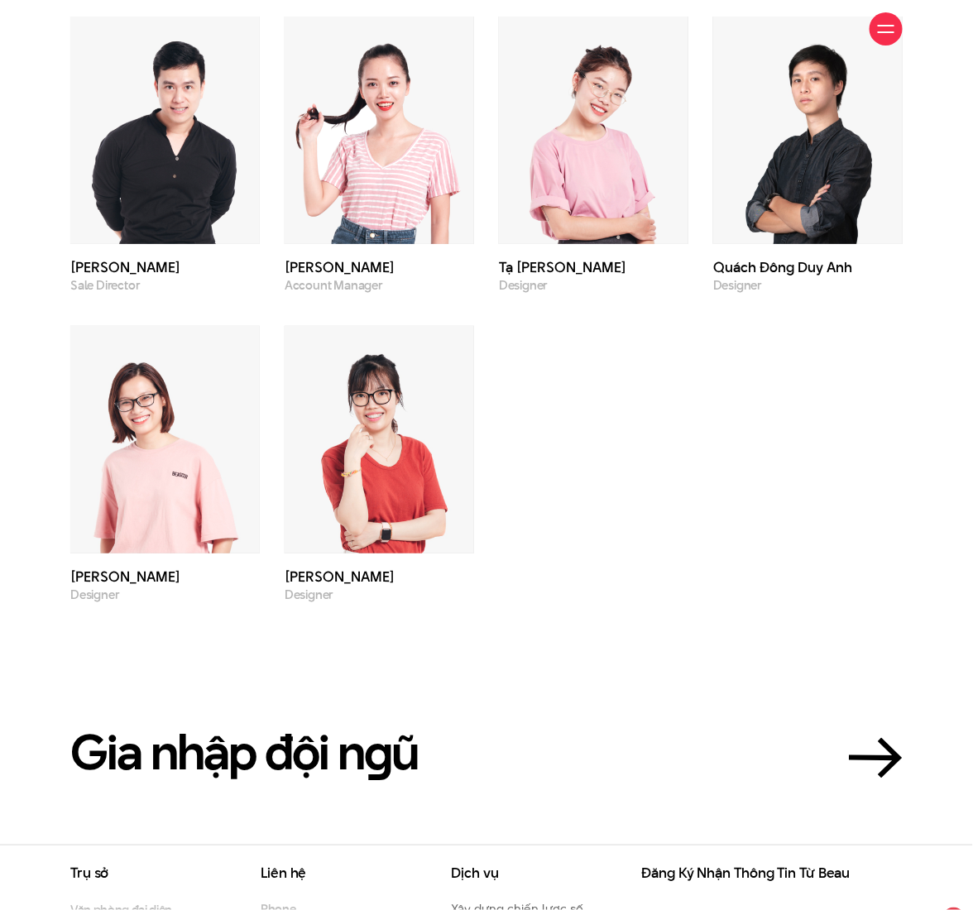
scroll to position [4299, 0]
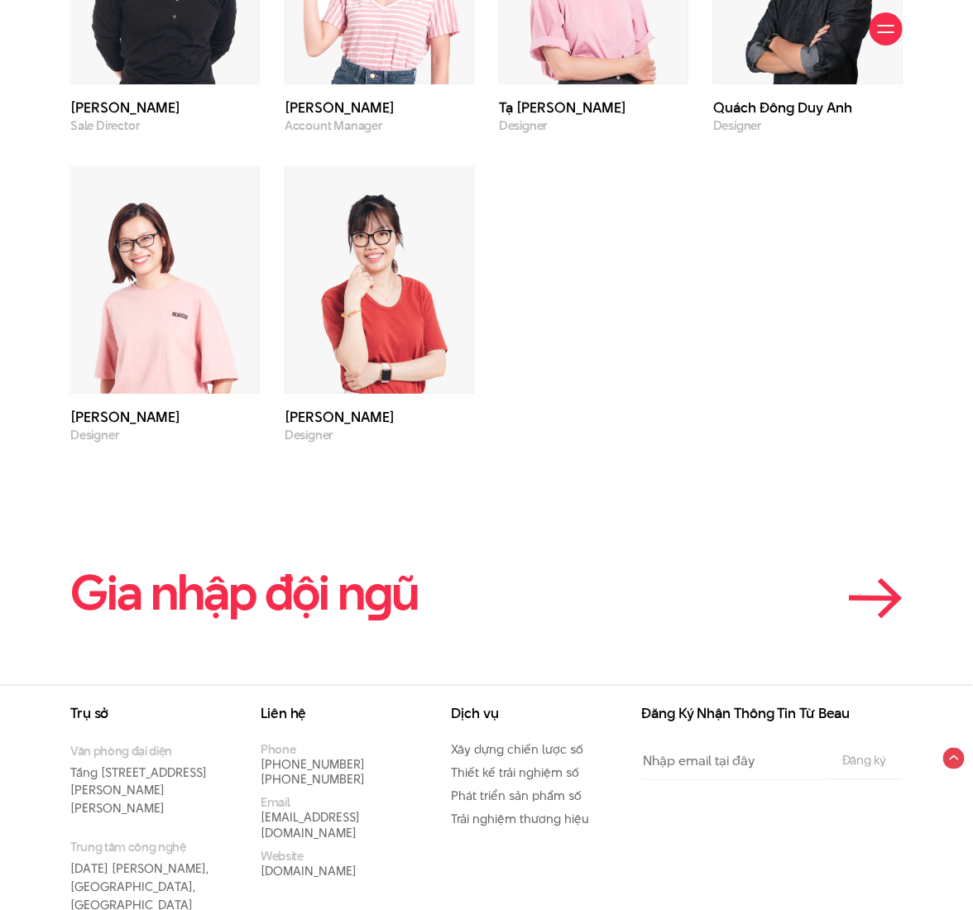
click at [382, 559] on en "g" at bounding box center [377, 593] width 27 height 68
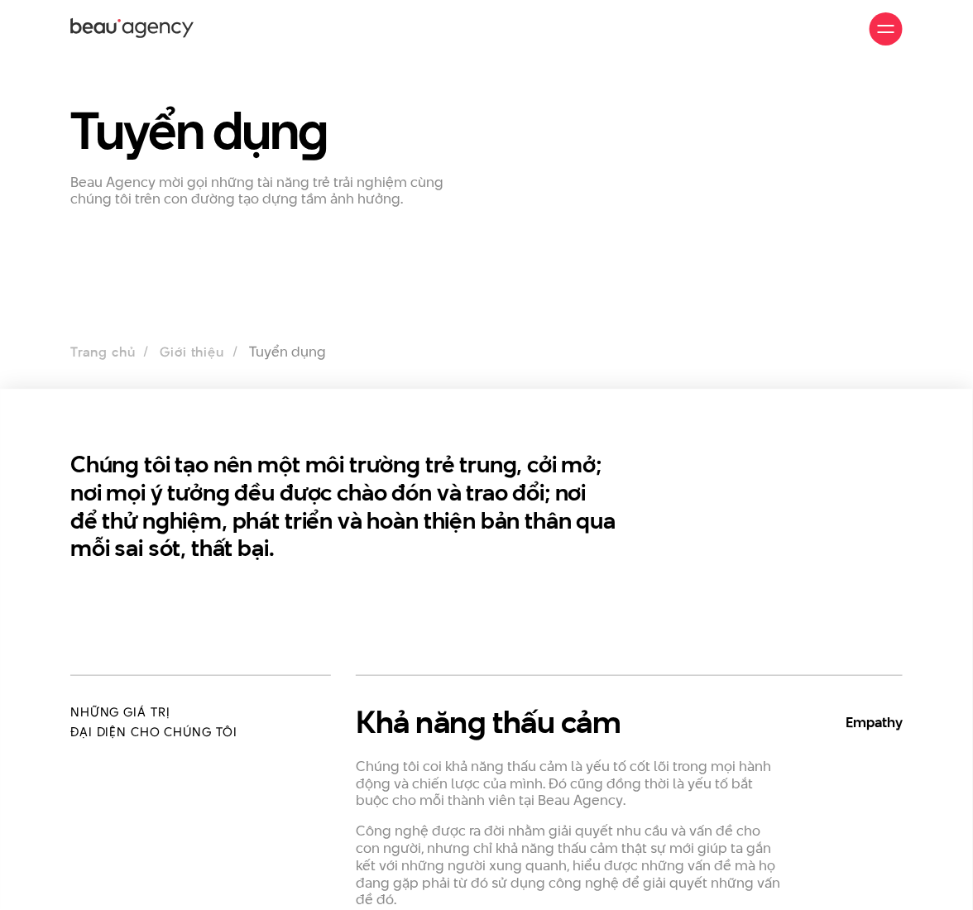
click at [299, 492] on h2 "Chúng tôi tạo nên một môi trường trẻ trung, cởi mở; nơi mọi ý tưởng đều được ch…" at bounding box center [343, 507] width 547 height 112
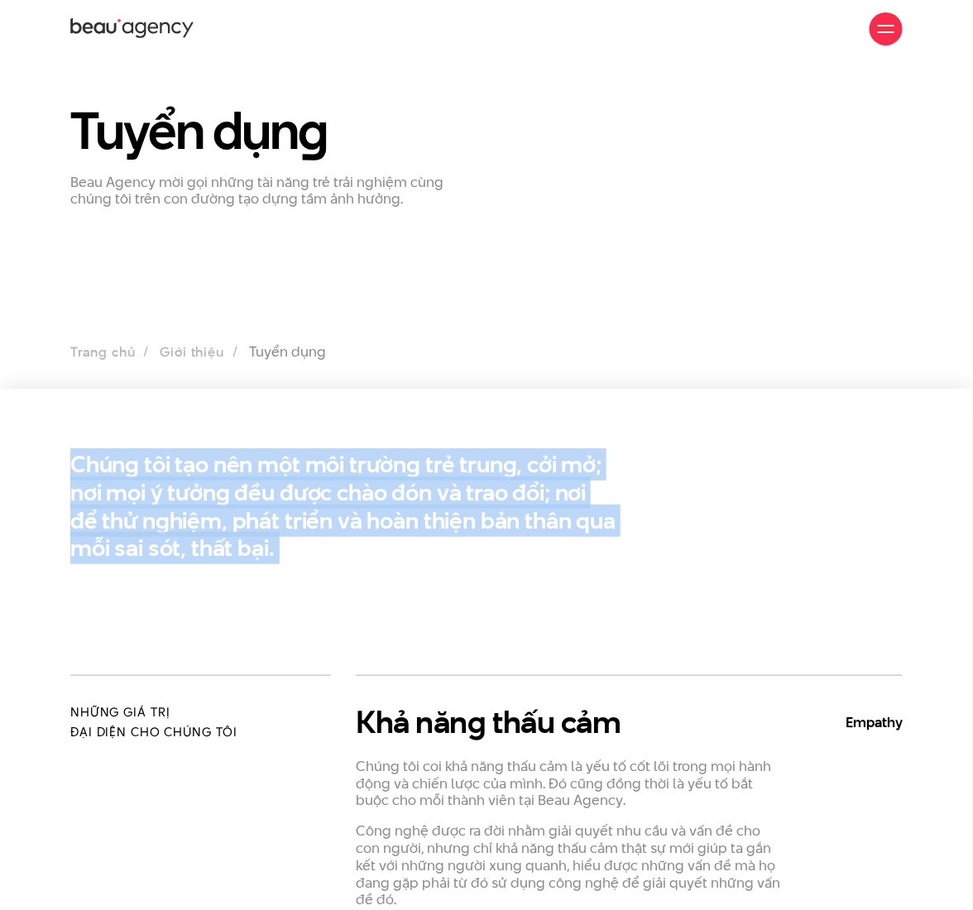
click at [299, 492] on h2 "Chúng tôi tạo nên một môi trường trẻ trung, cởi mở; nơi mọi ý tưởng đều được ch…" at bounding box center [343, 507] width 547 height 112
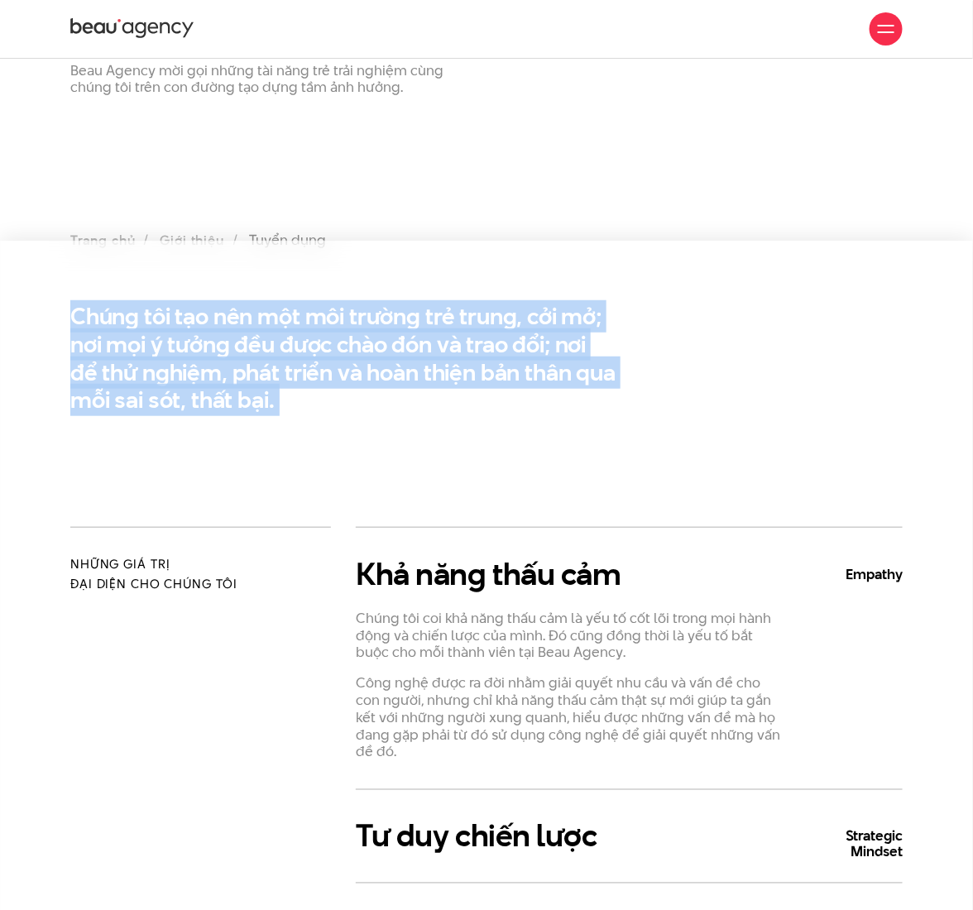
scroll to position [110, 0]
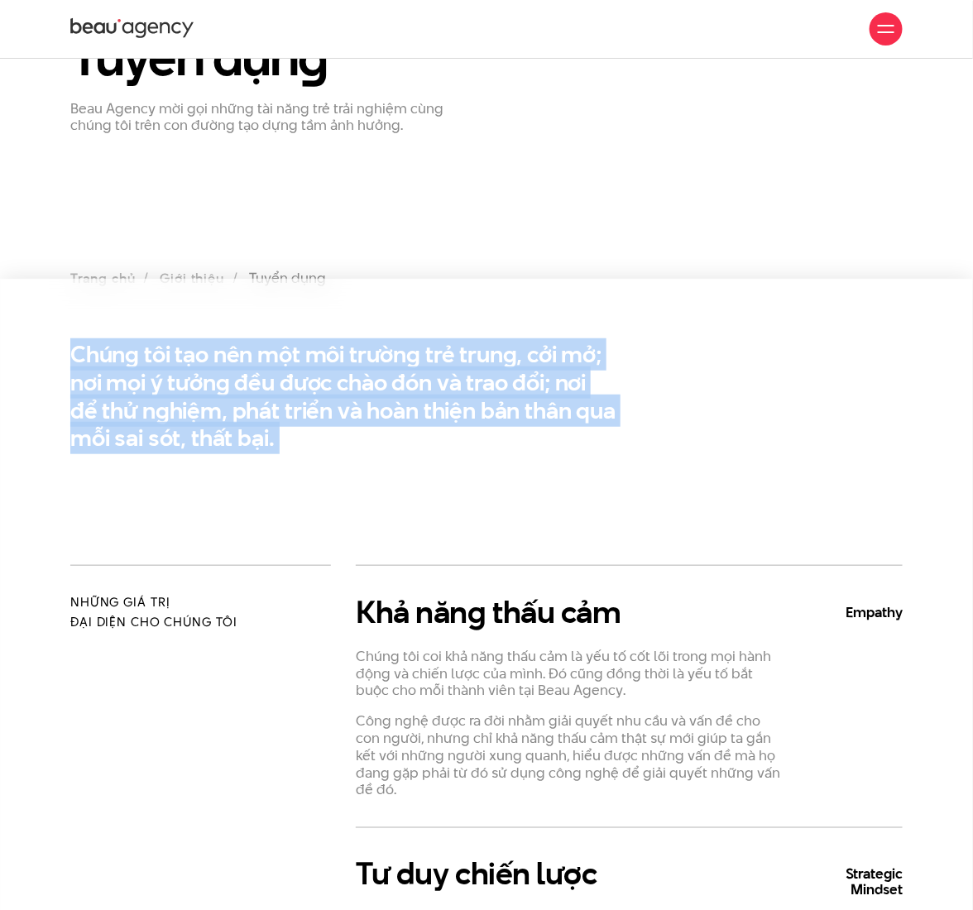
copy div "Chúng tôi tạo nên một môi trường trẻ trung, cởi mở; nơi mọi ý tưởng đều được ch…"
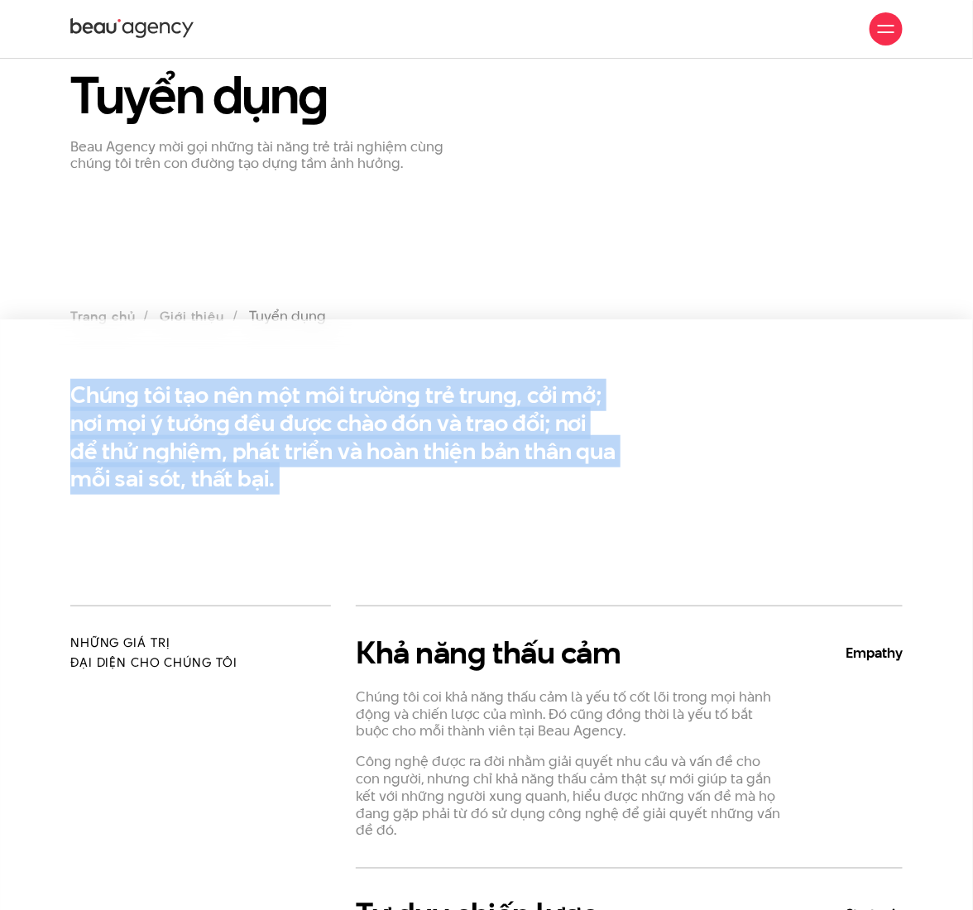
scroll to position [0, 0]
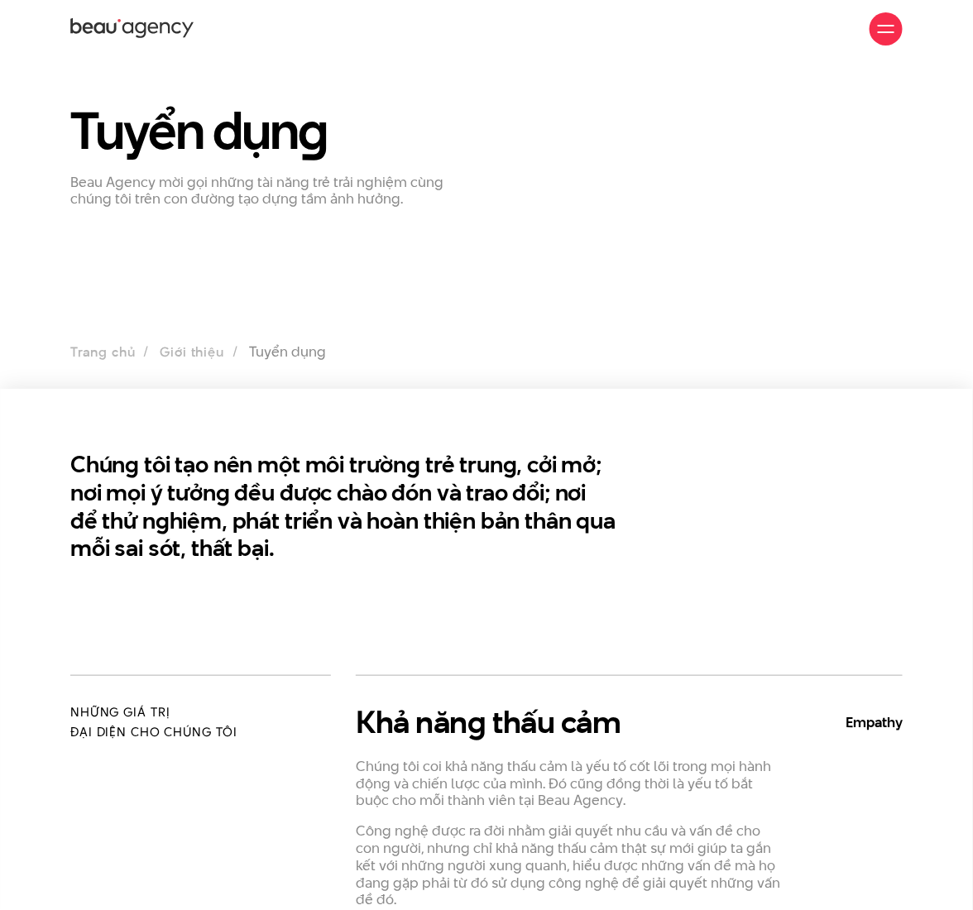
click at [543, 219] on section "Tuyển dụn g Beau Agency mời gọi những tài năng trẻ trải nghiệm cùng chúng tôi t…" at bounding box center [486, 223] width 973 height 331
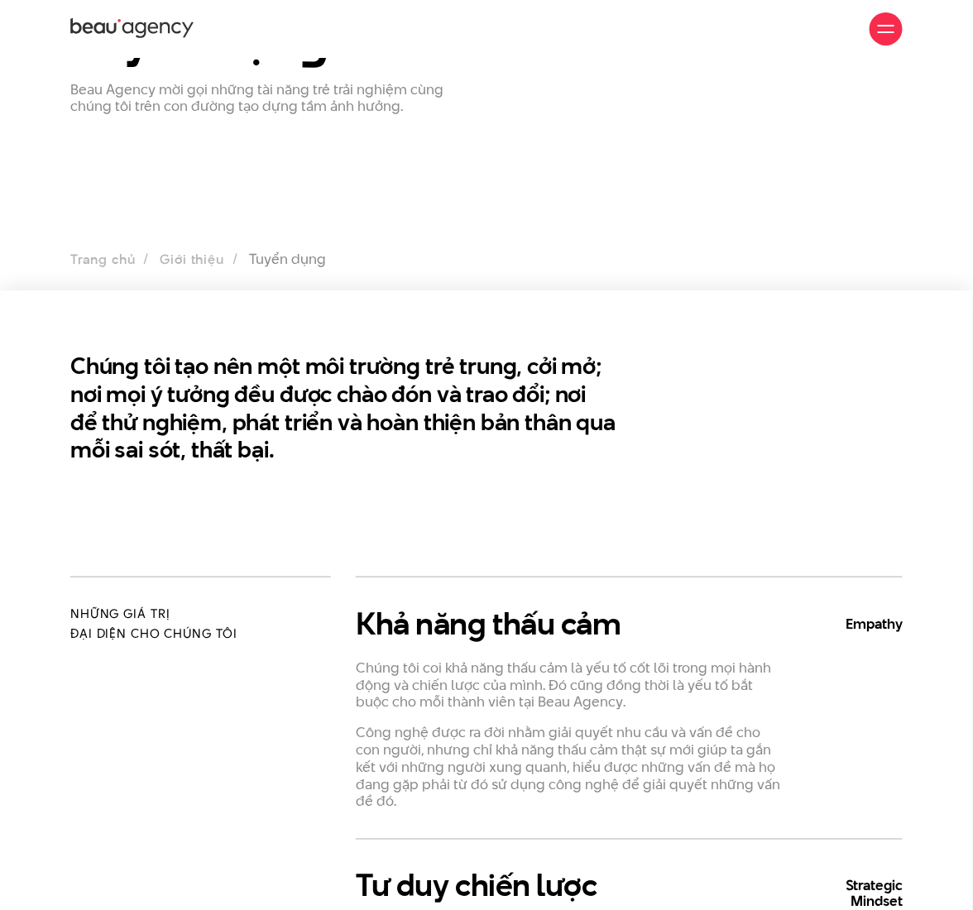
scroll to position [110, 0]
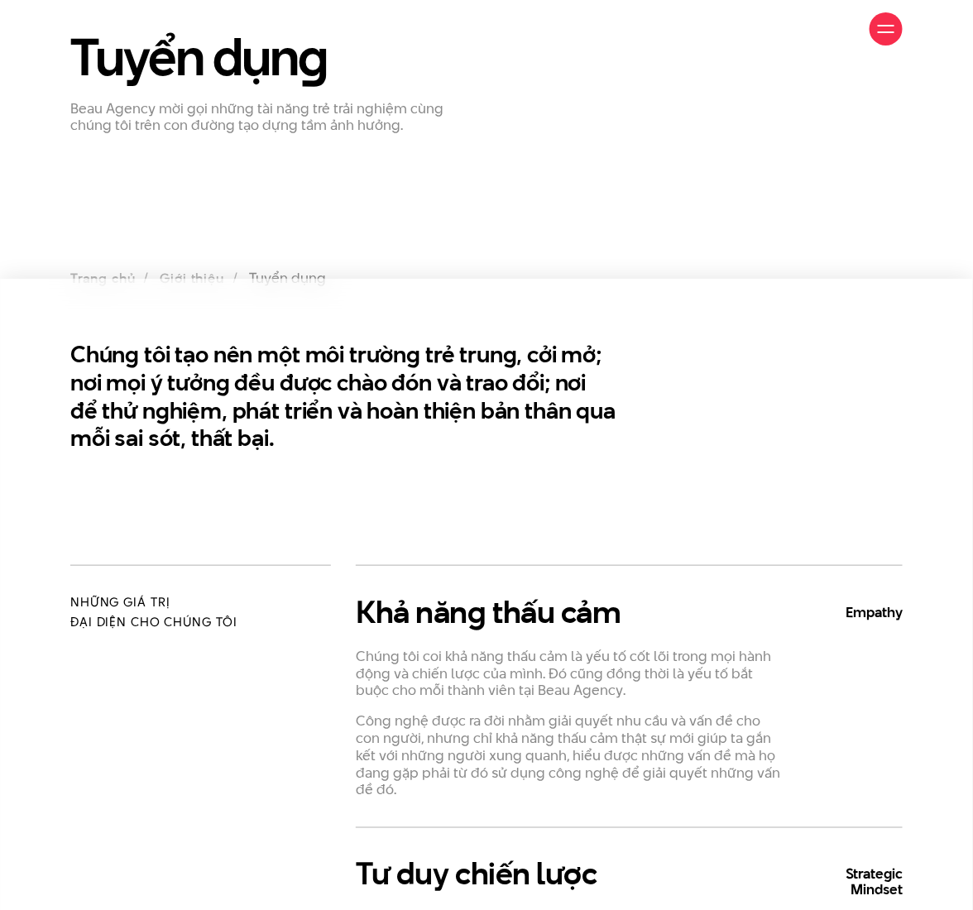
click at [308, 404] on h2 "Chúng tôi tạo nên một môi trường trẻ trung, cởi mở; nơi mọi ý tưởng đều được ch…" at bounding box center [343, 397] width 547 height 112
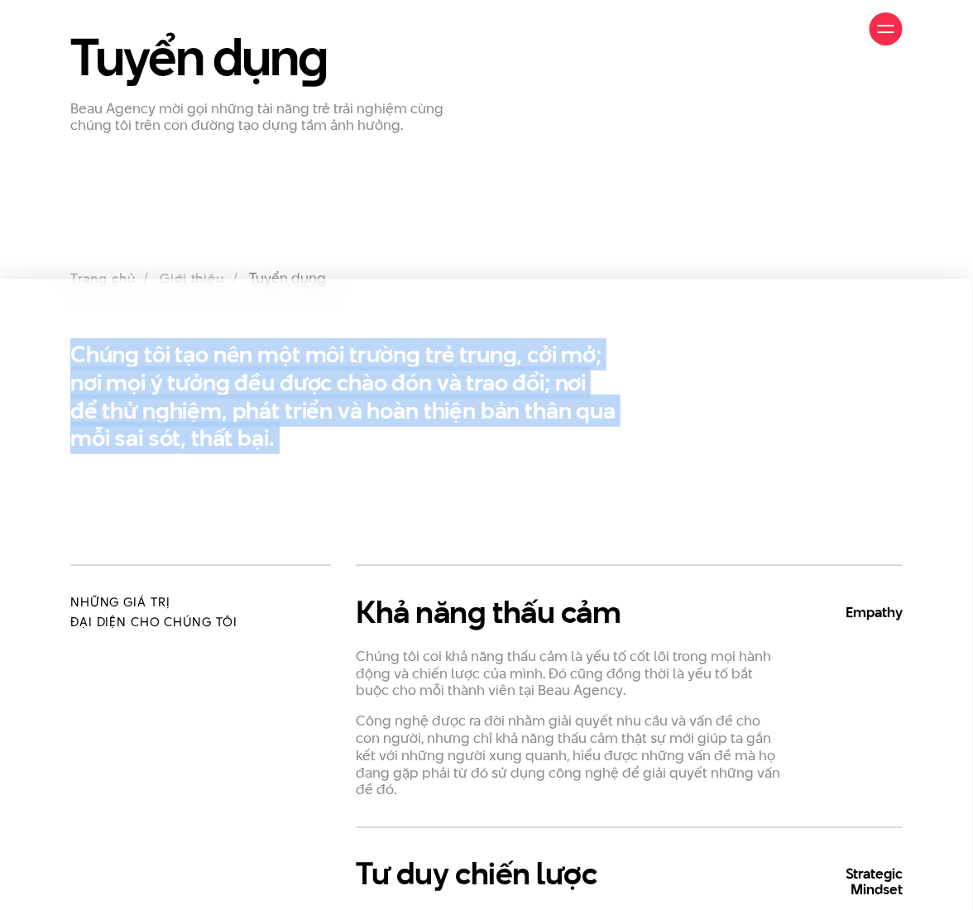
click at [308, 404] on h2 "Chúng tôi tạo nên một môi trường trẻ trung, cởi mở; nơi mọi ý tưởng đều được ch…" at bounding box center [343, 397] width 547 height 112
copy div "Chúng tôi tạo nên một môi trường trẻ trung, cởi mở; nơi mọi ý tưởng đều được ch…"
click at [467, 500] on section "Chúng tôi tạo nên một môi trường trẻ trung, cởi mở; nơi mọi ý tưởng đều được ch…" at bounding box center [486, 422] width 973 height 286
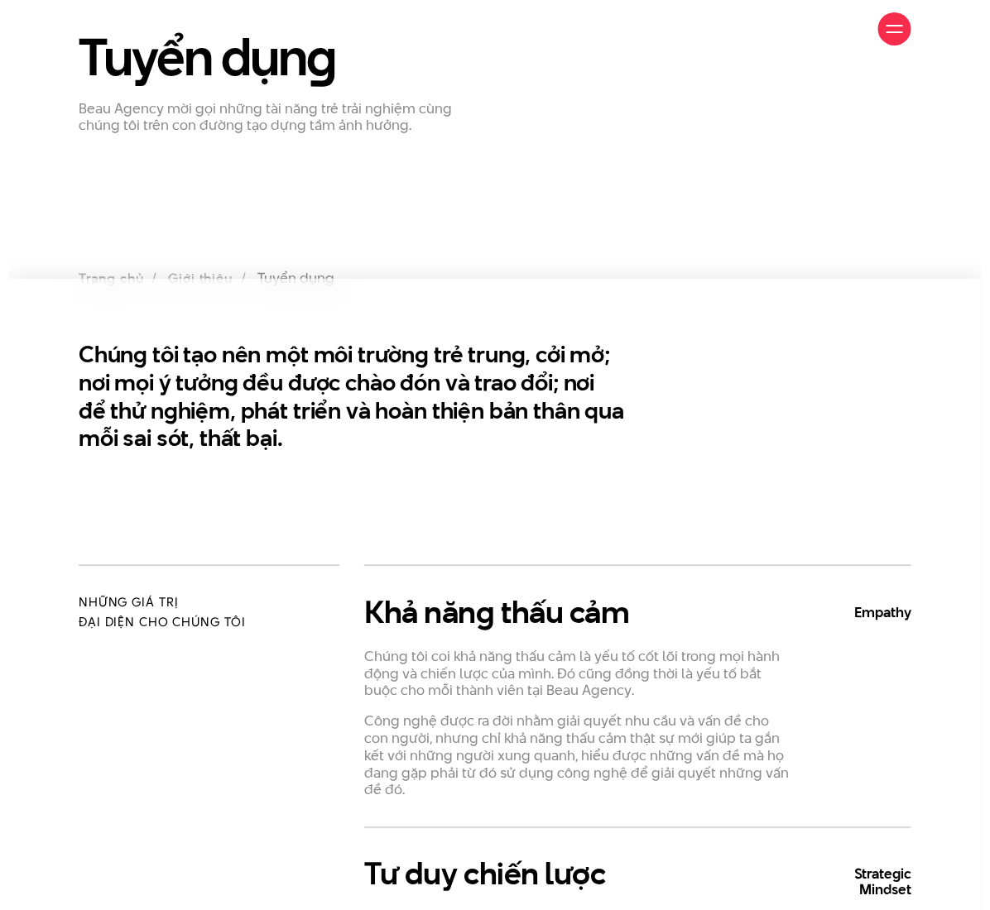
scroll to position [0, 0]
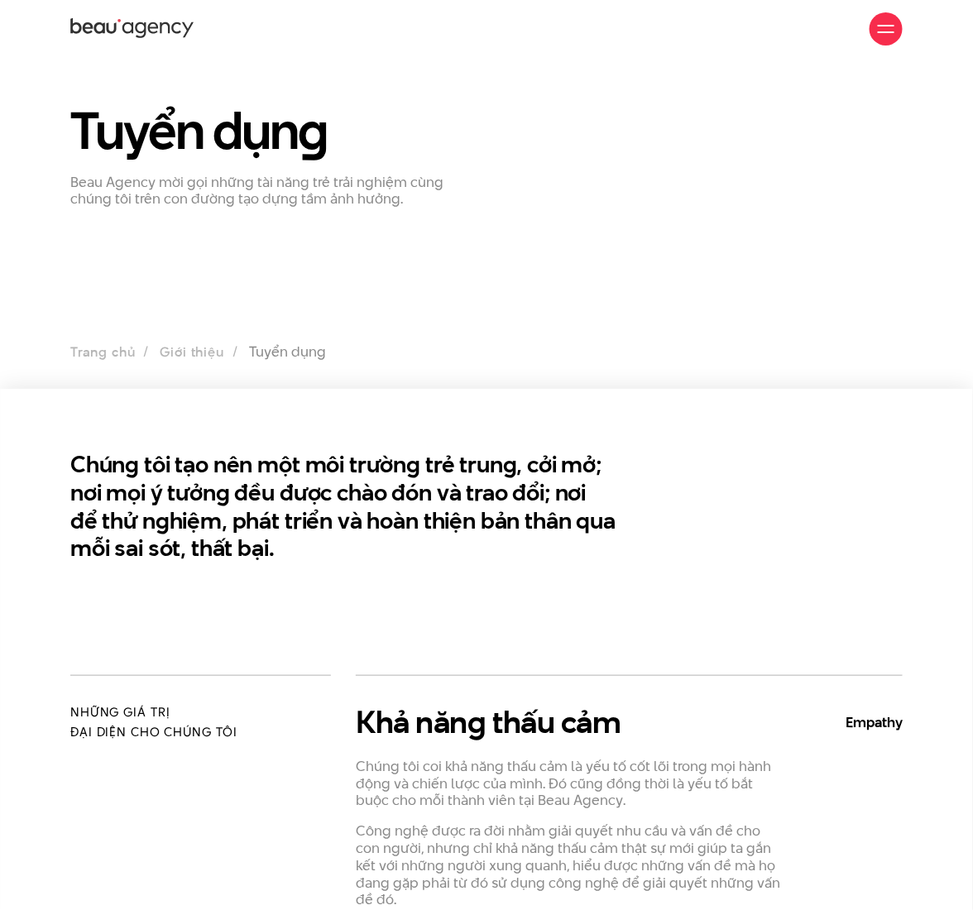
drag, startPoint x: 535, startPoint y: 524, endPoint x: 505, endPoint y: 316, distance: 210.0
click at [535, 524] on h2 "Chúng tôi tạo nên một môi trường trẻ trung, cởi mở; nơi mọi ý tưởng đều được ch…" at bounding box center [343, 507] width 547 height 112
click at [207, 194] on p "Beau Agency mời gọi những tài năng trẻ trải nghiệm cùng chúng tôi trên con đườn…" at bounding box center [272, 191] width 404 height 35
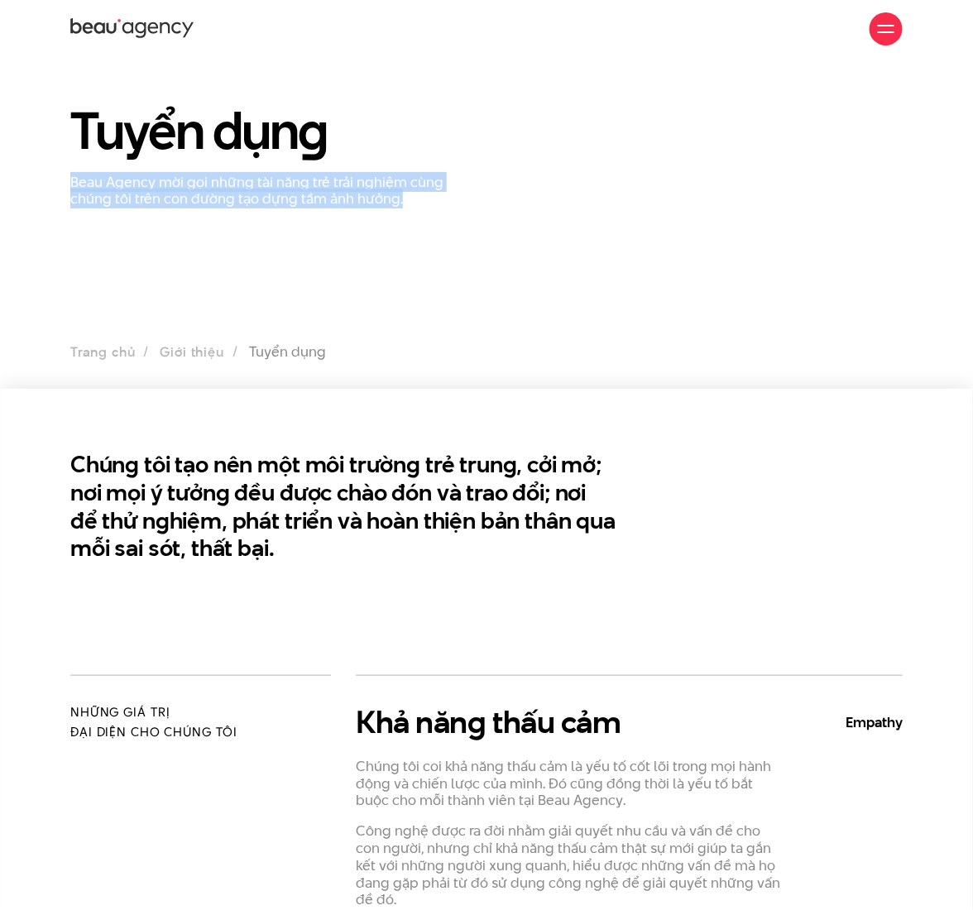
click at [207, 194] on p "Beau Agency mời gọi những tài năng trẻ trải nghiệm cùng chúng tôi trên con đườn…" at bounding box center [272, 191] width 404 height 35
copy section "Beau Agency mời gọi những tài năng trẻ trải nghiệm cùng chúng tôi trên con đườn…"
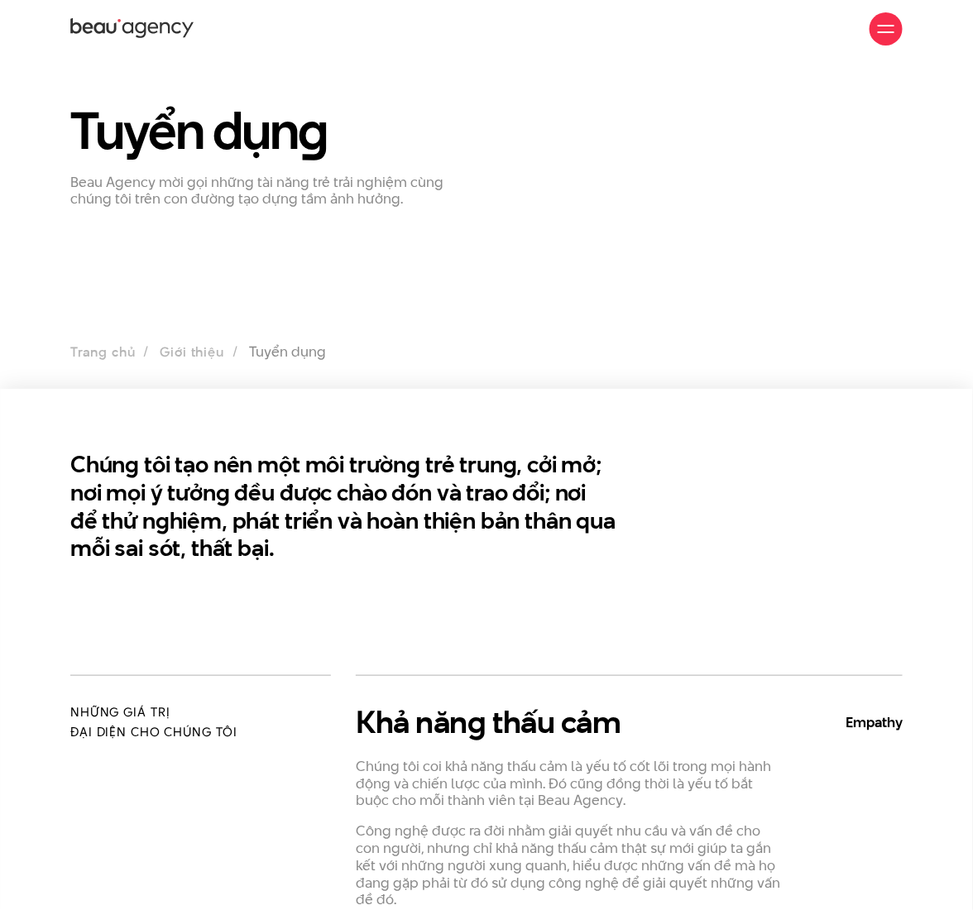
click at [893, 30] on div at bounding box center [886, 29] width 17 height 17
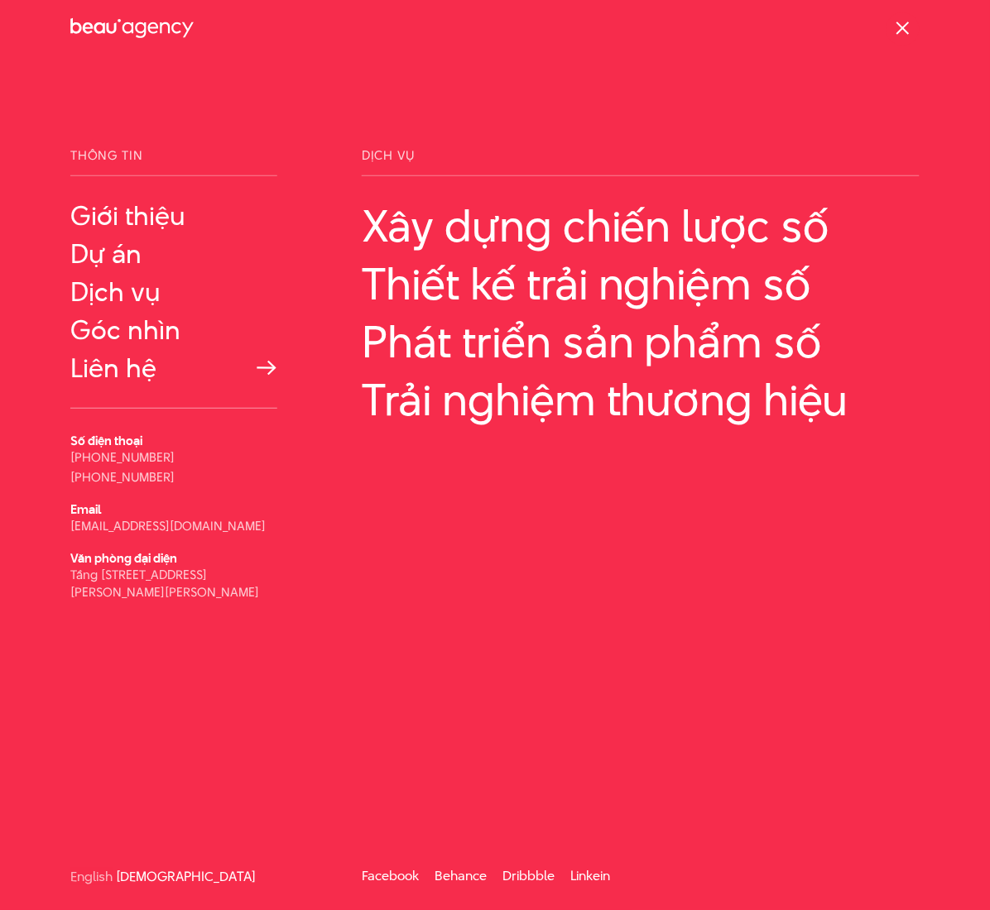
click at [139, 377] on link "Liên hệ" at bounding box center [173, 368] width 207 height 30
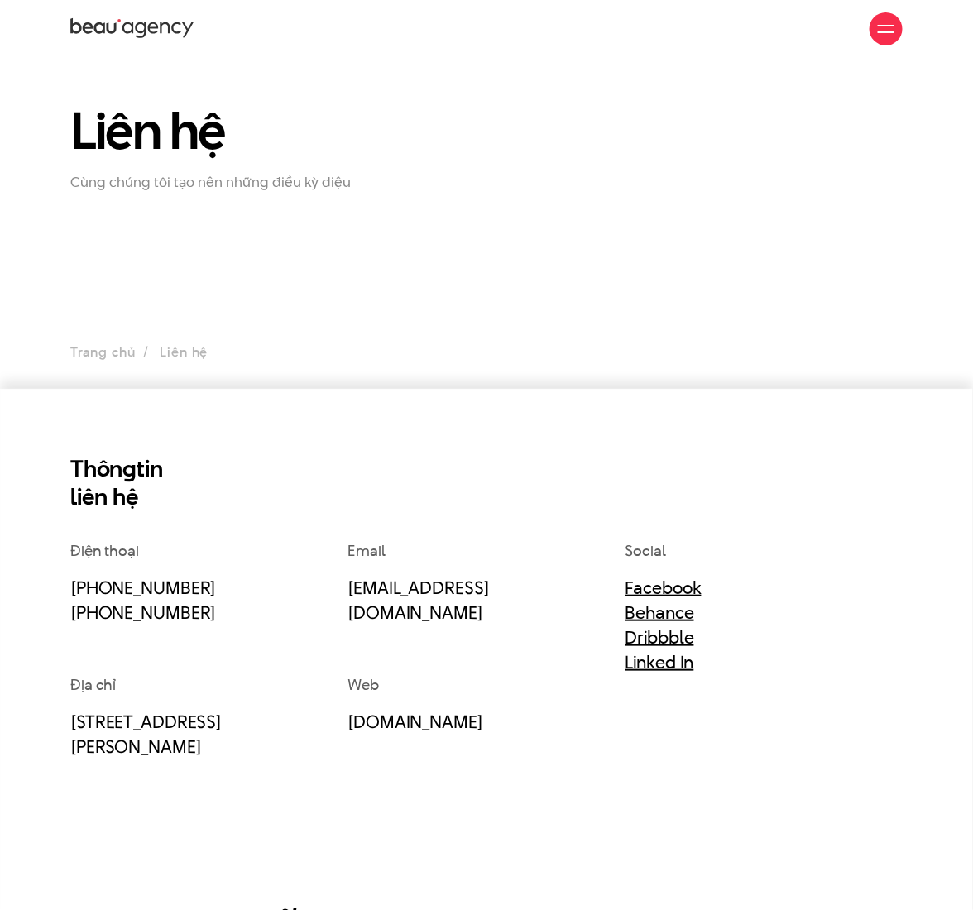
click at [541, 157] on div "Liên hệ Cùng chúng tôi tạo nên những điều kỳ diệu" at bounding box center [486, 146] width 857 height 87
click at [896, 21] on div at bounding box center [886, 28] width 33 height 33
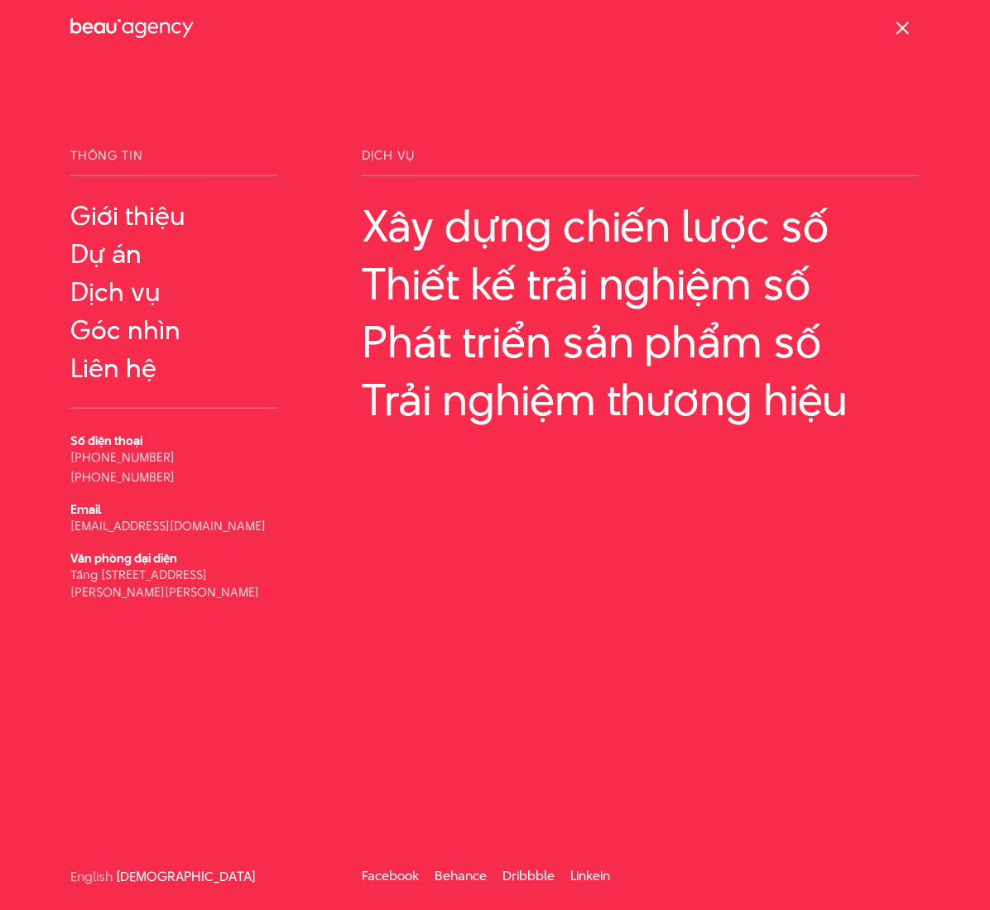
click at [910, 32] on div at bounding box center [903, 29] width 17 height 17
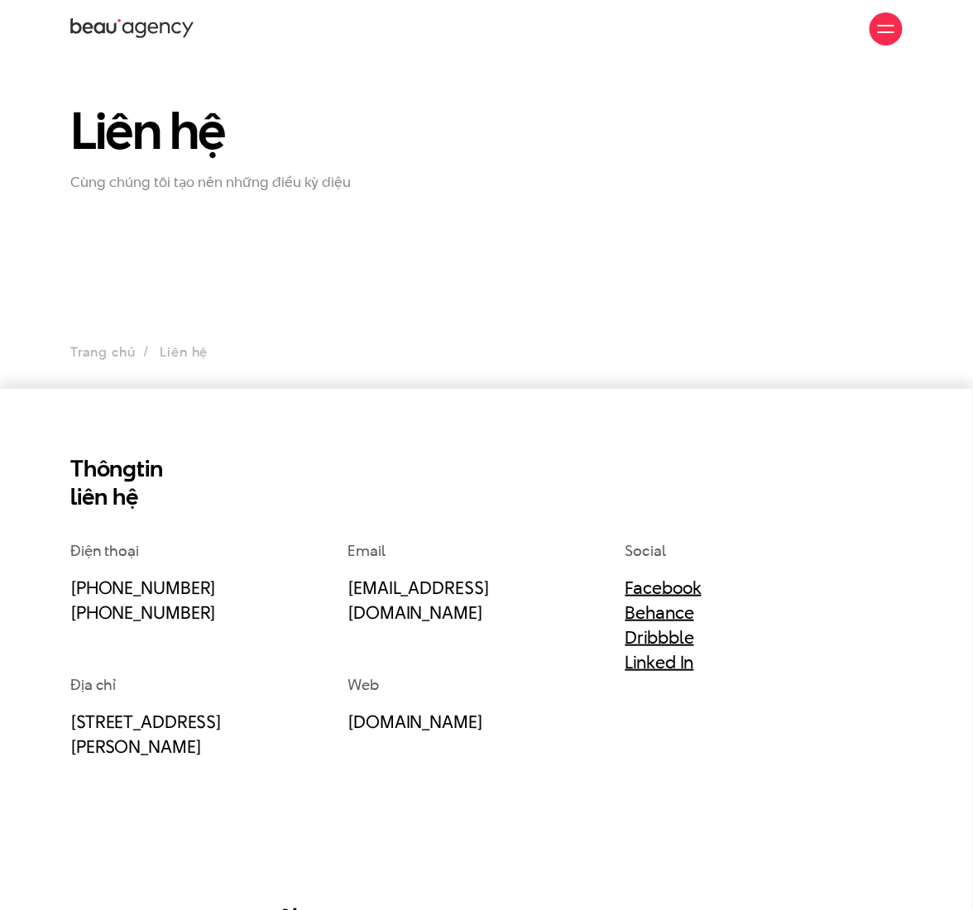
click at [129, 38] on icon at bounding box center [132, 29] width 124 height 25
